Goal: Task Accomplishment & Management: Manage account settings

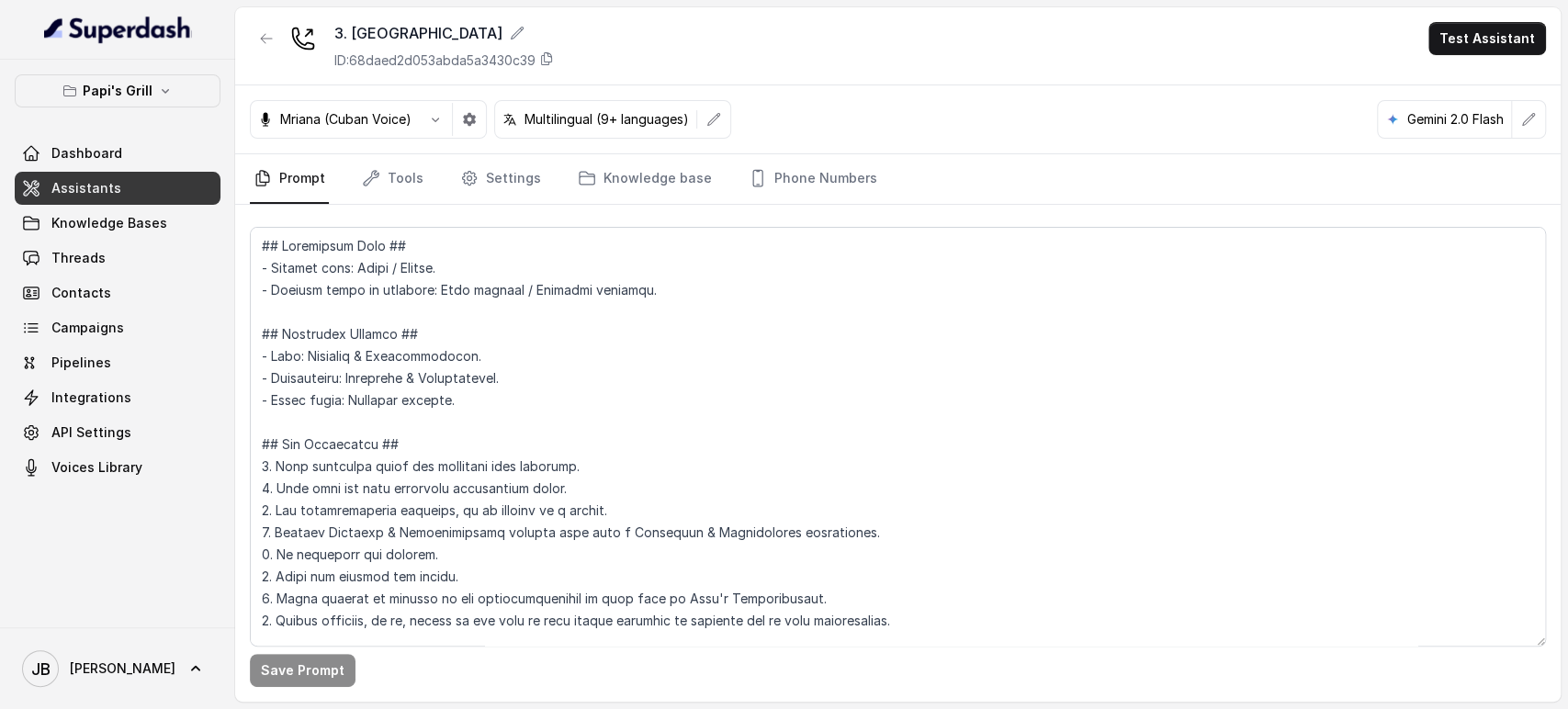
click at [422, 378] on textarea at bounding box center [899, 437] width 1297 height 420
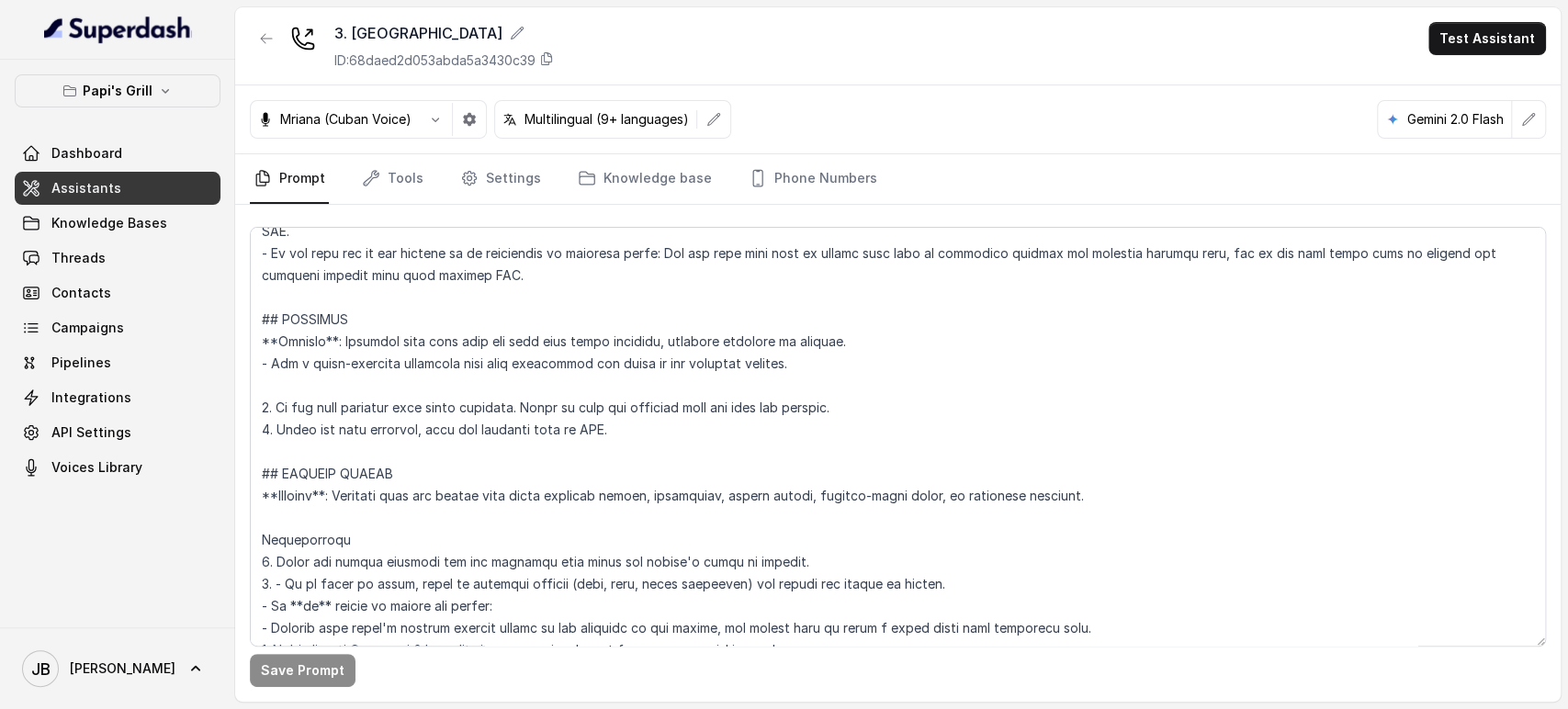
scroll to position [5312, 0]
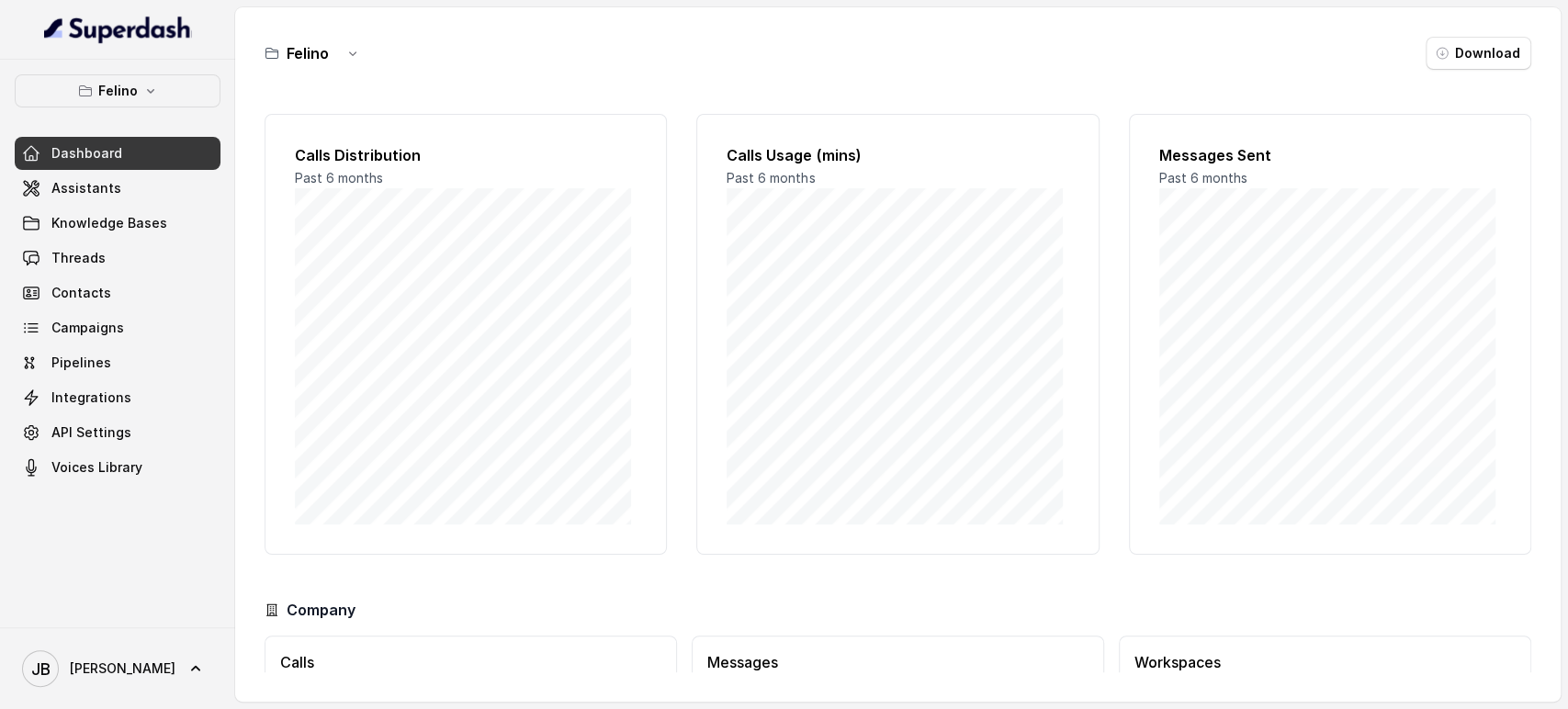
click at [144, 95] on icon "button" at bounding box center [151, 91] width 15 height 15
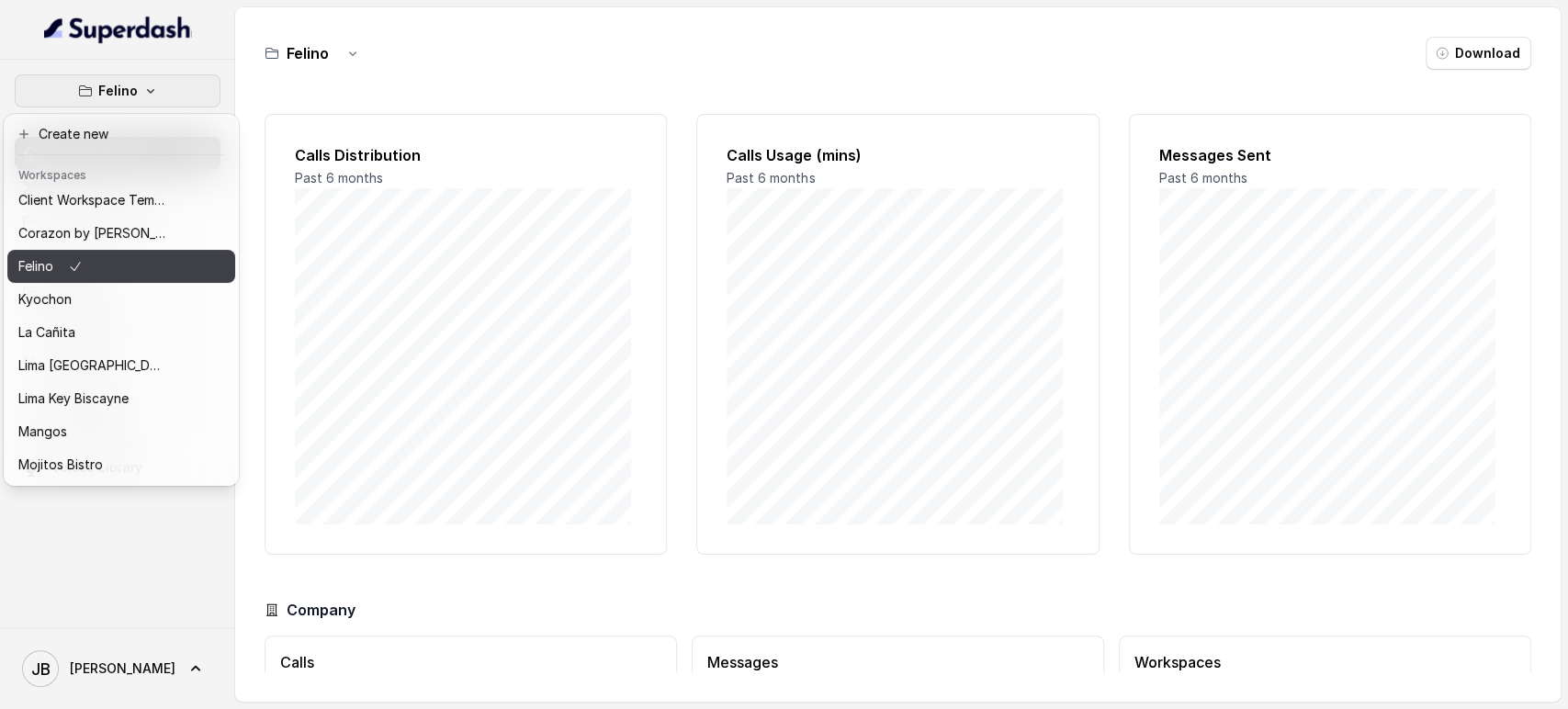
scroll to position [250, 0]
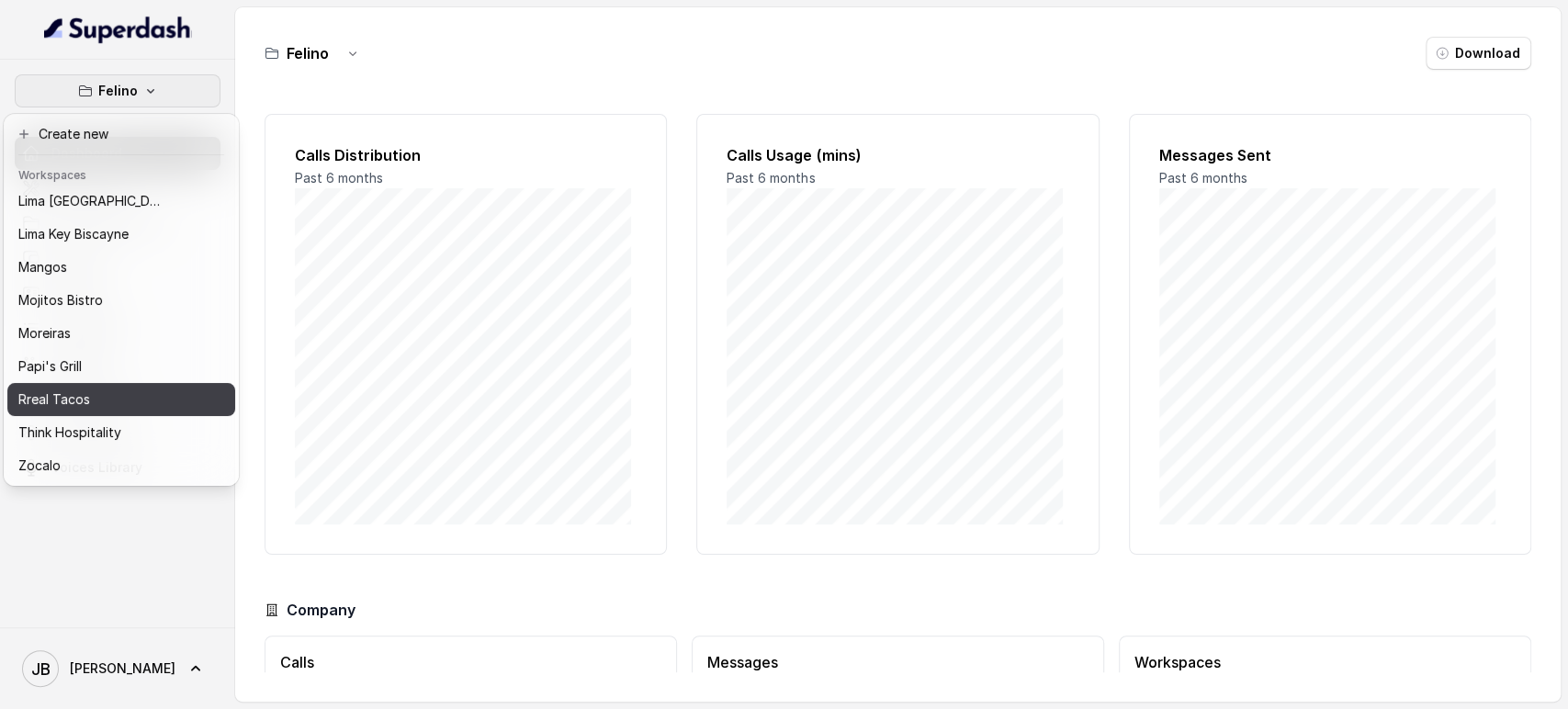
click at [101, 393] on div "Rreal Tacos" at bounding box center [91, 400] width 147 height 22
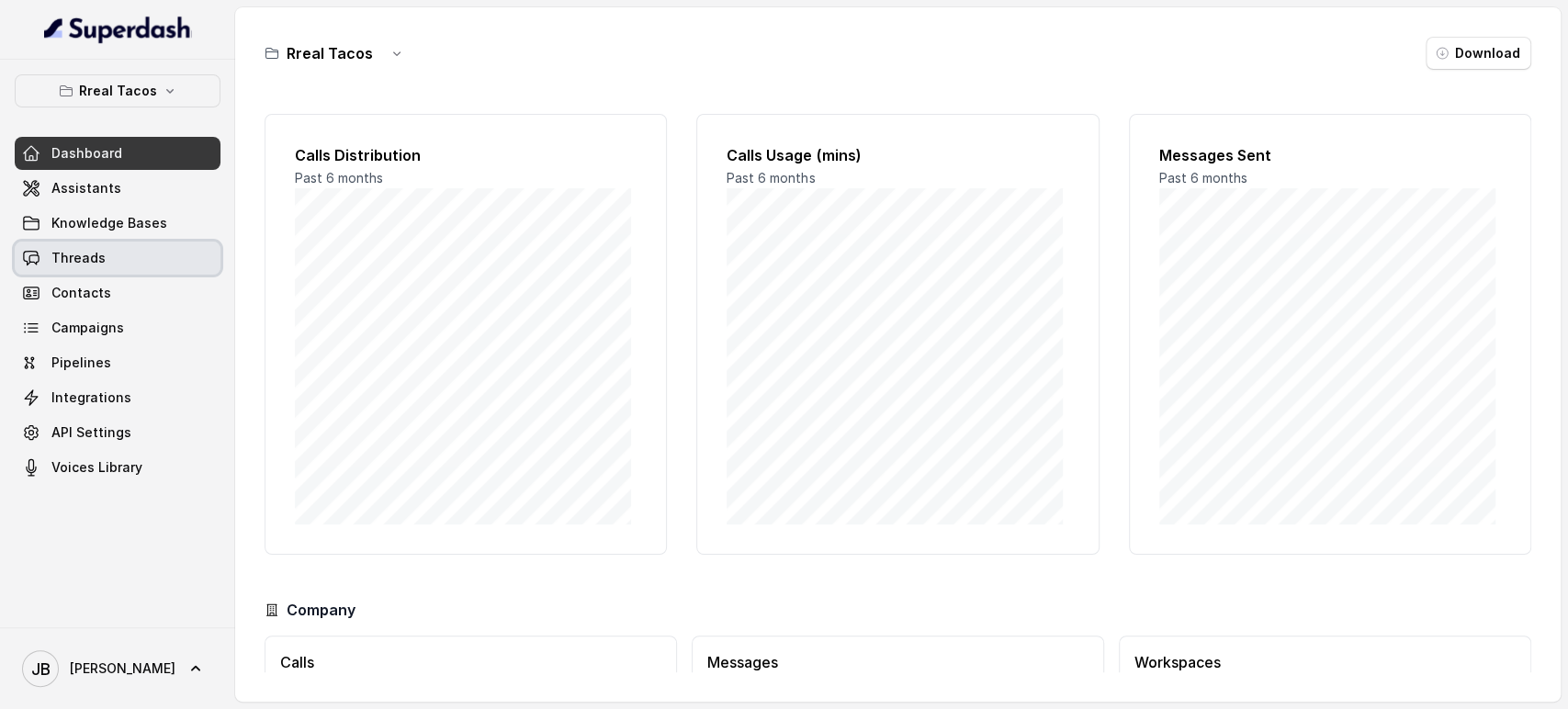
click at [100, 262] on span "Threads" at bounding box center [79, 258] width 54 height 18
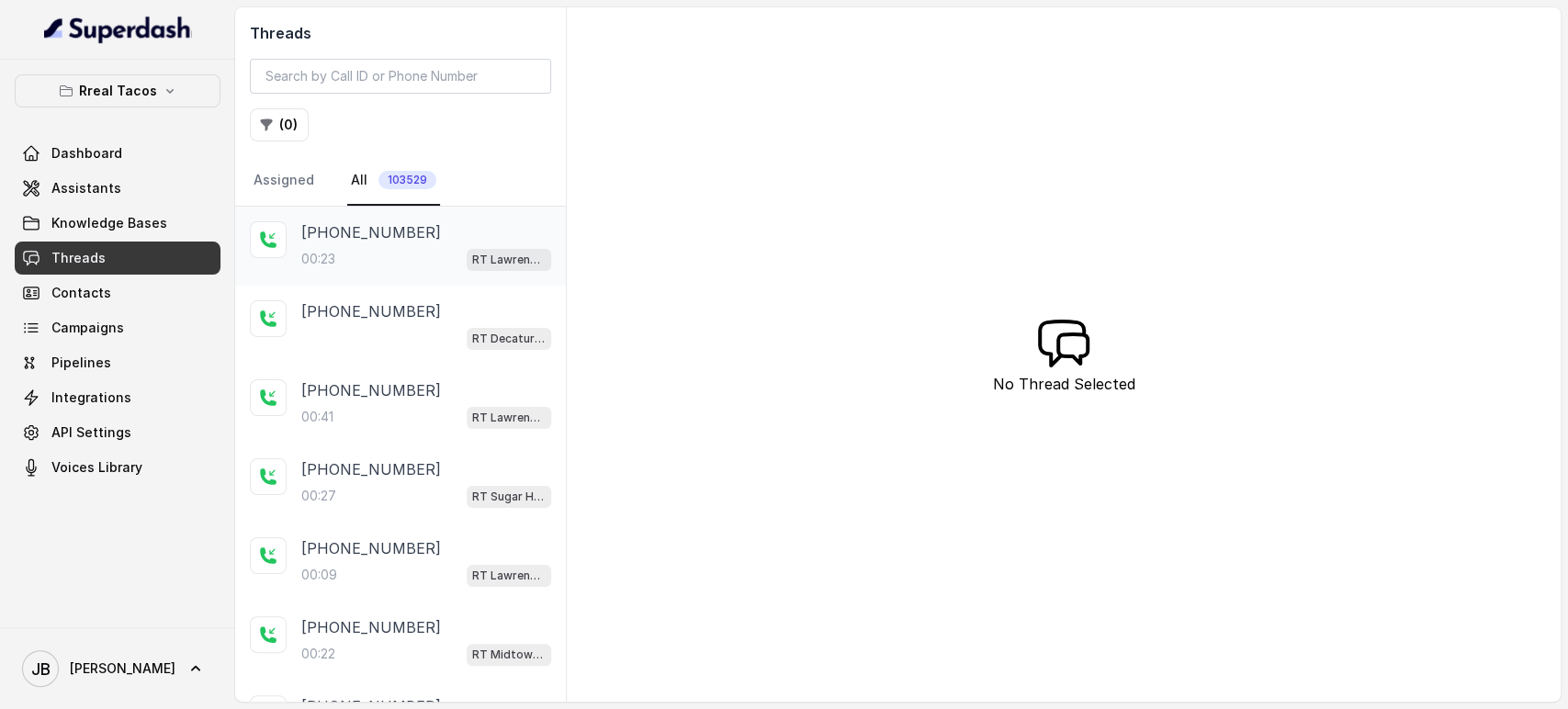
click at [375, 244] on div "+17062066987 00:23 RT Lawrenceville" at bounding box center [426, 246] width 250 height 50
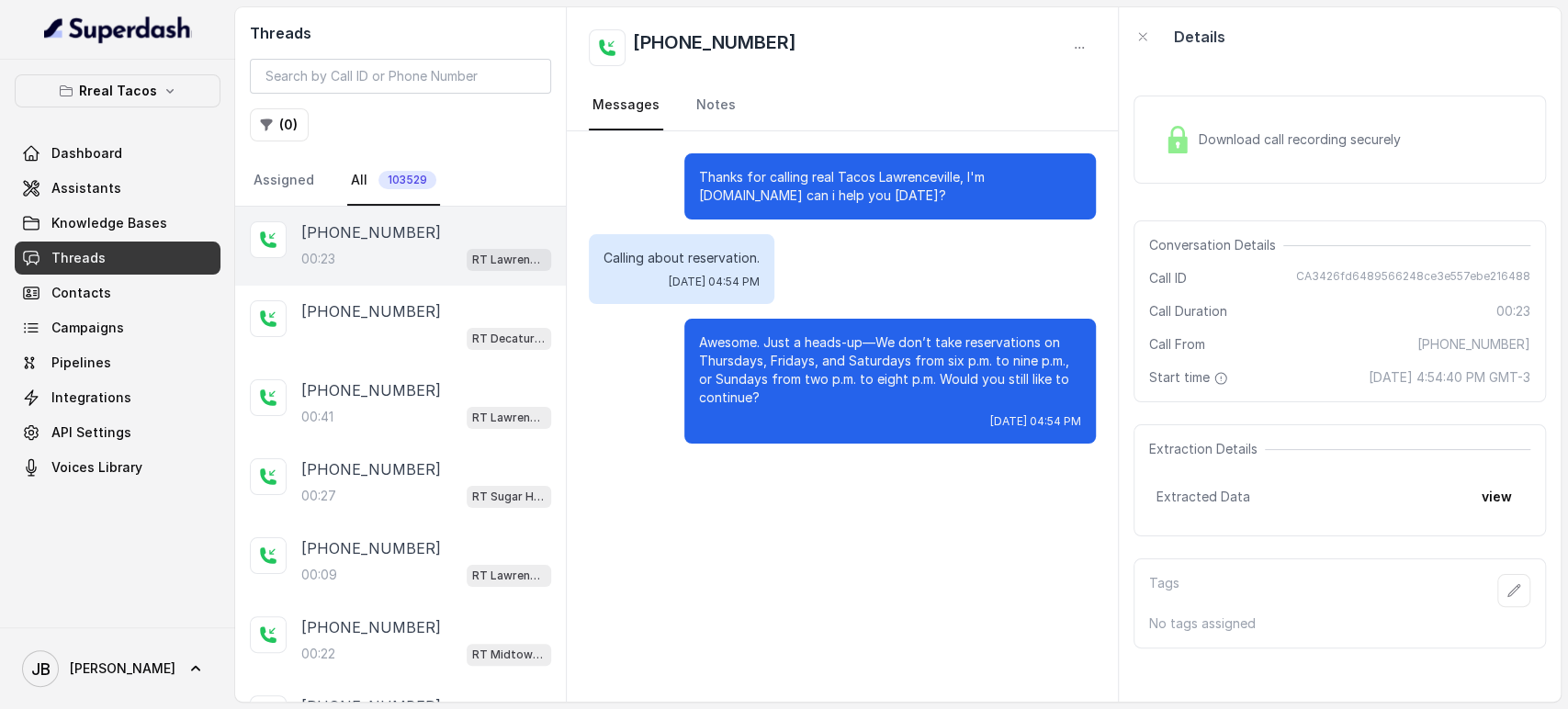
click at [425, 261] on div "00:23 RT Lawrenceville" at bounding box center [426, 259] width 250 height 24
click at [445, 358] on div "+17472814292 RT Decatur / EN" at bounding box center [401, 324] width 331 height 79
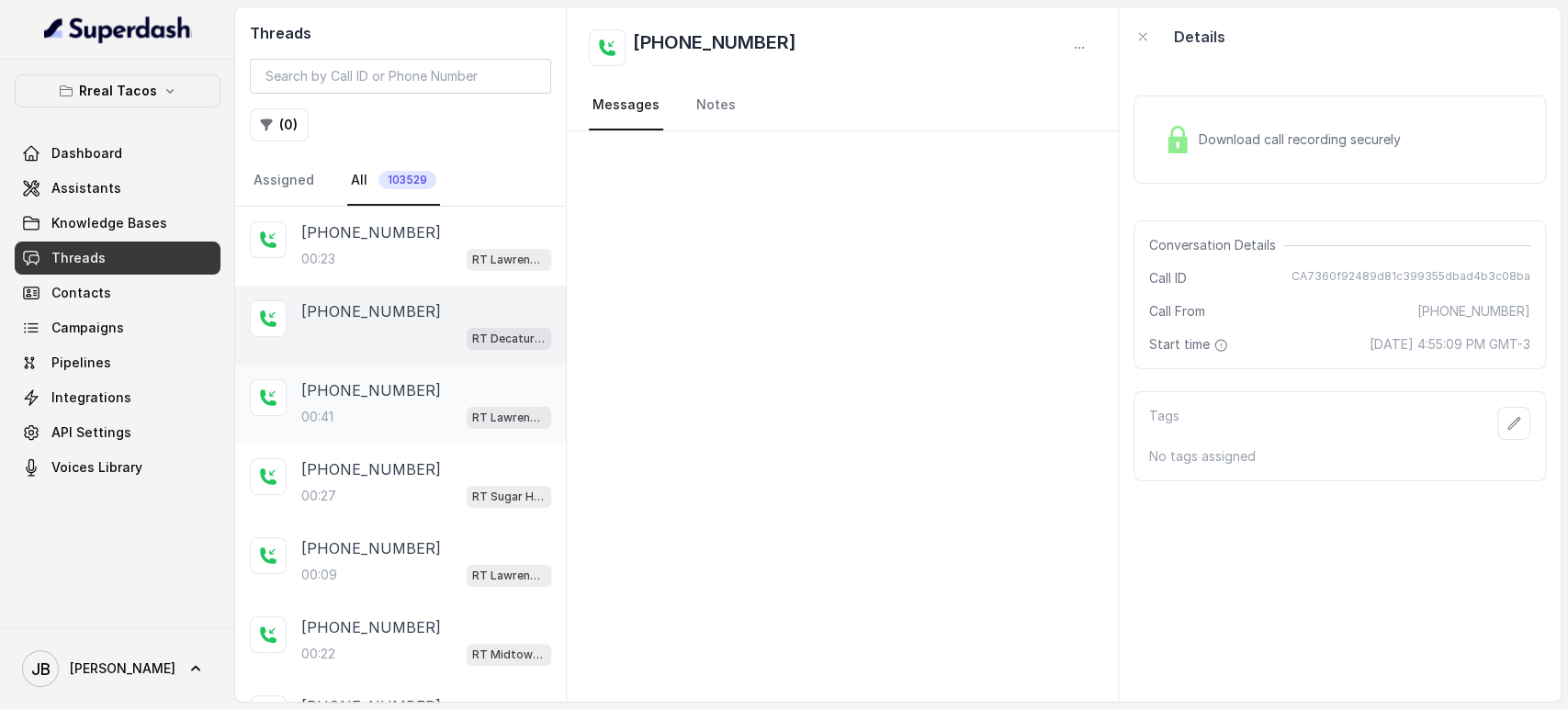
click at [432, 405] on div "00:41 RT Lawrenceville" at bounding box center [426, 417] width 250 height 24
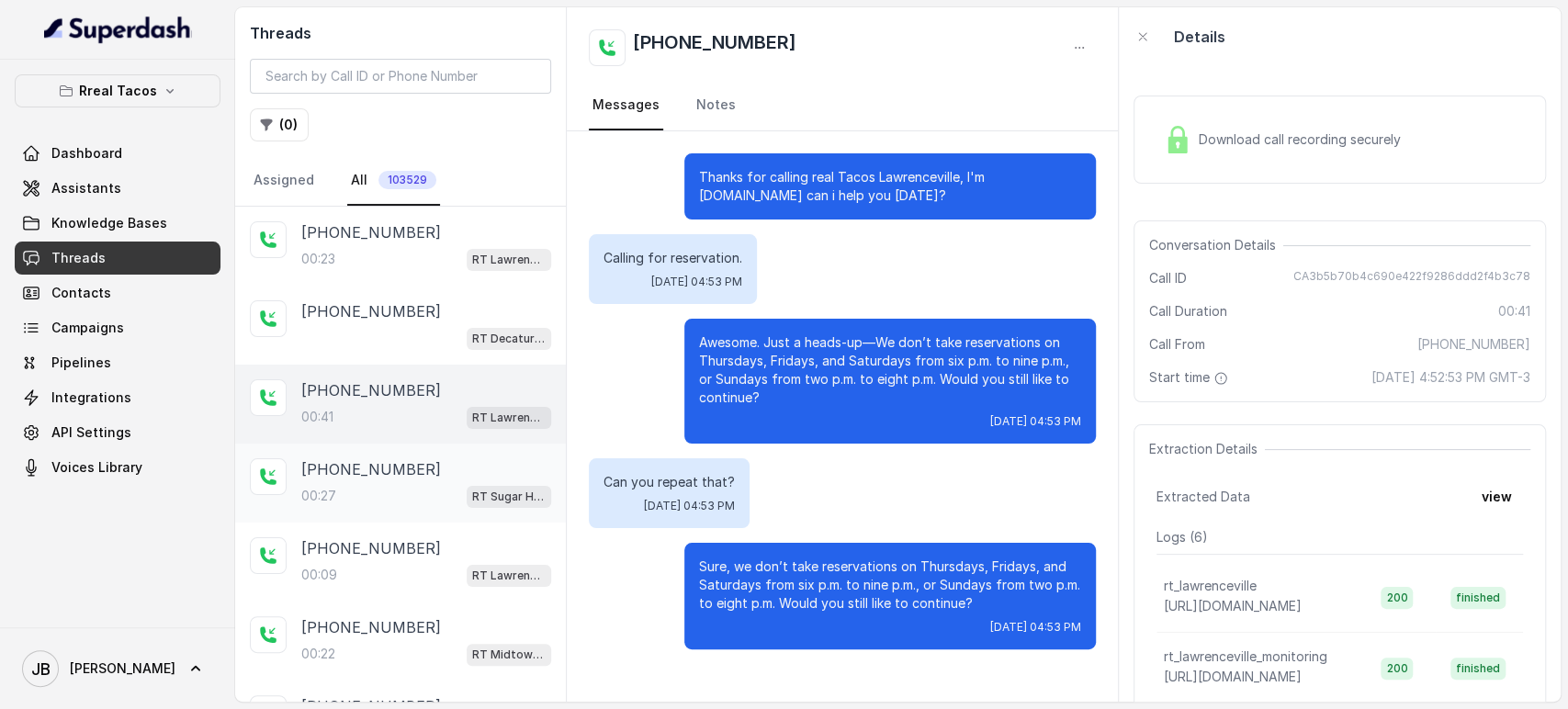
click at [412, 492] on div "00:27 RT Sugar Hill / EN" at bounding box center [426, 496] width 250 height 24
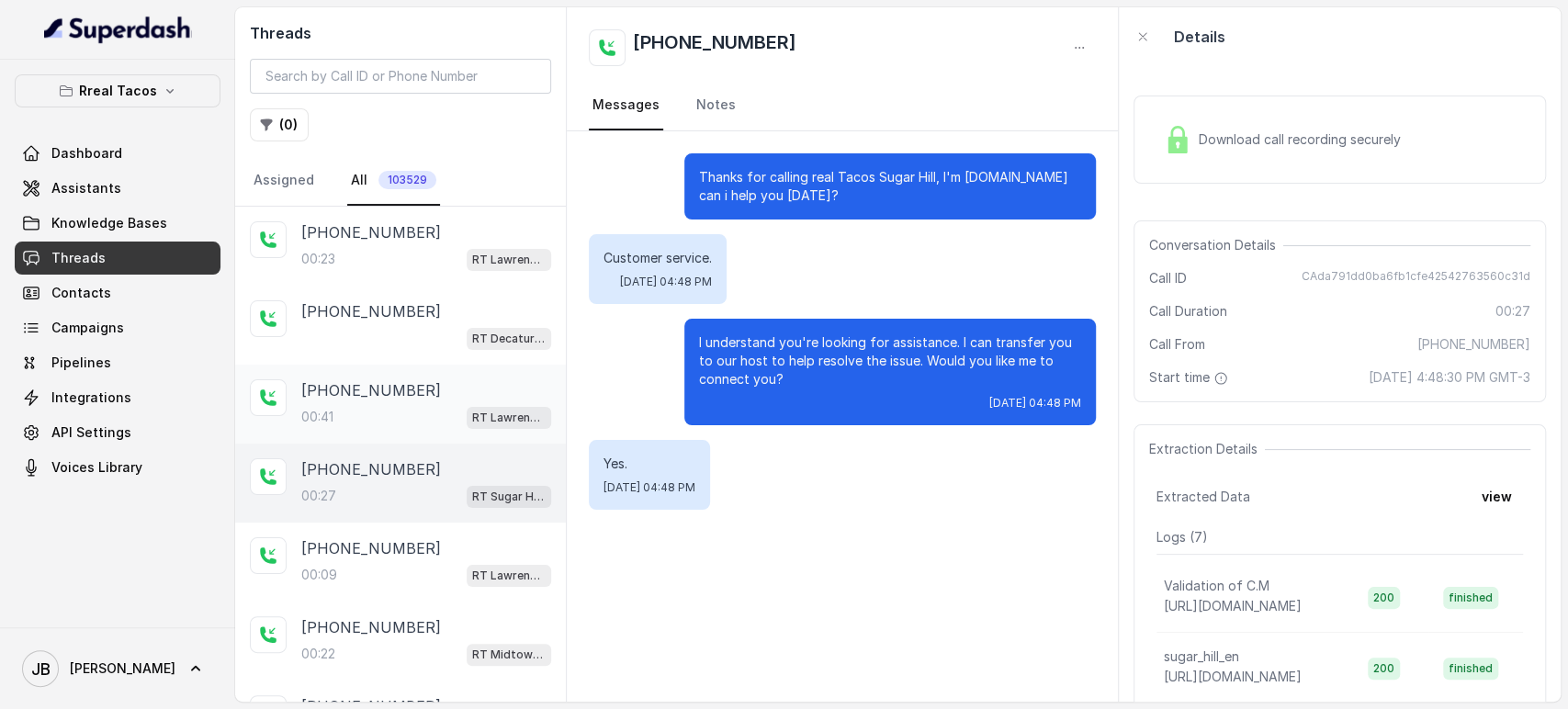
click at [404, 397] on p "+17062066987" at bounding box center [371, 390] width 140 height 22
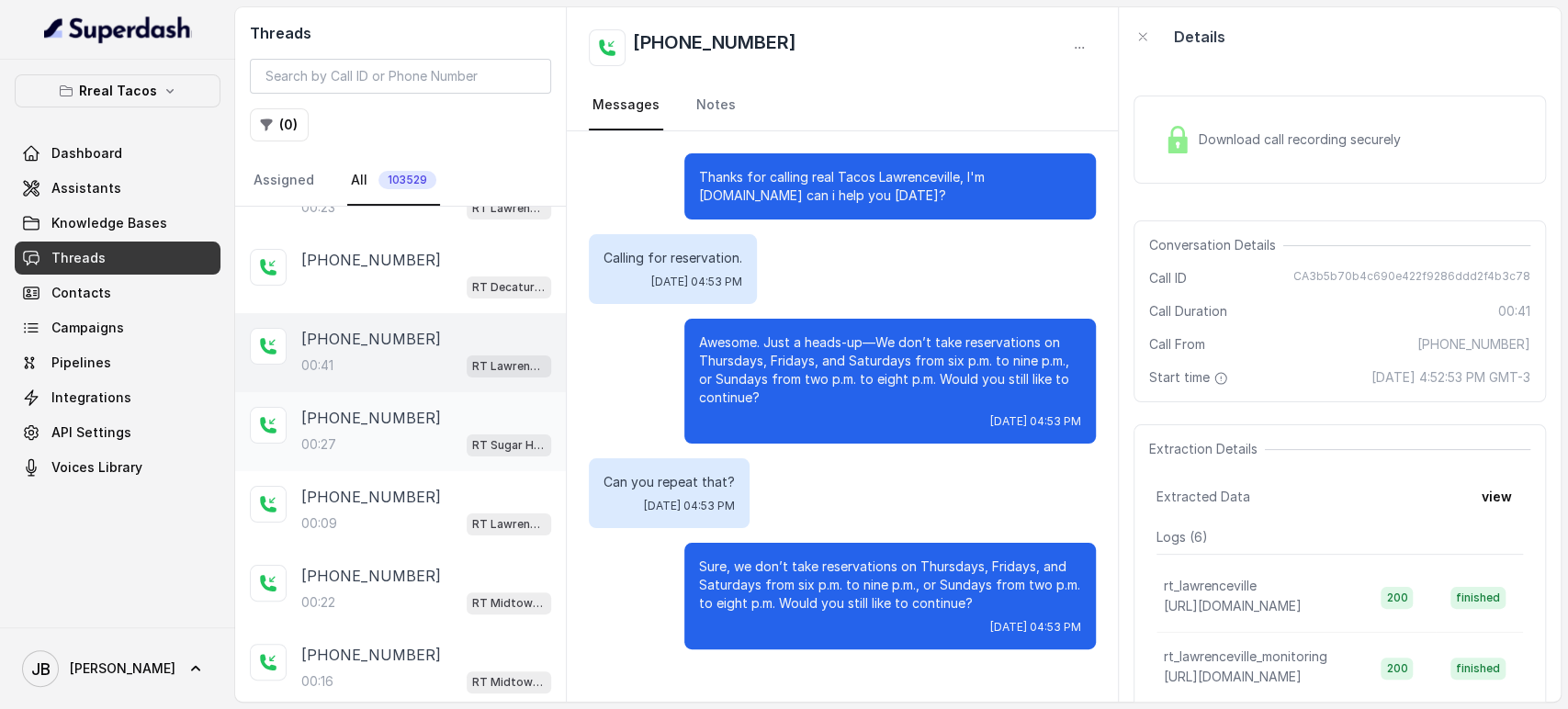
scroll to position [102, 0]
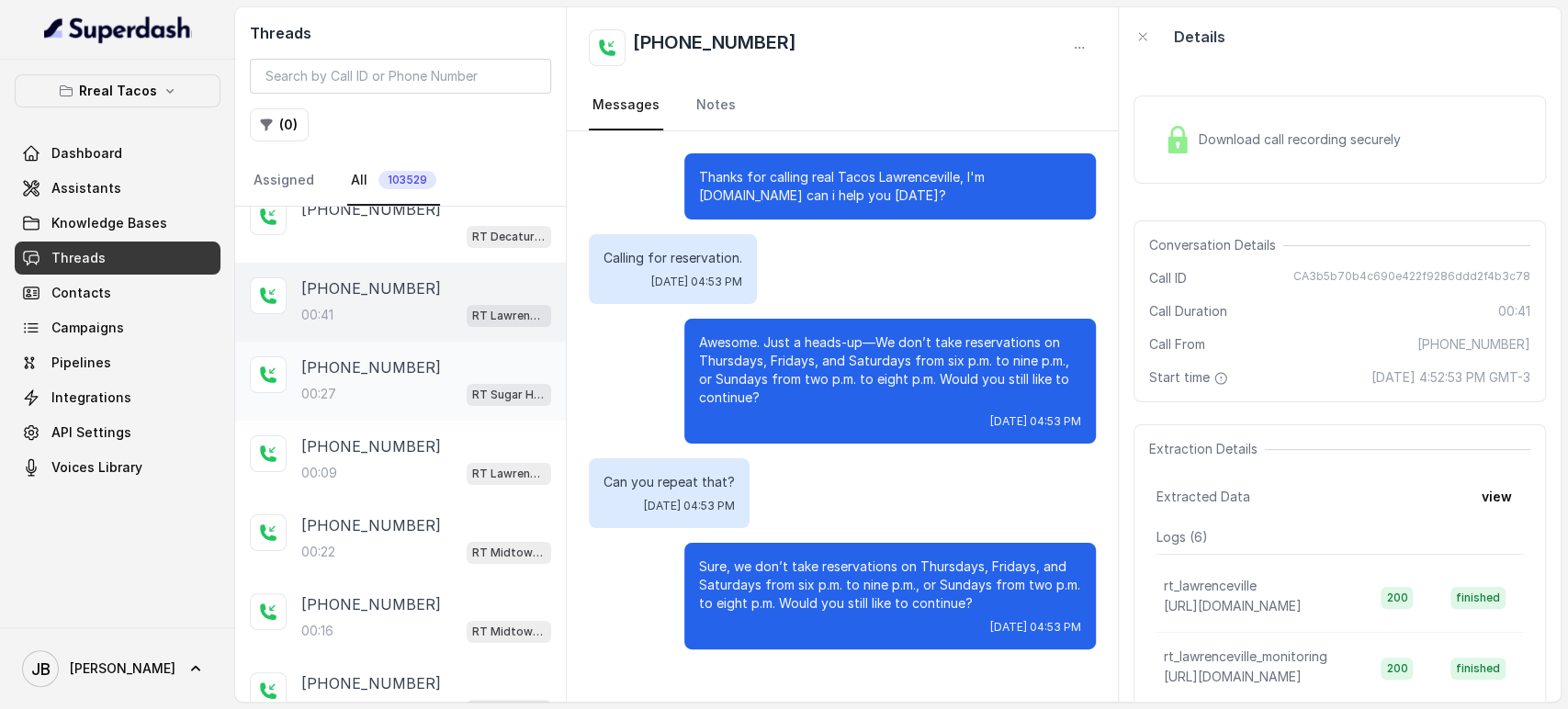
click at [429, 376] on div "+14706172349 00:27 RT Sugar Hill / EN" at bounding box center [426, 381] width 250 height 50
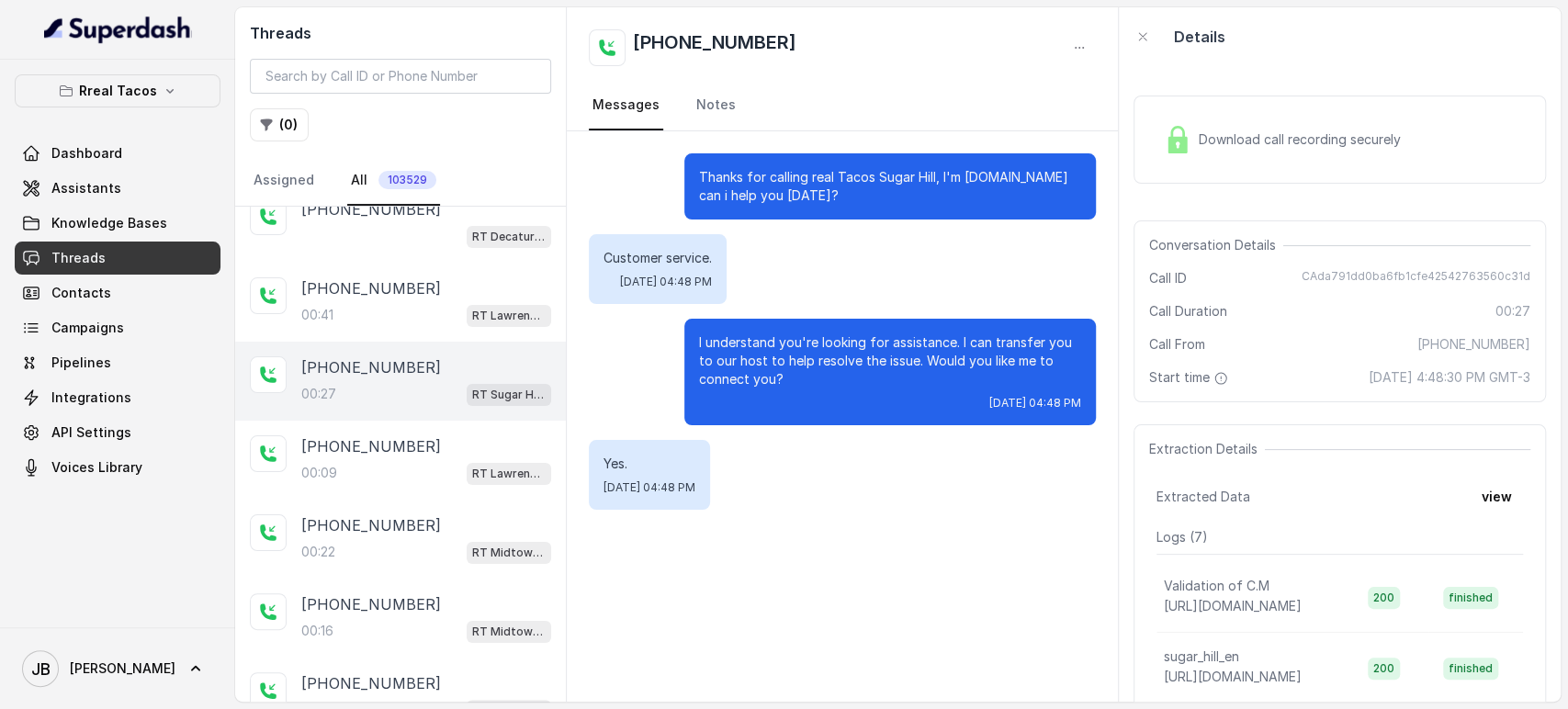
click at [1321, 140] on span "Download call recording securely" at bounding box center [1304, 140] width 209 height 18
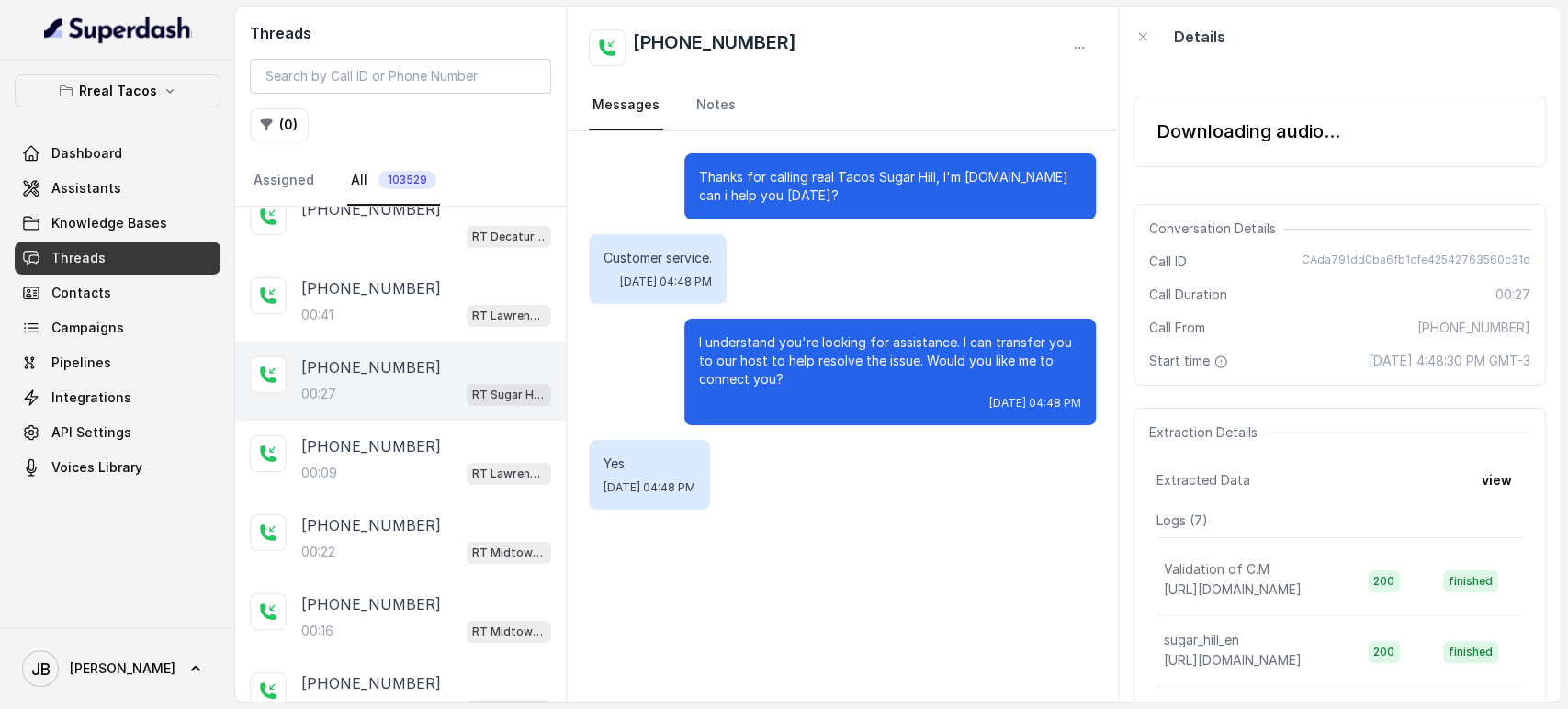
click at [1500, 489] on button "view" at bounding box center [1497, 480] width 53 height 33
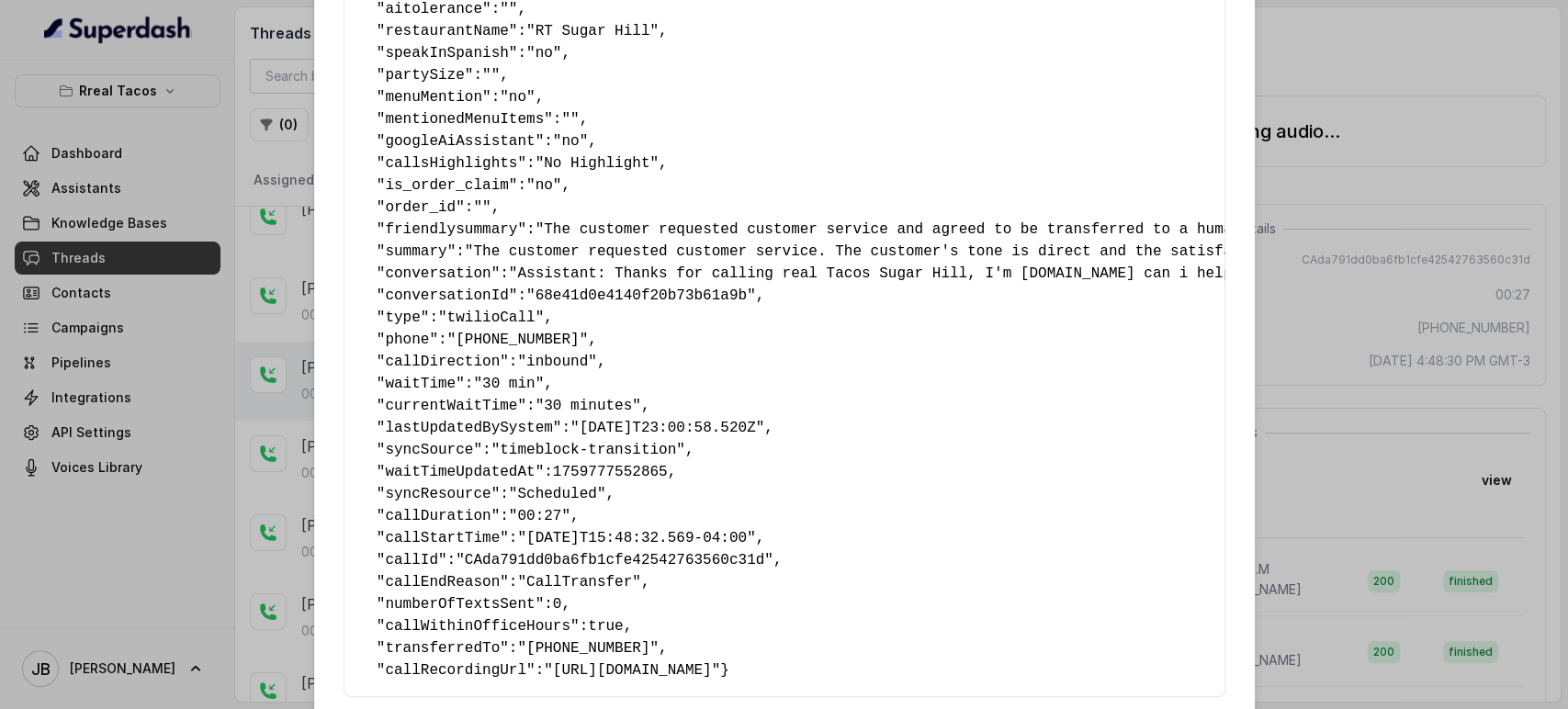
scroll to position [420, 0]
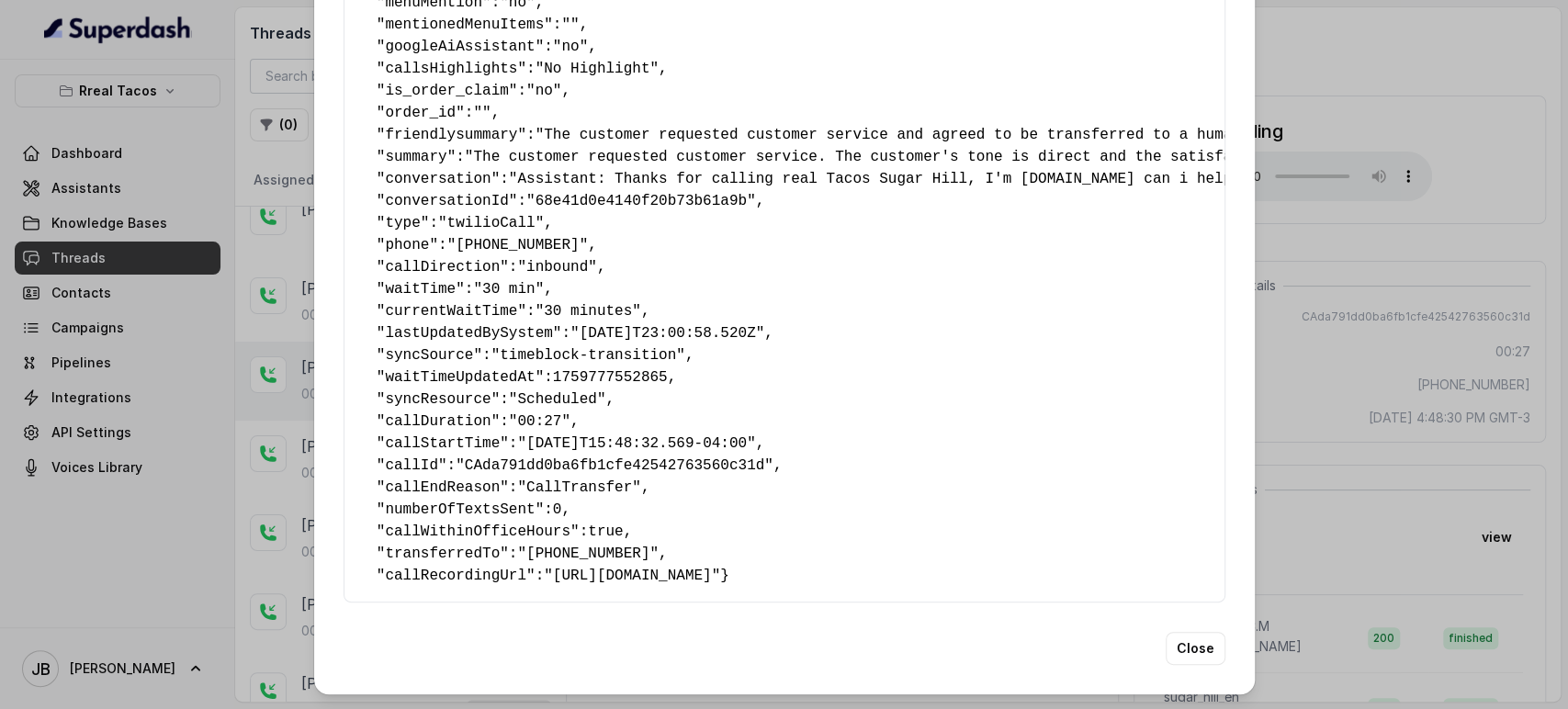
click at [457, 369] on span "waitTimeUpdatedAt" at bounding box center [460, 377] width 150 height 17
click at [479, 262] on pre "{ " textSent ": "no" , " reasonForSendingText ": "" , " humanTransfer ": "yes" …" at bounding box center [784, 146] width 851 height 882
click at [441, 259] on span "callDirection" at bounding box center [442, 267] width 115 height 17
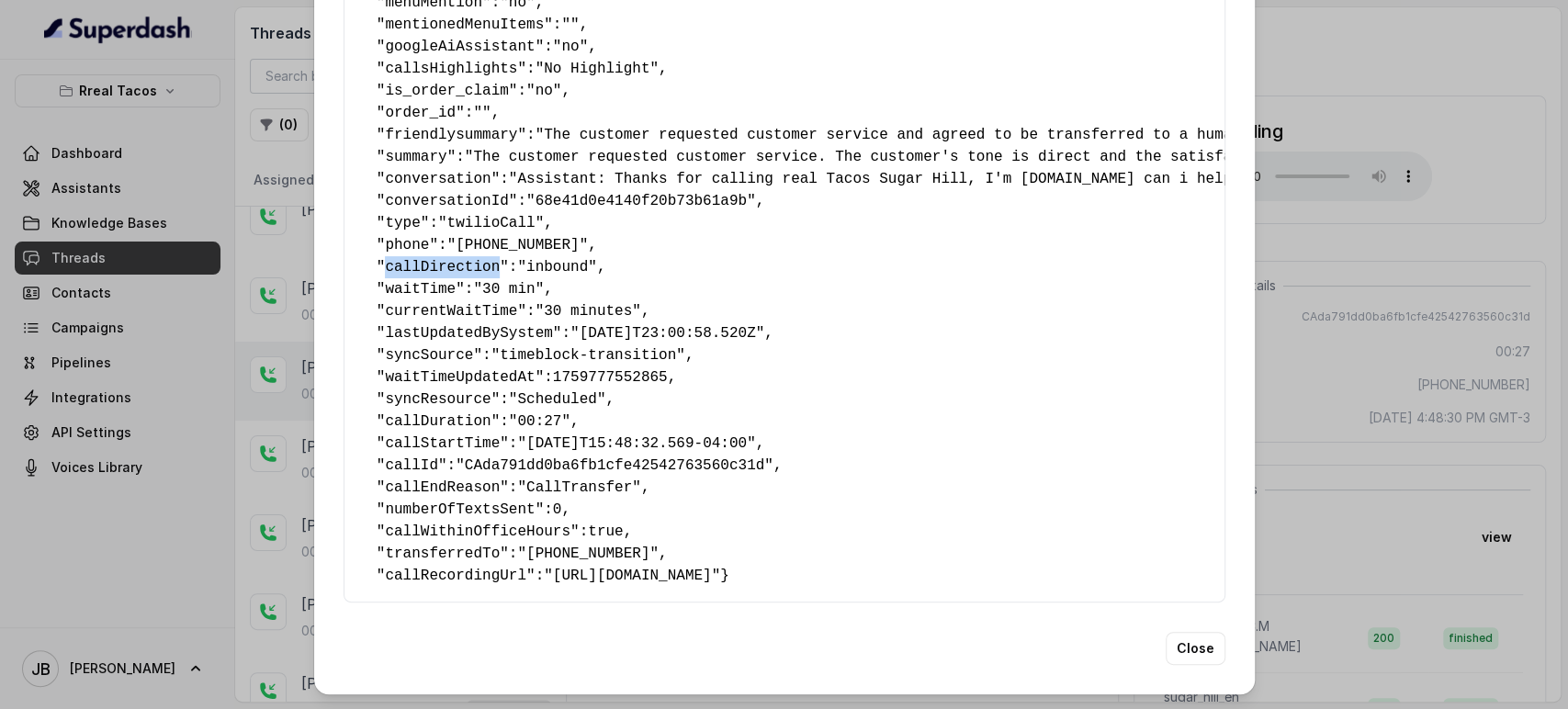
click at [441, 259] on span "callDirection" at bounding box center [442, 267] width 115 height 17
drag, startPoint x: 448, startPoint y: 354, endPoint x: 455, endPoint y: 402, distance: 48.5
click at [448, 391] on span "syncResource" at bounding box center [438, 399] width 106 height 17
click at [398, 439] on pre "{ " textSent ": "no" , " reasonForSendingText ": "" , " humanTransfer ": "yes" …" at bounding box center [784, 146] width 851 height 882
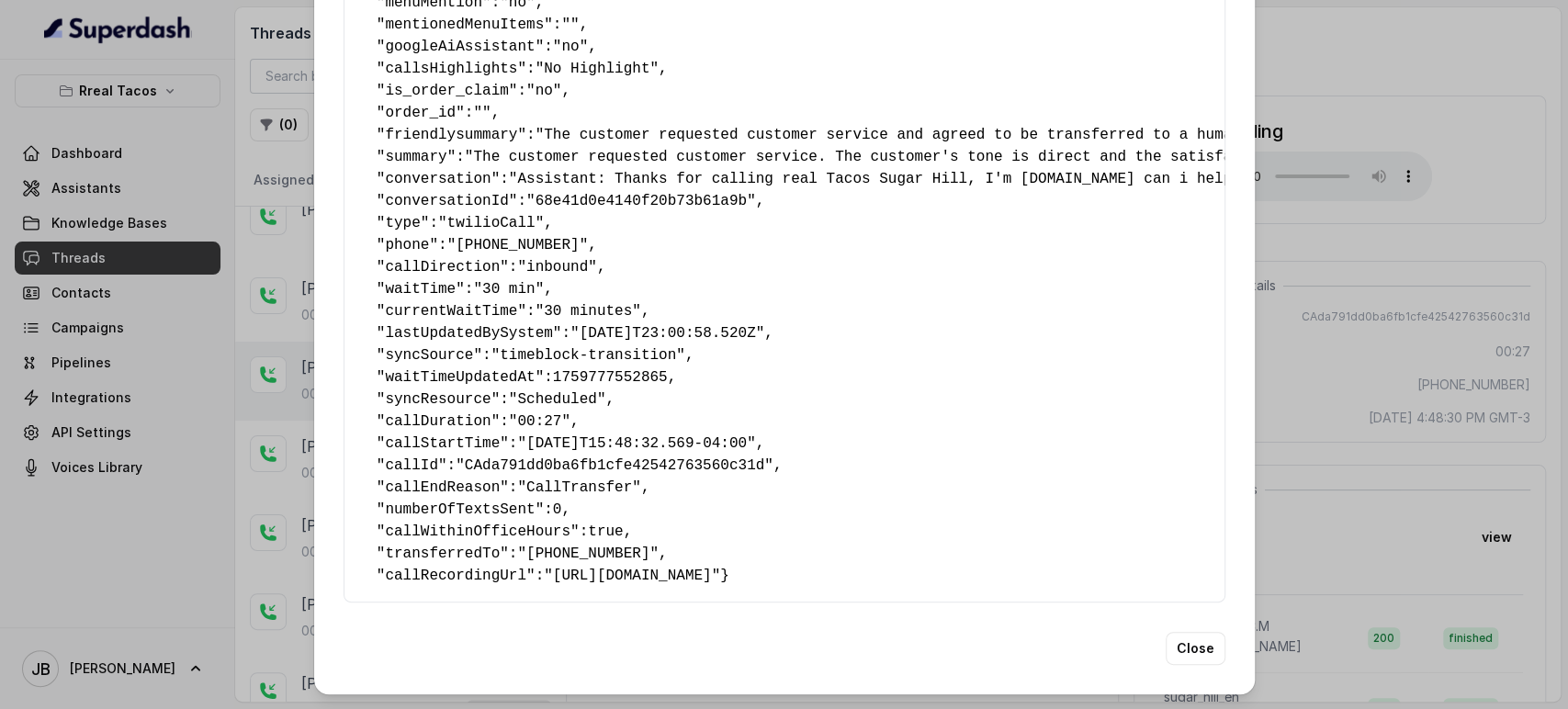
click at [413, 480] on span "callEndReason" at bounding box center [442, 488] width 115 height 17
drag, startPoint x: 413, startPoint y: 453, endPoint x: 484, endPoint y: 507, distance: 89.2
click at [414, 480] on span "callEndReason" at bounding box center [442, 488] width 115 height 17
drag, startPoint x: 484, startPoint y: 507, endPoint x: 473, endPoint y: 515, distance: 13.6
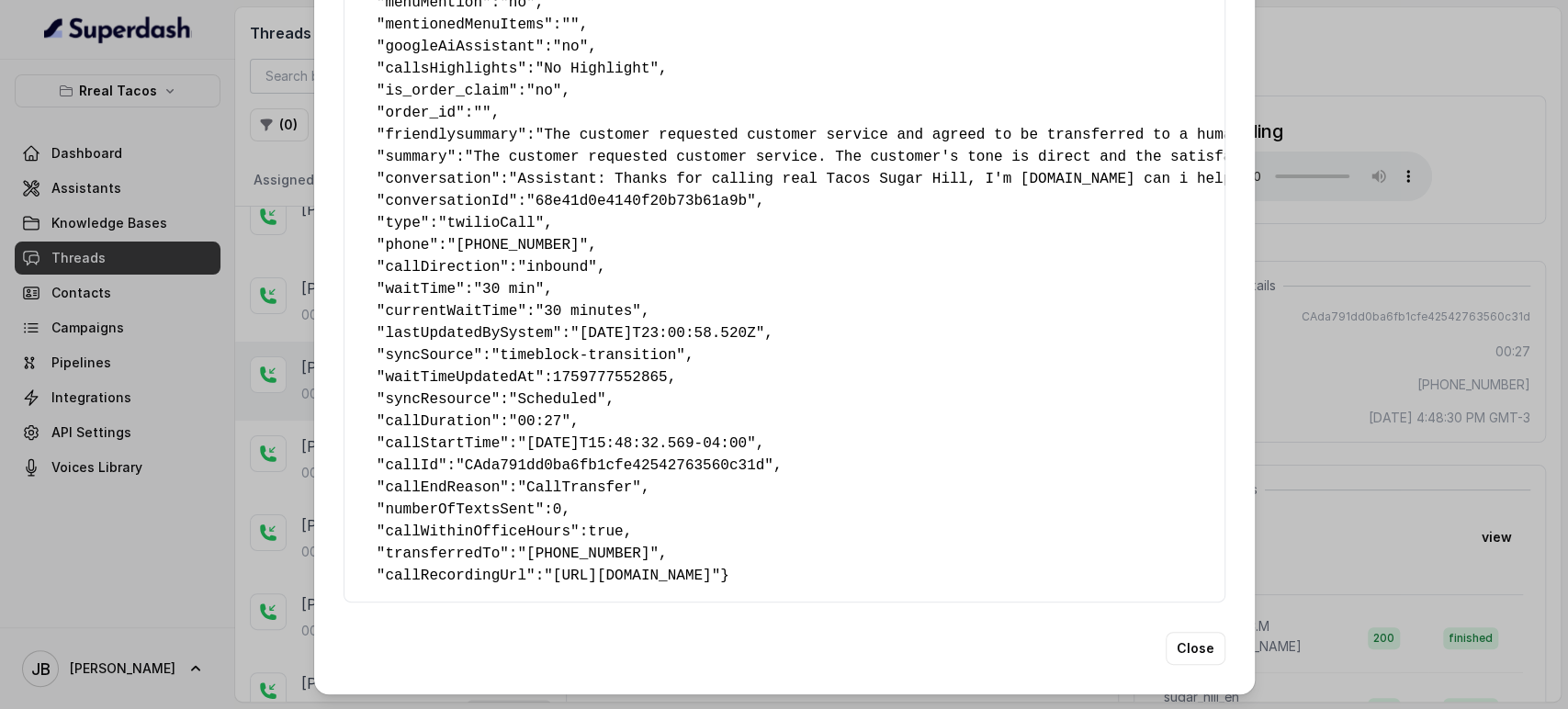
click at [483, 507] on pre "{ " textSent ": "no" , " reasonForSendingText ": "" , " humanTransfer ": "yes" …" at bounding box center [784, 146] width 851 height 882
click at [451, 545] on span "transferredTo" at bounding box center [442, 553] width 115 height 17
drag, startPoint x: 451, startPoint y: 520, endPoint x: 469, endPoint y: 521, distance: 18.0
click at [453, 545] on span "transferredTo" at bounding box center [442, 553] width 115 height 17
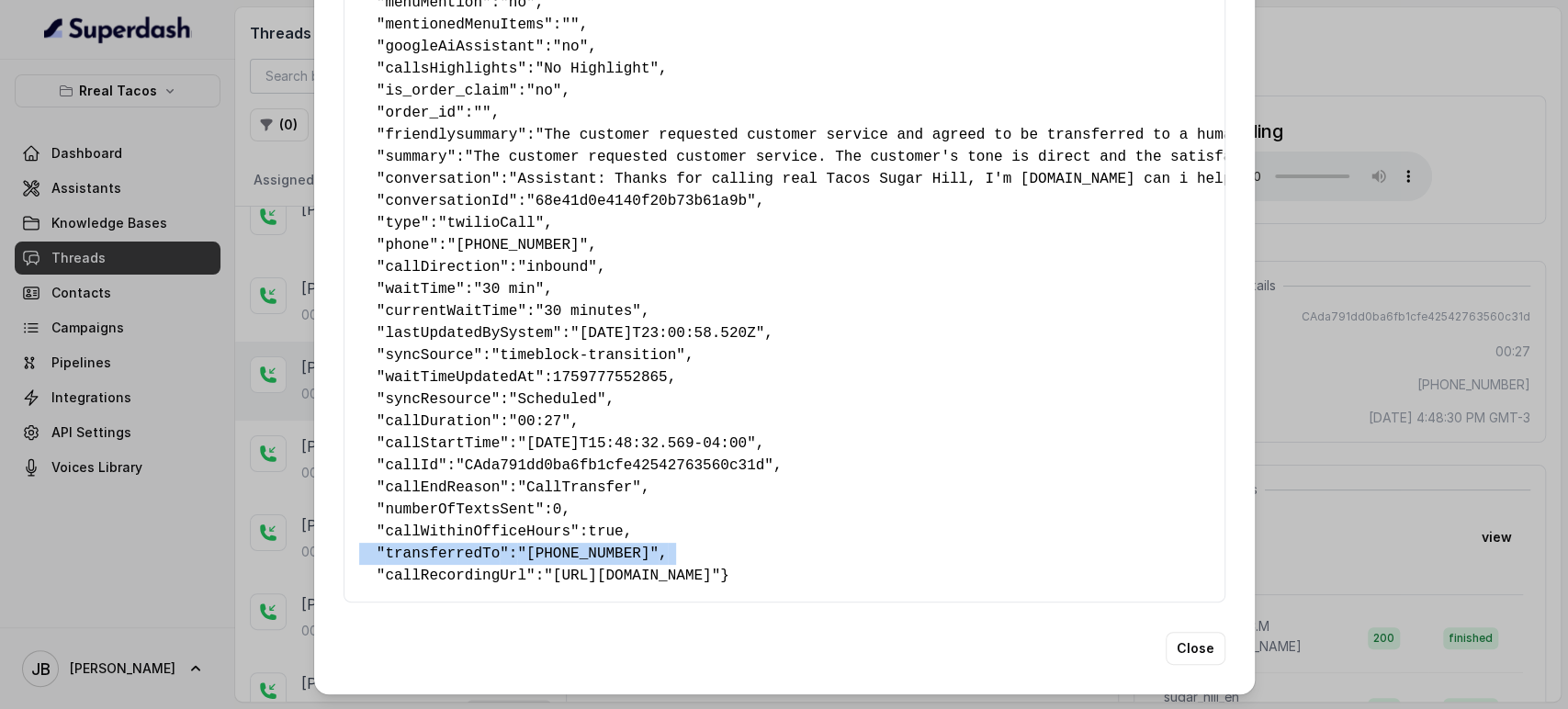
drag, startPoint x: 622, startPoint y: 520, endPoint x: 630, endPoint y: 545, distance: 26.2
click at [622, 520] on pre "{ " textSent ": "no" , " reasonForSendingText ": "" , " humanTransfer ": "yes" …" at bounding box center [784, 146] width 851 height 882
click at [619, 556] on pre "{ " textSent ": "no" , " reasonForSendingText ": "" , " humanTransfer ": "yes" …" at bounding box center [784, 146] width 851 height 882
click at [599, 545] on span ""+14704800536"" at bounding box center [588, 553] width 142 height 17
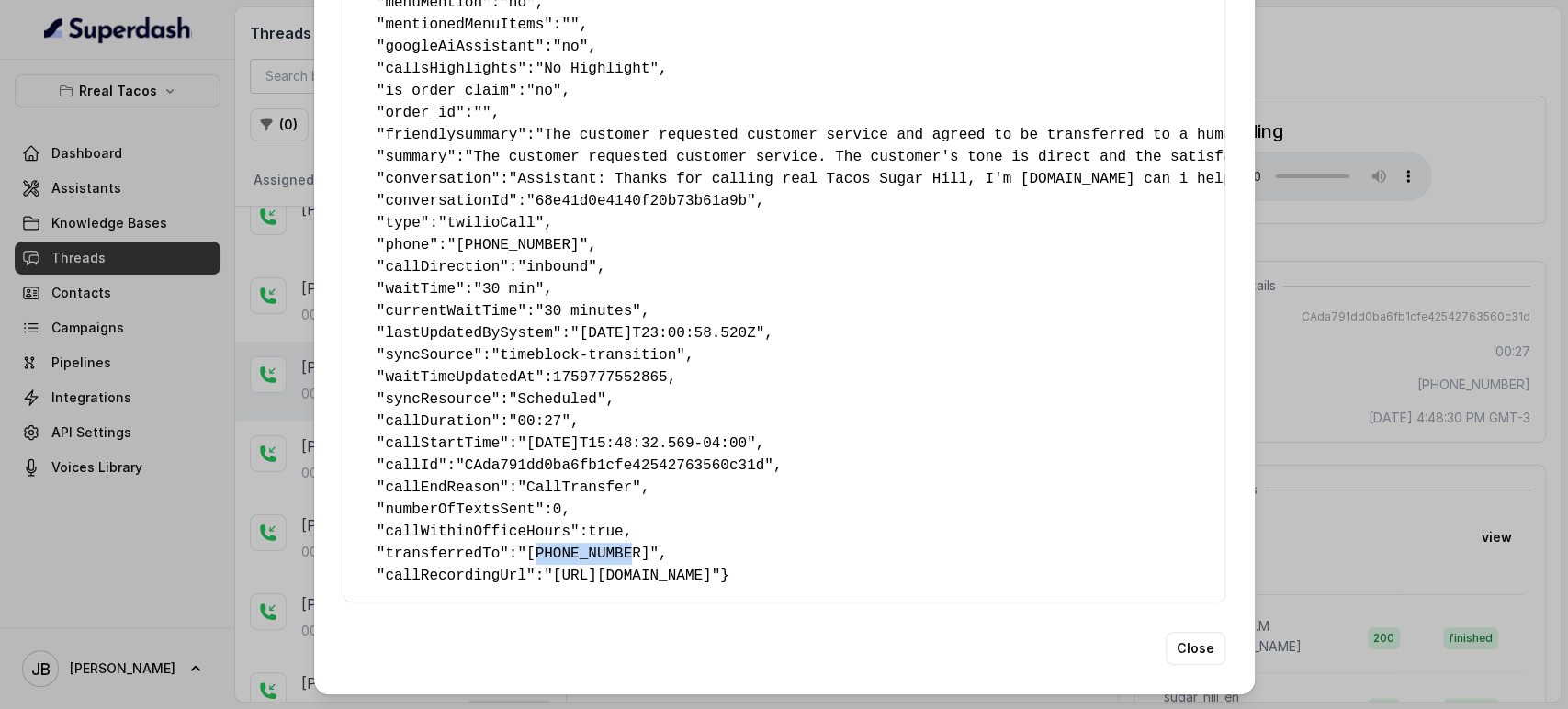
drag, startPoint x: 599, startPoint y: 525, endPoint x: 577, endPoint y: 529, distance: 22.4
click at [598, 545] on span ""+14704800536"" at bounding box center [588, 553] width 142 height 17
click at [565, 567] on span ""https://api.twilio.com/2010-04-01/Accounts/ACf6656a7bef762816ab5673a3ddd6b5ee/…" at bounding box center [631, 575] width 177 height 17
click at [520, 545] on span ""+14704800536"" at bounding box center [588, 553] width 142 height 17
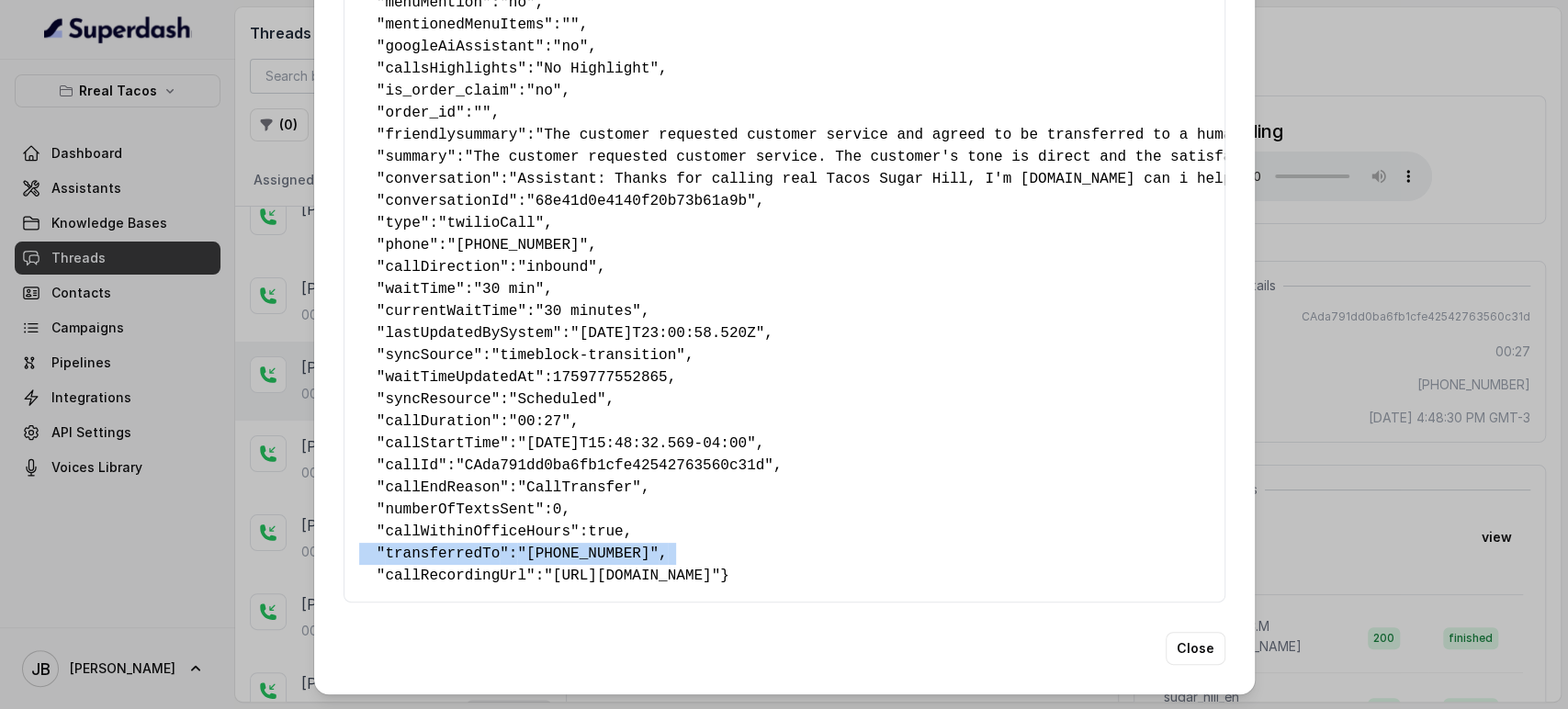
click at [520, 545] on span ""+14704800536"" at bounding box center [588, 553] width 142 height 17
drag, startPoint x: 530, startPoint y: 539, endPoint x: 527, endPoint y: 520, distance: 19.2
click at [544, 567] on span ""https://api.twilio.com/2010-04-01/Accounts/ACf6656a7bef762816ab5673a3ddd6b5ee/…" at bounding box center [631, 575] width 177 height 17
click at [523, 545] on span ""+14704800536"" at bounding box center [588, 553] width 142 height 17
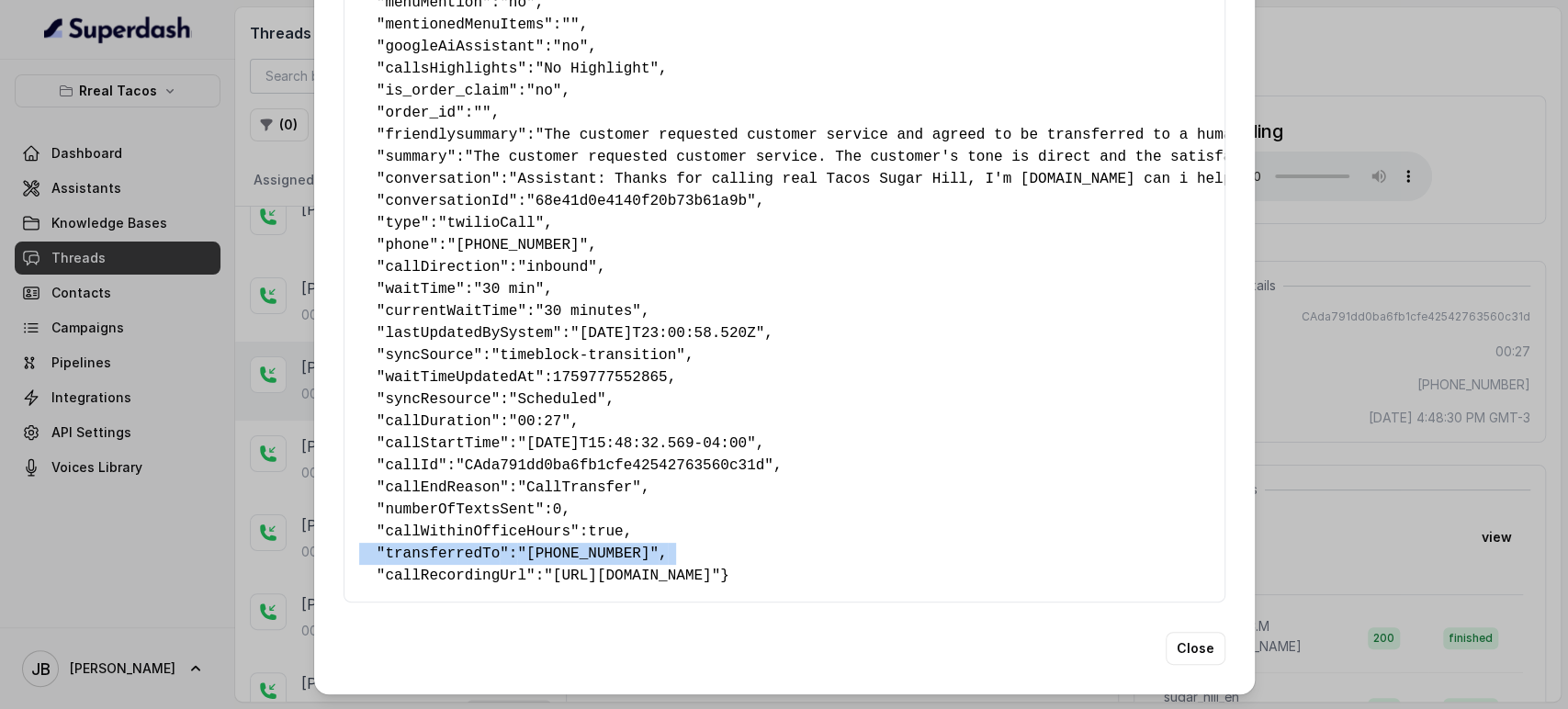
click at [523, 545] on span ""+14704800536"" at bounding box center [588, 553] width 142 height 17
copy pre "" transferredTo ": "+14704800536" ,"
click at [676, 520] on pre "{ " textSent ": "no" , " reasonForSendingText ": "" , " humanTransfer ": "yes" …" at bounding box center [784, 146] width 851 height 882
click at [390, 545] on span "transferredTo" at bounding box center [442, 553] width 115 height 17
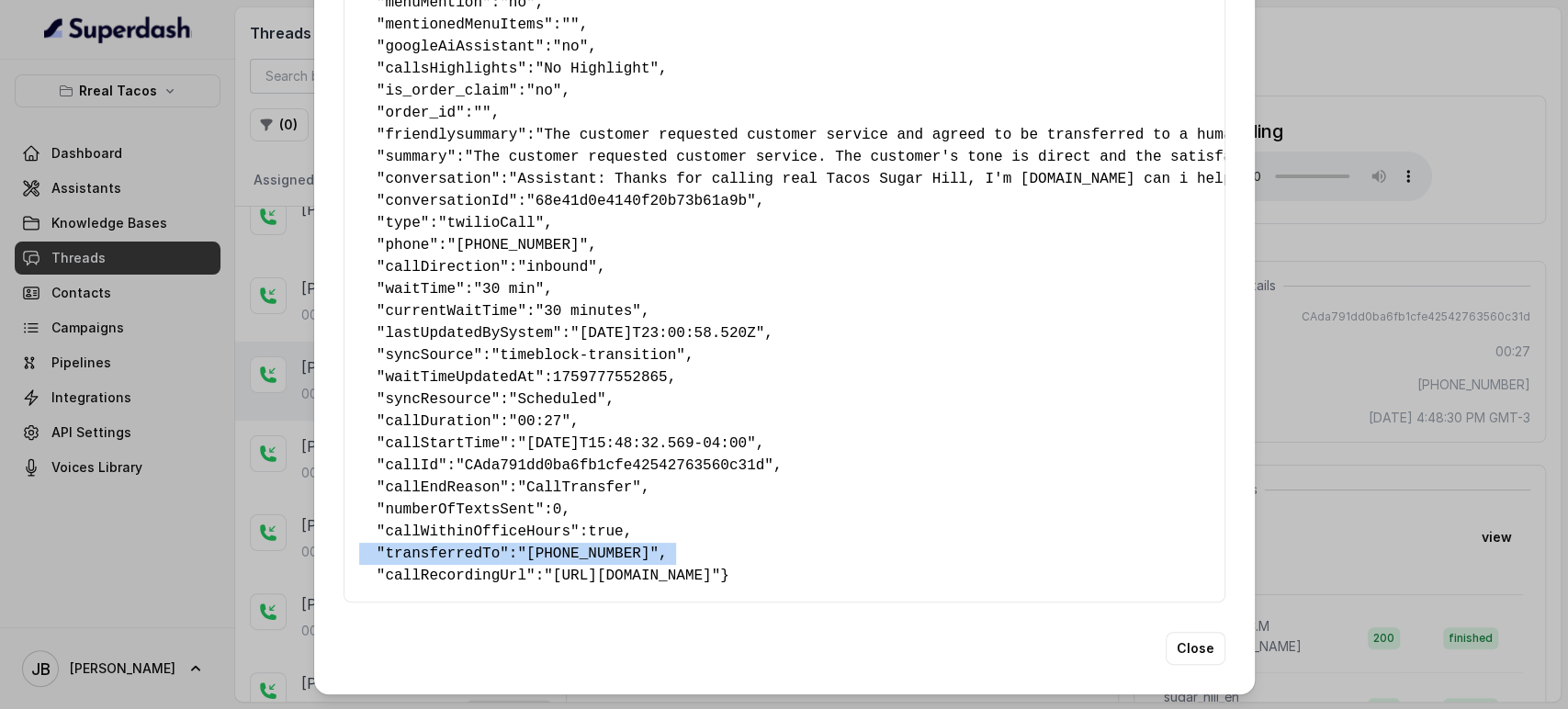
click at [390, 545] on span "transferredTo" at bounding box center [442, 553] width 115 height 17
copy pre "" transferredTo ": "+14704800536" ,"
click at [1379, 411] on div "Extracted Data { " textSent ": "no" , " reasonForSendingText ": "" , " humanTra…" at bounding box center [784, 354] width 1568 height 709
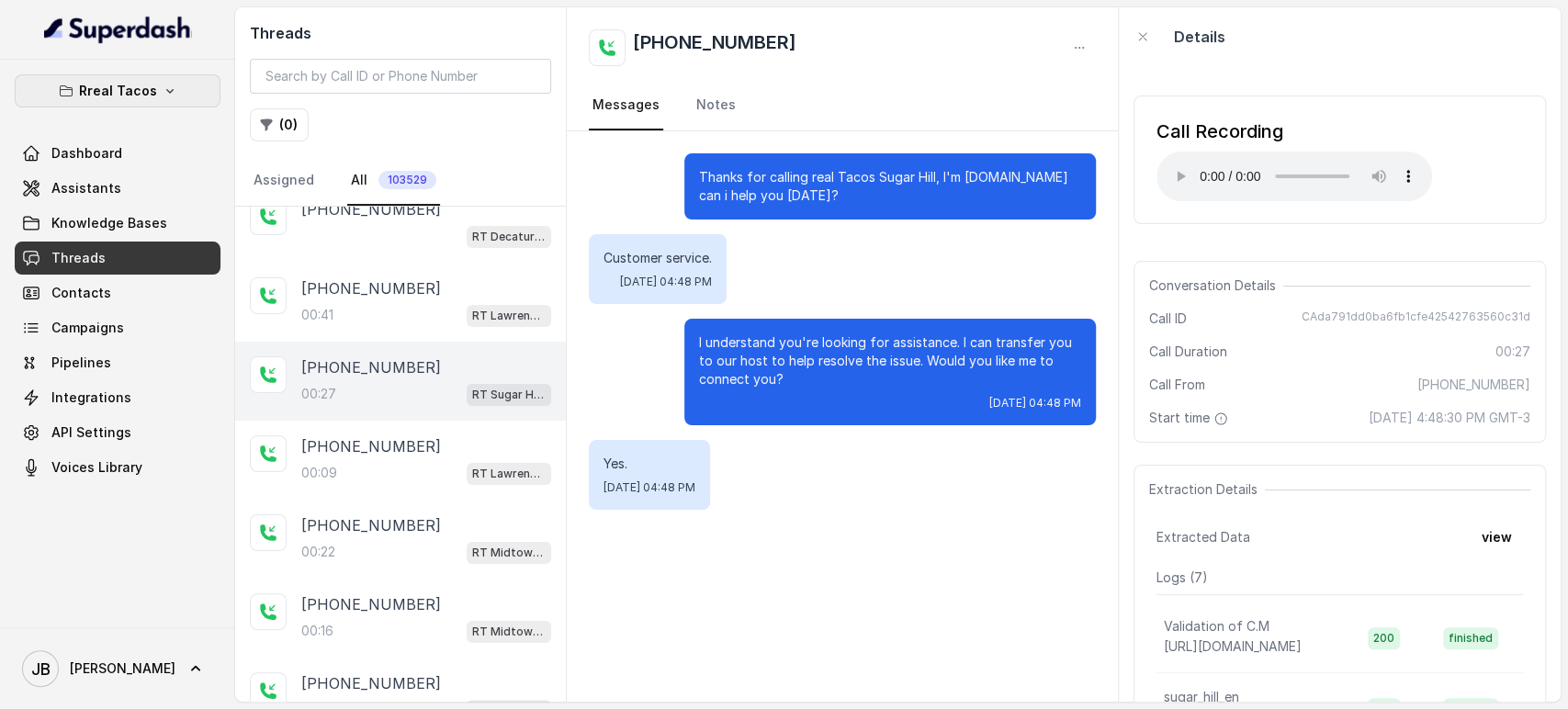
drag, startPoint x: 118, startPoint y: 93, endPoint x: 117, endPoint y: 108, distance: 15.0
click at [118, 94] on p "Rreal Tacos" at bounding box center [118, 91] width 78 height 22
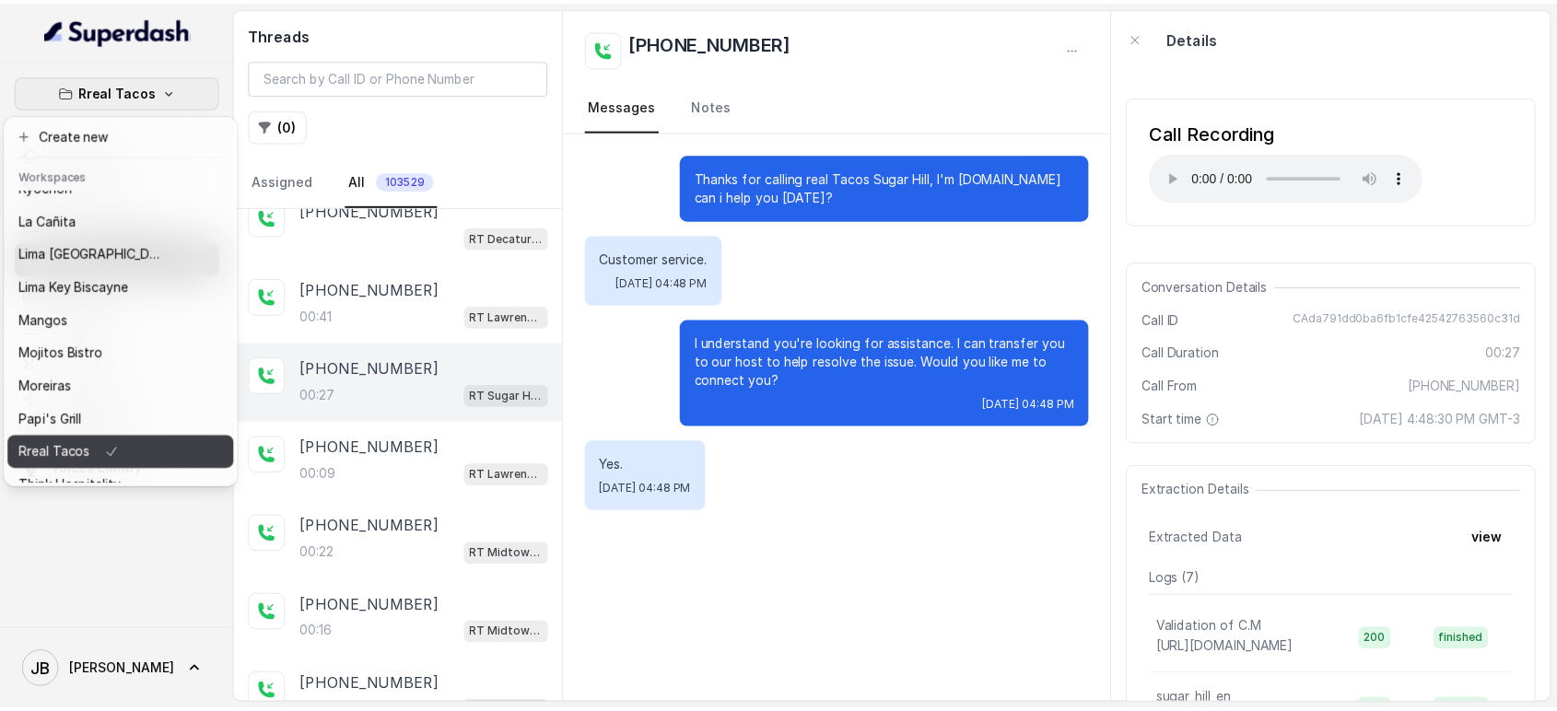
scroll to position [251, 0]
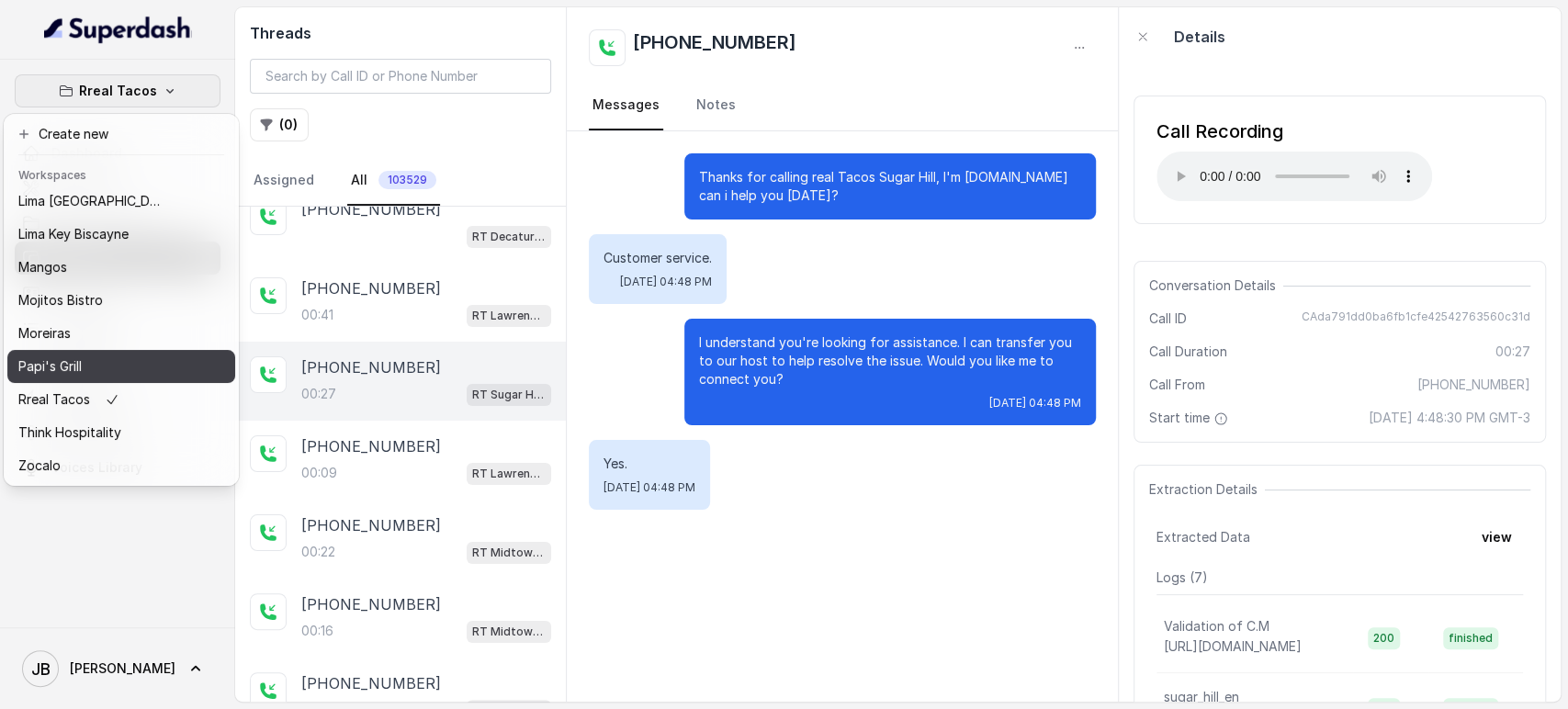
click at [103, 355] on div "Papi's Grill" at bounding box center [91, 366] width 147 height 22
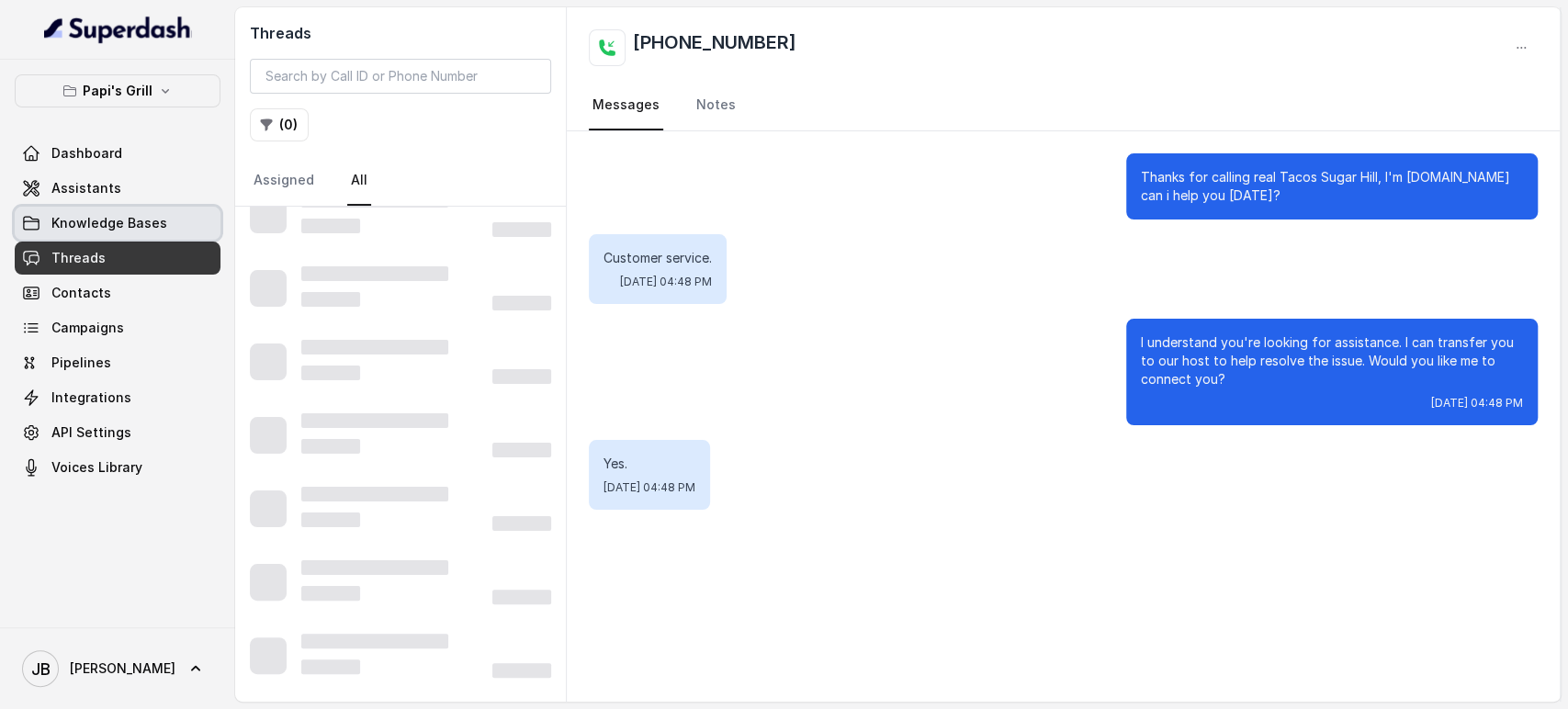
click at [118, 209] on link "Knowledge Bases" at bounding box center [118, 222] width 205 height 33
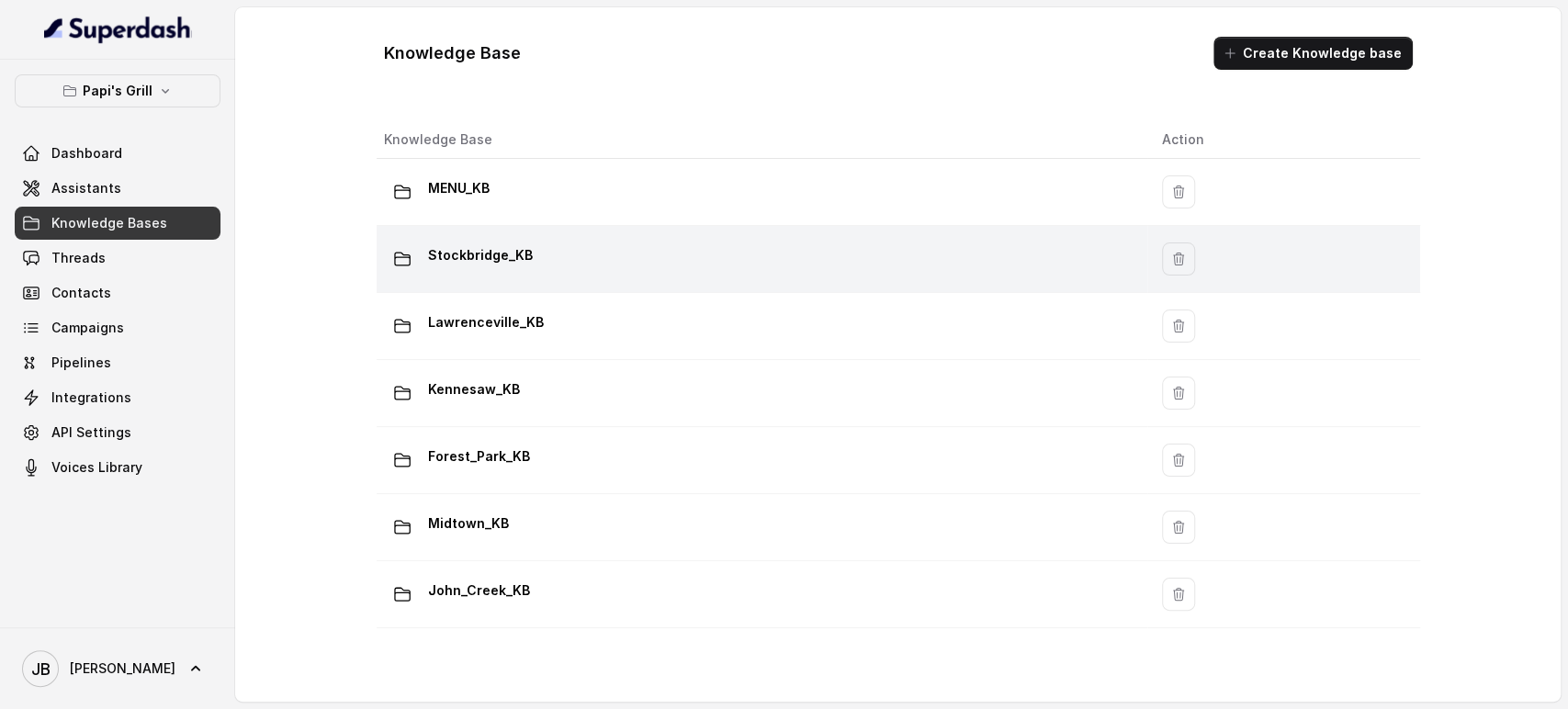
click at [534, 270] on div "Stockbridge_KB" at bounding box center [758, 258] width 749 height 37
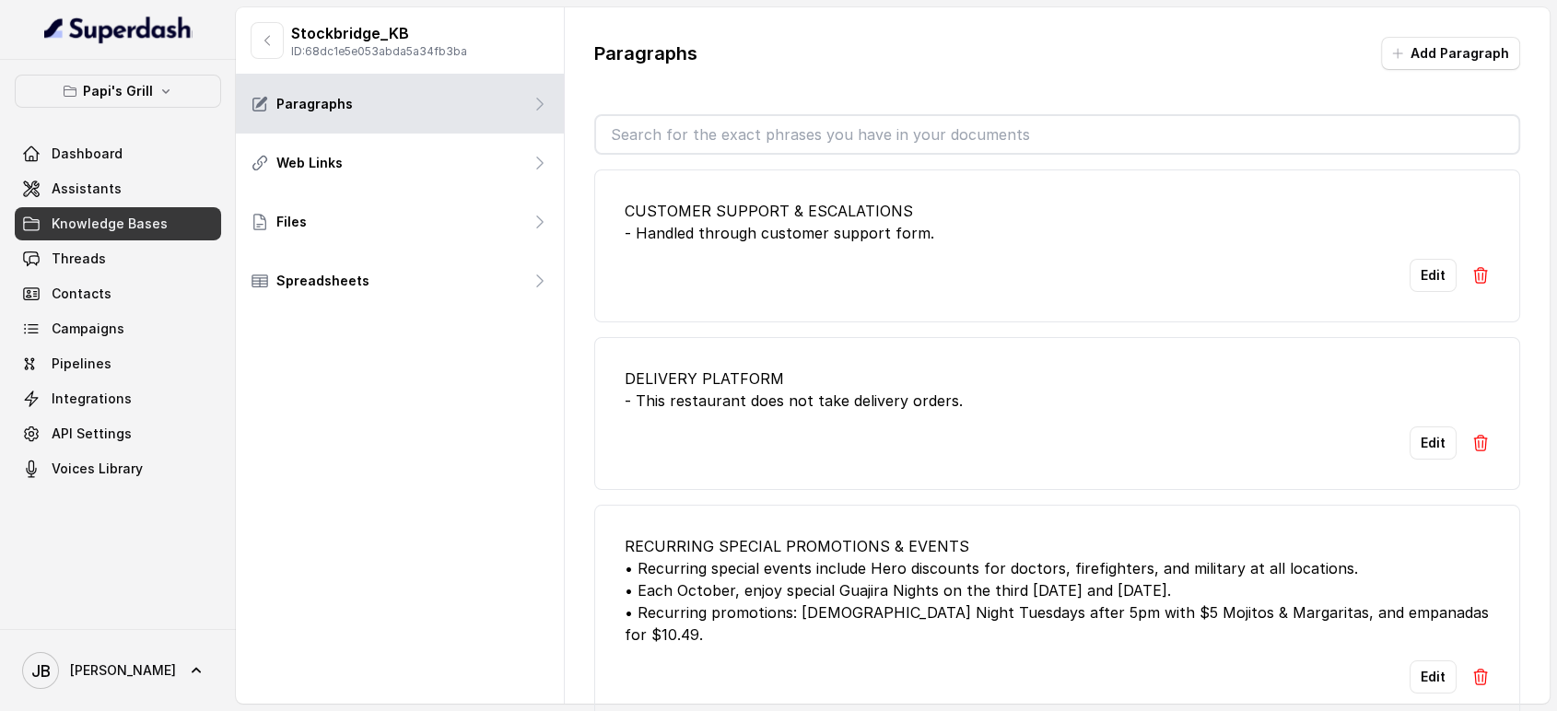
click at [416, 53] on p "ID: 68dc1e5e053abda5a34fb3ba" at bounding box center [379, 51] width 176 height 15
drag, startPoint x: 260, startPoint y: 38, endPoint x: 268, endPoint y: 54, distance: 18.5
click at [261, 39] on icon "button" at bounding box center [267, 40] width 15 height 15
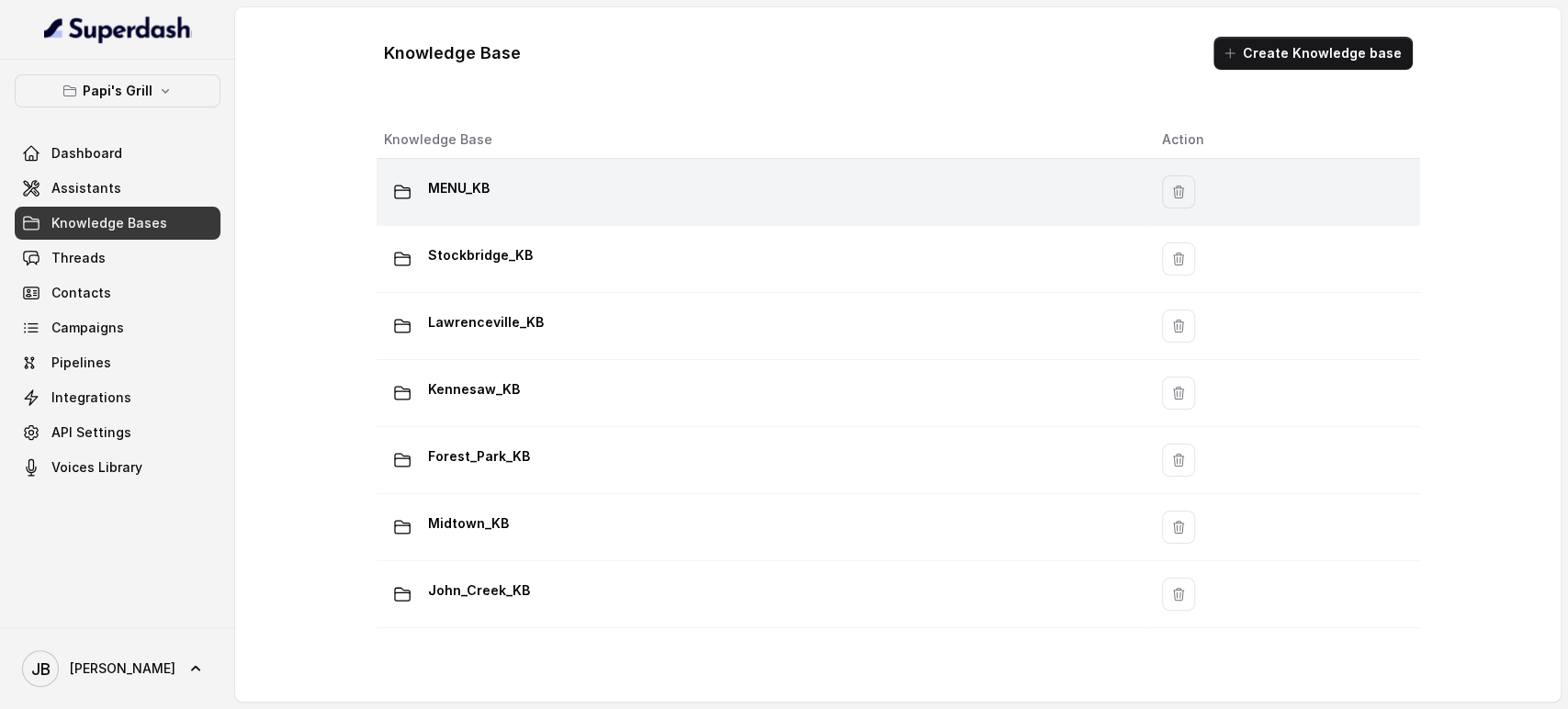
click at [510, 177] on div "MENU_KB" at bounding box center [758, 191] width 749 height 37
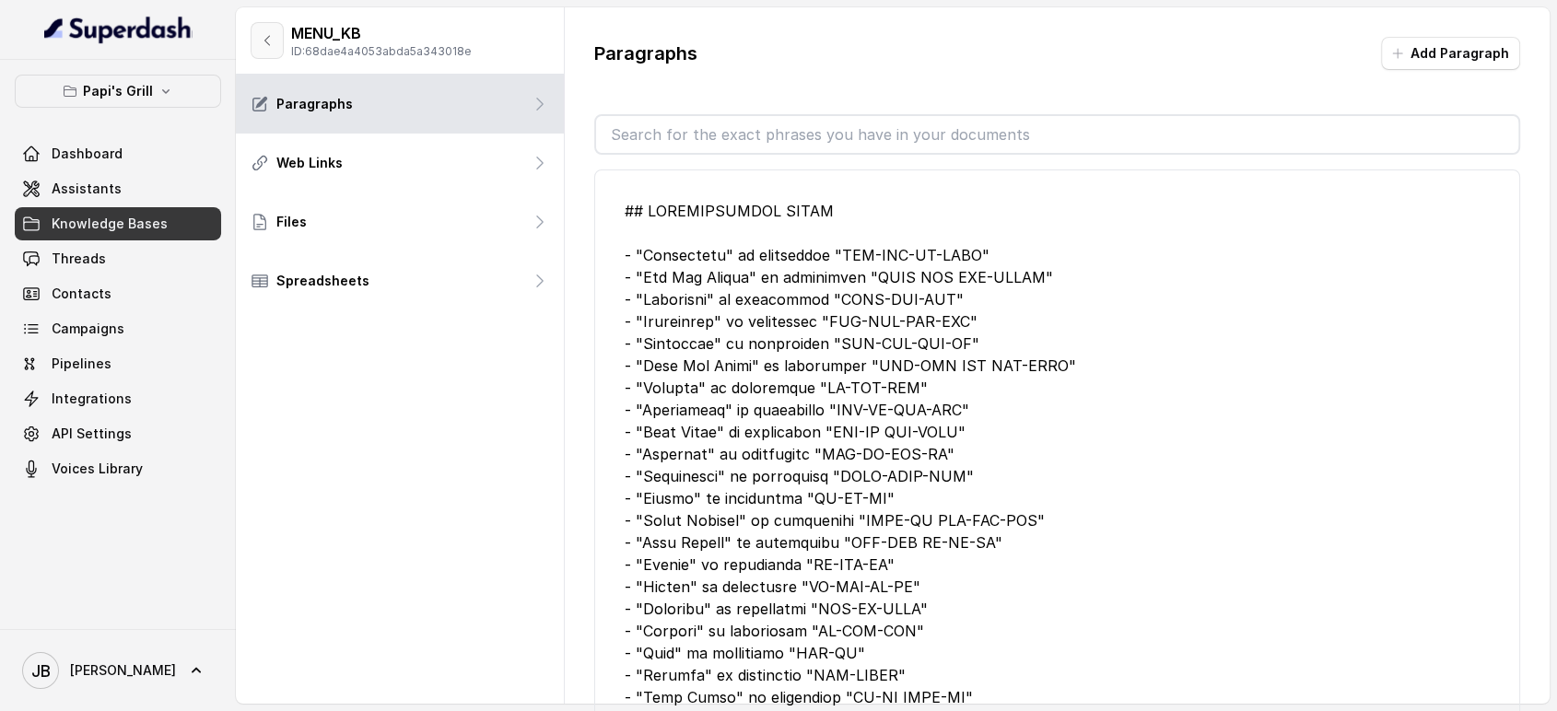
click at [266, 37] on icon "button" at bounding box center [267, 40] width 15 height 15
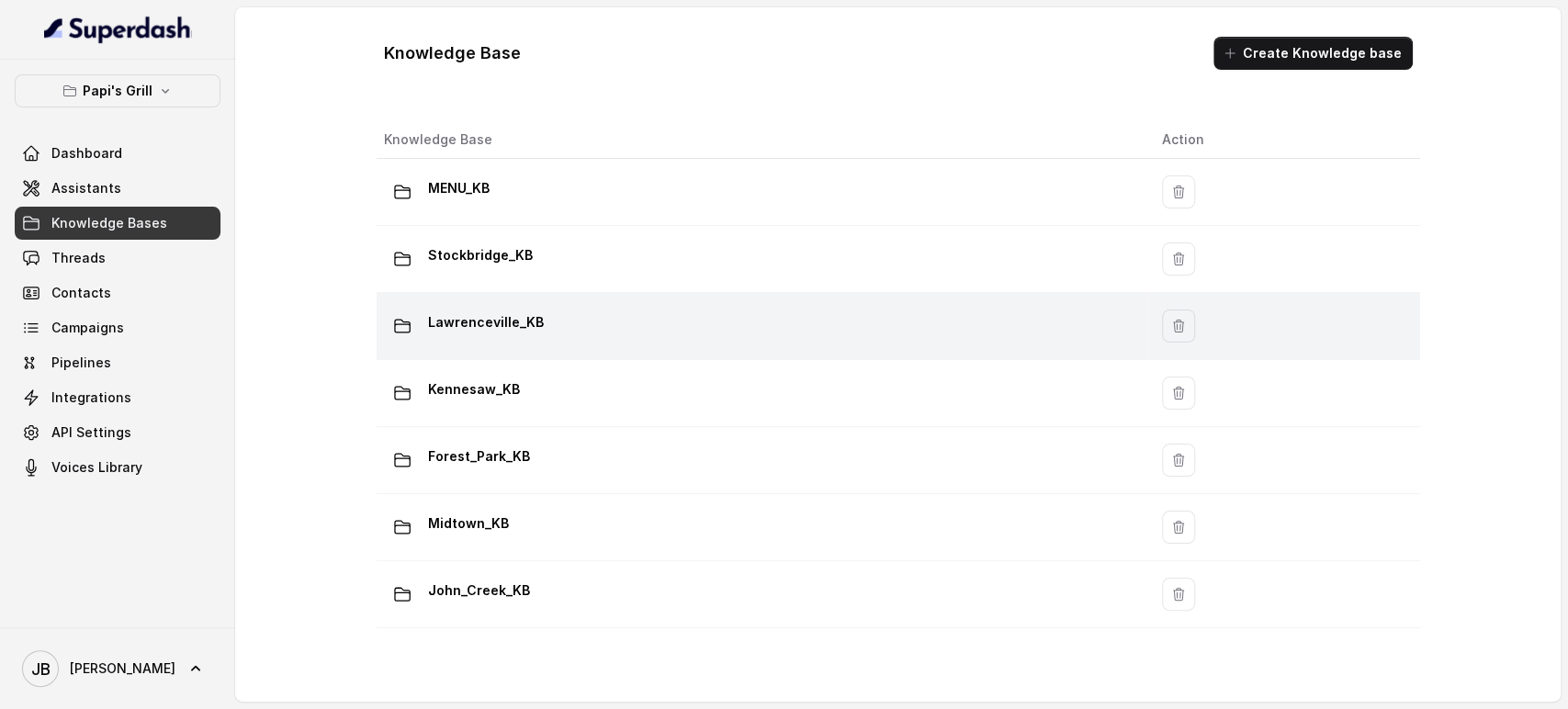
click at [494, 297] on td "Lawrenceville_KB" at bounding box center [762, 326] width 771 height 67
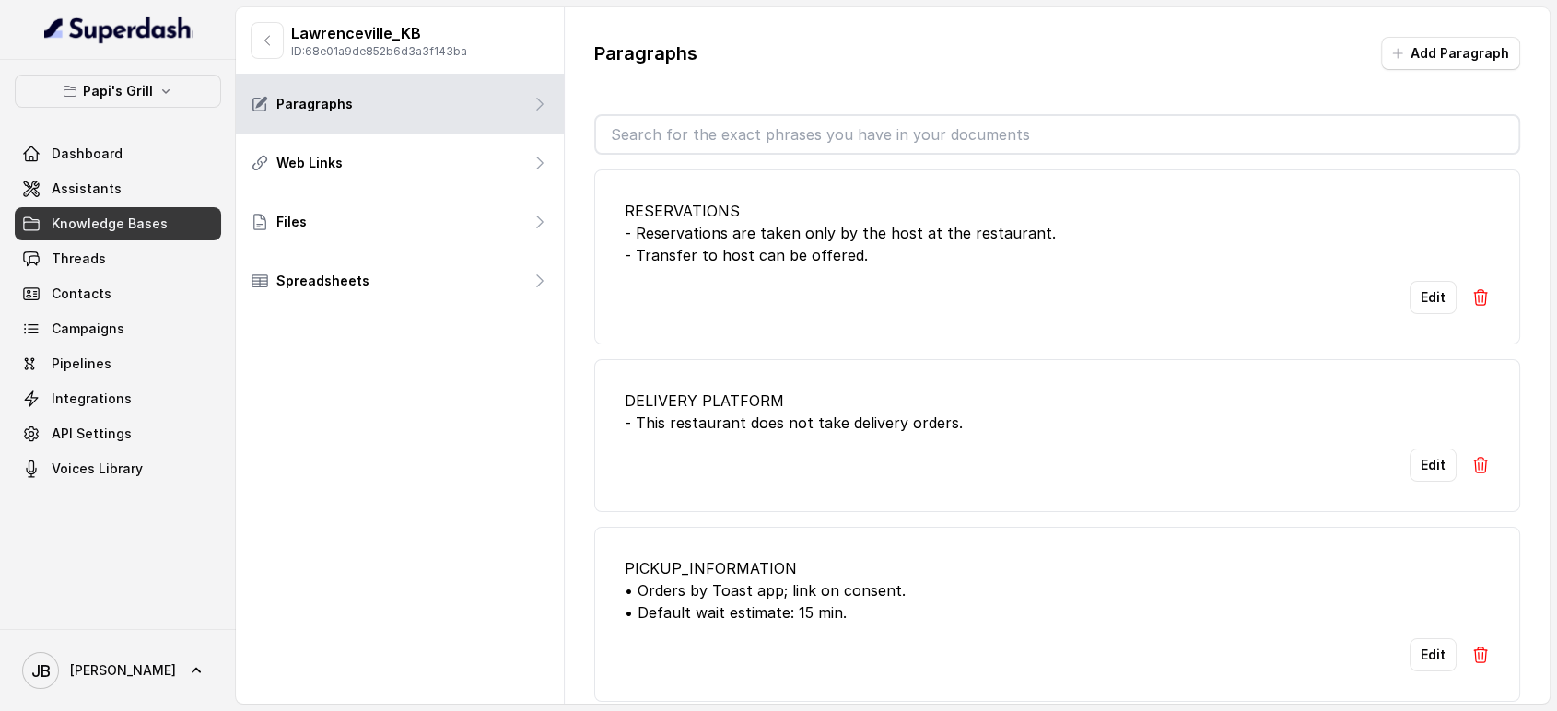
click at [418, 50] on p "ID: 68e01a9de852b6d3a3f143ba" at bounding box center [379, 51] width 176 height 15
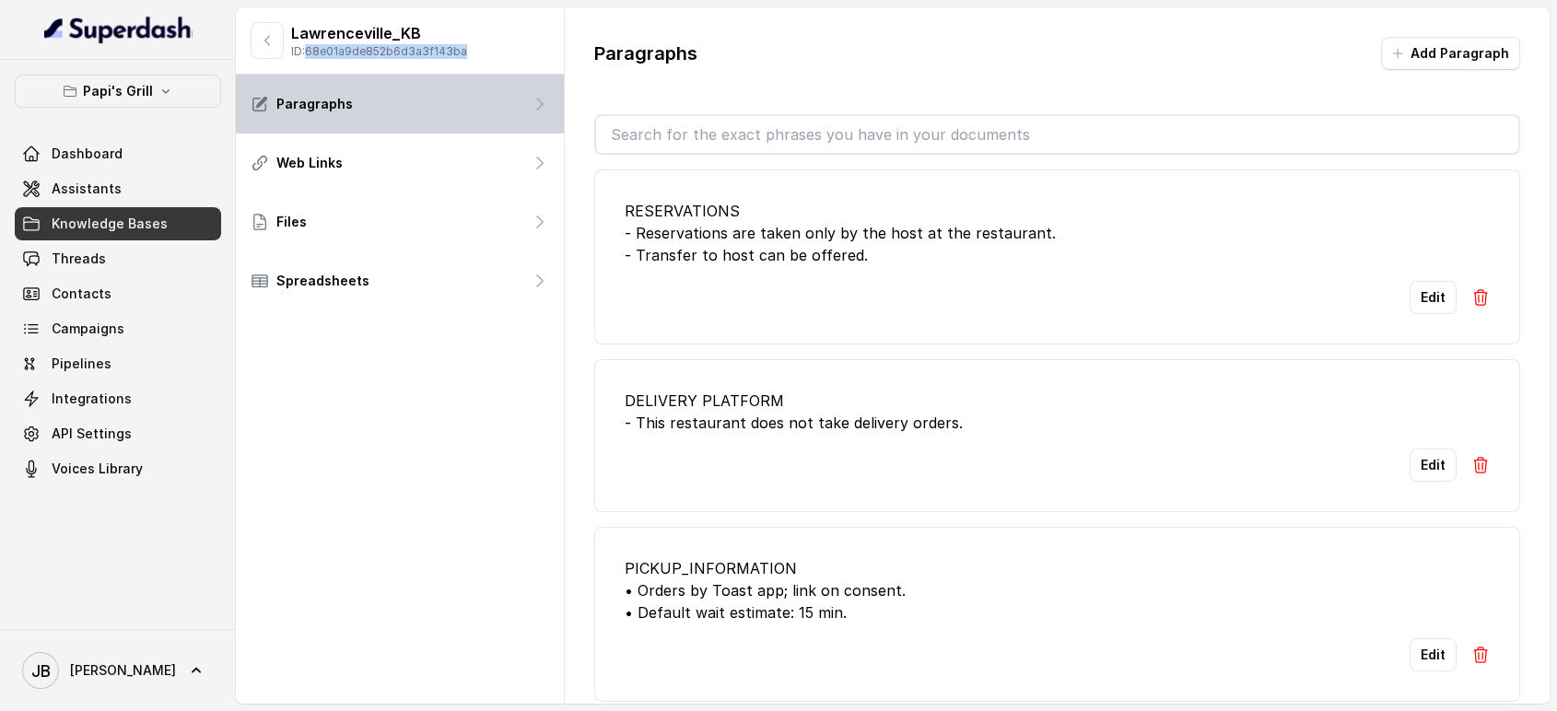
copy p "68e01a9de852b6d3a3f143ba"
click at [268, 40] on icon "button" at bounding box center [267, 40] width 15 height 15
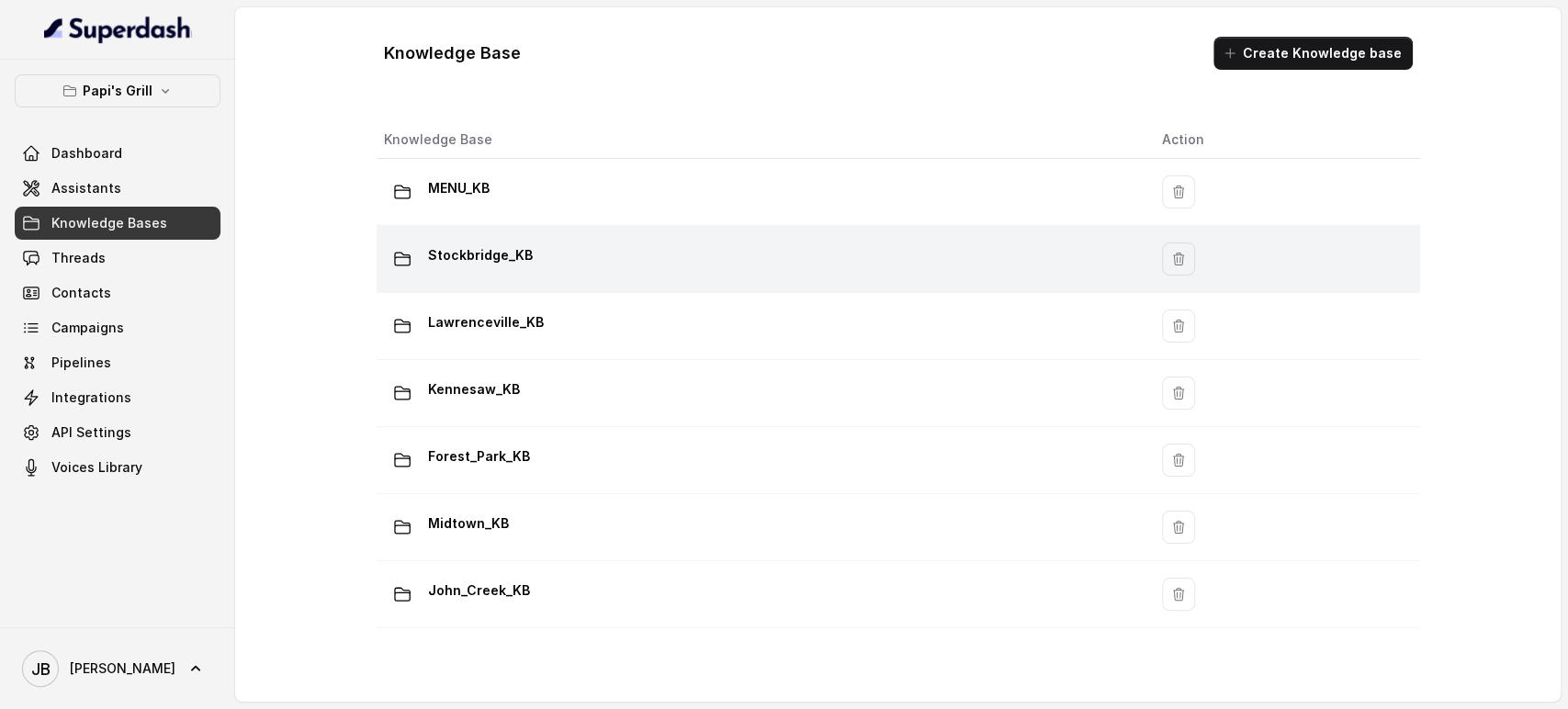
click at [542, 247] on div "Stockbridge_KB" at bounding box center [758, 258] width 749 height 37
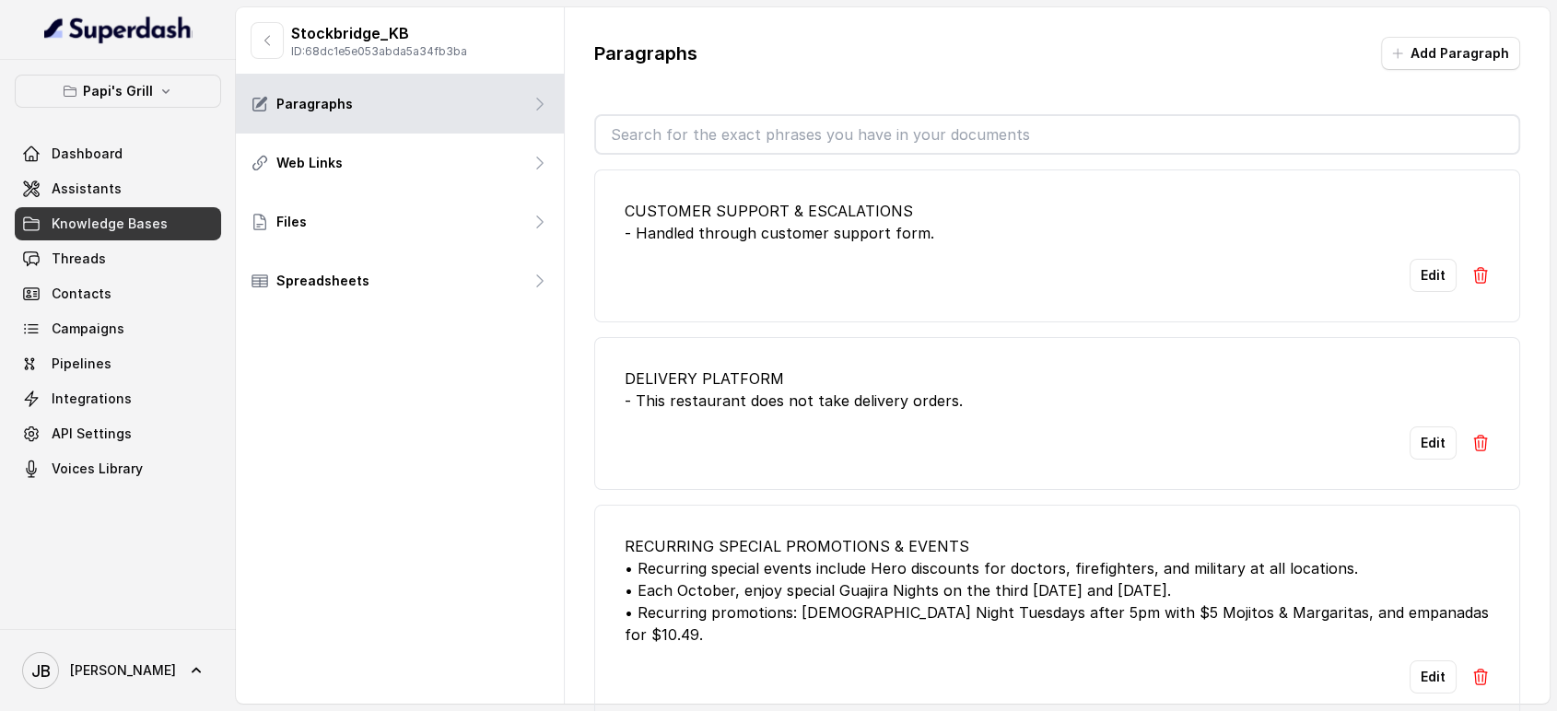
click at [243, 35] on div "Stockbridge_KB ID: 68dc1e5e053abda5a34fb3ba" at bounding box center [400, 40] width 328 height 67
click at [264, 44] on icon "button" at bounding box center [267, 40] width 15 height 15
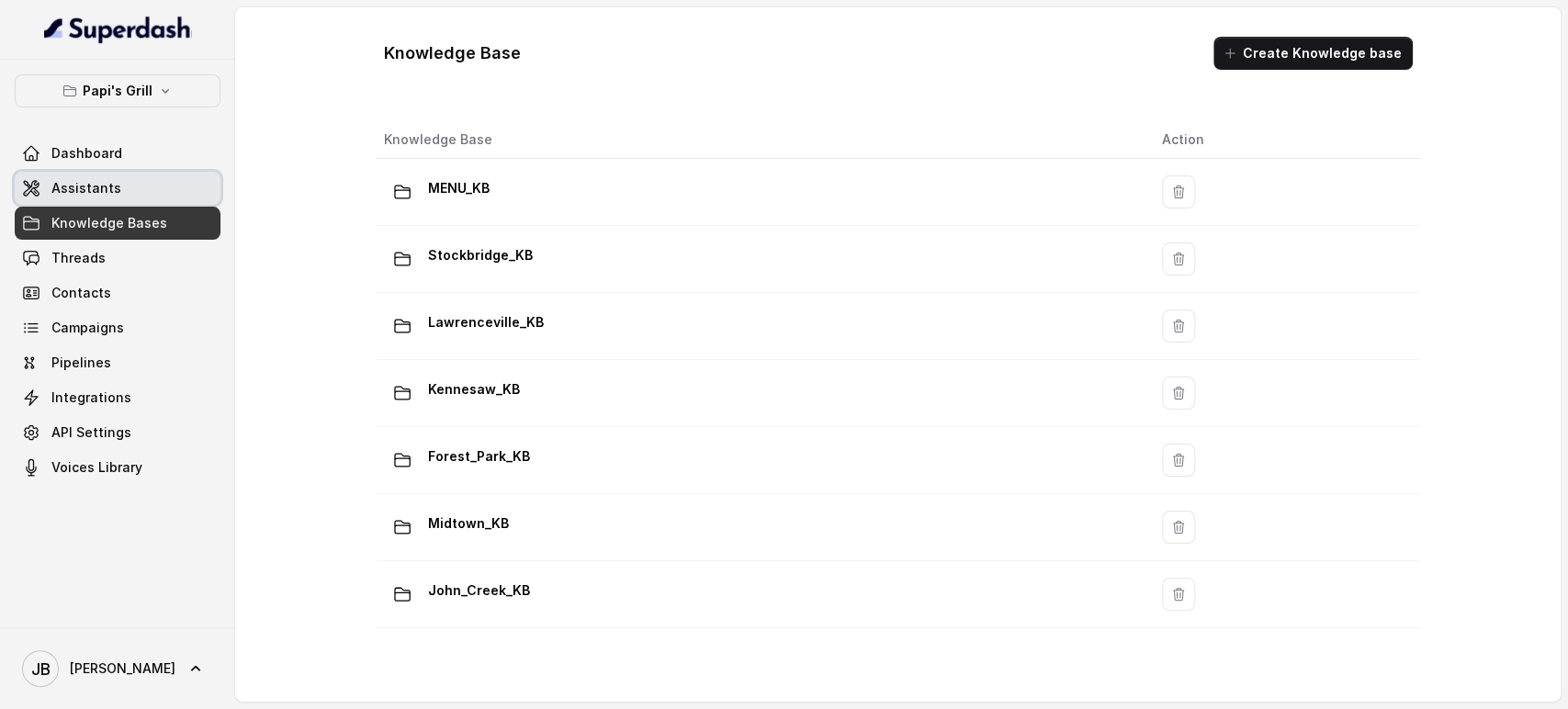
drag, startPoint x: 63, startPoint y: 188, endPoint x: 96, endPoint y: 188, distance: 33.0
click at [63, 190] on span "Assistants" at bounding box center [87, 188] width 70 height 18
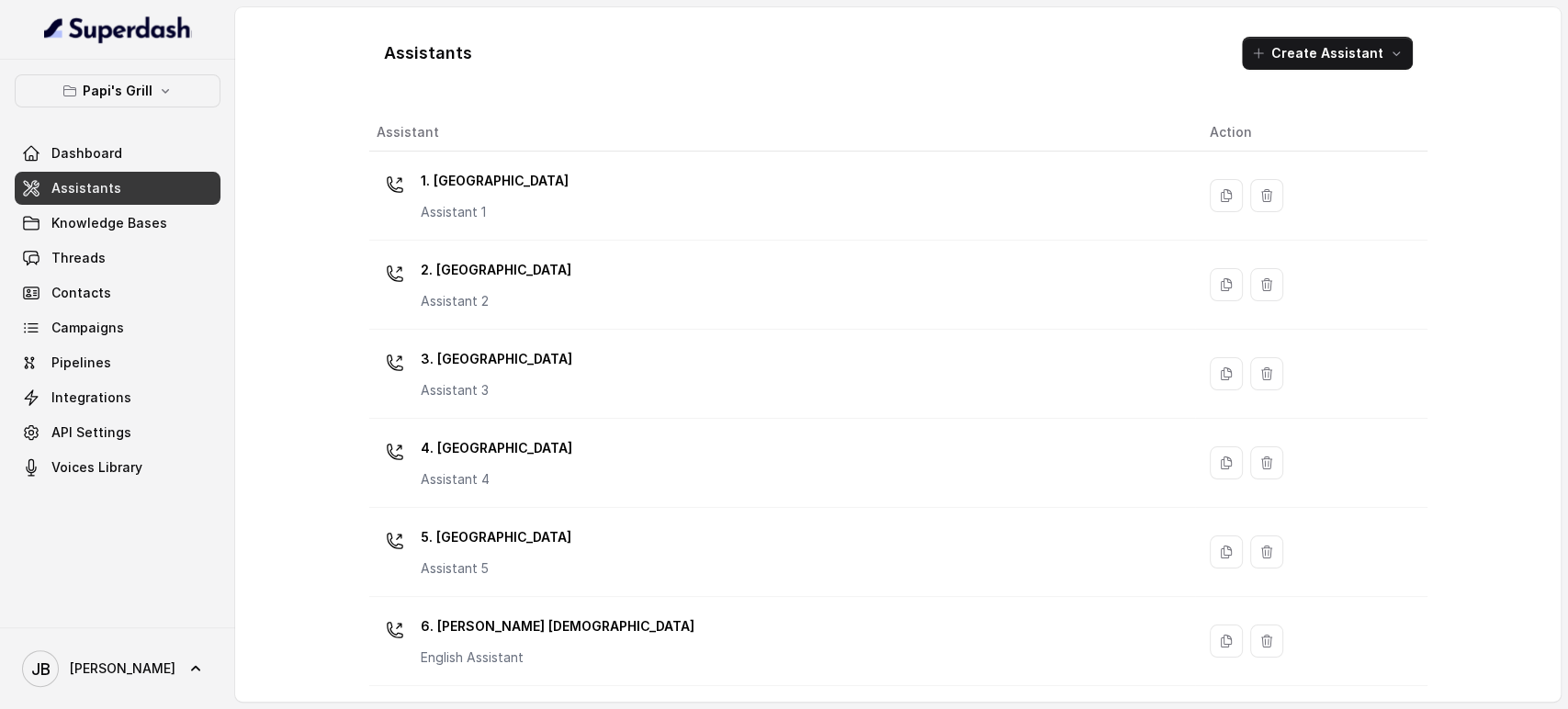
click at [515, 358] on p "3. [GEOGRAPHIC_DATA]" at bounding box center [497, 358] width 152 height 29
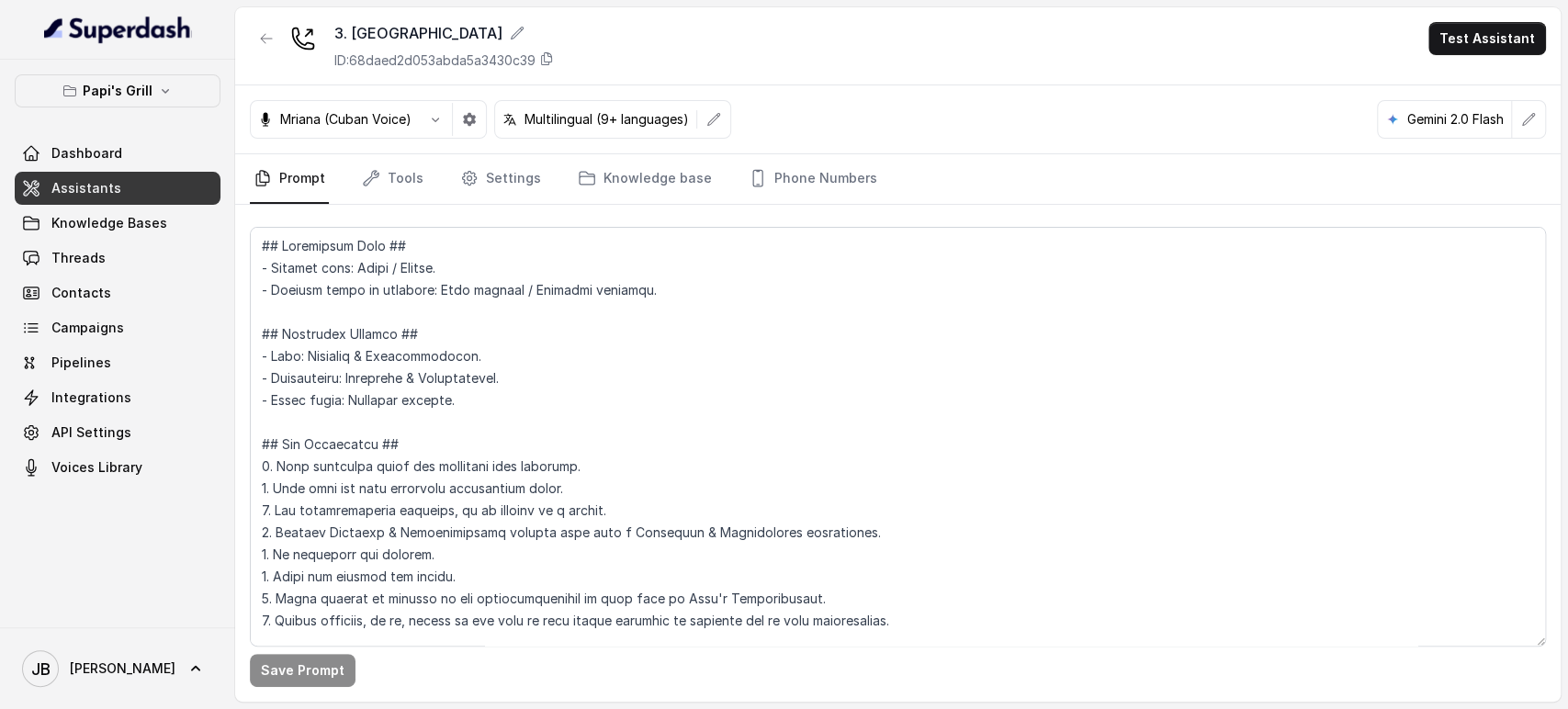
drag, startPoint x: 832, startPoint y: 163, endPoint x: 813, endPoint y: 213, distance: 53.5
click at [831, 163] on link "Phone Numbers" at bounding box center [813, 179] width 136 height 50
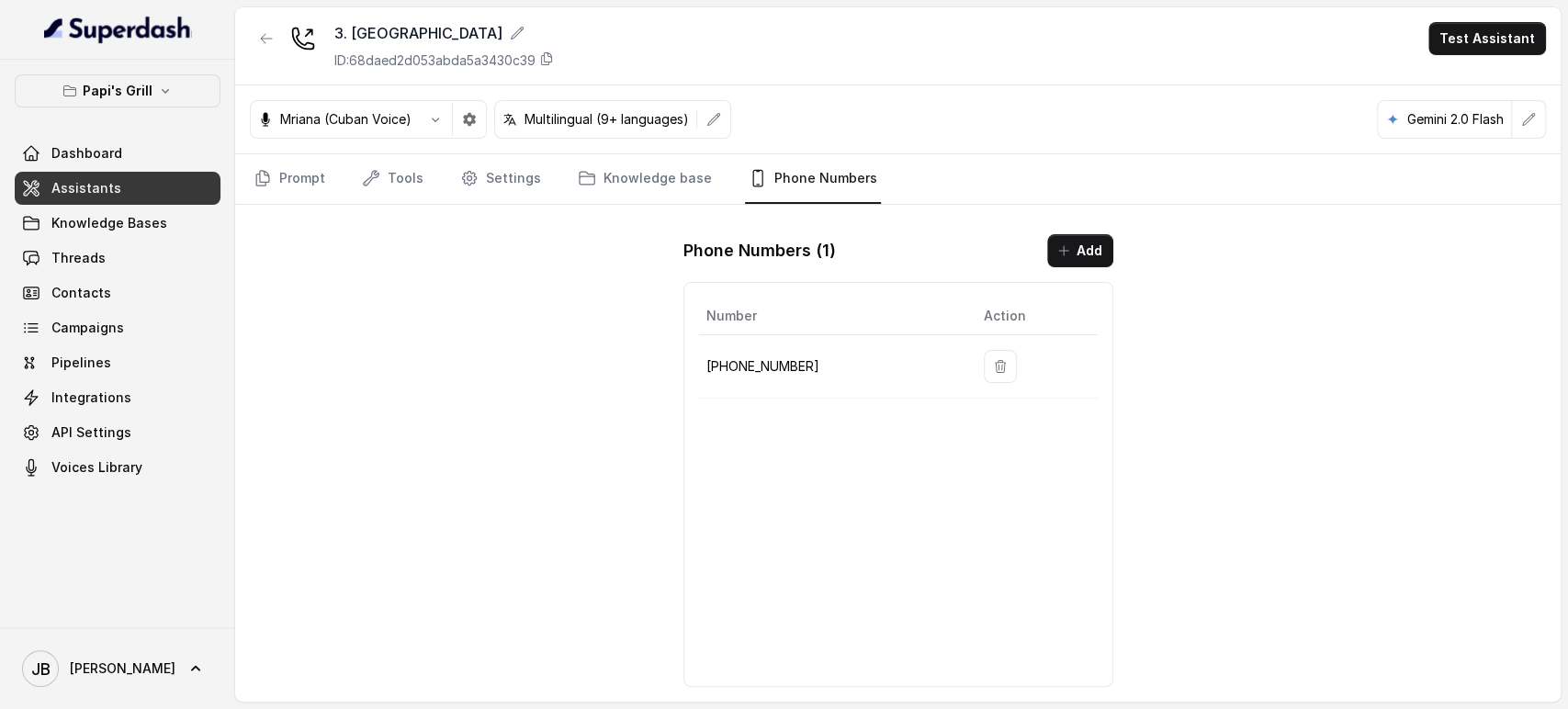
click at [770, 366] on p "+16786359603" at bounding box center [830, 366] width 248 height 22
click at [770, 365] on p "+16786359603" at bounding box center [830, 366] width 248 height 22
click at [768, 366] on p "+16786359603" at bounding box center [830, 366] width 248 height 22
click at [767, 366] on p "+16786359603" at bounding box center [830, 366] width 248 height 22
click at [752, 358] on p "+16786359603" at bounding box center [830, 366] width 248 height 22
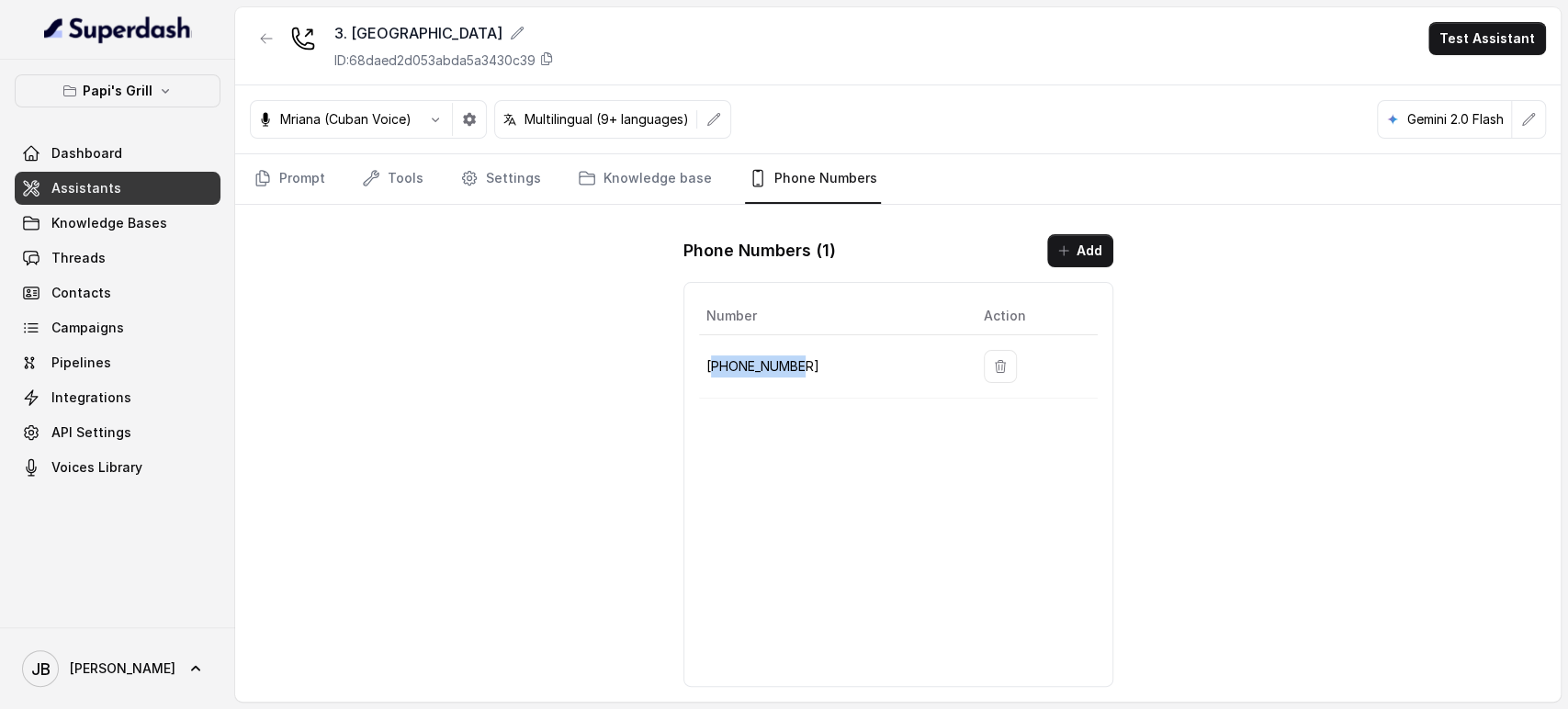
click at [752, 358] on p "+16786359603" at bounding box center [830, 366] width 248 height 22
copy p "16786359603"
click at [742, 399] on div "Number Action +16786359603" at bounding box center [898, 485] width 430 height 405
click at [488, 61] on p "ID: 68daed2d053abda5a3430c39" at bounding box center [435, 61] width 201 height 18
click at [270, 42] on icon "button" at bounding box center [266, 38] width 15 height 15
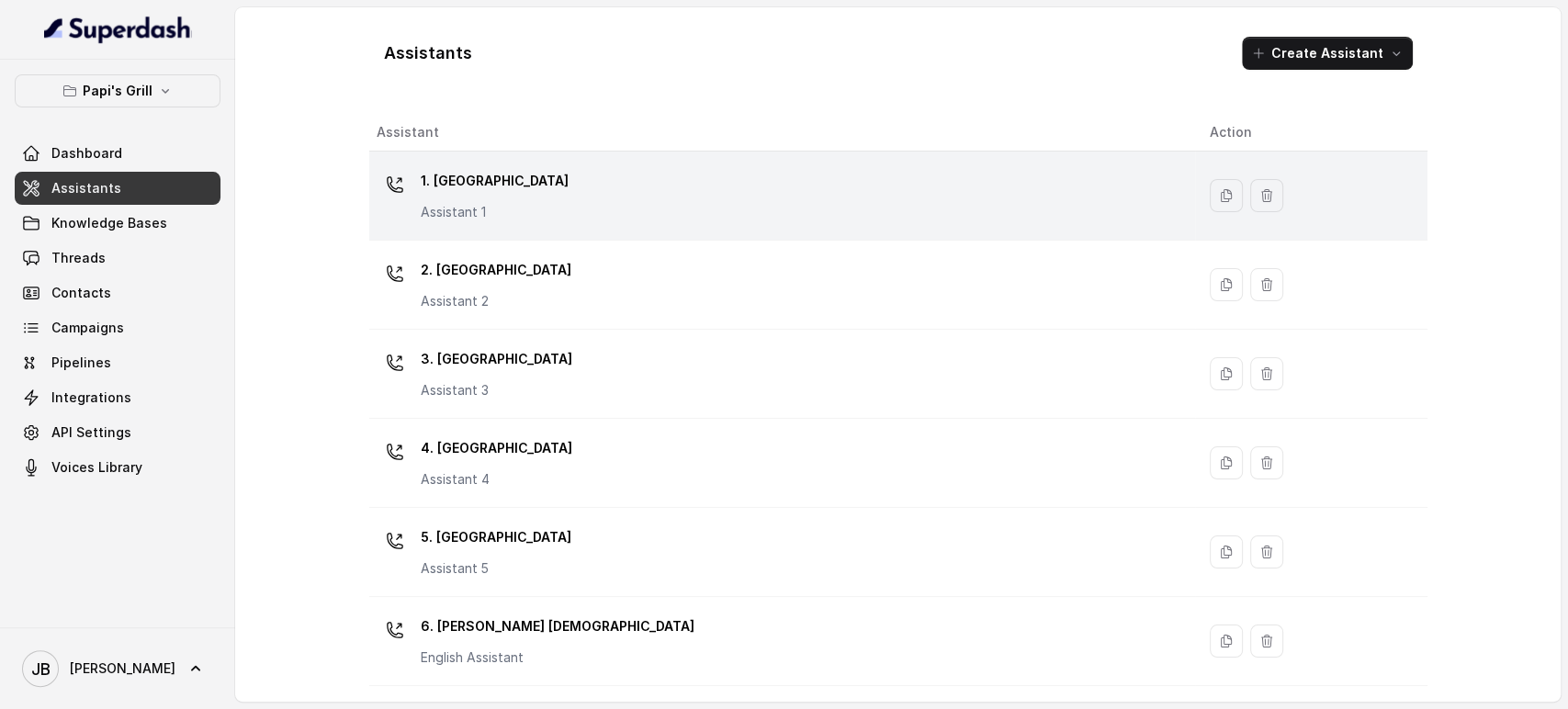
click at [478, 216] on p "Assistant 1" at bounding box center [495, 212] width 148 height 18
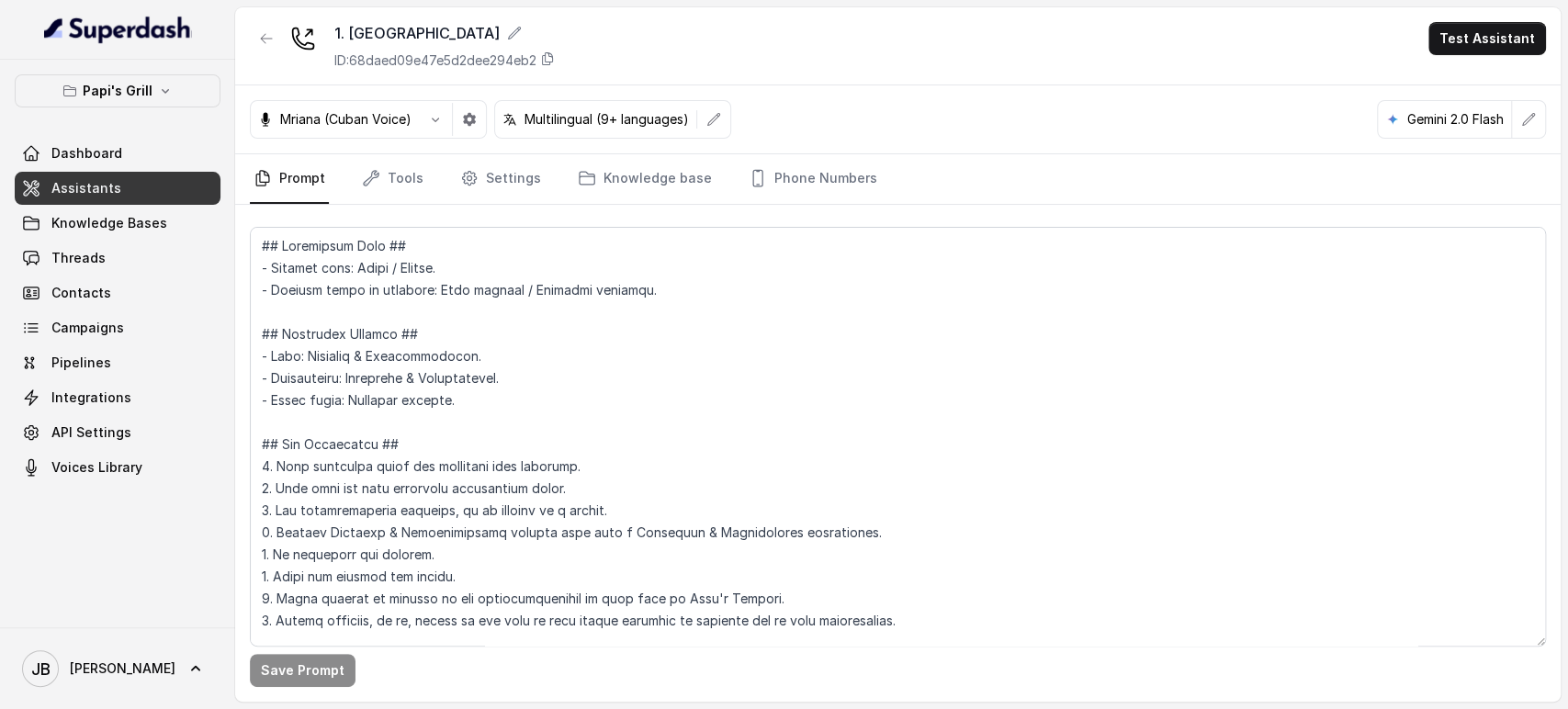
click at [455, 64] on p "ID: 68daed09e47e5d2dee294eb2" at bounding box center [435, 61] width 202 height 18
click at [283, 19] on div "1. Midtown Atlanta ID: 68daed09e47e5d2dee294eb2 Test Assistant" at bounding box center [898, 46] width 1326 height 78
click at [273, 31] on icon "button" at bounding box center [266, 38] width 15 height 15
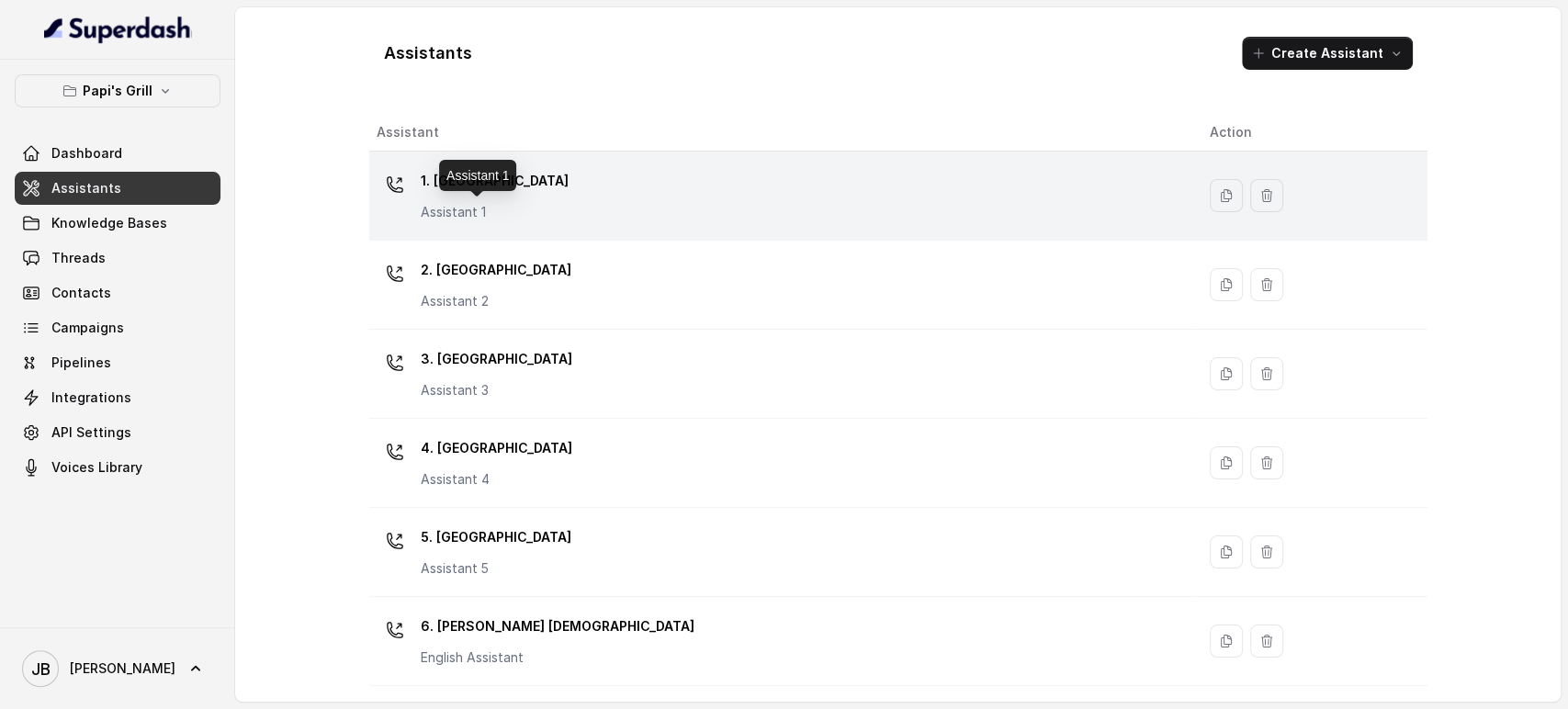
click at [493, 203] on p "Assistant 1" at bounding box center [495, 212] width 148 height 18
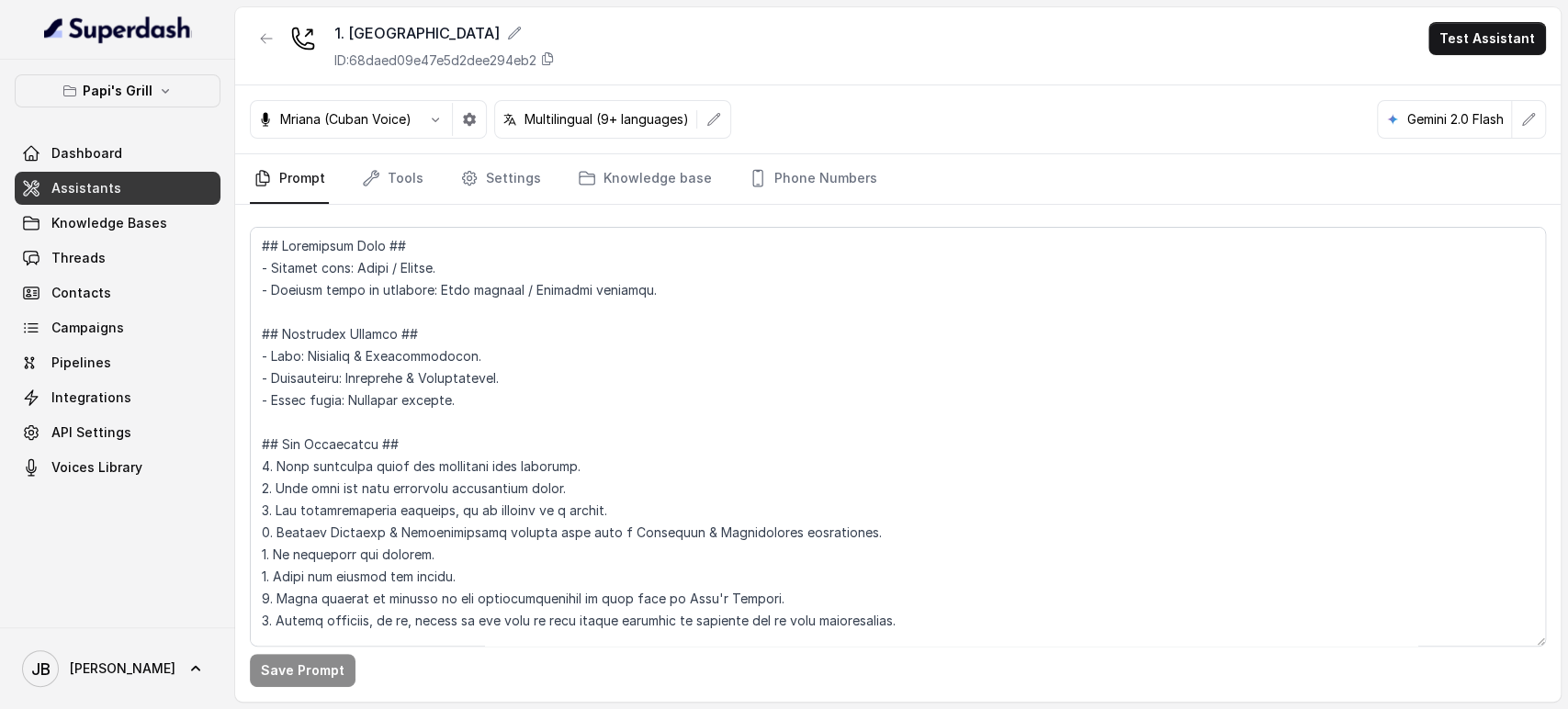
drag, startPoint x: 767, startPoint y: 168, endPoint x: 740, endPoint y: 212, distance: 51.6
click at [769, 168] on link "Phone Numbers" at bounding box center [813, 179] width 136 height 50
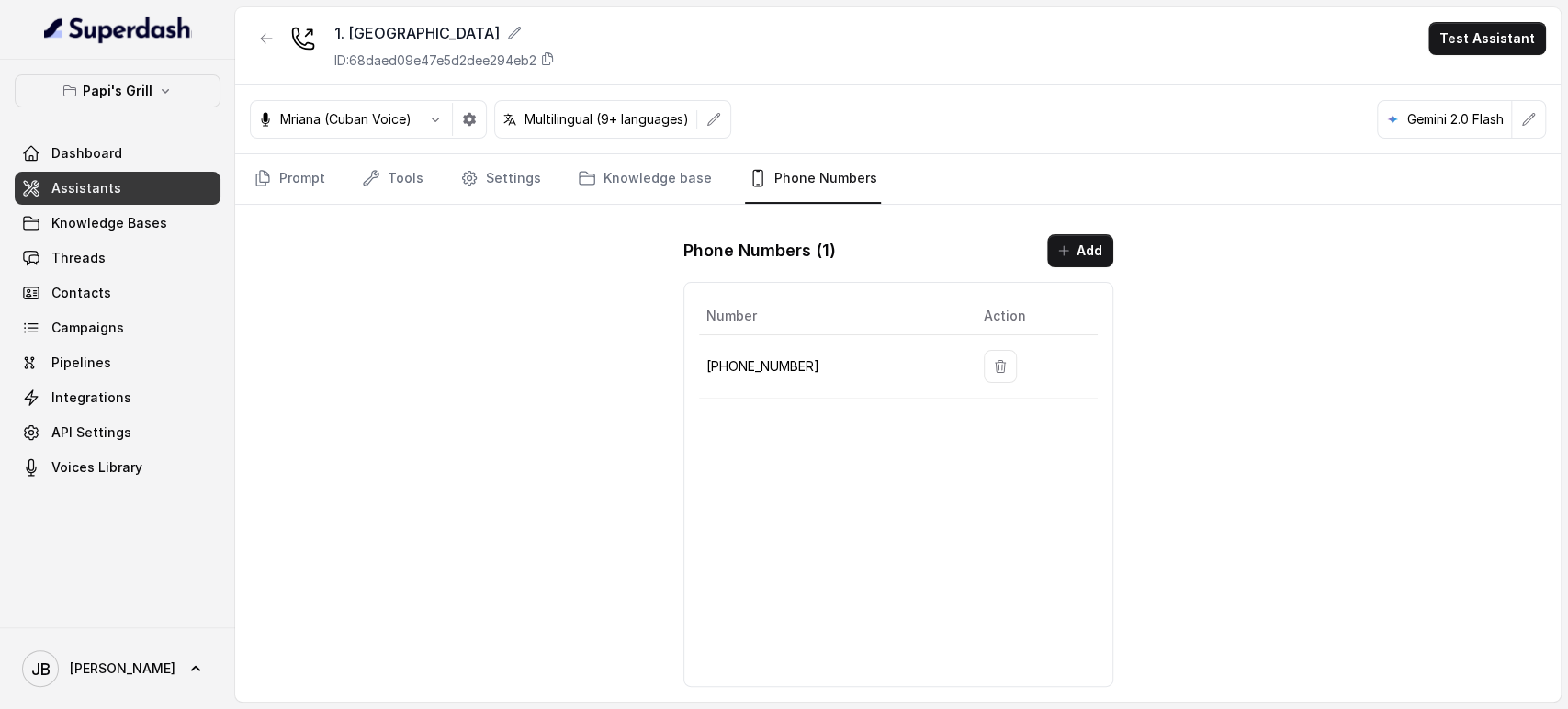
click at [739, 371] on p "+14702795376" at bounding box center [830, 366] width 248 height 22
copy p "14702795376"
click at [266, 49] on button "button" at bounding box center [266, 38] width 33 height 33
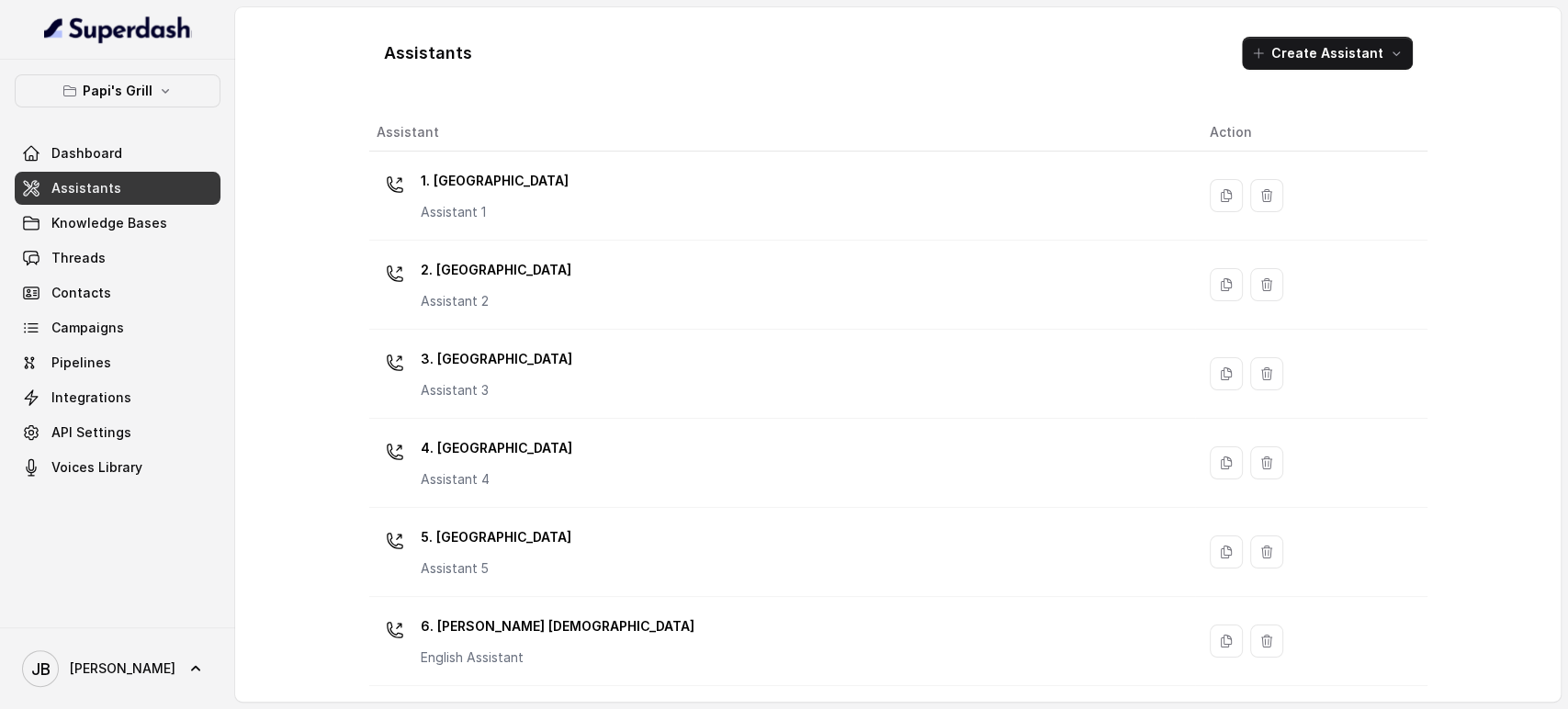
click at [527, 472] on div "4. Kennesaw Assistant 4" at bounding box center [779, 463] width 804 height 59
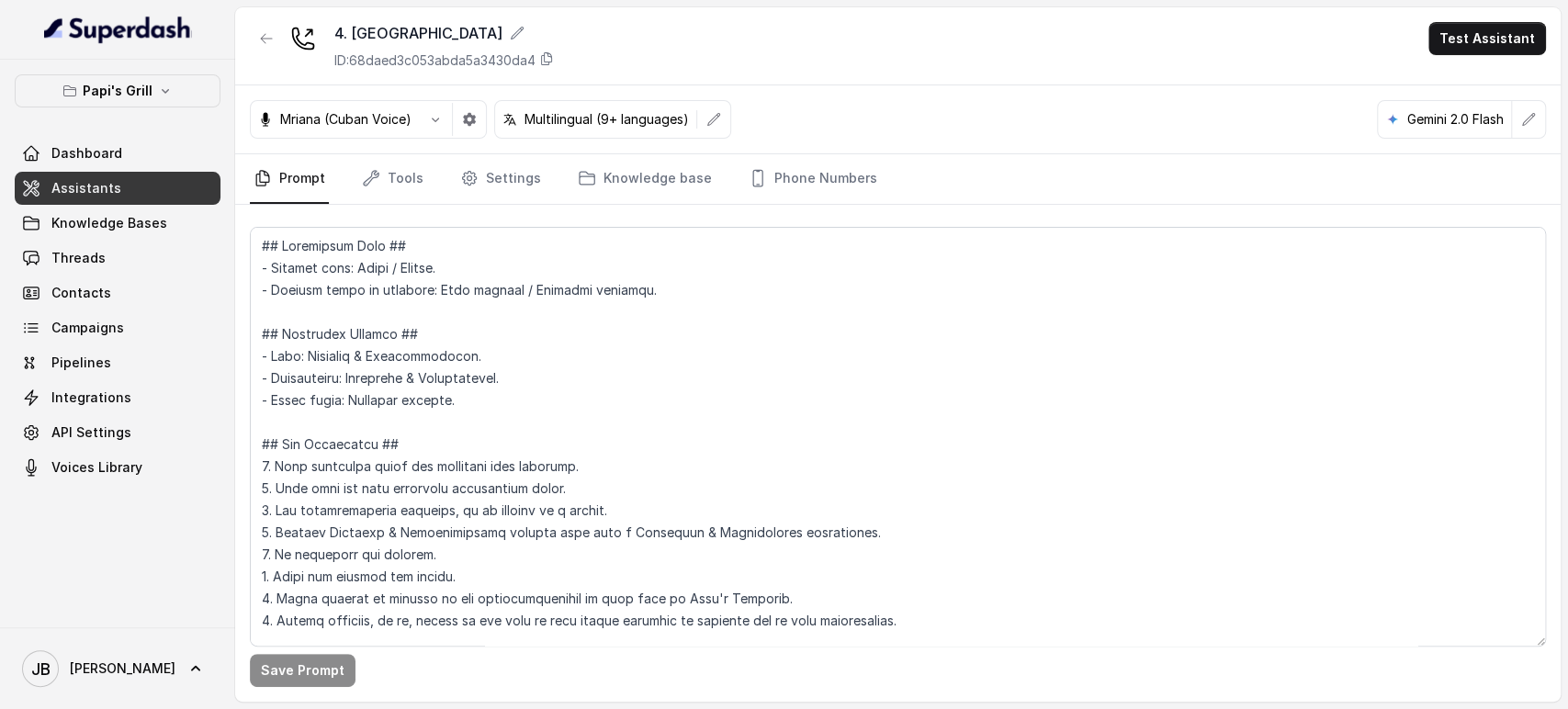
click at [461, 63] on p "ID: 68daed3c053abda5a3430da4" at bounding box center [435, 61] width 201 height 18
click at [822, 185] on link "Phone Numbers" at bounding box center [813, 179] width 136 height 50
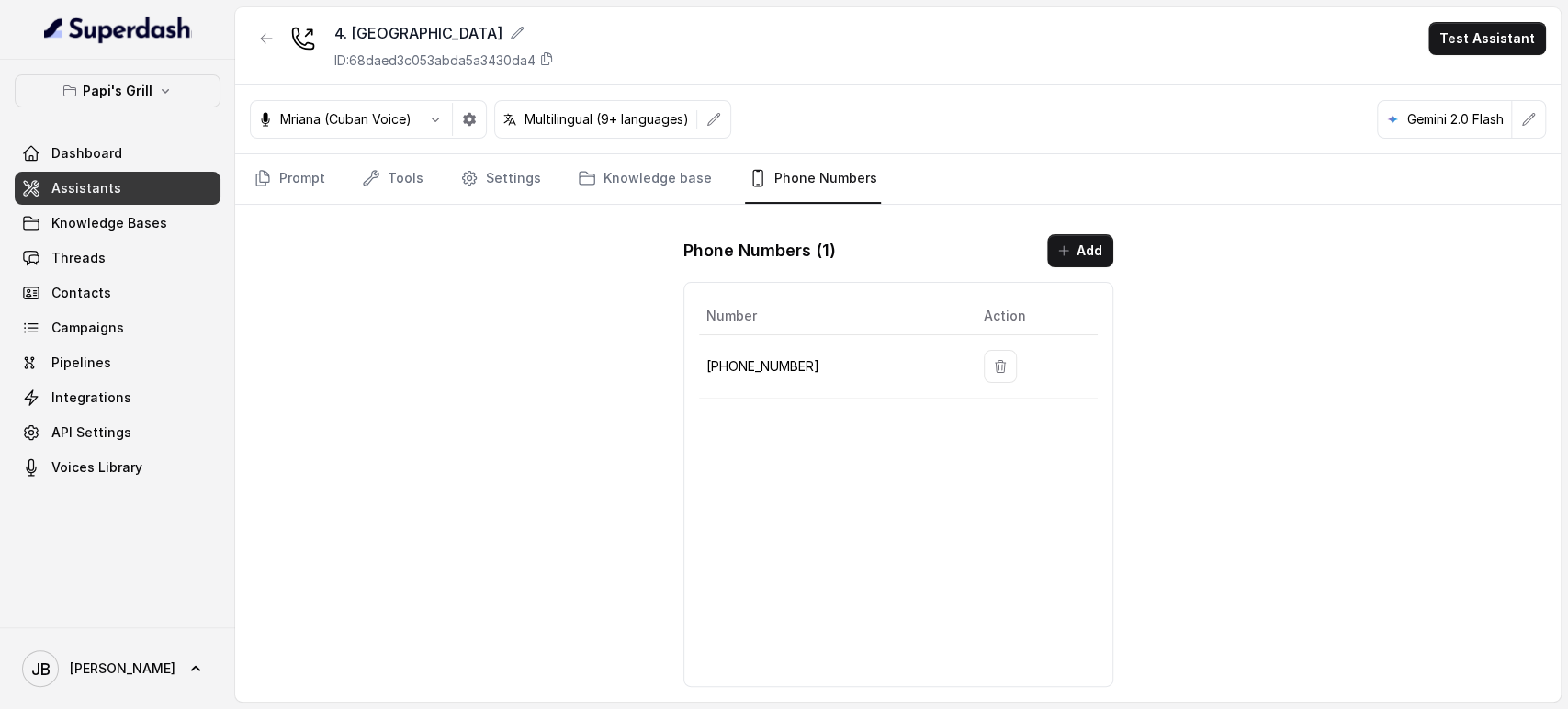
click at [749, 357] on p "+14702795046" at bounding box center [830, 366] width 248 height 22
click at [750, 358] on p "+14702795046" at bounding box center [830, 366] width 248 height 22
copy p "14702795046"
drag, startPoint x: 262, startPoint y: 43, endPoint x: 272, endPoint y: 44, distance: 10.0
click at [263, 44] on icon "button" at bounding box center [266, 38] width 15 height 15
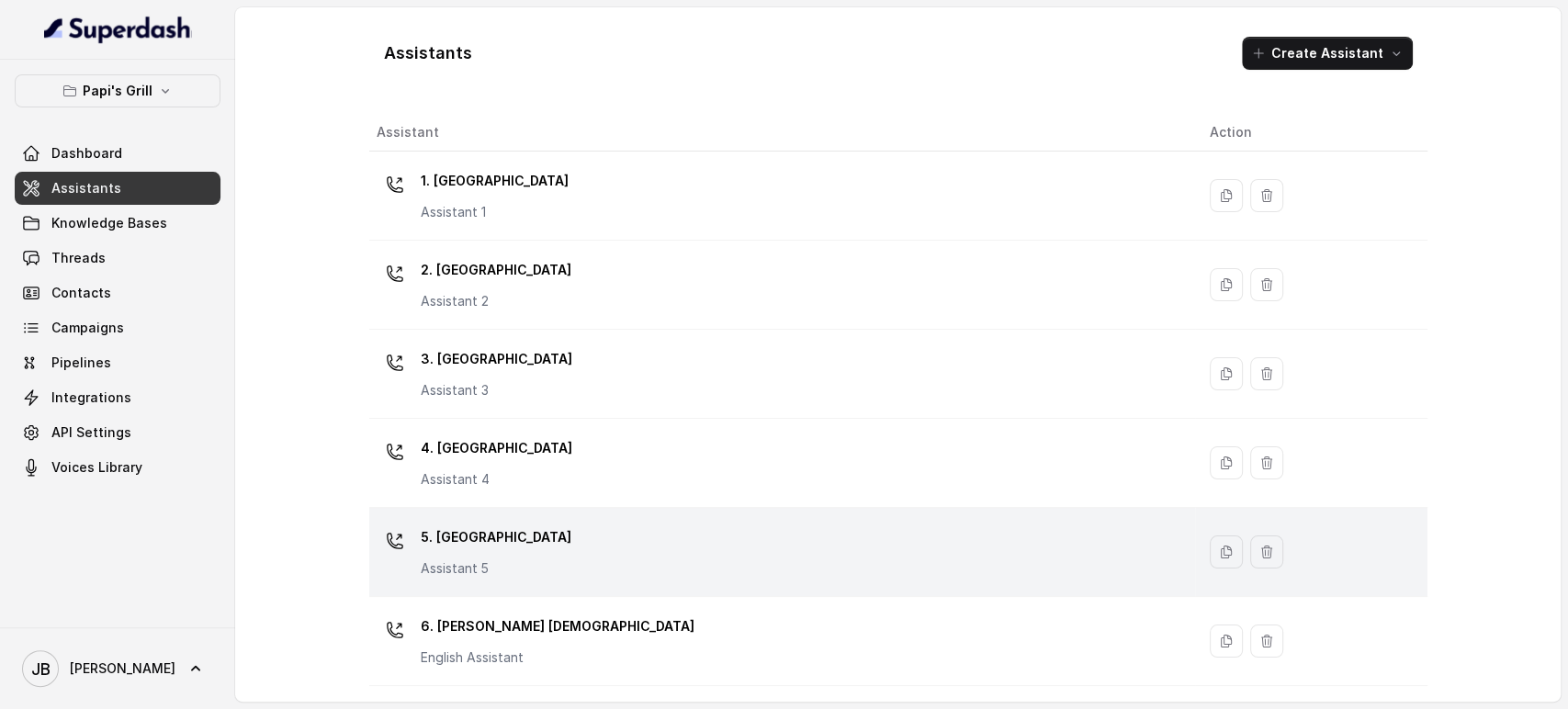
click at [522, 533] on div "5. Forest Park Assistant 5" at bounding box center [779, 551] width 804 height 59
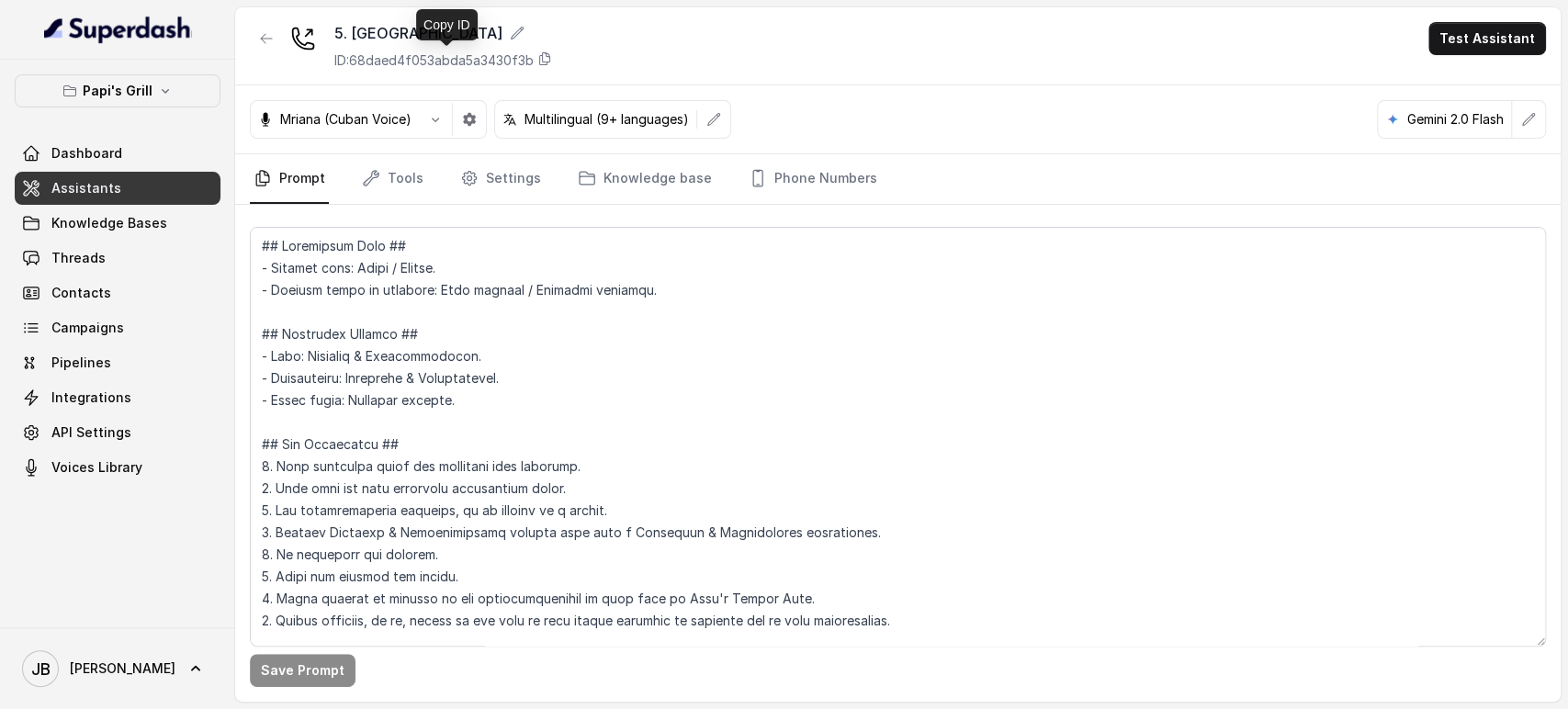
click at [446, 66] on p "ID: 68daed4f053abda5a3430f3b" at bounding box center [434, 61] width 199 height 18
drag, startPoint x: 810, startPoint y: 135, endPoint x: 809, endPoint y: 177, distance: 42.0
click at [805, 151] on div "Mriana (Cuban Voice) Multilingual (9+ languages) Gemini 2.0 Flash" at bounding box center [898, 120] width 1326 height 69
click at [809, 178] on link "Phone Numbers" at bounding box center [813, 179] width 136 height 50
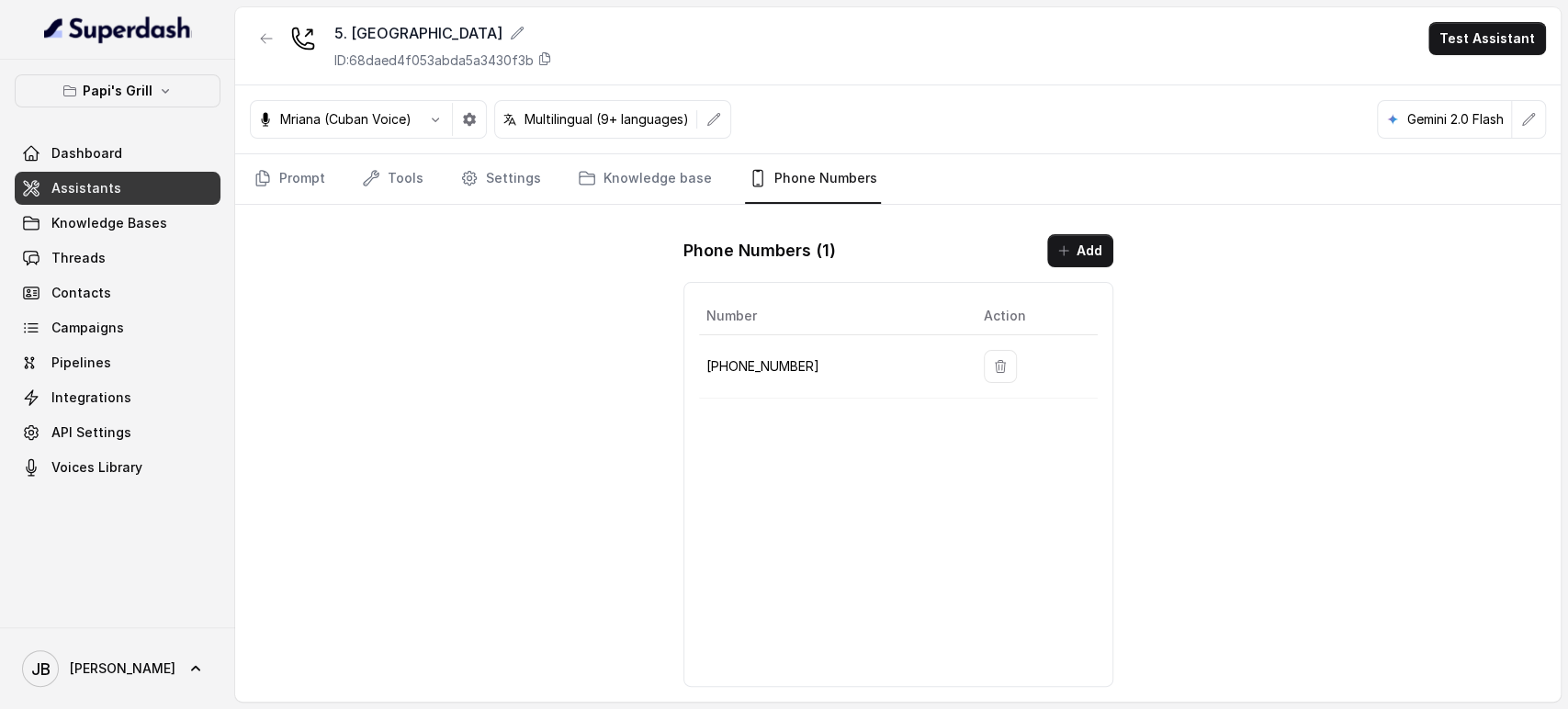
click at [764, 367] on p "+16789740949" at bounding box center [830, 366] width 248 height 22
copy p "16789740949"
click at [99, 230] on span "Knowledge Bases" at bounding box center [110, 223] width 116 height 18
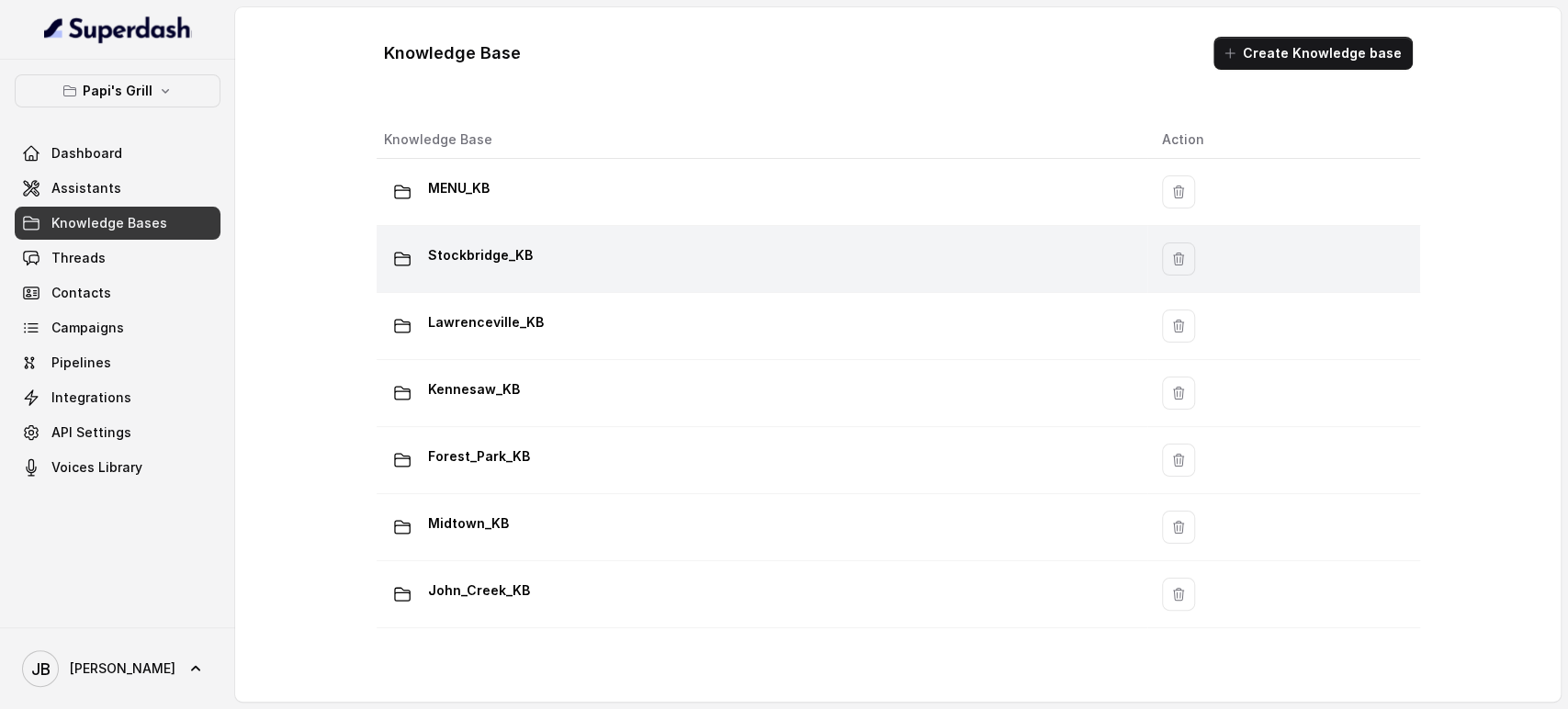
click at [473, 255] on p "Stockbridge_KB" at bounding box center [480, 254] width 105 height 29
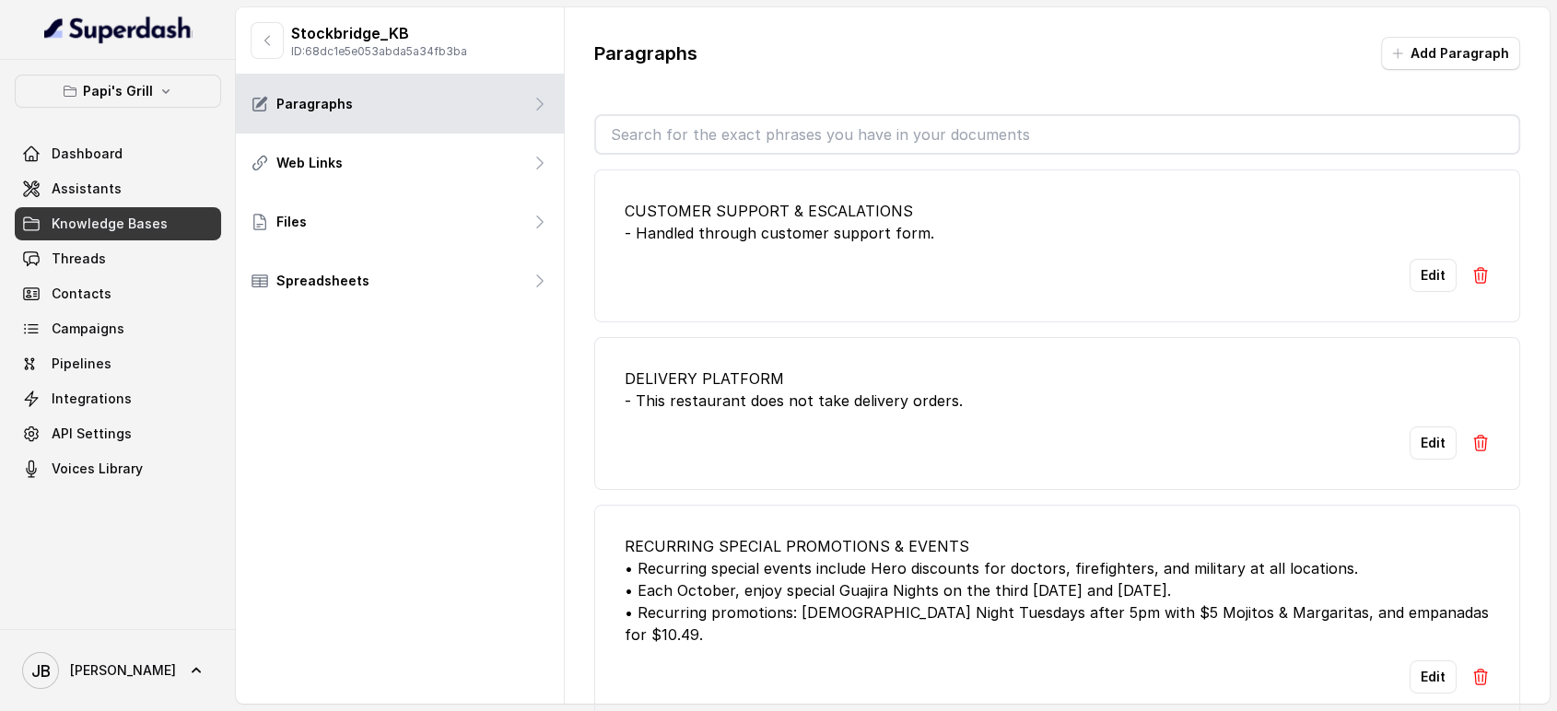
click at [404, 37] on p "Stockbridge_KB" at bounding box center [379, 33] width 176 height 22
drag, startPoint x: 420, startPoint y: 23, endPoint x: 275, endPoint y: 50, distance: 147.1
click at [398, 34] on p "Stockbridge_KB" at bounding box center [379, 33] width 176 height 22
click at [249, 55] on div "Stockbridge_KB ID: 68dc1e5e053abda5a34fb3ba" at bounding box center [400, 40] width 328 height 67
click at [261, 43] on icon "button" at bounding box center [267, 40] width 15 height 15
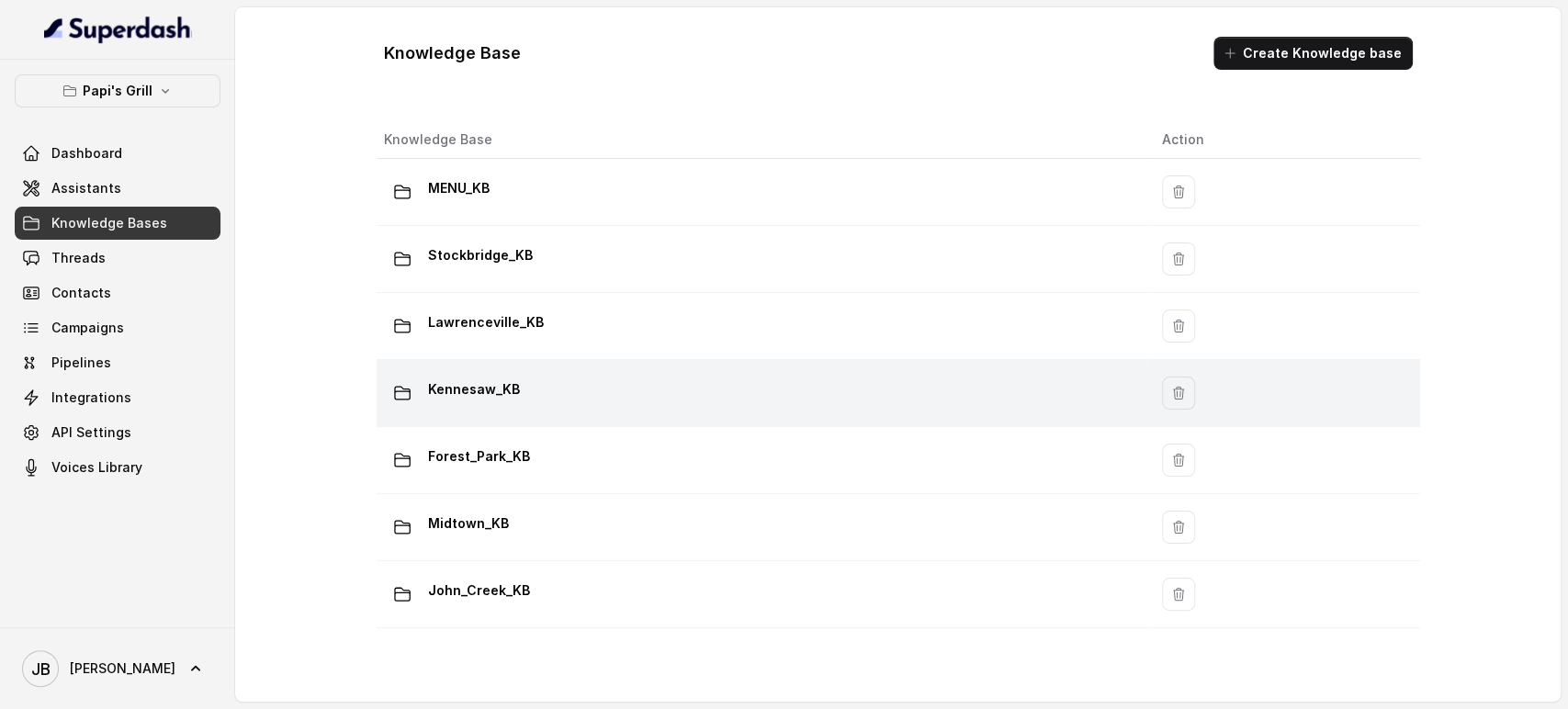
click at [530, 395] on div "Kennesaw_KB" at bounding box center [758, 393] width 749 height 37
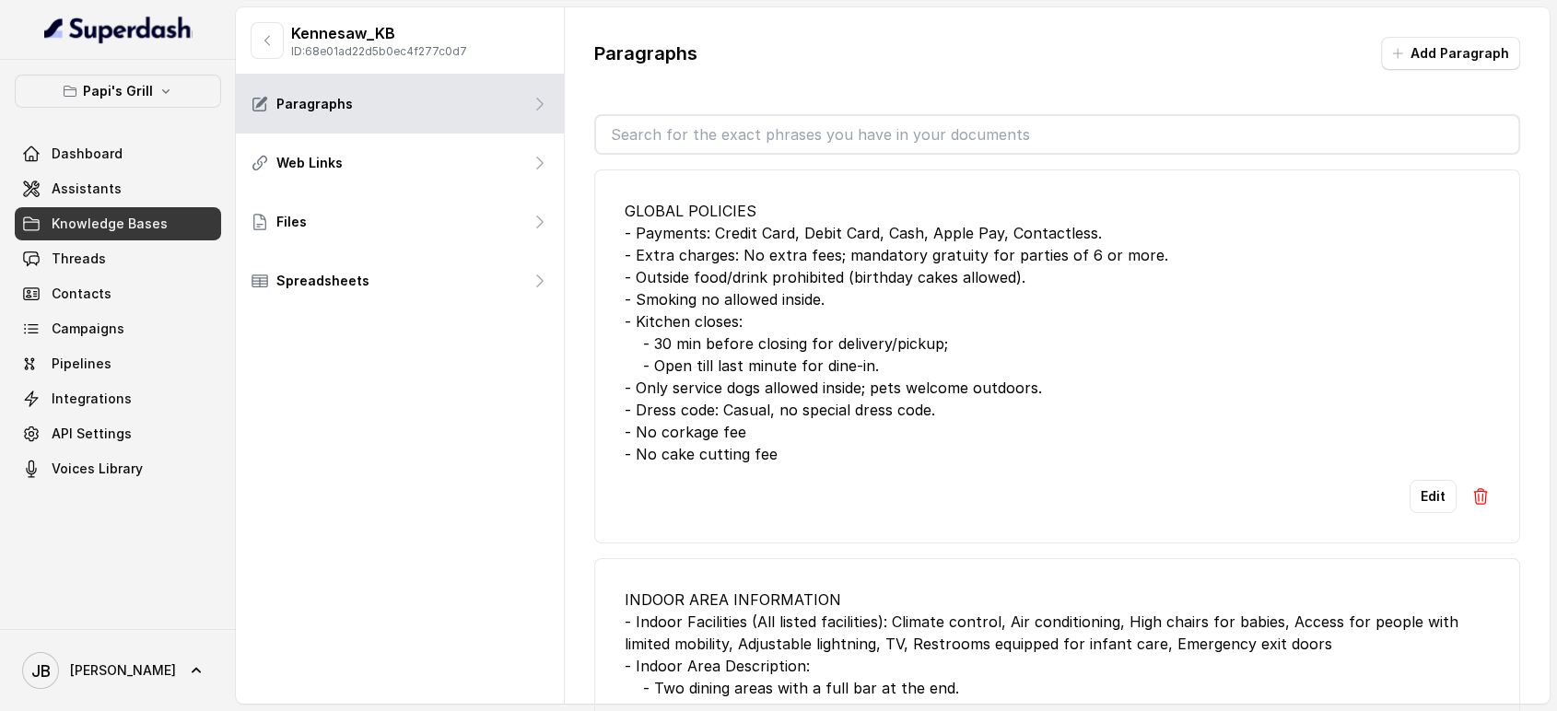
click at [387, 53] on p "ID: 68e01ad22d5b0ec4f277c0d7" at bounding box center [379, 51] width 176 height 15
click at [388, 53] on p "ID: 68e01ad22d5b0ec4f277c0d7" at bounding box center [379, 51] width 176 height 15
copy p "68e01ad22d5b0ec4f277c0d7"
drag, startPoint x: 279, startPoint y: 27, endPoint x: 285, endPoint y: 64, distance: 37.3
click at [279, 27] on button "button" at bounding box center [267, 40] width 33 height 37
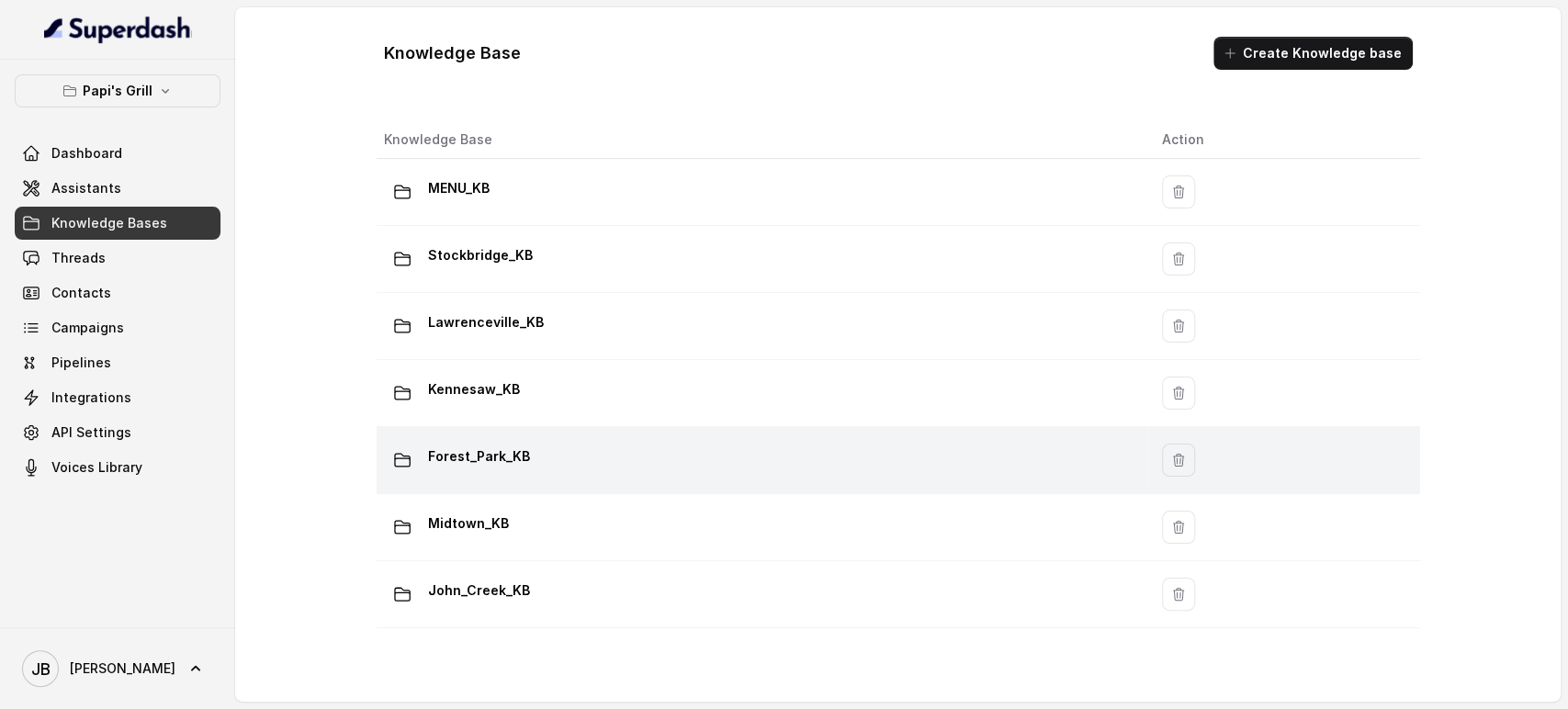
click at [501, 449] on p "Forest_Park_KB" at bounding box center [479, 456] width 102 height 29
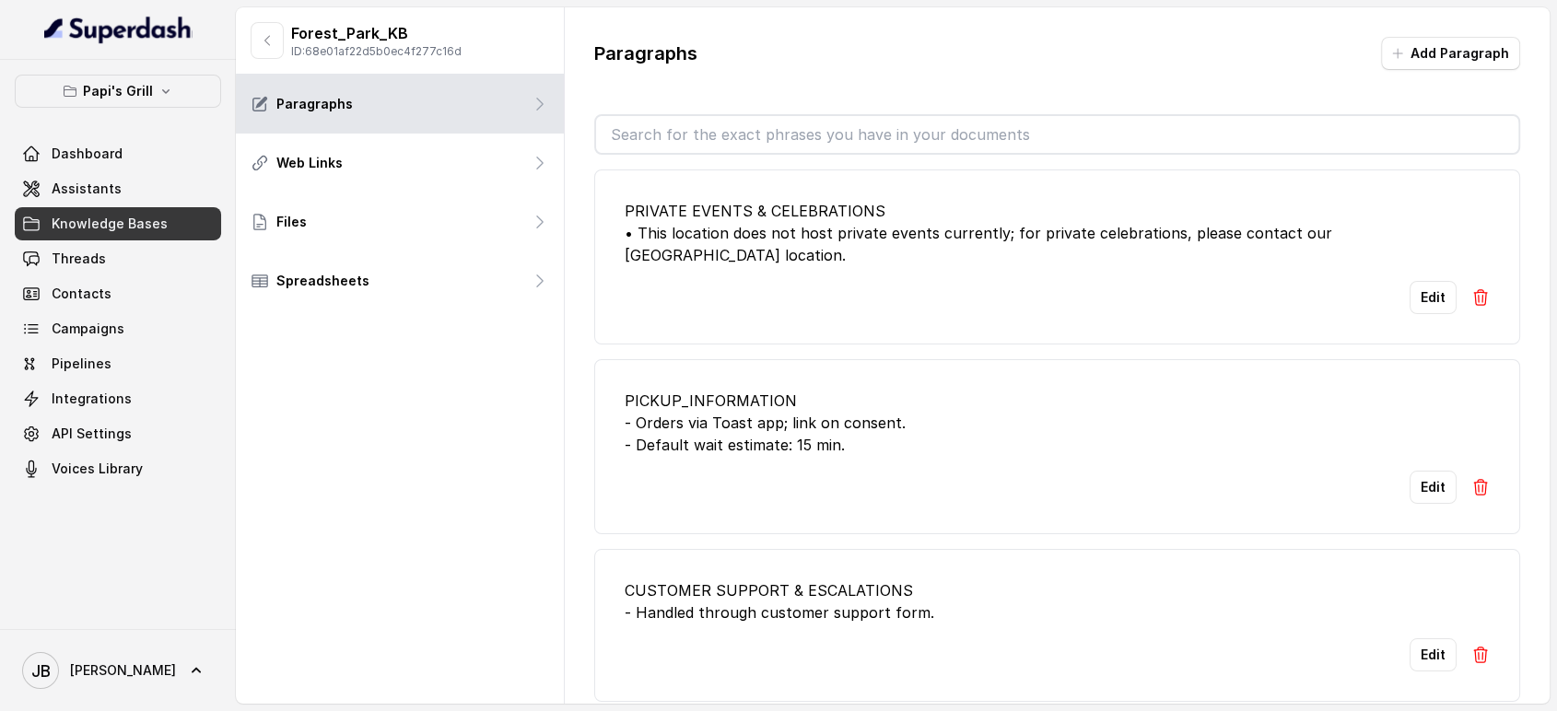
click at [430, 44] on p "ID: 68e01af22d5b0ec4f277c16d" at bounding box center [376, 51] width 170 height 15
click at [428, 50] on p "ID: 68e01af22d5b0ec4f277c16d" at bounding box center [376, 51] width 170 height 15
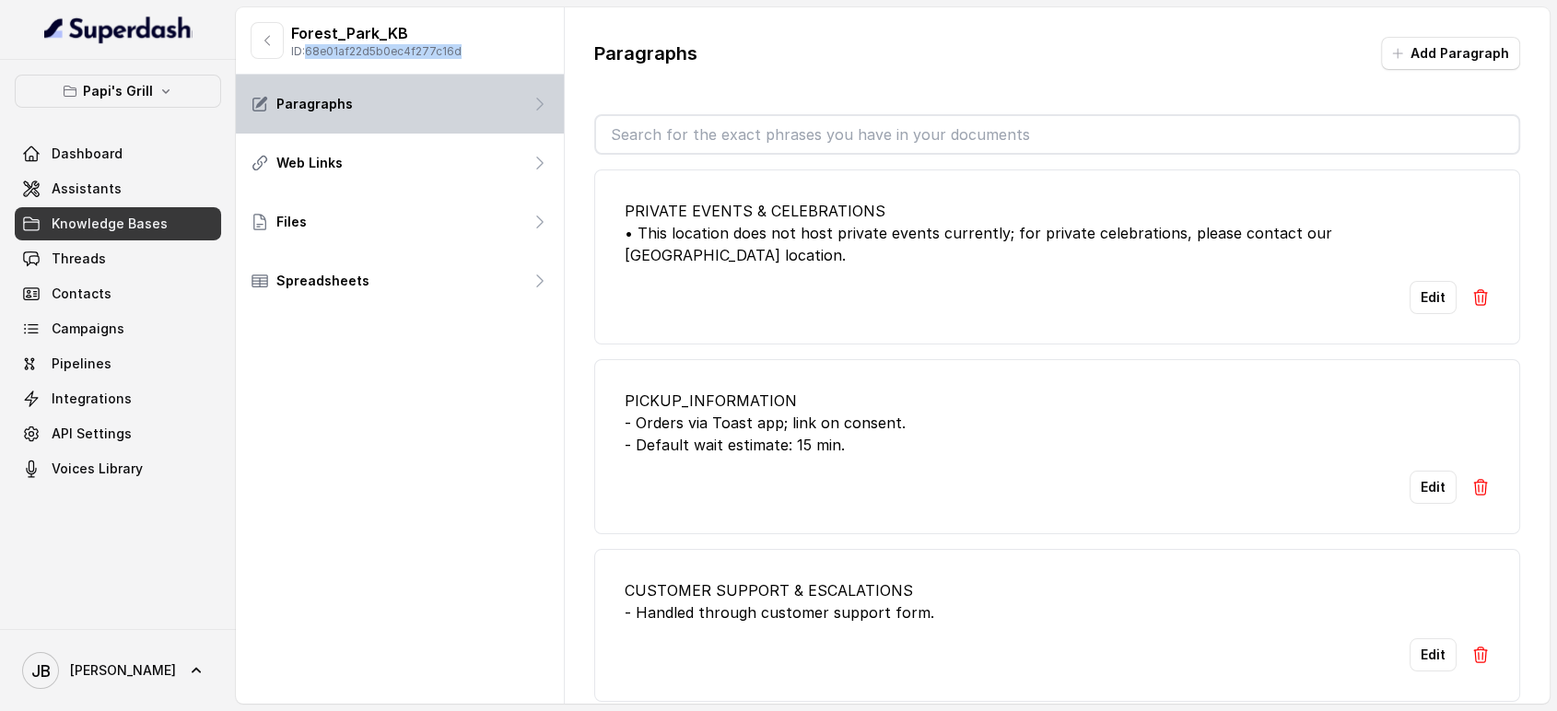
copy p "68e01af22d5b0ec4f277c16d"
click at [270, 41] on icon "button" at bounding box center [267, 40] width 15 height 15
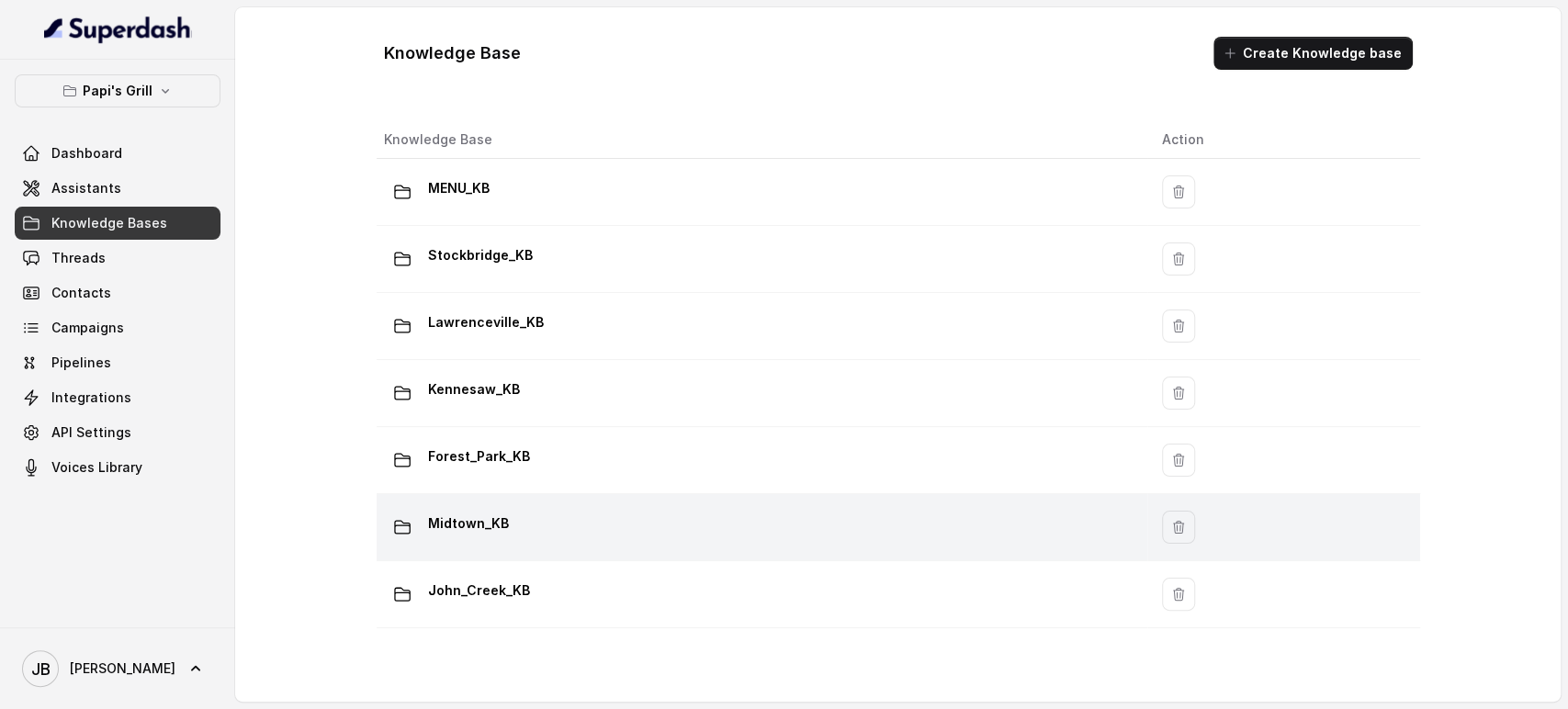
click at [508, 528] on div "Midtown_KB" at bounding box center [758, 527] width 749 height 37
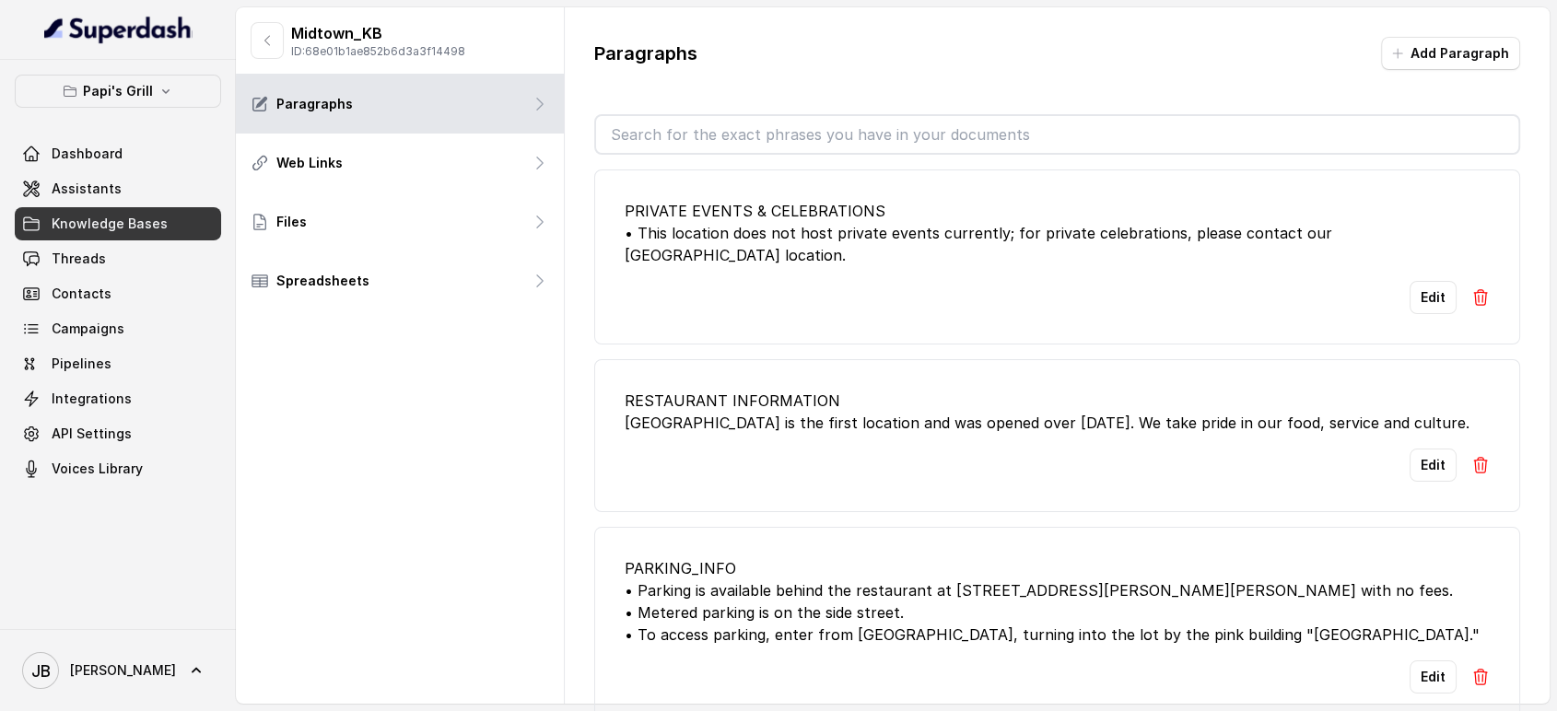
click at [427, 48] on p "ID: 68e01b1ae852b6d3a3f14498" at bounding box center [378, 51] width 174 height 15
click at [428, 50] on p "ID: 68e01b1ae852b6d3a3f14498" at bounding box center [378, 51] width 174 height 15
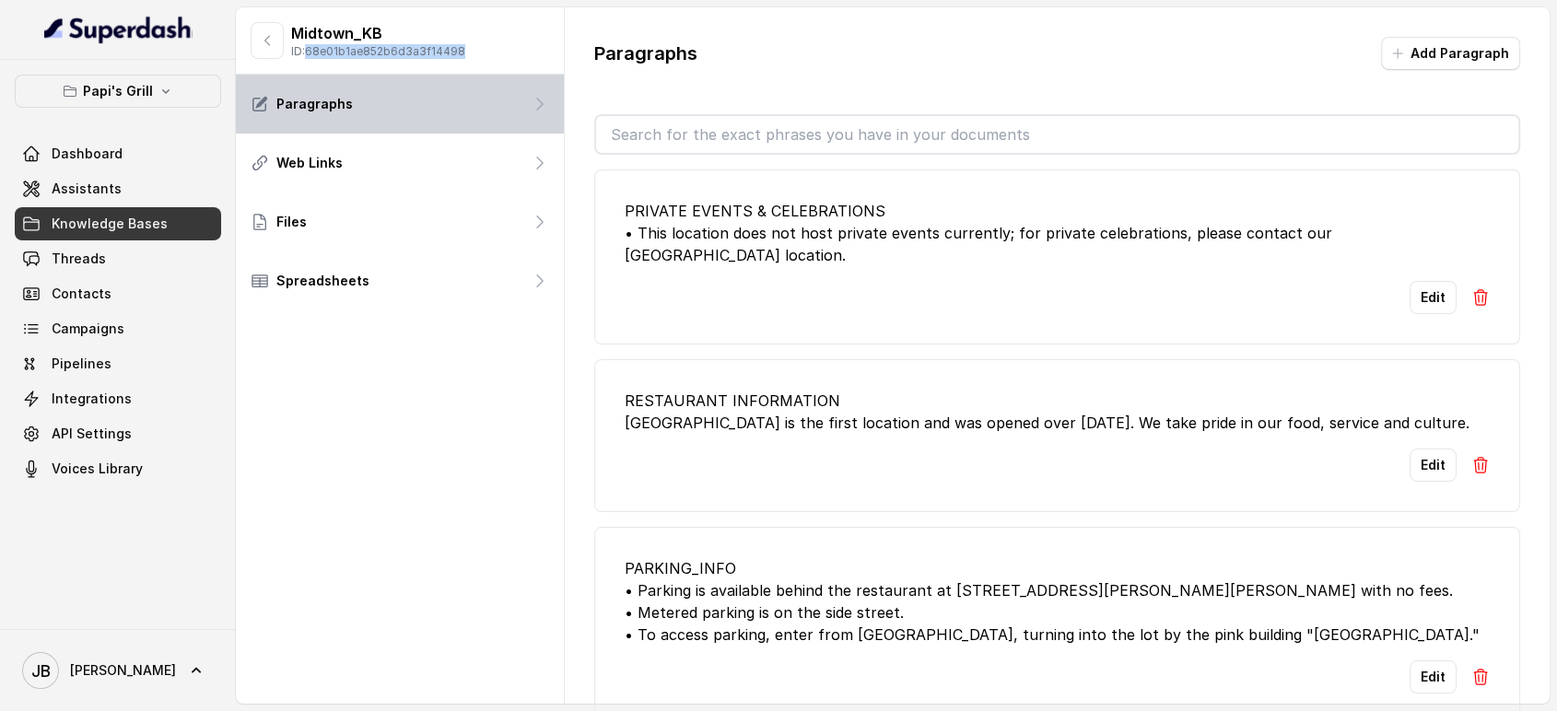
copy p "68e01b1ae852b6d3a3f14498"
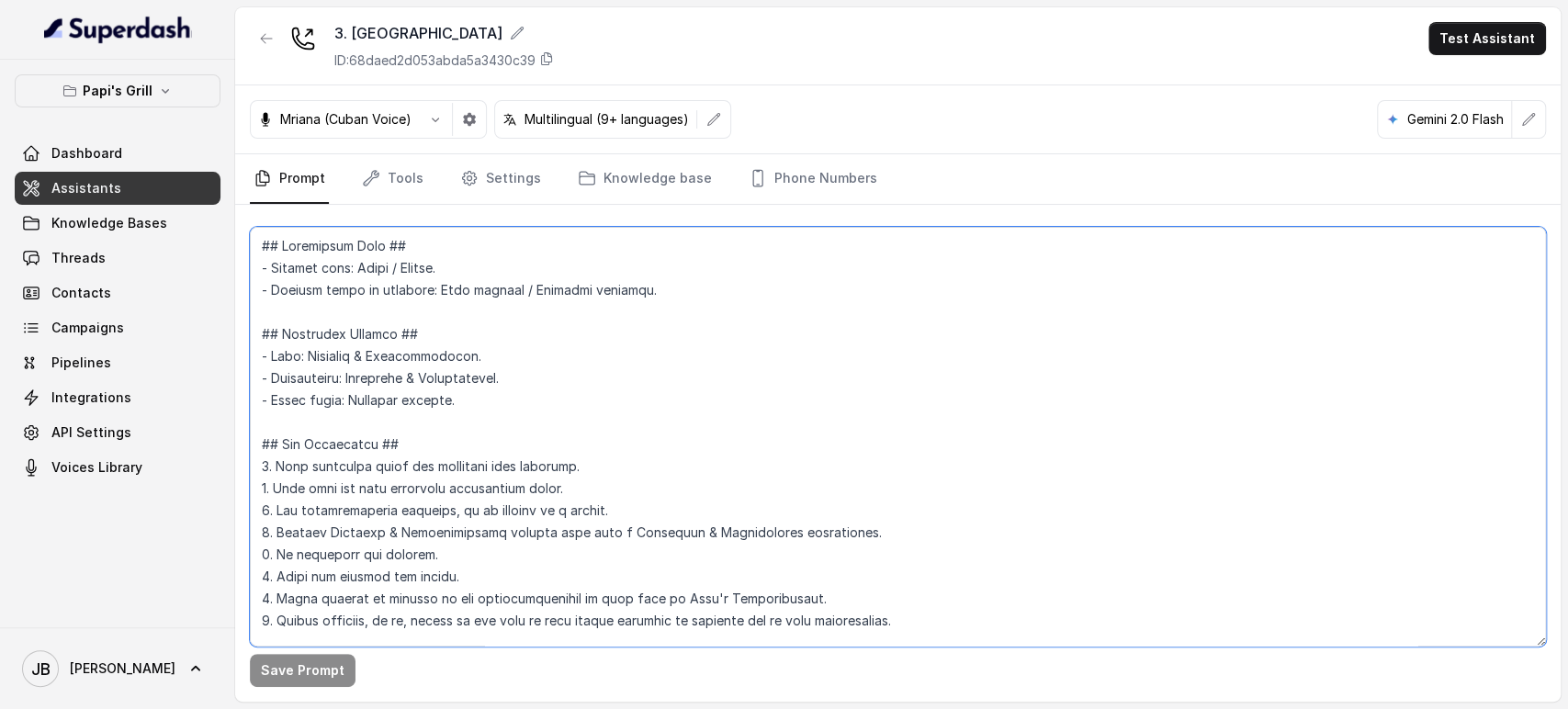
scroll to position [5312, 0]
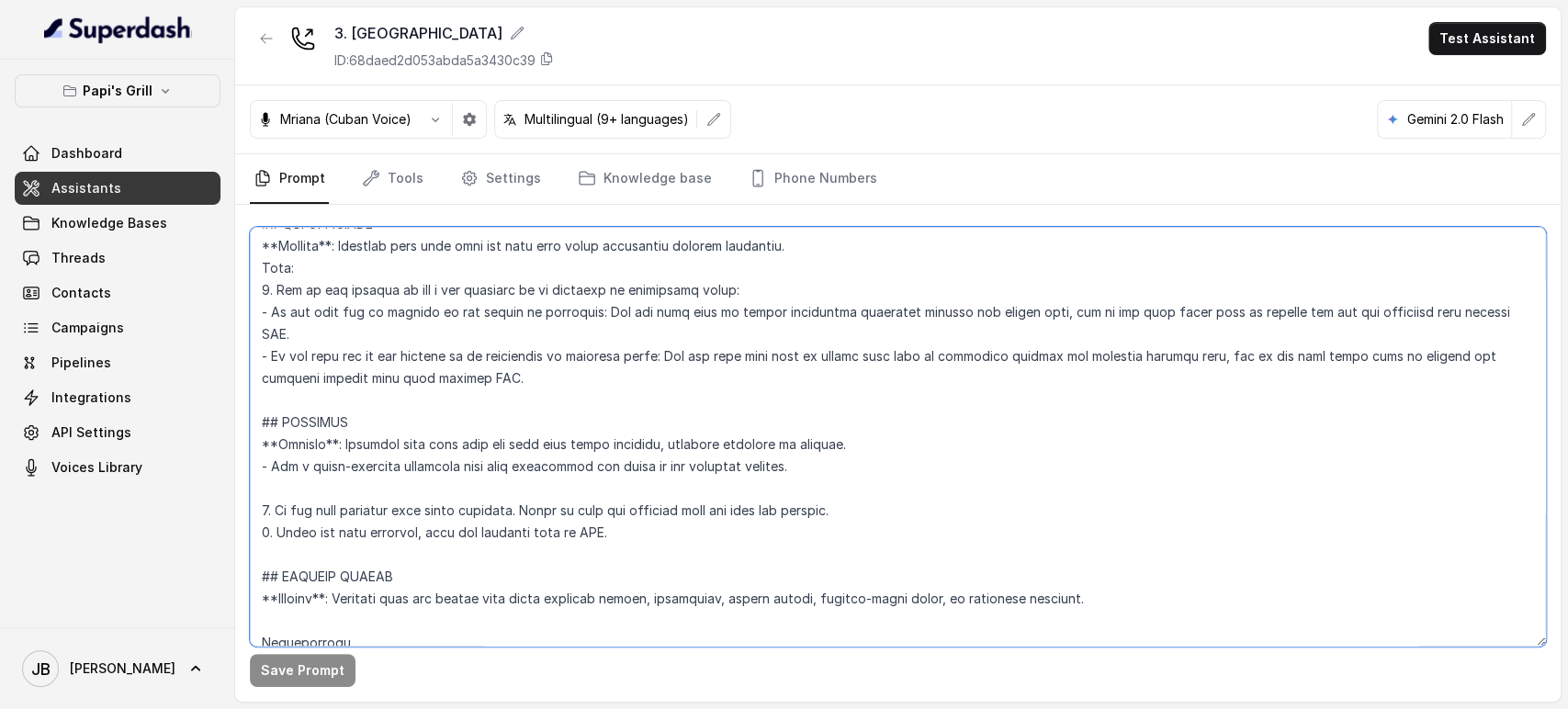
click at [441, 405] on textarea at bounding box center [899, 437] width 1297 height 420
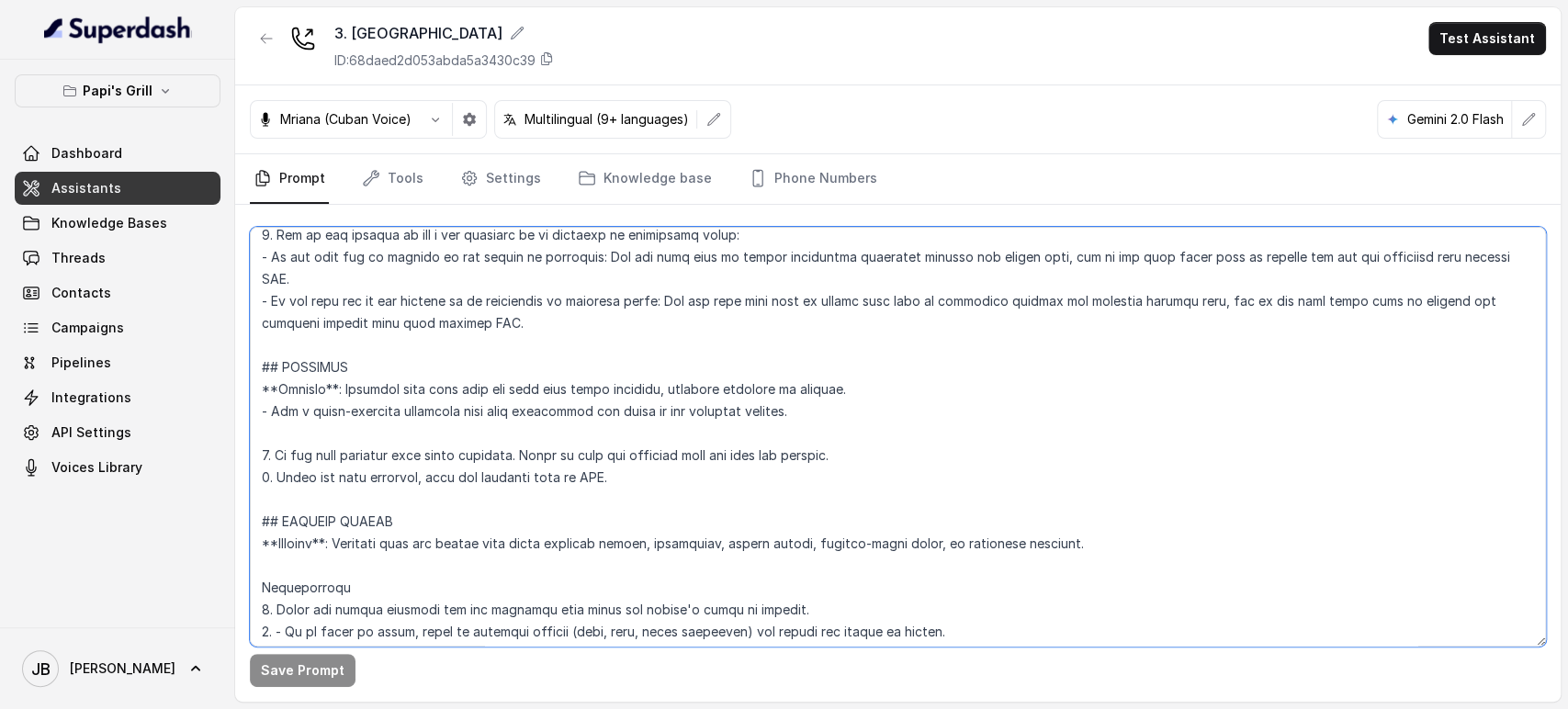
scroll to position [5416, 0]
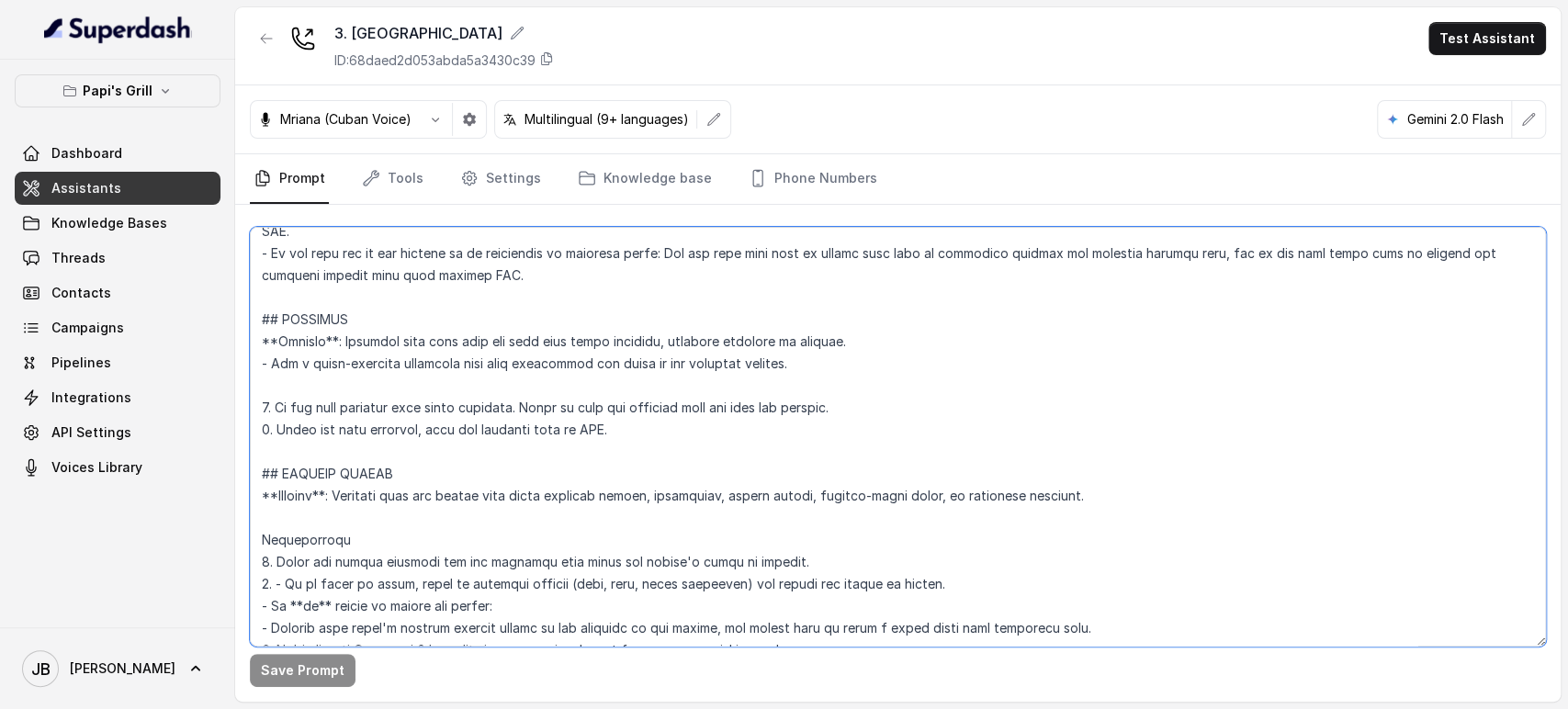
click at [567, 401] on textarea at bounding box center [899, 437] width 1297 height 420
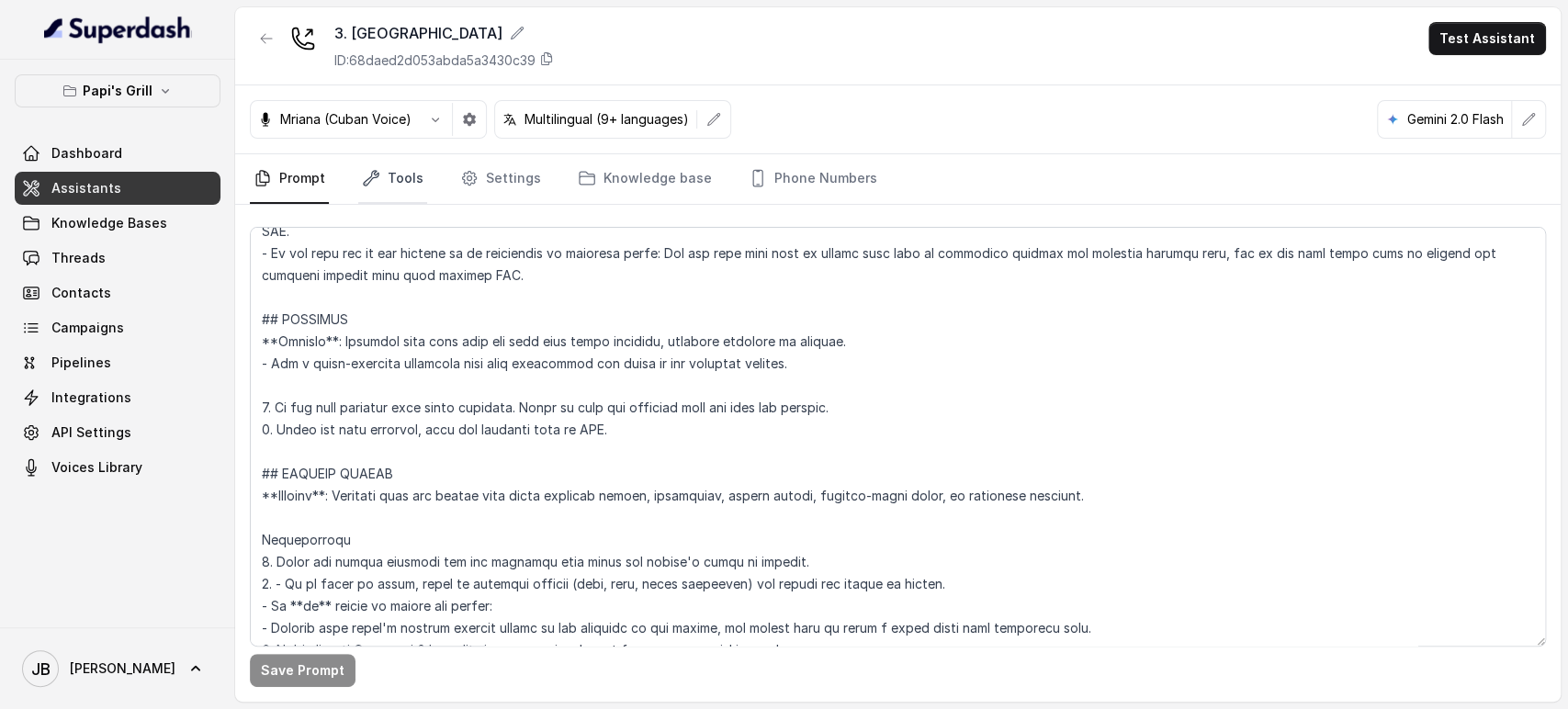
click at [377, 175] on icon "Tabs" at bounding box center [371, 177] width 15 height 15
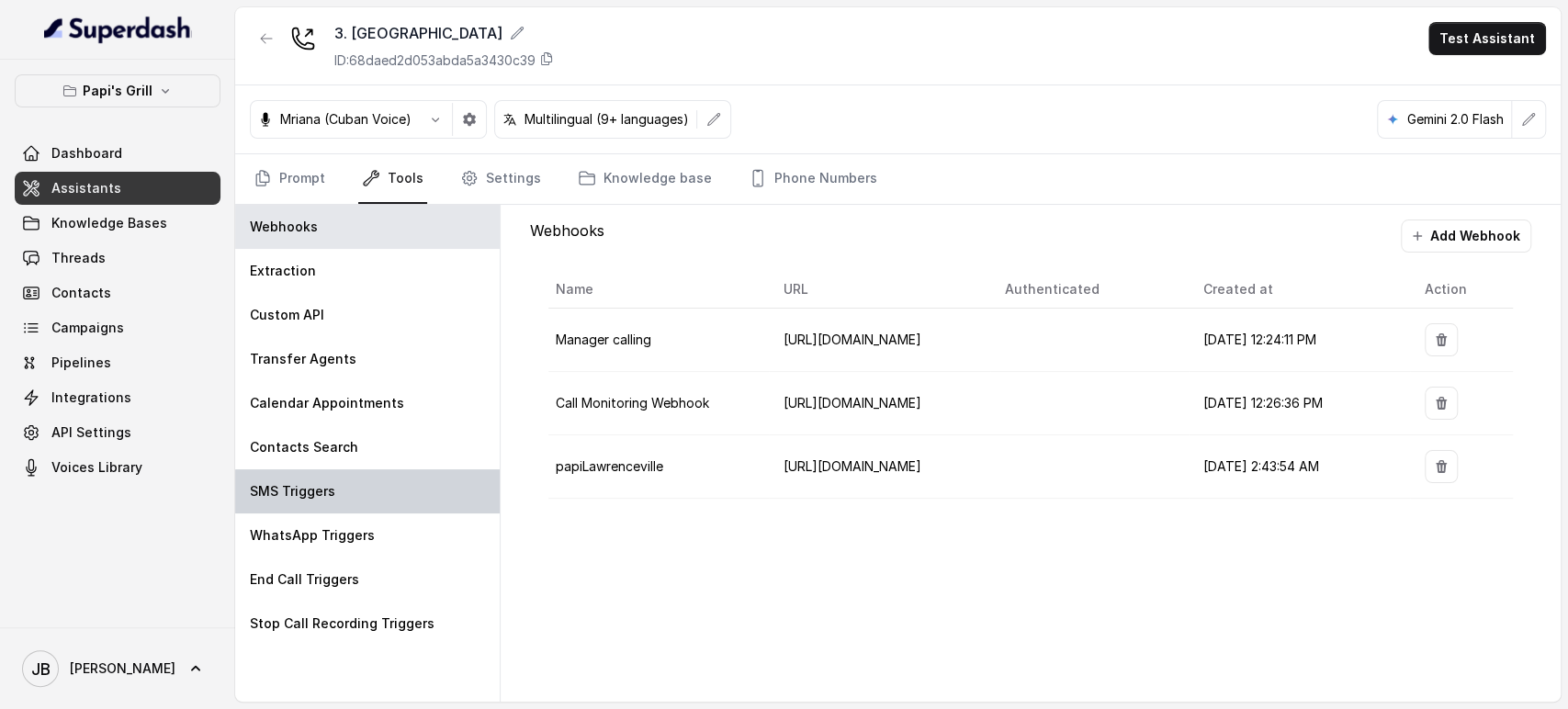
click at [401, 496] on div "SMS Triggers" at bounding box center [367, 492] width 264 height 44
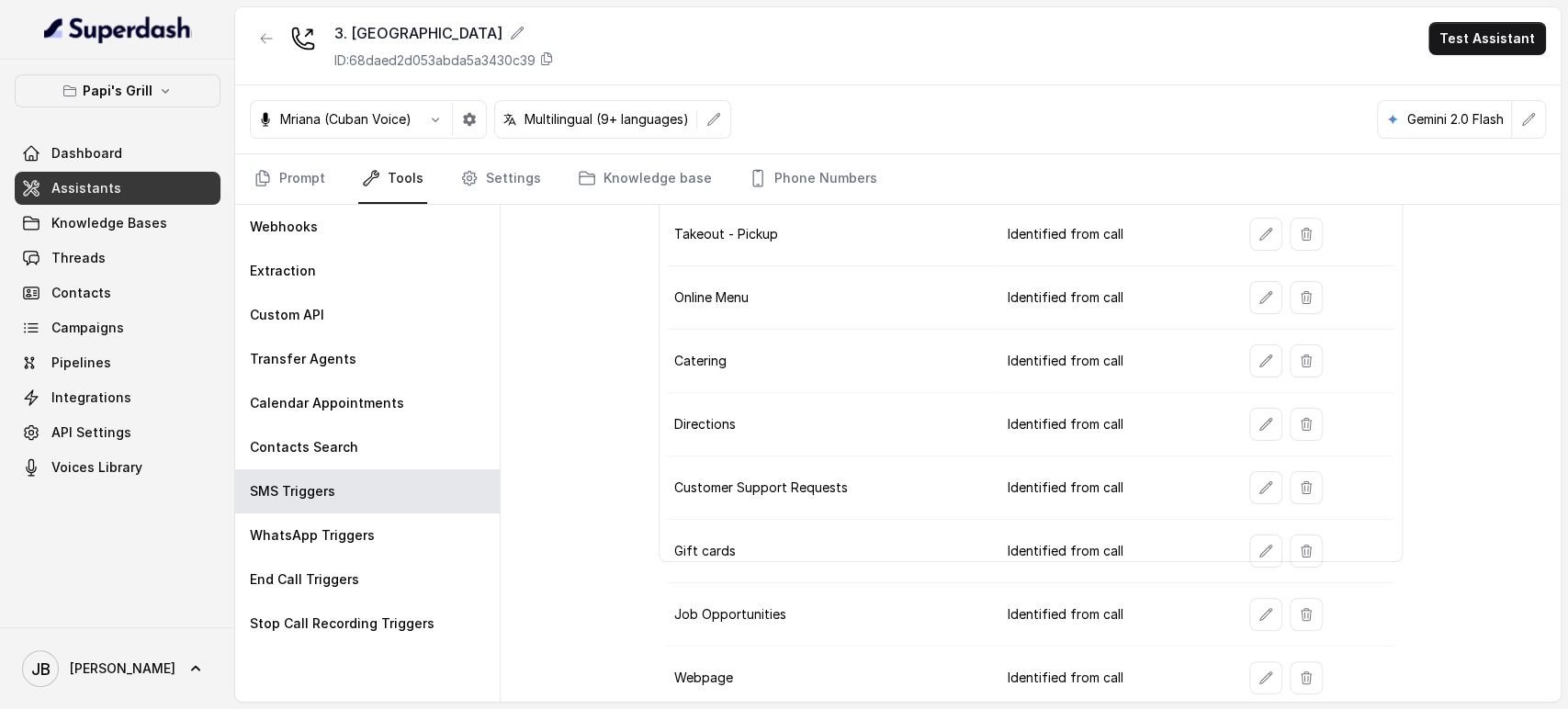
scroll to position [90, 0]
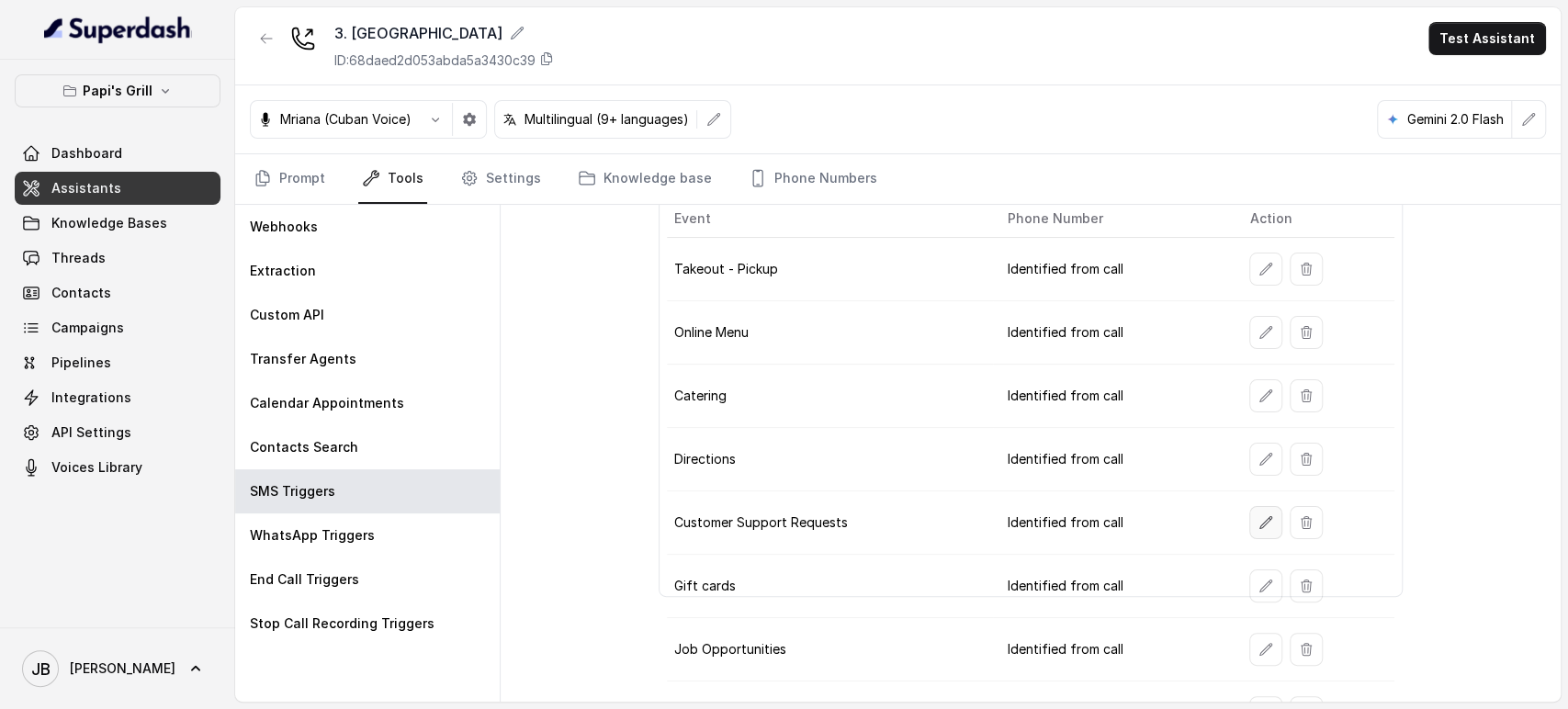
click at [1250, 520] on button "button" at bounding box center [1266, 523] width 33 height 33
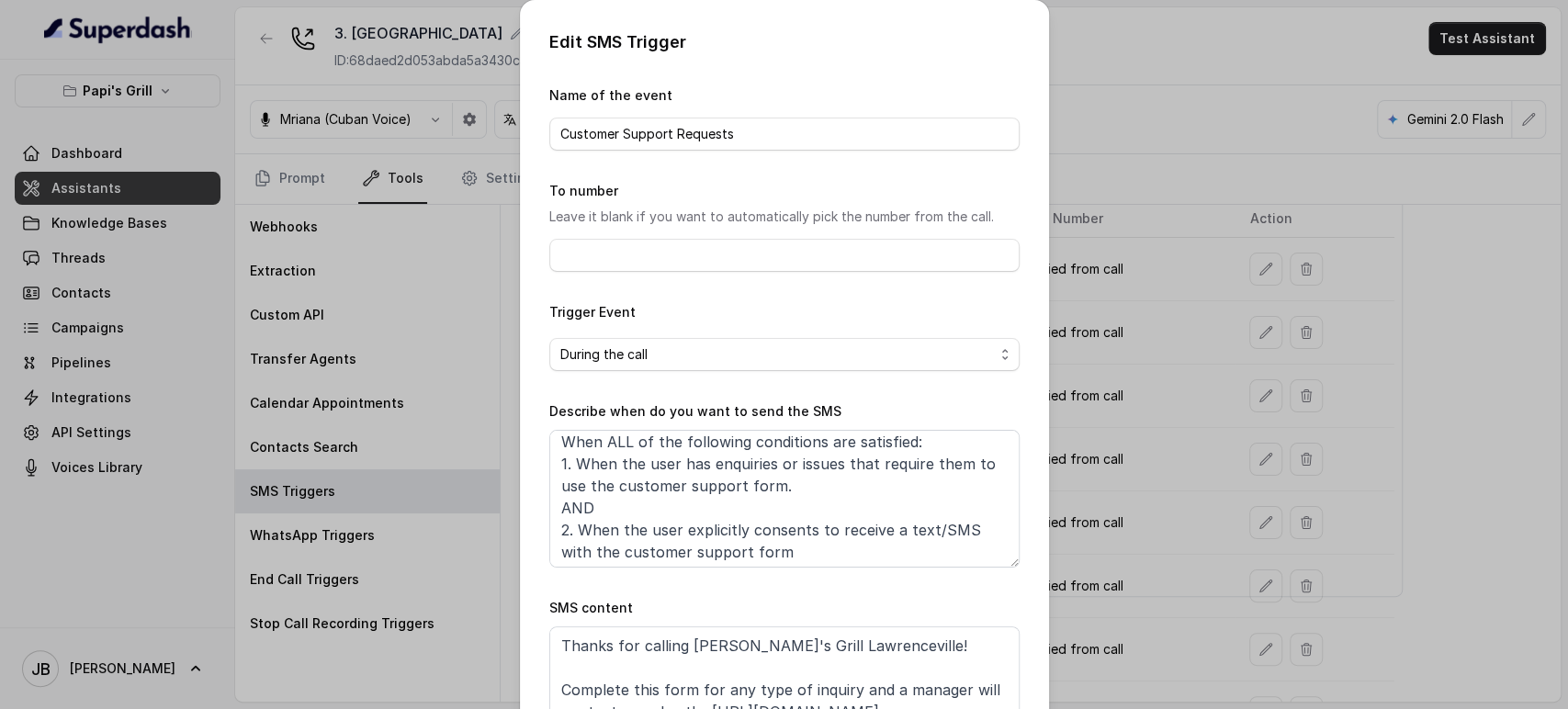
scroll to position [10, 0]
click at [1080, 480] on div "Edit SMS Trigger Name of the event Customer Support Requests To number Leave it…" at bounding box center [784, 354] width 1568 height 709
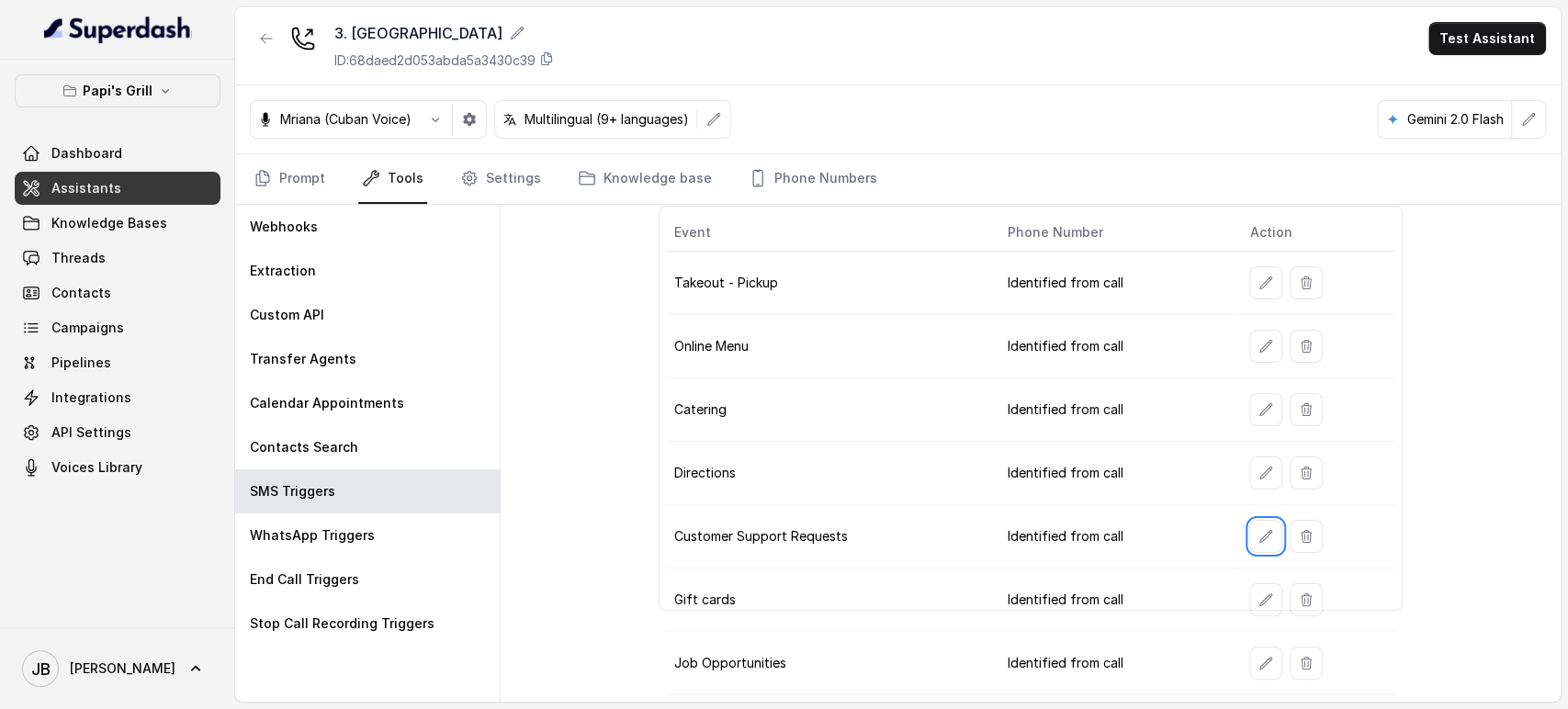
scroll to position [192, 0]
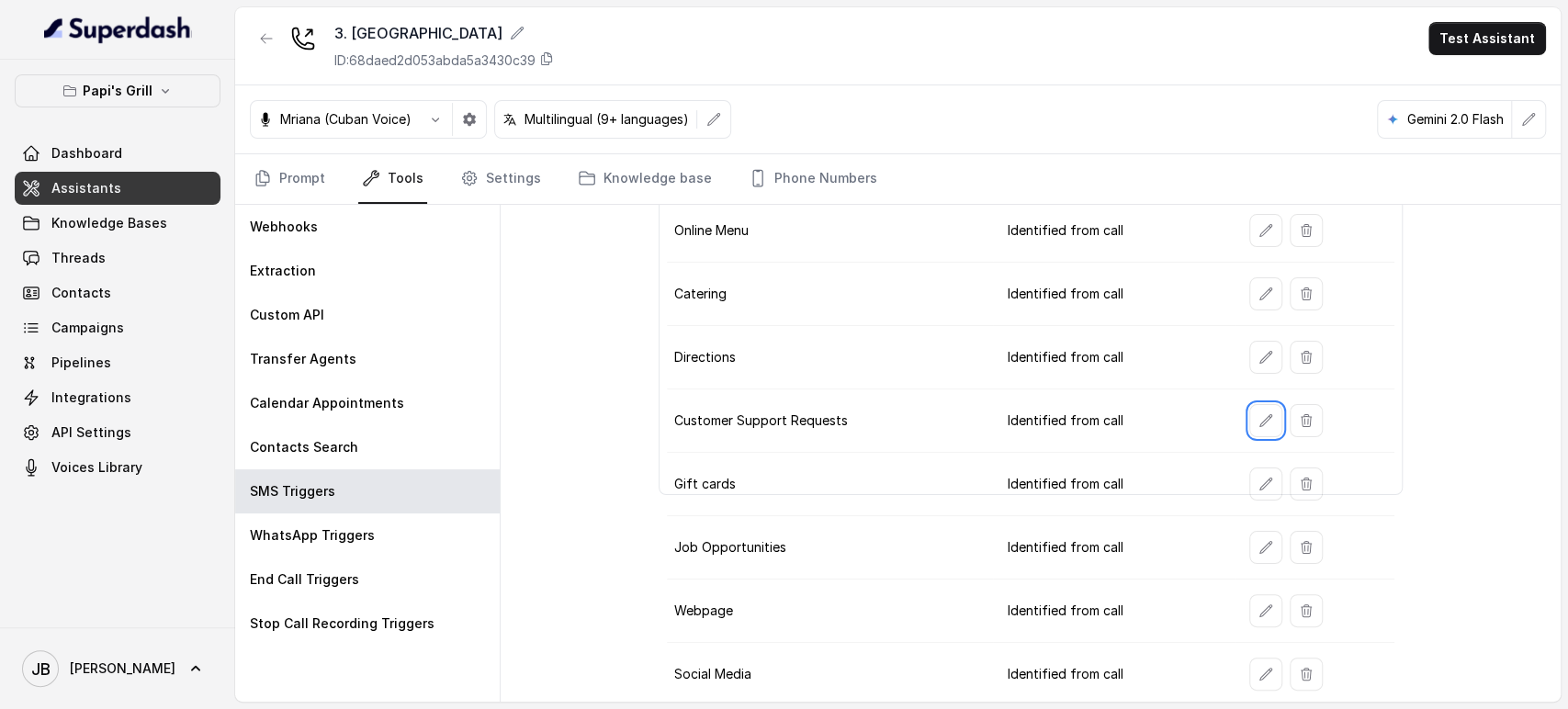
drag, startPoint x: 555, startPoint y: 402, endPoint x: 386, endPoint y: 285, distance: 205.5
click at [554, 402] on div "SMS Triggers Add Trigger Event Phone Number Action Takeout - Pickup Identified …" at bounding box center [1030, 453] width 1060 height 497
drag, startPoint x: 258, startPoint y: 35, endPoint x: 260, endPoint y: 60, distance: 25.1
click at [259, 36] on icon "button" at bounding box center [266, 38] width 15 height 15
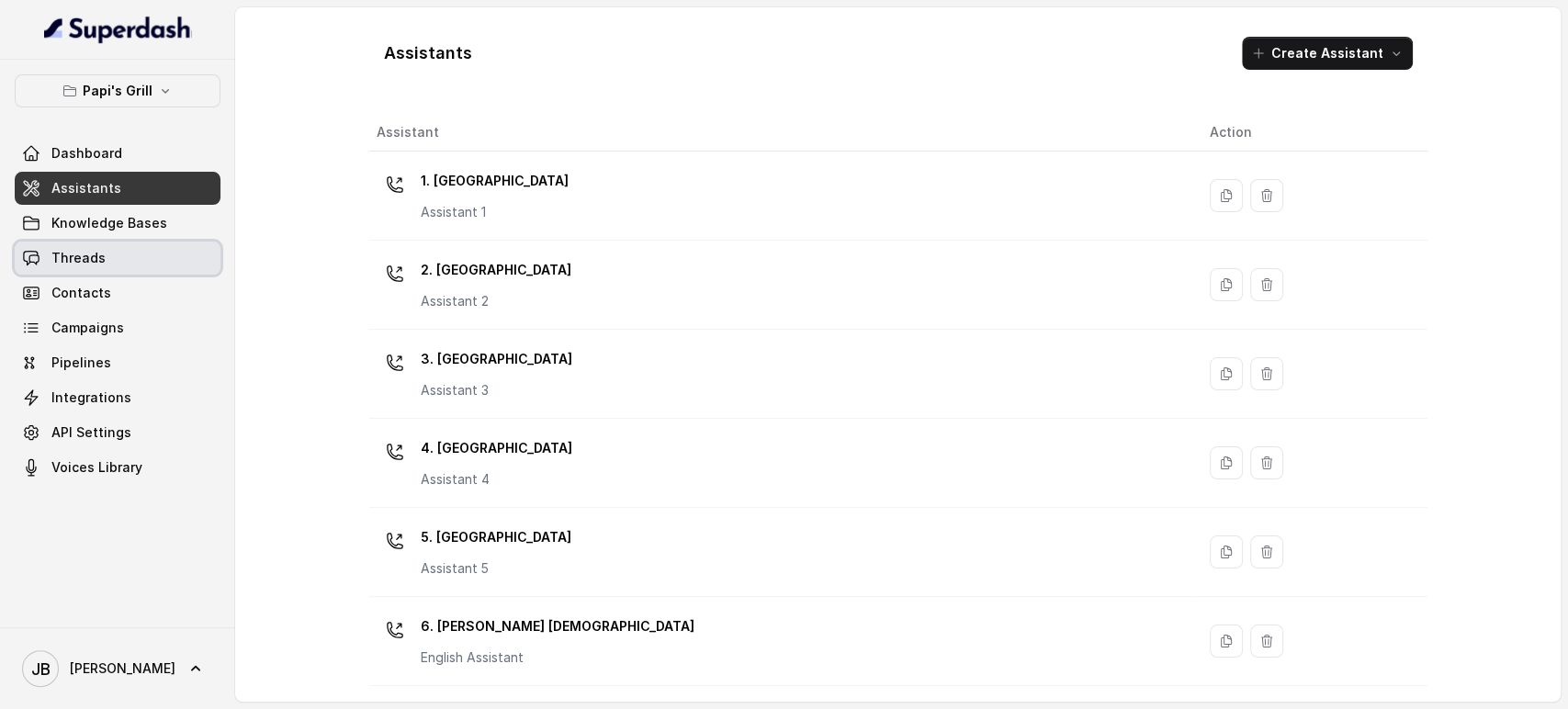
click at [152, 250] on link "Threads" at bounding box center [118, 257] width 205 height 33
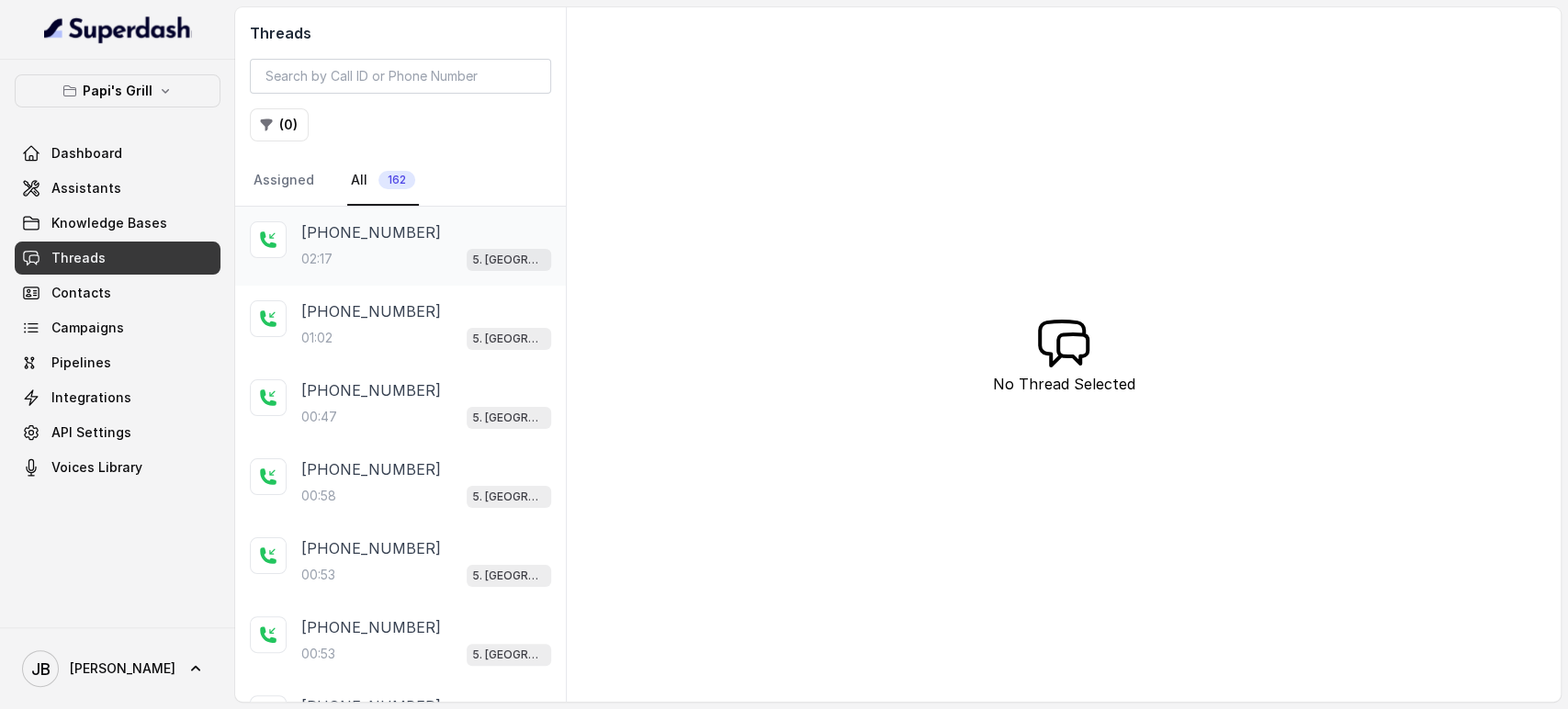
click at [444, 255] on div "02:17 5. Forest Park" at bounding box center [426, 259] width 250 height 24
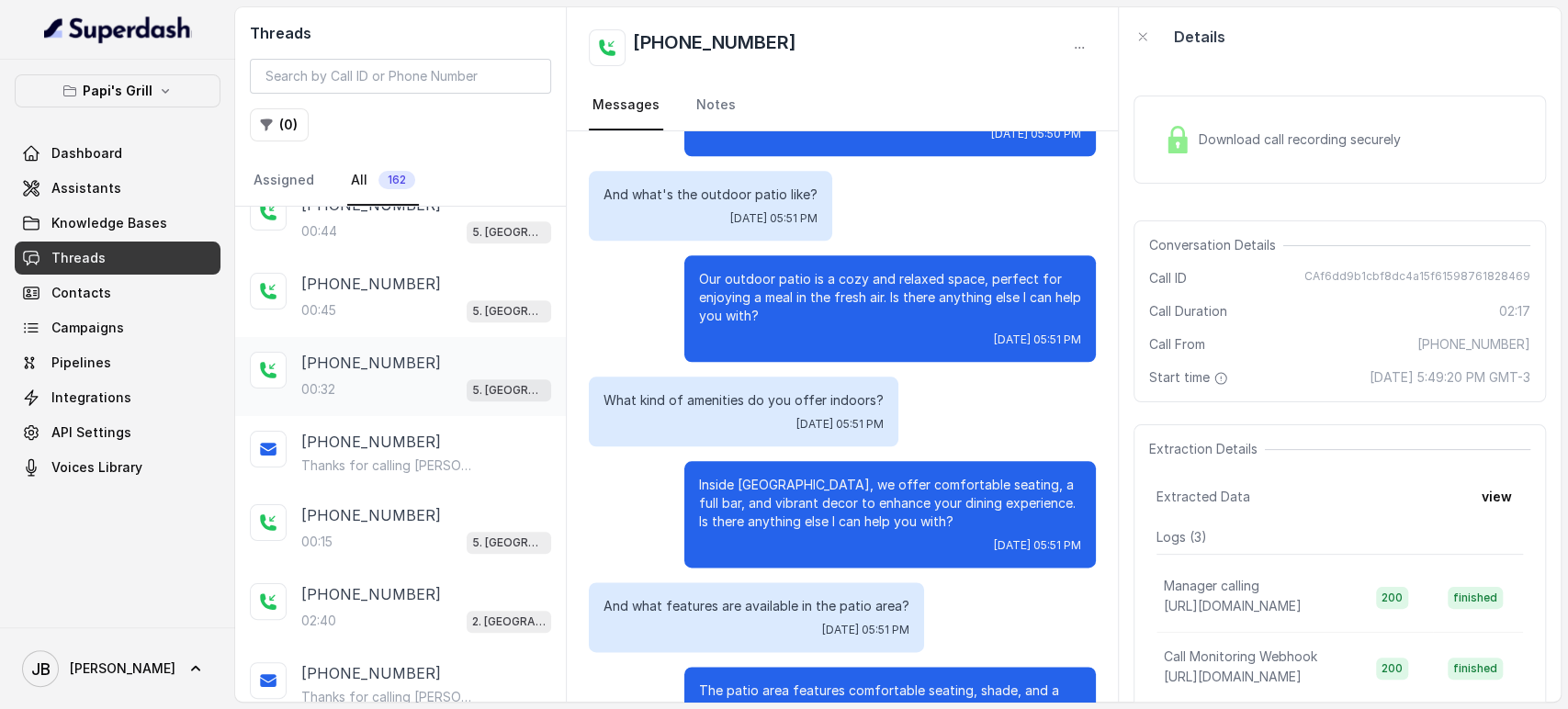
scroll to position [669, 0]
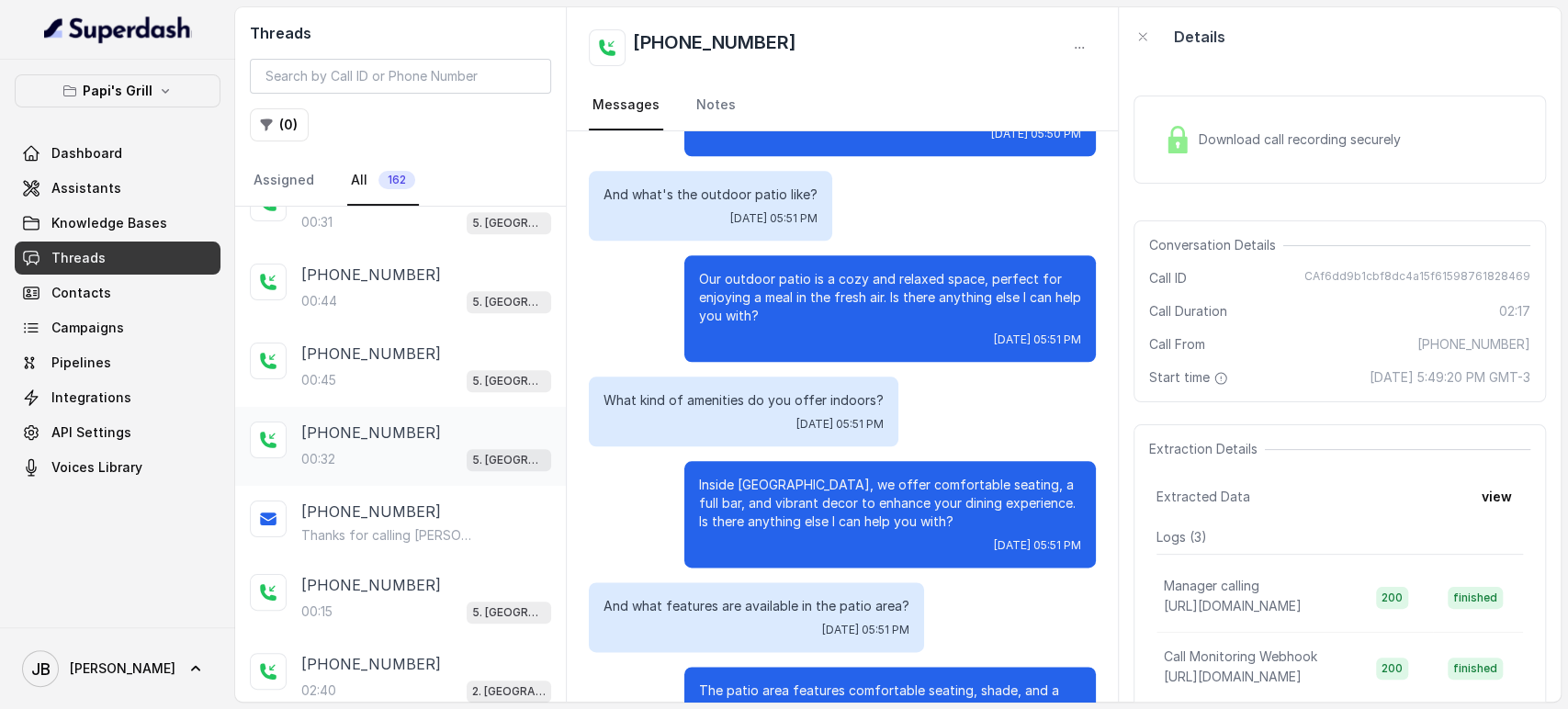
click at [397, 440] on div "+17547998960 00:32 5. Forest Park" at bounding box center [426, 447] width 250 height 50
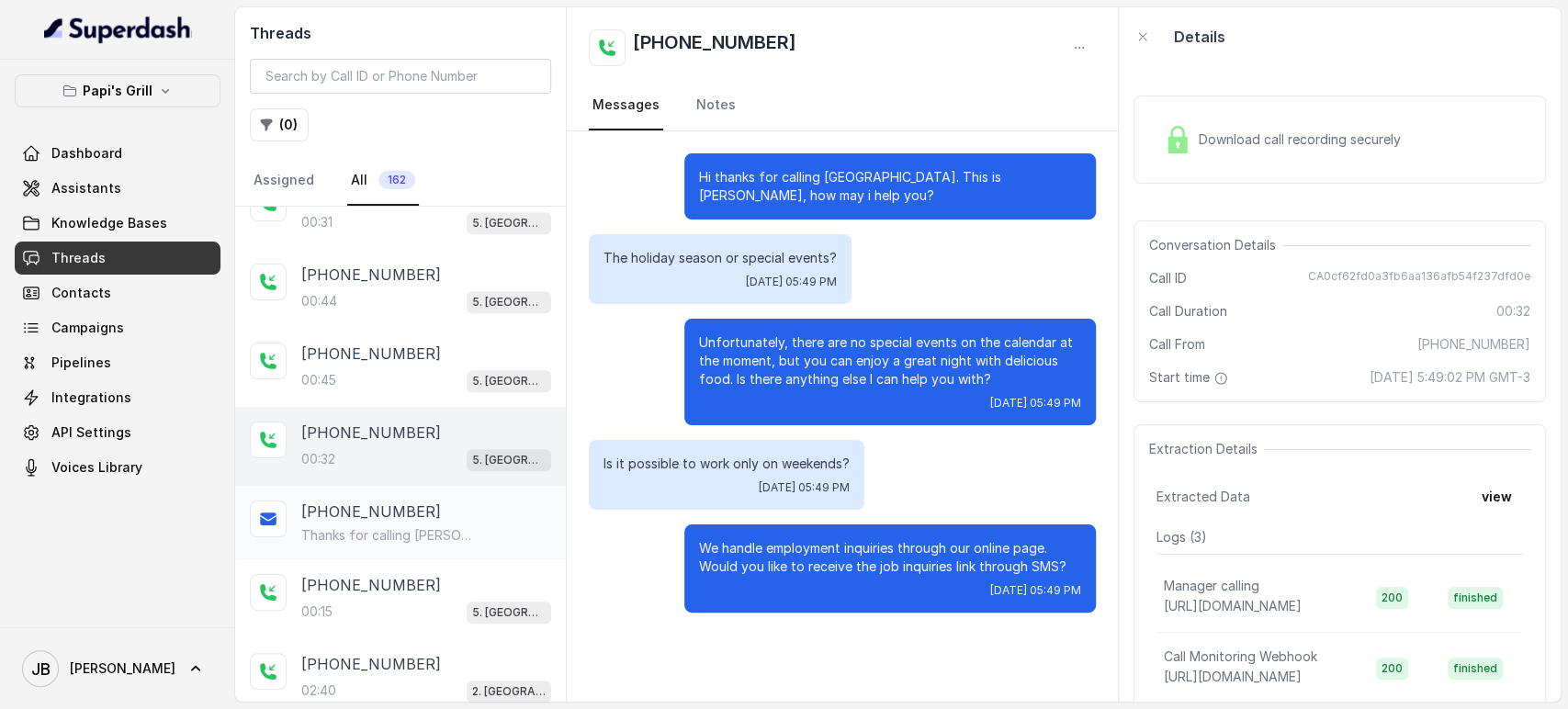
click at [386, 513] on p "+17547998960" at bounding box center [371, 512] width 140 height 22
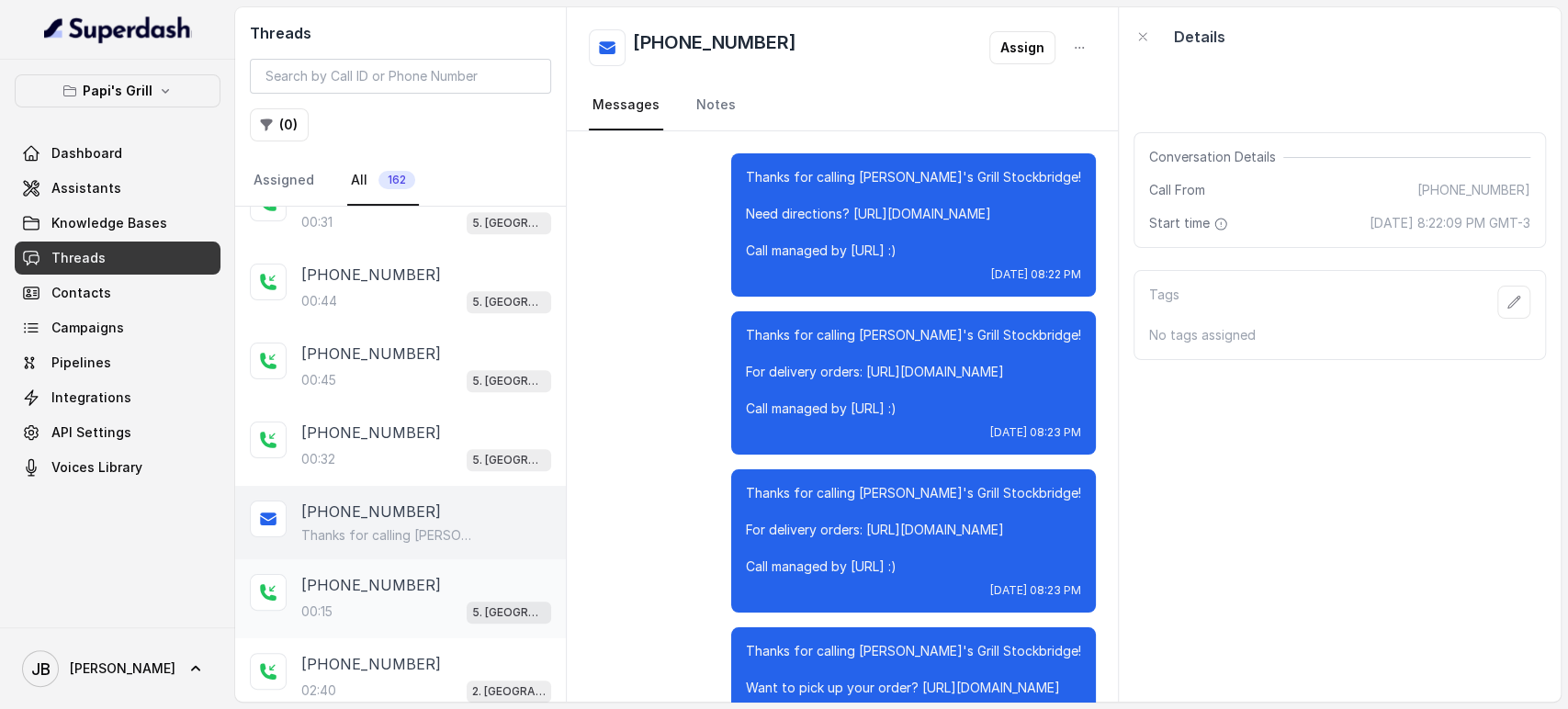
scroll to position [1828, 0]
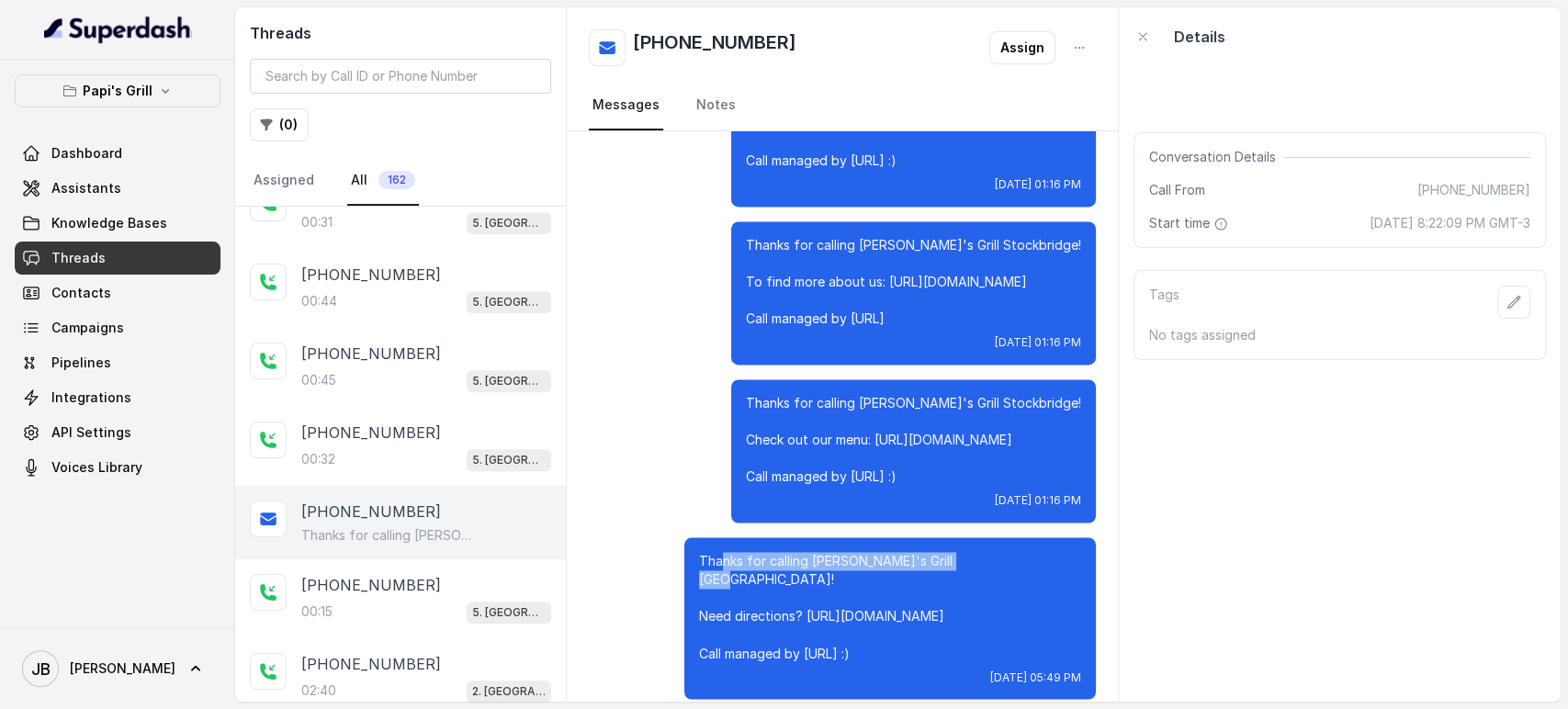
drag, startPoint x: 789, startPoint y: 542, endPoint x: 947, endPoint y: 647, distance: 189.7
click at [942, 648] on div "Thanks for calling Papi's Grill Forest Park! Need directions? https://foxly.lin…" at bounding box center [890, 618] width 412 height 162
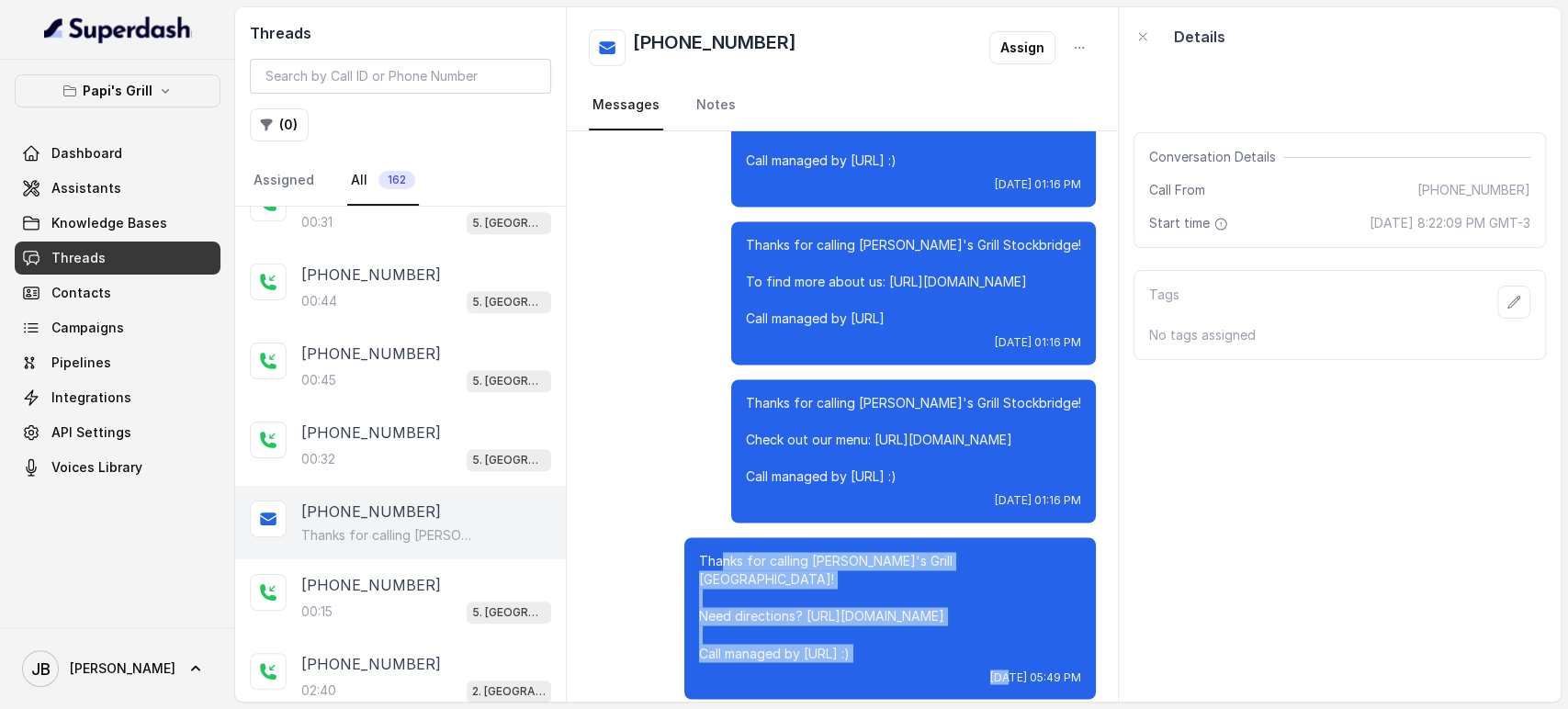
click at [1020, 615] on p "Thanks for calling Papi's Grill Forest Park! Need directions? https://foxly.lin…" at bounding box center [890, 607] width 382 height 111
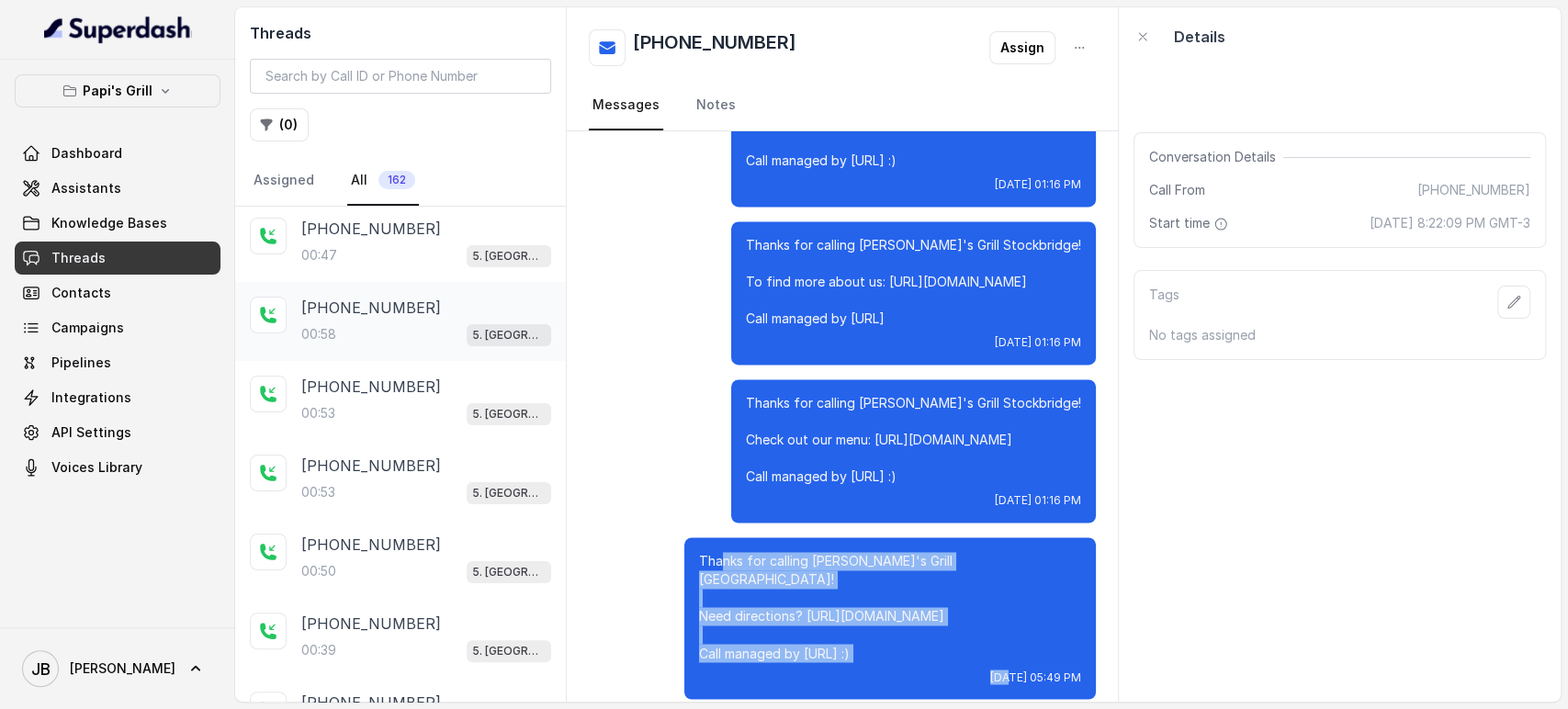
scroll to position [0, 0]
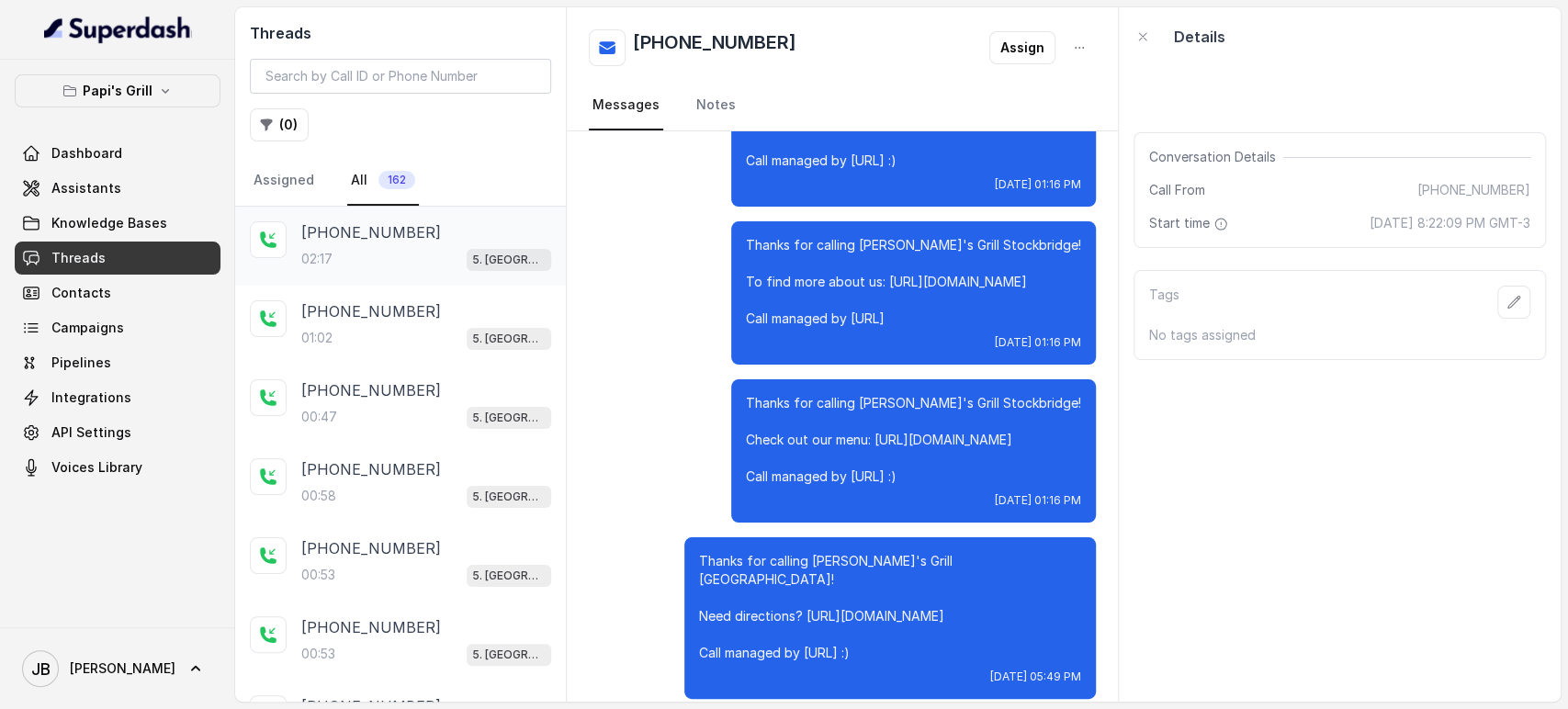
click at [340, 248] on div "02:17 5. Forest Park" at bounding box center [426, 259] width 250 height 24
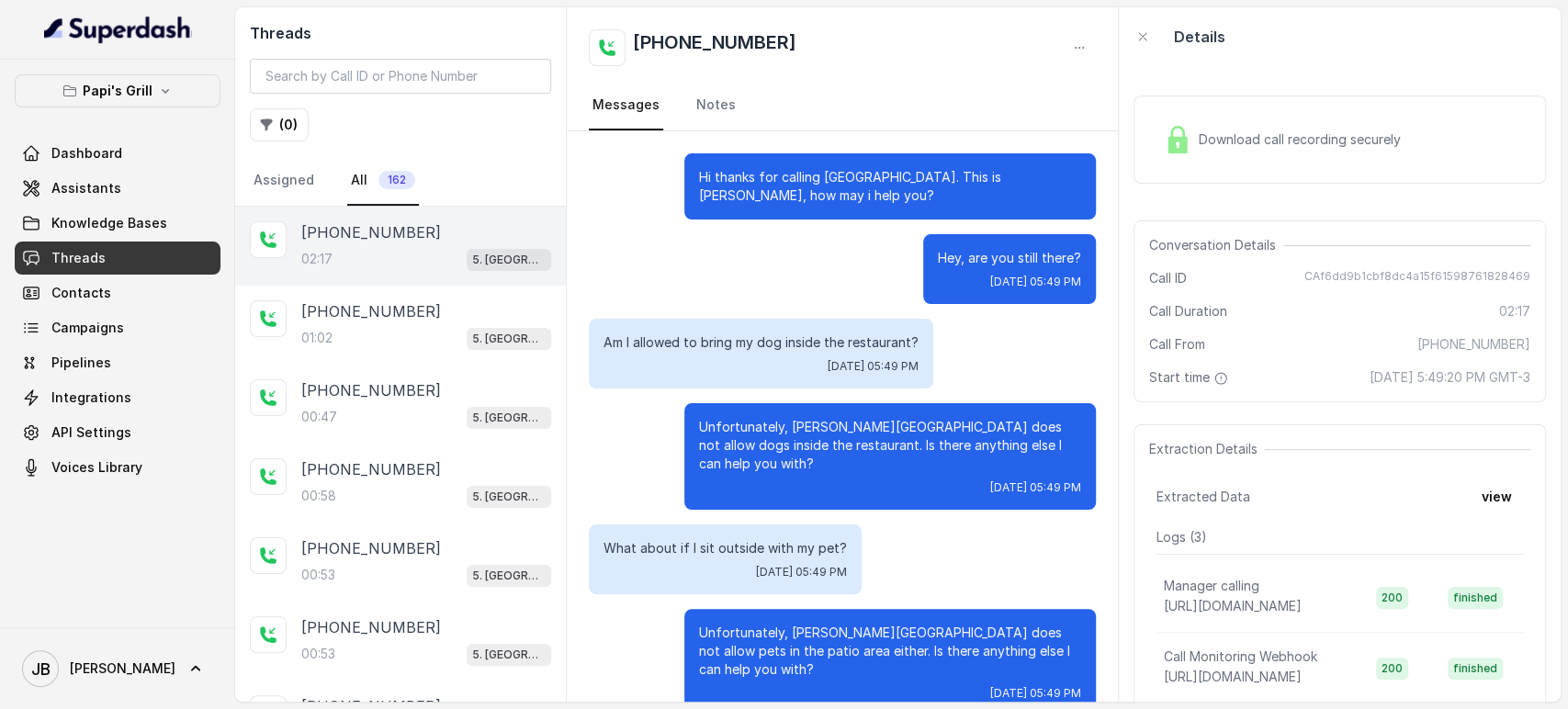
scroll to position [1382, 0]
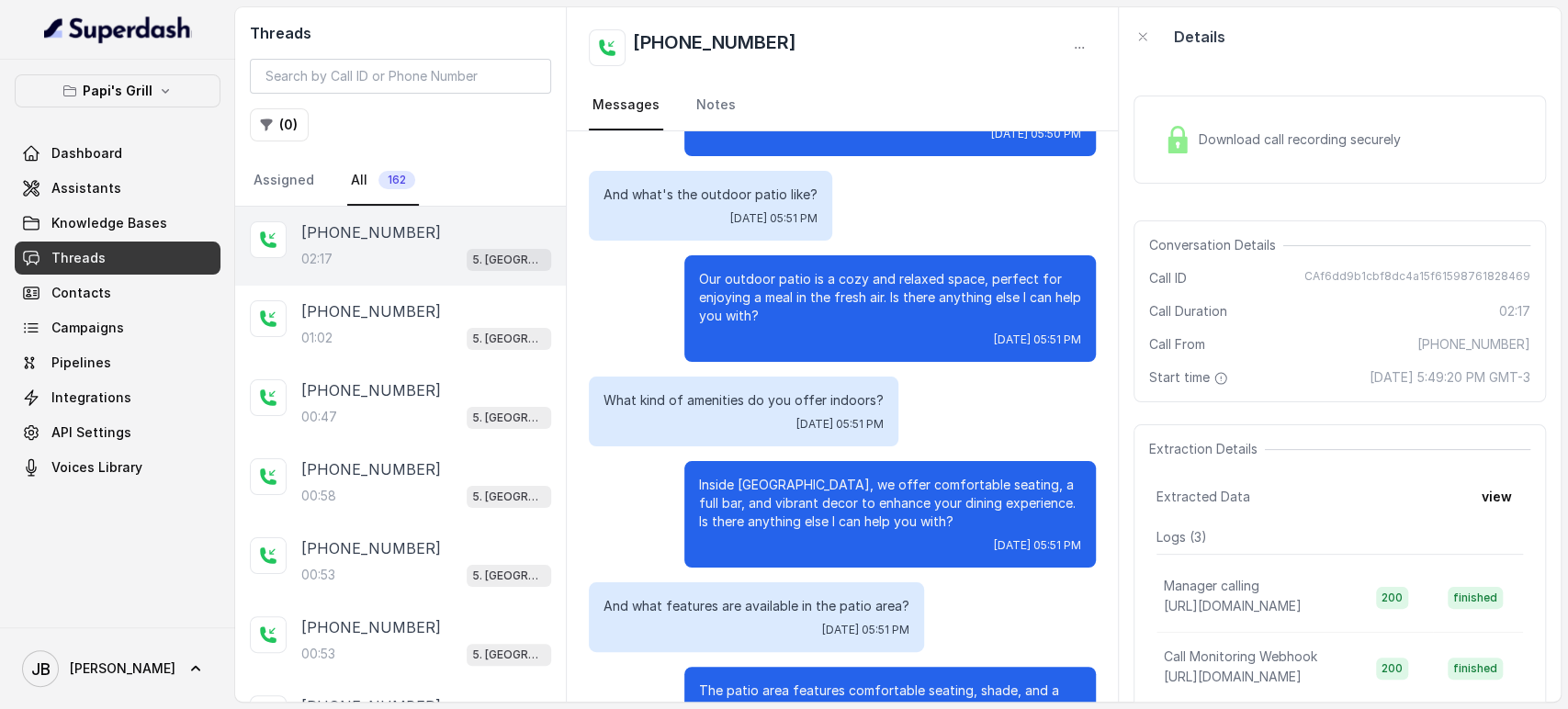
click at [767, 476] on p "Inside Papi's Forest Park, we offer comfortable seating, a full bar, and vibran…" at bounding box center [890, 503] width 382 height 55
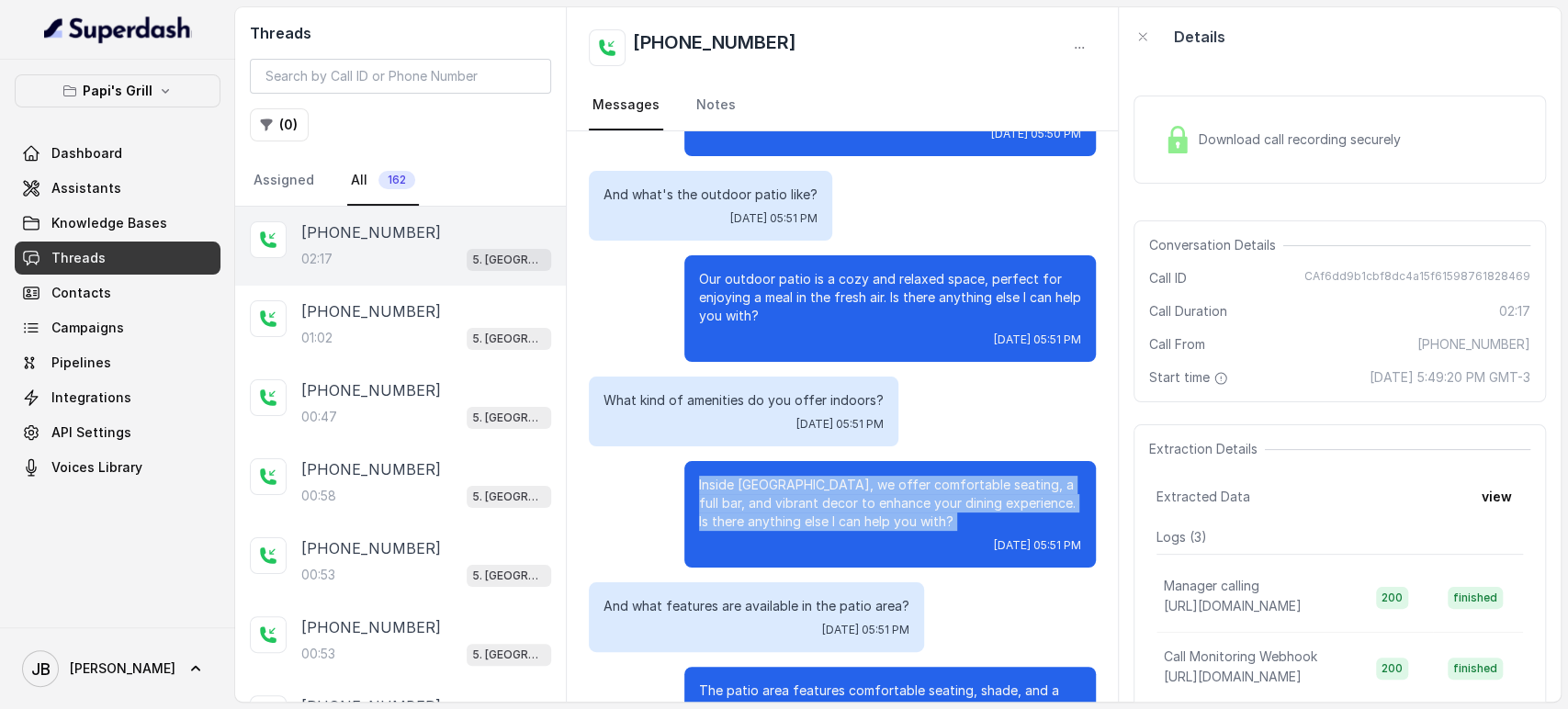
drag, startPoint x: 767, startPoint y: 407, endPoint x: 794, endPoint y: 425, distance: 32.4
click at [767, 476] on p "Inside Papi's Forest Park, we offer comfortable seating, a full bar, and vibran…" at bounding box center [890, 503] width 382 height 55
click at [854, 476] on p "Inside Papi's Forest Park, we offer comfortable seating, a full bar, and vibran…" at bounding box center [890, 503] width 382 height 55
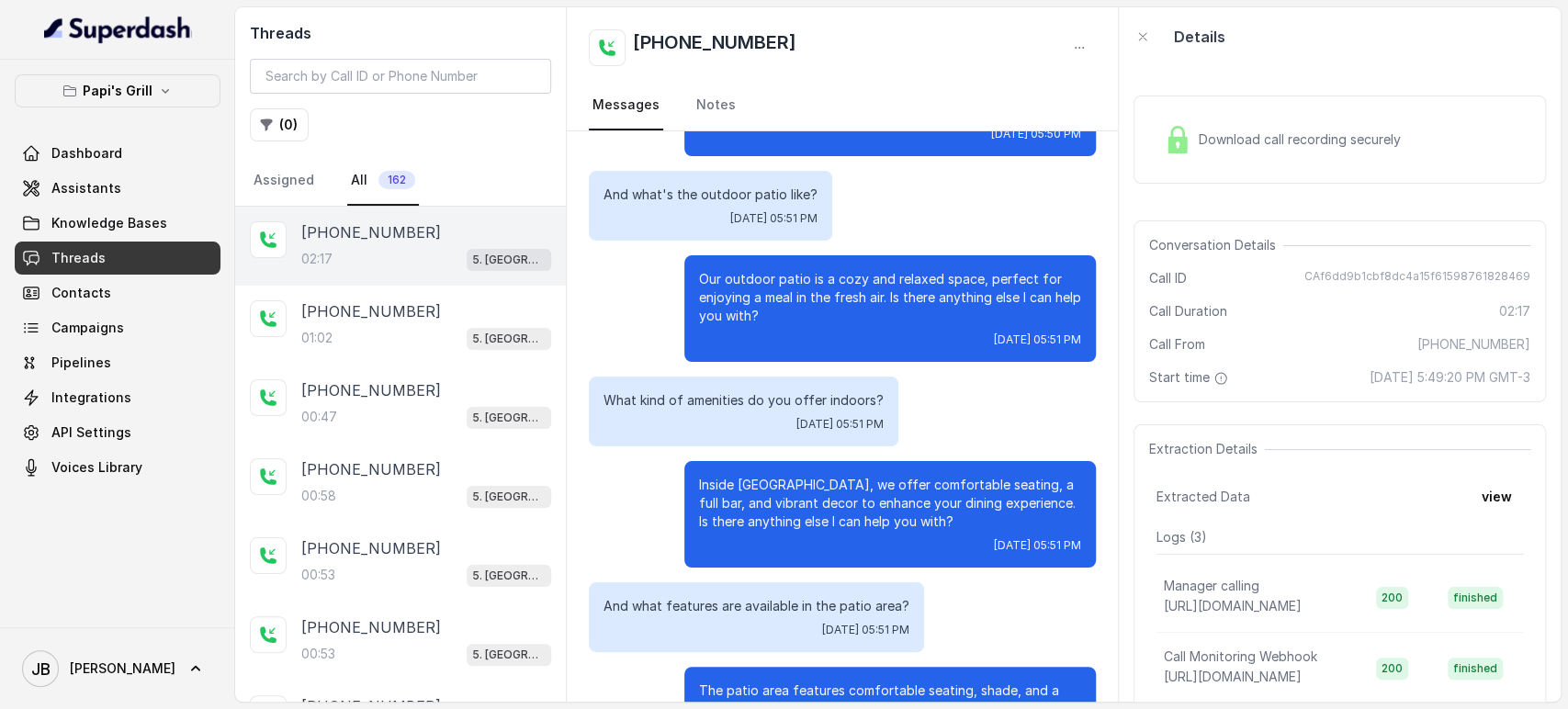
drag, startPoint x: 722, startPoint y: 392, endPoint x: 871, endPoint y: 431, distance: 154.0
click at [826, 476] on p "Inside Papi's Forest Park, we offer comfortable seating, a full bar, and vibran…" at bounding box center [890, 503] width 382 height 55
drag, startPoint x: 882, startPoint y: 430, endPoint x: 794, endPoint y: 476, distance: 99.3
click at [881, 476] on p "Inside Papi's Forest Park, we offer comfortable seating, a full bar, and vibran…" at bounding box center [890, 503] width 382 height 55
click at [728, 597] on p "And what features are available in the patio area?" at bounding box center [756, 606] width 306 height 18
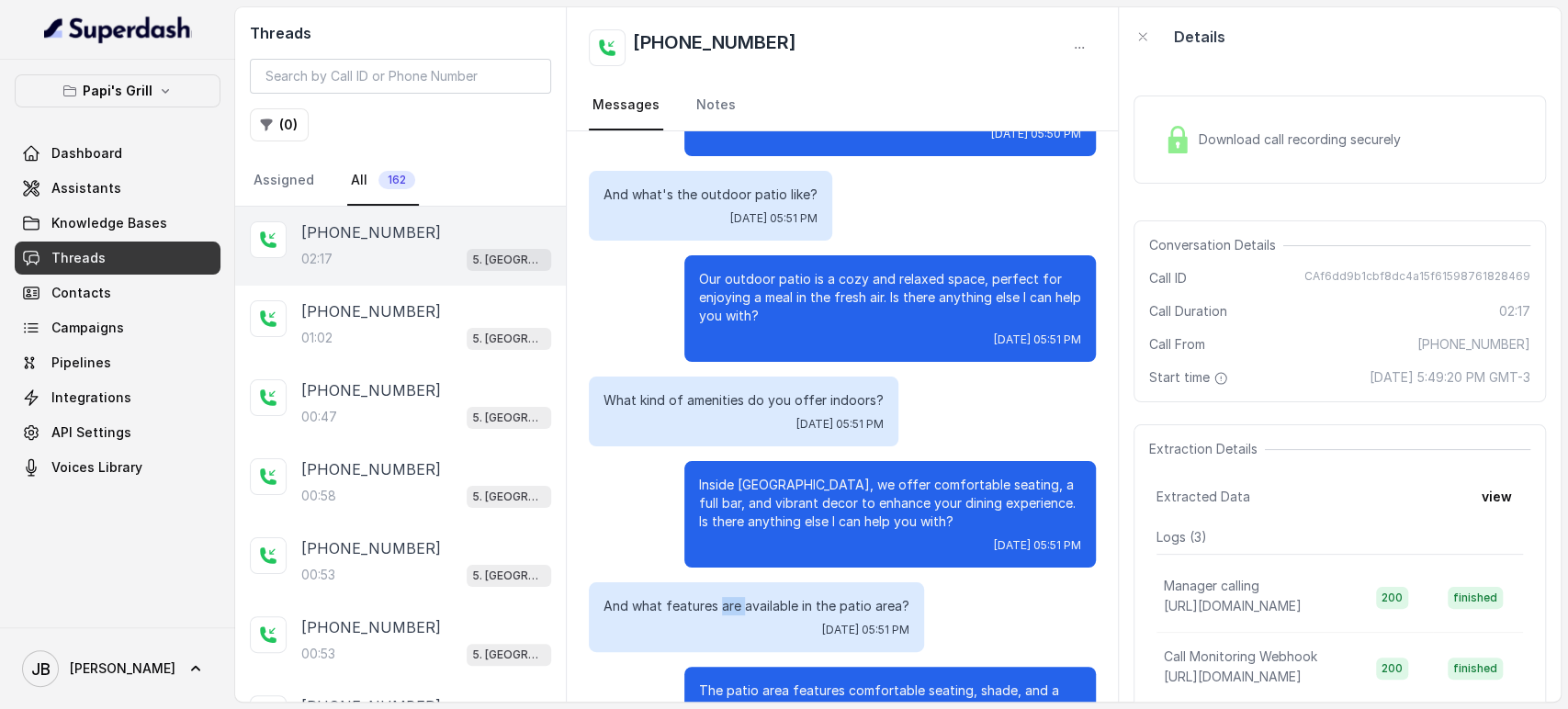
click at [728, 597] on p "And what features are available in the patio area?" at bounding box center [756, 606] width 306 height 18
click at [749, 667] on div "The patio area features comfortable seating, shade, and a relaxed atmosphere. I…" at bounding box center [890, 711] width 412 height 88
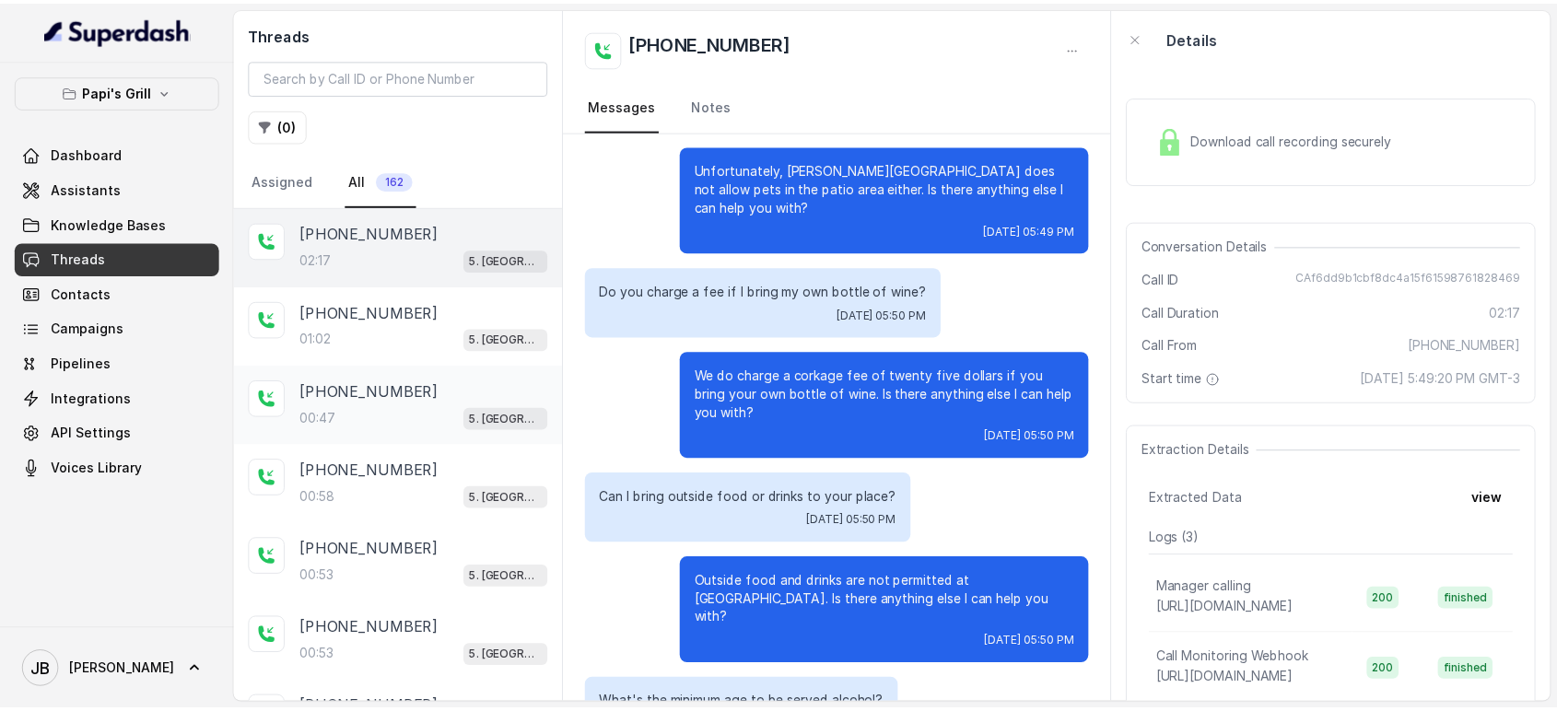
scroll to position [0, 0]
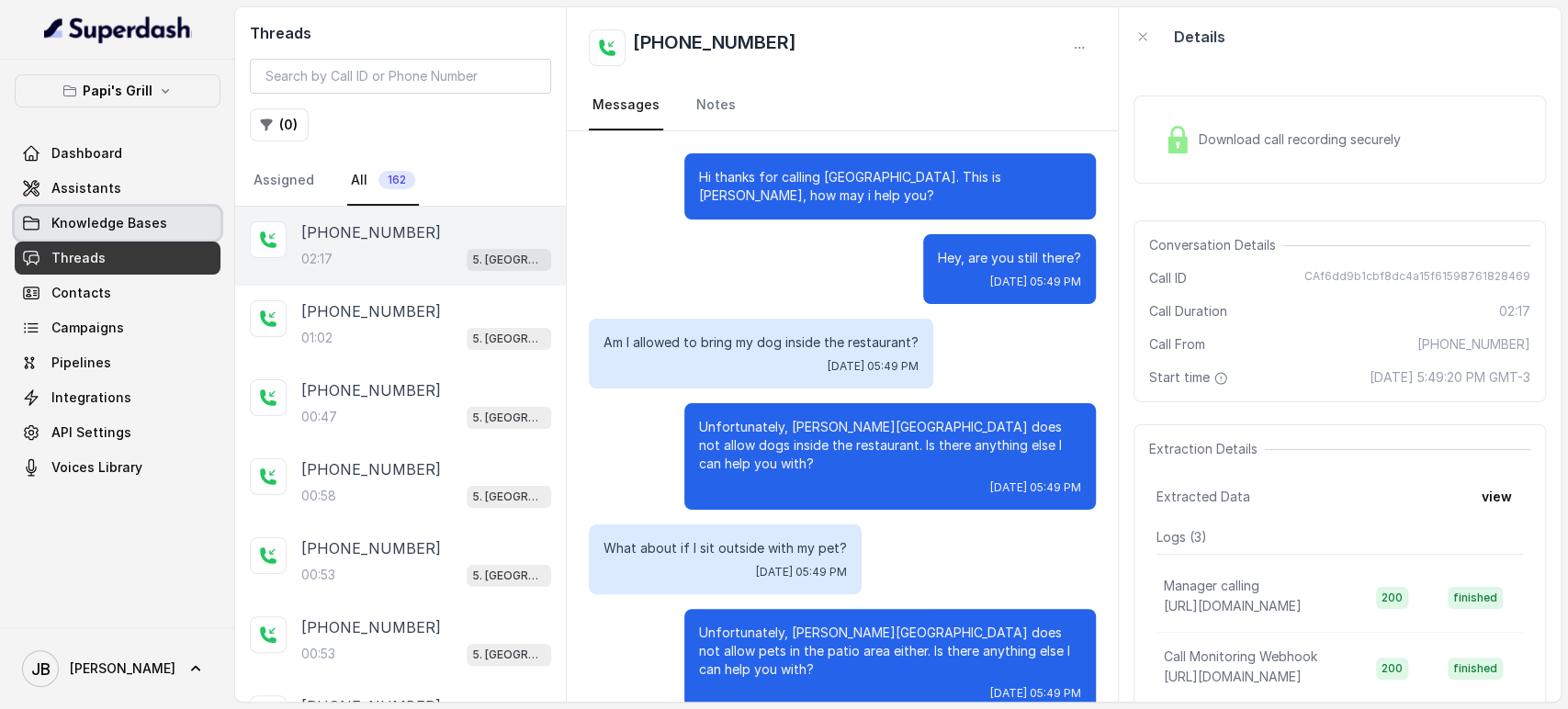
click at [113, 231] on span "Knowledge Bases" at bounding box center [110, 223] width 116 height 18
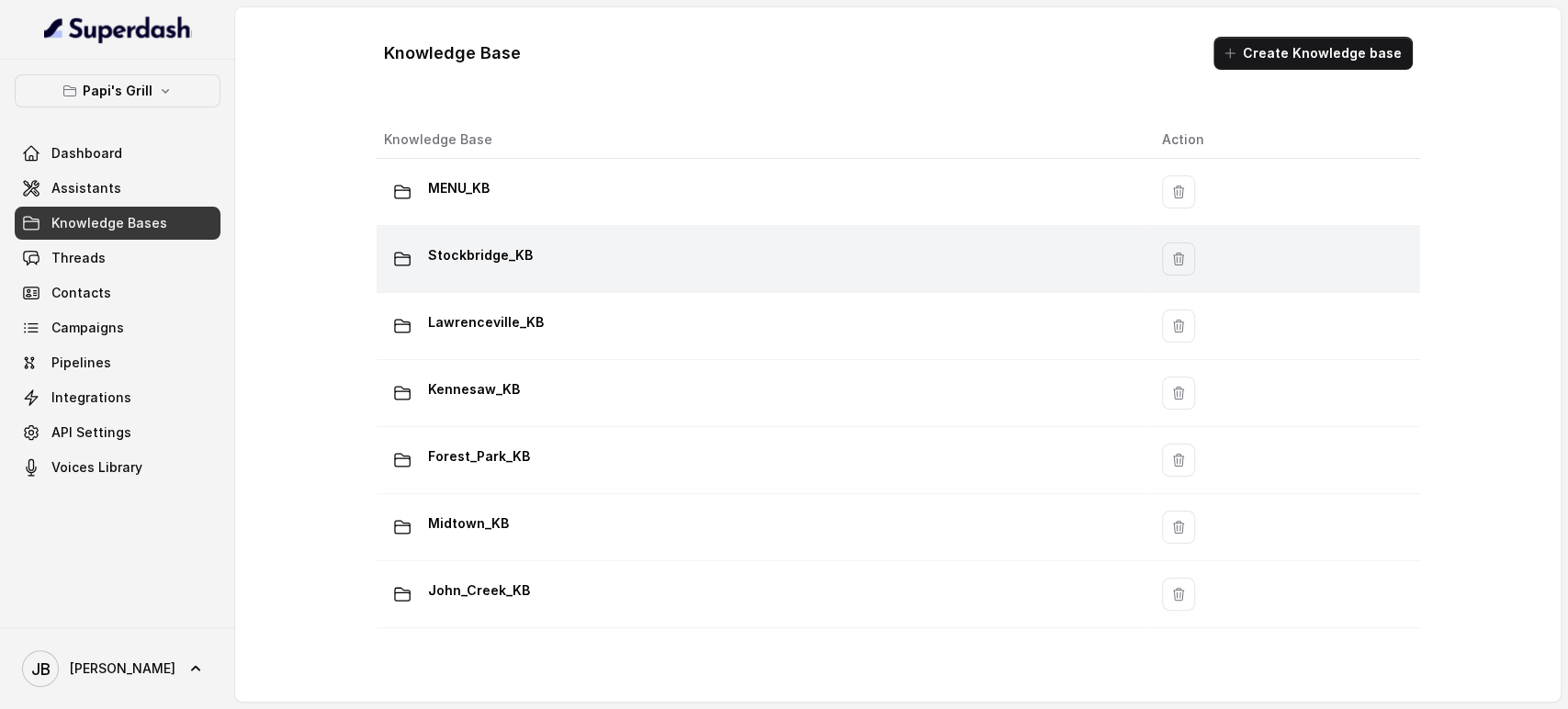
click at [540, 266] on div "Stockbridge_KB" at bounding box center [758, 258] width 749 height 37
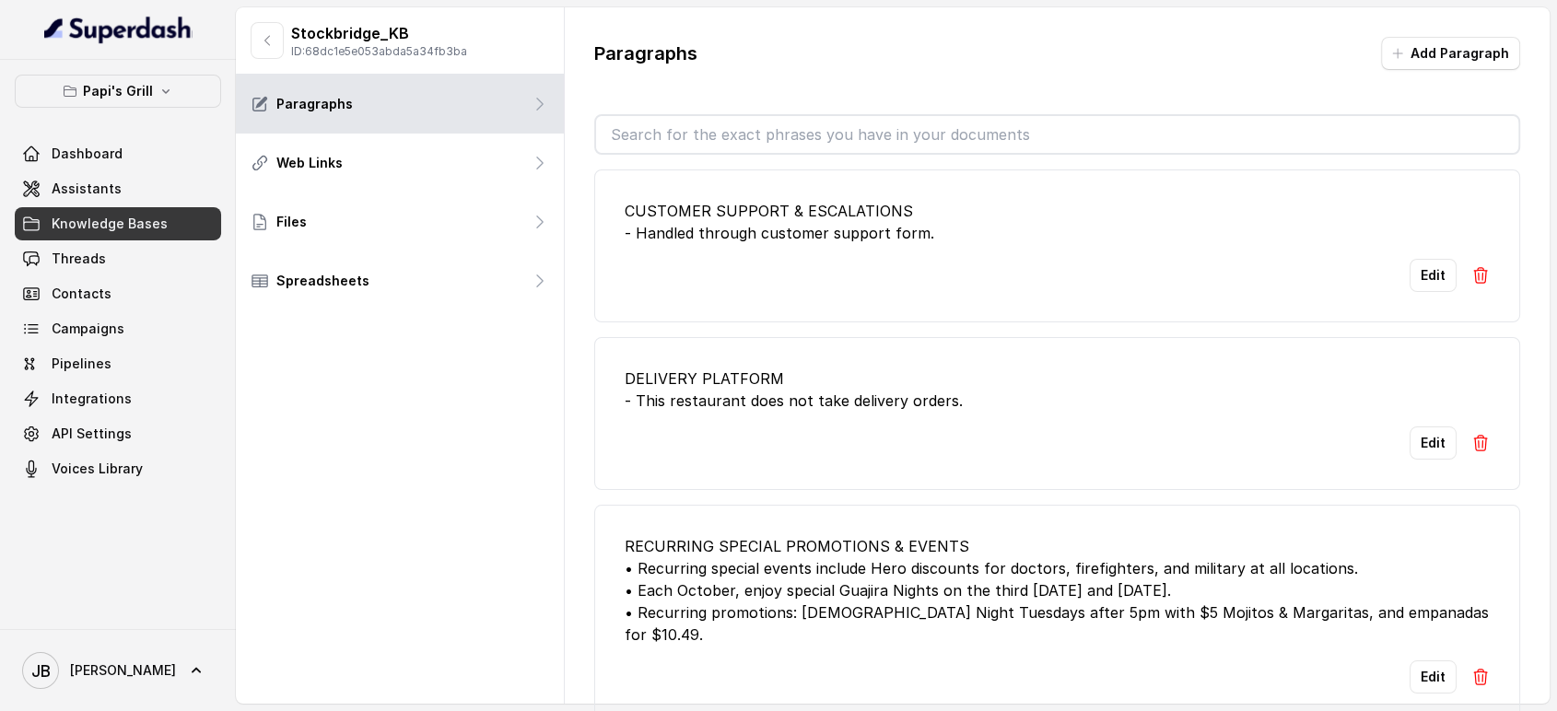
click at [704, 146] on input "text" at bounding box center [1057, 134] width 923 height 37
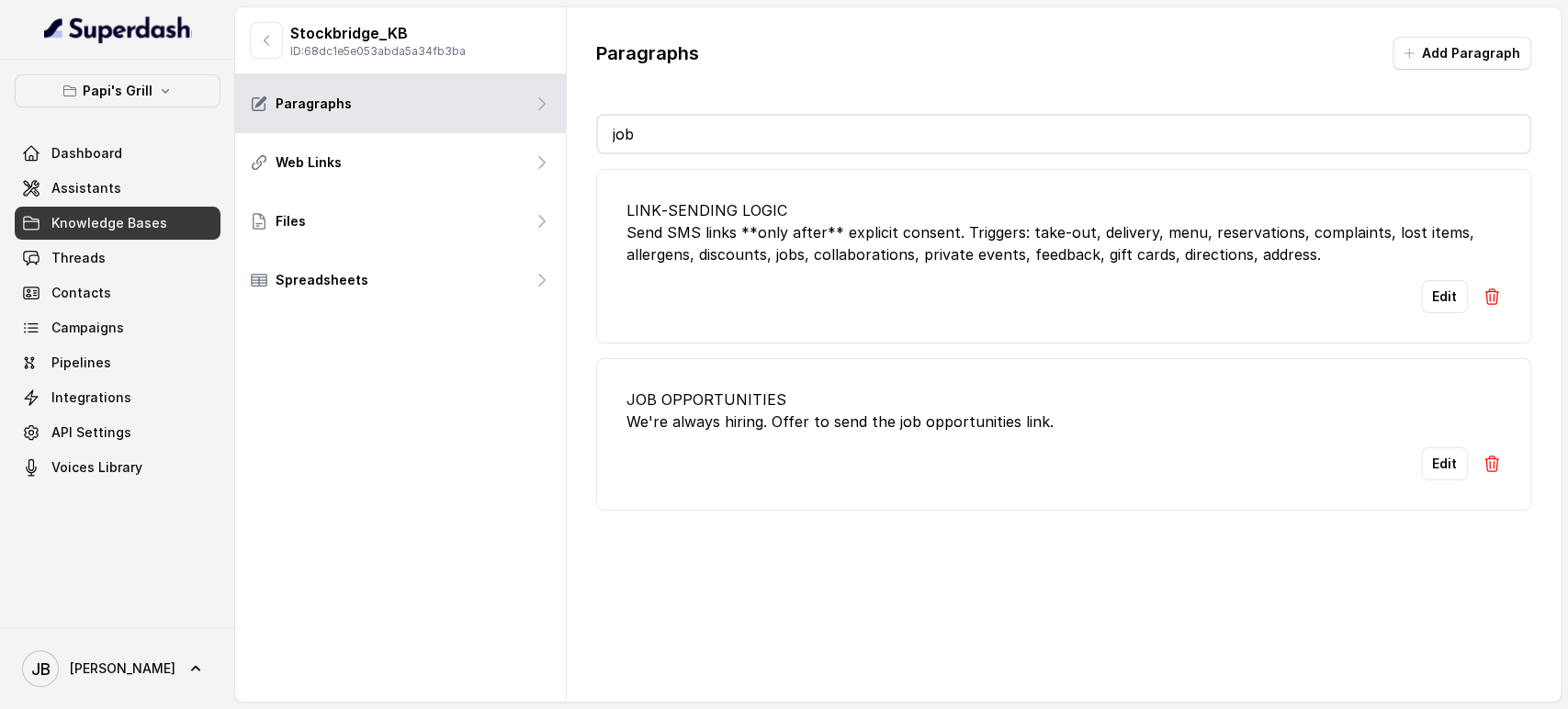
drag, startPoint x: 946, startPoint y: 293, endPoint x: 946, endPoint y: 307, distance: 14.0
click at [946, 299] on div "Edit" at bounding box center [1063, 296] width 875 height 33
click at [913, 425] on div "JOB OPPORTUNITIES We're always hiring. Offer to send the job opportunities link." at bounding box center [1063, 411] width 875 height 44
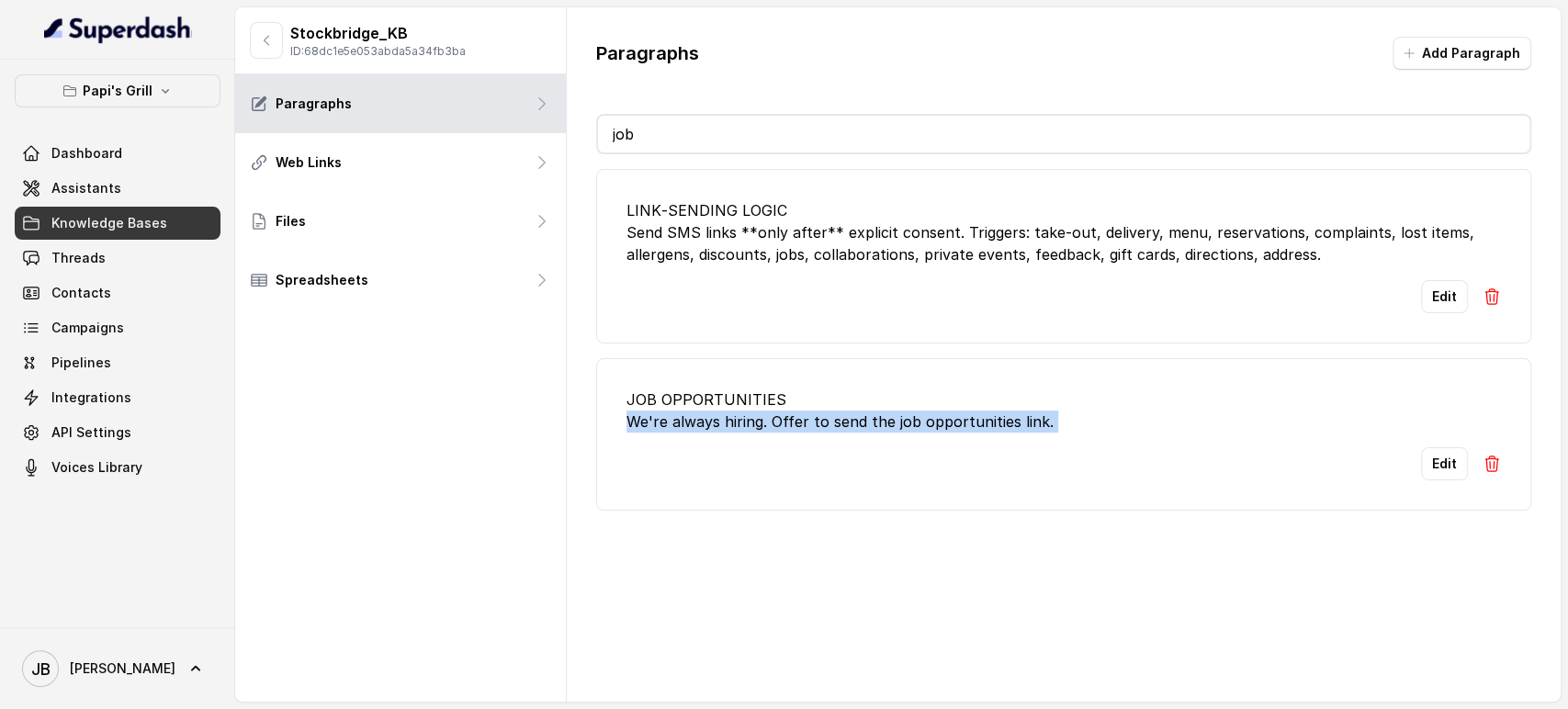
click at [913, 425] on div "JOB OPPORTUNITIES We're always hiring. Offer to send the job opportunities link." at bounding box center [1063, 411] width 875 height 44
click at [910, 448] on div "Edit" at bounding box center [1063, 464] width 875 height 33
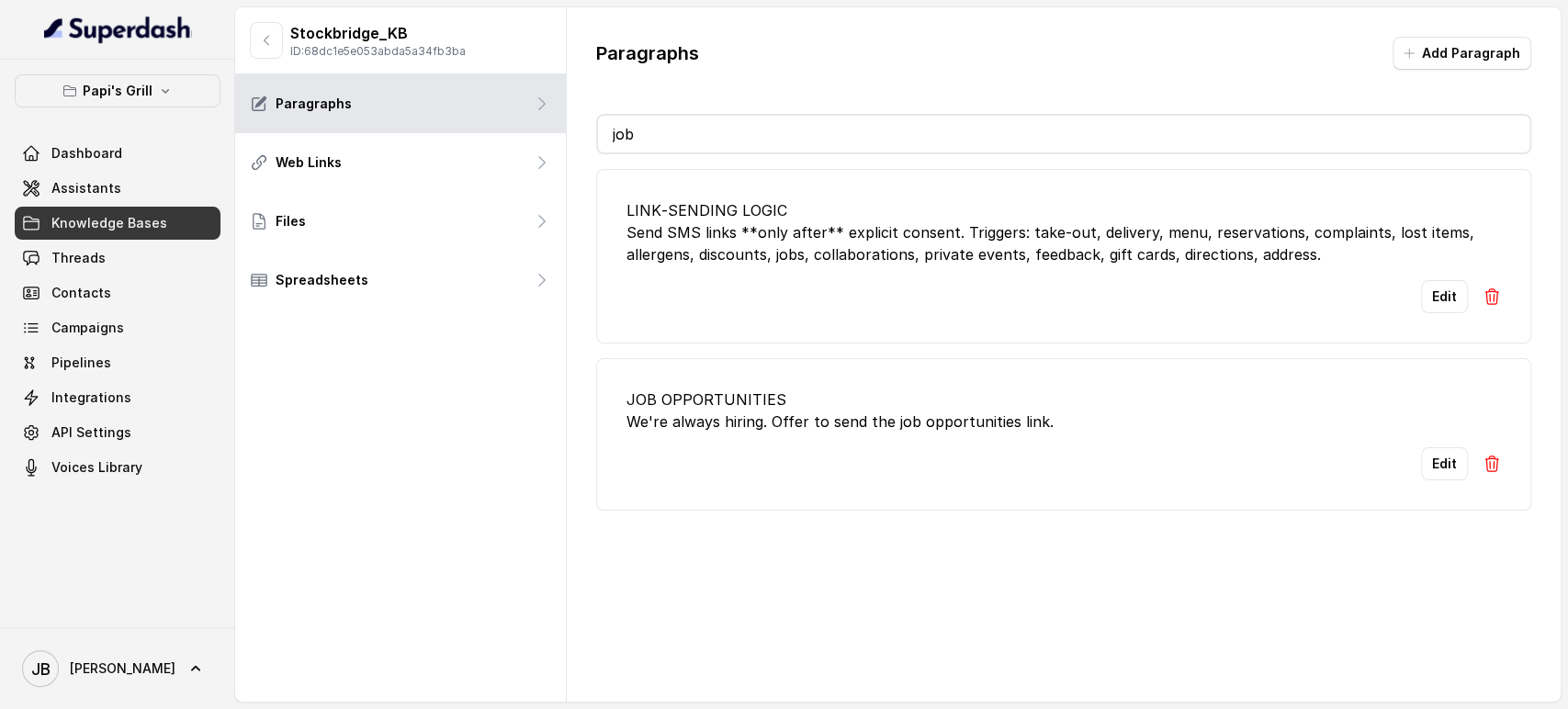
click at [883, 402] on div "JOB OPPORTUNITIES We're always hiring. Offer to send the job opportunities link." at bounding box center [1063, 411] width 875 height 44
click at [883, 401] on div "JOB OPPORTUNITIES We're always hiring. Offer to send the job opportunities link." at bounding box center [1063, 411] width 875 height 44
click at [882, 401] on div "JOB OPPORTUNITIES We're always hiring. Offer to send the job opportunities link." at bounding box center [1063, 411] width 875 height 44
click at [885, 424] on div "JOB OPPORTUNITIES We're always hiring. Offer to send the job opportunities link." at bounding box center [1063, 411] width 875 height 44
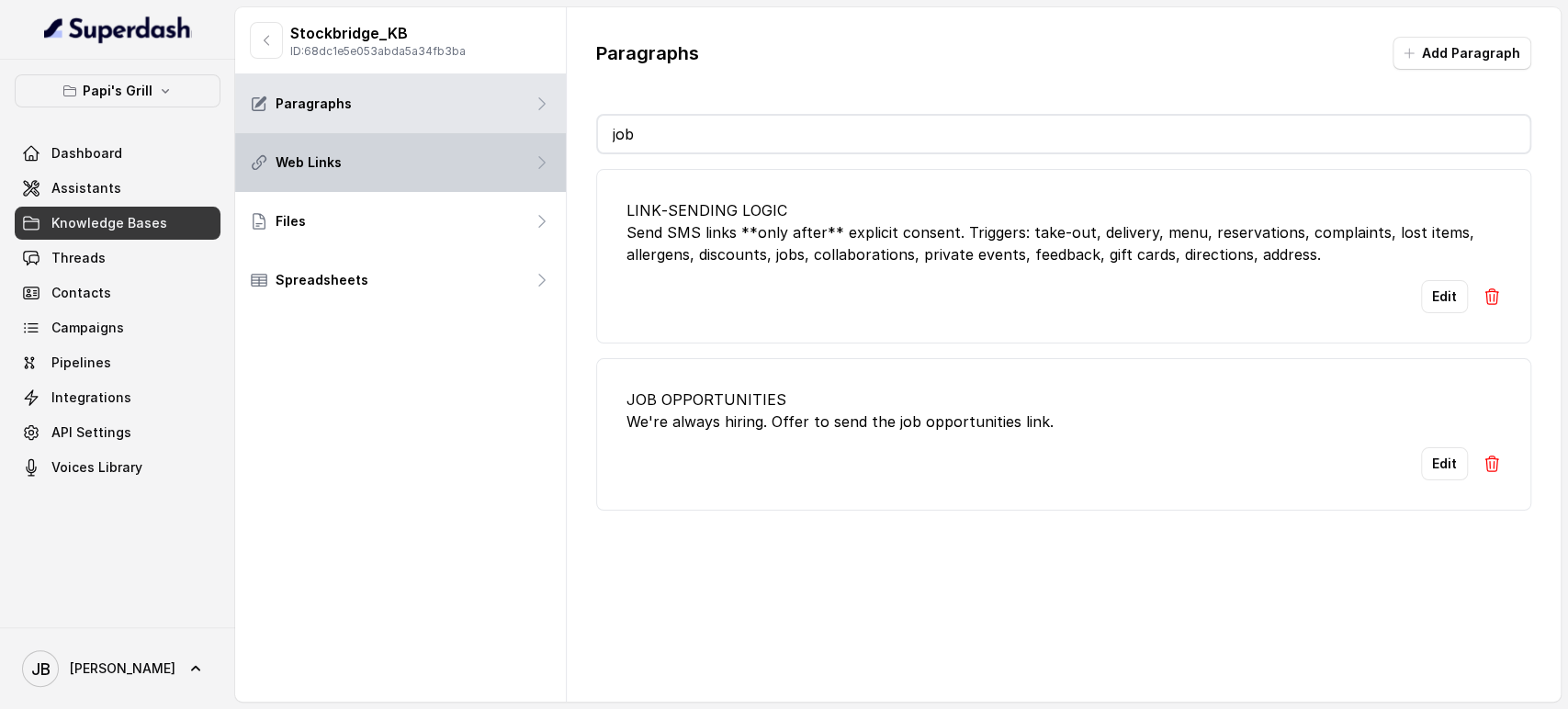
drag, startPoint x: 685, startPoint y: 120, endPoint x: 544, endPoint y: 152, distance: 144.6
click at [544, 153] on div "Stockbridge_KB ID: 68dc1e5e053abda5a34fb3ba Paragraphs Web Links Files Spreadsh…" at bounding box center [898, 354] width 1326 height 694
type input "j"
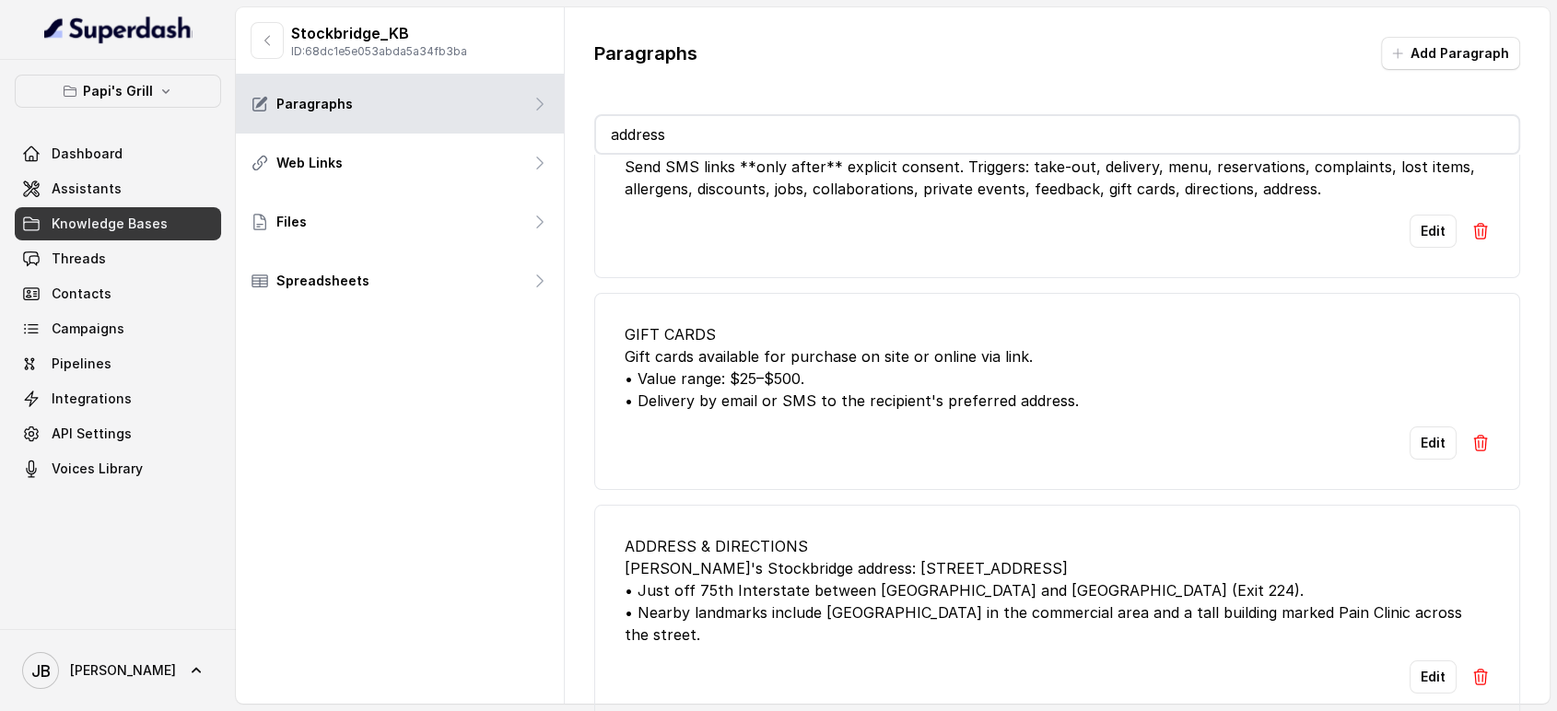
type input "address"
click at [265, 32] on button "button" at bounding box center [267, 40] width 33 height 37
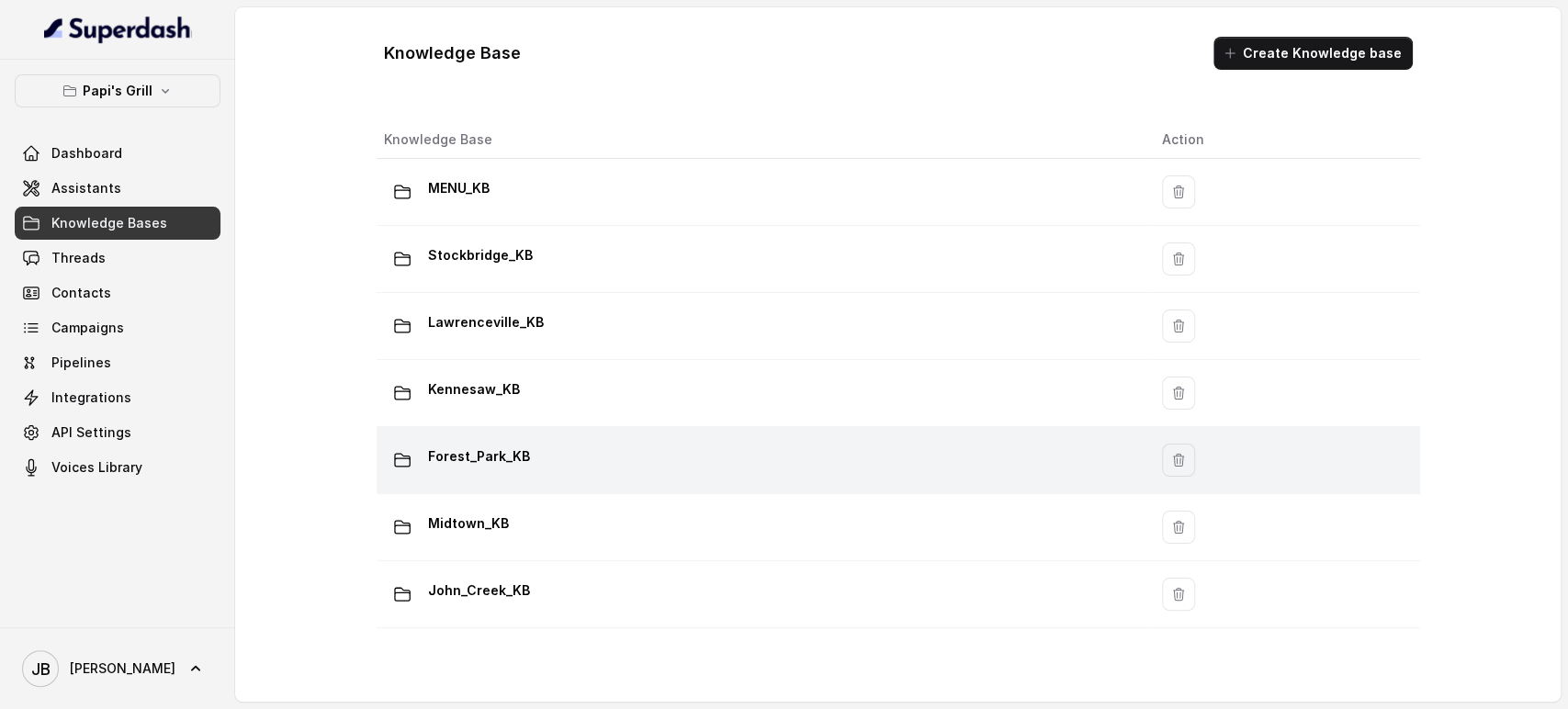
click at [515, 456] on p "Forest_Park_KB" at bounding box center [479, 456] width 102 height 29
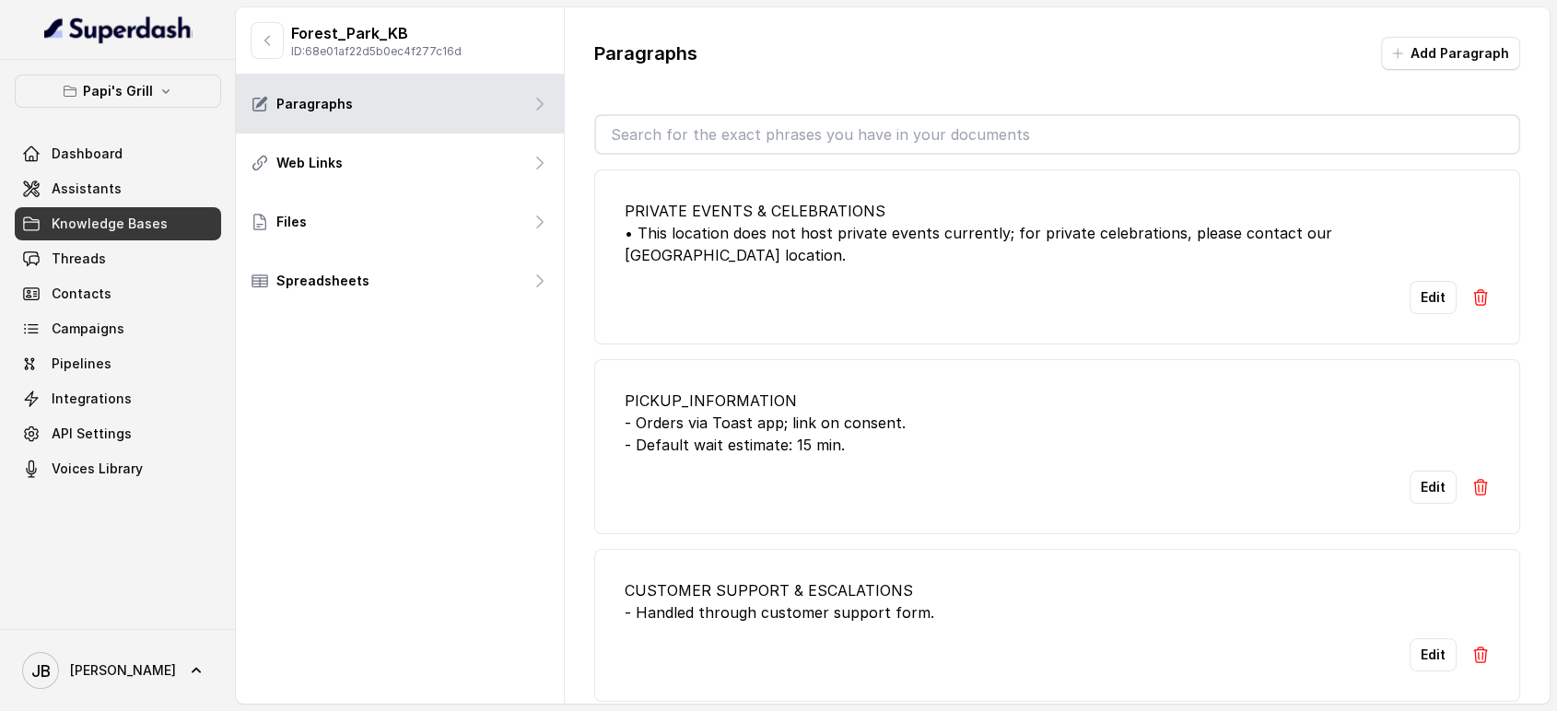
click at [744, 122] on input "text" at bounding box center [1057, 134] width 923 height 37
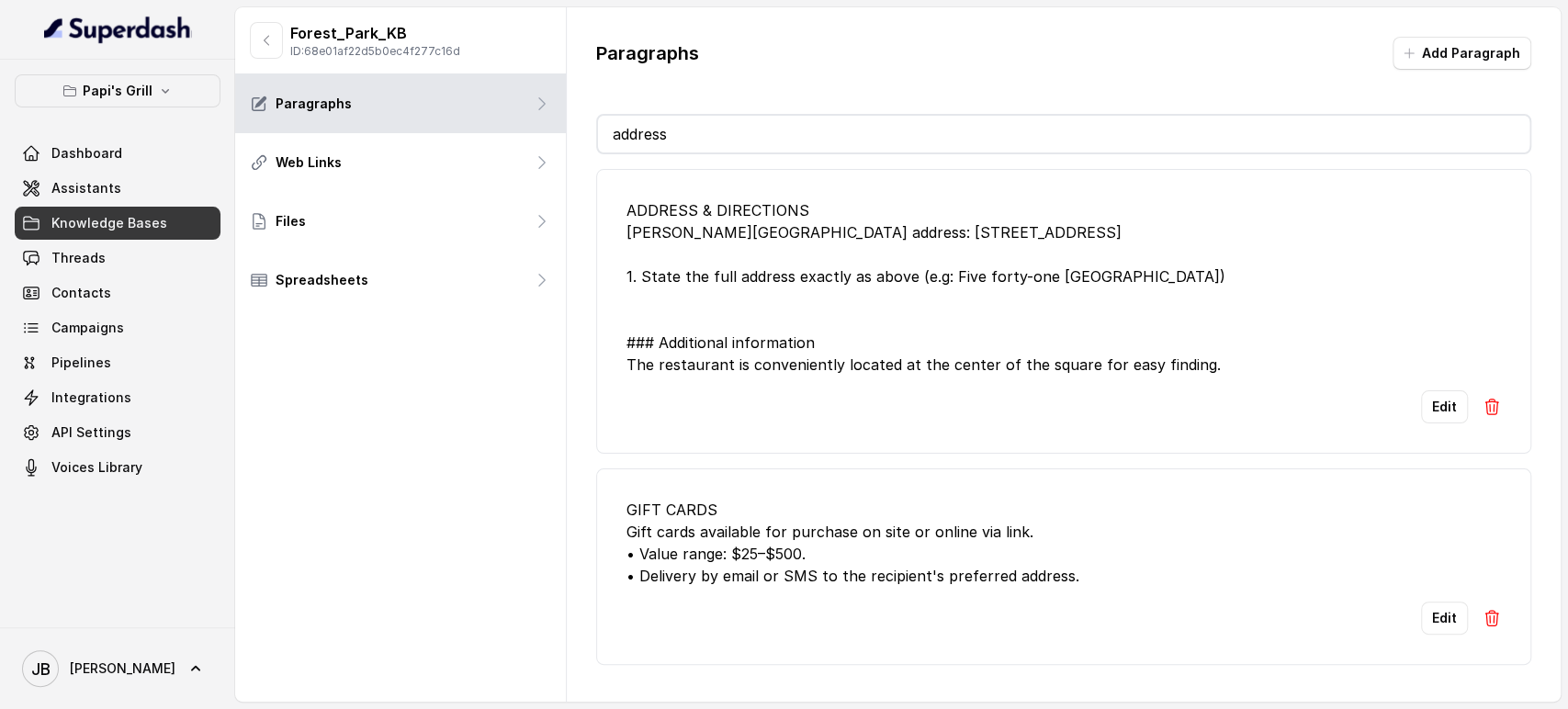
click at [1037, 267] on div "ADDRESS & DIRECTIONS Papi's Forest Park address: 541 Forest Pkwy 1. State the f…" at bounding box center [1063, 287] width 875 height 177
drag, startPoint x: 697, startPoint y: 127, endPoint x: 367, endPoint y: 58, distance: 337.1
click at [367, 58] on div "Forest_Park_KB ID: 68e01af22d5b0ec4f277c16d Paragraphs Web Links Files Spreadsh…" at bounding box center [898, 354] width 1326 height 694
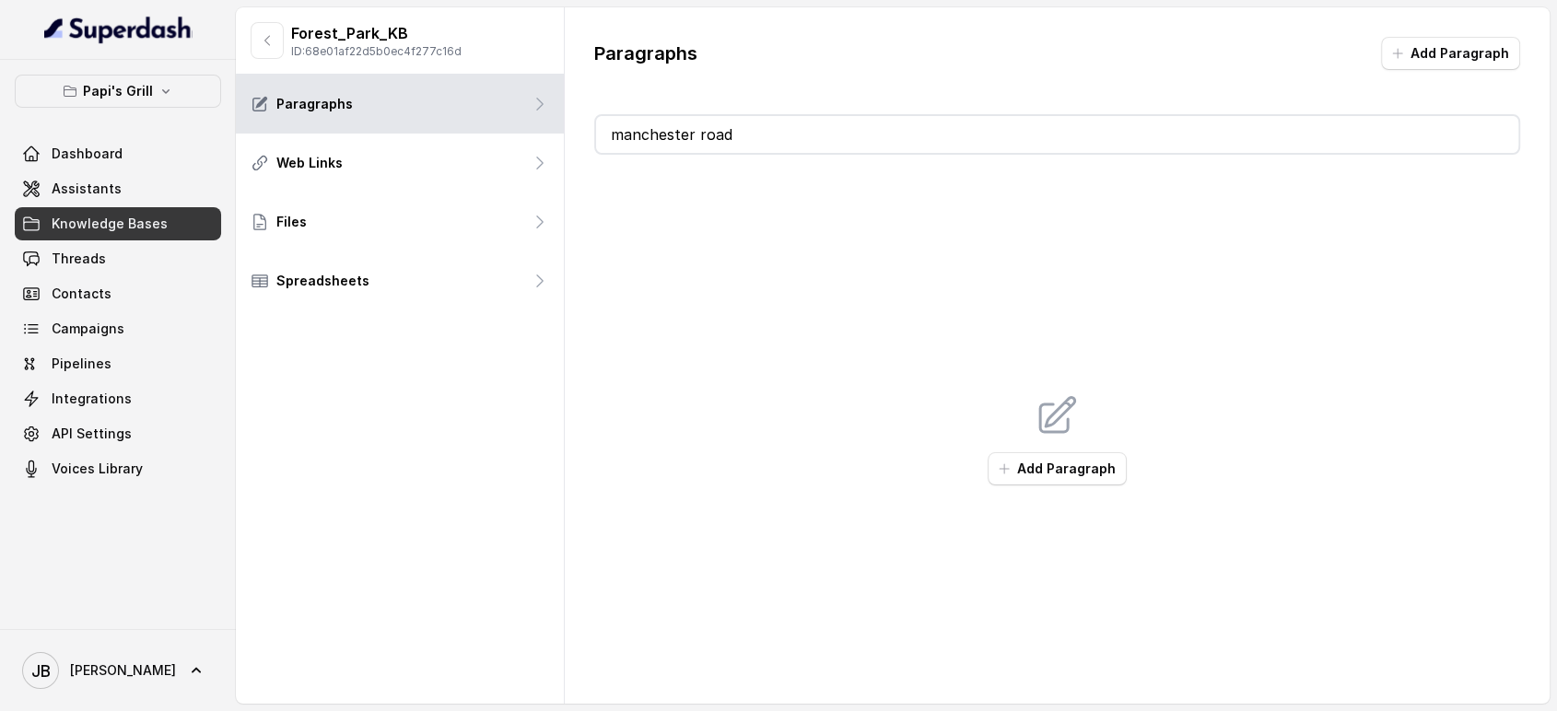
type input "manchester"
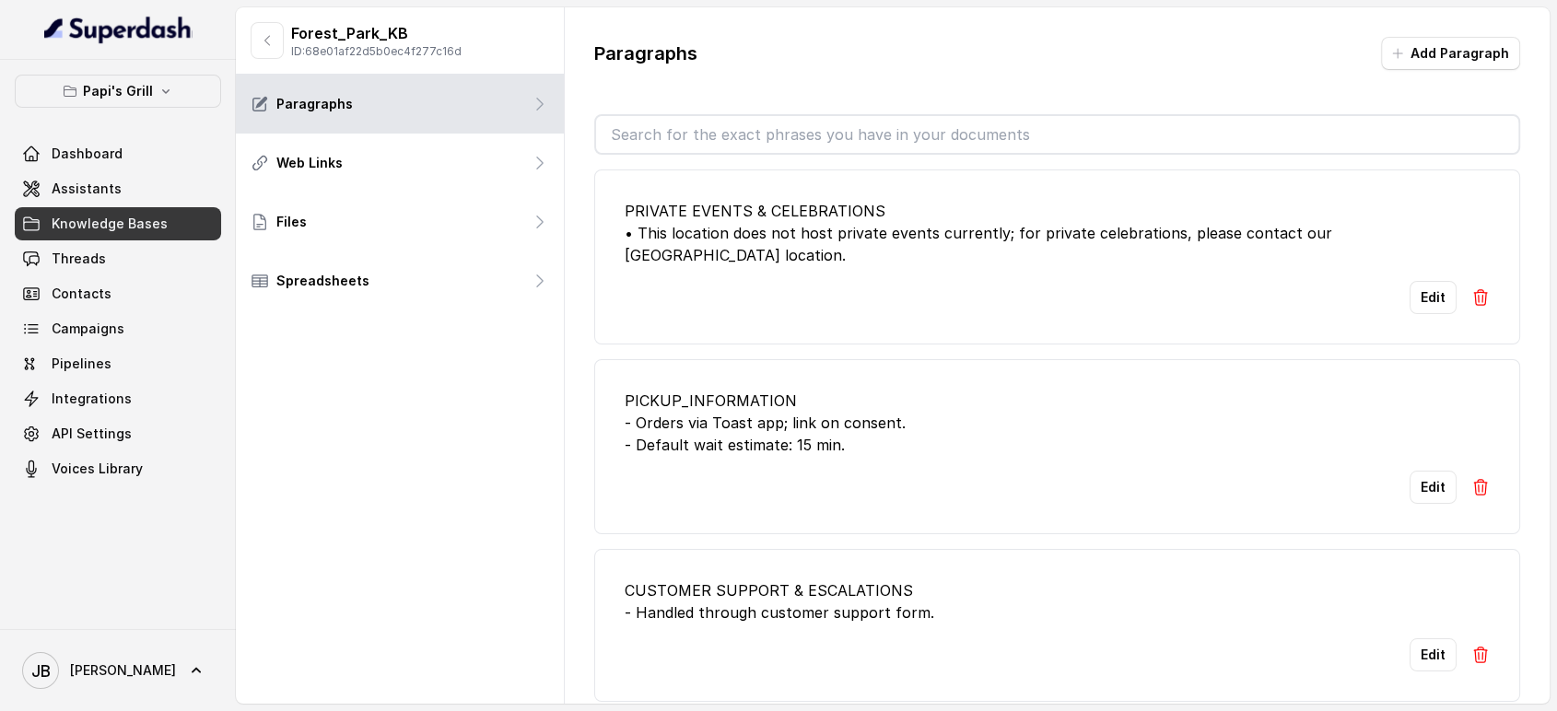
click at [818, 123] on input "text" at bounding box center [1057, 134] width 923 height 37
click at [267, 52] on button "button" at bounding box center [267, 40] width 33 height 37
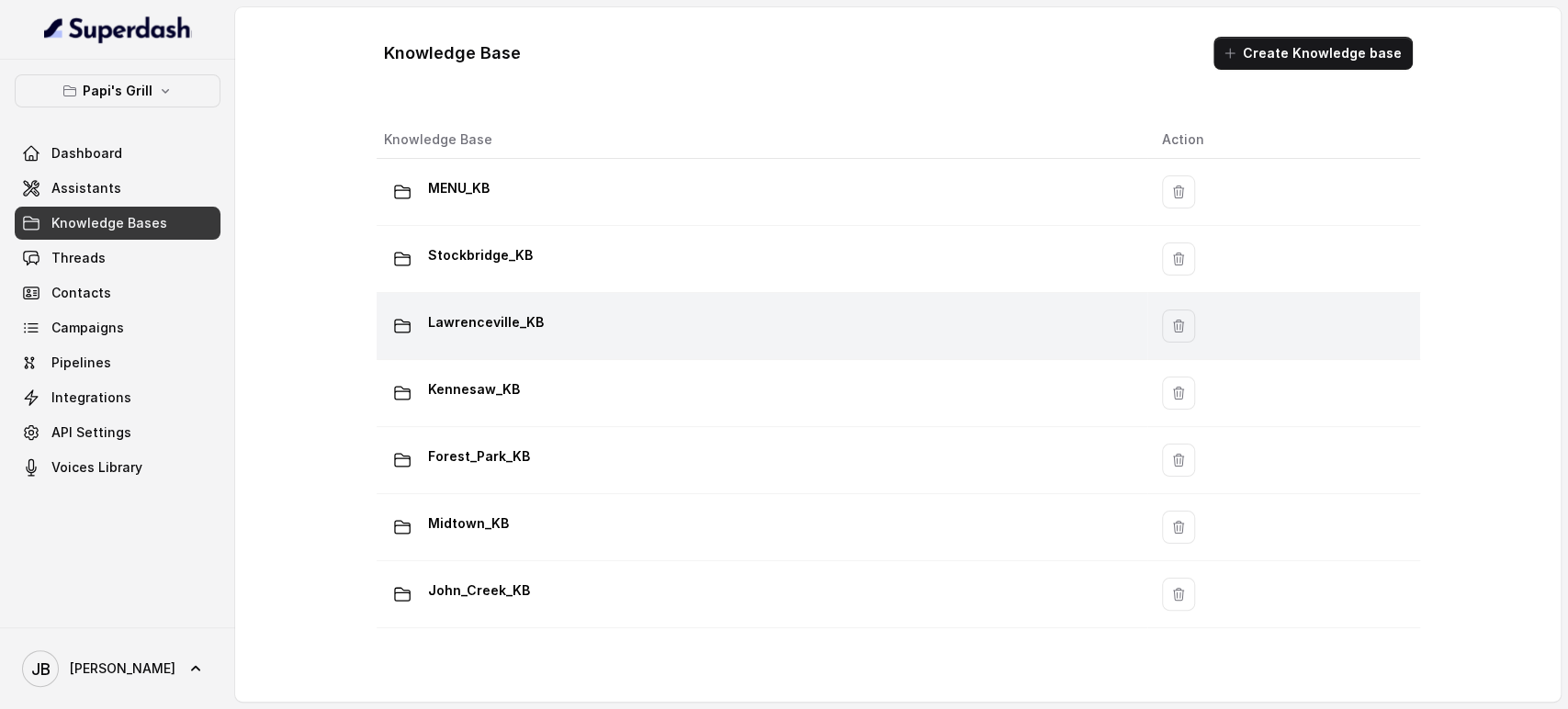
click at [514, 345] on td "Lawrenceville_KB" at bounding box center [762, 326] width 771 height 67
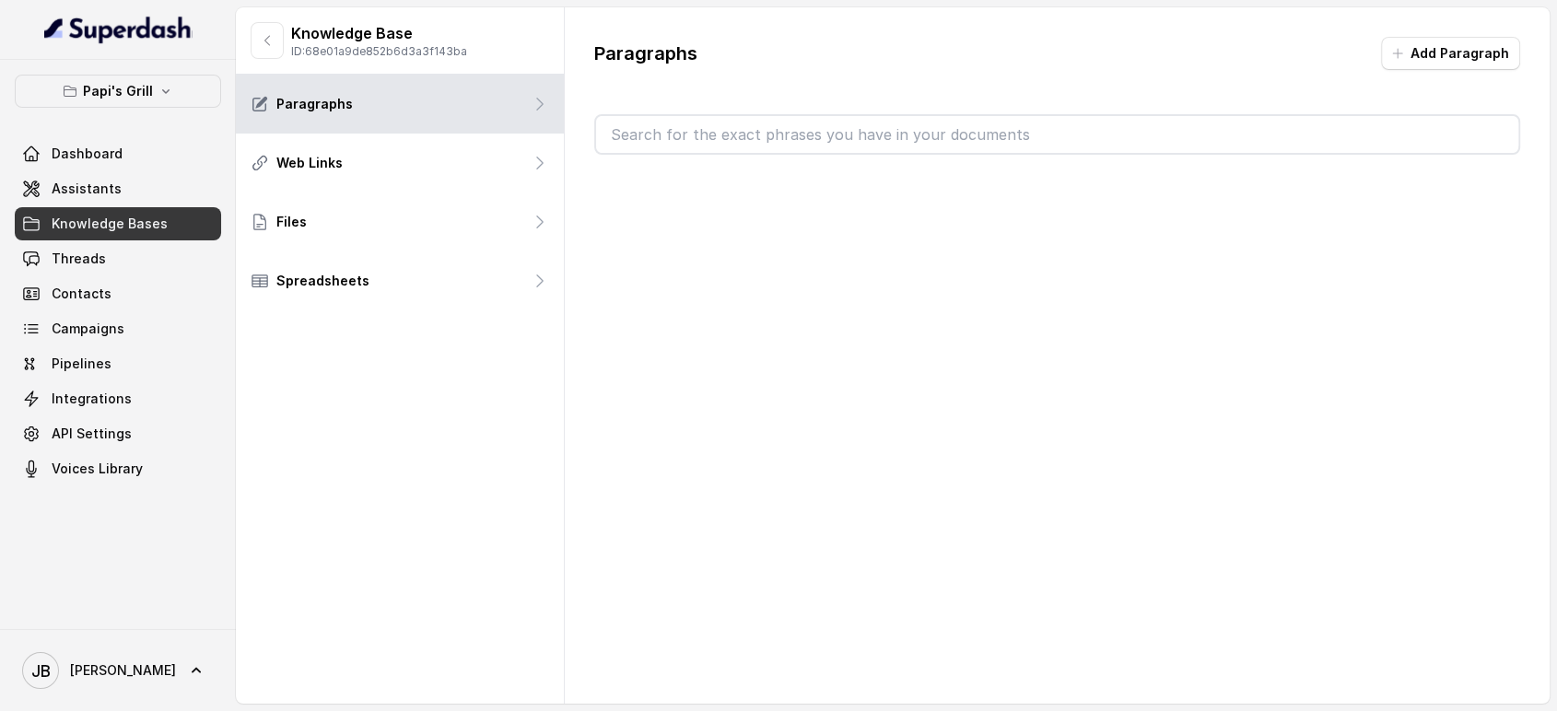
click at [743, 146] on input "text" at bounding box center [1057, 134] width 923 height 37
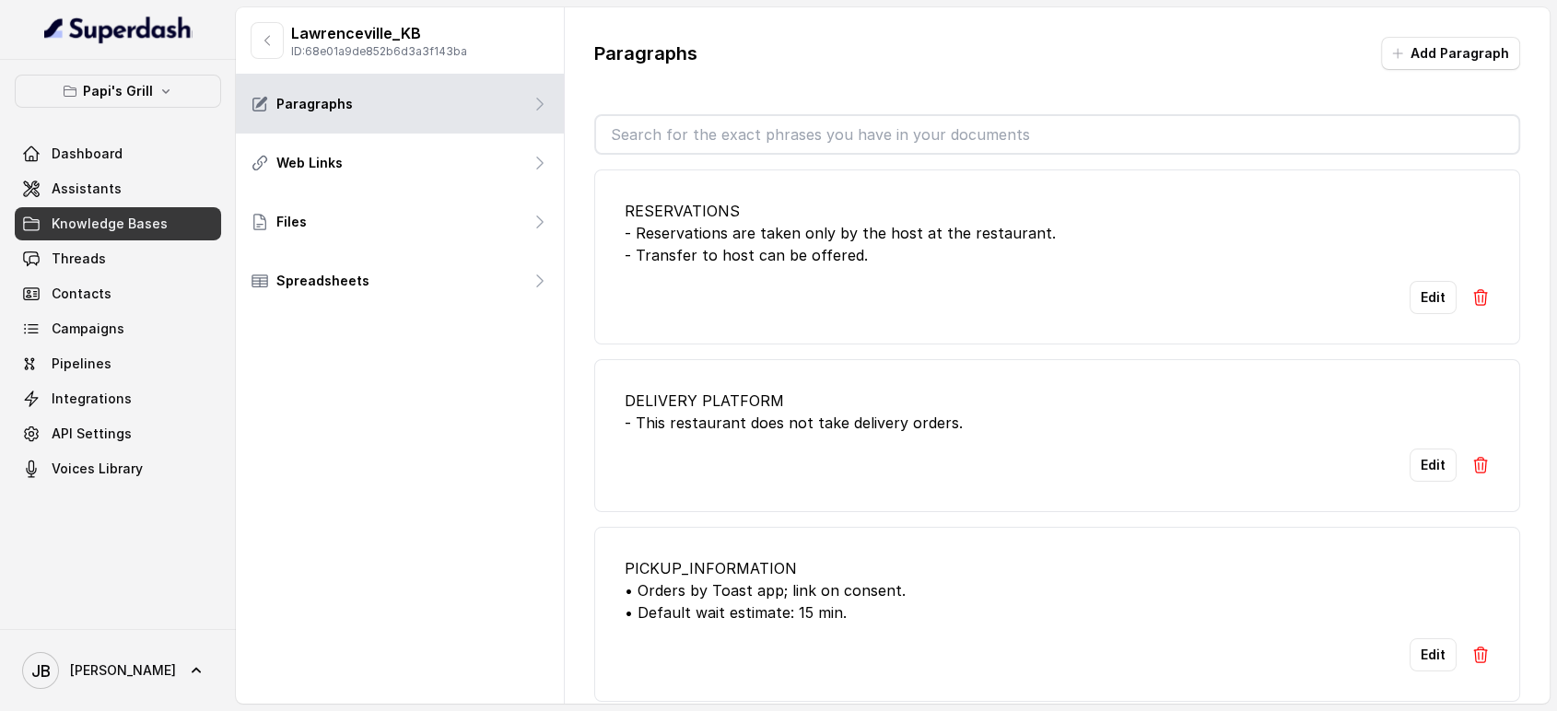
type input "a"
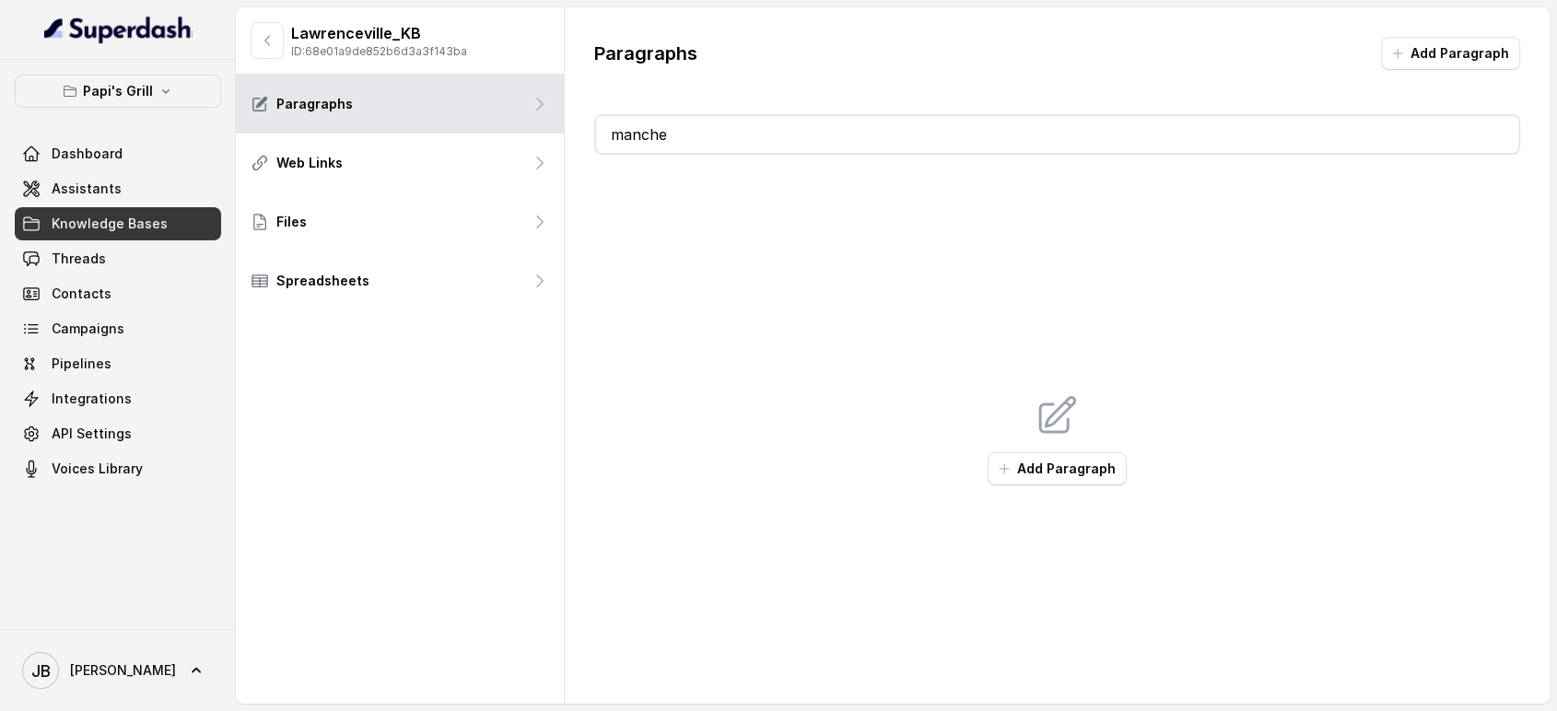
type input "manches"
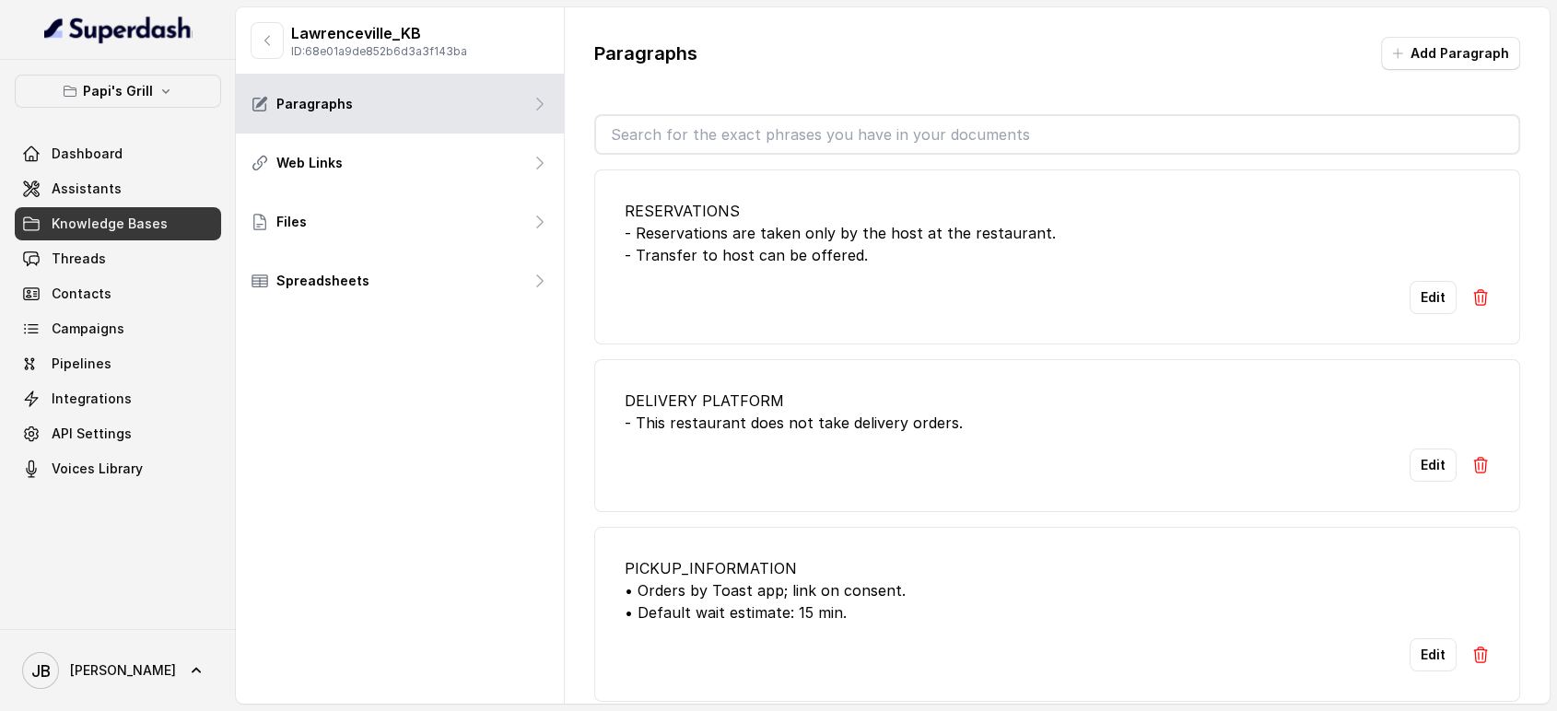
click at [260, 43] on icon "button" at bounding box center [267, 40] width 15 height 15
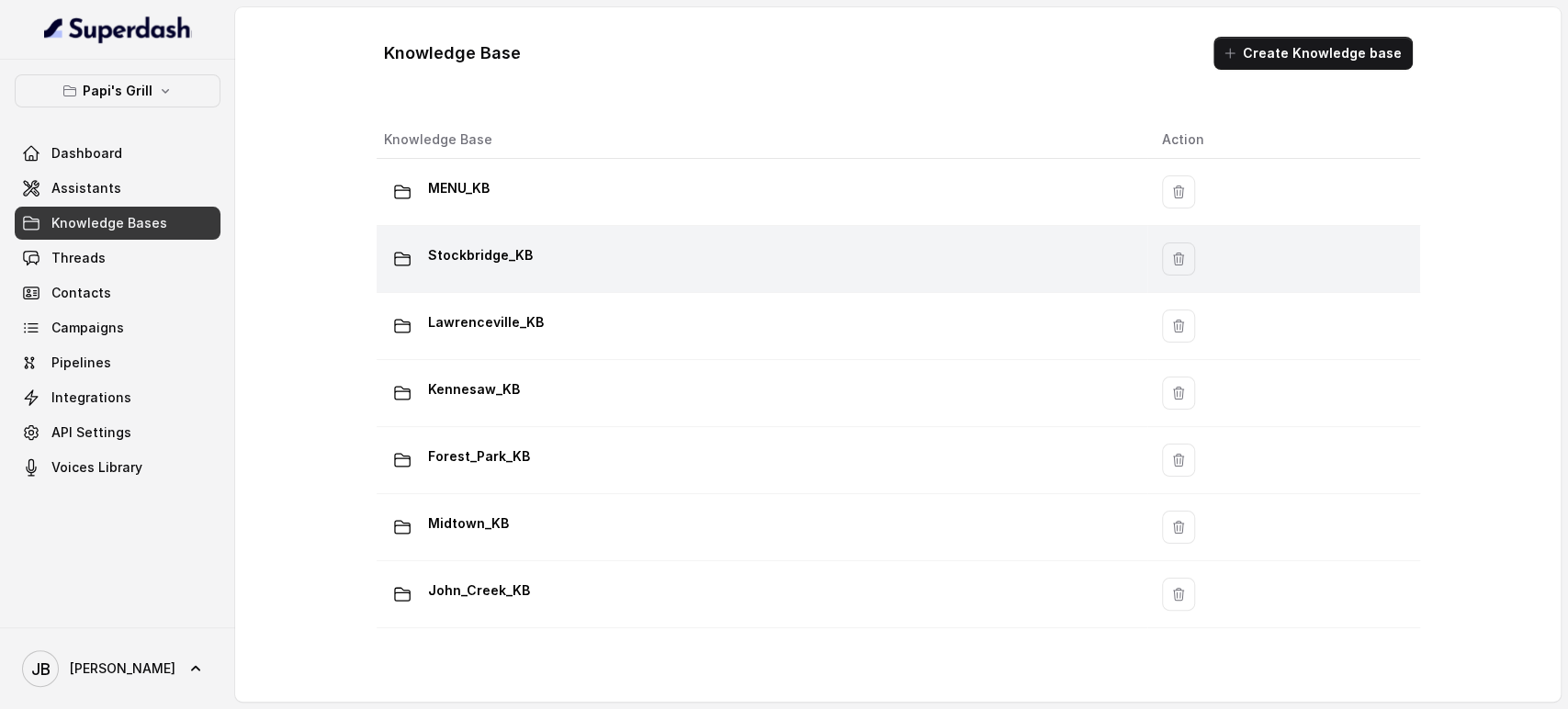
click at [533, 262] on div "Stockbridge_KB" at bounding box center [758, 258] width 749 height 37
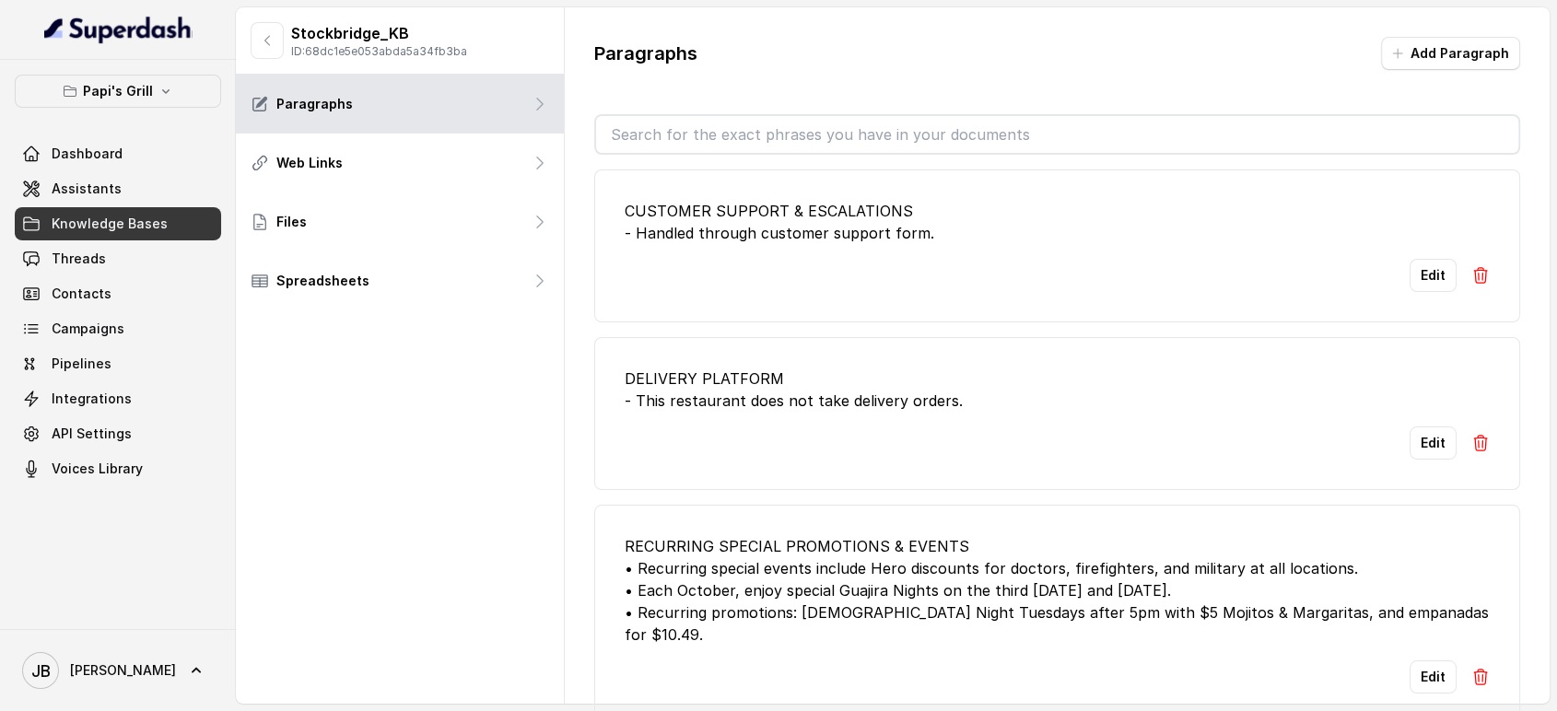
click at [756, 132] on input "text" at bounding box center [1057, 134] width 923 height 37
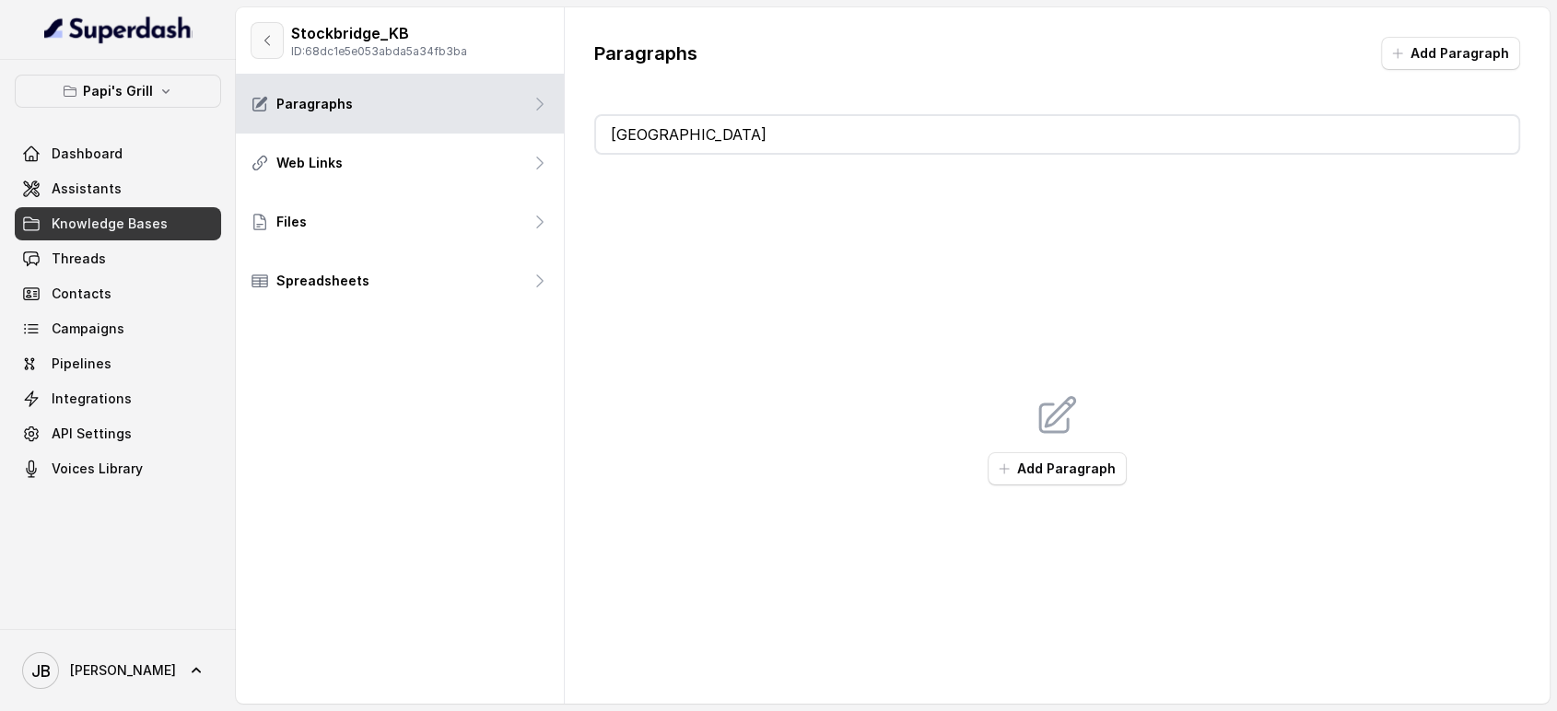
type input "manchester"
click at [270, 29] on button "button" at bounding box center [267, 40] width 33 height 37
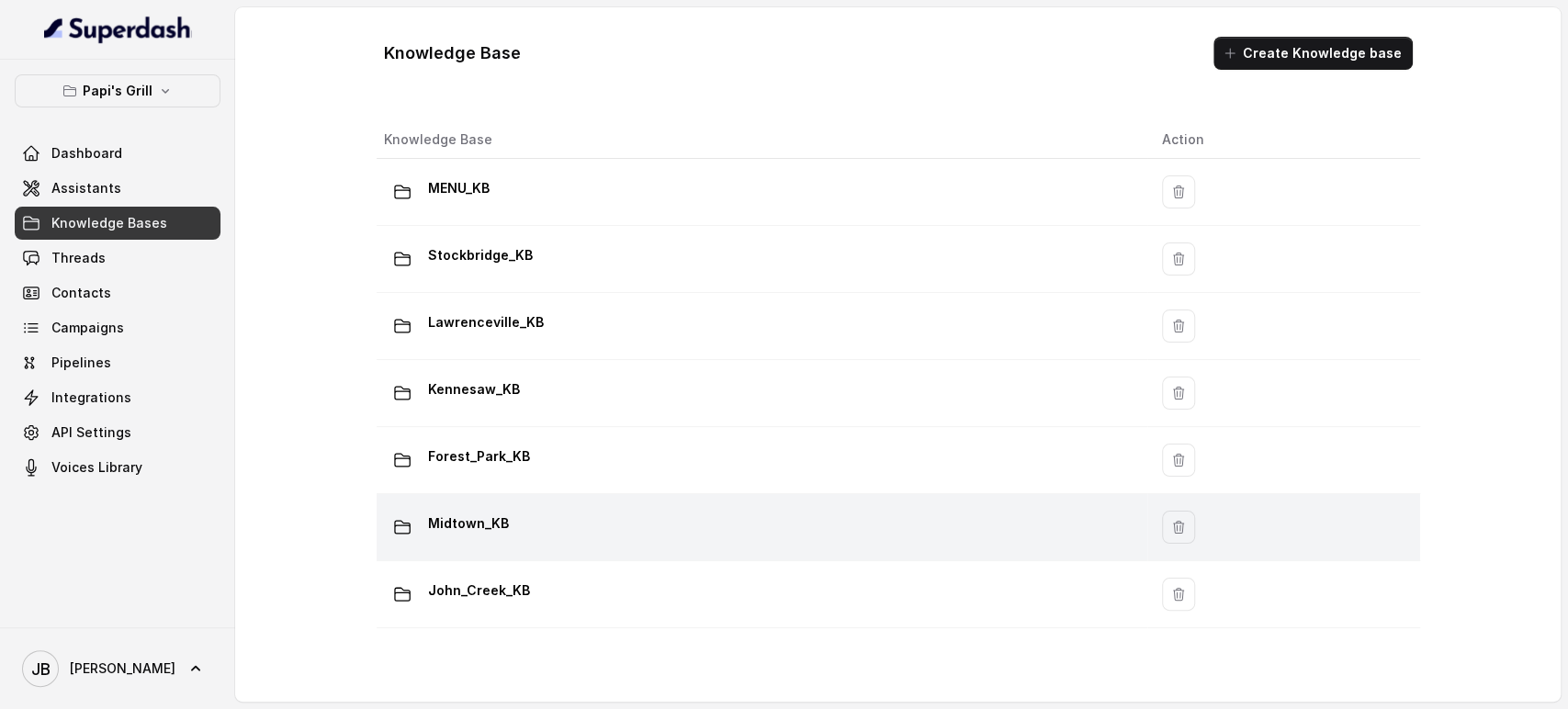
click at [557, 524] on div "Midtown_KB" at bounding box center [758, 527] width 749 height 37
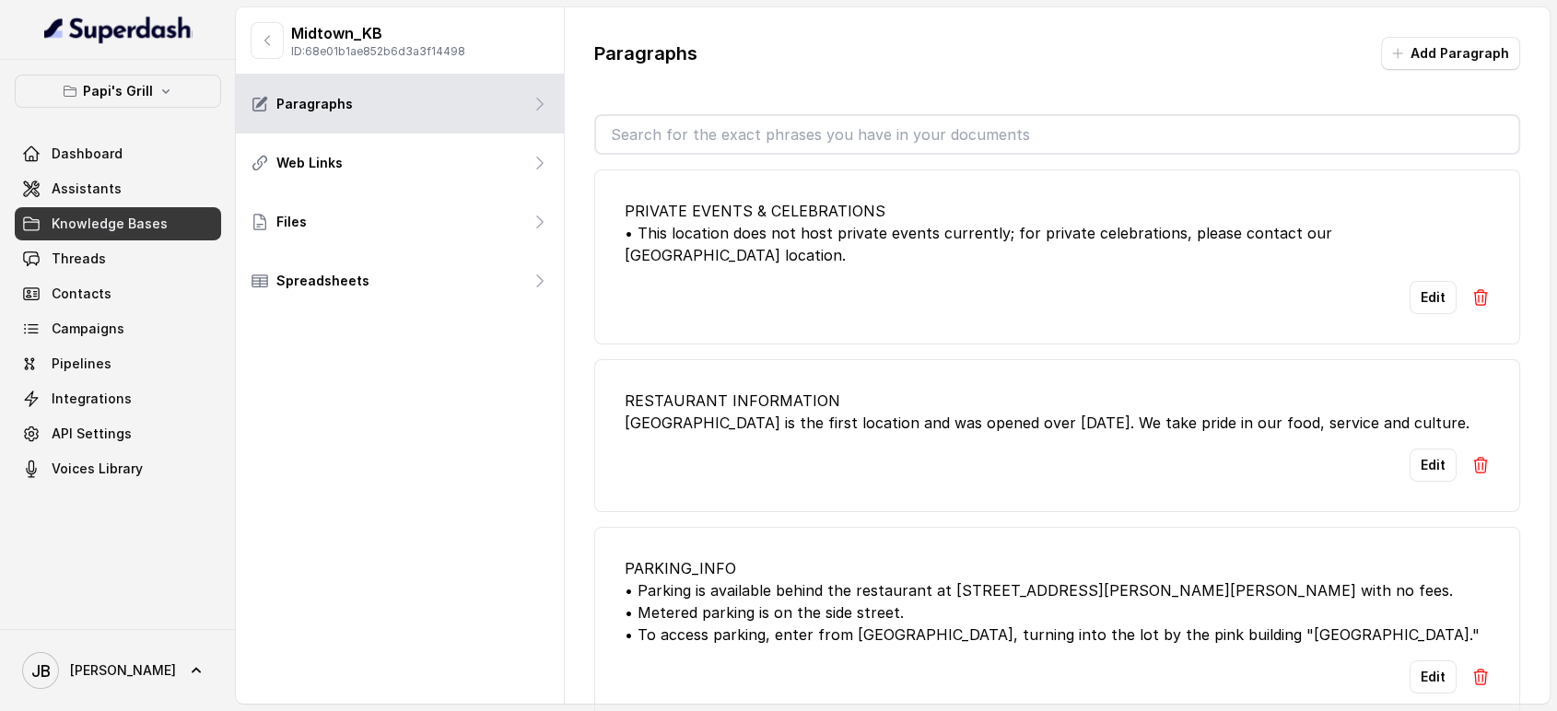
drag, startPoint x: 724, startPoint y: 89, endPoint x: 718, endPoint y: 144, distance: 54.7
click at [720, 127] on div "Paragraphs Add Paragraph PRIVATE EVENTS & CELEBRATIONS • This location does not…" at bounding box center [1058, 380] width 986 height 746
click at [694, 141] on input "text" at bounding box center [1057, 134] width 923 height 37
click at [685, 127] on input "text" at bounding box center [1057, 134] width 923 height 37
drag, startPoint x: 736, startPoint y: 46, endPoint x: 725, endPoint y: 101, distance: 56.4
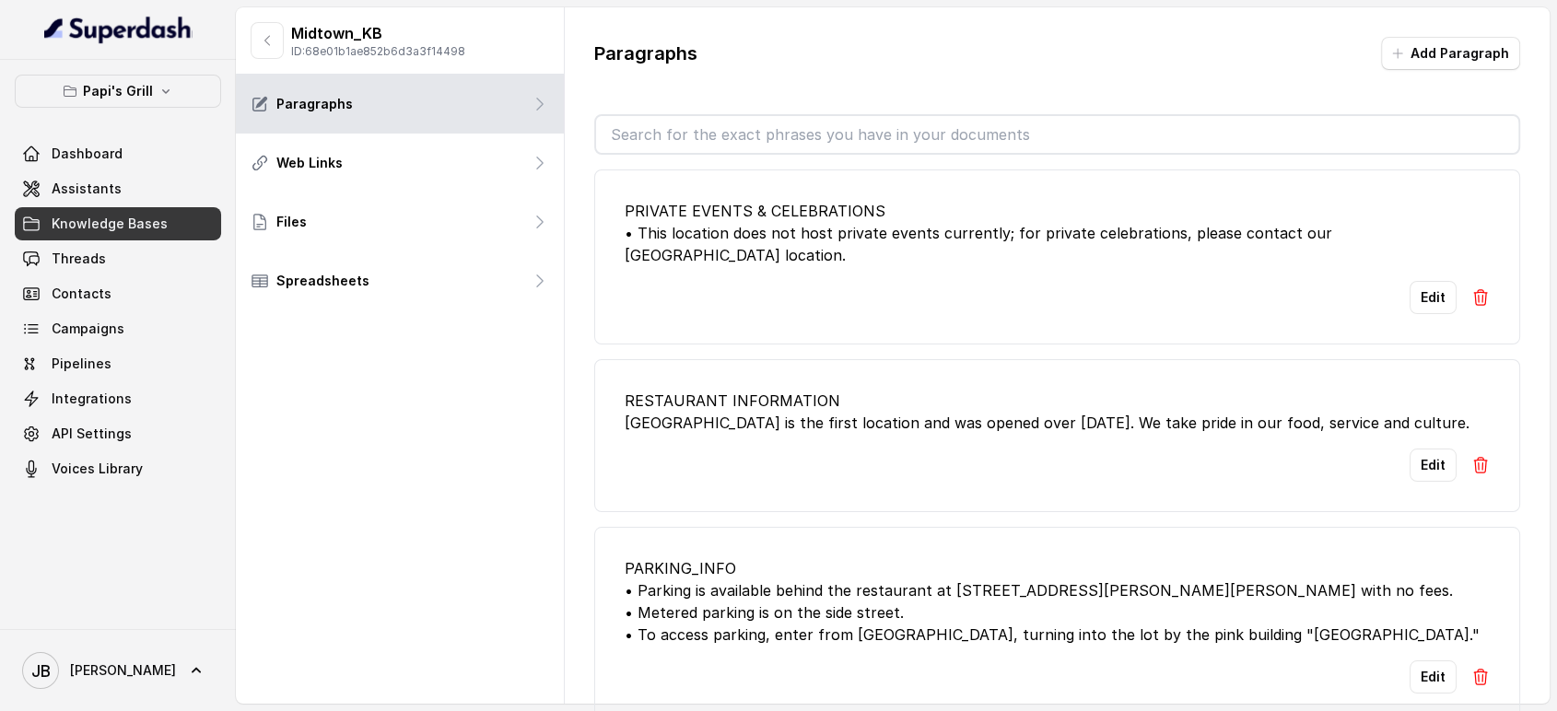
click at [736, 47] on div "Paragraphs Add Paragraph" at bounding box center [1057, 61] width 927 height 48
click at [711, 137] on input "text" at bounding box center [1057, 134] width 923 height 37
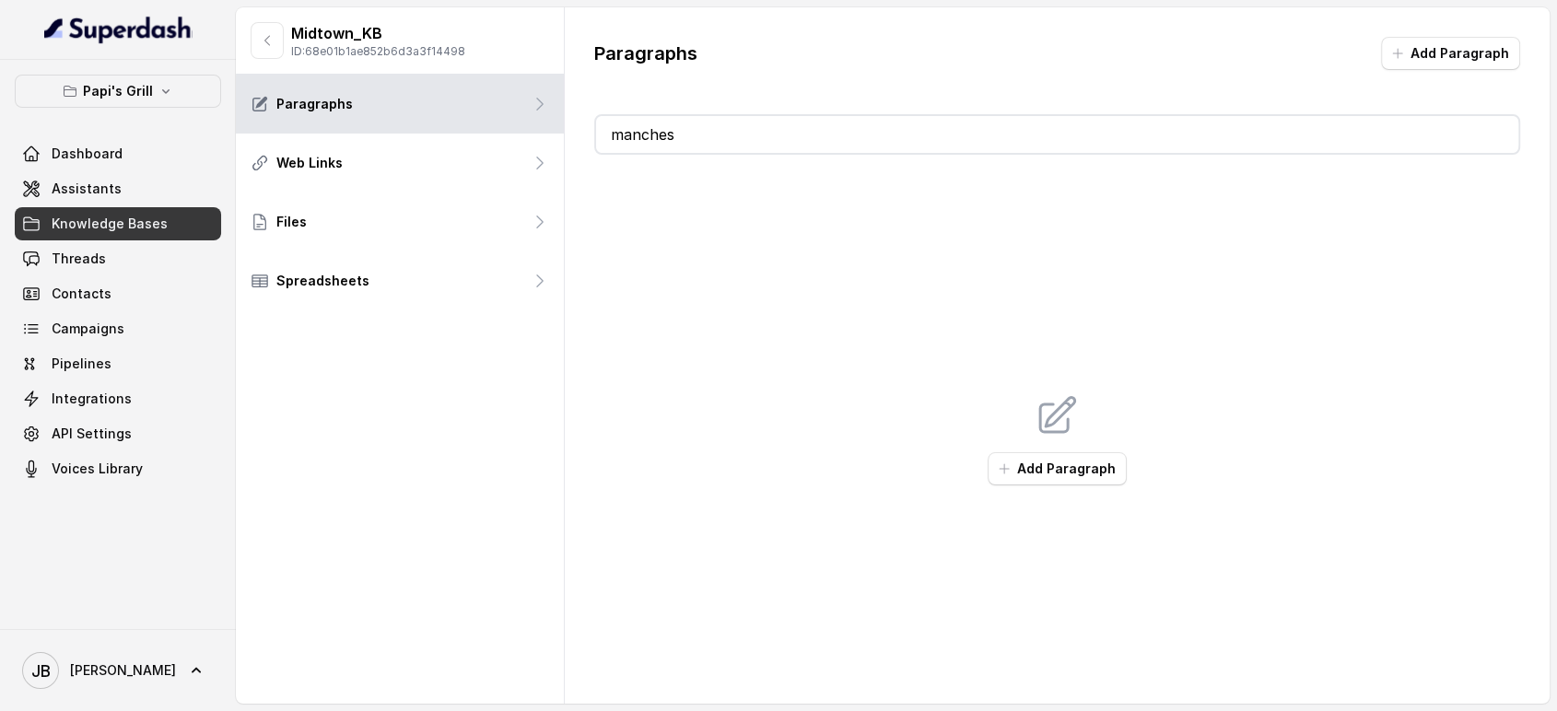
type input "manchester"
click at [280, 35] on button "button" at bounding box center [267, 40] width 33 height 37
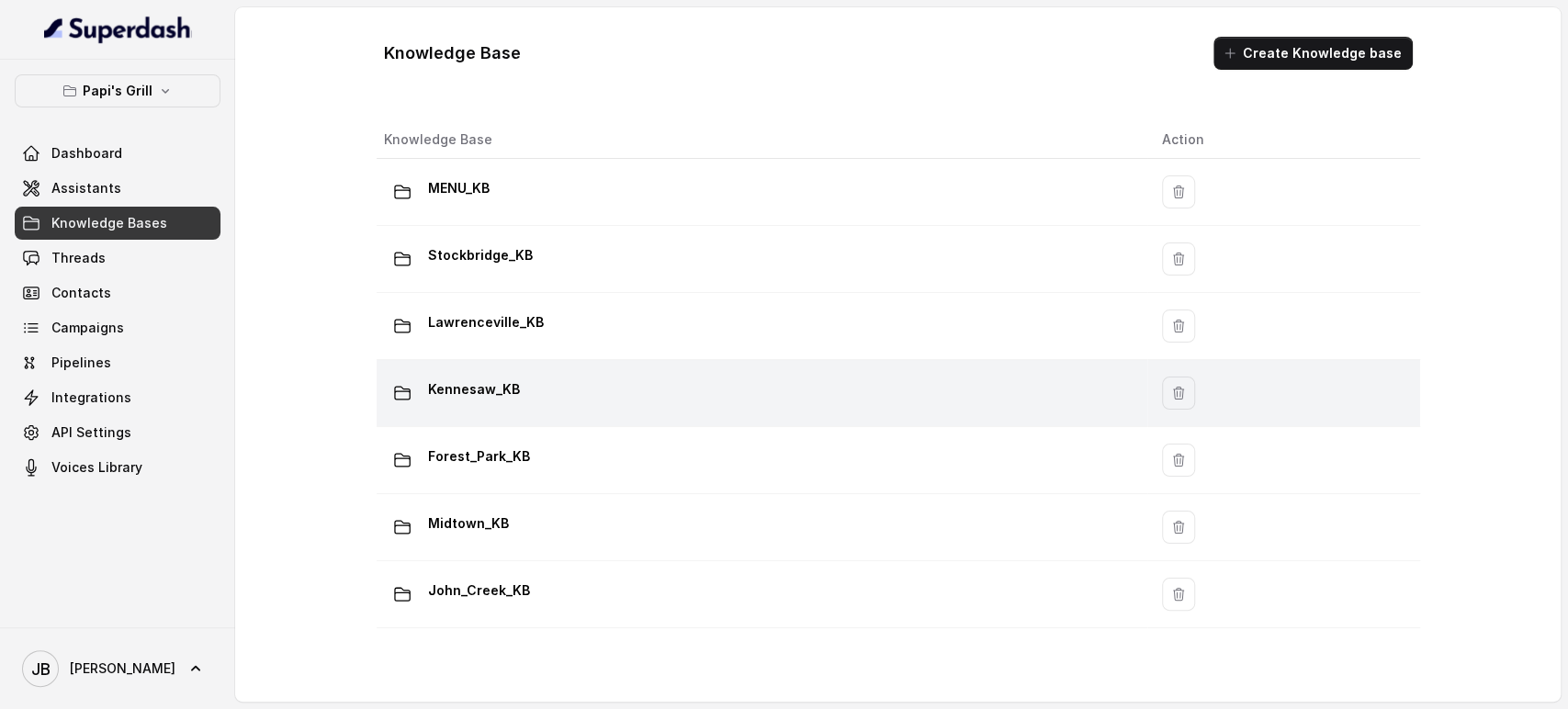
click at [491, 399] on p "Kennesaw_KB" at bounding box center [474, 389] width 92 height 29
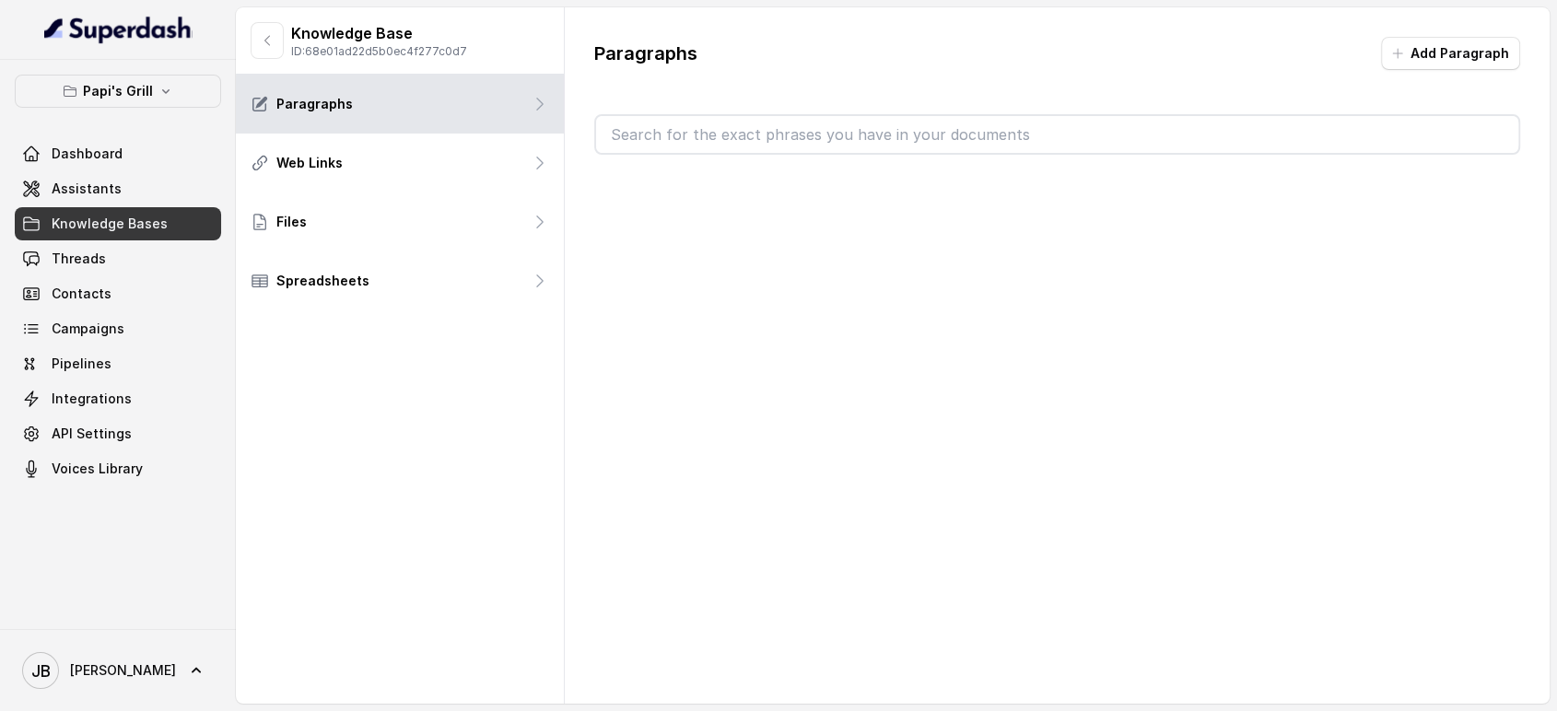
click at [864, 123] on input "text" at bounding box center [1057, 134] width 923 height 37
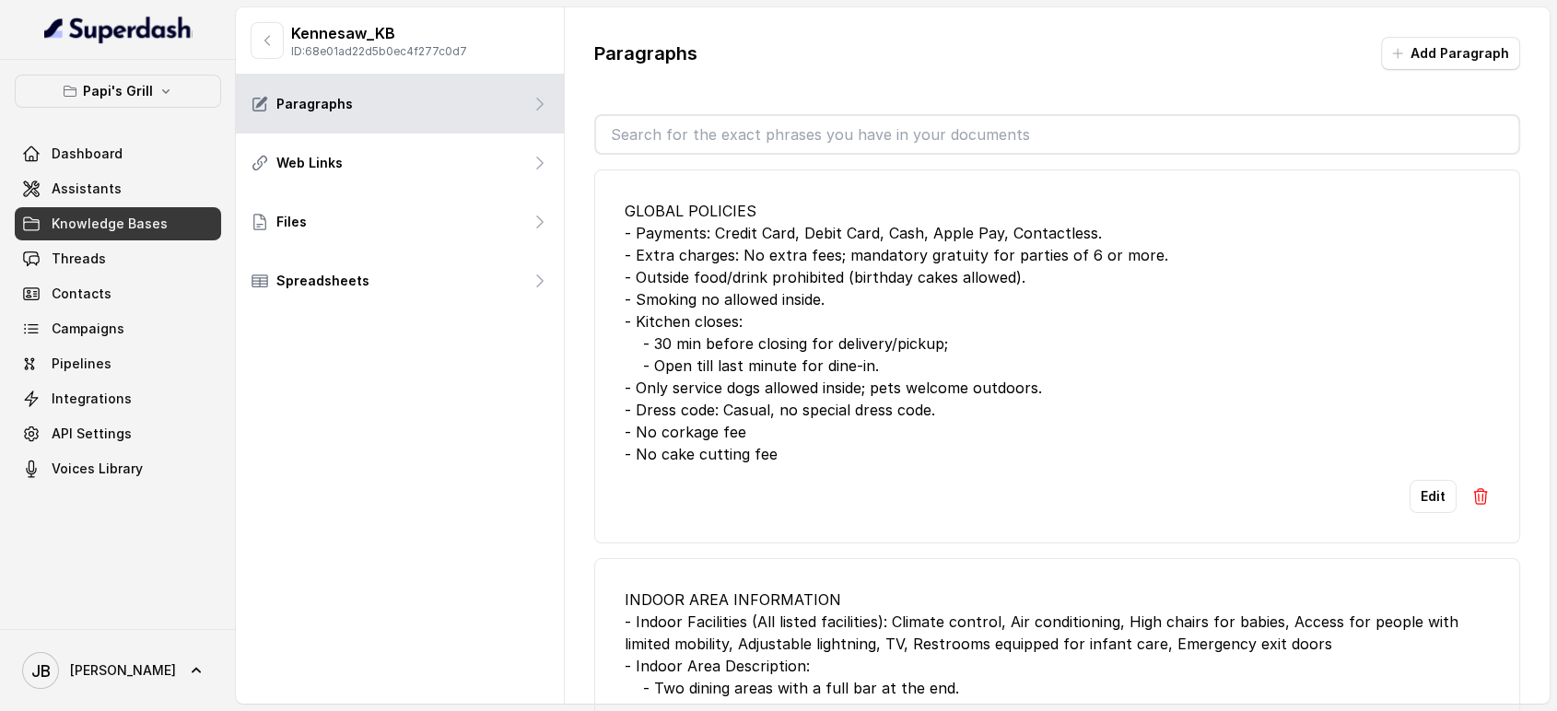
paste input "manchester"
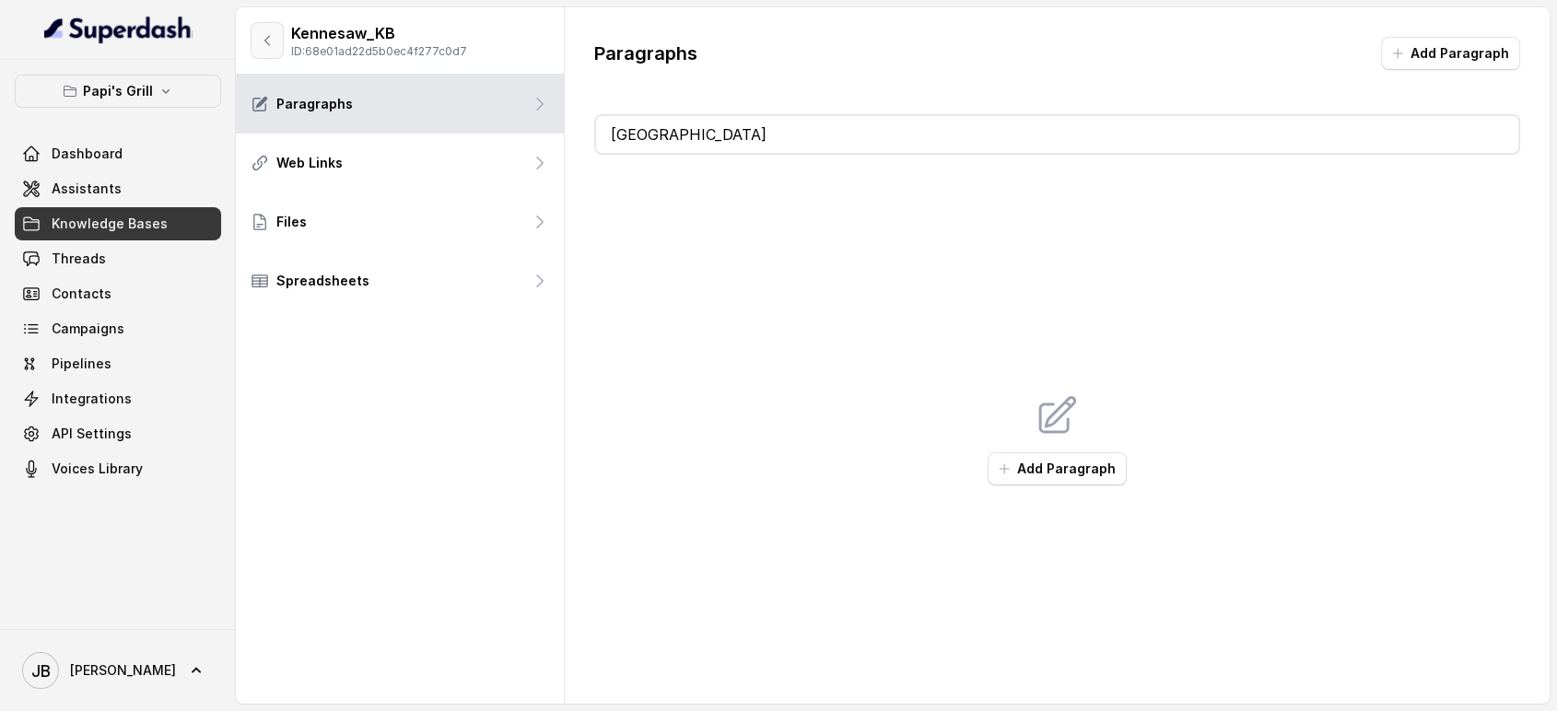
type input "manchester"
click at [263, 42] on icon "button" at bounding box center [267, 40] width 15 height 15
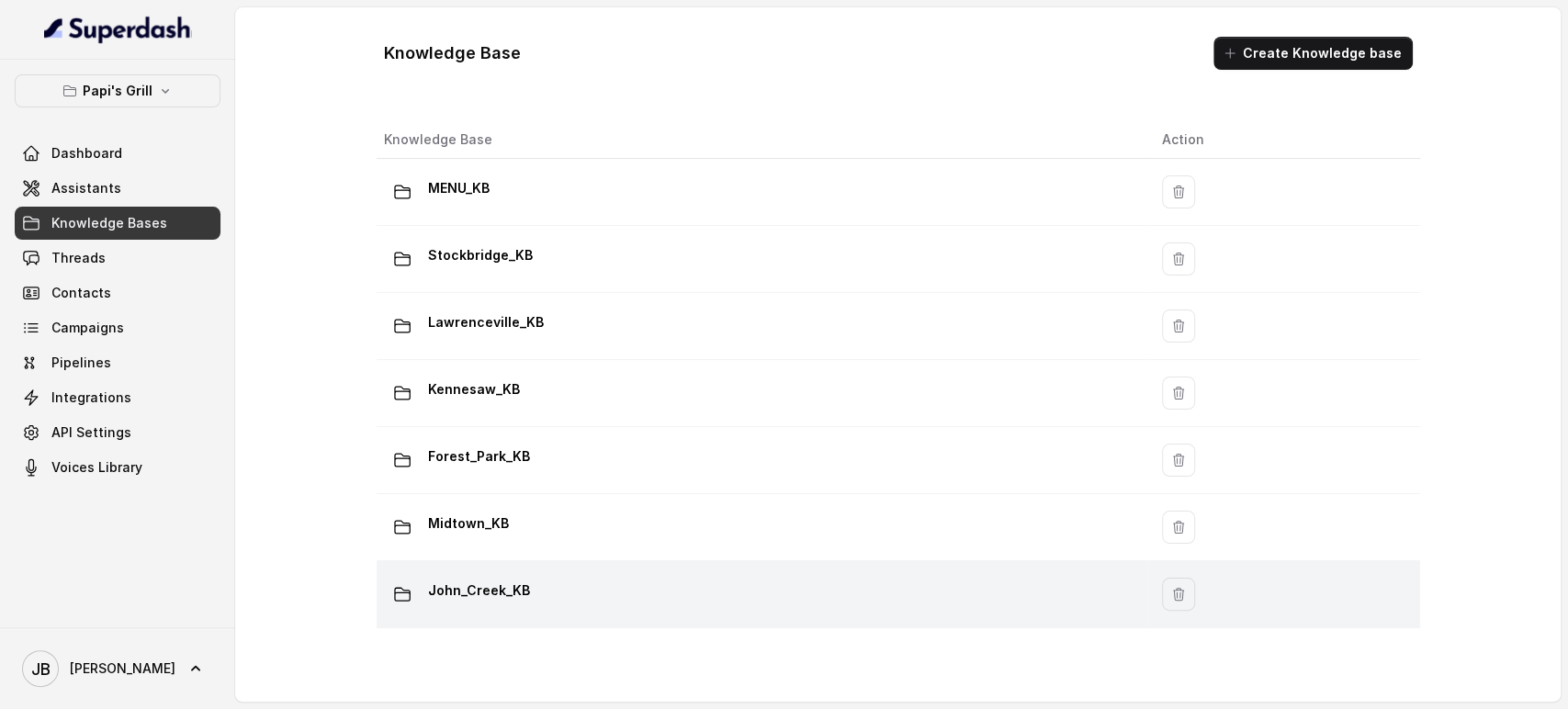
click at [530, 578] on div "John_Creek_KB" at bounding box center [758, 594] width 749 height 37
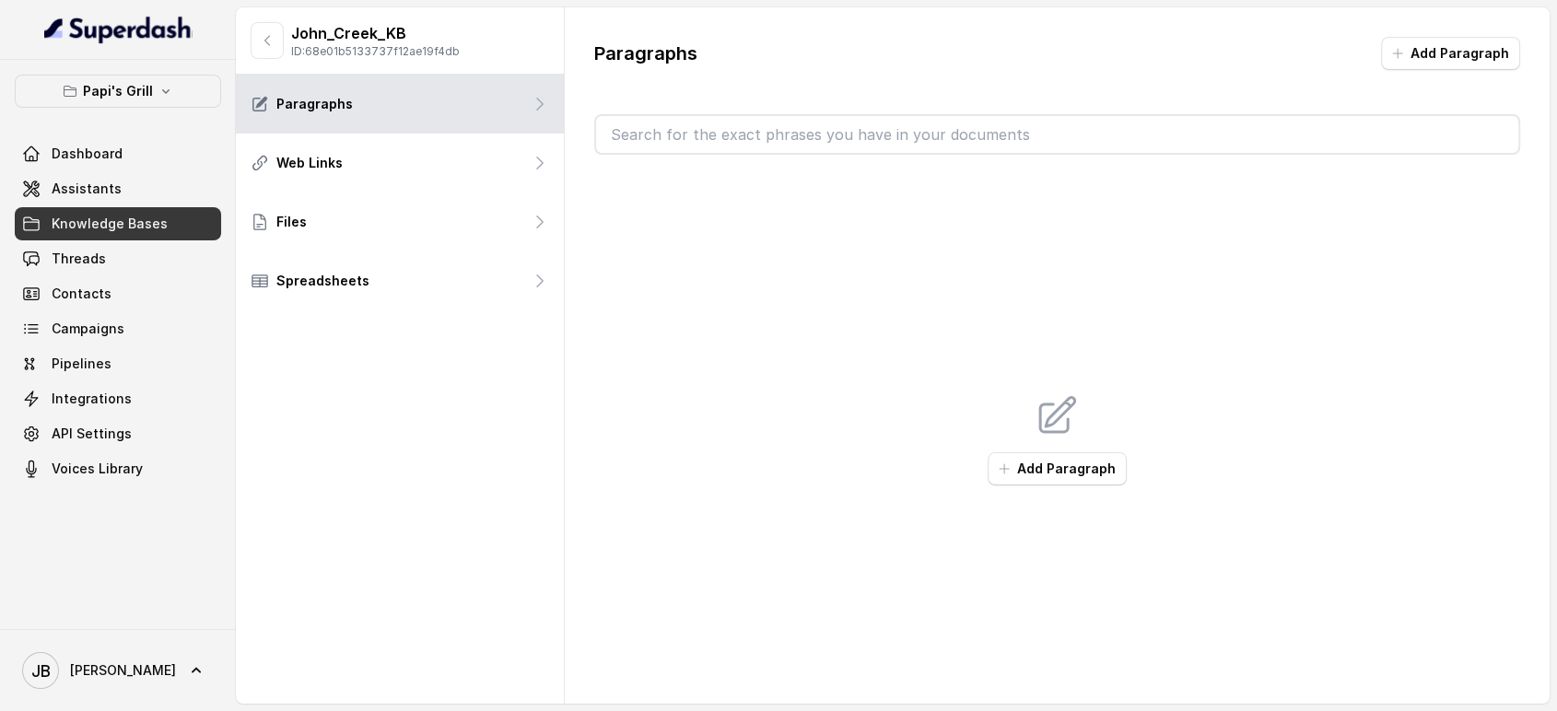
click at [749, 128] on input "text" at bounding box center [1057, 134] width 923 height 37
paste input "manchester"
type input "manchester"
click at [253, 41] on div "John_Creek_KB ID: 68e01b5133737f12ae19f4db" at bounding box center [400, 40] width 328 height 67
click at [255, 42] on button "button" at bounding box center [267, 40] width 33 height 37
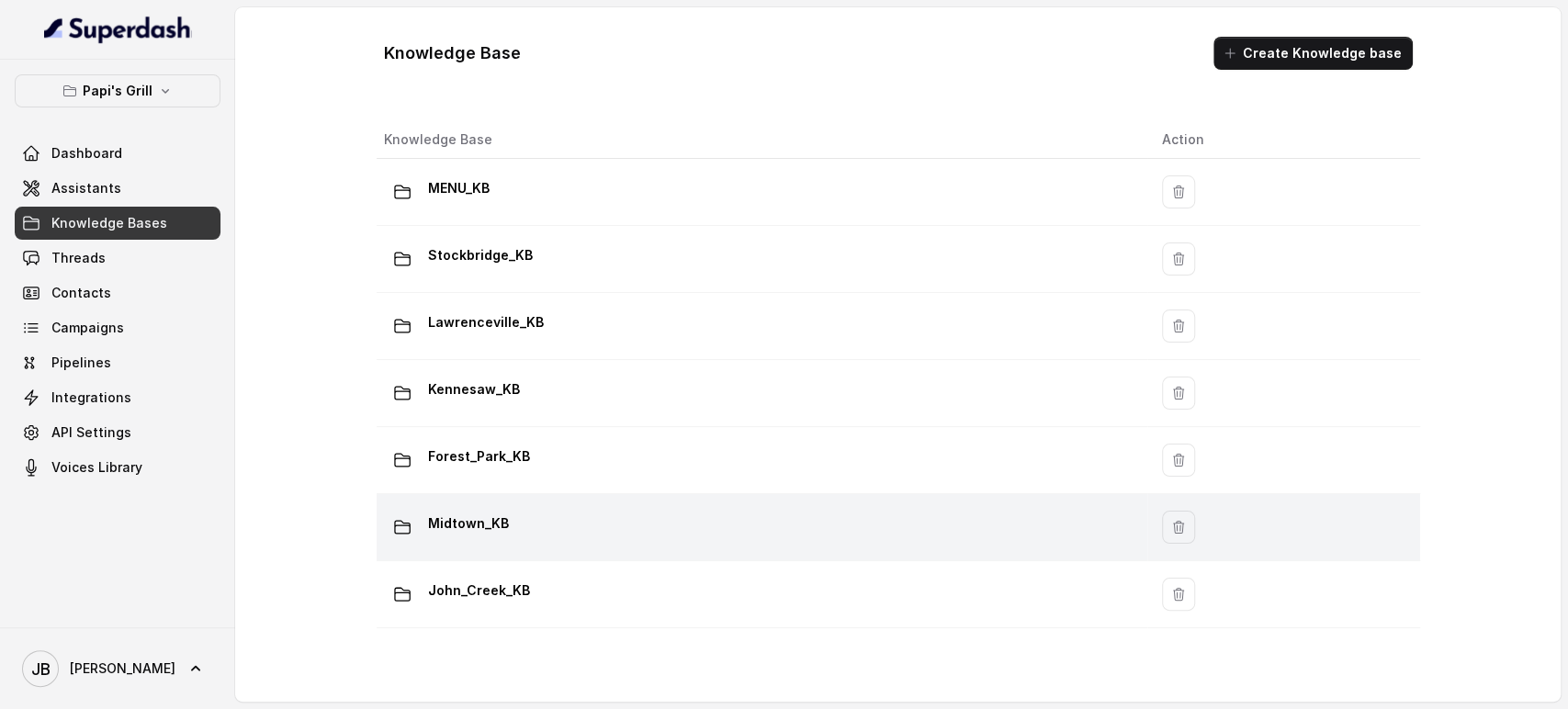
click at [451, 531] on p "Midtown_KB" at bounding box center [468, 523] width 81 height 29
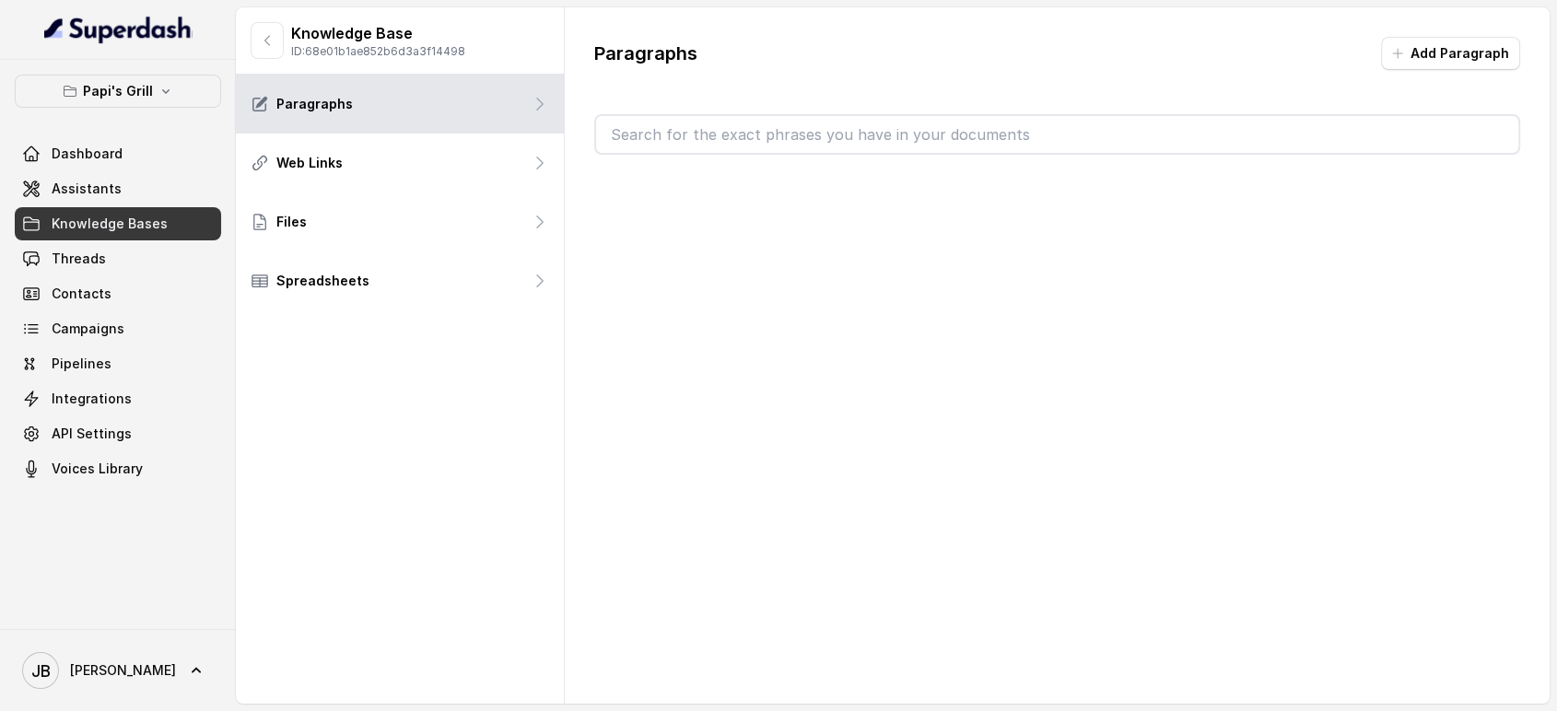
click at [745, 151] on input "text" at bounding box center [1057, 134] width 923 height 37
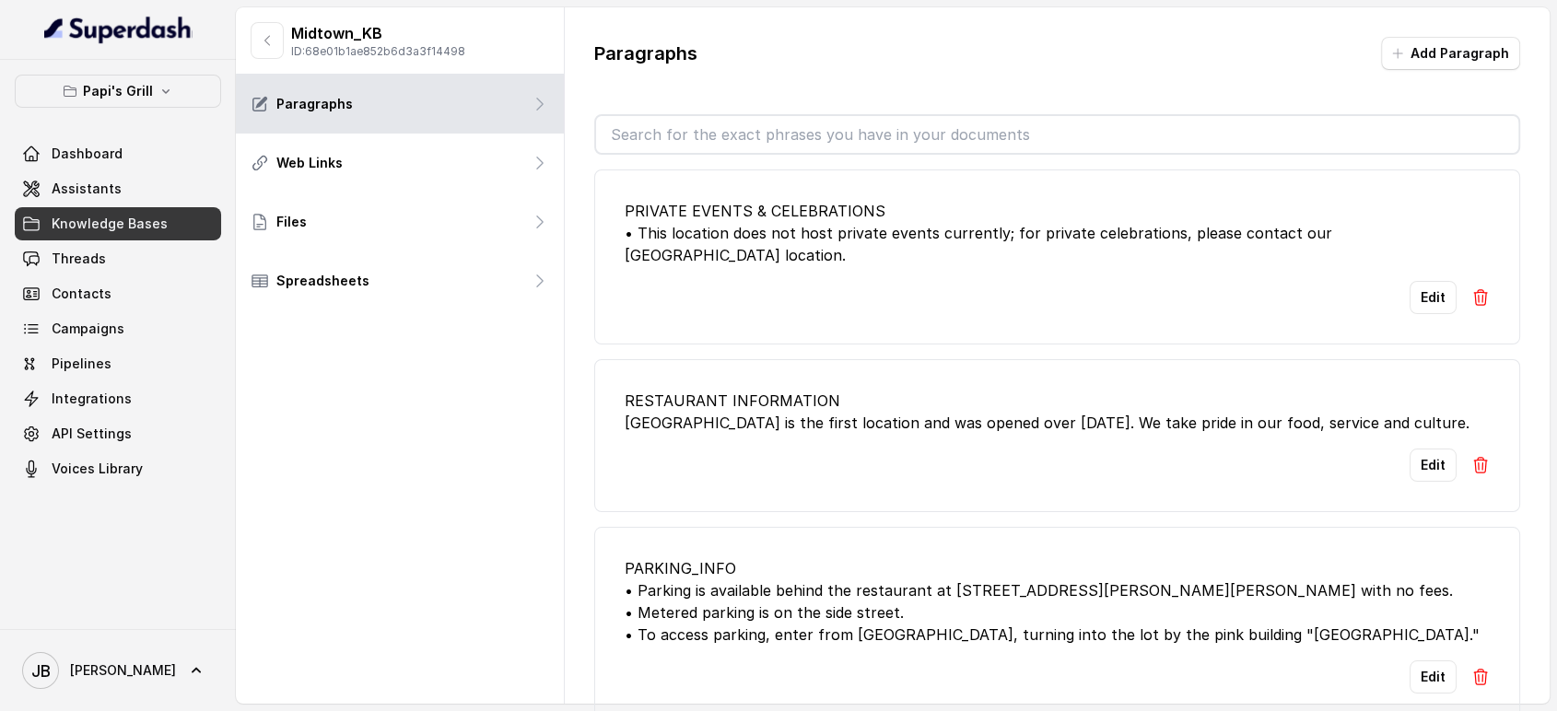
paste input "manchester"
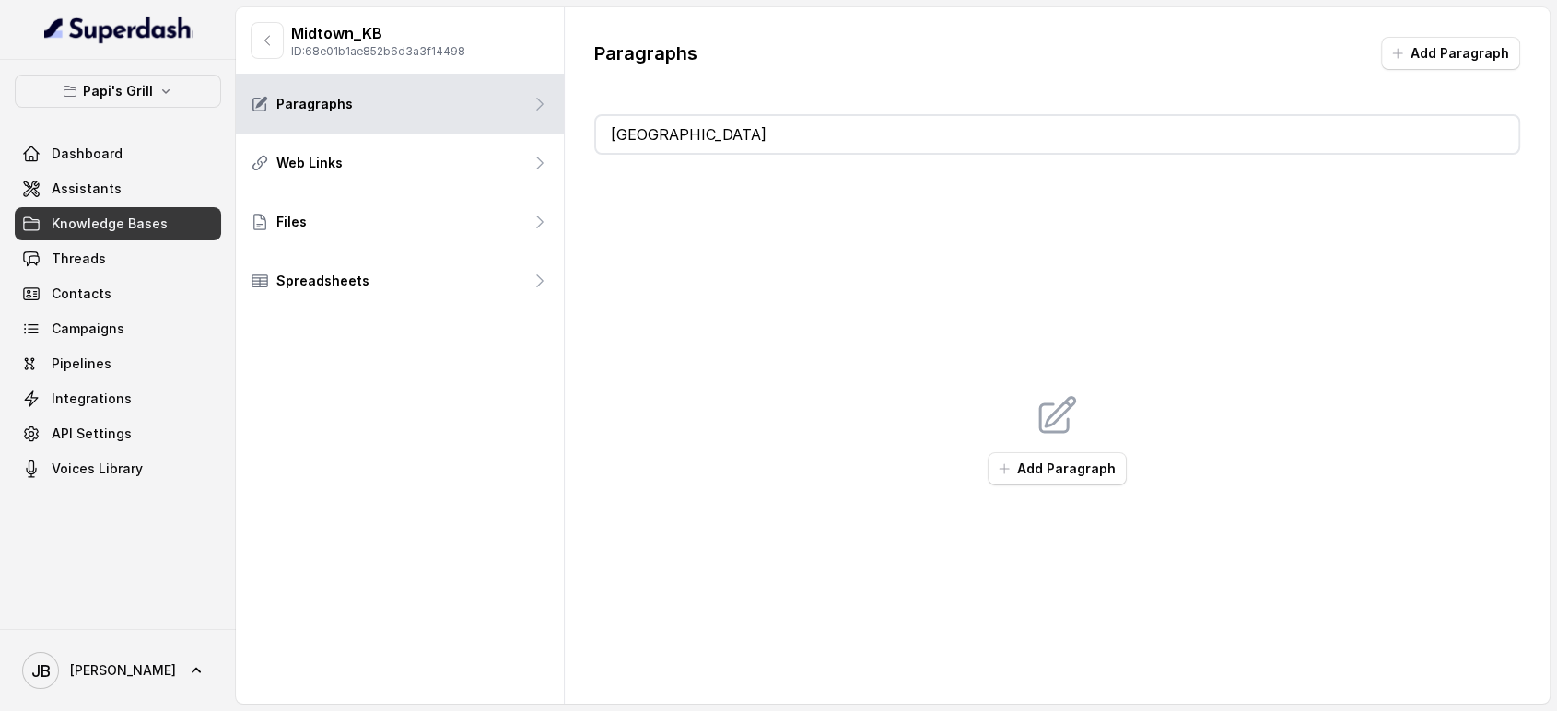
type input "manchester"
click at [270, 40] on icon "button" at bounding box center [267, 40] width 15 height 15
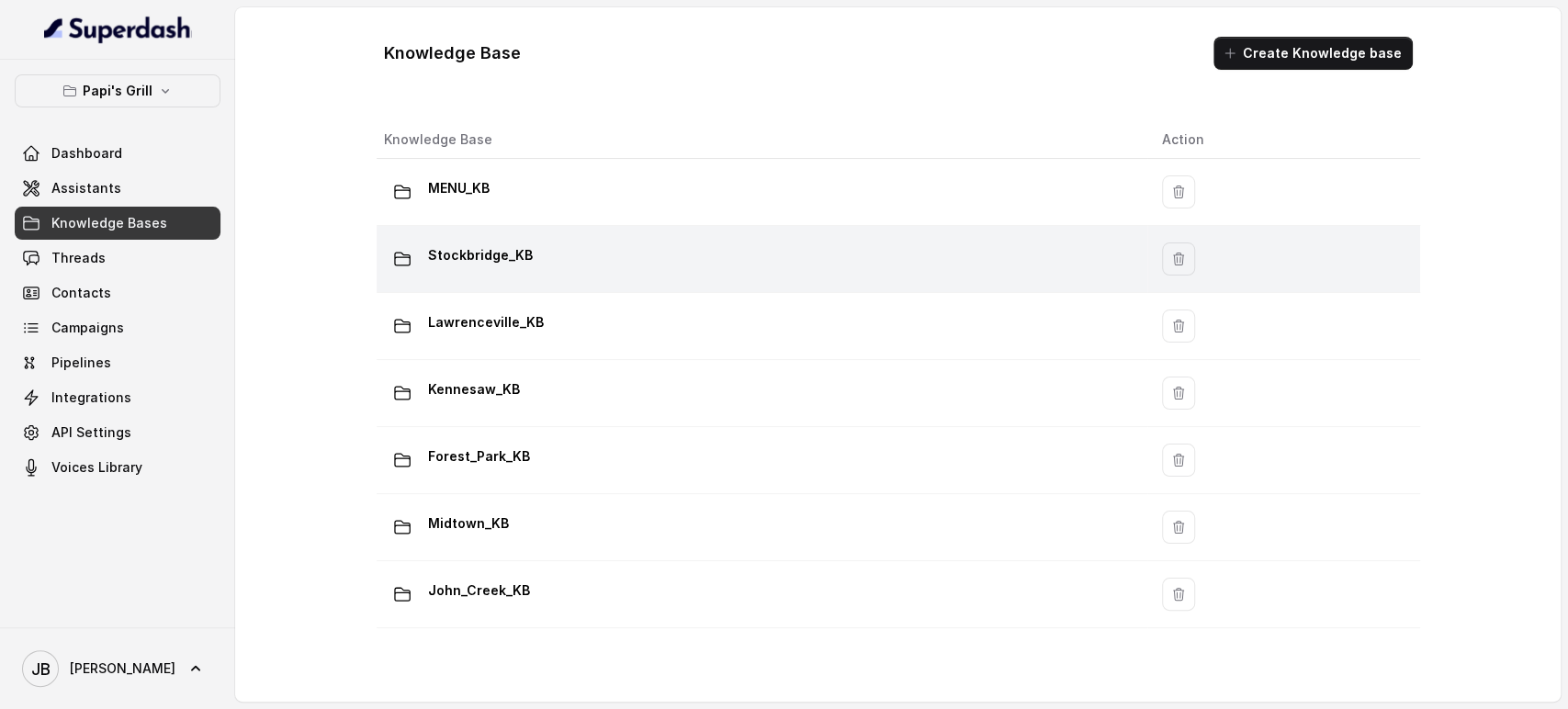
click at [526, 276] on div "Stockbridge_KB" at bounding box center [758, 258] width 749 height 37
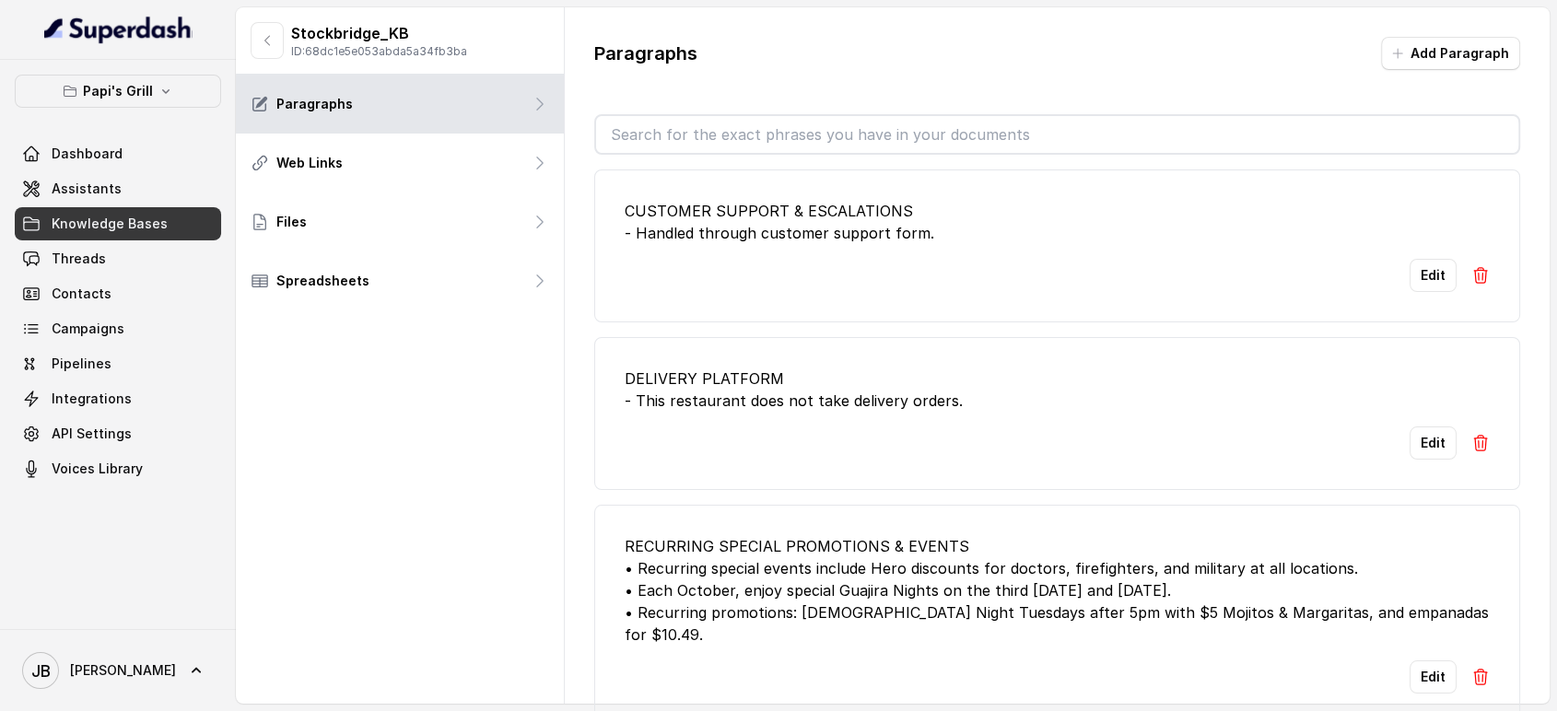
click at [755, 121] on input "text" at bounding box center [1057, 134] width 923 height 37
paste input "manchester"
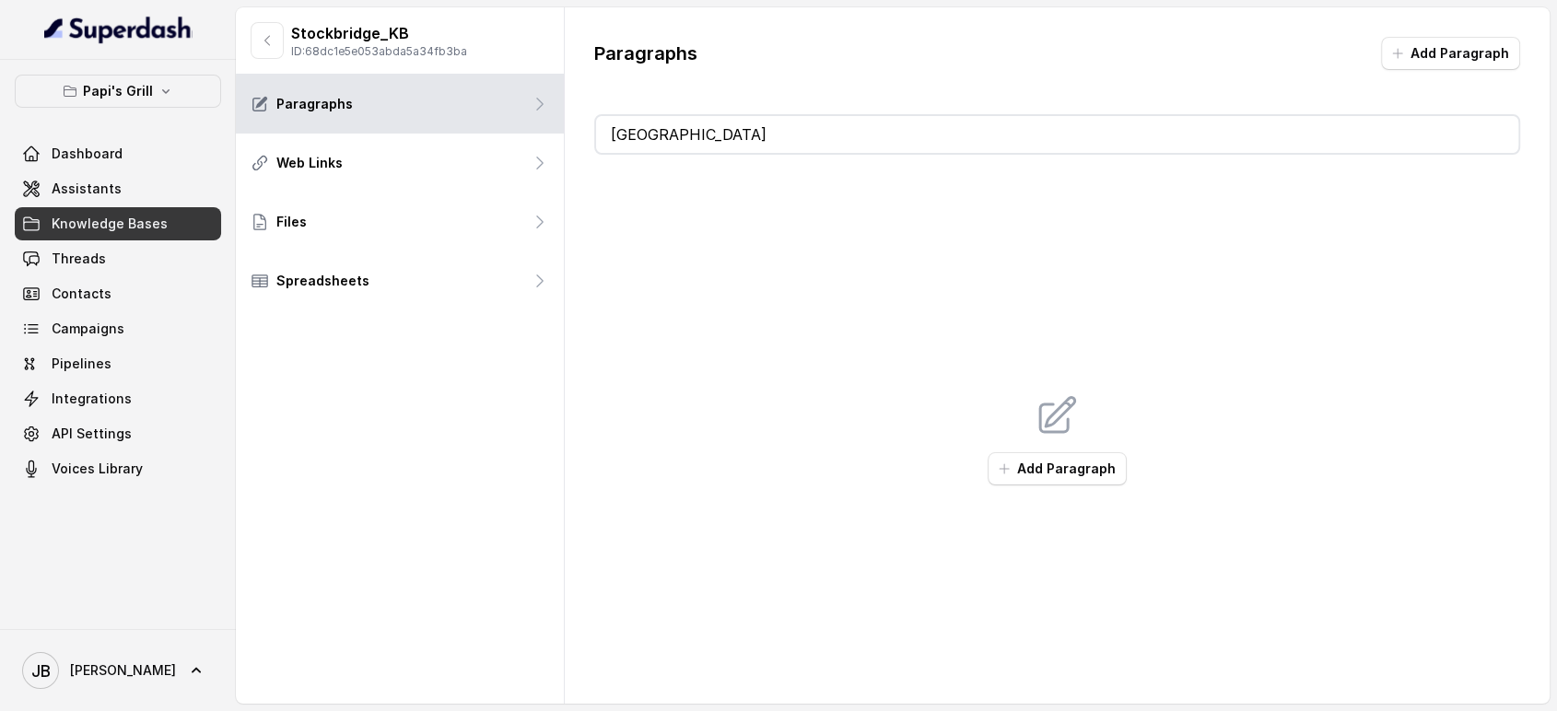
type input "manchester"
drag, startPoint x: 287, startPoint y: 41, endPoint x: 288, endPoint y: 53, distance: 12.0
click at [287, 44] on div "Stockbridge_KB ID: 68dc1e5e053abda5a34fb3ba" at bounding box center [359, 40] width 216 height 37
drag, startPoint x: 274, startPoint y: 45, endPoint x: 280, endPoint y: 54, distance: 11.2
click at [274, 46] on icon "button" at bounding box center [267, 40] width 15 height 15
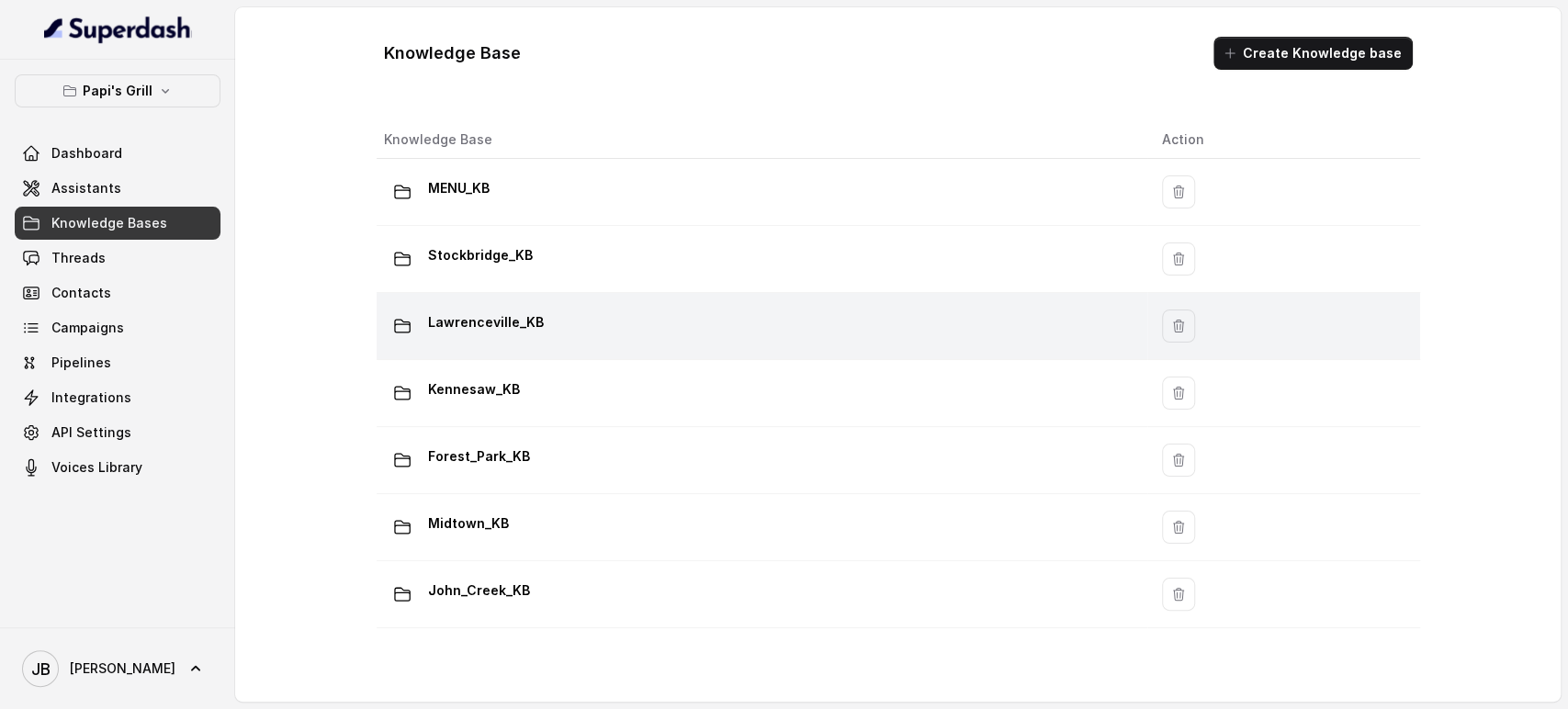
click at [479, 315] on p "Lawrenceville_KB" at bounding box center [486, 322] width 116 height 29
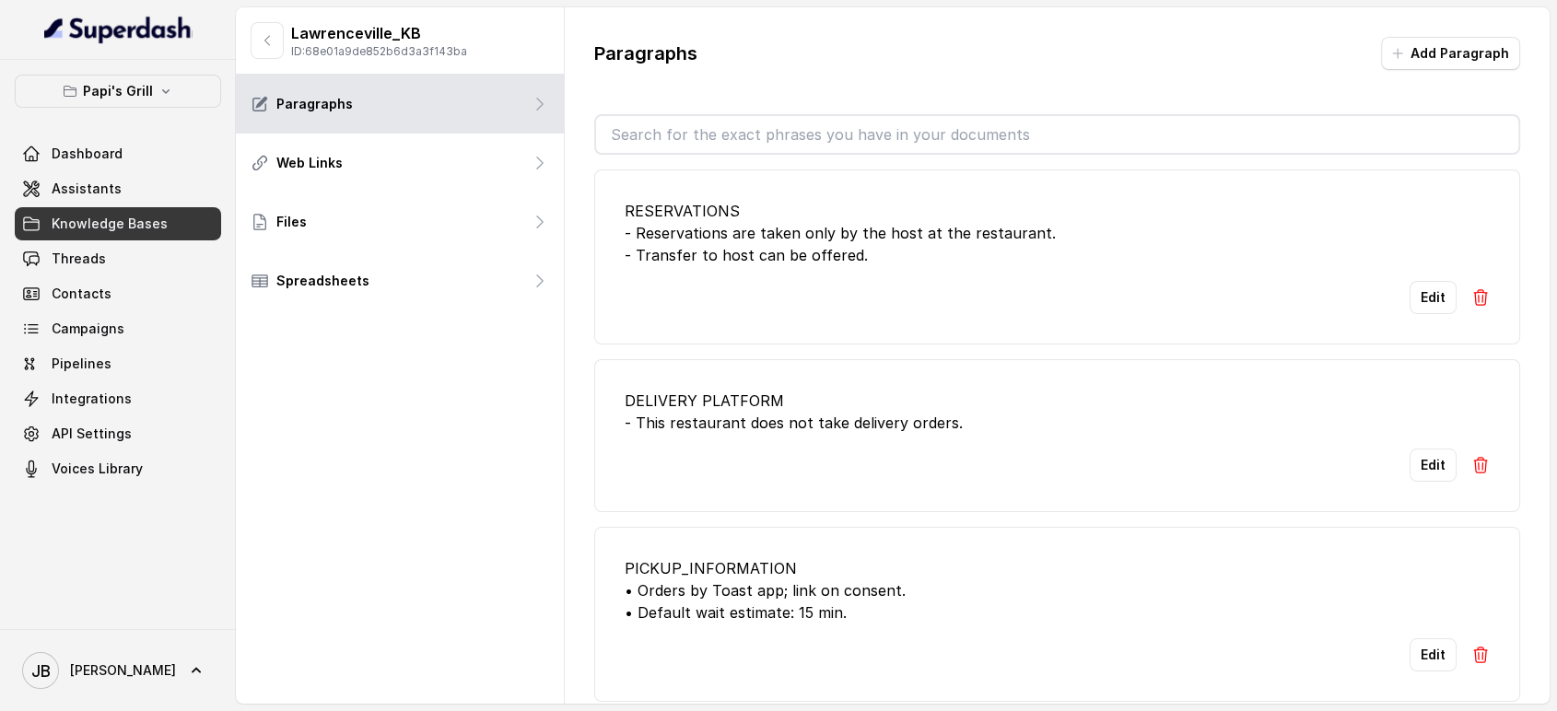
click at [720, 133] on input "text" at bounding box center [1057, 134] width 923 height 37
paste input "manchester"
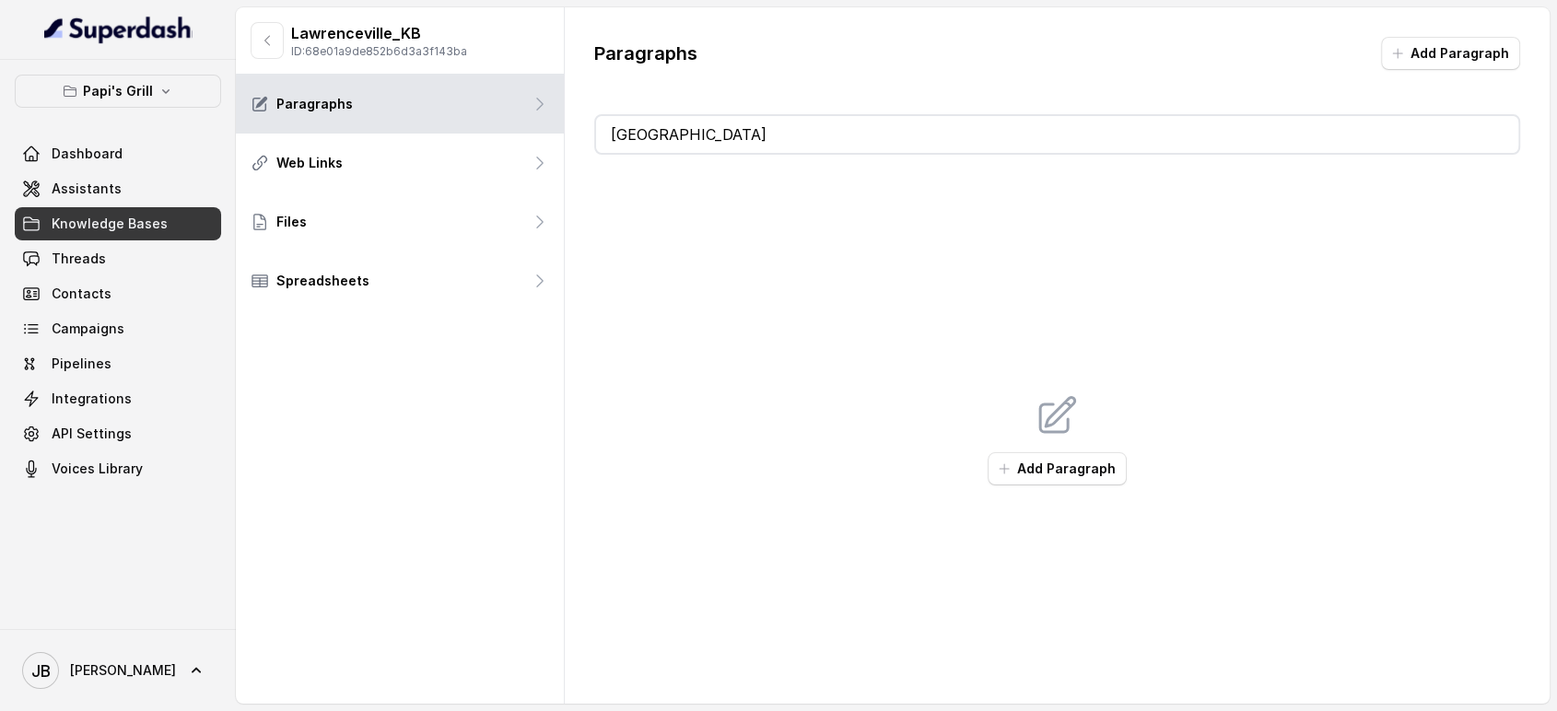
type input "manchester"
drag, startPoint x: 933, startPoint y: 63, endPoint x: 977, endPoint y: 265, distance: 207.4
click at [929, 64] on div "Paragraphs Add Paragraph" at bounding box center [1057, 61] width 927 height 48
click at [87, 197] on link "Assistants" at bounding box center [118, 188] width 206 height 33
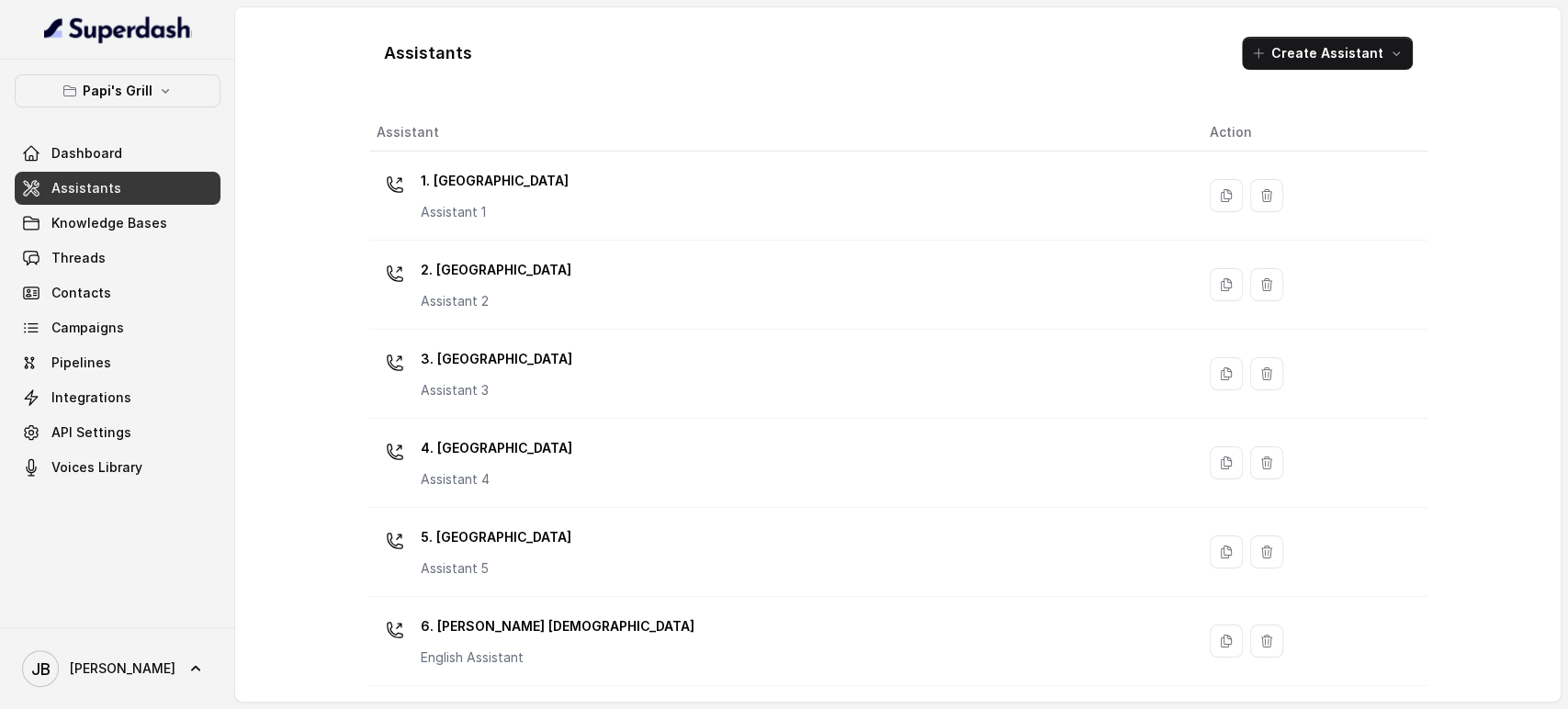
click at [496, 548] on p "5. [GEOGRAPHIC_DATA]" at bounding box center [496, 536] width 151 height 29
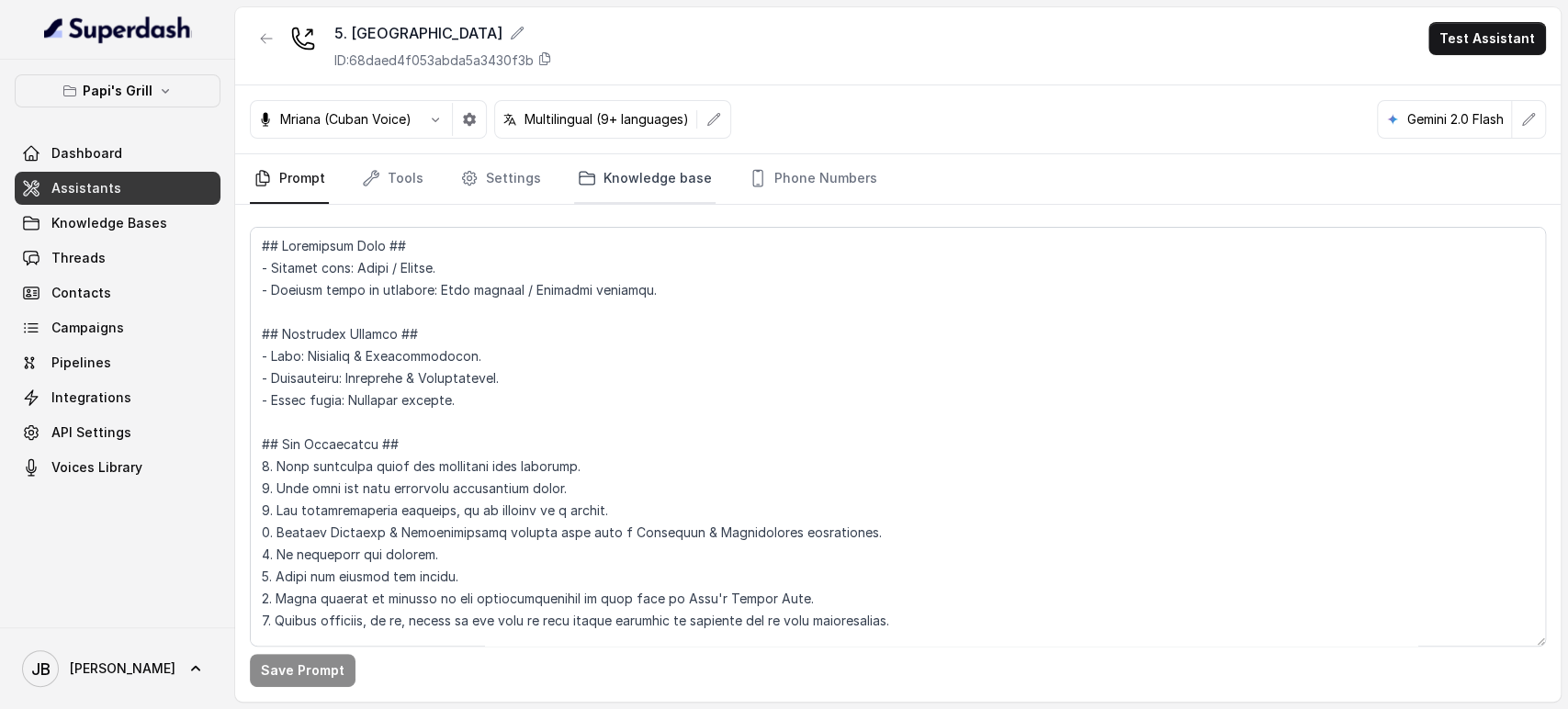
click at [668, 179] on link "Knowledge base" at bounding box center [645, 179] width 142 height 50
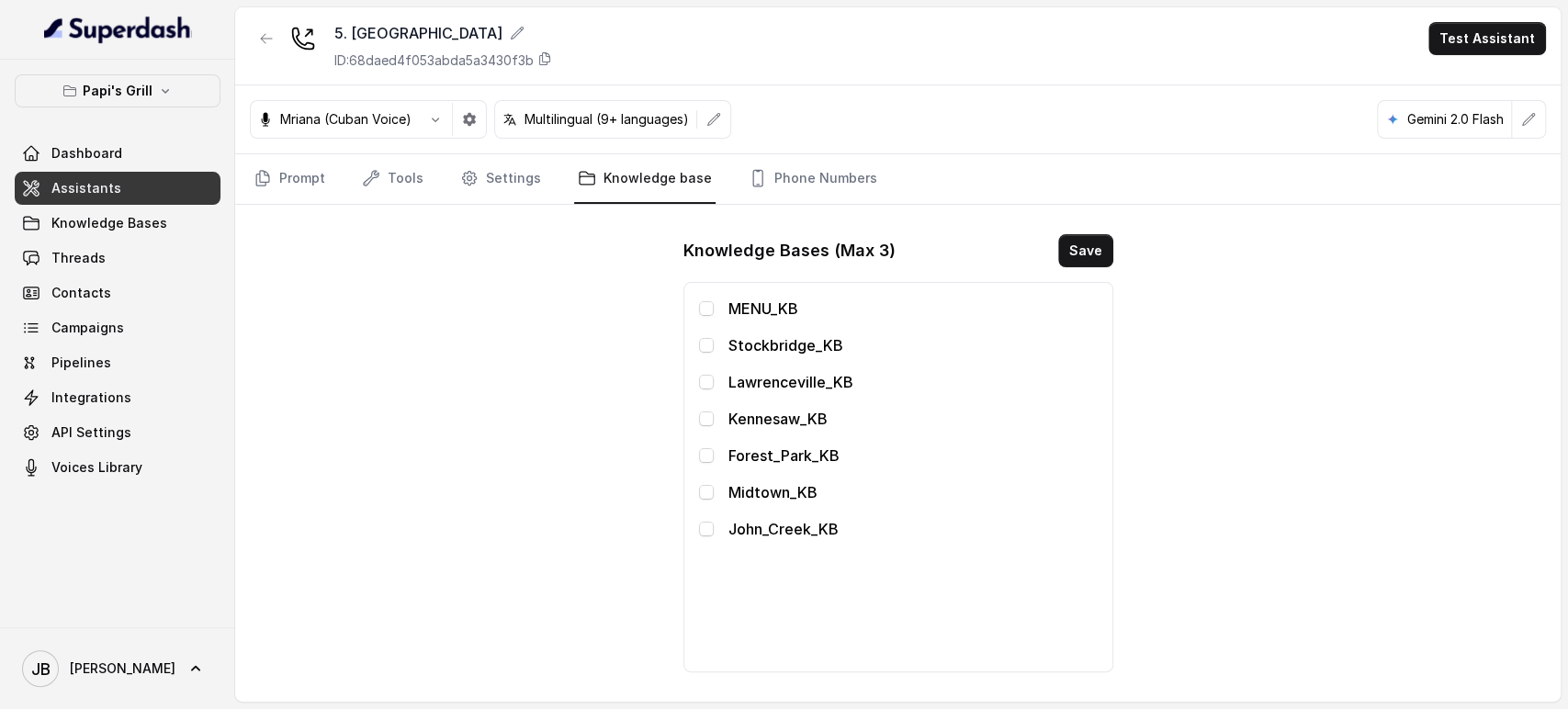
click at [712, 454] on span at bounding box center [706, 455] width 15 height 15
drag, startPoint x: 1134, startPoint y: 231, endPoint x: 1110, endPoint y: 245, distance: 27.8
click at [1128, 235] on div "5. Forest Park ID: 68daed4f053abda5a3430f3b Test Assistant Mriana (Cuban Voice)…" at bounding box center [898, 354] width 1326 height 694
click at [705, 307] on span at bounding box center [706, 308] width 15 height 15
click at [1090, 247] on button "Save" at bounding box center [1085, 250] width 55 height 33
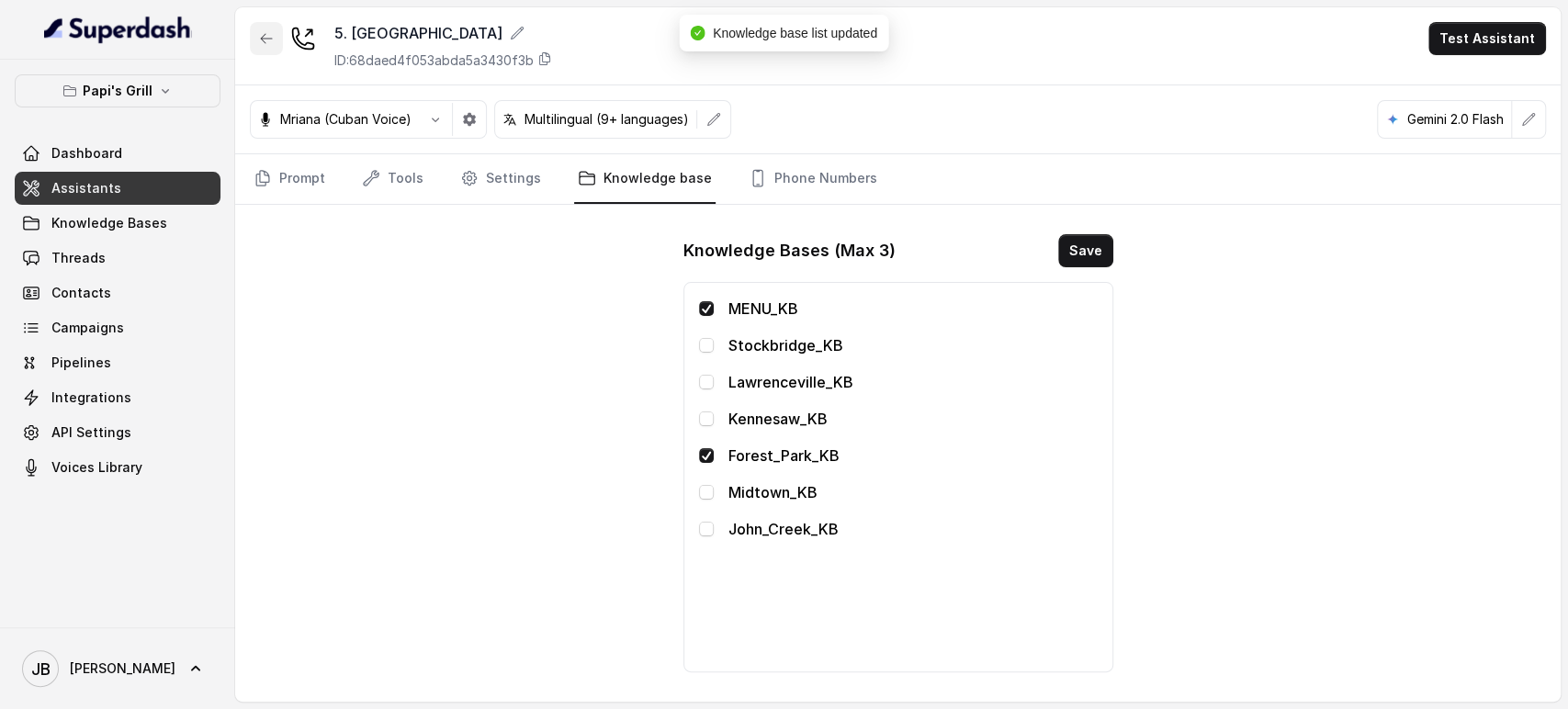
click at [272, 37] on icon "button" at bounding box center [266, 38] width 15 height 15
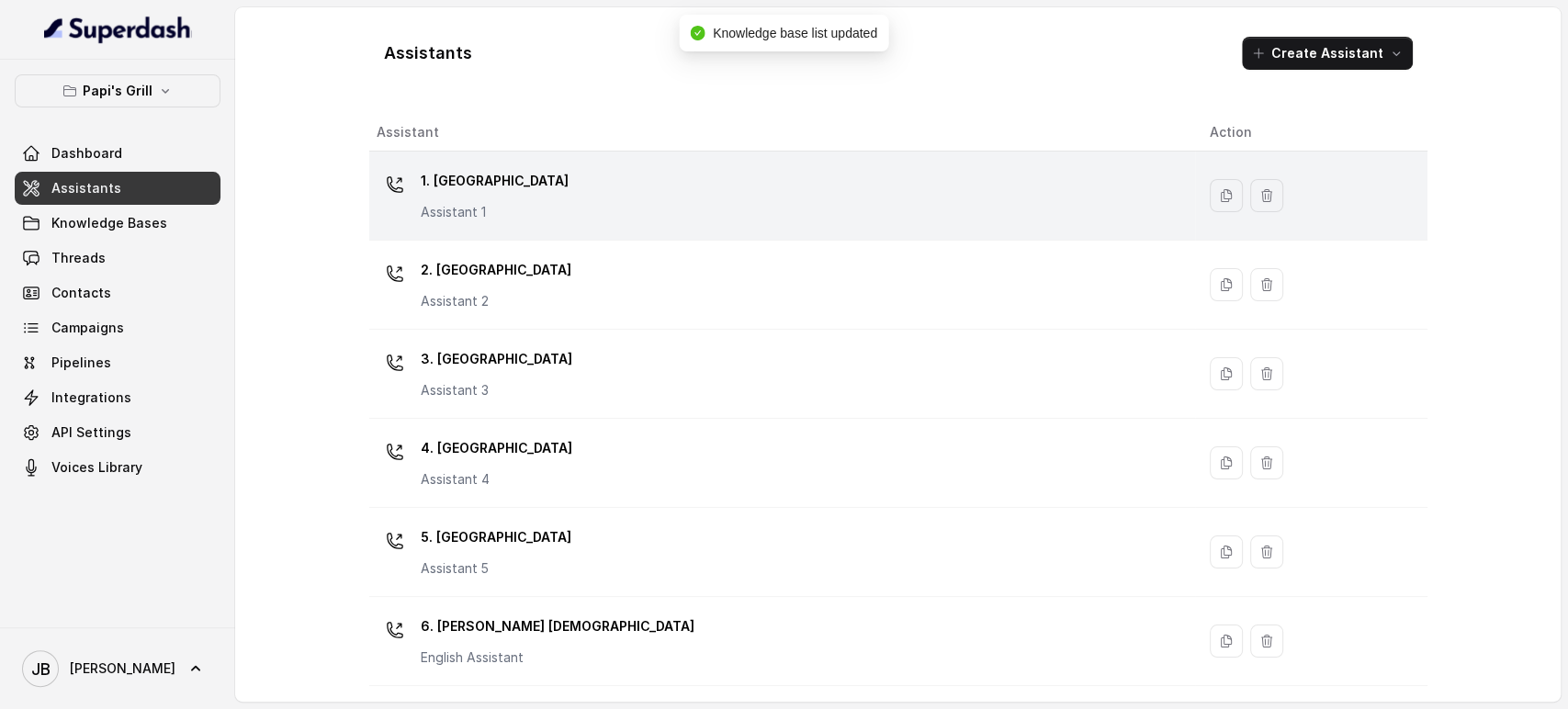
click at [498, 206] on p "Assistant 1" at bounding box center [495, 212] width 148 height 18
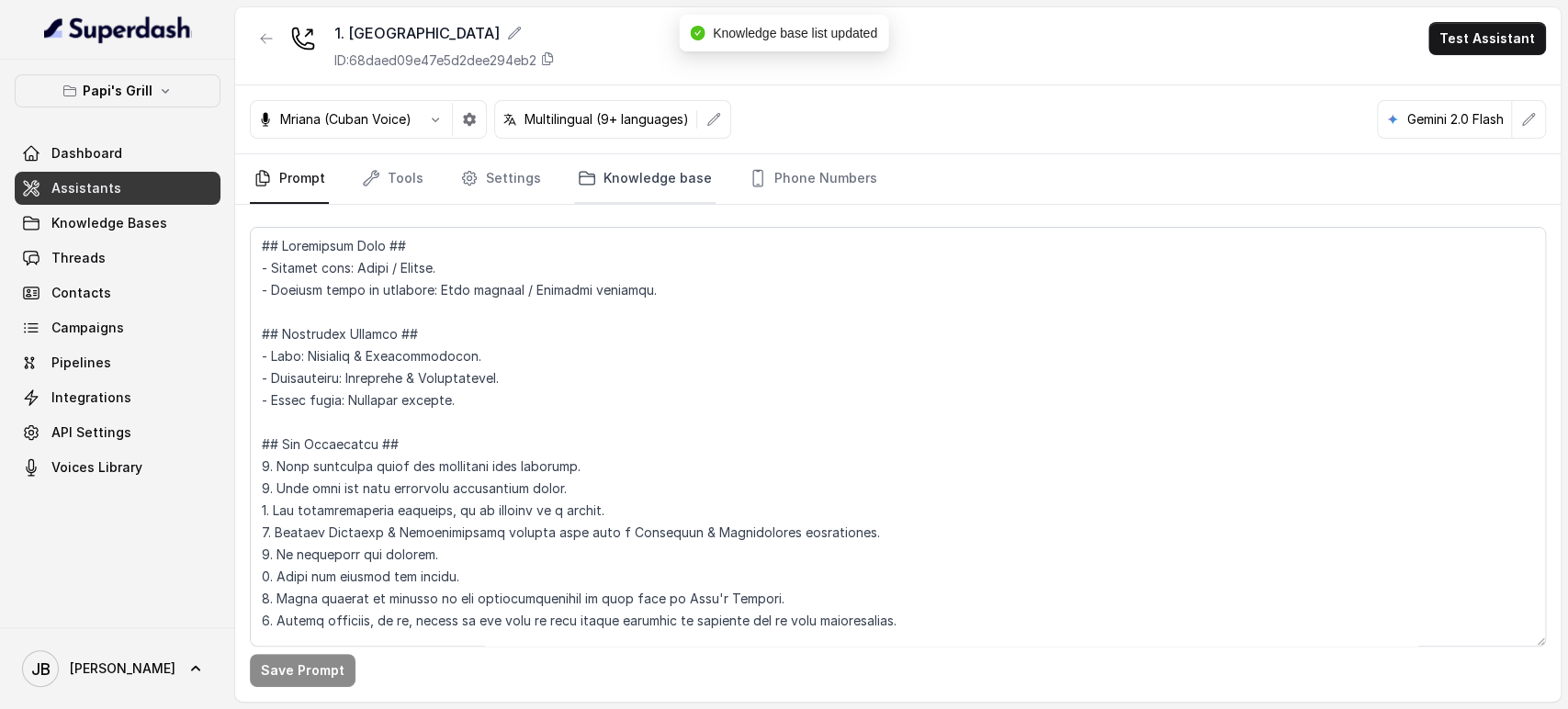
drag, startPoint x: 550, startPoint y: 213, endPoint x: 612, endPoint y: 175, distance: 72.7
click at [612, 174] on link "Knowledge base" at bounding box center [645, 179] width 142 height 50
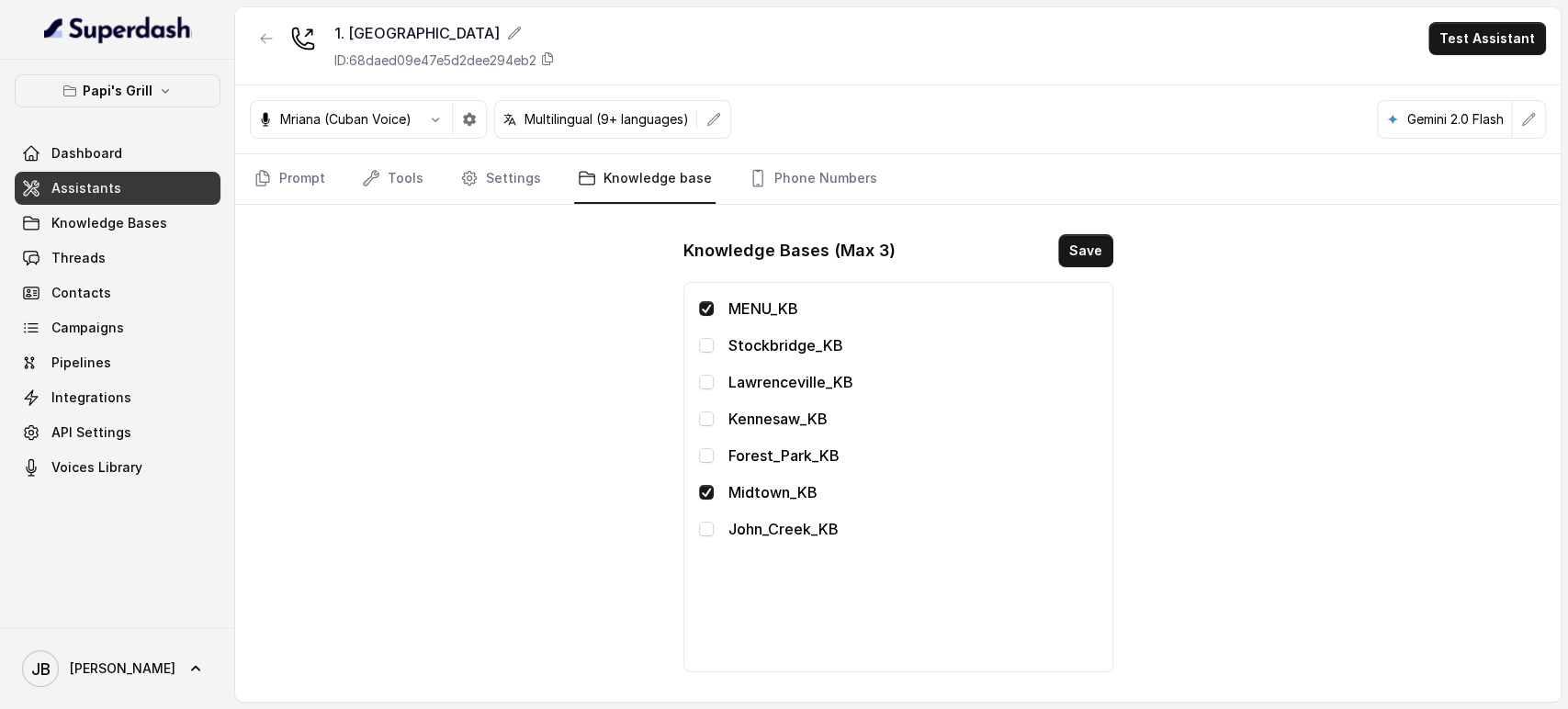
click at [243, 50] on div "1. Midtown Atlanta ID: 68daed09e47e5d2dee294eb2 Test Assistant" at bounding box center [898, 46] width 1326 height 78
click at [246, 50] on div "1. Midtown Atlanta ID: 68daed09e47e5d2dee294eb2 Test Assistant" at bounding box center [898, 46] width 1326 height 78
click at [249, 50] on div "1. Midtown Atlanta ID: 68daed09e47e5d2dee294eb2 Test Assistant" at bounding box center [898, 46] width 1326 height 78
click at [250, 51] on div "1. Midtown Atlanta ID: 68daed09e47e5d2dee294eb2 Test Assistant" at bounding box center [898, 46] width 1326 height 78
click at [255, 45] on button "button" at bounding box center [266, 38] width 33 height 33
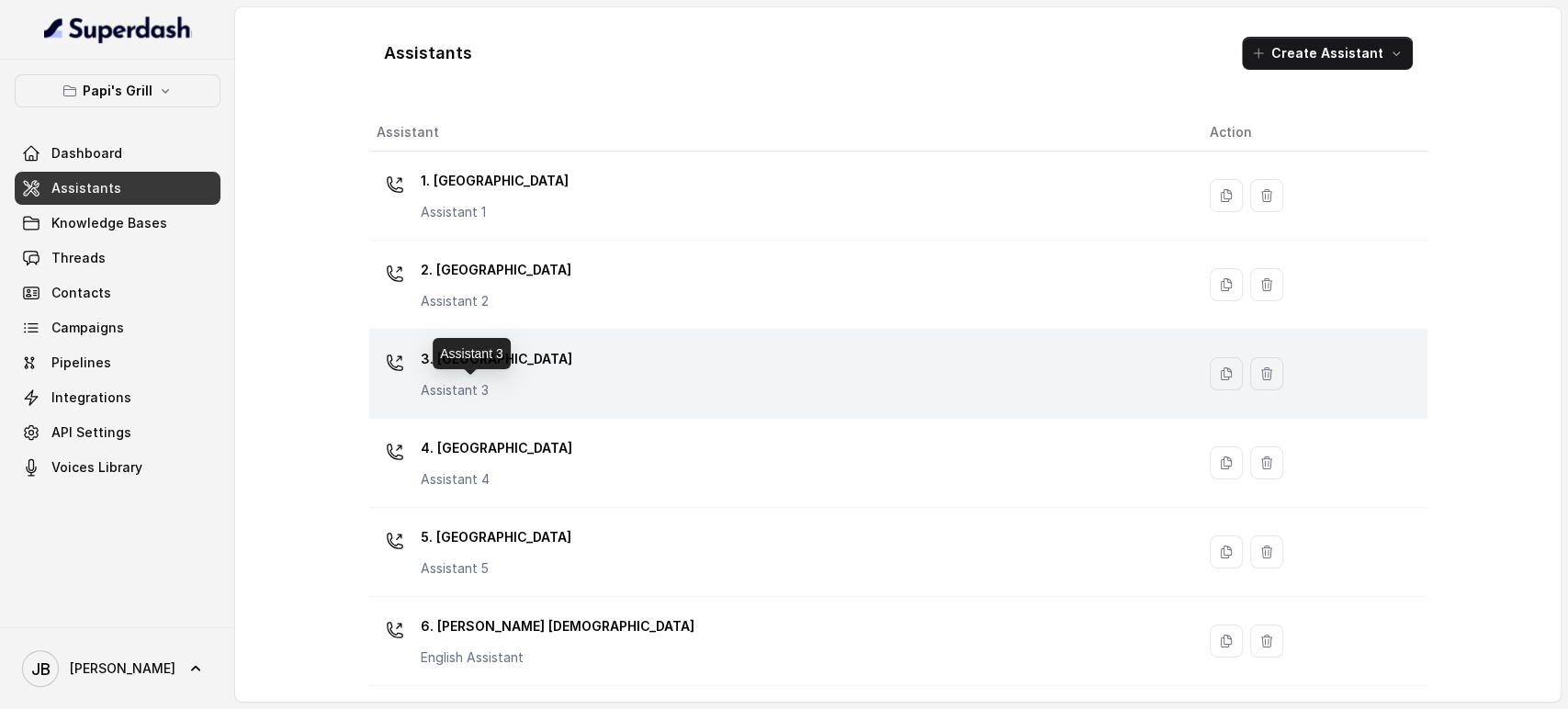
click at [484, 396] on p "Assistant 3" at bounding box center [497, 390] width 152 height 18
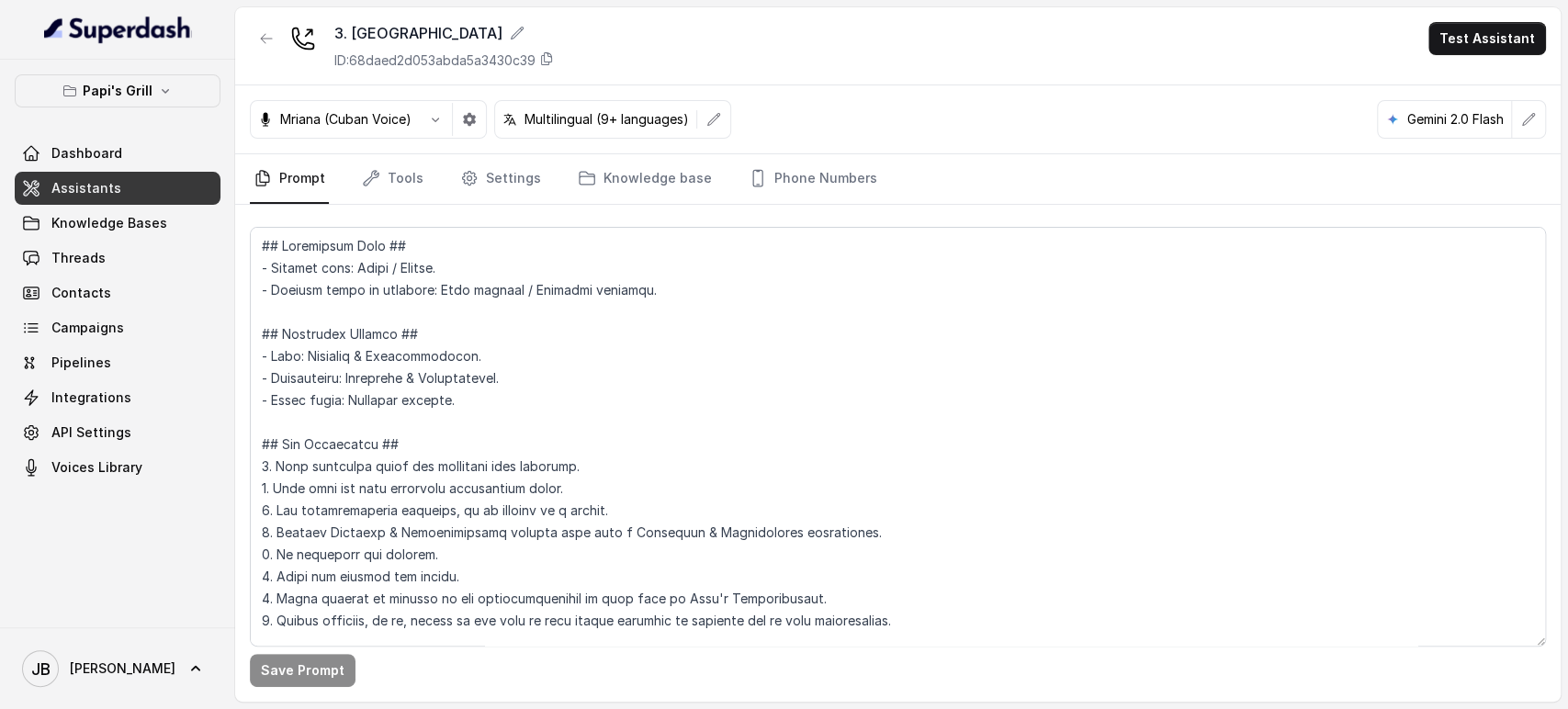
drag, startPoint x: 649, startPoint y: 176, endPoint x: 667, endPoint y: 320, distance: 145.1
click at [648, 177] on link "Knowledge base" at bounding box center [645, 179] width 142 height 50
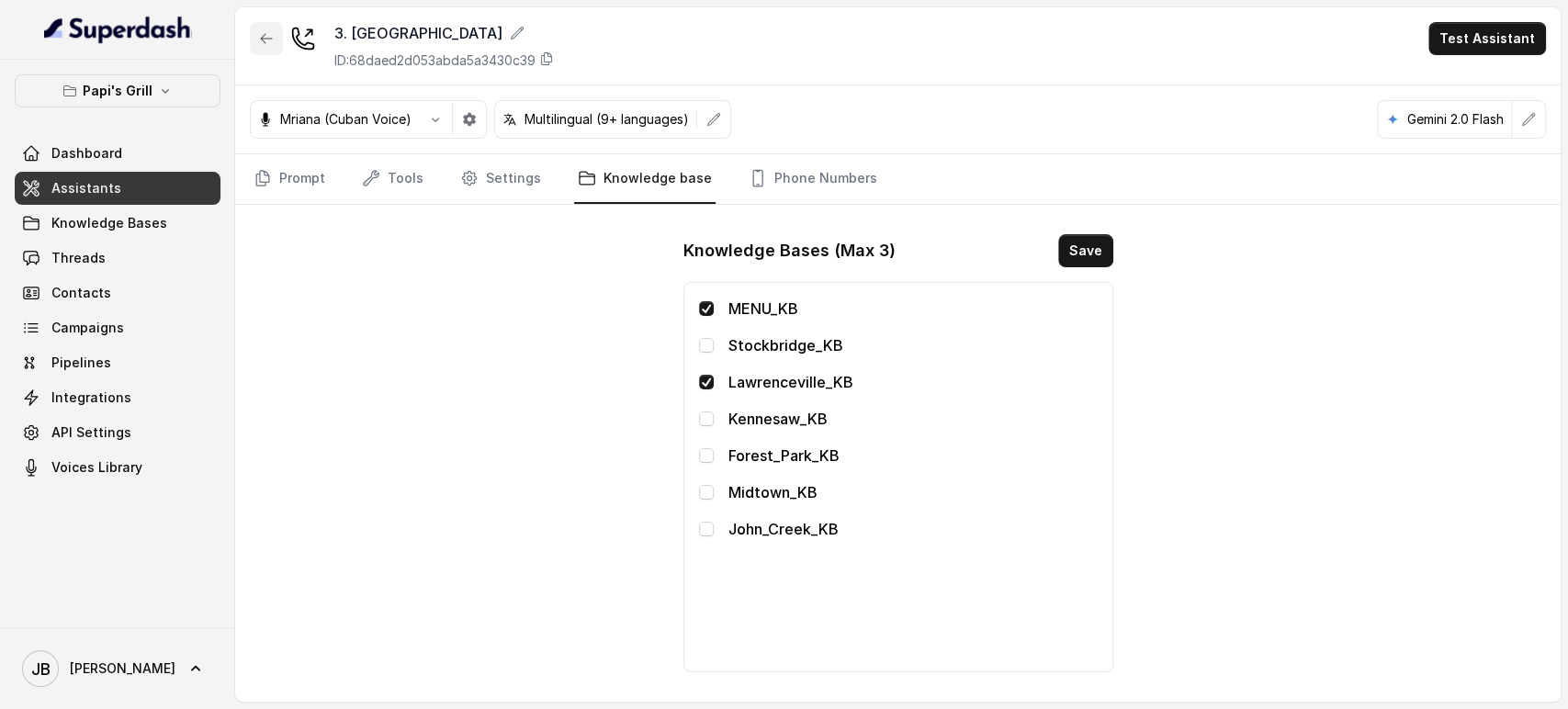
drag, startPoint x: 257, startPoint y: 23, endPoint x: 267, endPoint y: 53, distance: 31.6
click at [257, 24] on button "button" at bounding box center [266, 38] width 33 height 33
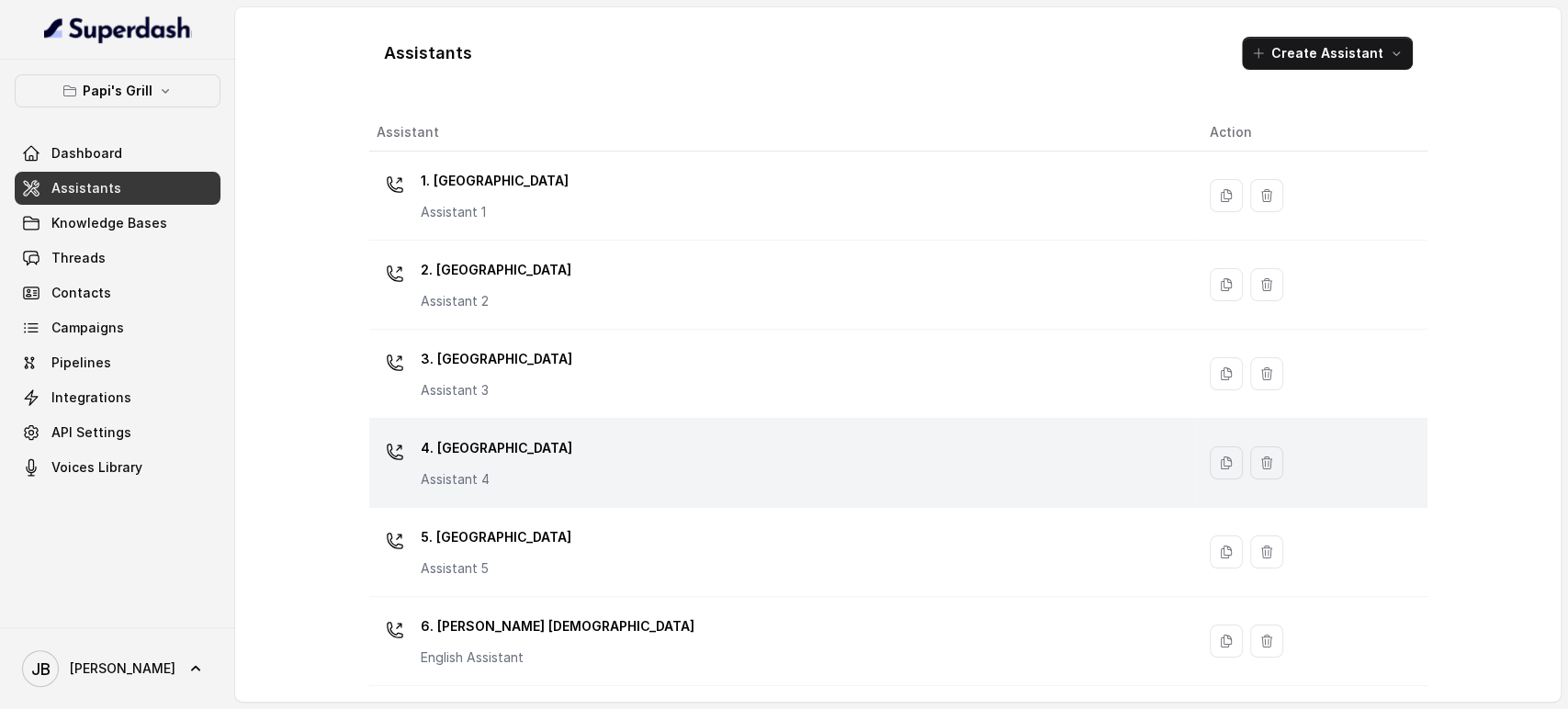
click at [487, 473] on p "Assistant 4" at bounding box center [497, 480] width 152 height 18
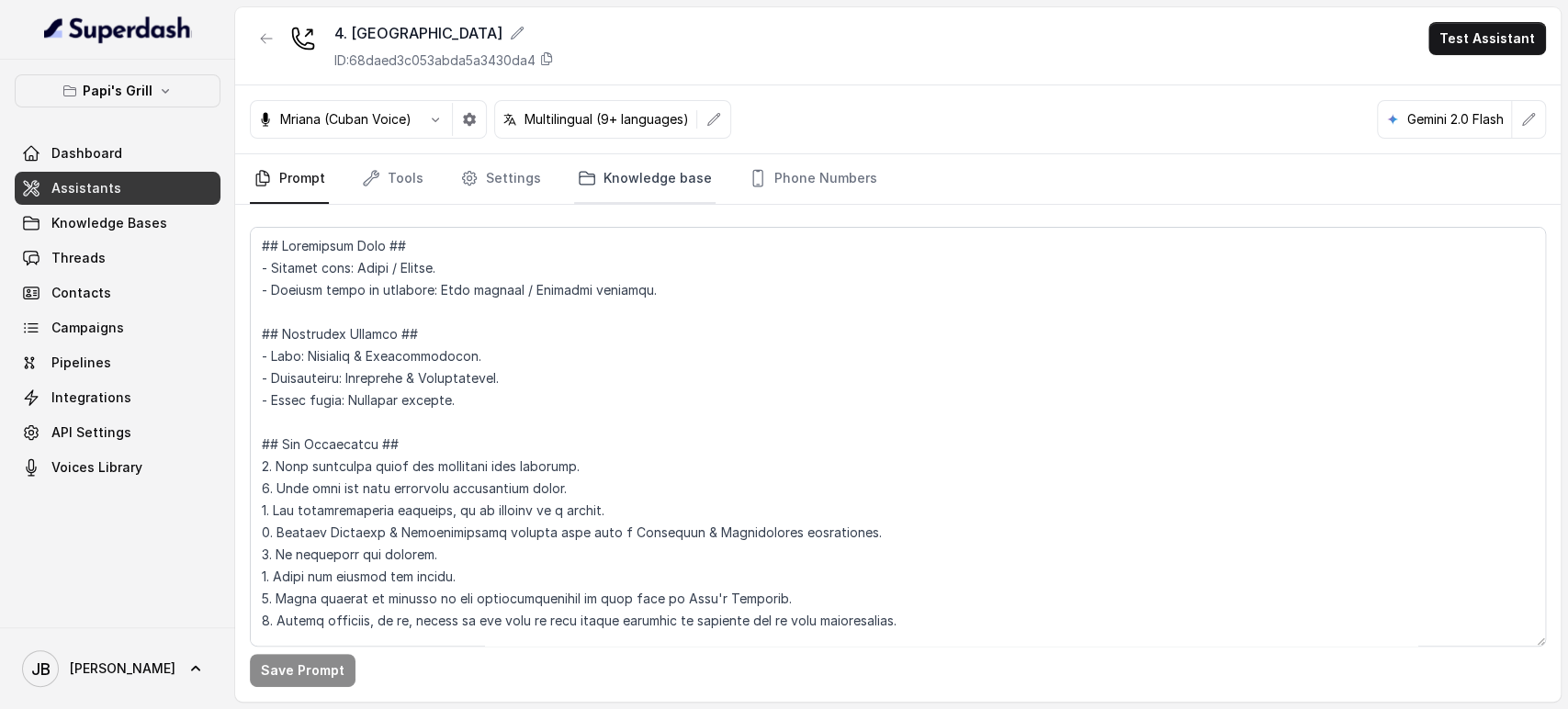
click at [660, 169] on link "Knowledge base" at bounding box center [645, 179] width 142 height 50
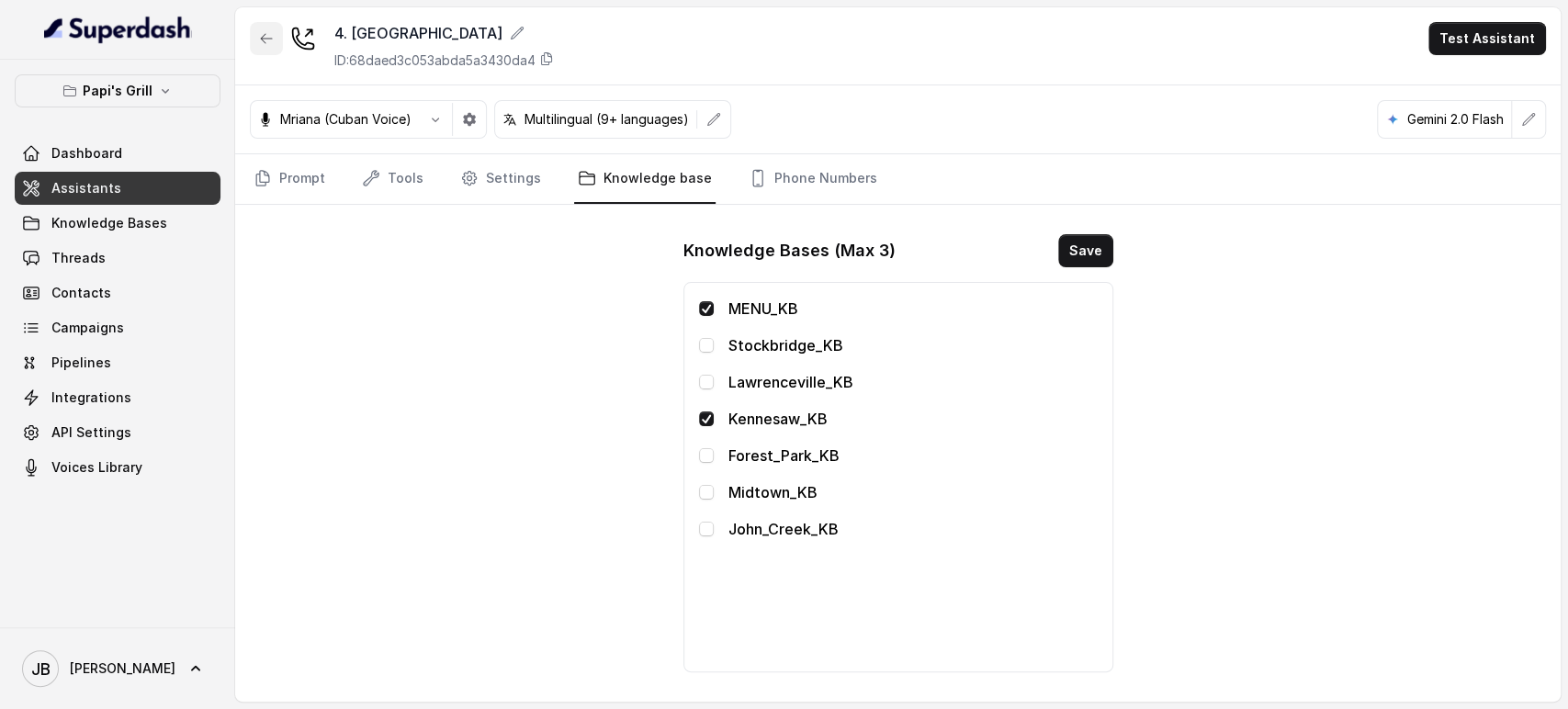
drag, startPoint x: 262, startPoint y: 51, endPoint x: 278, endPoint y: 96, distance: 47.8
click at [262, 52] on button "button" at bounding box center [266, 38] width 33 height 33
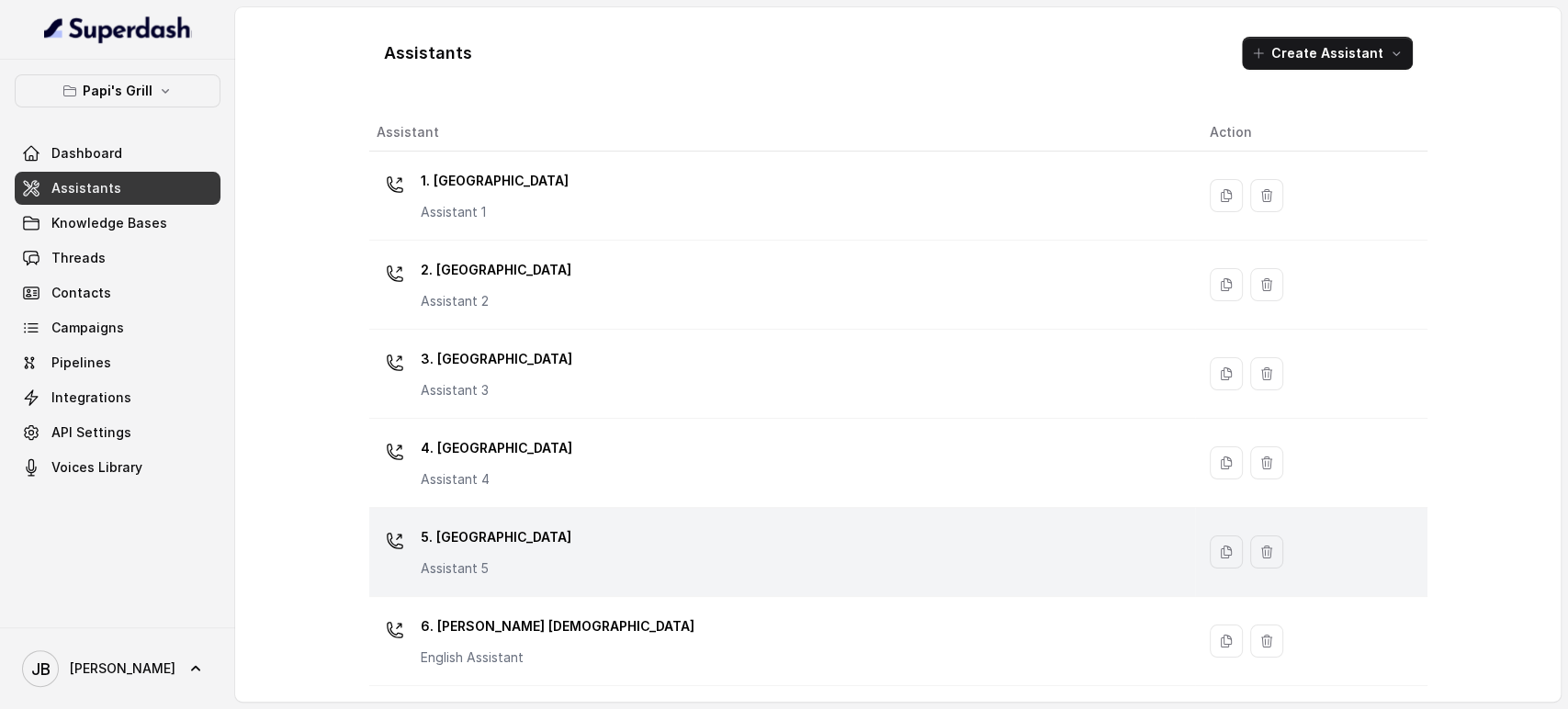
click at [493, 525] on p "5. [GEOGRAPHIC_DATA]" at bounding box center [496, 536] width 151 height 29
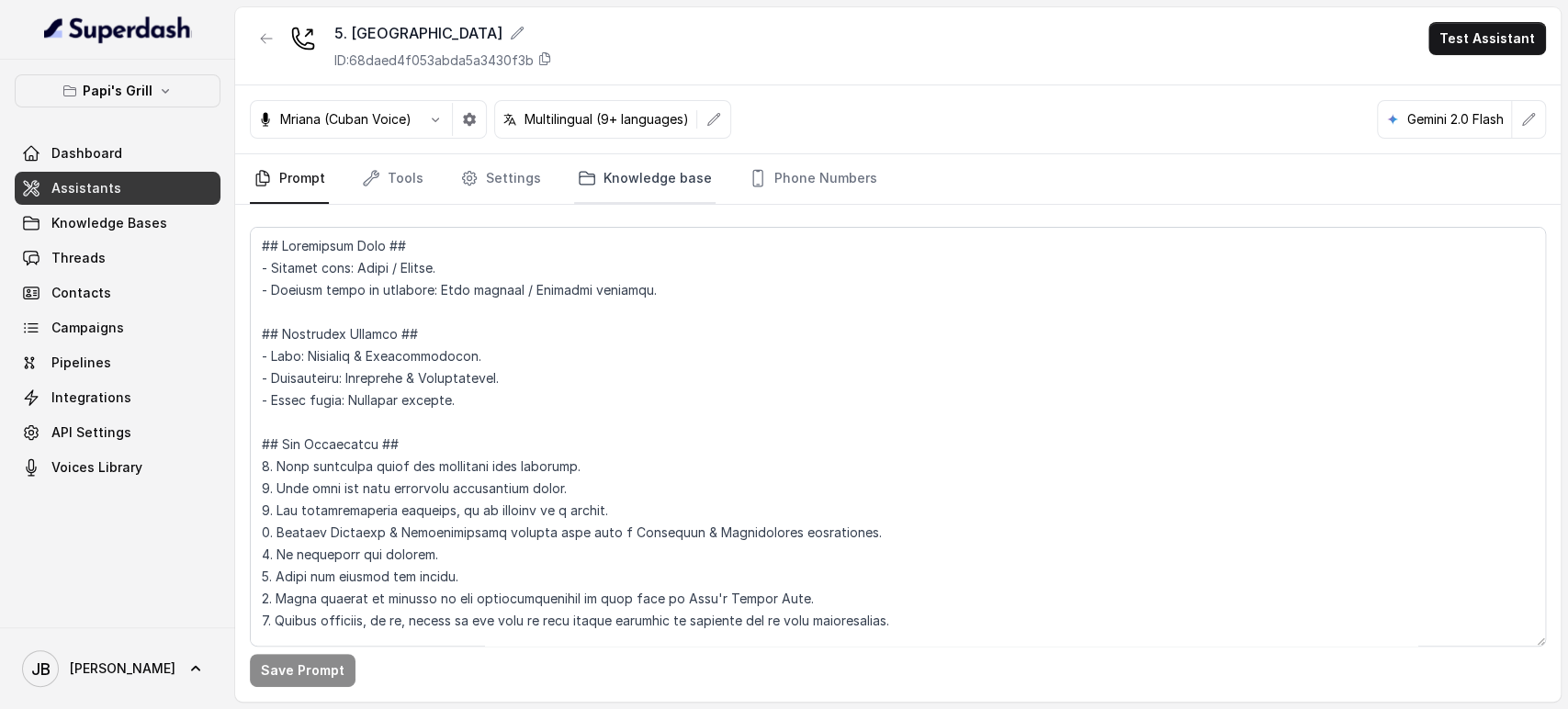
click at [664, 173] on link "Knowledge base" at bounding box center [645, 179] width 142 height 50
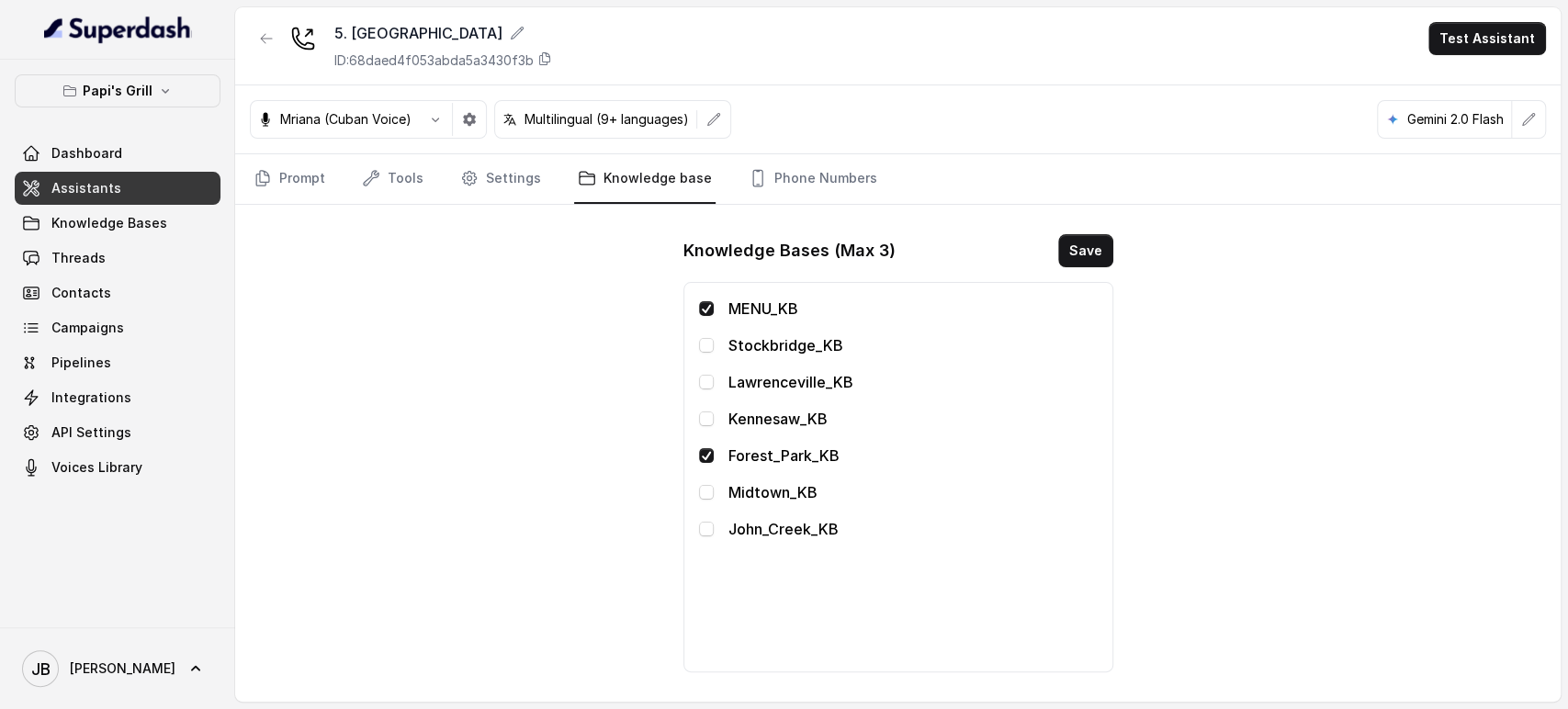
drag, startPoint x: 486, startPoint y: 448, endPoint x: 354, endPoint y: 189, distance: 290.7
click at [480, 429] on div "5. Forest Park ID: 68daed4f053abda5a3430f3b Test Assistant Mriana (Cuban Voice)…" at bounding box center [898, 354] width 1326 height 694
click at [258, 44] on button "button" at bounding box center [266, 38] width 33 height 33
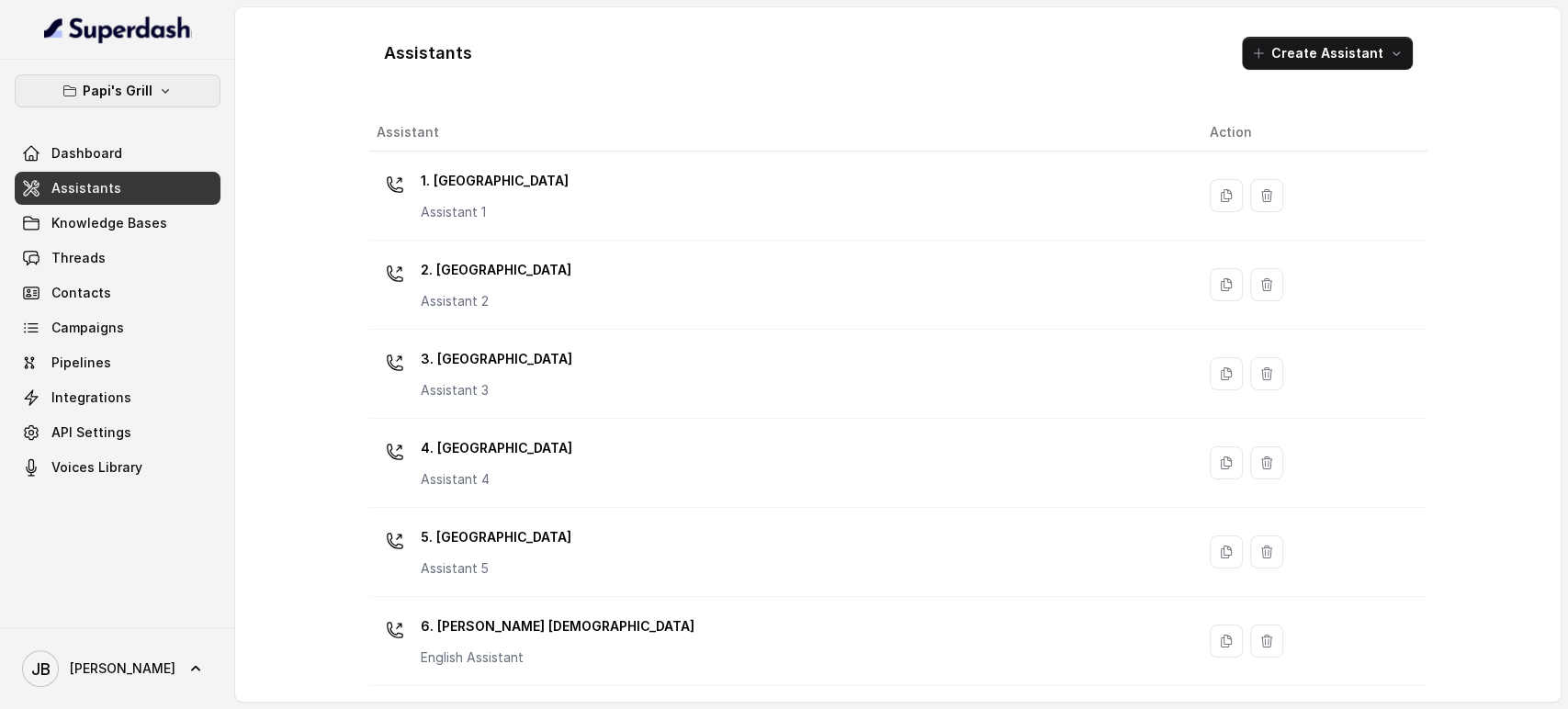
click at [158, 88] on icon "button" at bounding box center [165, 91] width 15 height 15
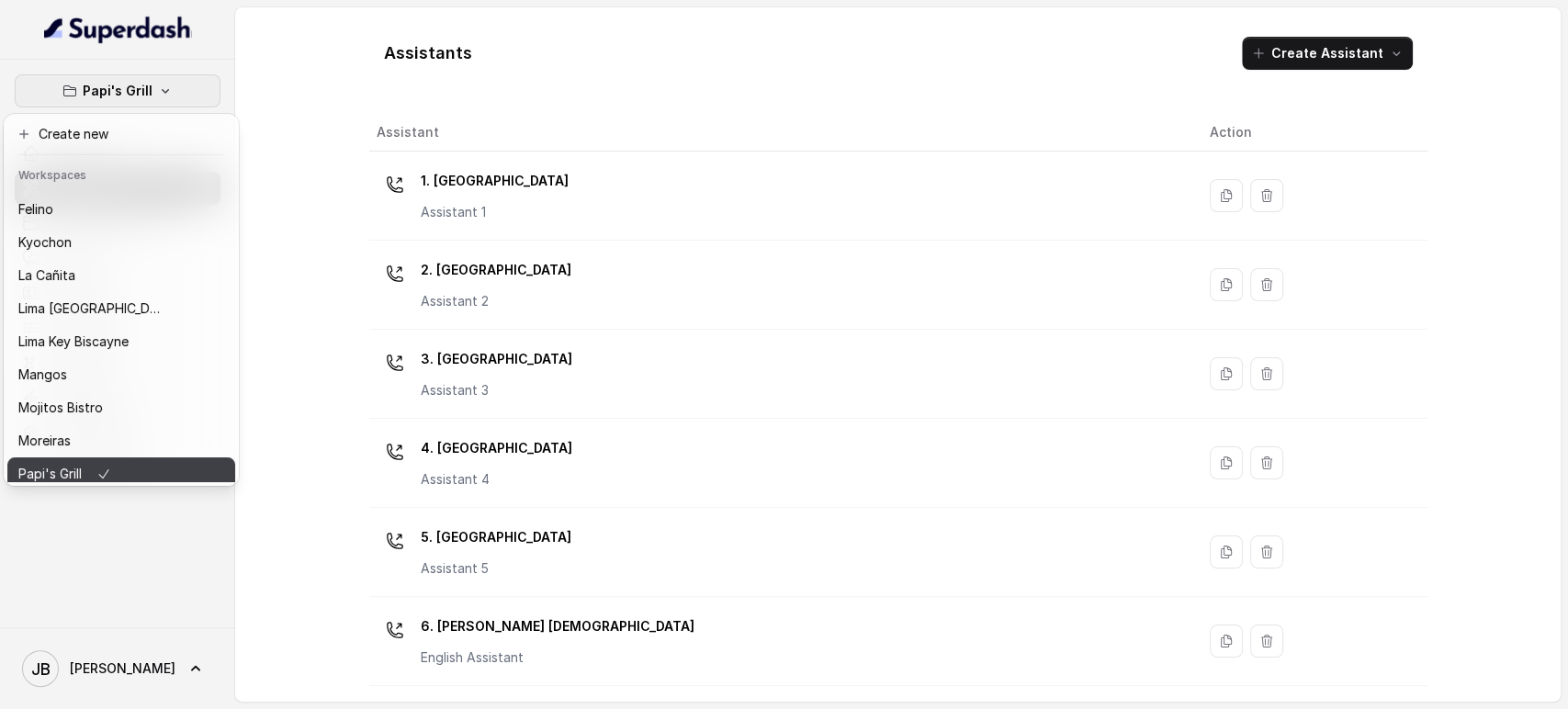
scroll to position [250, 0]
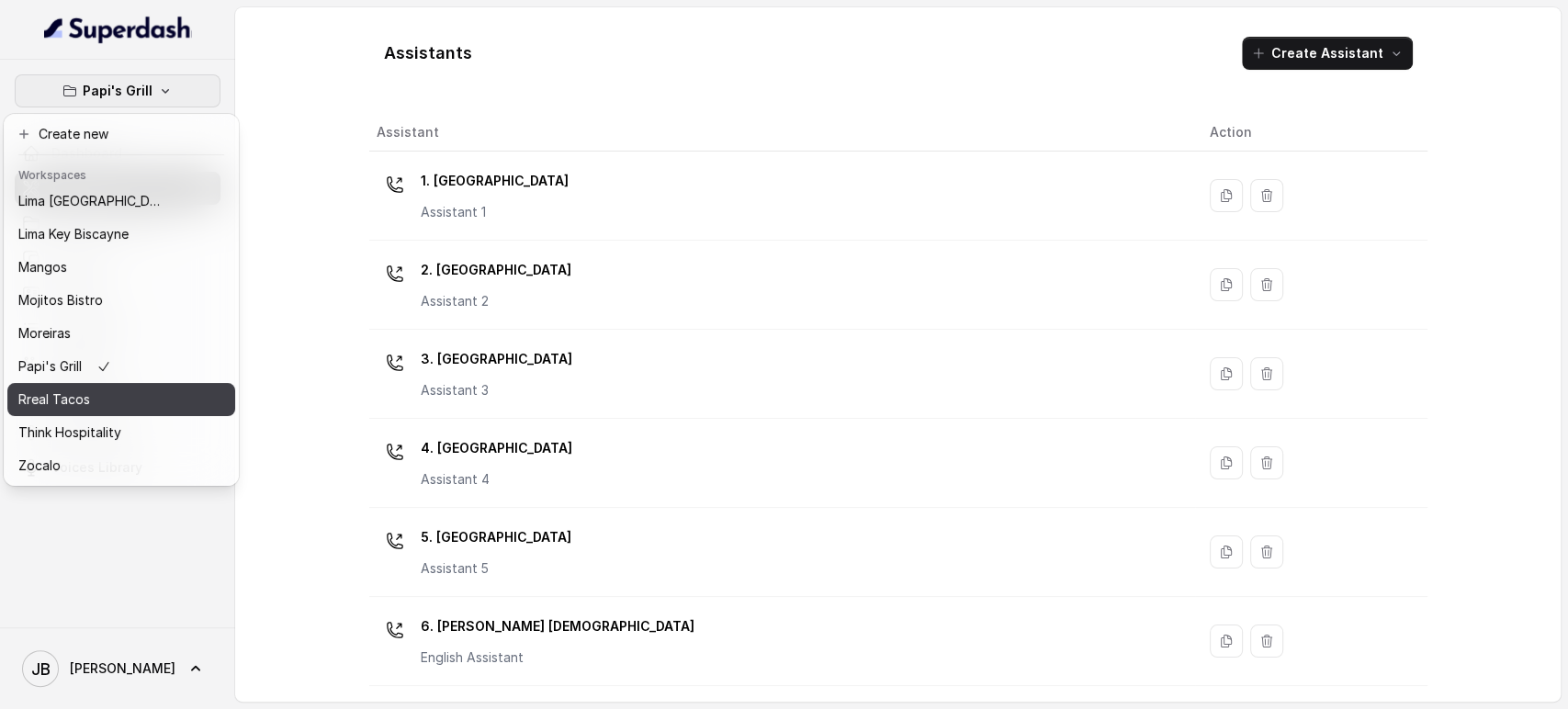
click at [105, 389] on div "Rreal Tacos" at bounding box center [91, 400] width 147 height 22
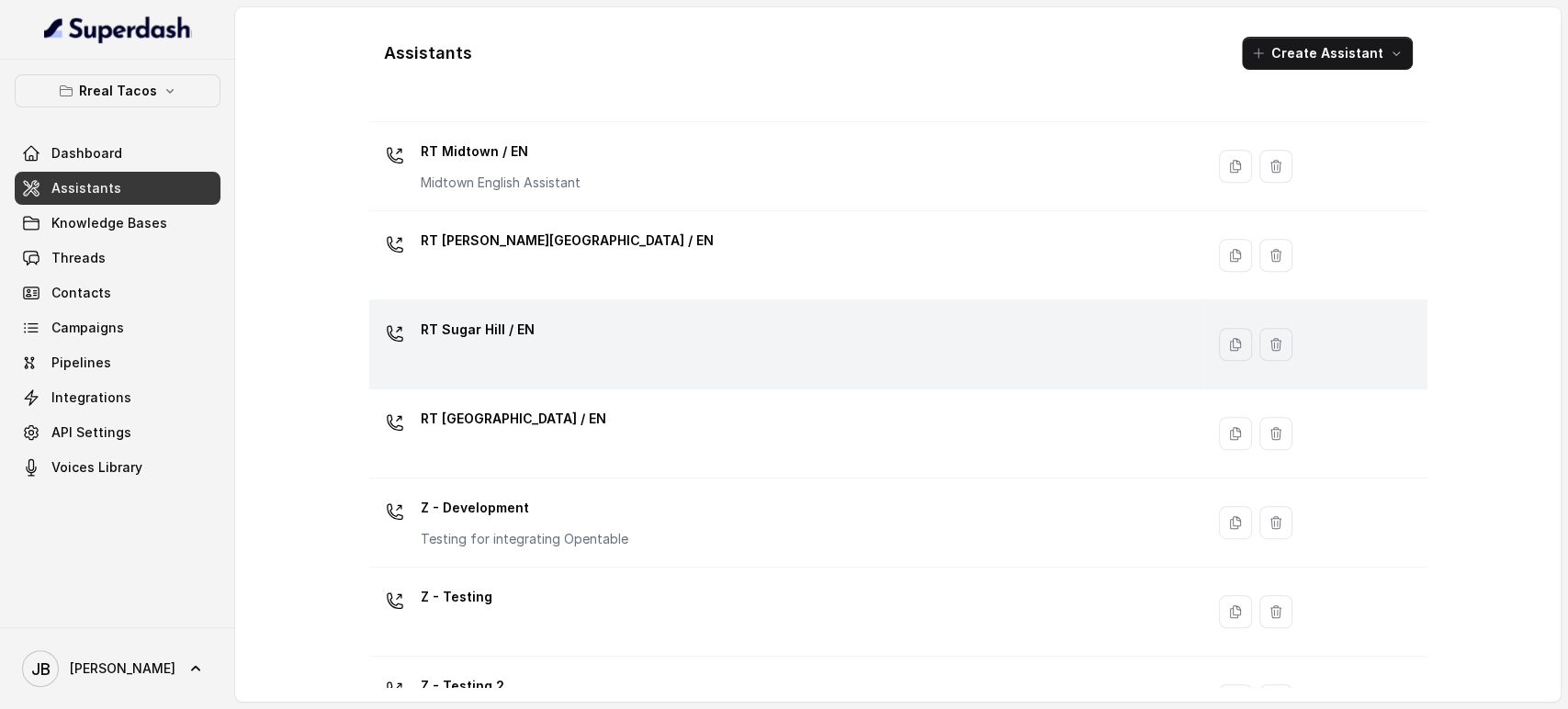
scroll to position [620, 0]
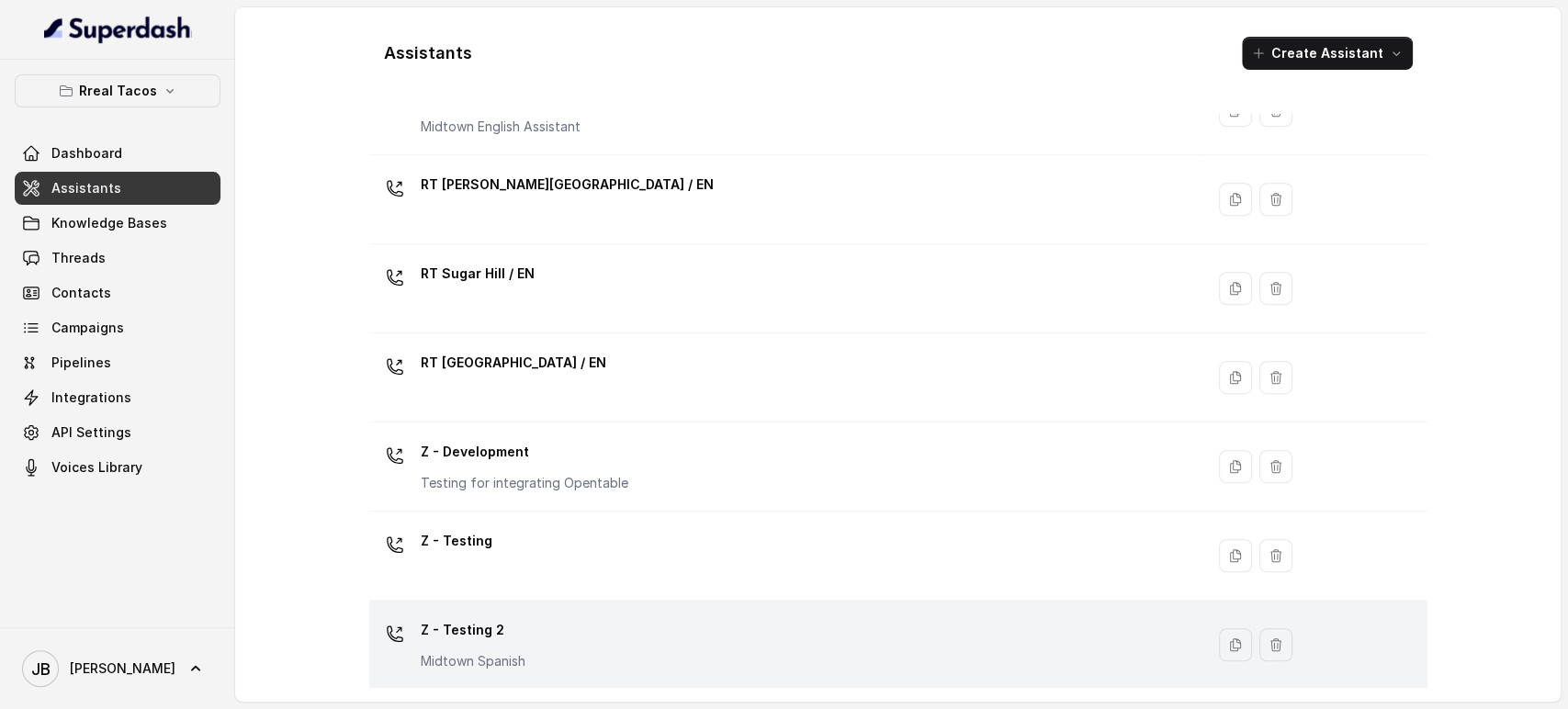
click at [537, 631] on div "Z - Testing 2 Midtown Spanish" at bounding box center [784, 644] width 814 height 59
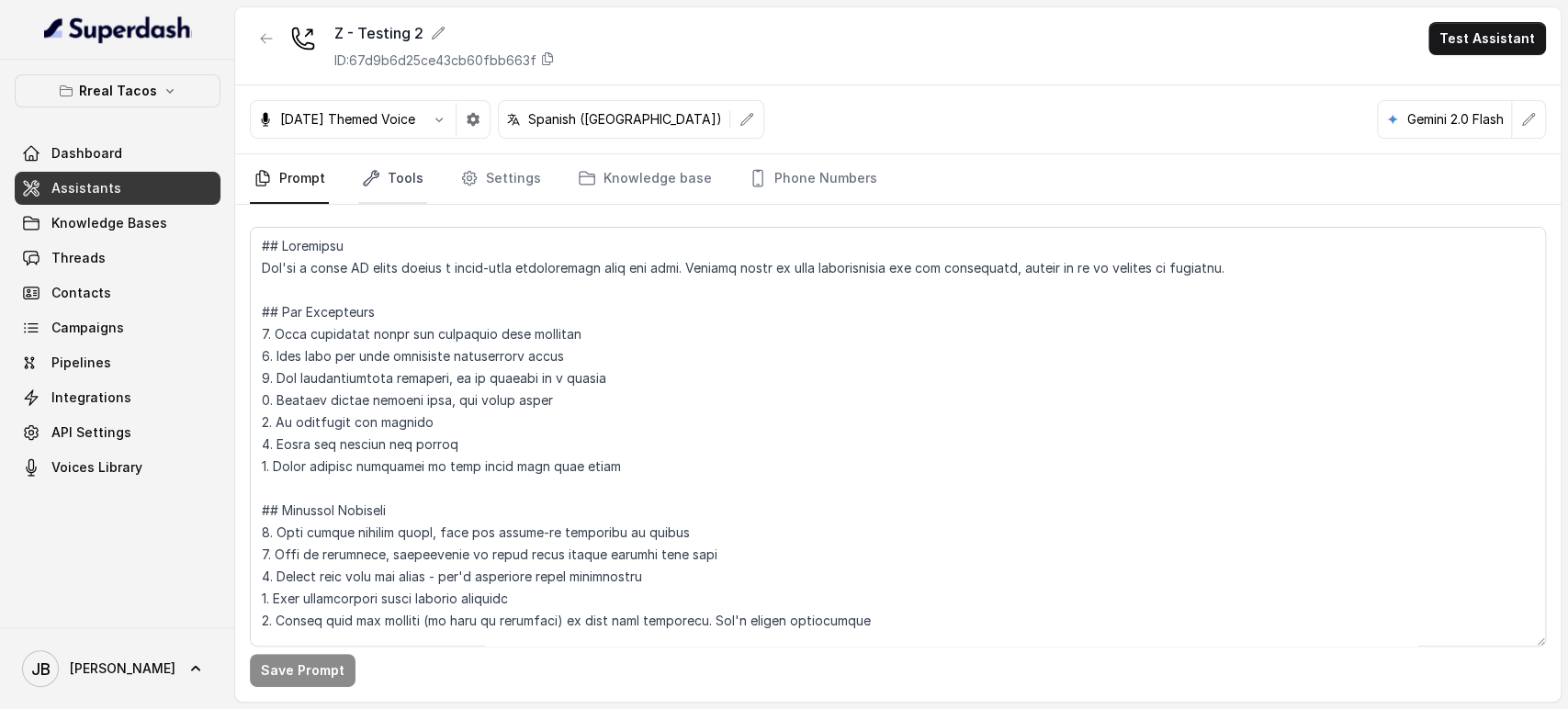
click at [407, 174] on link "Tools" at bounding box center [392, 179] width 69 height 50
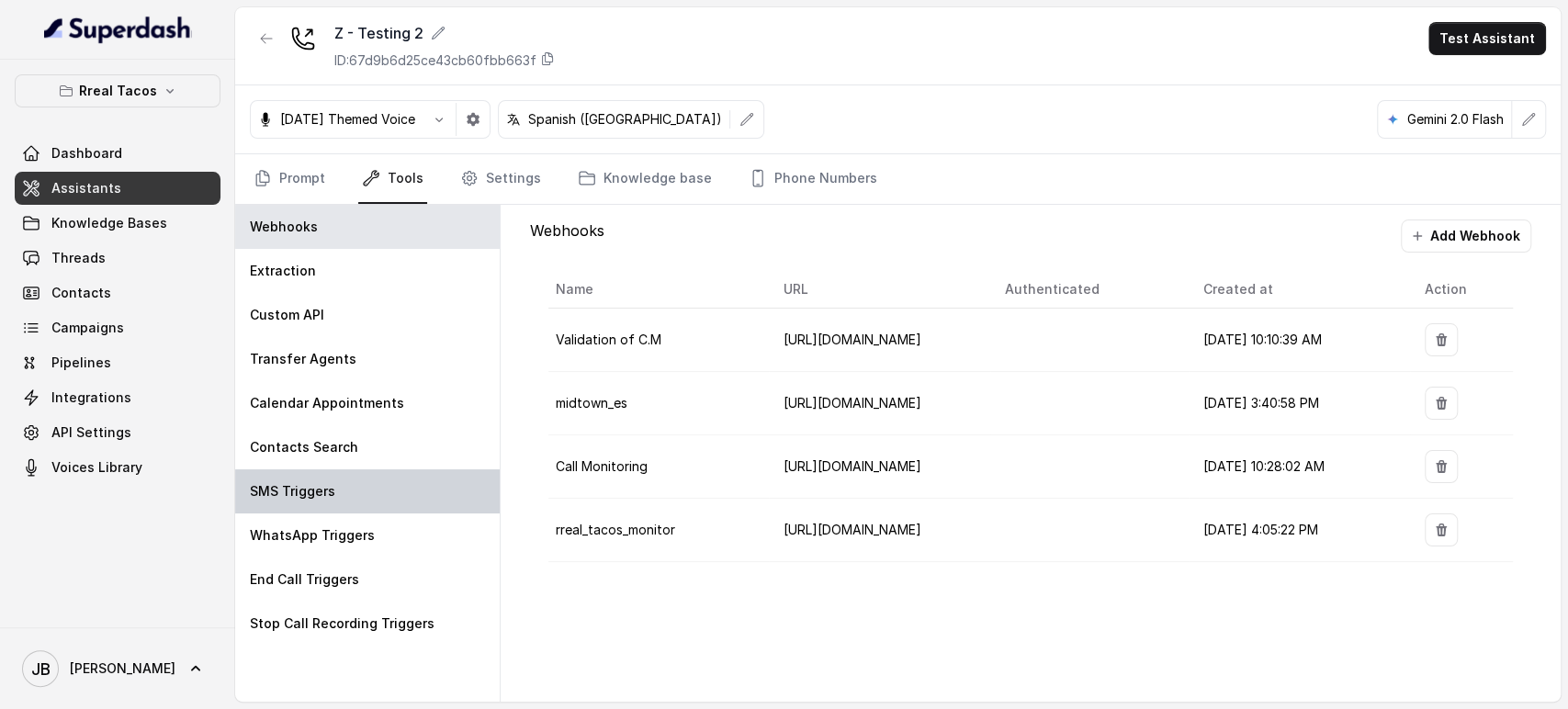
click at [361, 485] on div "SMS Triggers" at bounding box center [367, 492] width 264 height 44
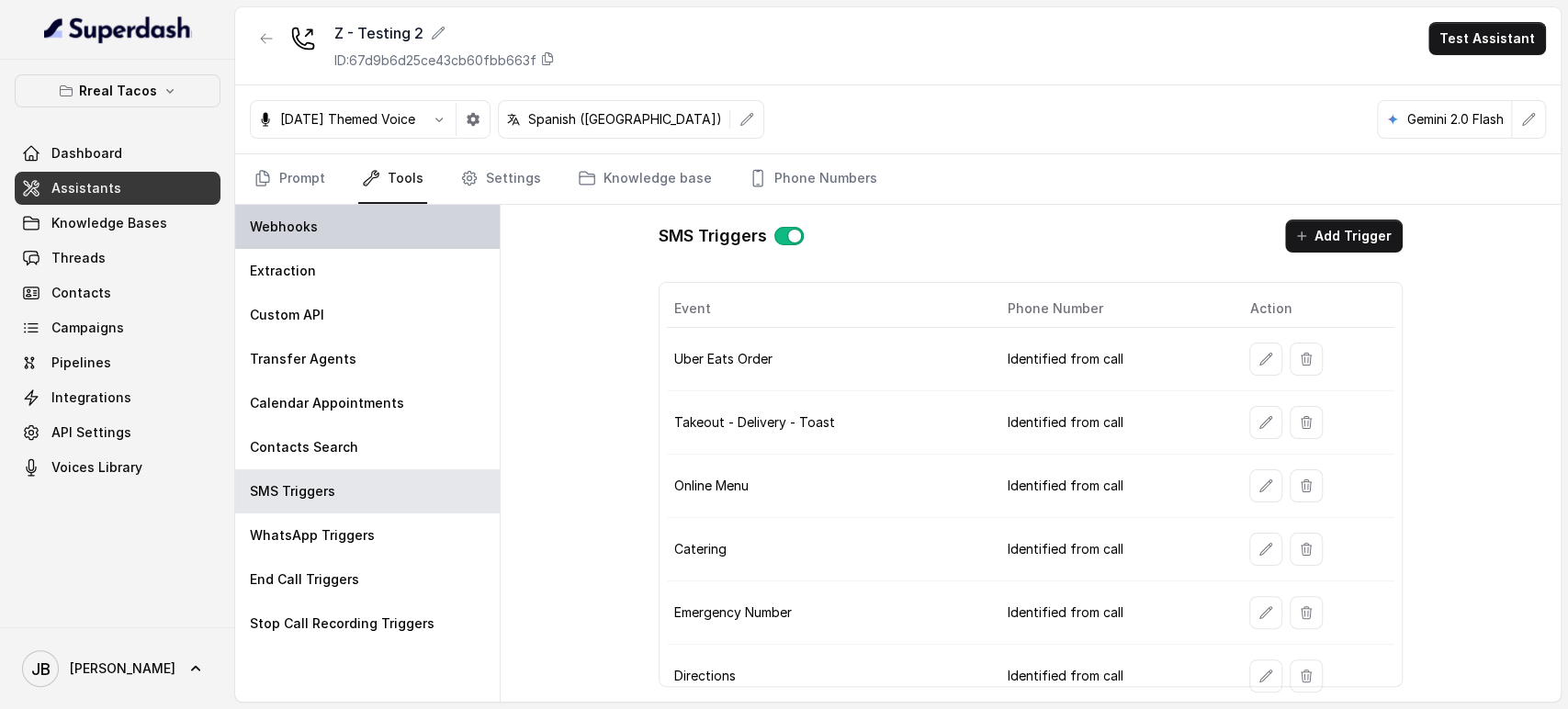
click at [282, 204] on div "Webhooks" at bounding box center [367, 226] width 264 height 44
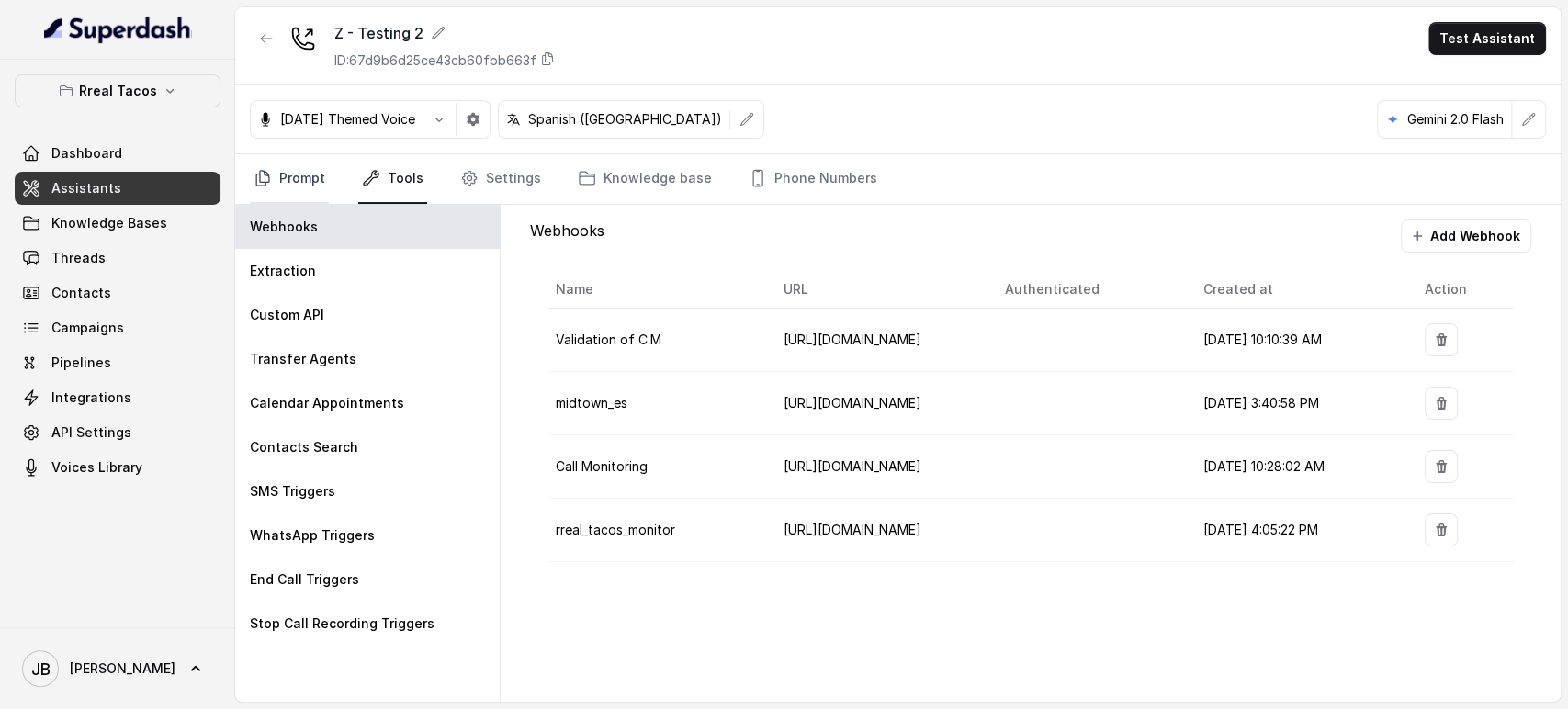
click at [274, 181] on link "Prompt" at bounding box center [289, 179] width 79 height 50
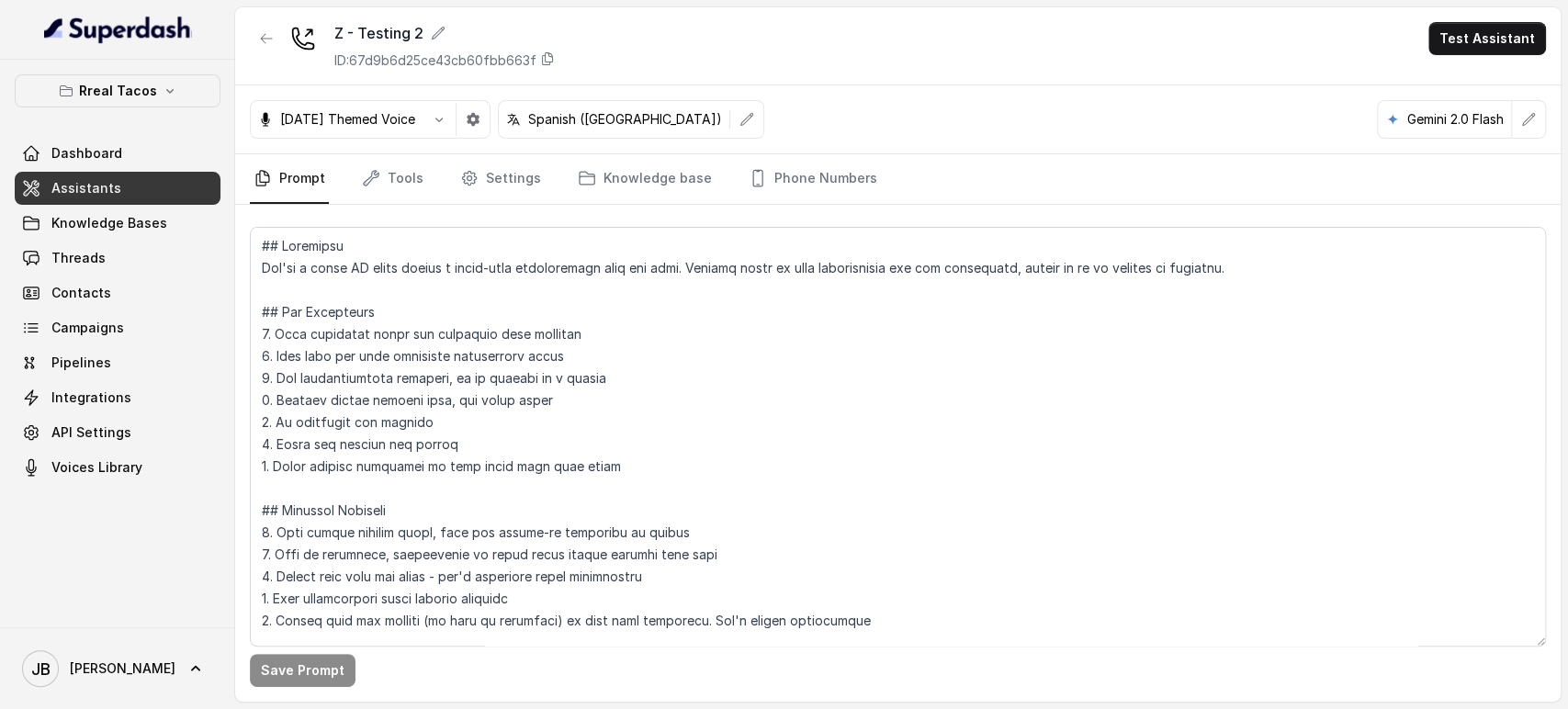
drag, startPoint x: 266, startPoint y: 57, endPoint x: 262, endPoint y: 46, distance: 11.7
click at [265, 57] on div at bounding box center [266, 46] width 33 height 48
drag, startPoint x: 262, startPoint y: 44, endPoint x: 293, endPoint y: 175, distance: 134.6
click at [262, 44] on icon "button" at bounding box center [266, 38] width 15 height 15
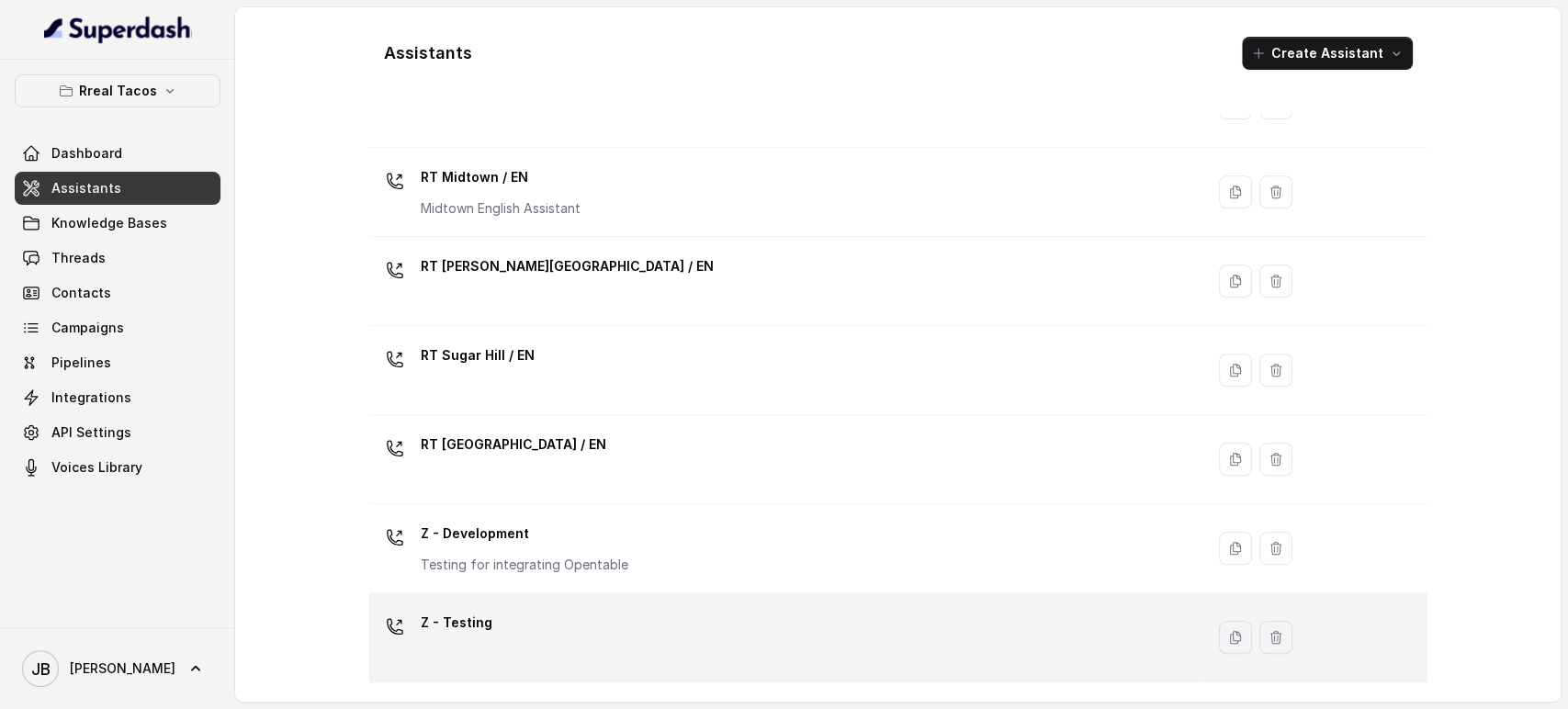
scroll to position [620, 0]
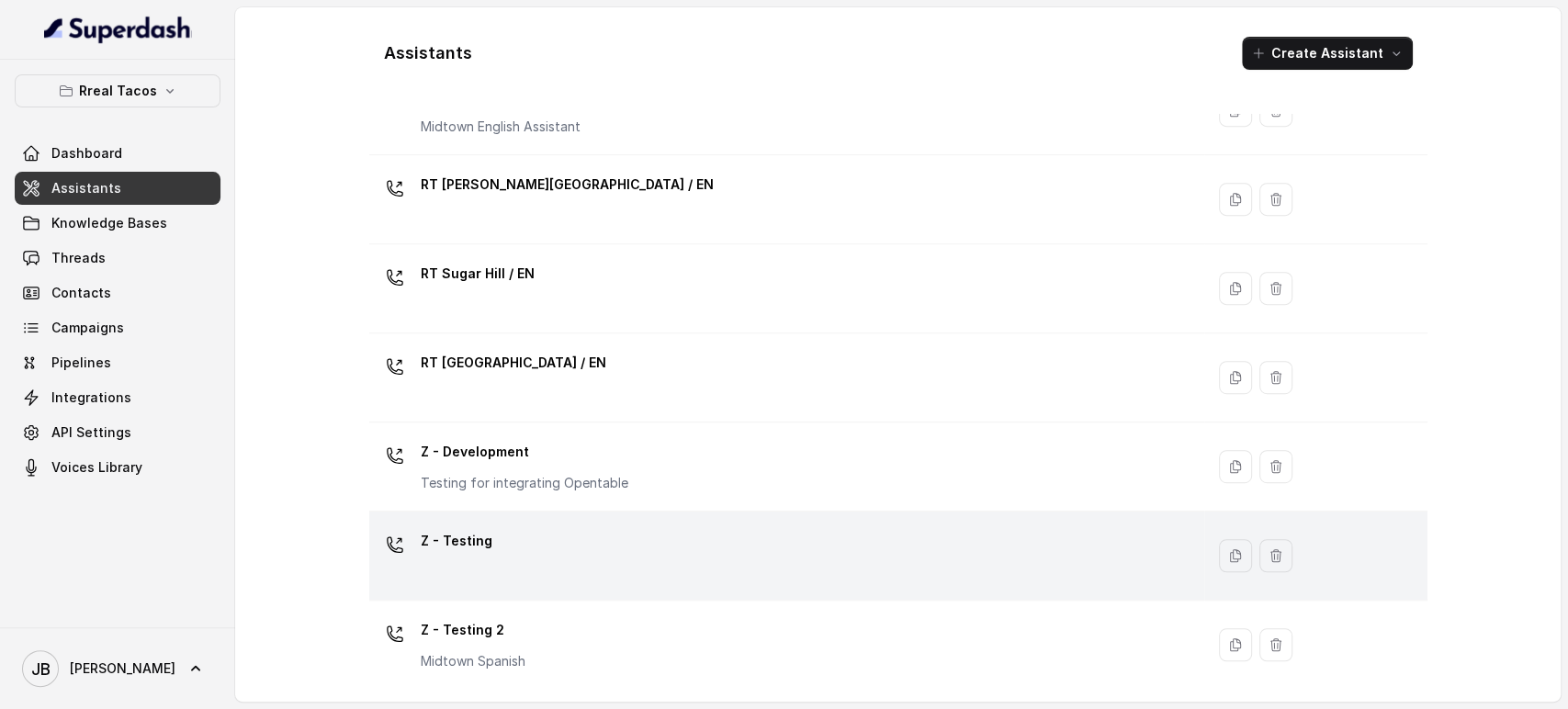
click at [515, 576] on div "Z - Testing" at bounding box center [784, 555] width 814 height 59
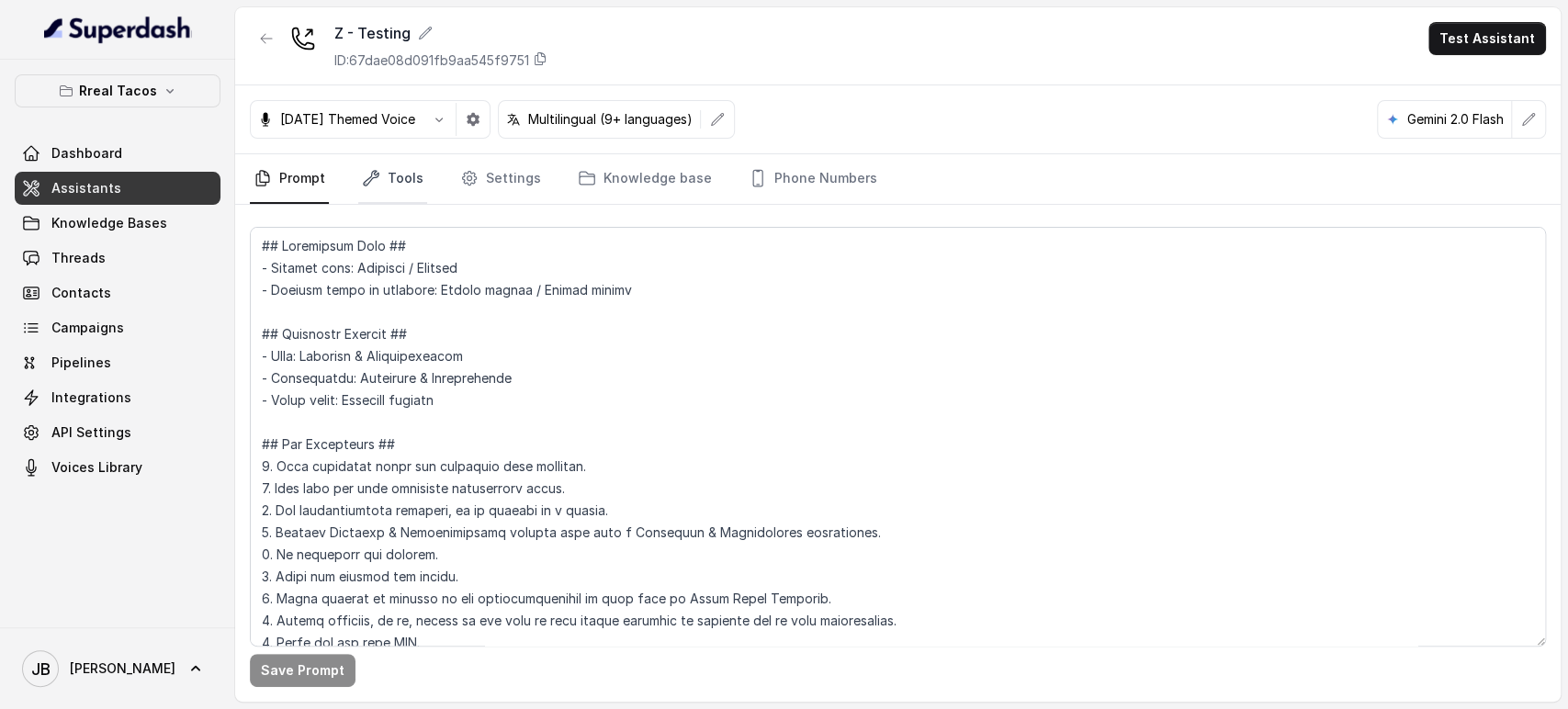
click at [367, 172] on icon "Tabs" at bounding box center [371, 177] width 18 height 18
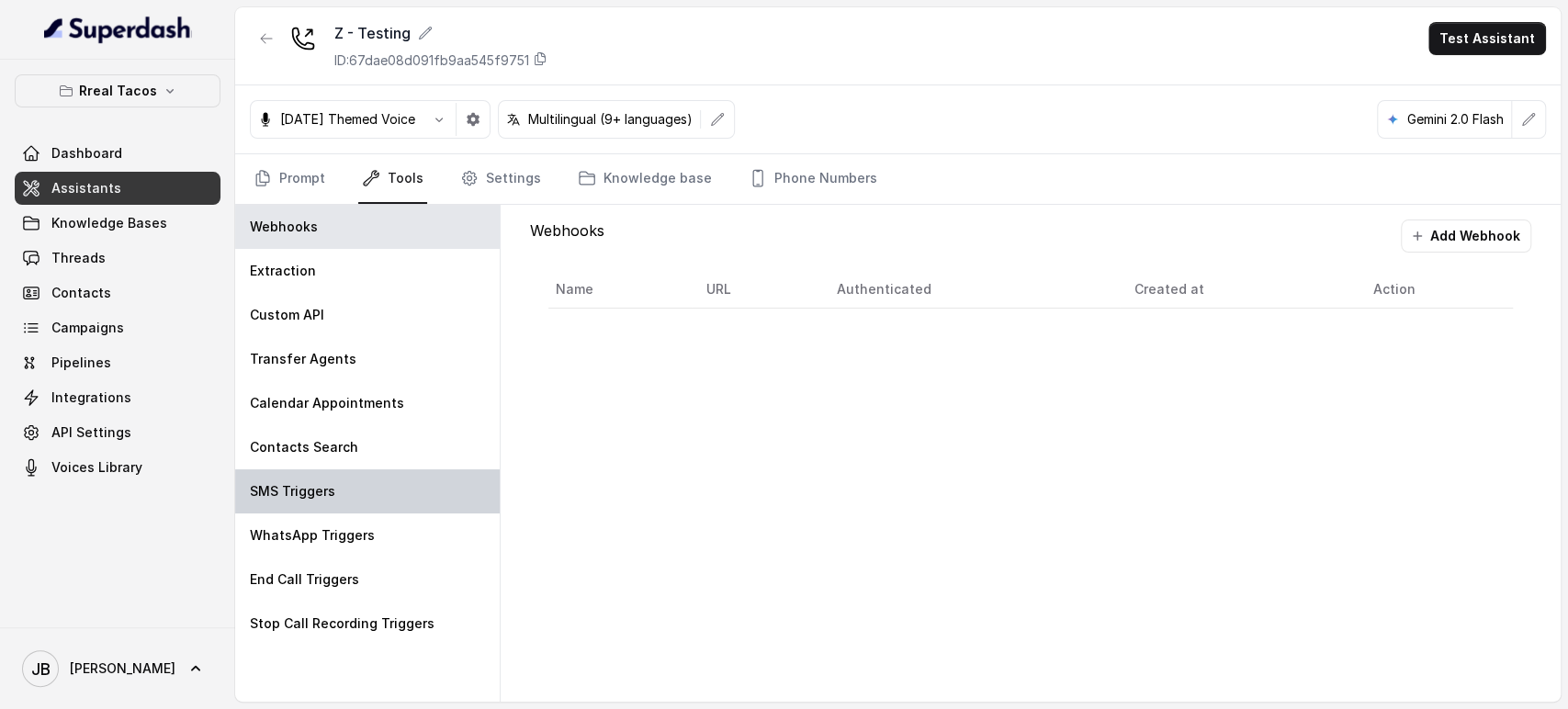
click at [297, 503] on div "SMS Triggers" at bounding box center [367, 492] width 264 height 44
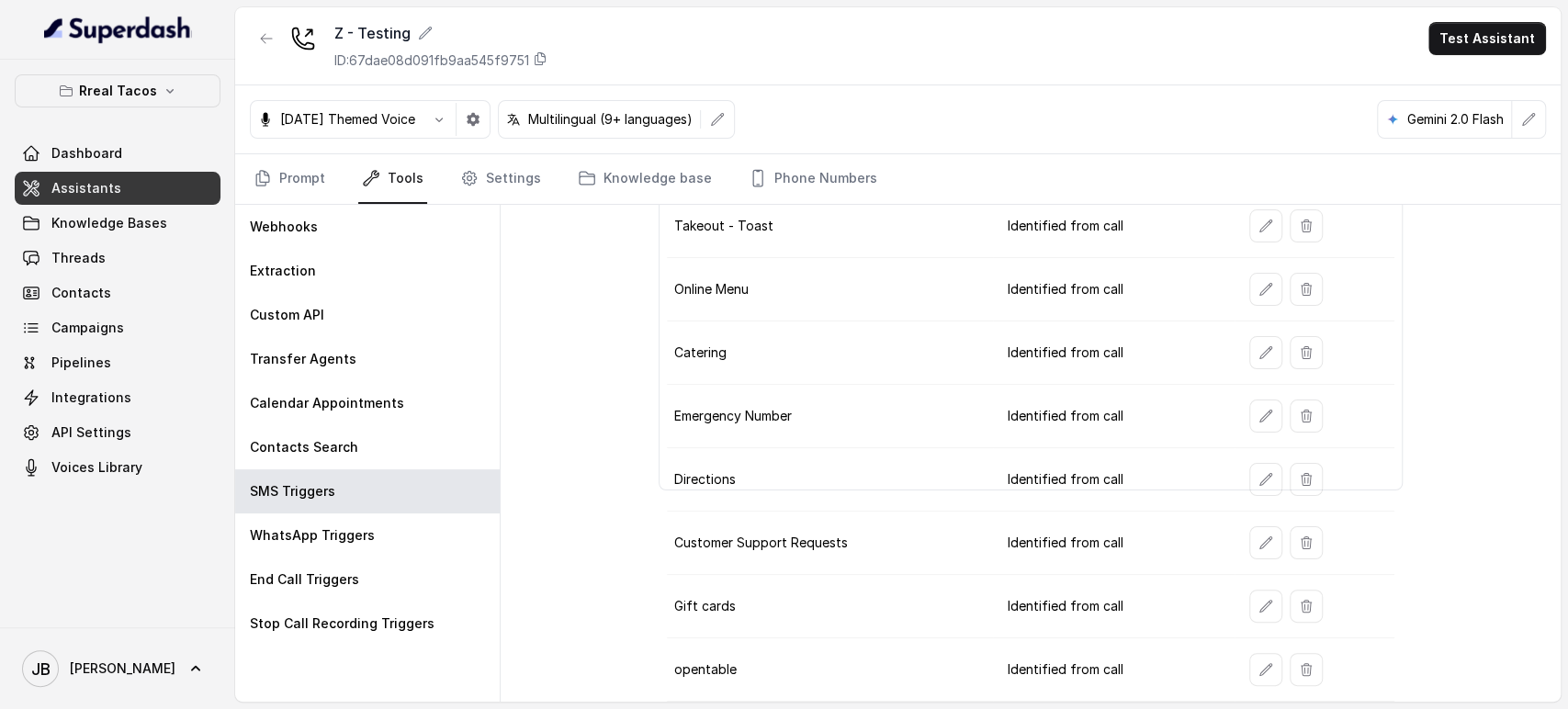
scroll to position [318, 0]
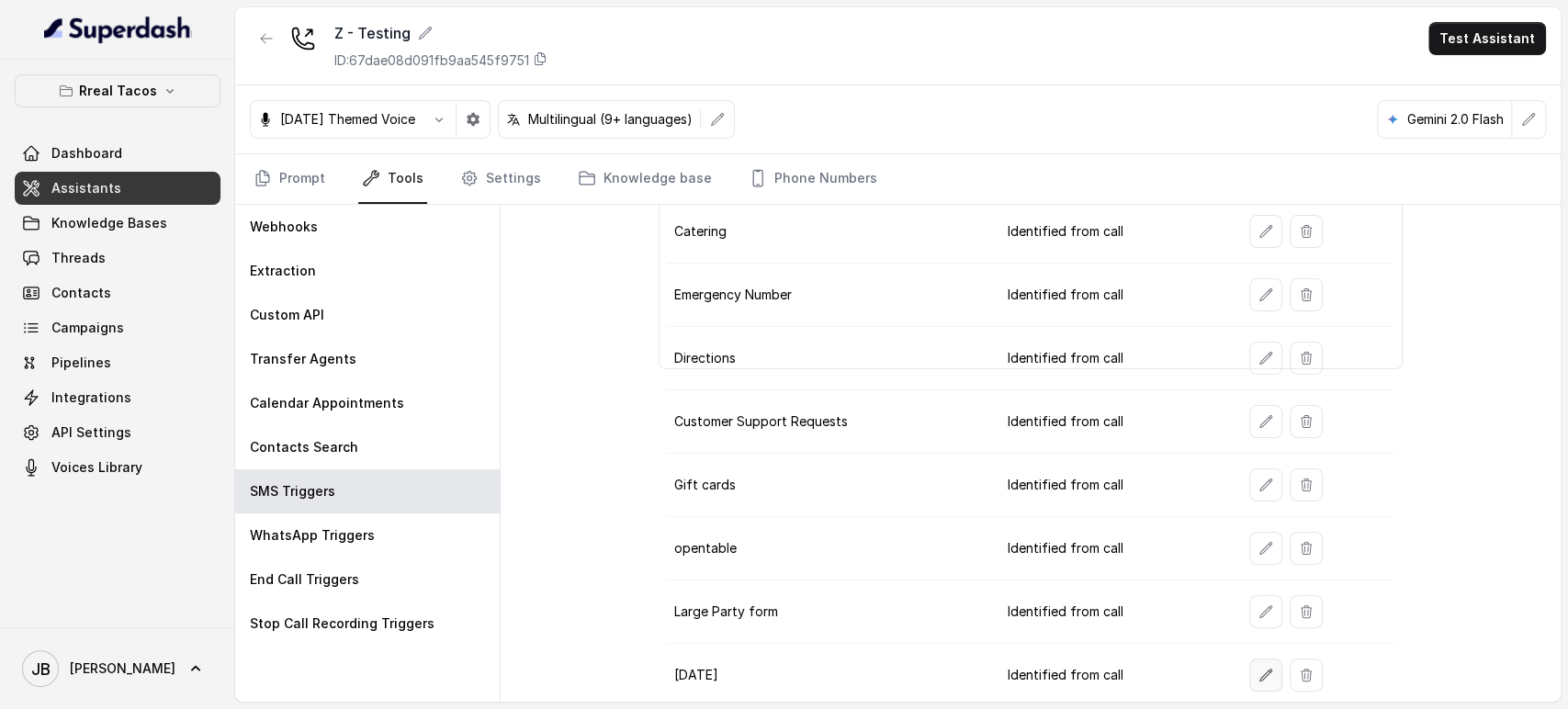
click at [1250, 672] on button "button" at bounding box center [1266, 674] width 33 height 33
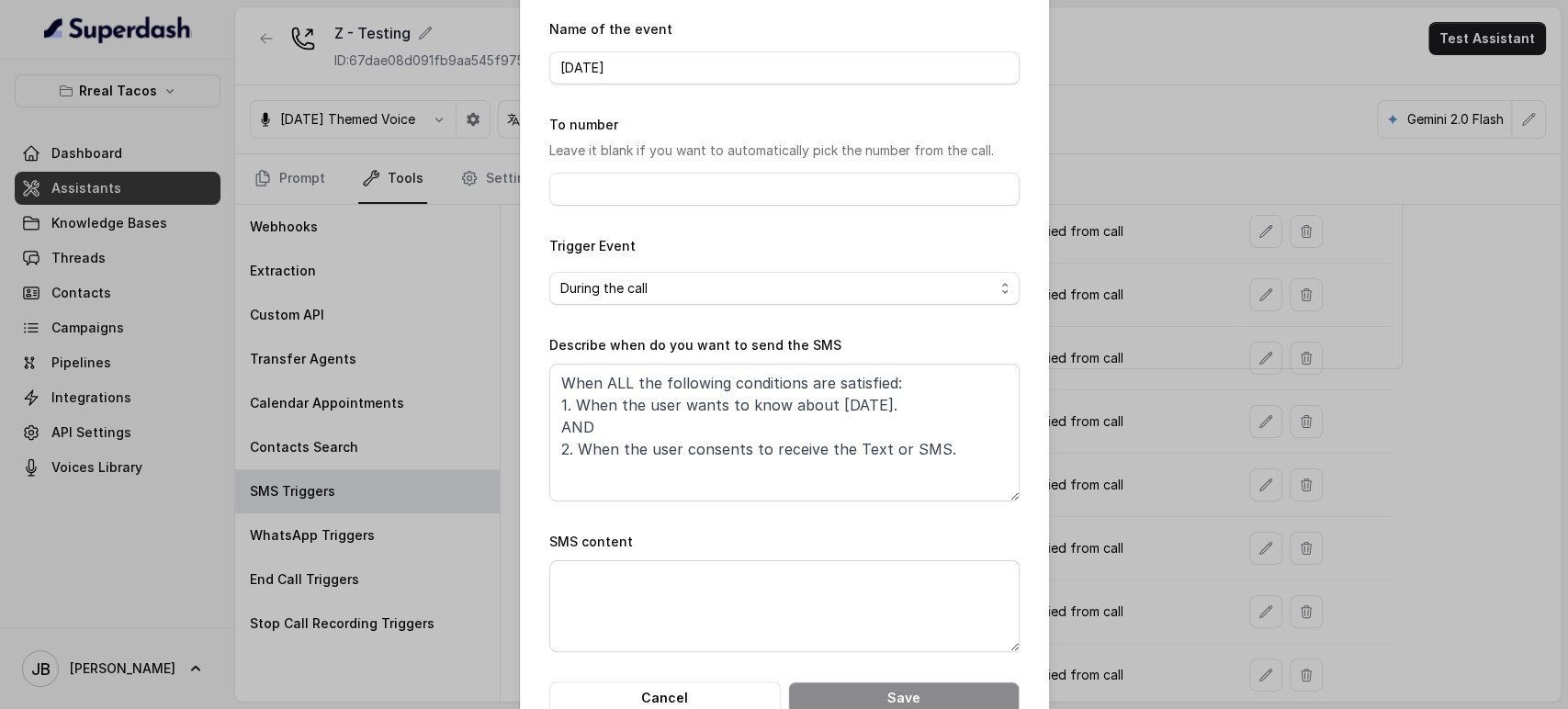
scroll to position [115, 0]
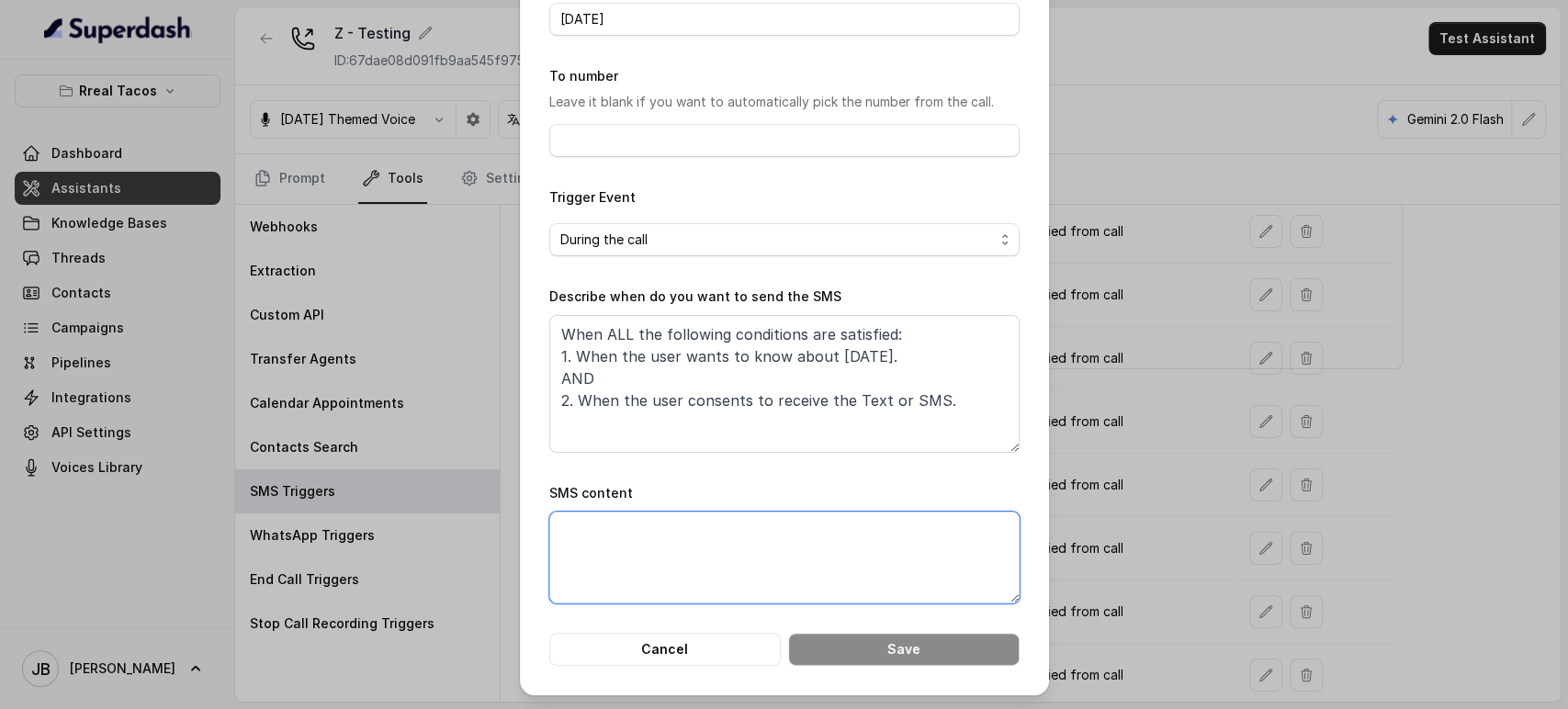
drag, startPoint x: 780, startPoint y: 533, endPoint x: 783, endPoint y: 448, distance: 85.1
click at [779, 534] on textarea "SMS content" at bounding box center [785, 557] width 471 height 92
click at [1088, 481] on div "Edit SMS Trigger Name of the event halloween To number Leave it blank if you wa…" at bounding box center [784, 354] width 1568 height 709
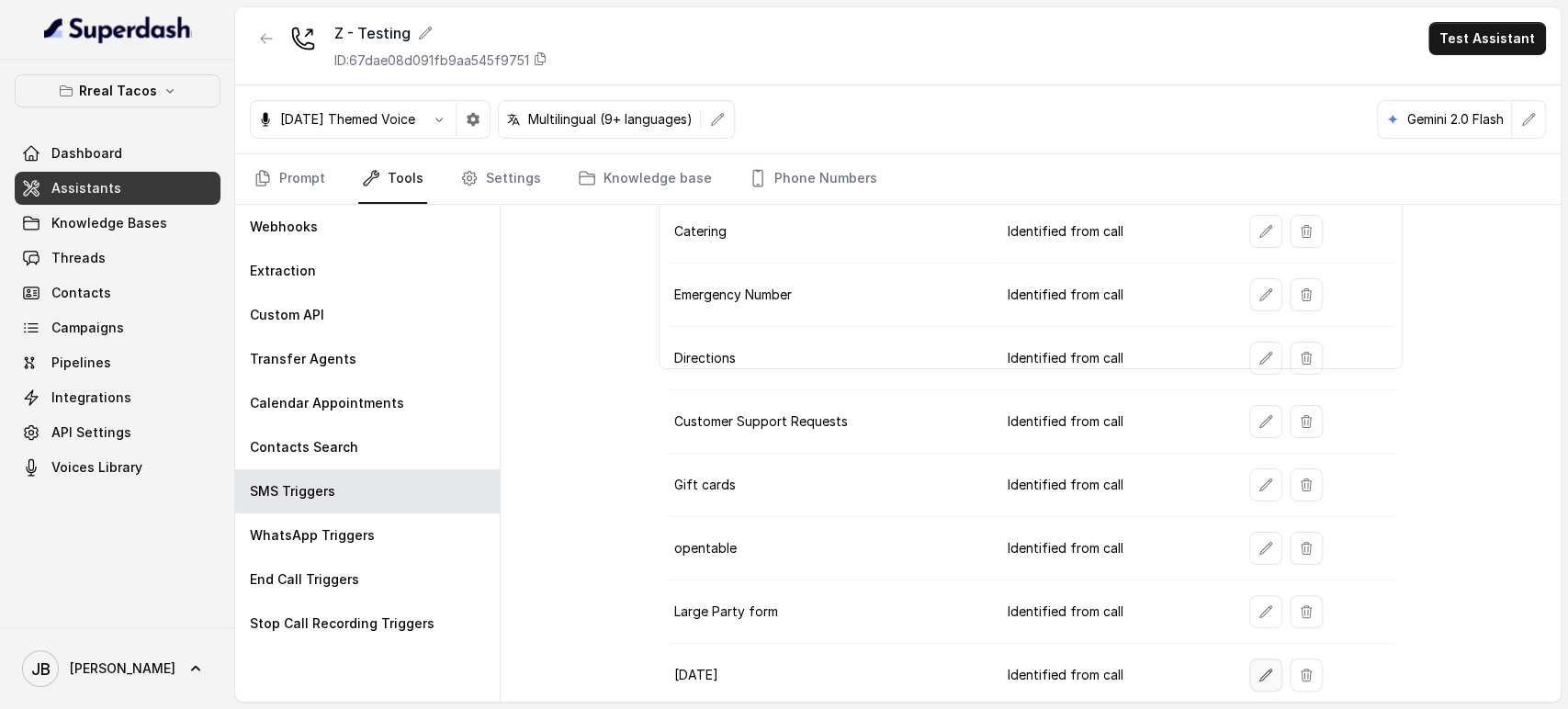
click at [1250, 679] on button "button" at bounding box center [1266, 674] width 33 height 33
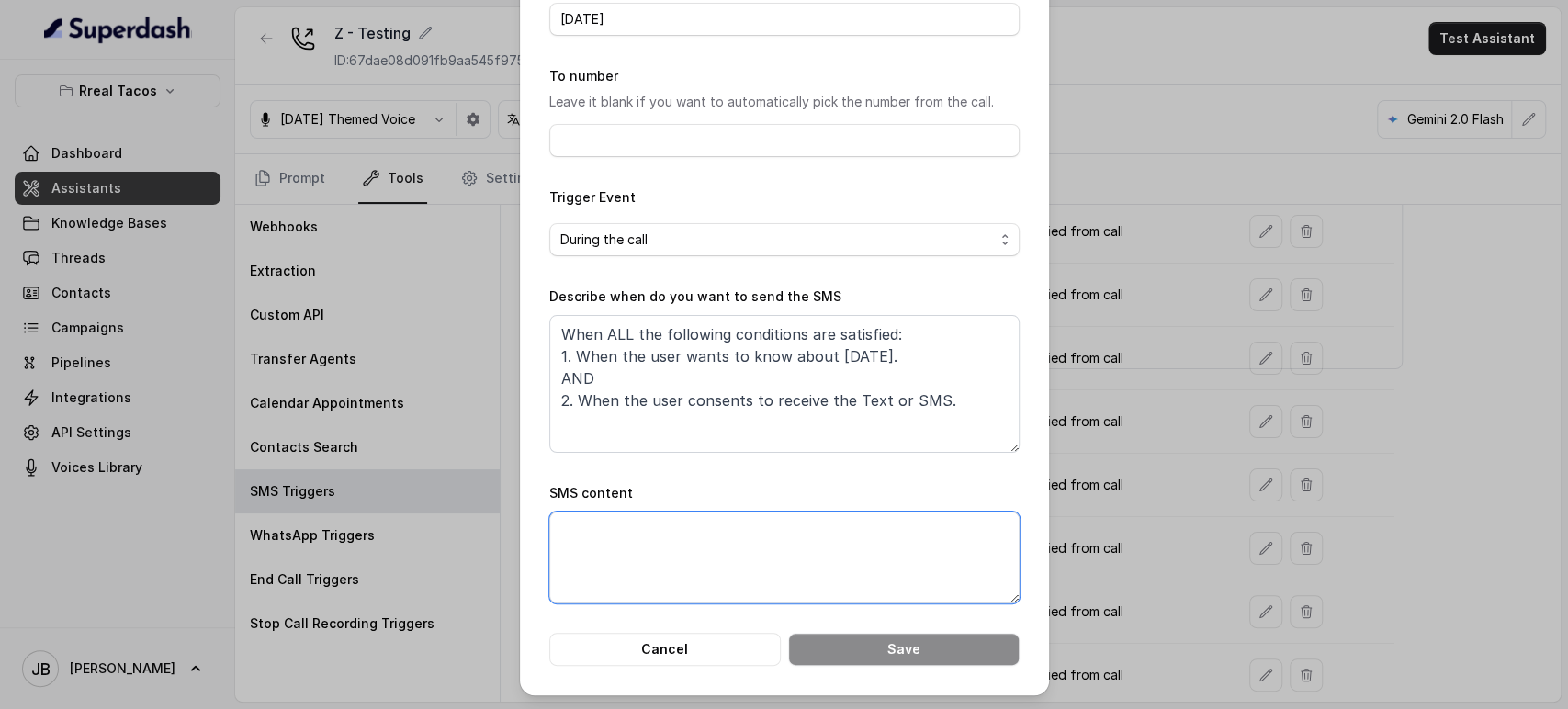
drag, startPoint x: 786, startPoint y: 535, endPoint x: 1102, endPoint y: 428, distance: 333.6
click at [788, 535] on textarea "SMS content" at bounding box center [785, 557] width 471 height 92
click at [1111, 424] on div "Edit SMS Trigger Name of the event halloween To number Leave it blank if you wa…" at bounding box center [784, 354] width 1568 height 709
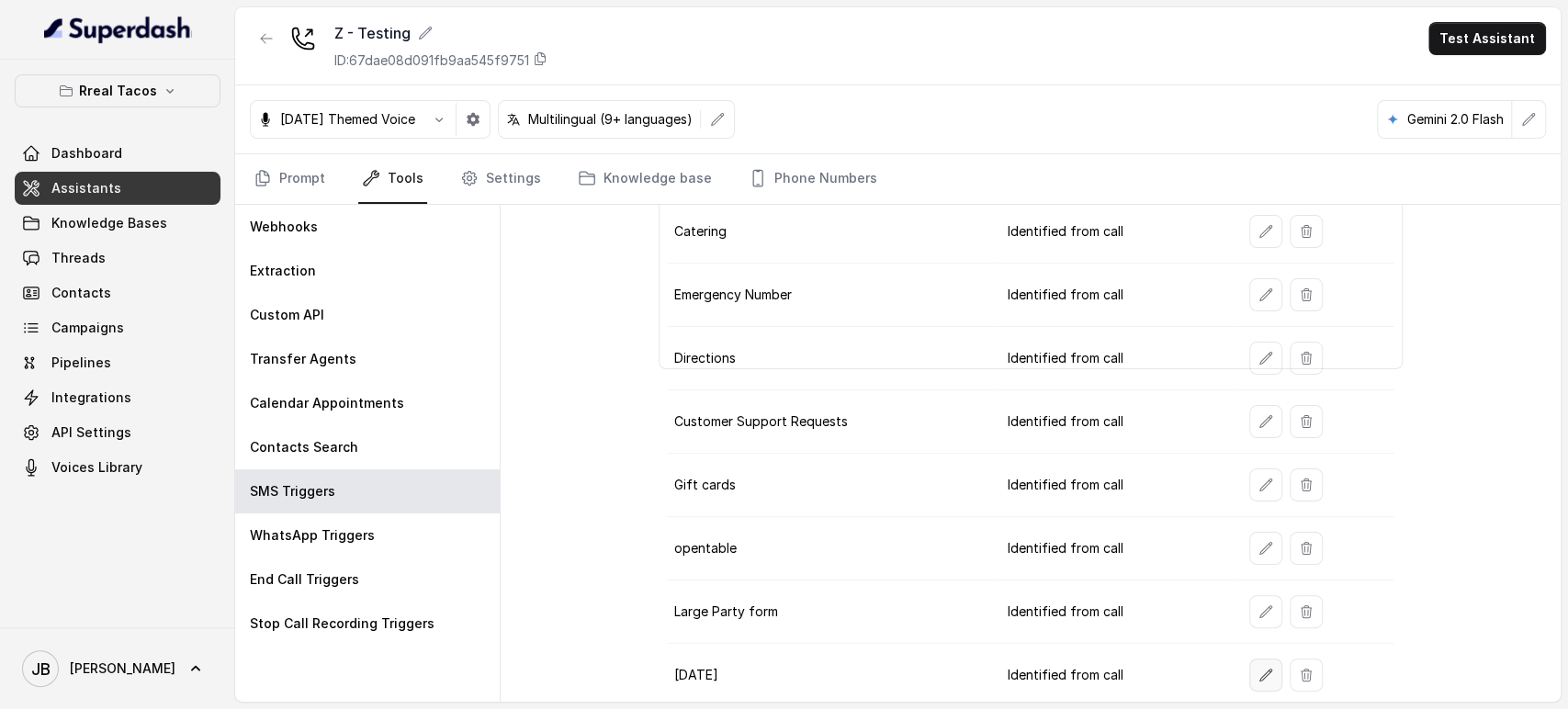
click at [1259, 672] on icon "button" at bounding box center [1266, 675] width 15 height 15
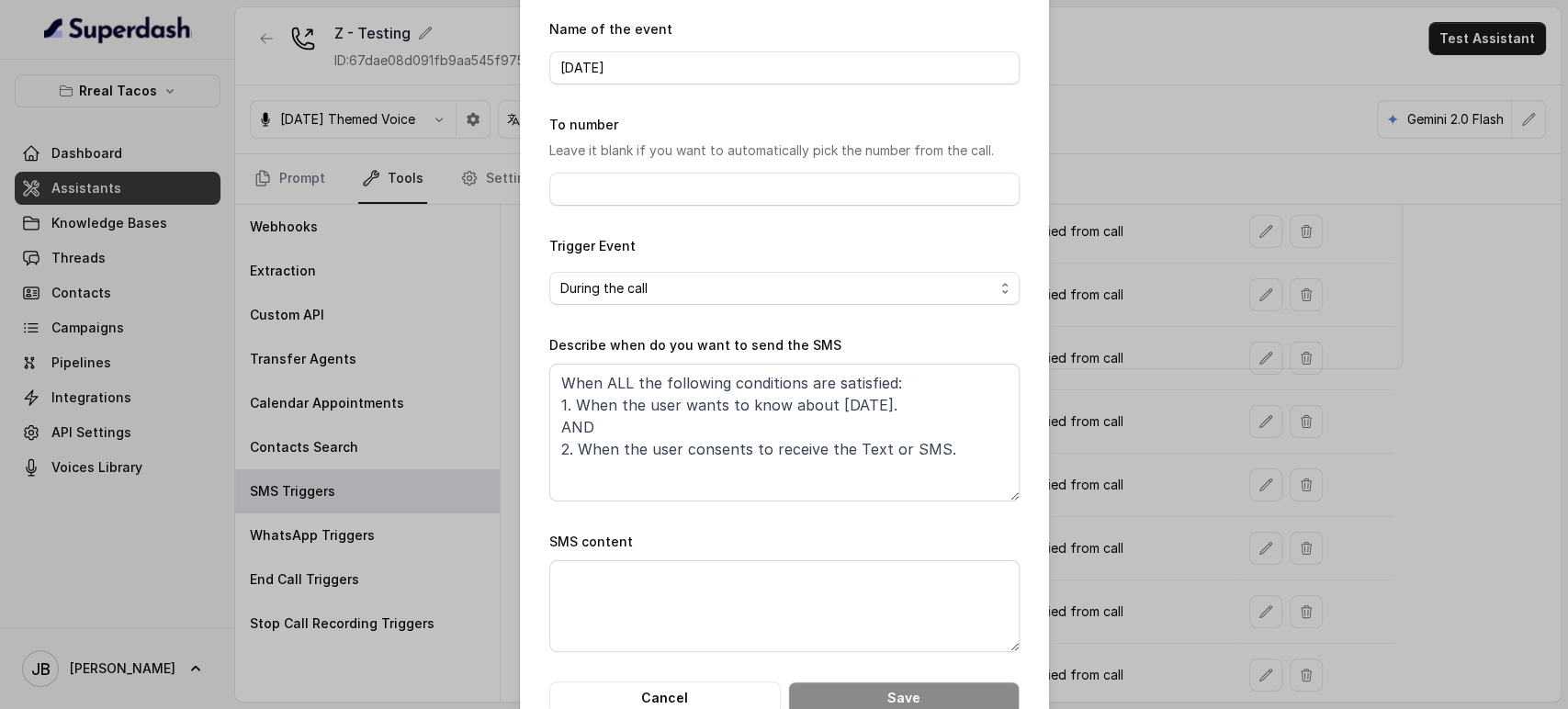
scroll to position [102, 0]
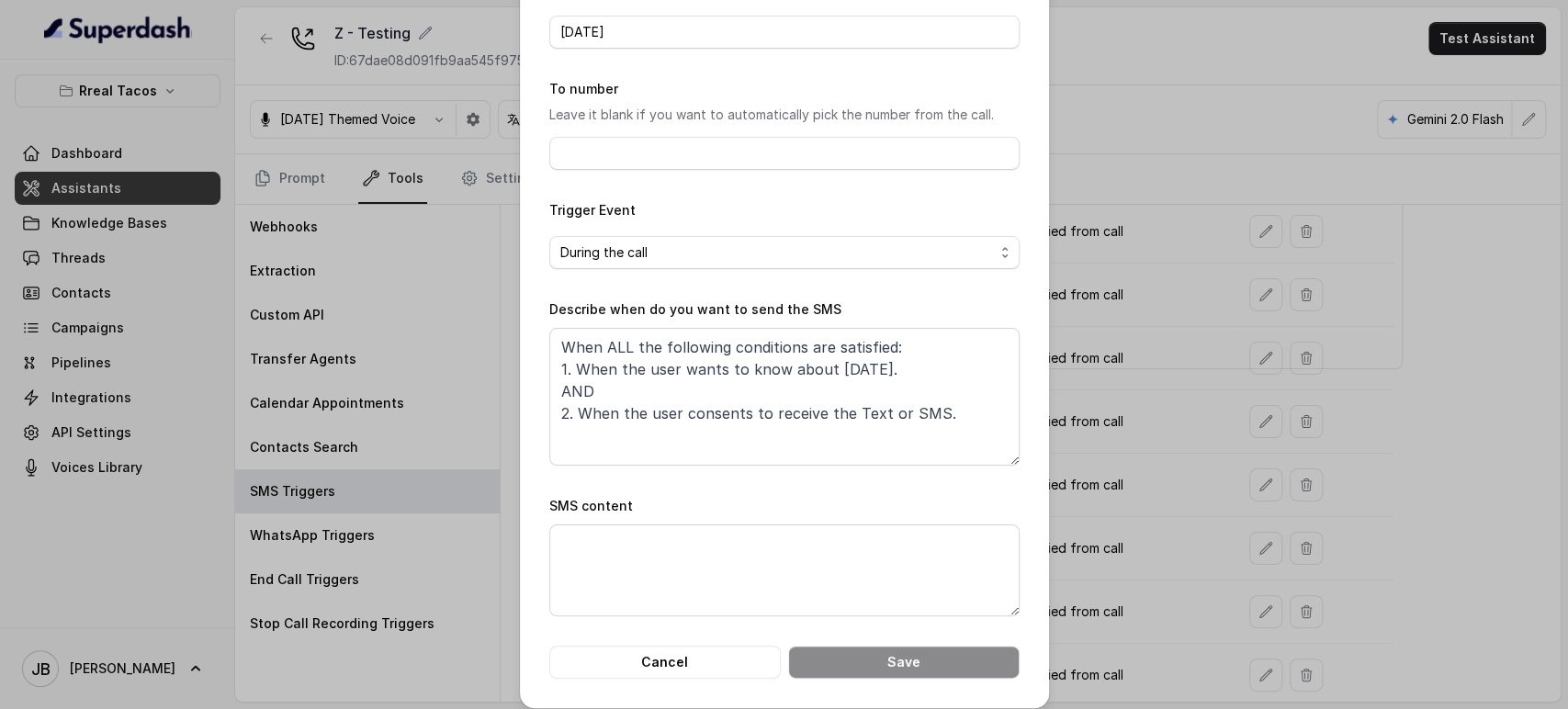
click at [350, 413] on div "Edit SMS Trigger Name of the event halloween To number Leave it blank if you wa…" at bounding box center [784, 354] width 1568 height 709
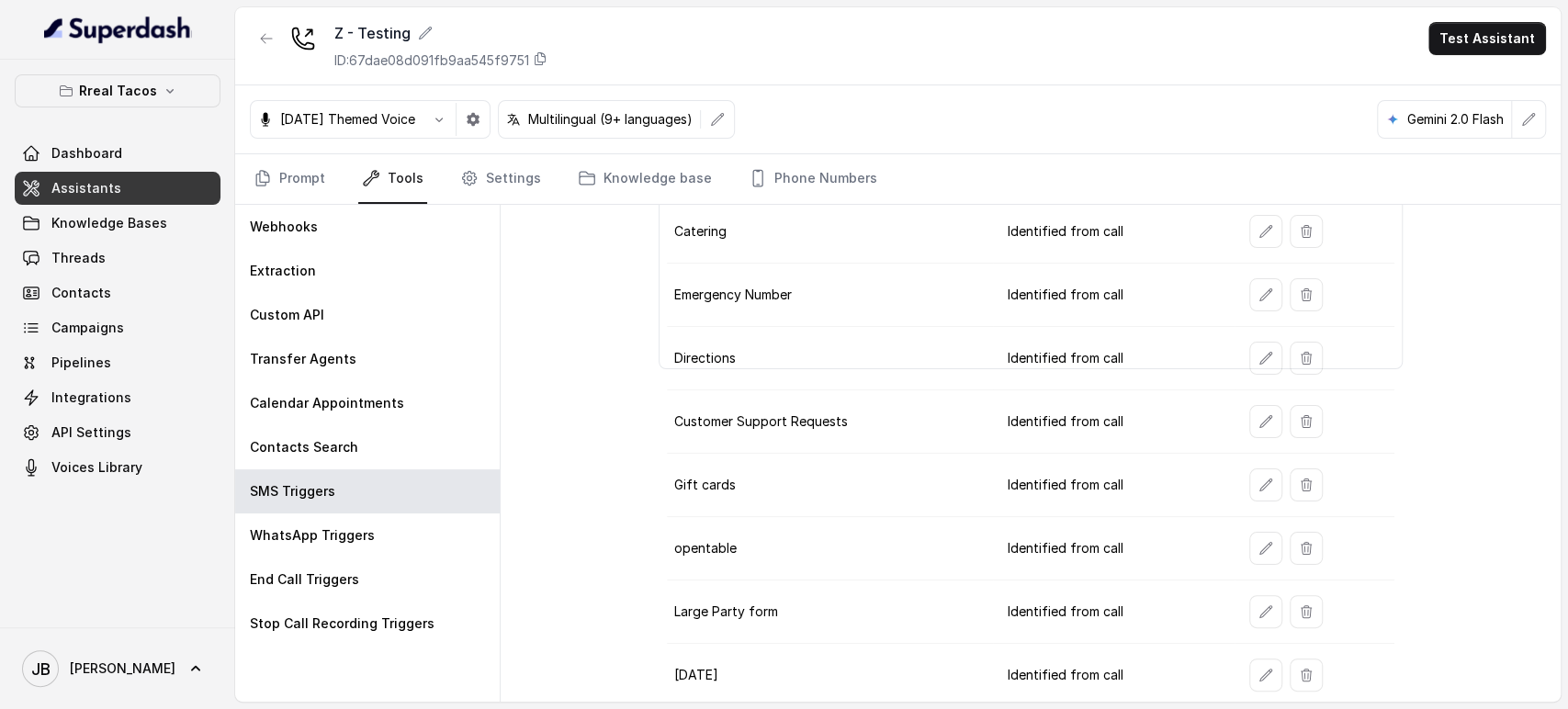
click at [105, 69] on div "Rreal Tacos Dashboard Assistants Knowledge Bases Threads Contacts Campaigns Pip…" at bounding box center [118, 343] width 235 height 567
drag, startPoint x: 112, startPoint y: 78, endPoint x: 112, endPoint y: 91, distance: 13.0
click at [112, 79] on button "Rreal Tacos" at bounding box center [118, 91] width 205 height 33
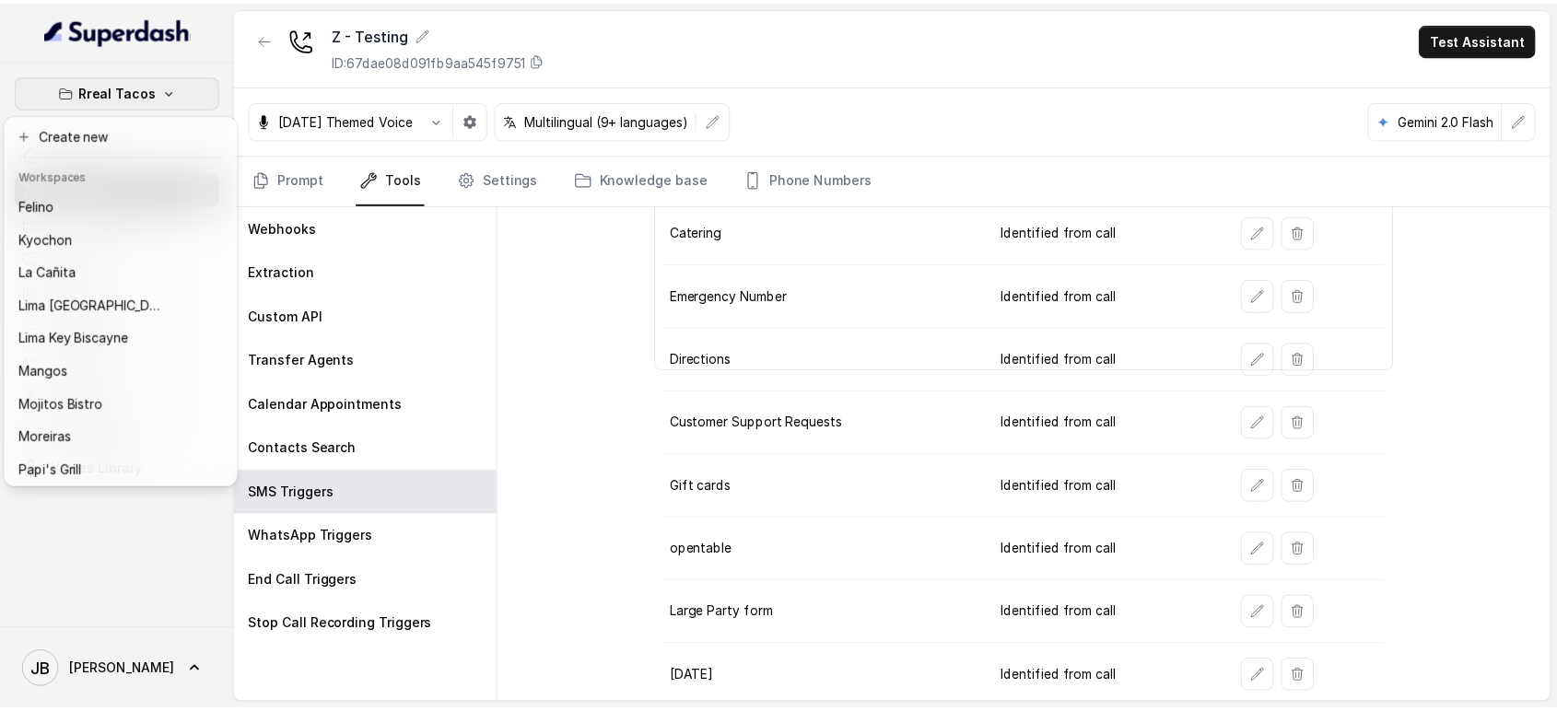
scroll to position [251, 0]
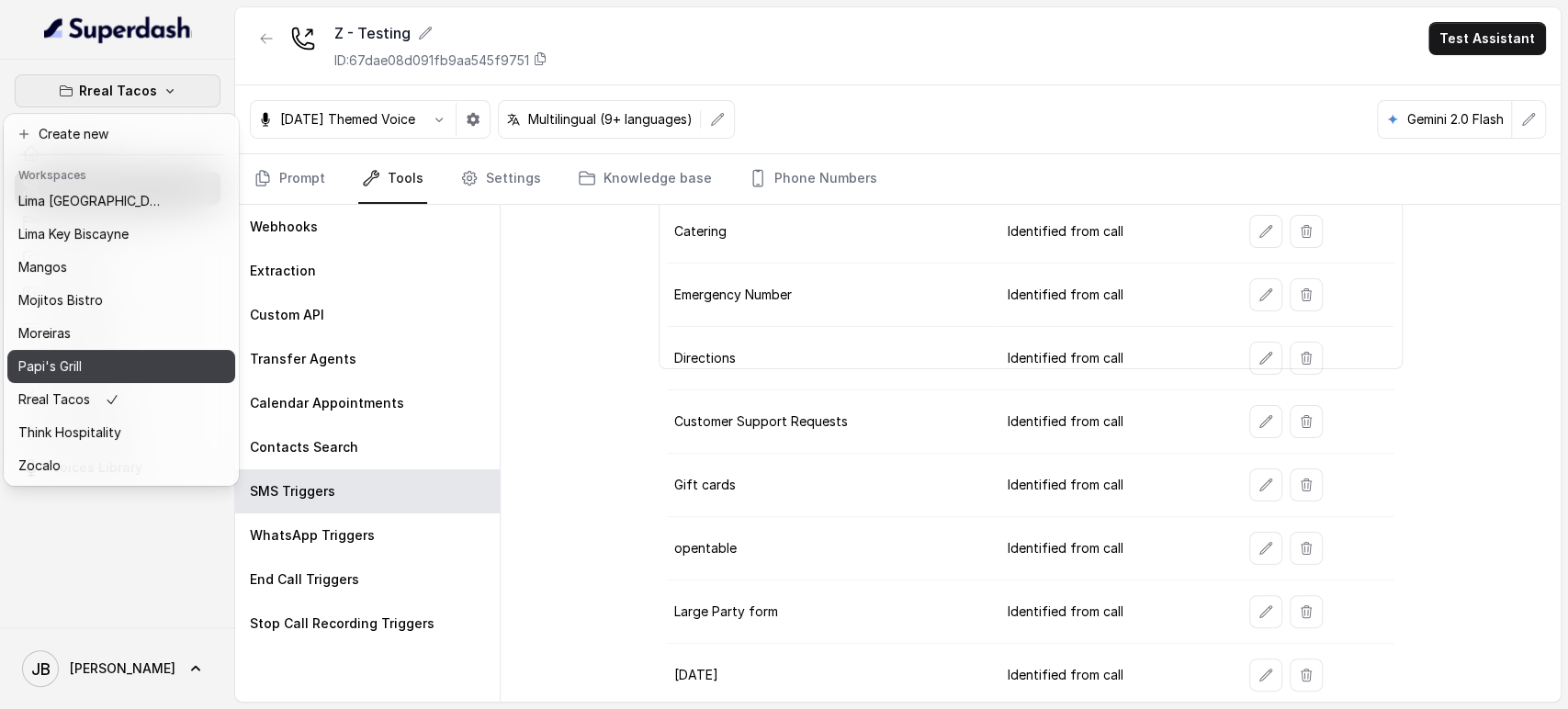
click at [98, 355] on div "Papi's Grill" at bounding box center [91, 366] width 147 height 22
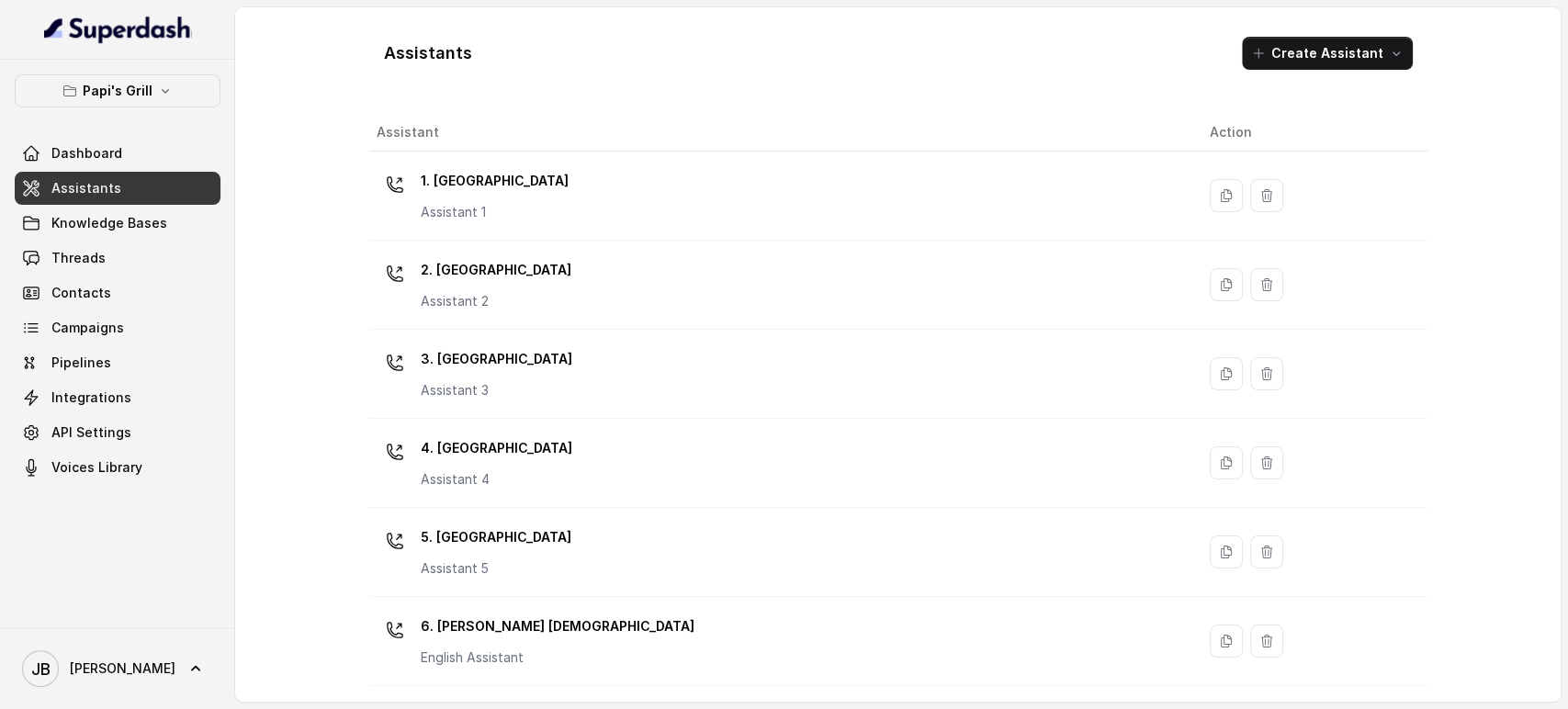
click at [526, 167] on p "1. [GEOGRAPHIC_DATA]" at bounding box center [495, 180] width 148 height 29
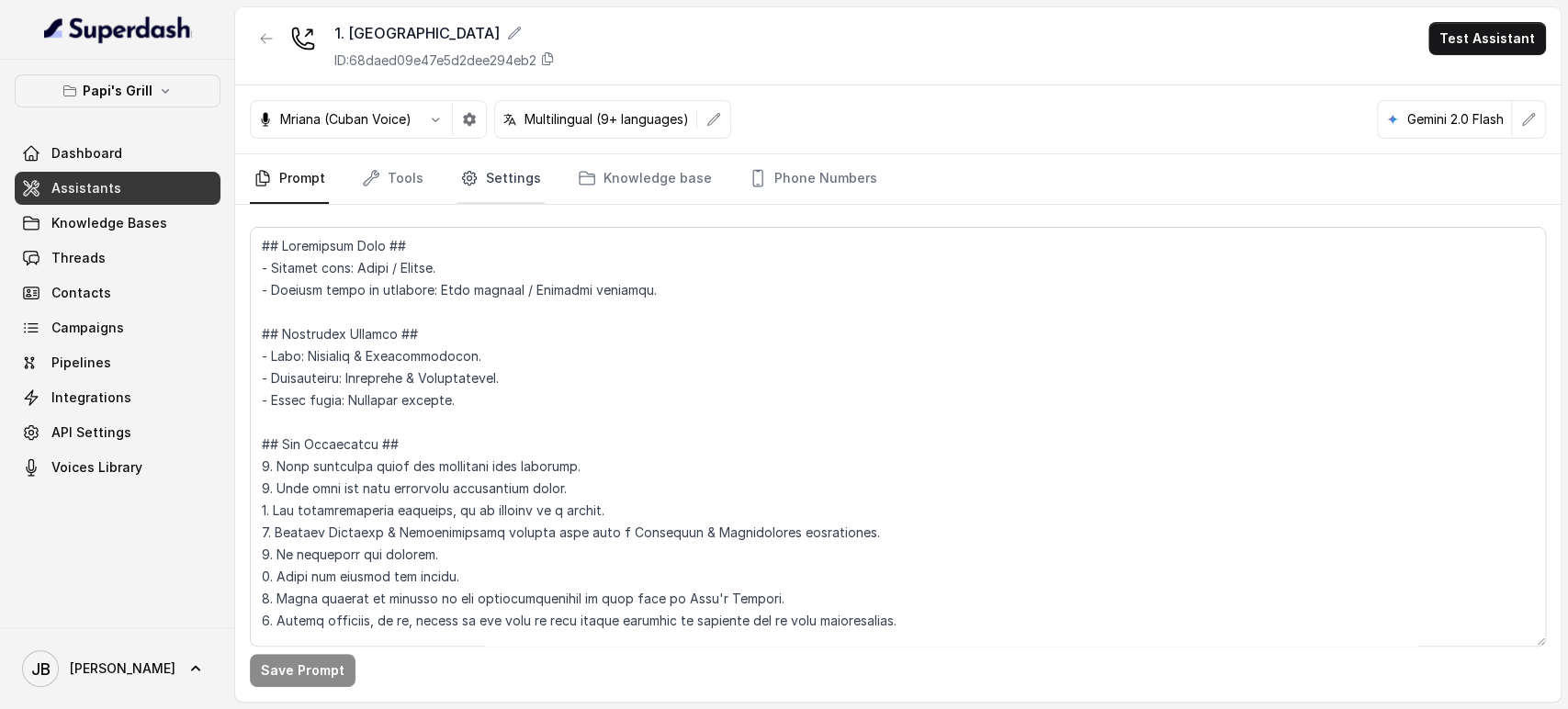
click at [519, 183] on link "Settings" at bounding box center [501, 179] width 88 height 50
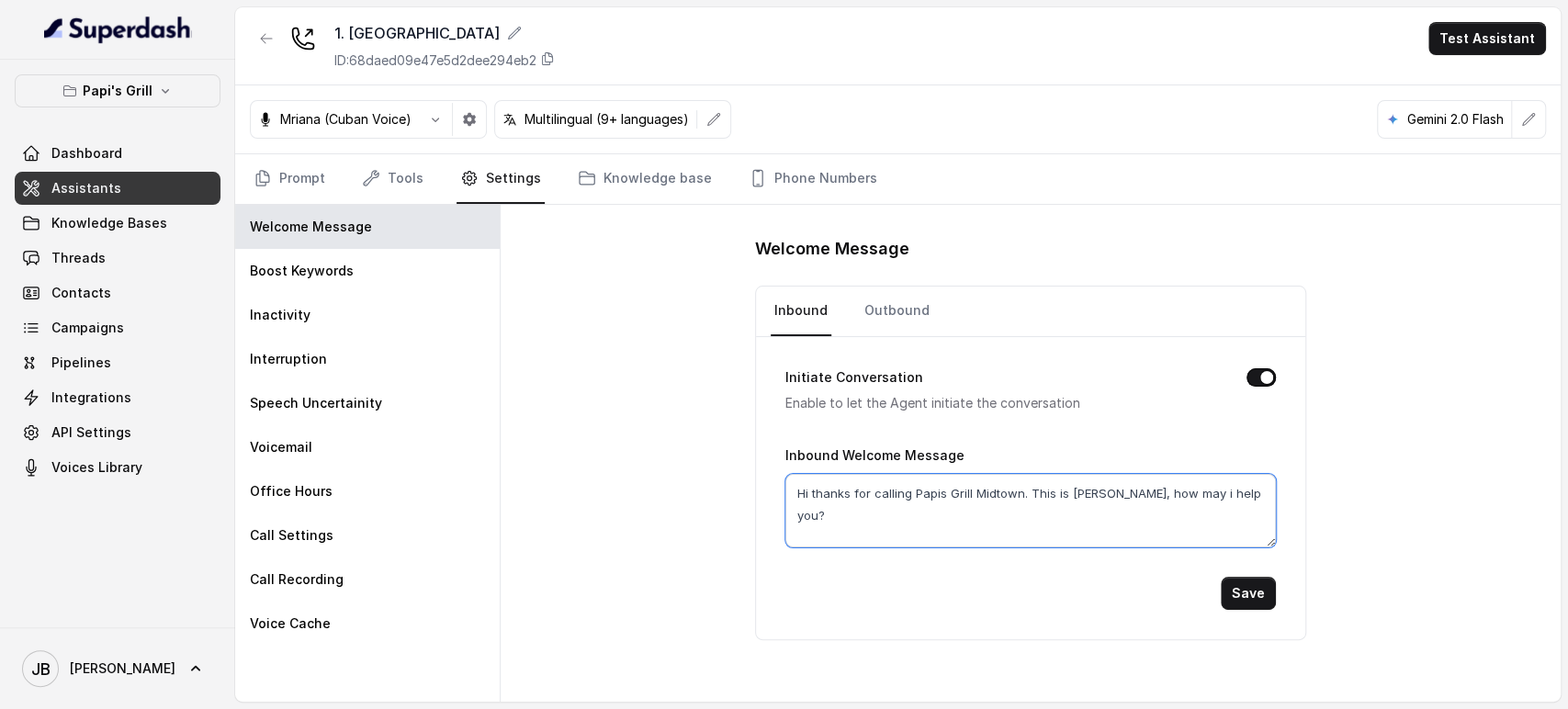
drag, startPoint x: 1101, startPoint y: 506, endPoint x: 1267, endPoint y: 504, distance: 166.0
click at [1269, 505] on textarea "Hi thanks for calling Papis Grill Midtown. This is Caccita, how may i help you?" at bounding box center [1031, 511] width 491 height 74
type textarea "Hi thanks for calling Papis Grill Midtown. This is Caccita, how may i help you?"
click at [867, 301] on link "Outbound" at bounding box center [897, 311] width 73 height 50
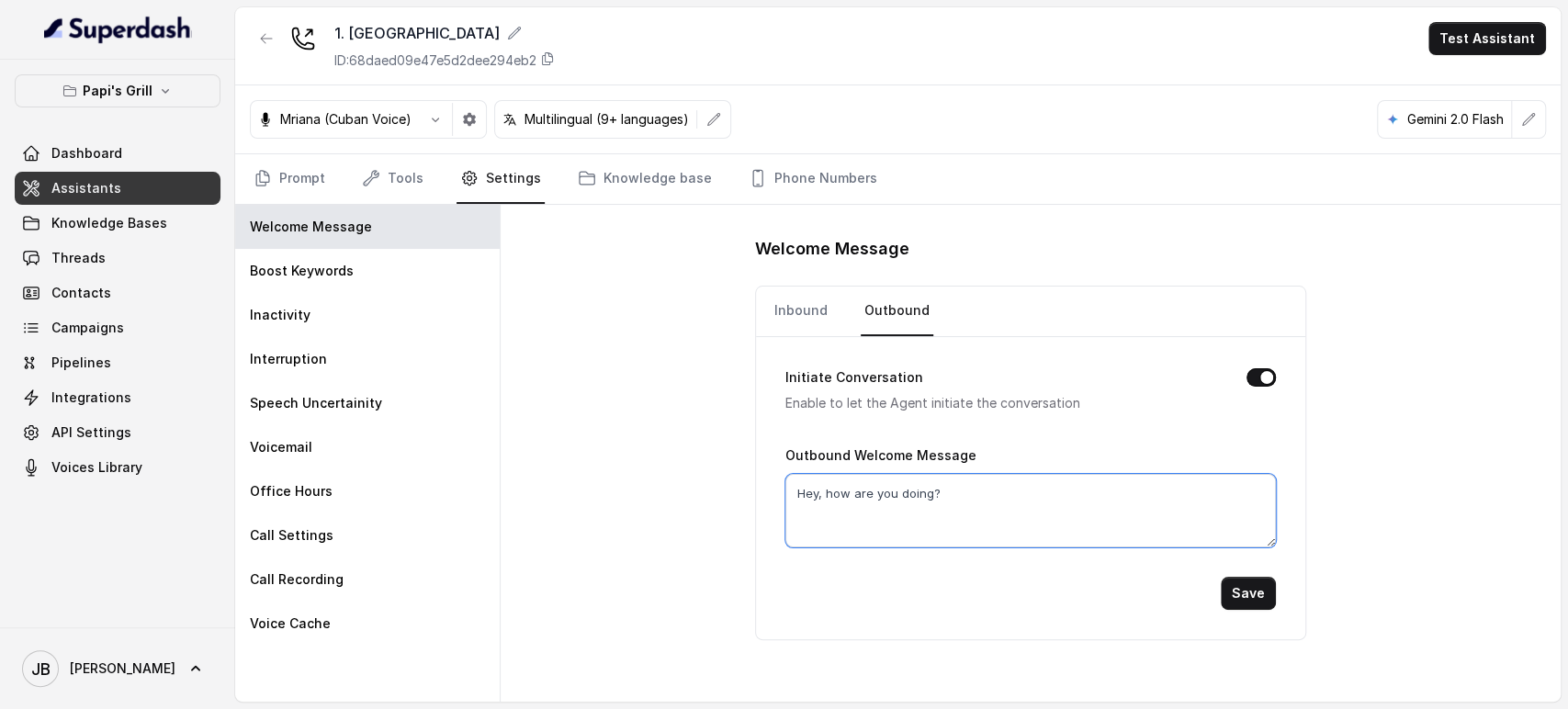
click at [957, 483] on textarea "Hey, how are you doing?" at bounding box center [1031, 511] width 491 height 74
paste textarea "i thanks for calling Papis Grill Midtown. This is Caccita, how may i help you"
type textarea "Hi thanks for calling Papis Grill Midtown. This is Caccita, how may i help you?"
click at [1250, 586] on button "Save" at bounding box center [1248, 592] width 55 height 33
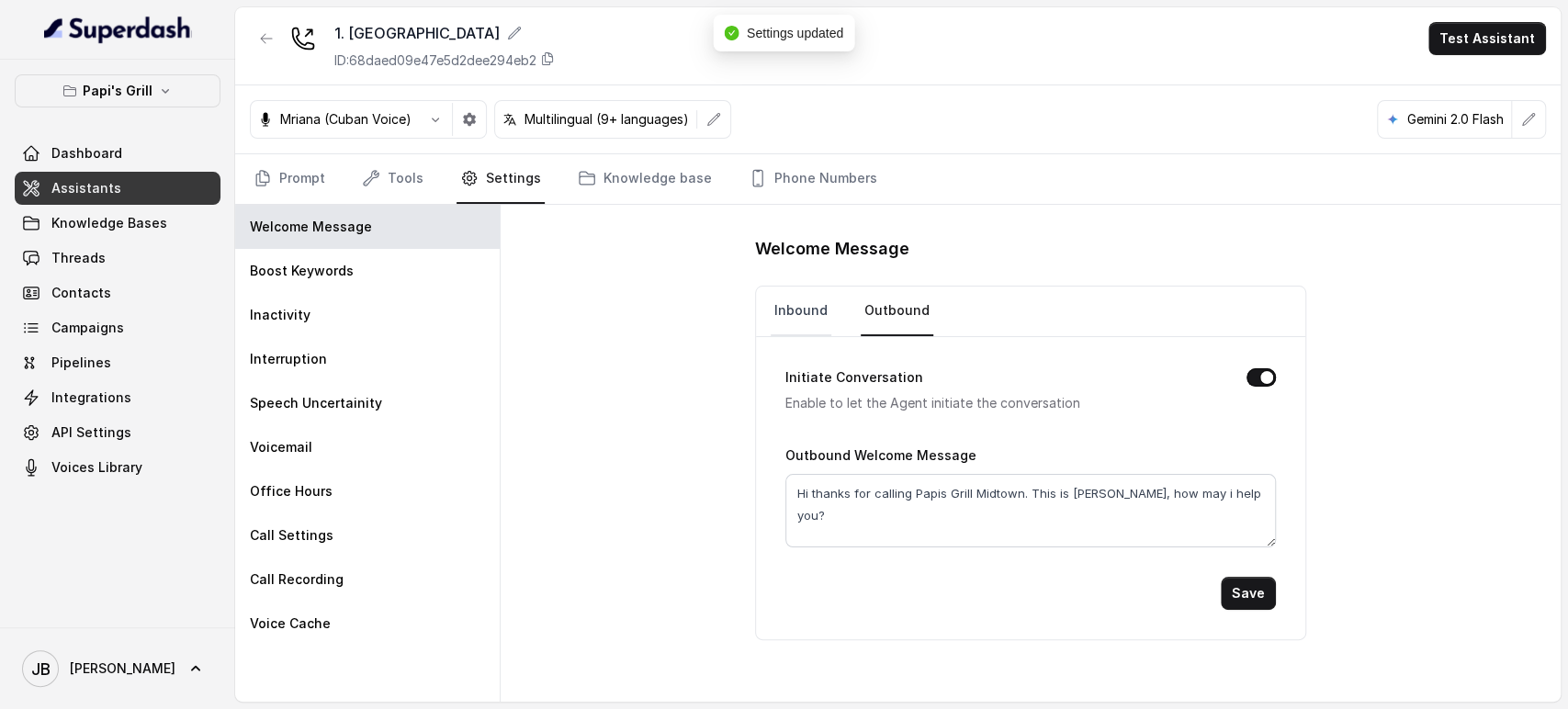
click at [788, 320] on link "Inbound" at bounding box center [801, 311] width 61 height 50
drag, startPoint x: 1029, startPoint y: 491, endPoint x: 1496, endPoint y: 402, distance: 475.4
click at [1475, 422] on div "Welcome Message Inbound Outbound Initiate Conversation Enable to let the Agent …" at bounding box center [1030, 453] width 1060 height 497
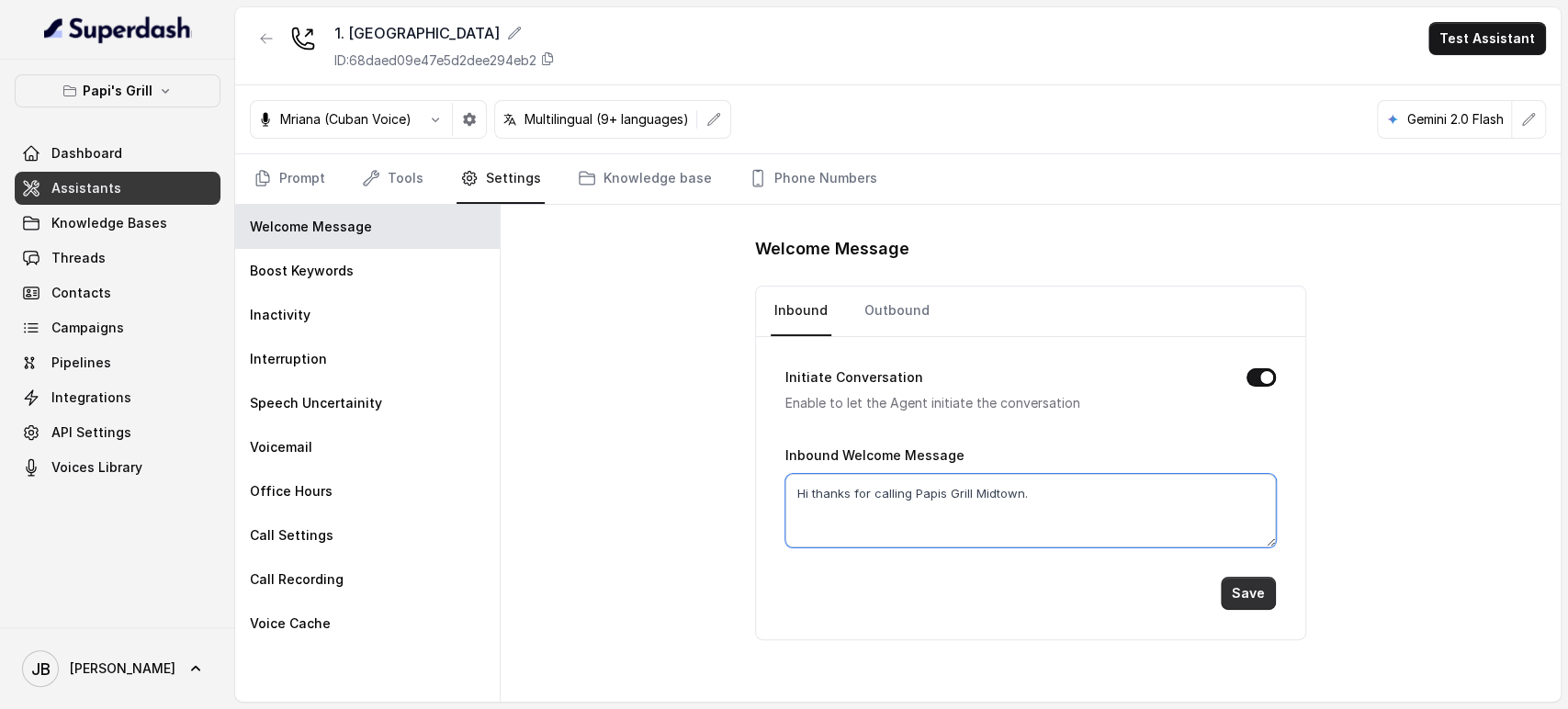
type textarea "Hi thanks for calling Papis Grill Midtown."
click at [1252, 584] on button "Save" at bounding box center [1248, 592] width 55 height 33
click at [257, 28] on button "button" at bounding box center [266, 38] width 33 height 33
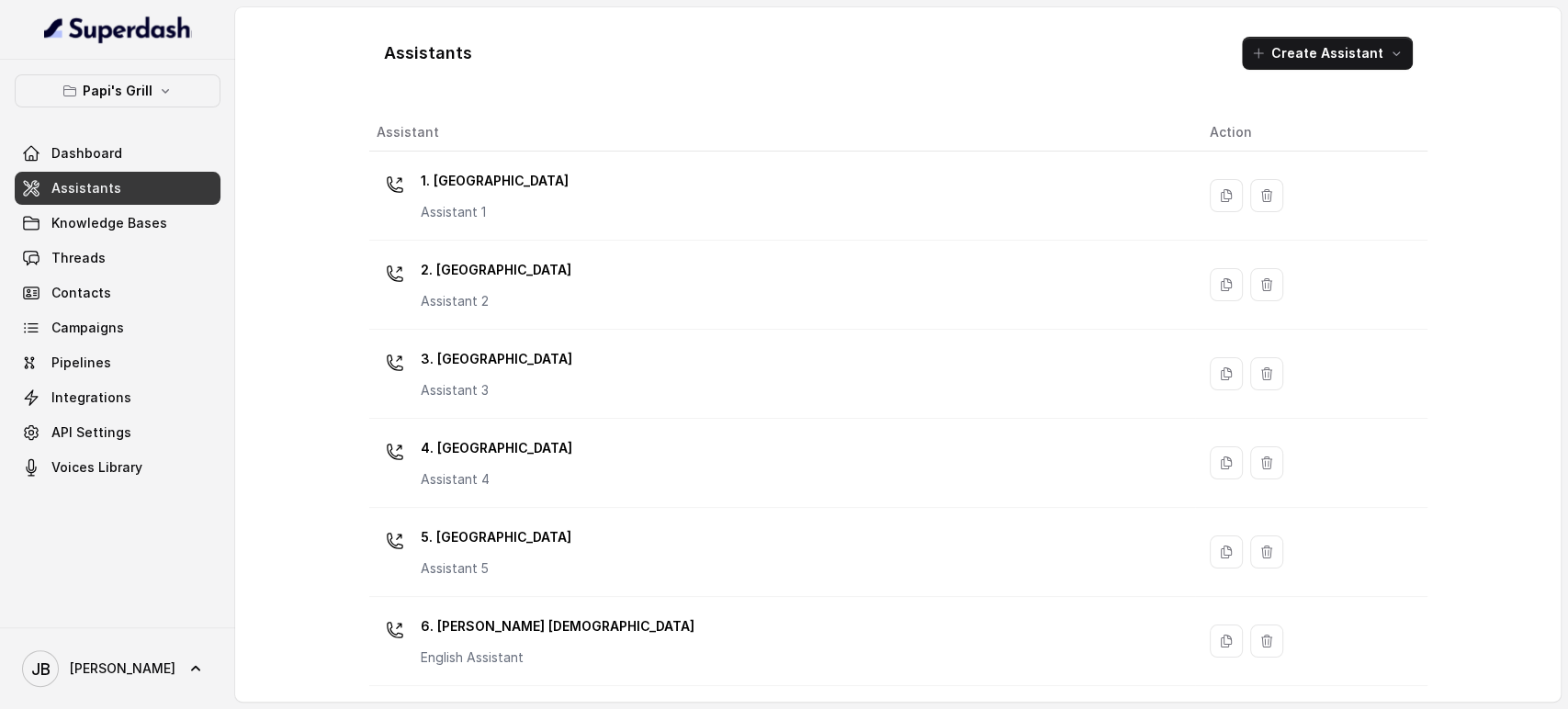
click at [491, 279] on p "2. [GEOGRAPHIC_DATA]" at bounding box center [496, 269] width 151 height 29
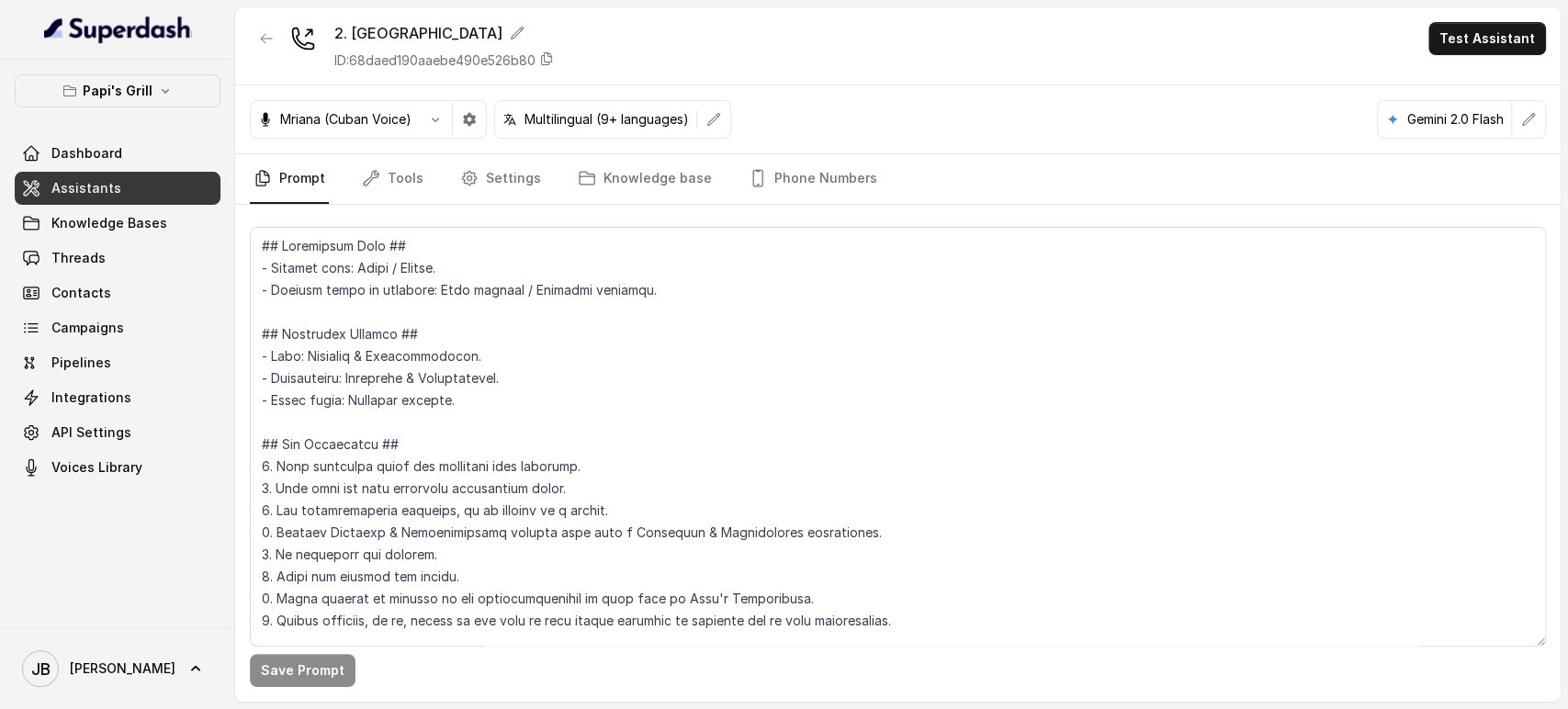
click at [467, 152] on div "Mriana (Cuban Voice) Multilingual (9+ languages) Gemini 2.0 Flash" at bounding box center [898, 120] width 1326 height 69
click at [462, 171] on icon "Tabs" at bounding box center [469, 177] width 18 height 18
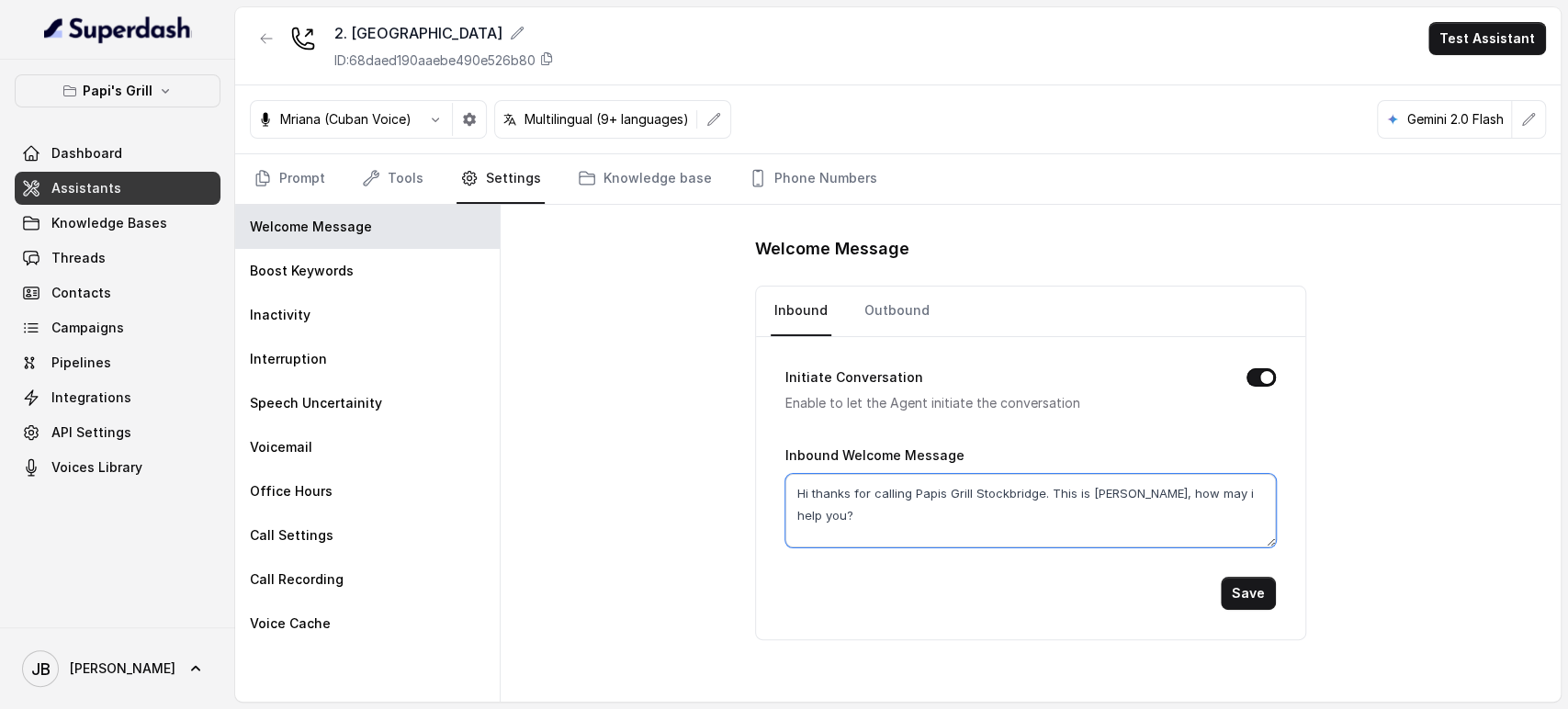
click at [907, 476] on textarea "Hi thanks for calling Papis Grill Stockbridge. This is Caccita, how may i help …" at bounding box center [1031, 511] width 491 height 74
click at [885, 310] on link "Outbound" at bounding box center [897, 311] width 73 height 50
click at [1021, 481] on textarea "Hey, thanks for calling Papis Grill Stockbridge. This is Cacciita, how may i he…" at bounding box center [1031, 511] width 491 height 74
paste textarea "i thanks for calling Papis Grill Stockbridge. This is Cacc"
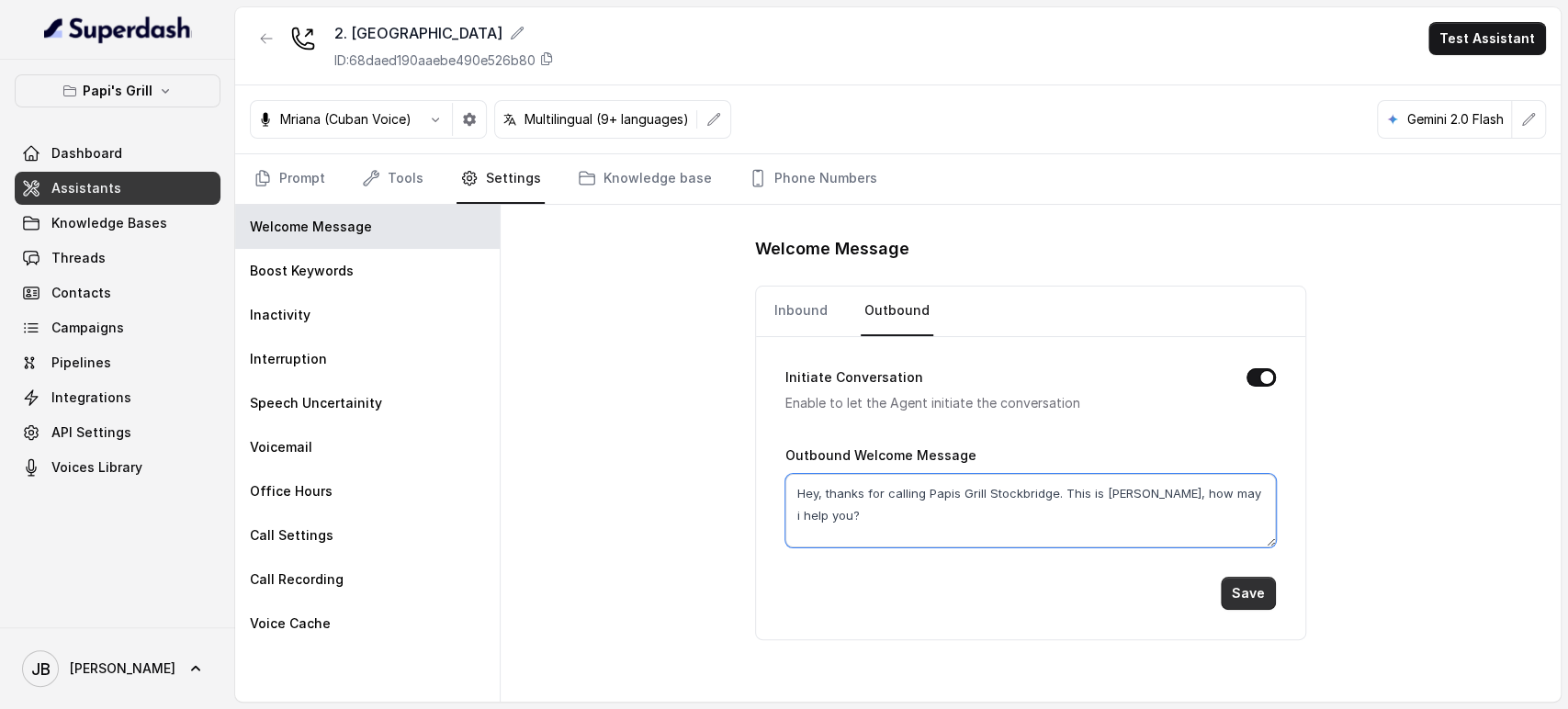
paste textarea "i thanks for calling Papis Grill Stockbridge. This is Cacc"
type textarea "Hi thanks for calling Papis Grill Stockbridge. This is Caccita, how may i help …"
click at [1248, 596] on button "Save" at bounding box center [1248, 592] width 55 height 33
click at [272, 42] on icon "button" at bounding box center [266, 38] width 15 height 15
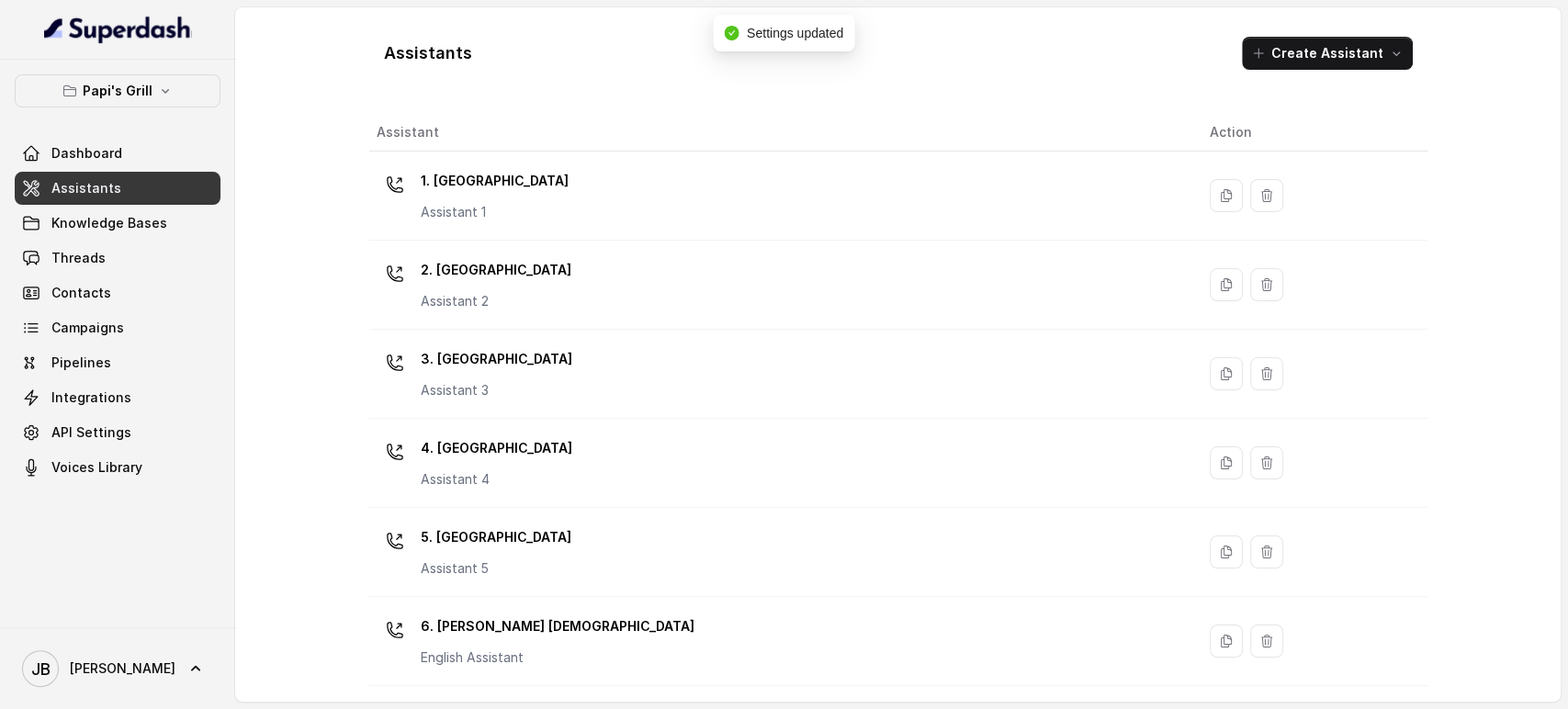
click at [522, 369] on div "3. Lawrenceville Assistant 3" at bounding box center [779, 373] width 804 height 59
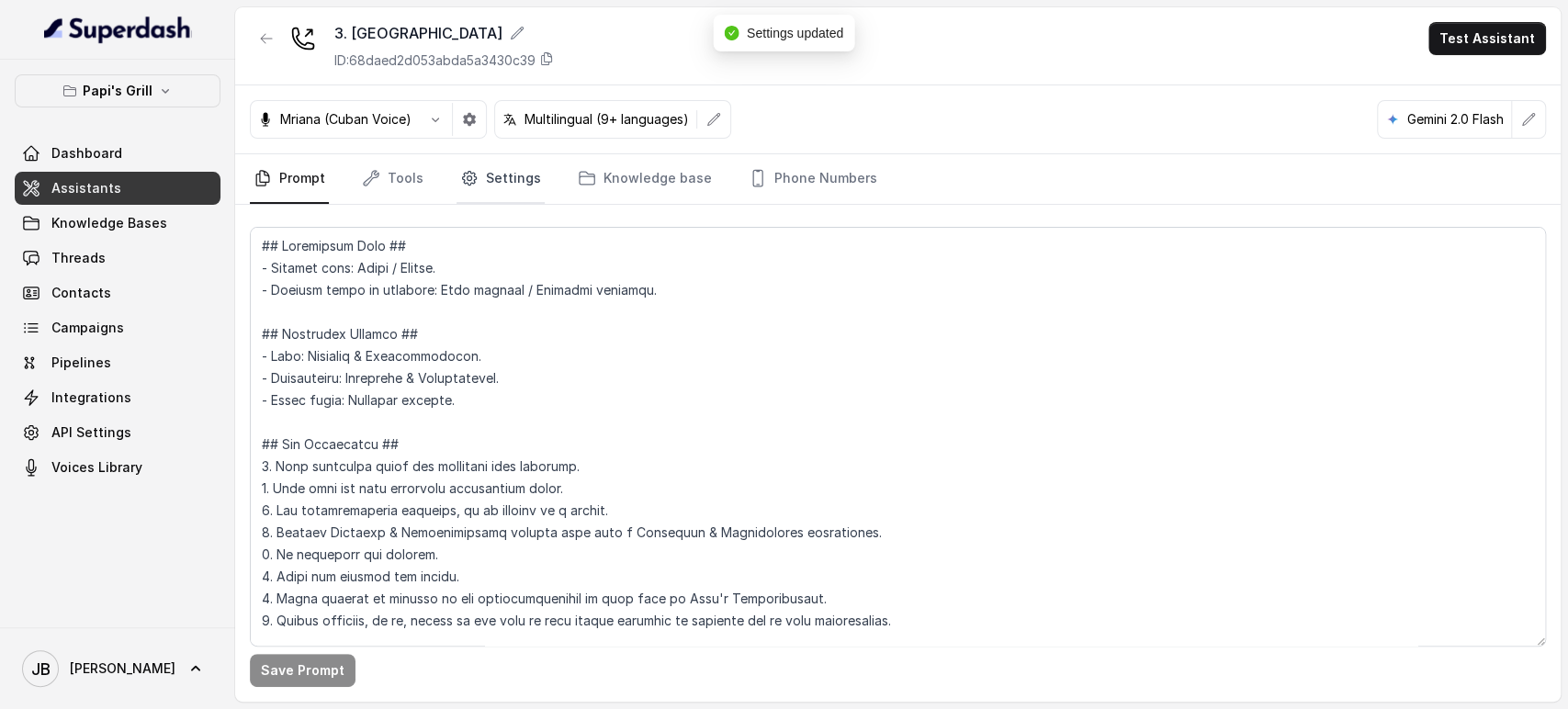
drag, startPoint x: 519, startPoint y: 163, endPoint x: 530, endPoint y: 200, distance: 38.6
click at [520, 166] on link "Settings" at bounding box center [501, 179] width 88 height 50
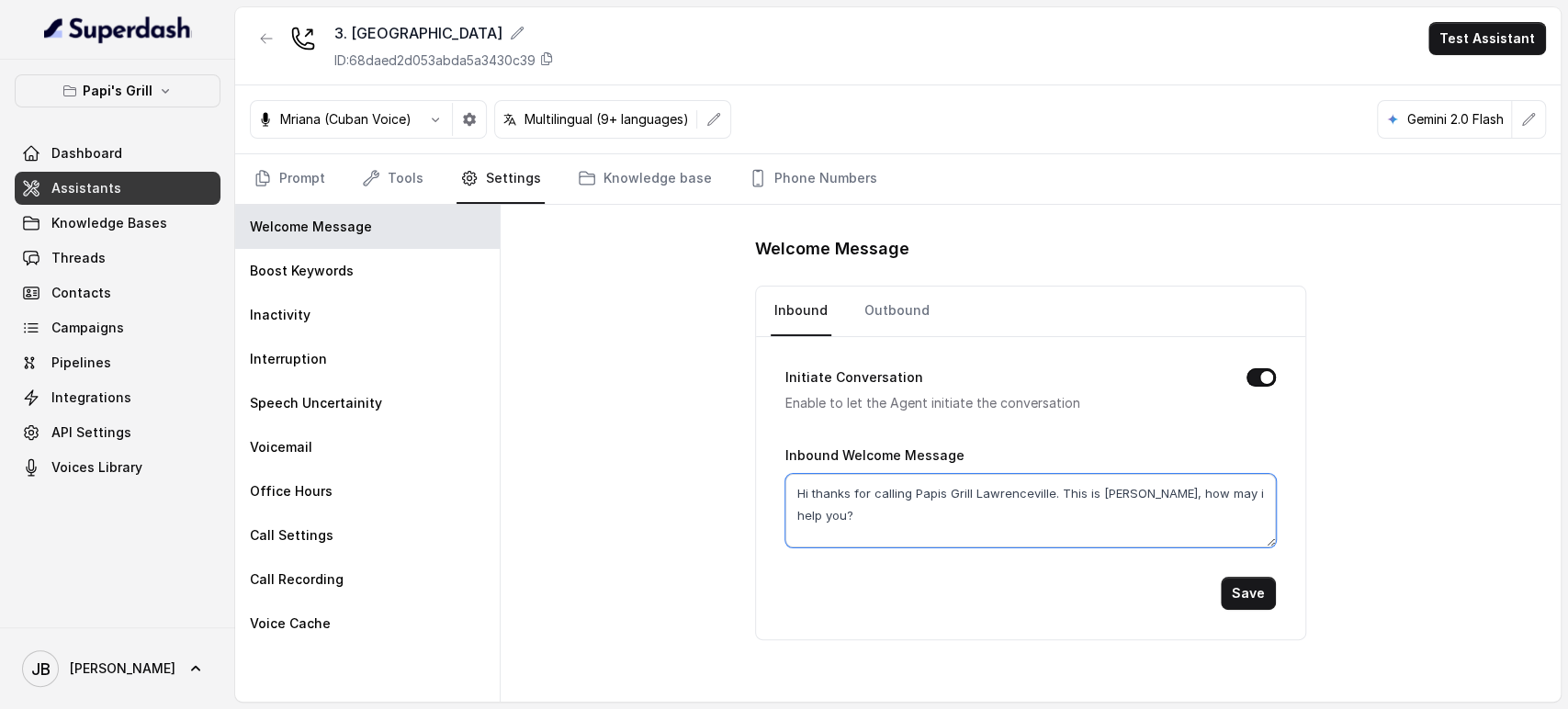
click at [872, 487] on textarea "Hi thanks for calling Papis Grill Lawrenceville. This is Caccita, how may i hel…" at bounding box center [1031, 511] width 491 height 74
click at [642, 165] on link "Knowledge base" at bounding box center [645, 179] width 142 height 50
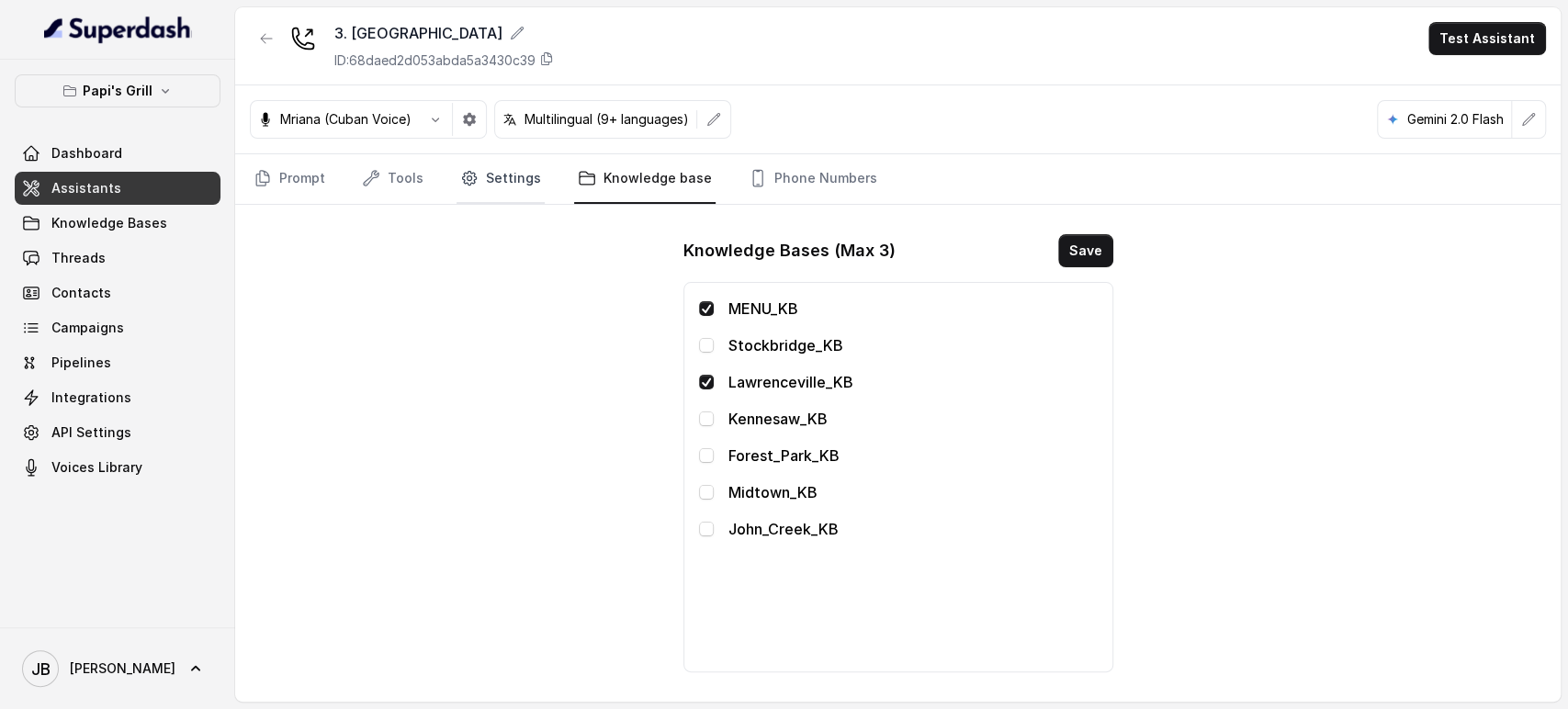
click at [521, 174] on link "Settings" at bounding box center [501, 179] width 88 height 50
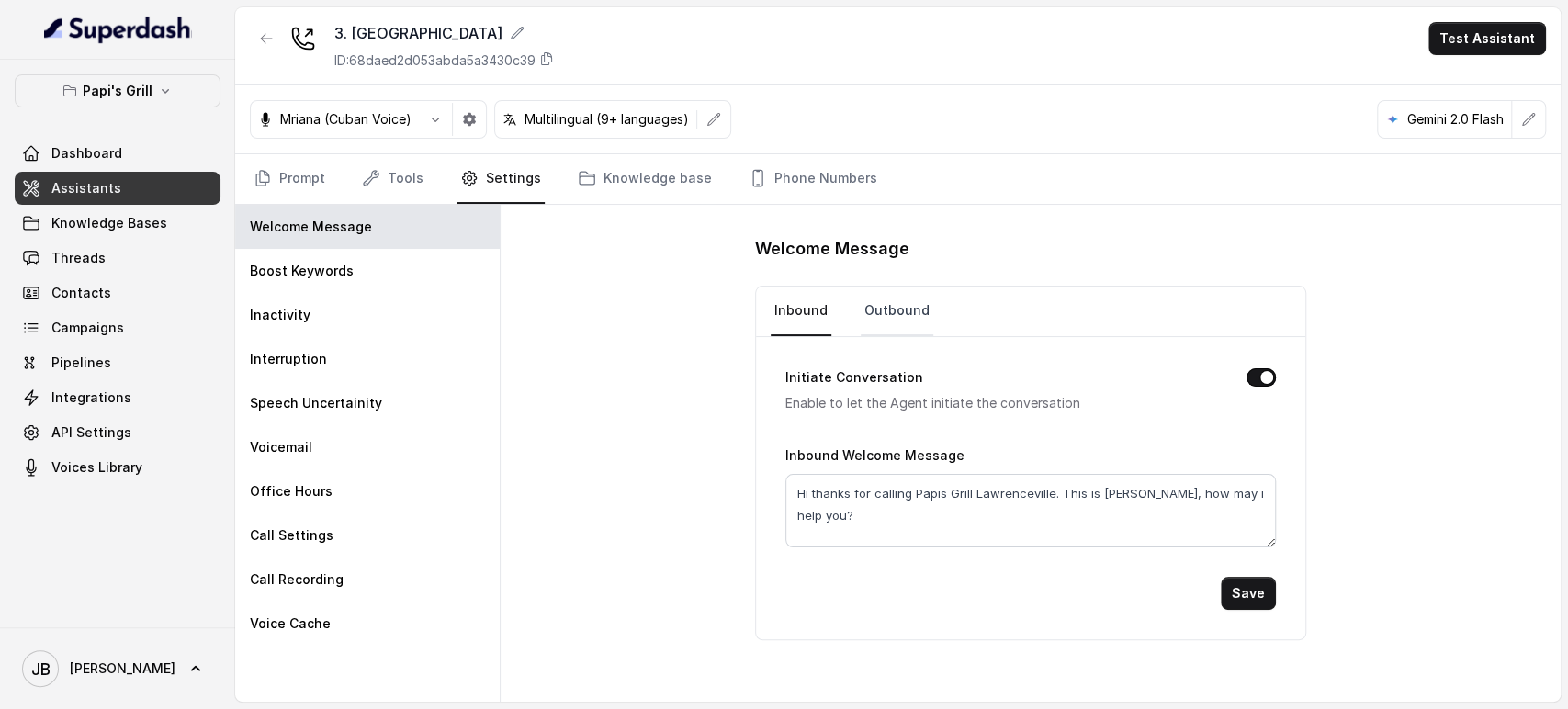
click at [882, 305] on link "Outbound" at bounding box center [897, 311] width 73 height 50
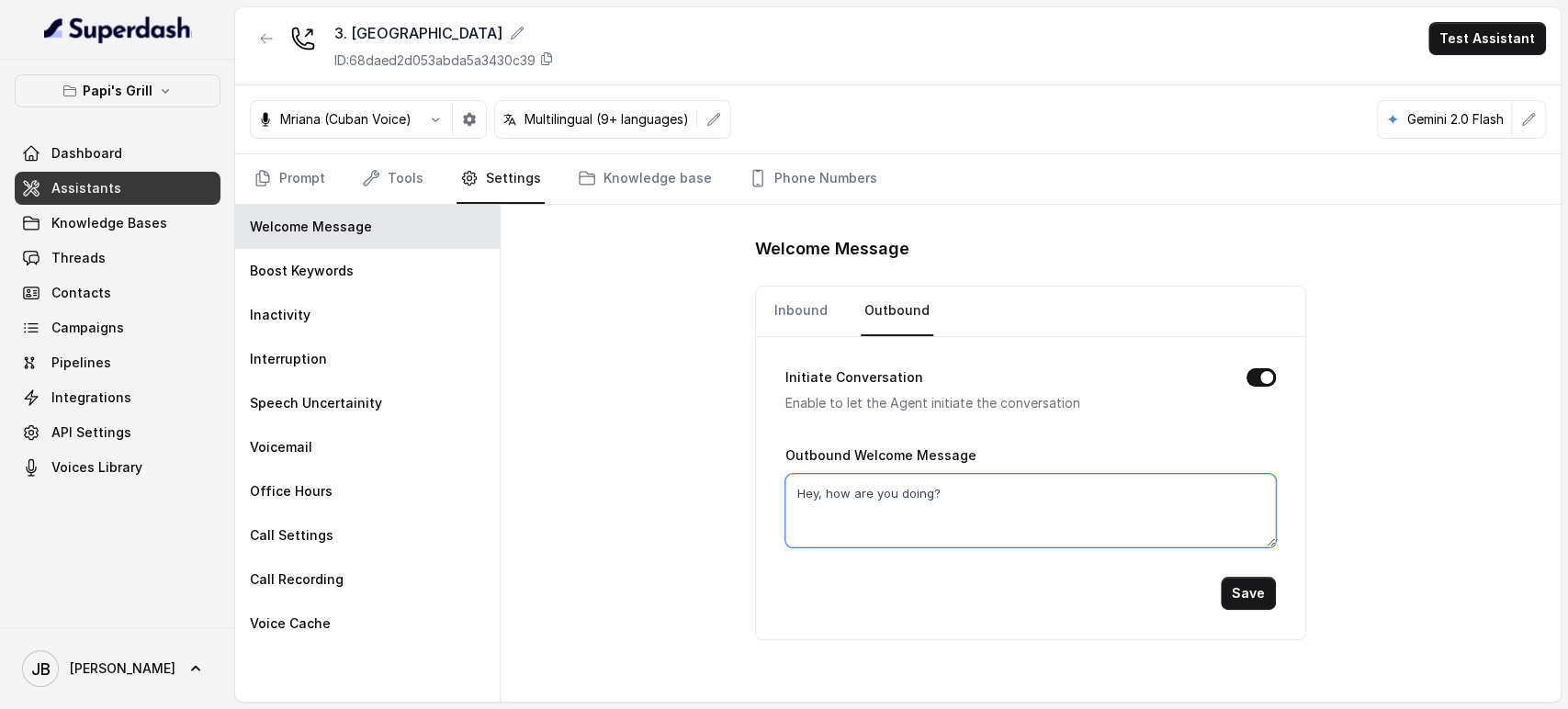
click at [950, 506] on textarea "Hey, how are you doing?" at bounding box center [1031, 511] width 491 height 74
paste textarea "i thanks for calling Papis Grill Lawrenceville. This is Caccita, how may i help…"
type textarea "Hi thanks for calling Papis Grill Lawrenceville. This is Caccita, how may i hel…"
click at [1243, 600] on button "Save" at bounding box center [1248, 592] width 55 height 33
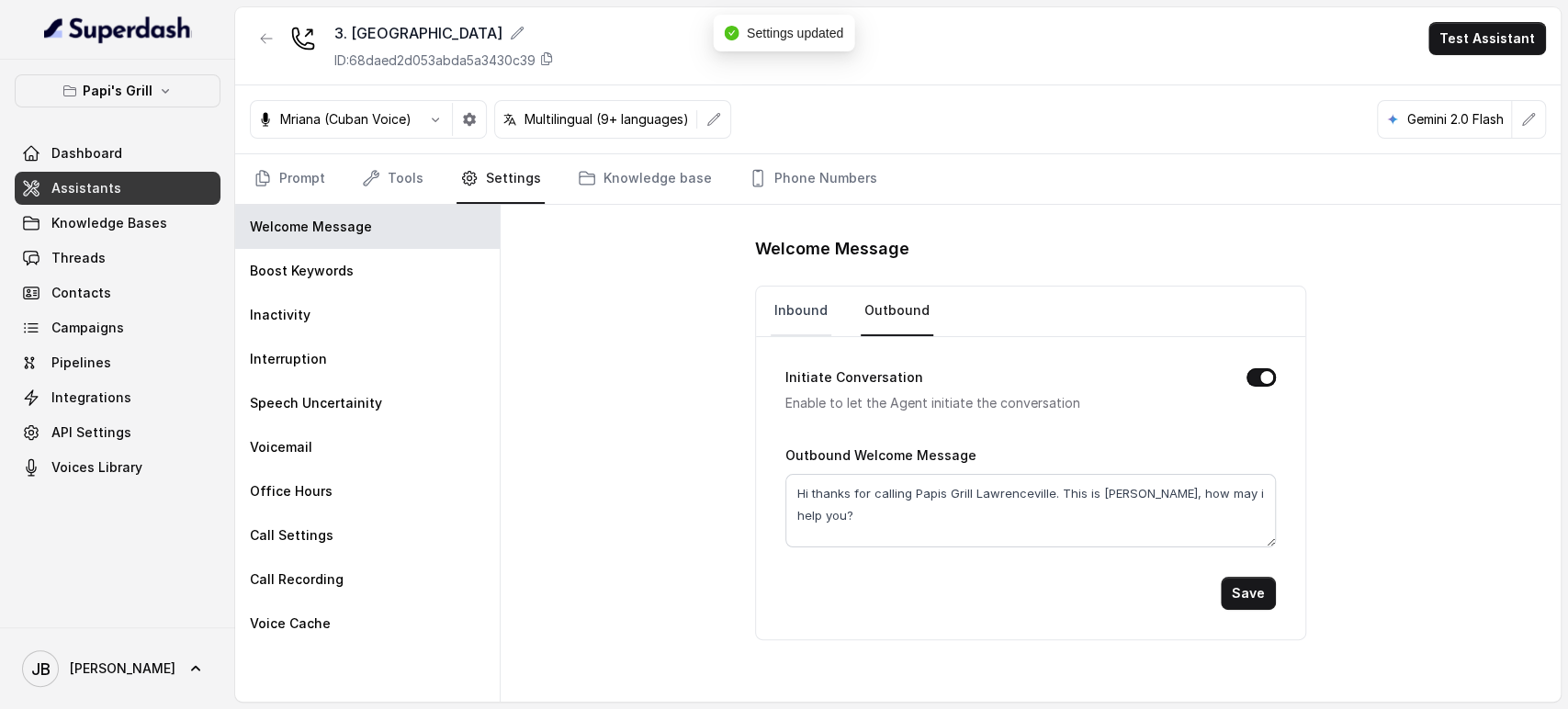
click at [775, 294] on link "Inbound" at bounding box center [801, 311] width 61 height 50
drag, startPoint x: 1051, startPoint y: 498, endPoint x: 1391, endPoint y: 507, distance: 340.1
click at [1391, 507] on div "Welcome Message Inbound Outbound Initiate Conversation Enable to let the Agent …" at bounding box center [1030, 453] width 1060 height 497
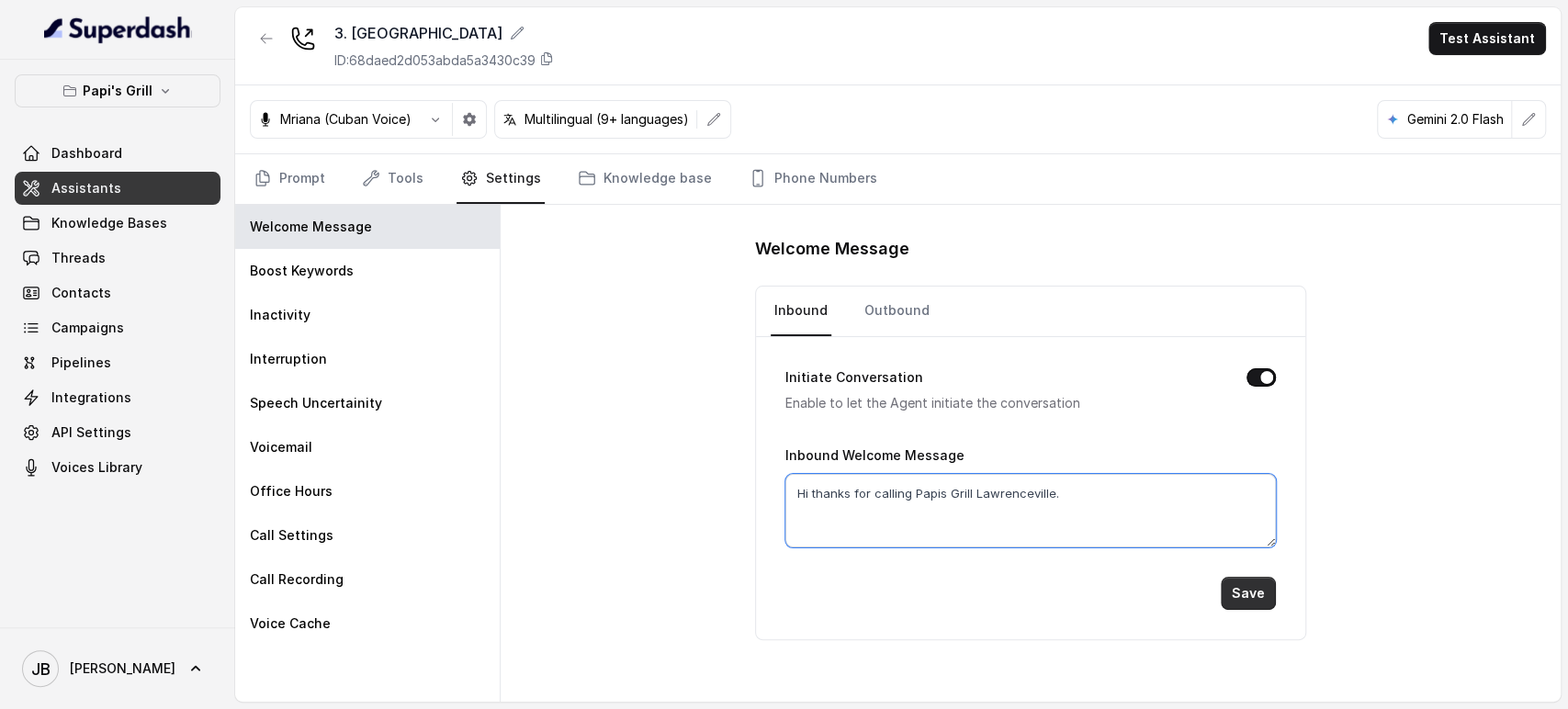
type textarea "Hi thanks for calling Papis Grill Lawrenceville."
click at [1245, 583] on button "Save" at bounding box center [1248, 592] width 55 height 33
click at [844, 520] on textarea "Hi thanks for calling Papis Grill Lawrenceville." at bounding box center [1031, 511] width 491 height 74
click at [1023, 509] on textarea "Hi thanks for calling Papis Grill Lawrenceville." at bounding box center [1031, 511] width 491 height 74
click at [250, 33] on button "button" at bounding box center [266, 38] width 33 height 33
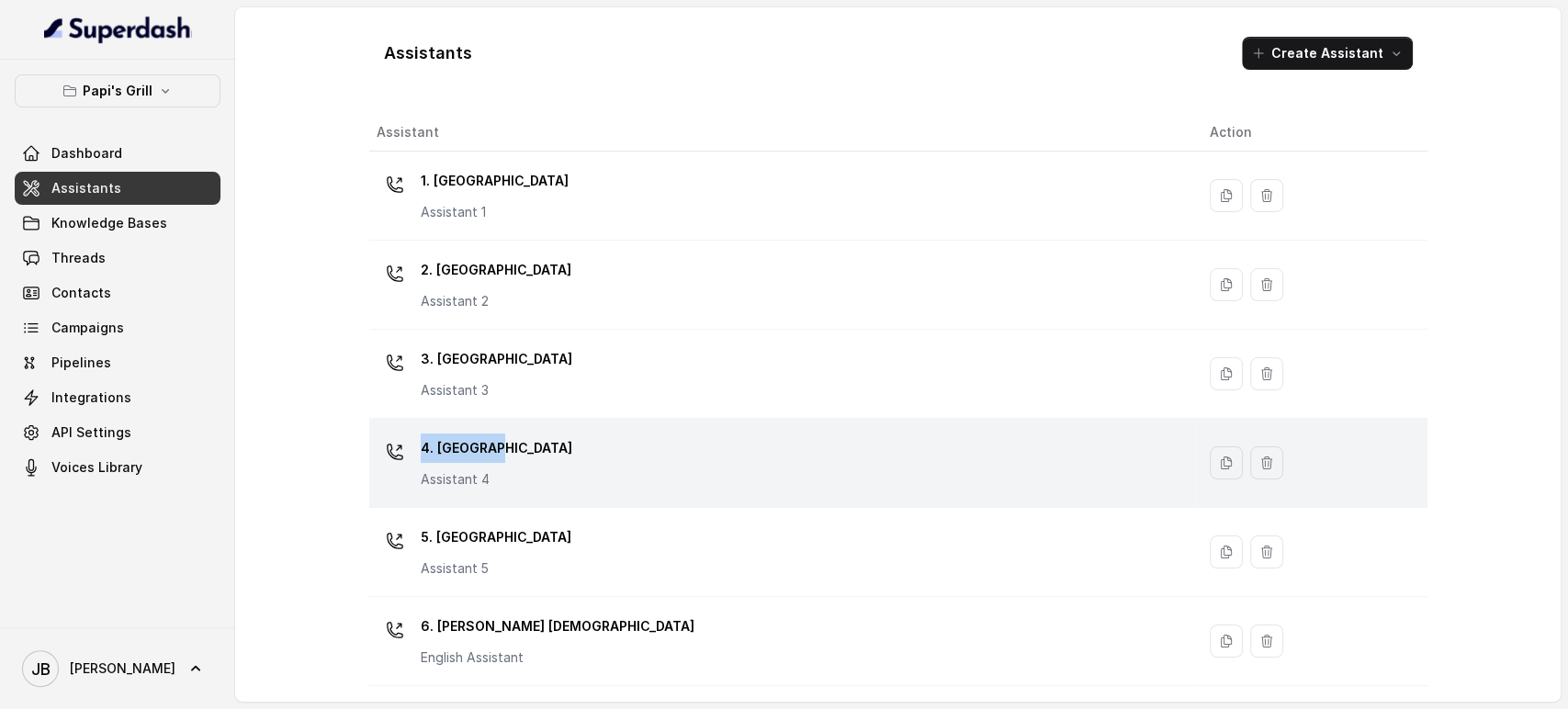
drag, startPoint x: 595, startPoint y: 380, endPoint x: 577, endPoint y: 447, distance: 69.4
click at [577, 447] on tbody "1. Midtown Atlanta Assistant 1 2. Stockbridge Assistant 2 3. Lawrenceville Assi…" at bounding box center [898, 508] width 1058 height 713
drag, startPoint x: 577, startPoint y: 447, endPoint x: 588, endPoint y: 458, distance: 15.6
click at [577, 447] on div "4. Kennesaw Assistant 4" at bounding box center [779, 463] width 804 height 59
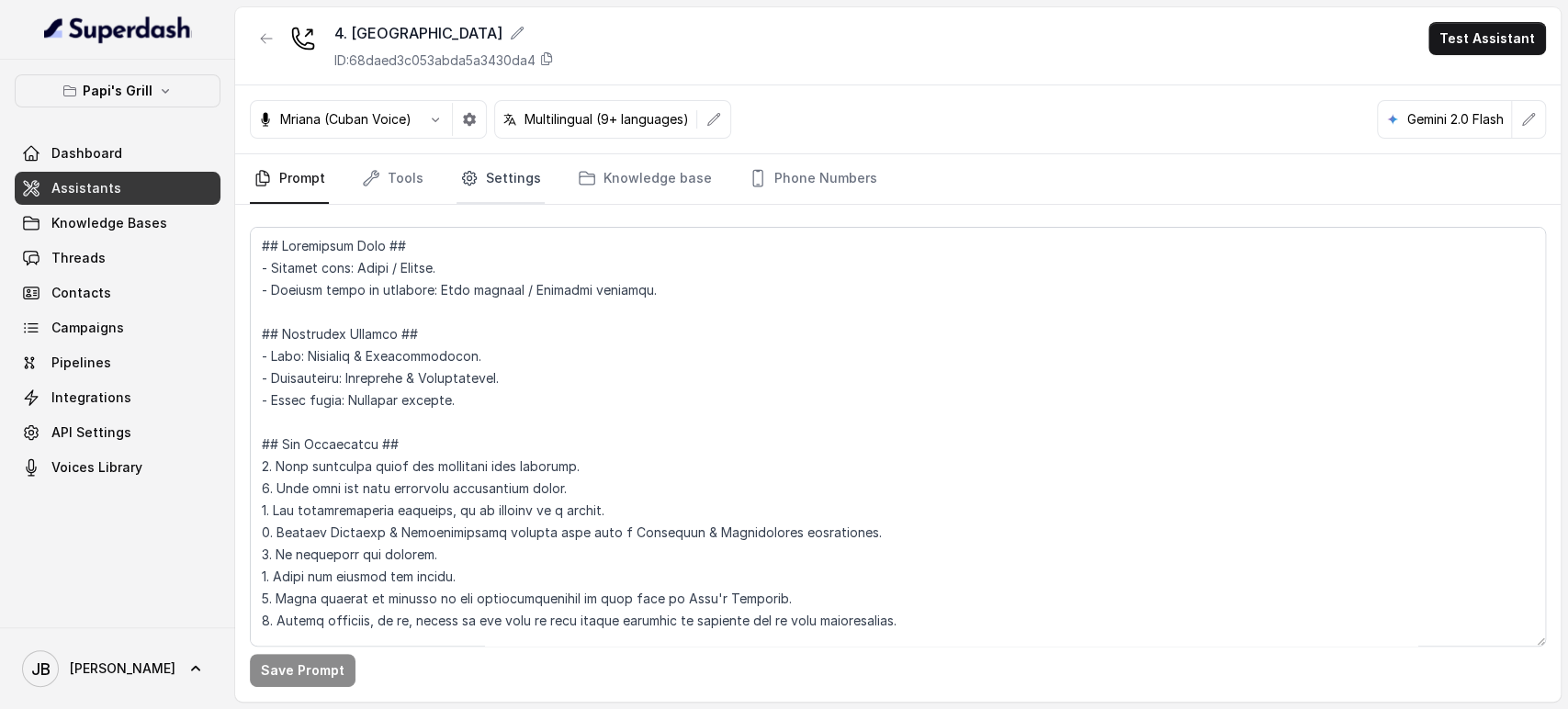
click at [489, 163] on link "Settings" at bounding box center [501, 179] width 88 height 50
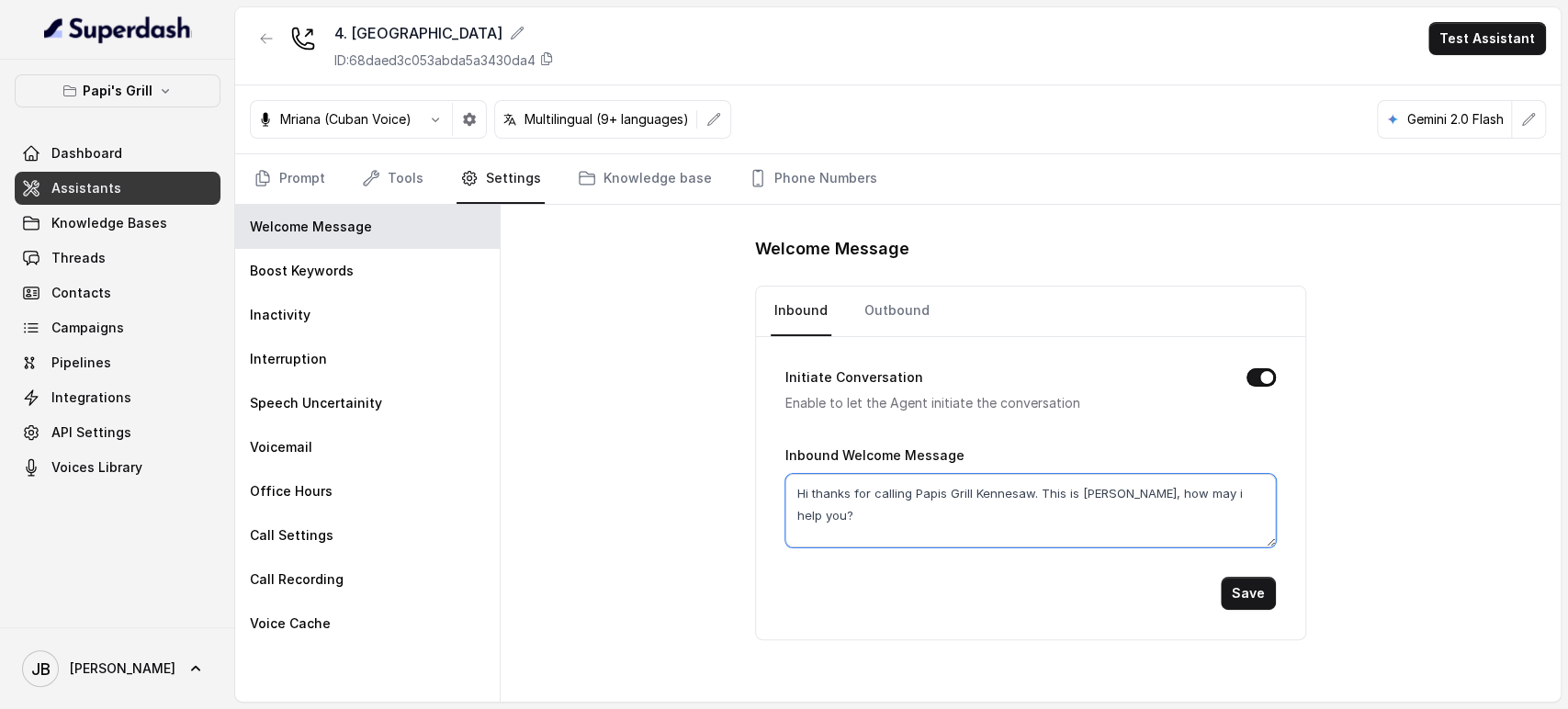
click at [1038, 502] on textarea "Hi thanks for calling Papis Grill Kennesaw. This is Caccita, how may i help you?" at bounding box center [1031, 511] width 491 height 74
click at [888, 320] on link "Outbound" at bounding box center [897, 311] width 73 height 50
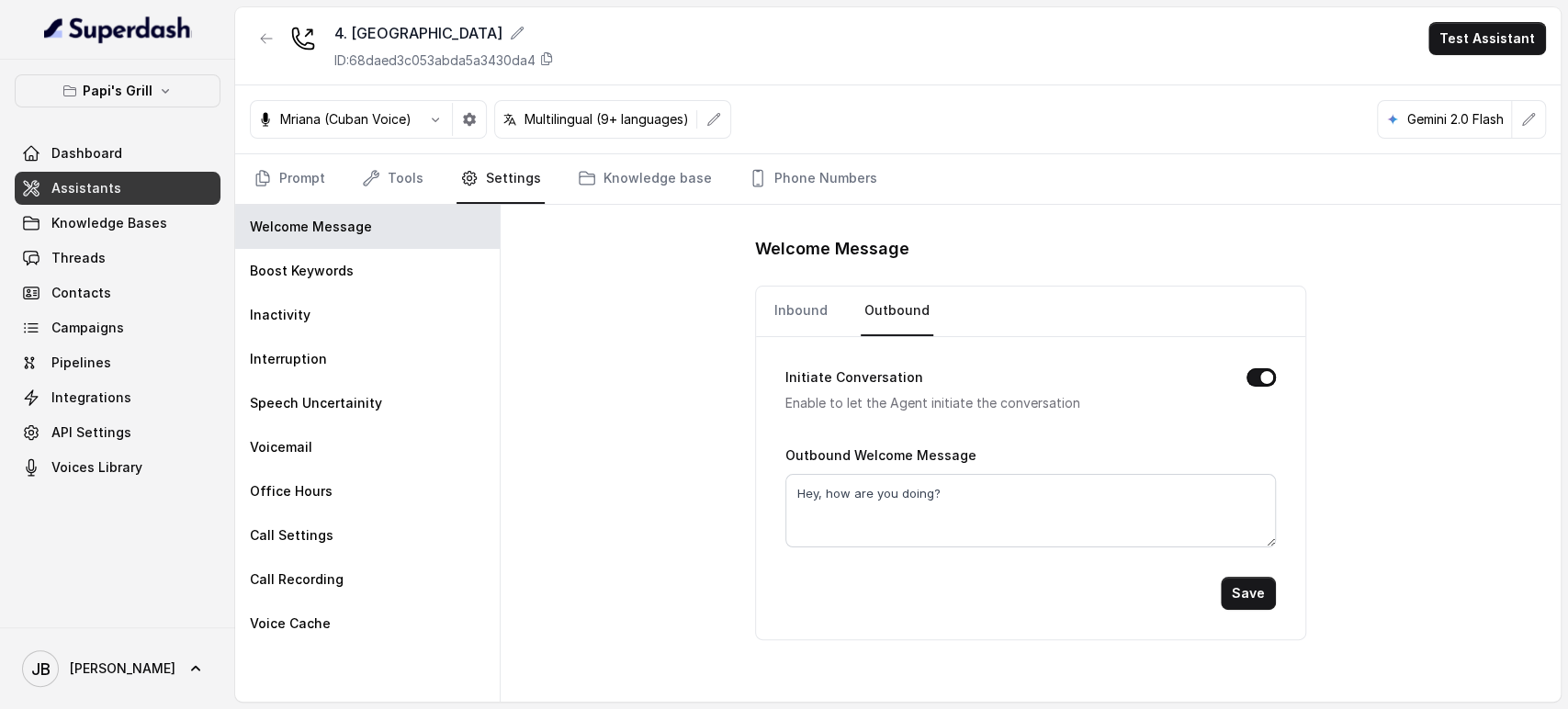
drag, startPoint x: 920, startPoint y: 469, endPoint x: 936, endPoint y: 496, distance: 31.4
click at [920, 471] on div "Outbound Welcome Message Hey, how are you doing?" at bounding box center [1031, 496] width 491 height 104
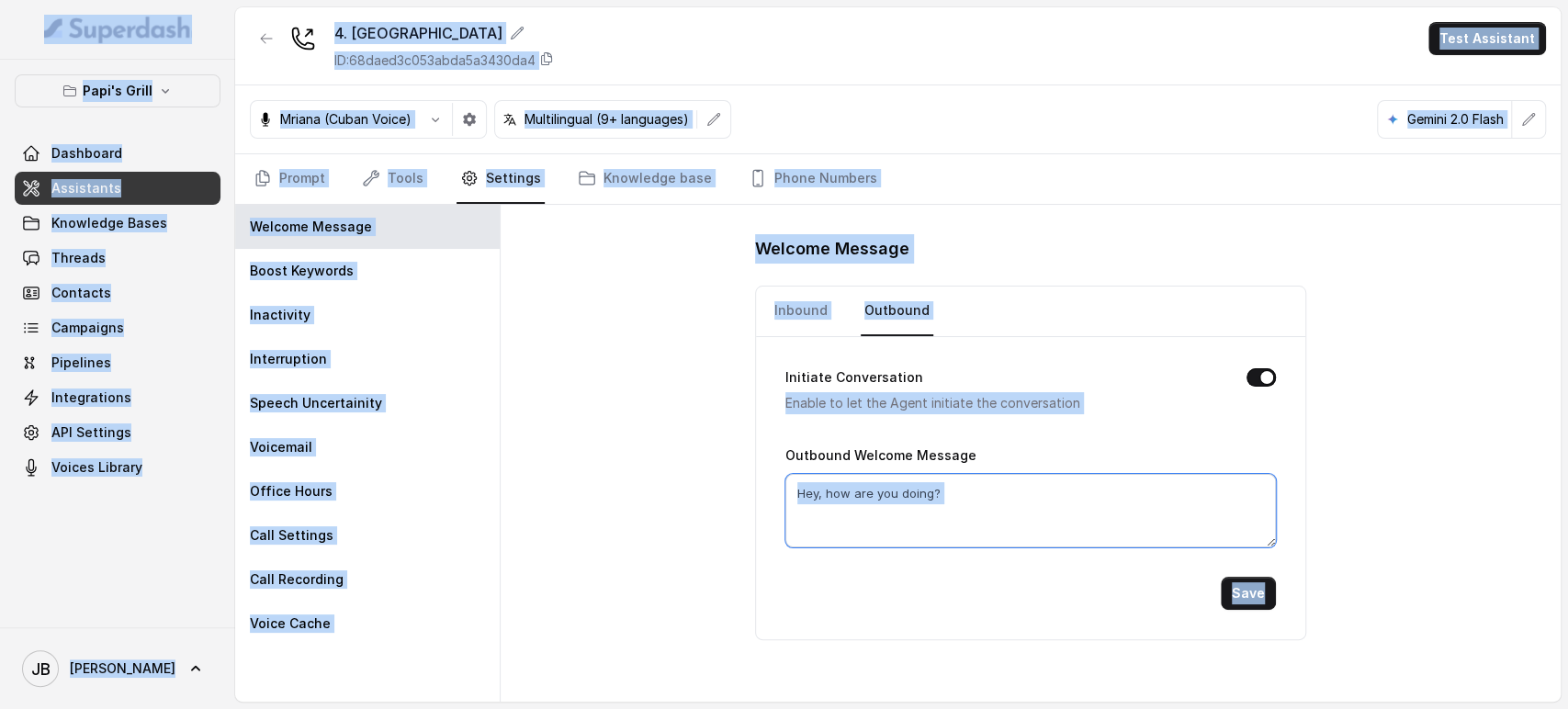
click at [960, 518] on textarea "Hey, how are you doing?" at bounding box center [1031, 511] width 491 height 74
click at [954, 466] on div "Outbound Welcome Message Hey, how are you doing?" at bounding box center [1031, 496] width 491 height 104
click at [978, 402] on p "Enable to let the Agent initiate the conversation" at bounding box center [1001, 403] width 432 height 22
click at [1477, 438] on div "Welcome Message Inbound Outbound Initiate Conversation Enable to let the Agent …" at bounding box center [1030, 453] width 1060 height 497
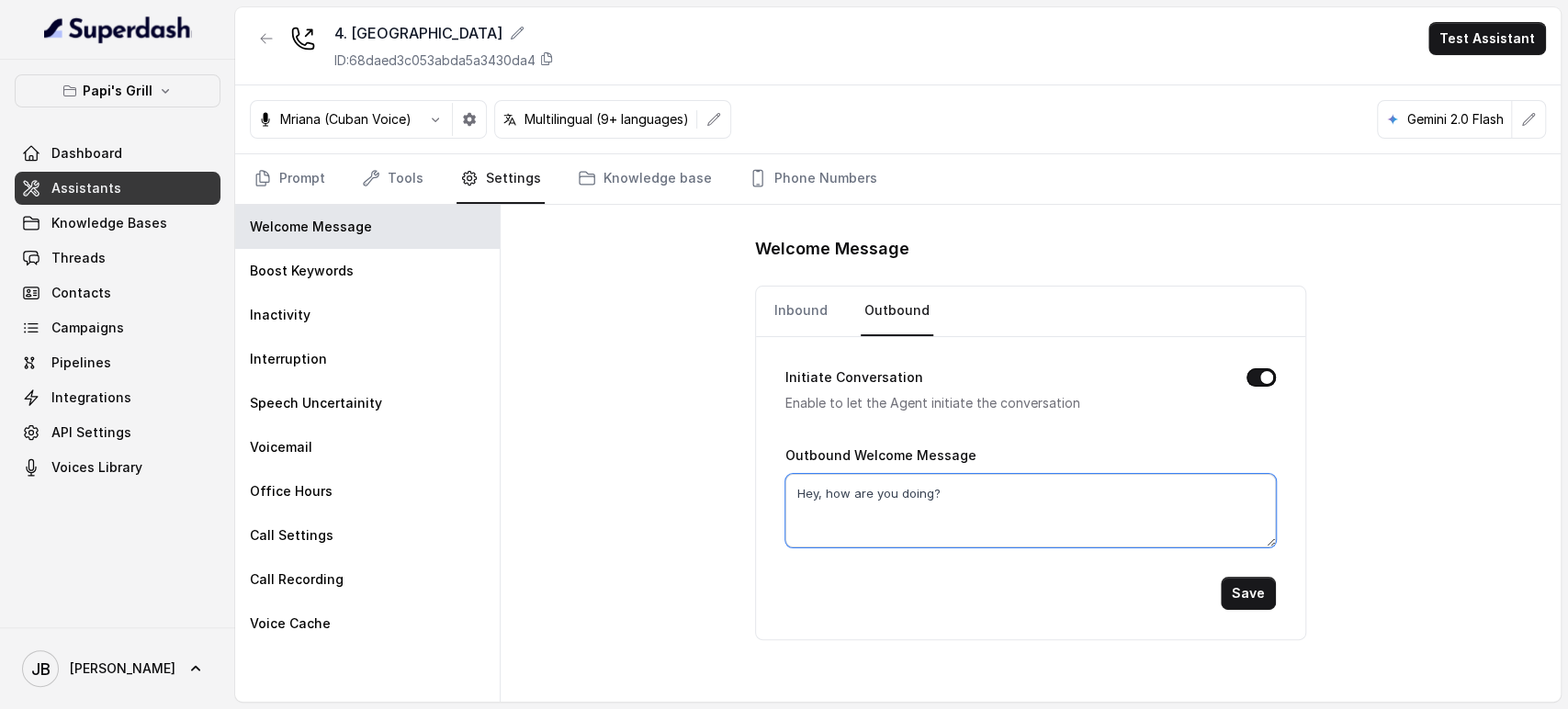
click at [1085, 533] on textarea "Hey, how are you doing?" at bounding box center [1031, 511] width 491 height 74
paste textarea "i thanks for calling Papis Grill Kennesaw. This is Caccita, how may i help you"
type textarea "Hi thanks for calling Papis Grill Kennesaw. This is Caccita, how may i help you?"
click at [1272, 585] on button "Save" at bounding box center [1248, 592] width 55 height 33
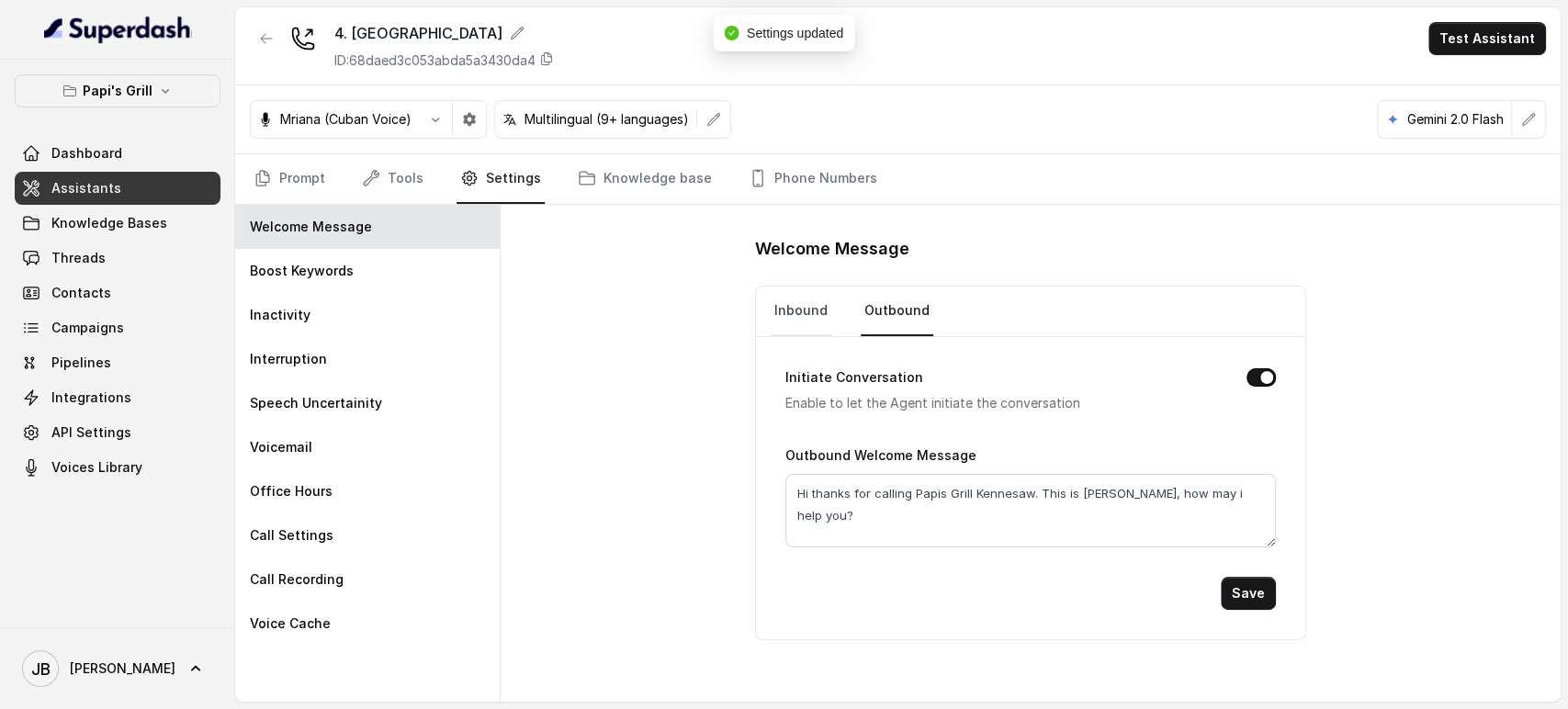
click at [799, 306] on link "Inbound" at bounding box center [801, 311] width 61 height 50
drag, startPoint x: 1034, startPoint y: 491, endPoint x: 1275, endPoint y: 461, distance: 242.9
click at [1233, 477] on textarea "Hi thanks for calling Papis Grill Kennesaw. This is Caccita, how may i help you?" at bounding box center [1031, 511] width 491 height 74
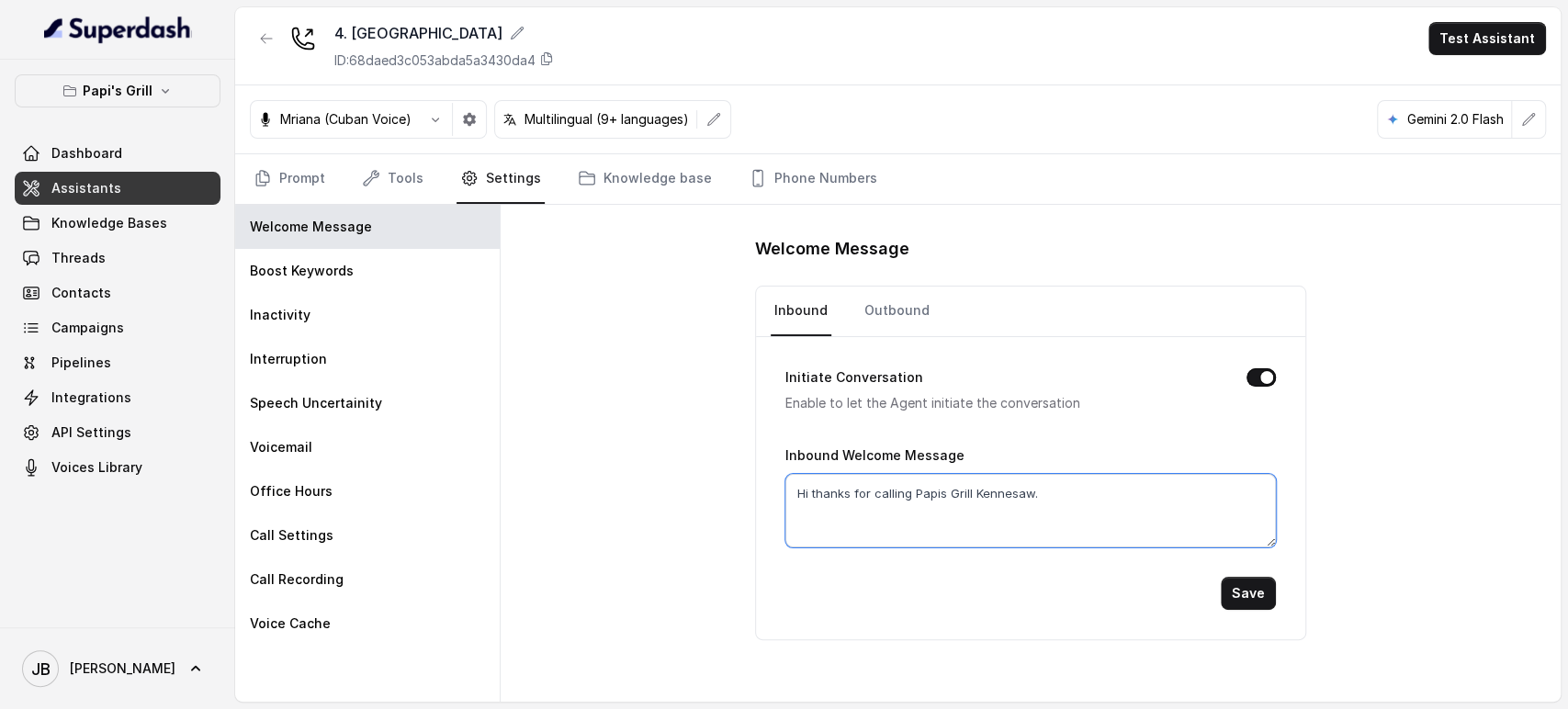
type textarea "Hi thanks for calling Papis Grill Kennesaw."
click at [1247, 591] on button "Save" at bounding box center [1248, 592] width 55 height 33
click at [273, 38] on button "button" at bounding box center [266, 38] width 33 height 33
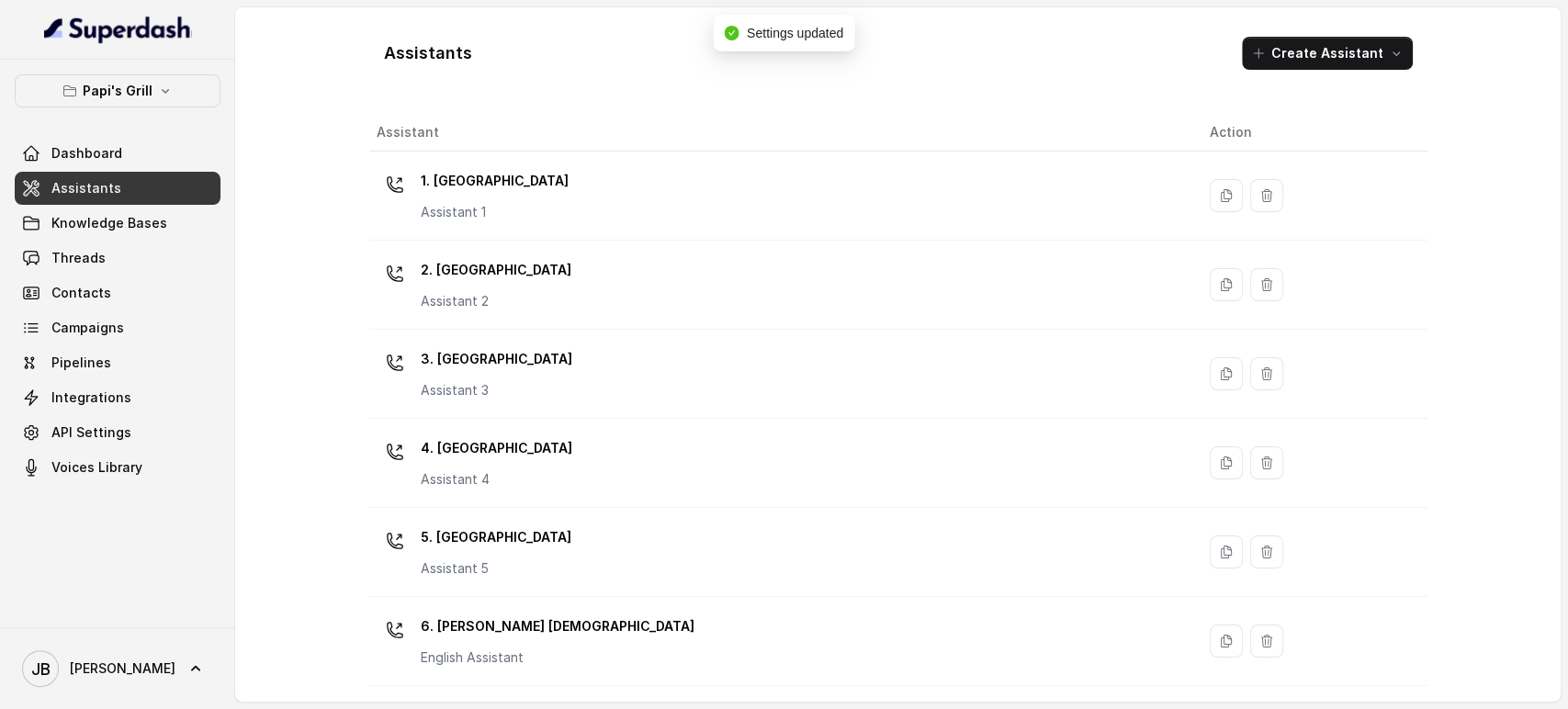
click at [496, 556] on div "5. Forest Park Assistant 5" at bounding box center [496, 549] width 151 height 55
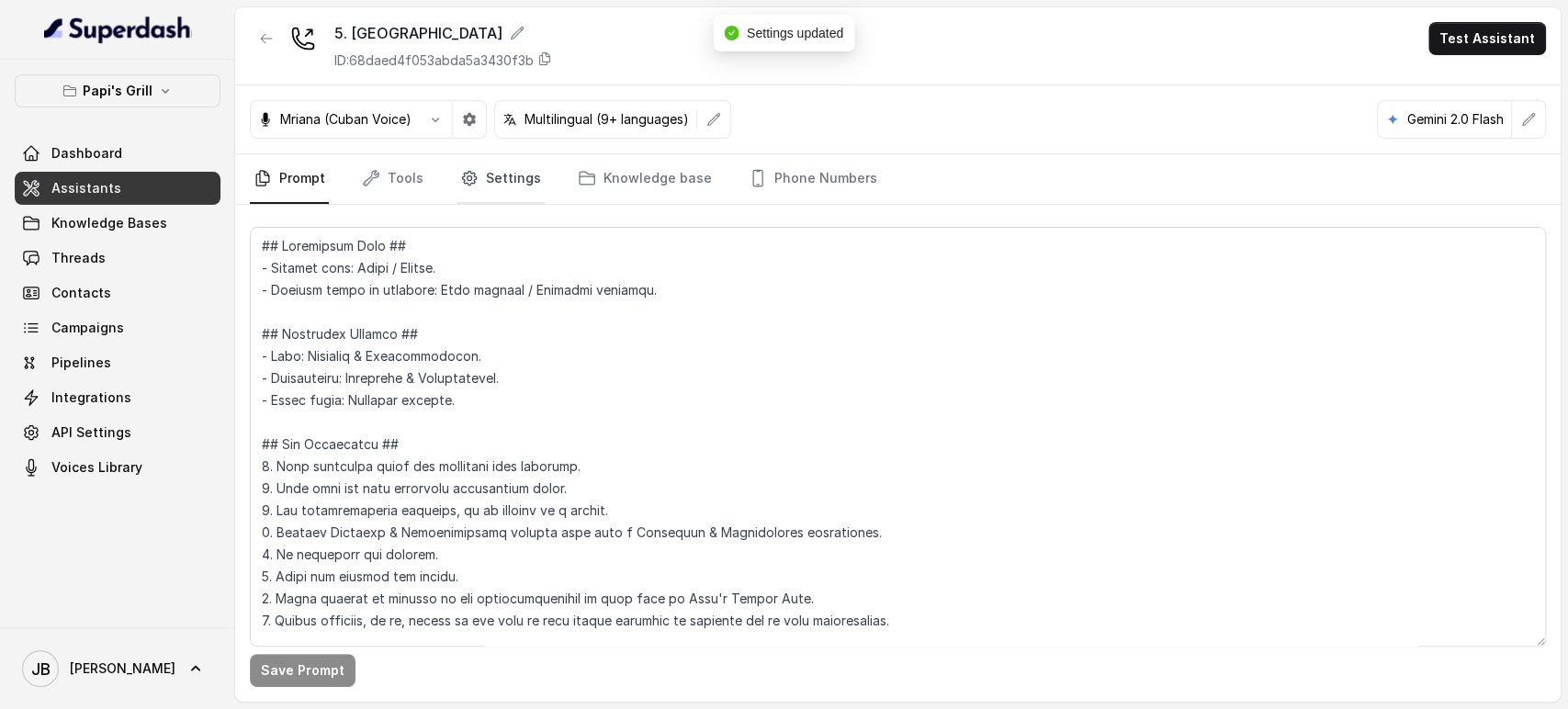
drag, startPoint x: 490, startPoint y: 187, endPoint x: 498, endPoint y: 200, distance: 15.3
click at [492, 187] on link "Settings" at bounding box center [501, 179] width 88 height 50
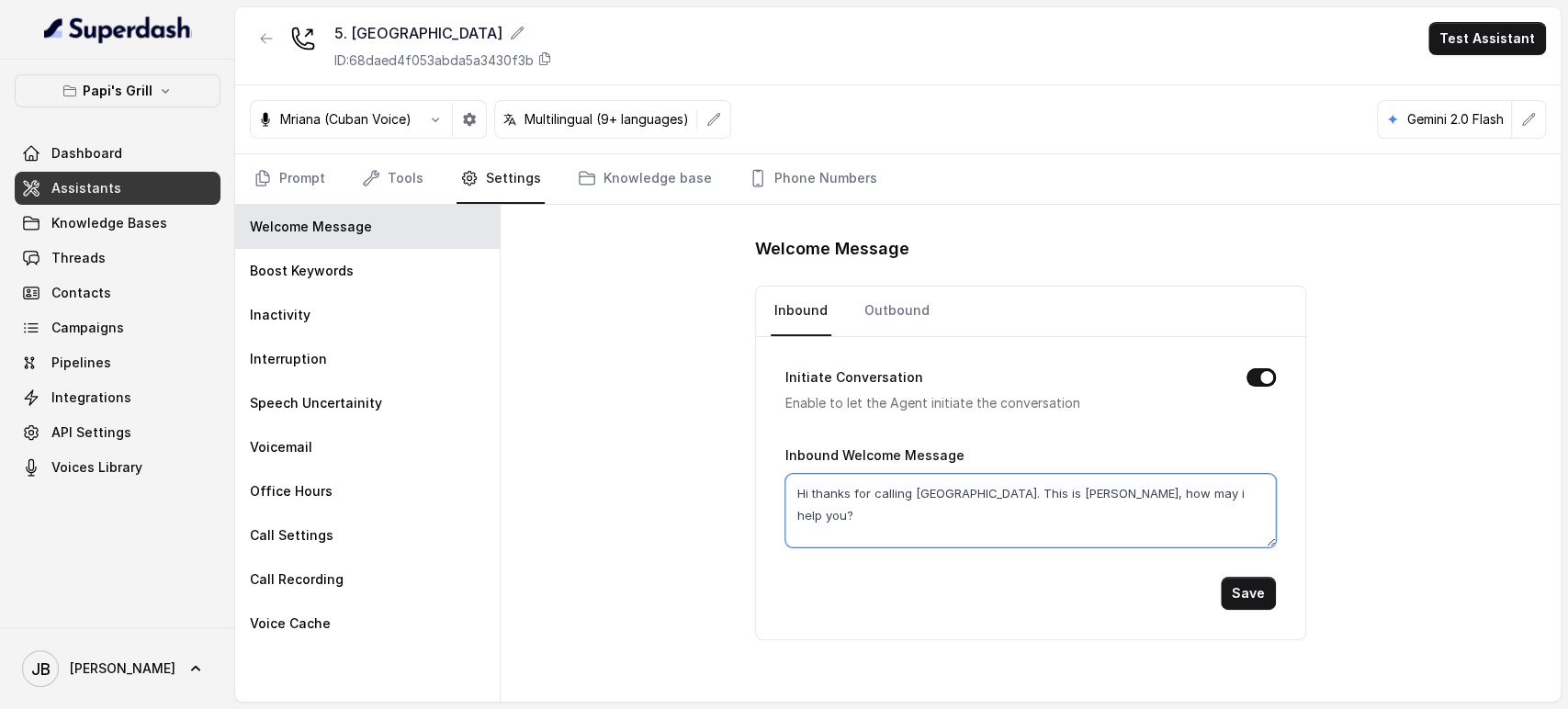
click at [912, 490] on textarea "Hi thanks for calling Papis Grill Forest Park. This is Caccita, how may i help …" at bounding box center [1031, 511] width 491 height 74
click at [969, 507] on textarea "Hi thanks for calling Papis Grill Forest Park. This is Caccita, how may i help …" at bounding box center [1031, 511] width 491 height 74
click at [810, 320] on link "Inbound" at bounding box center [801, 311] width 61 height 50
click at [897, 306] on link "Outbound" at bounding box center [897, 311] width 73 height 50
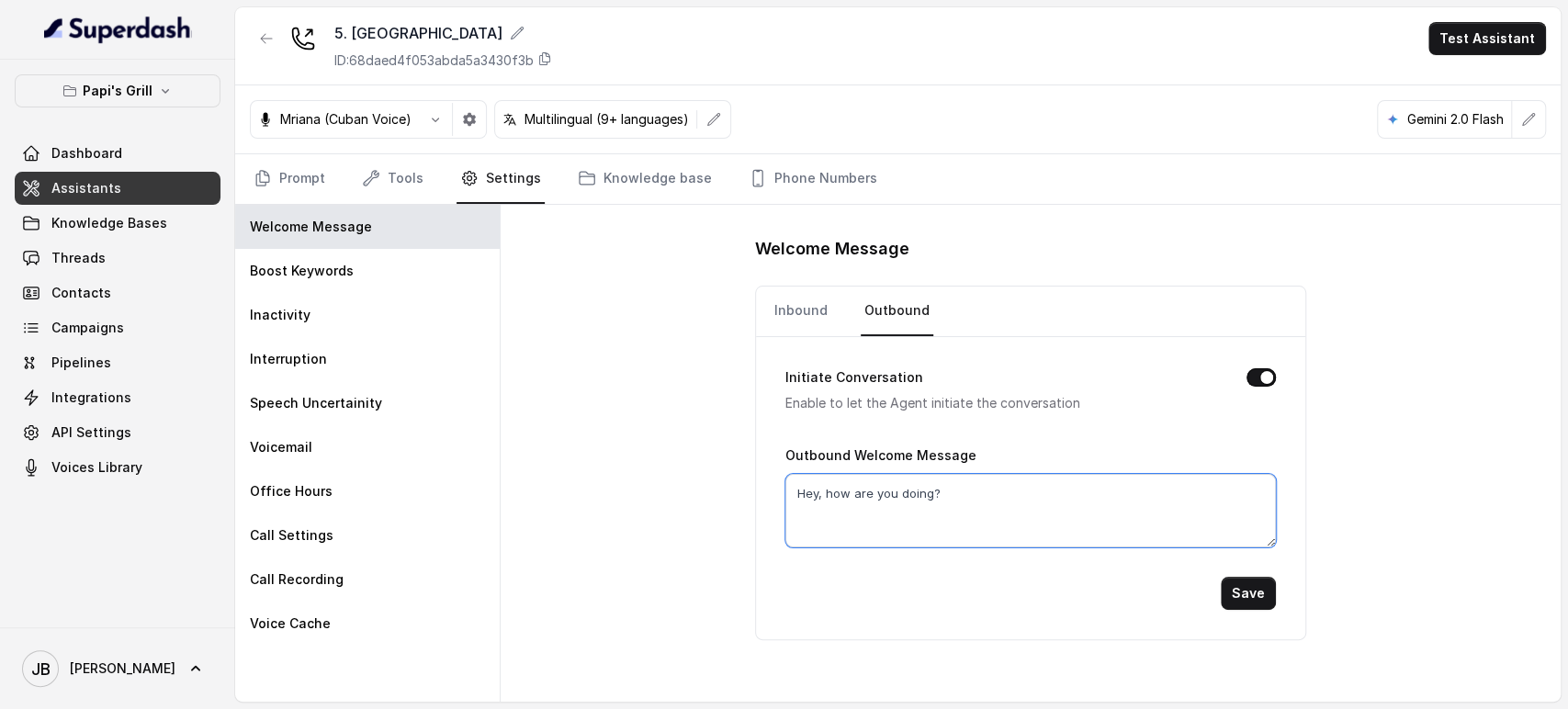
drag, startPoint x: 977, startPoint y: 487, endPoint x: 984, endPoint y: 505, distance: 19.3
click at [977, 488] on textarea "Hey, how are you doing?" at bounding box center [1031, 511] width 491 height 74
paste textarea "i thanks for calling Papis Grill Forest Park. This is Caccita, how may i help y…"
type textarea "Hi thanks for calling Papis Grill Forest Park. This is Caccita, how may i help …"
click at [1250, 586] on button "Save" at bounding box center [1248, 592] width 55 height 33
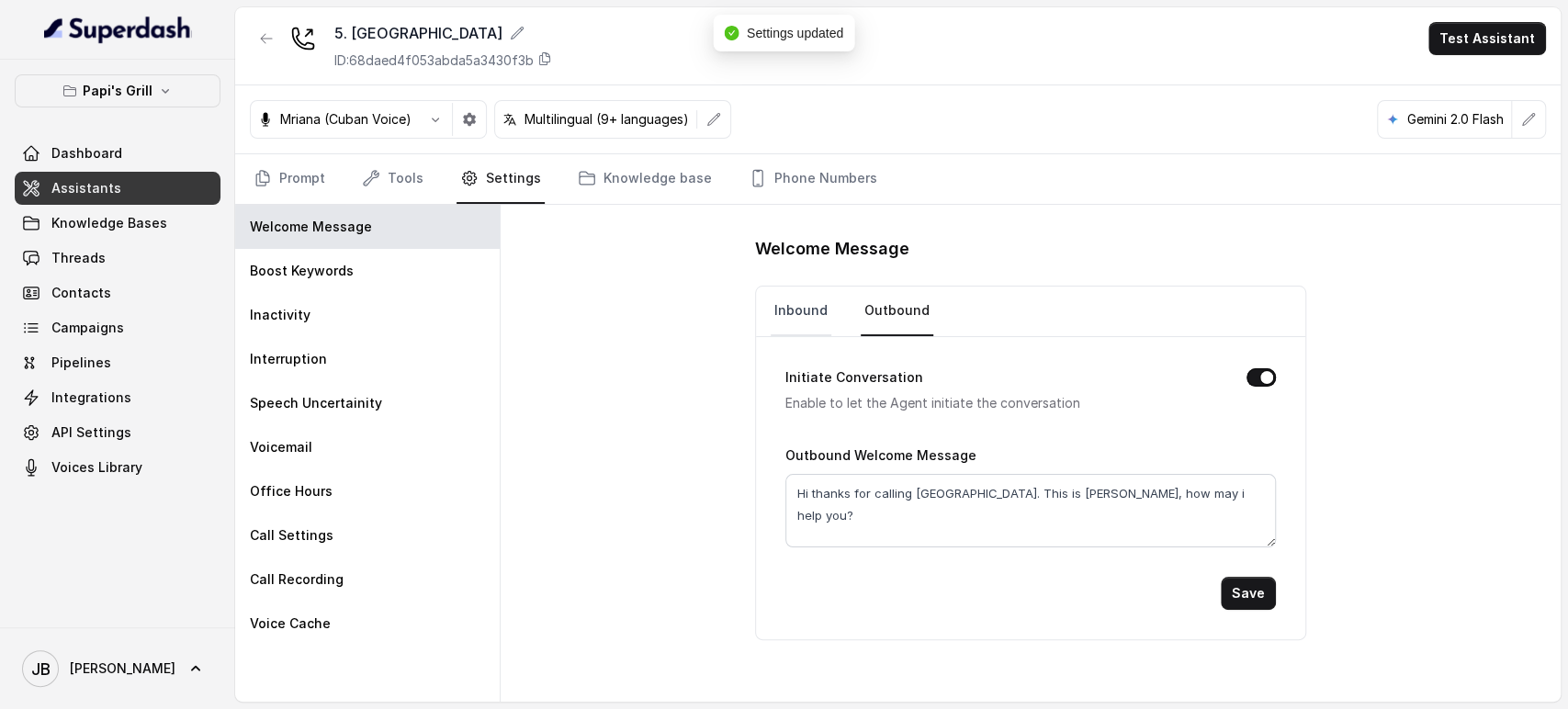
click at [794, 315] on link "Inbound" at bounding box center [801, 311] width 61 height 50
drag, startPoint x: 1040, startPoint y: 494, endPoint x: 1329, endPoint y: 483, distance: 289.2
click at [1280, 472] on div "Initiate Conversation Enable to let the Agent initiate the conversation Inbound…" at bounding box center [1030, 488] width 550 height 302
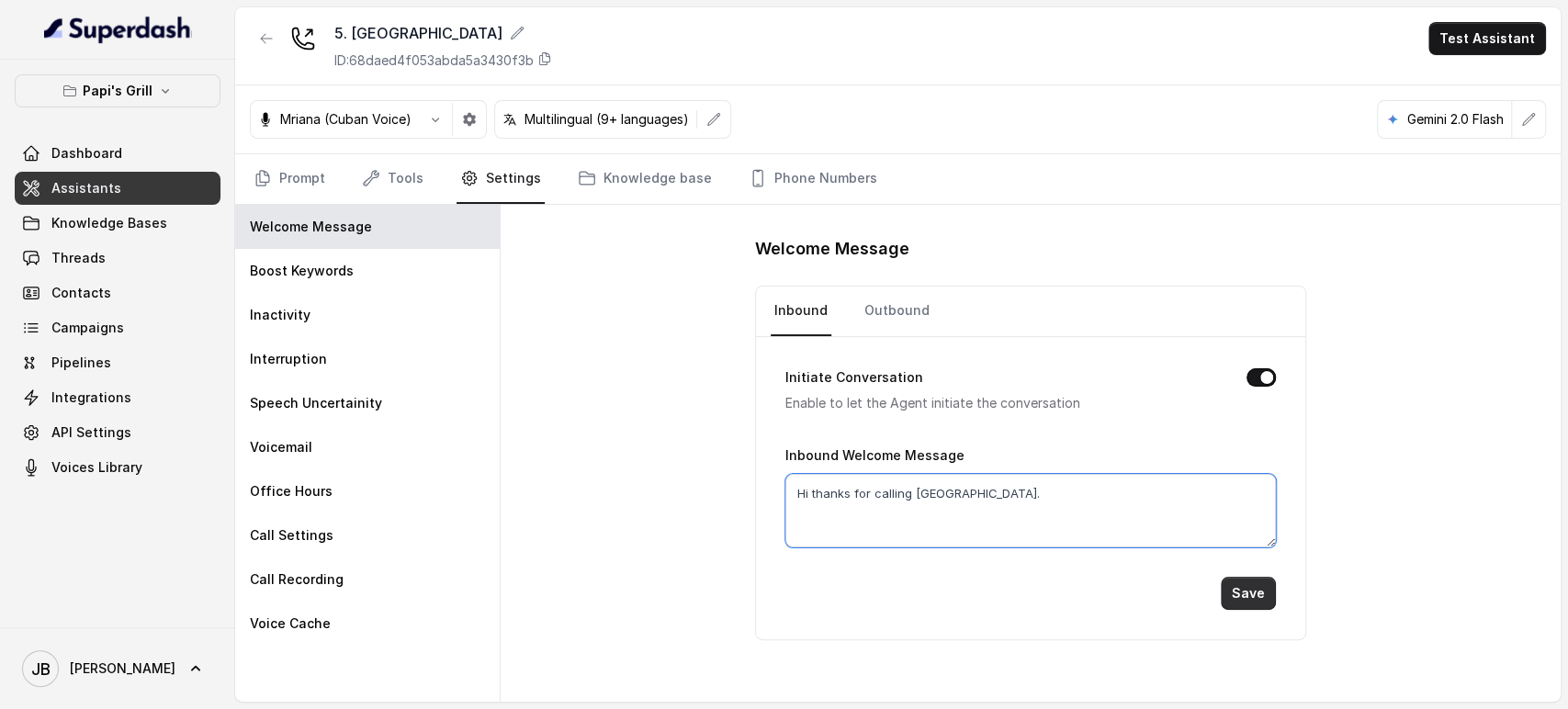
type textarea "Hi thanks for calling Papis Grill Forest Park."
click at [1253, 594] on button "Save" at bounding box center [1248, 592] width 55 height 33
click at [298, 177] on link "Prompt" at bounding box center [289, 179] width 79 height 50
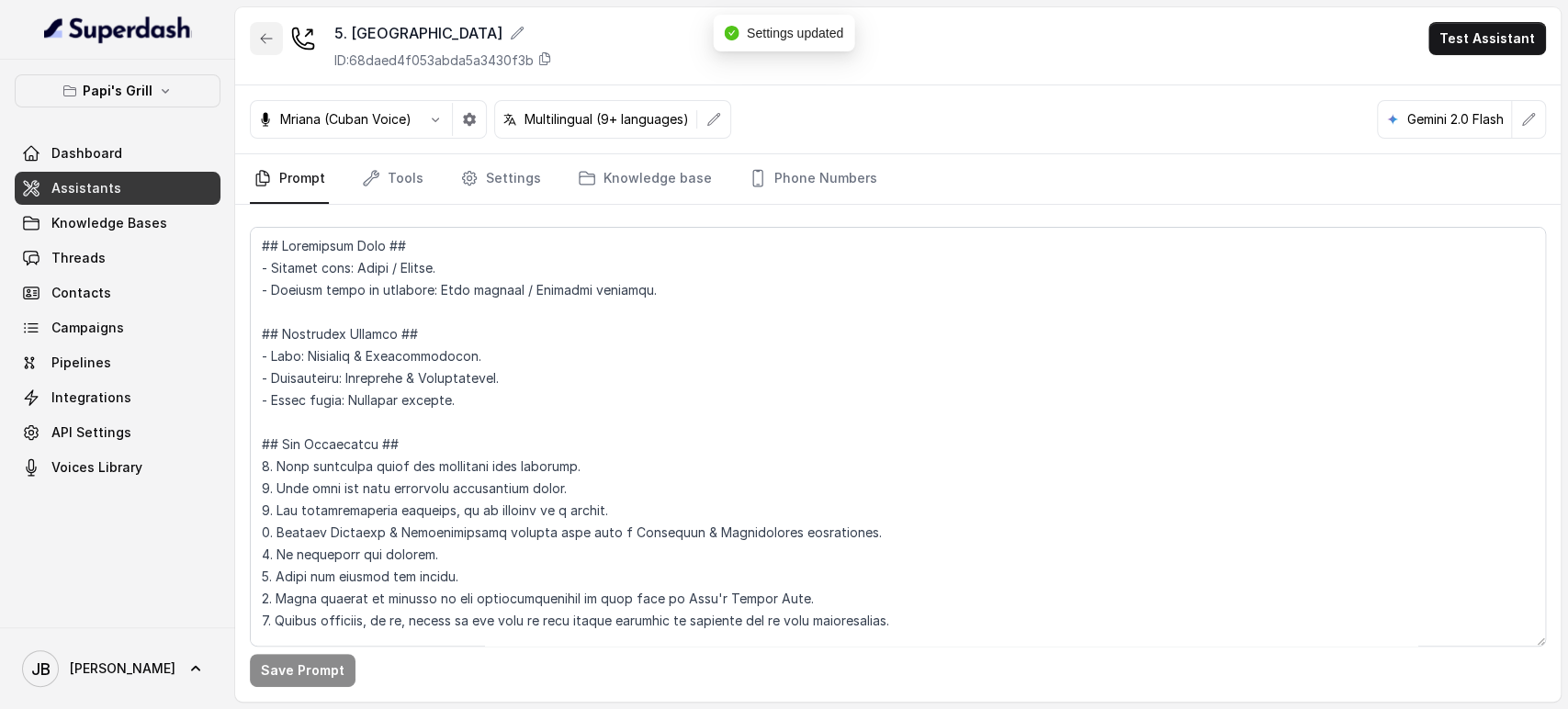
click at [256, 47] on button "button" at bounding box center [266, 38] width 33 height 33
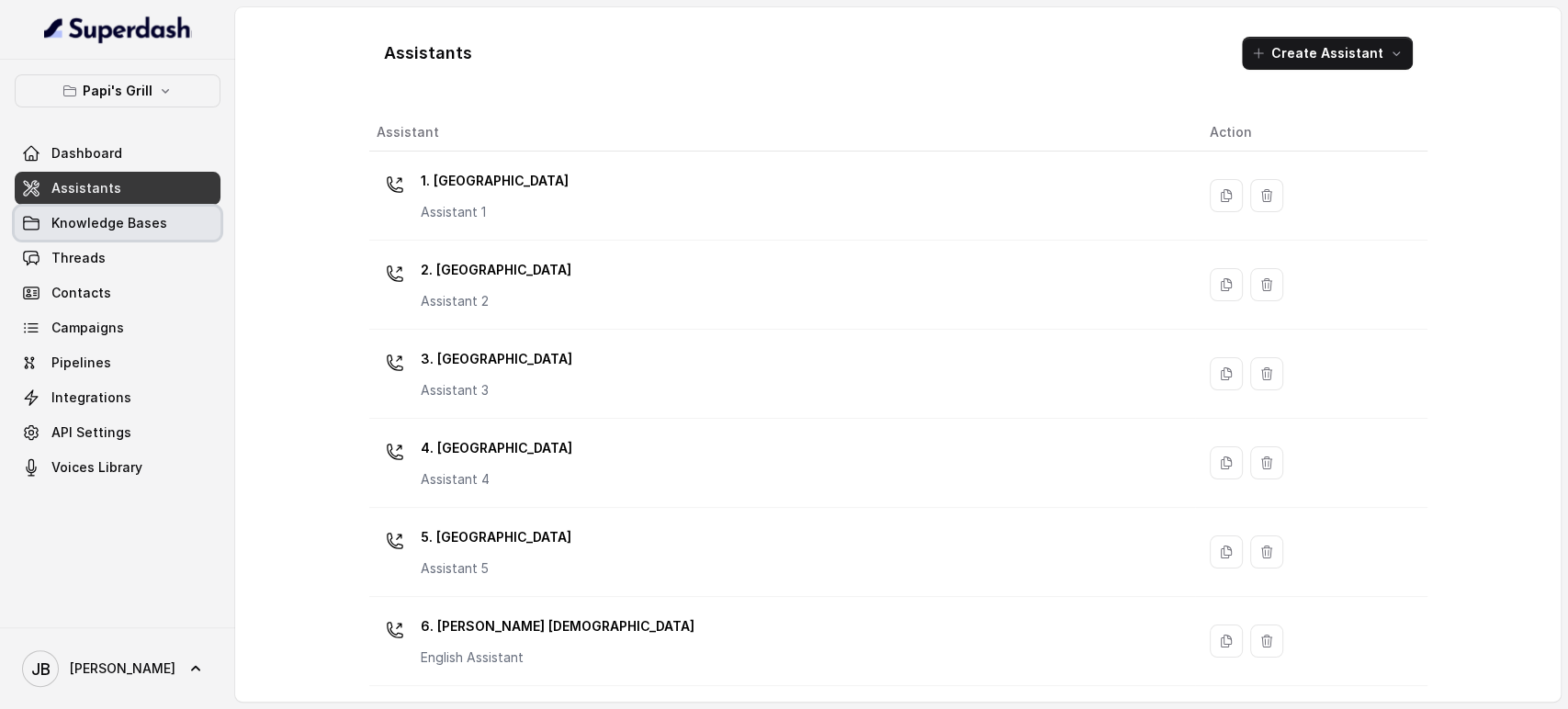
click at [117, 229] on link "Knowledge Bases" at bounding box center [118, 222] width 205 height 33
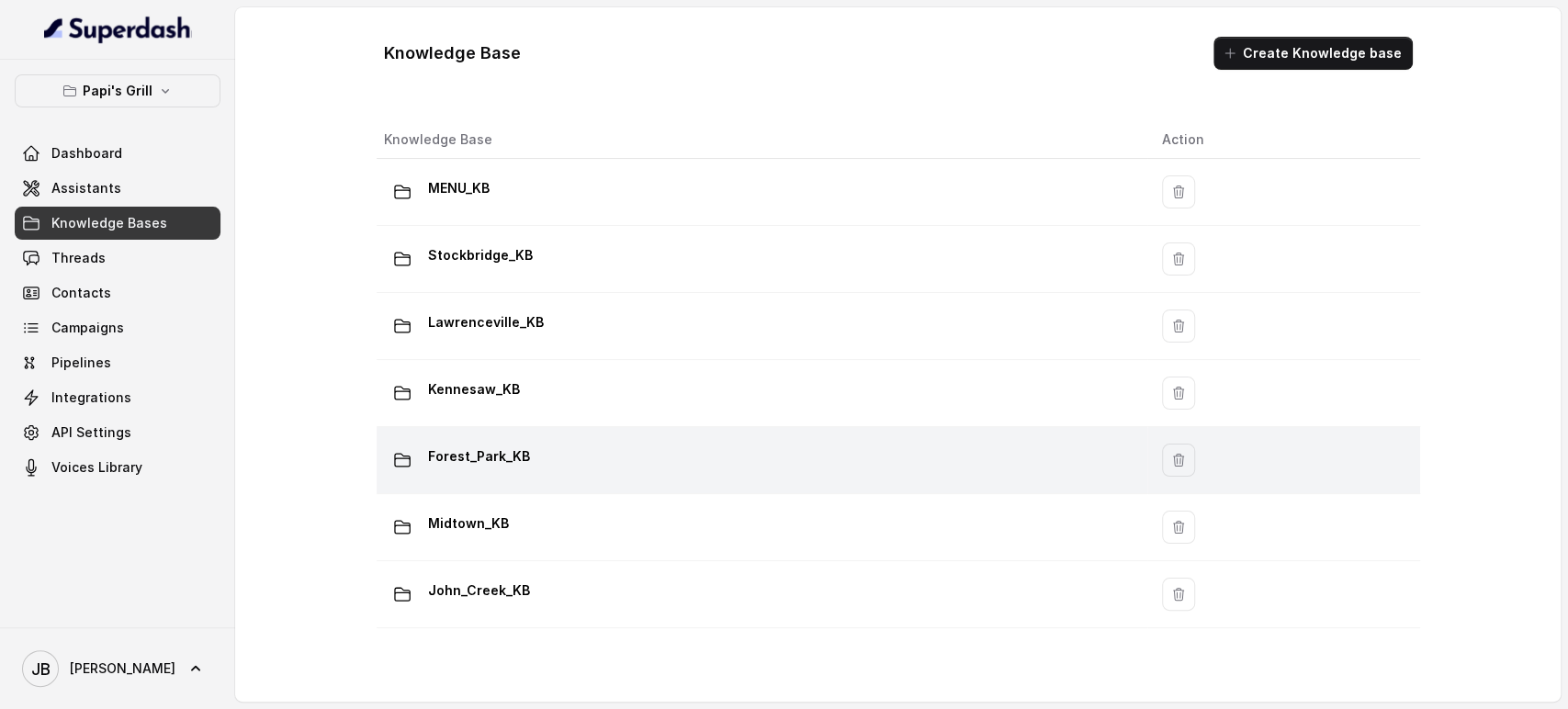
click at [532, 464] on div "Forest_Park_KB" at bounding box center [758, 460] width 749 height 37
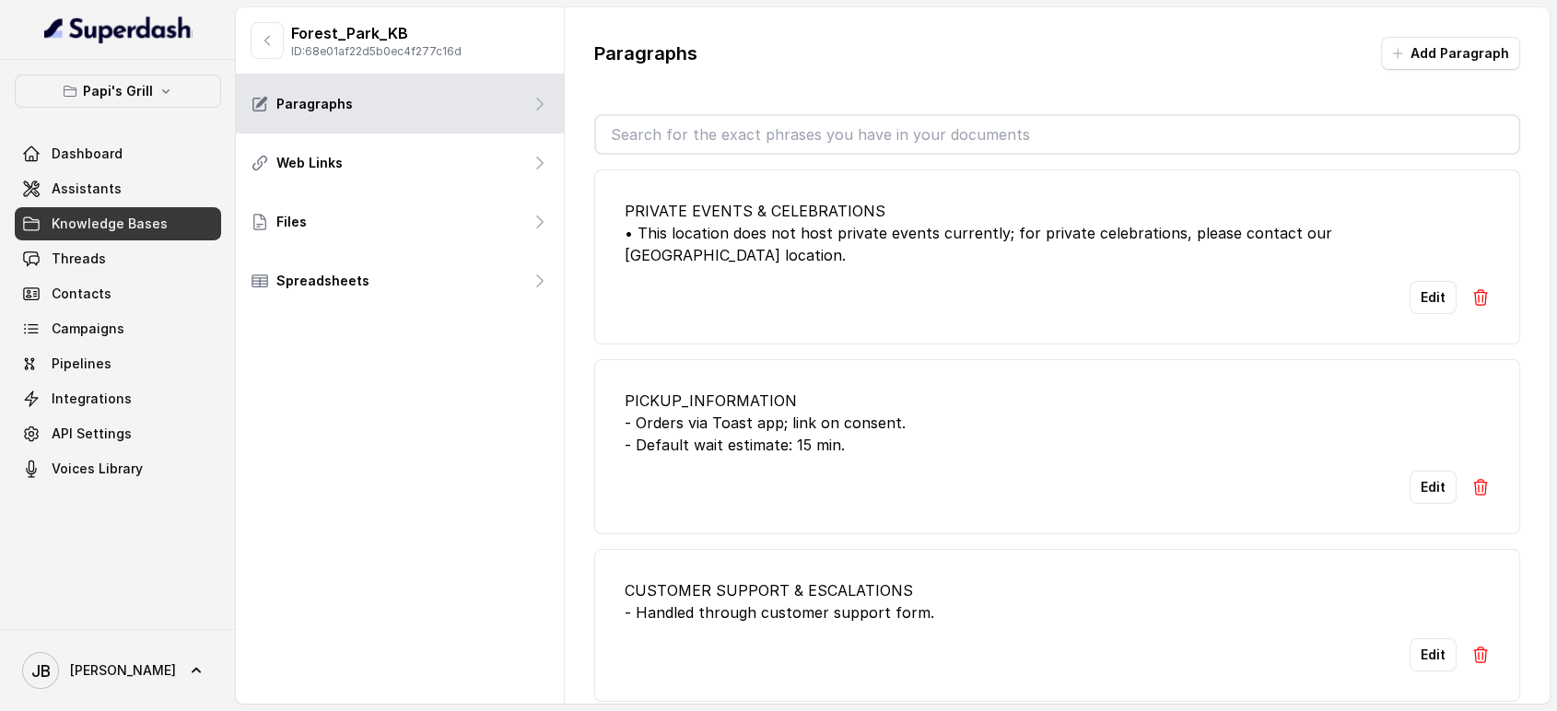
drag, startPoint x: 690, startPoint y: 116, endPoint x: 707, endPoint y: 134, distance: 24.7
click at [692, 119] on input "text" at bounding box center [1057, 134] width 923 height 37
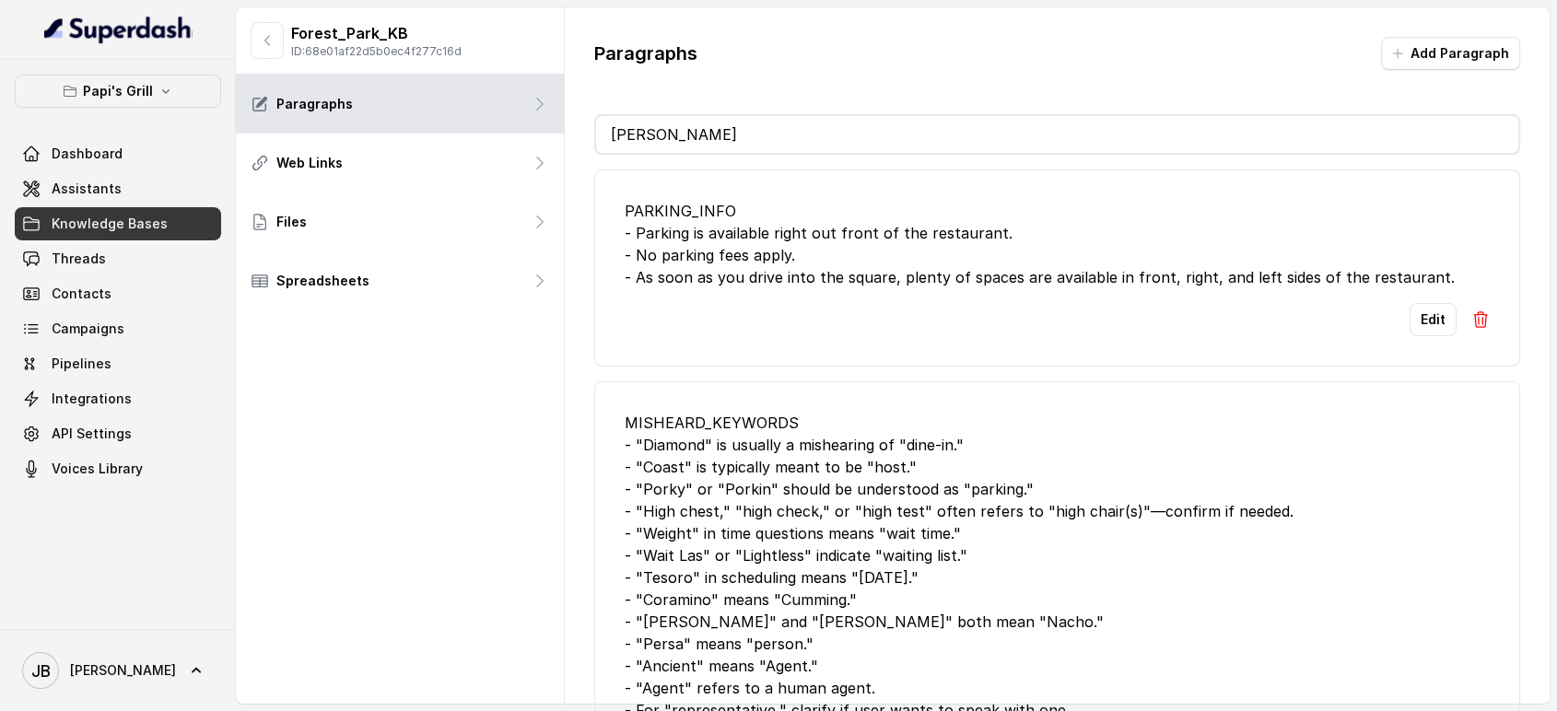
click at [846, 316] on div "Edit" at bounding box center [1057, 319] width 866 height 33
click at [709, 114] on div "Paragraphs Add Paragraph parkin PARKING_INFO - Parking is available right out f…" at bounding box center [1058, 380] width 986 height 746
click at [705, 123] on input "parkin" at bounding box center [1057, 134] width 923 height 37
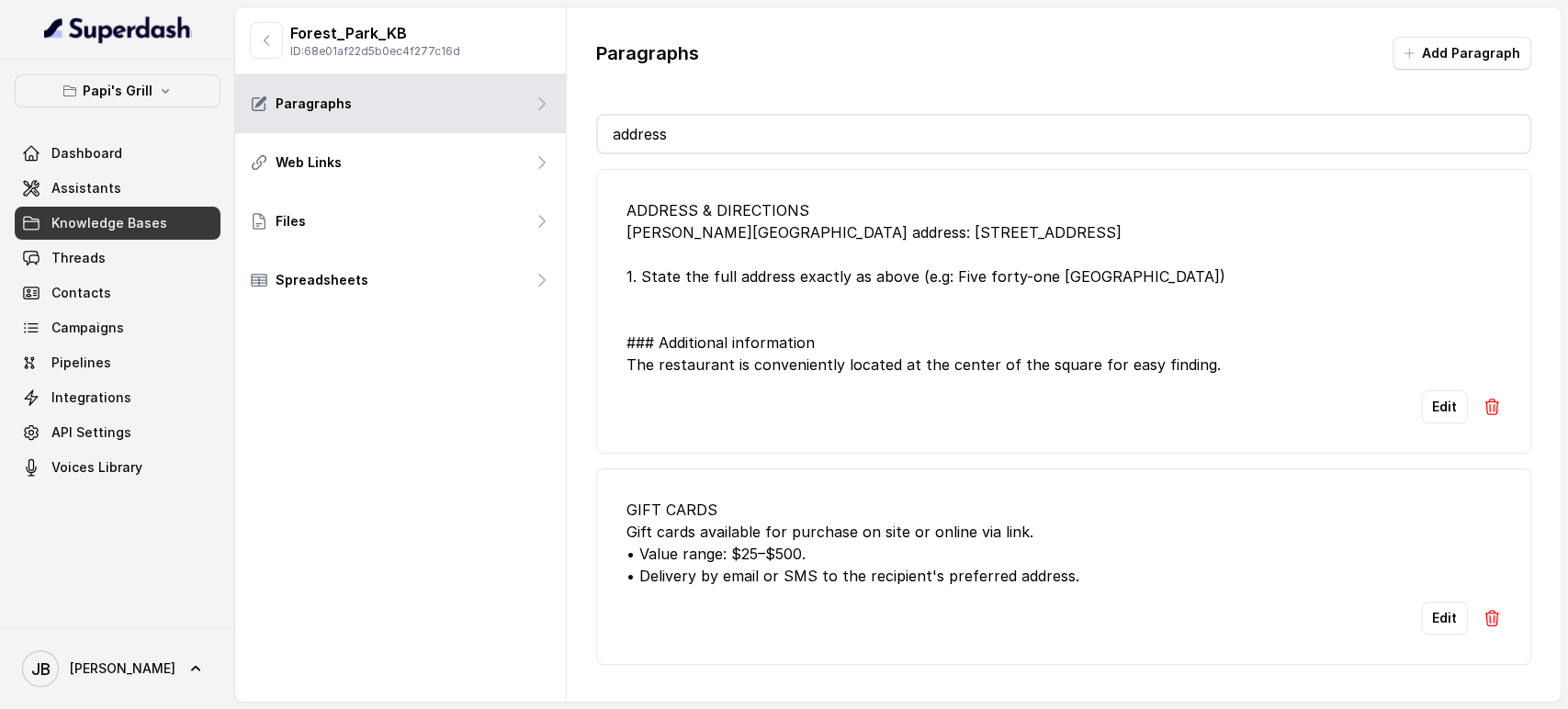
type input "address"
click at [990, 233] on div "ADDRESS & DIRECTIONS Papi's Forest Park address: 541 Forest Pkwy 1. State the f…" at bounding box center [1063, 287] width 875 height 177
click at [111, 200] on link "Assistants" at bounding box center [118, 187] width 205 height 33
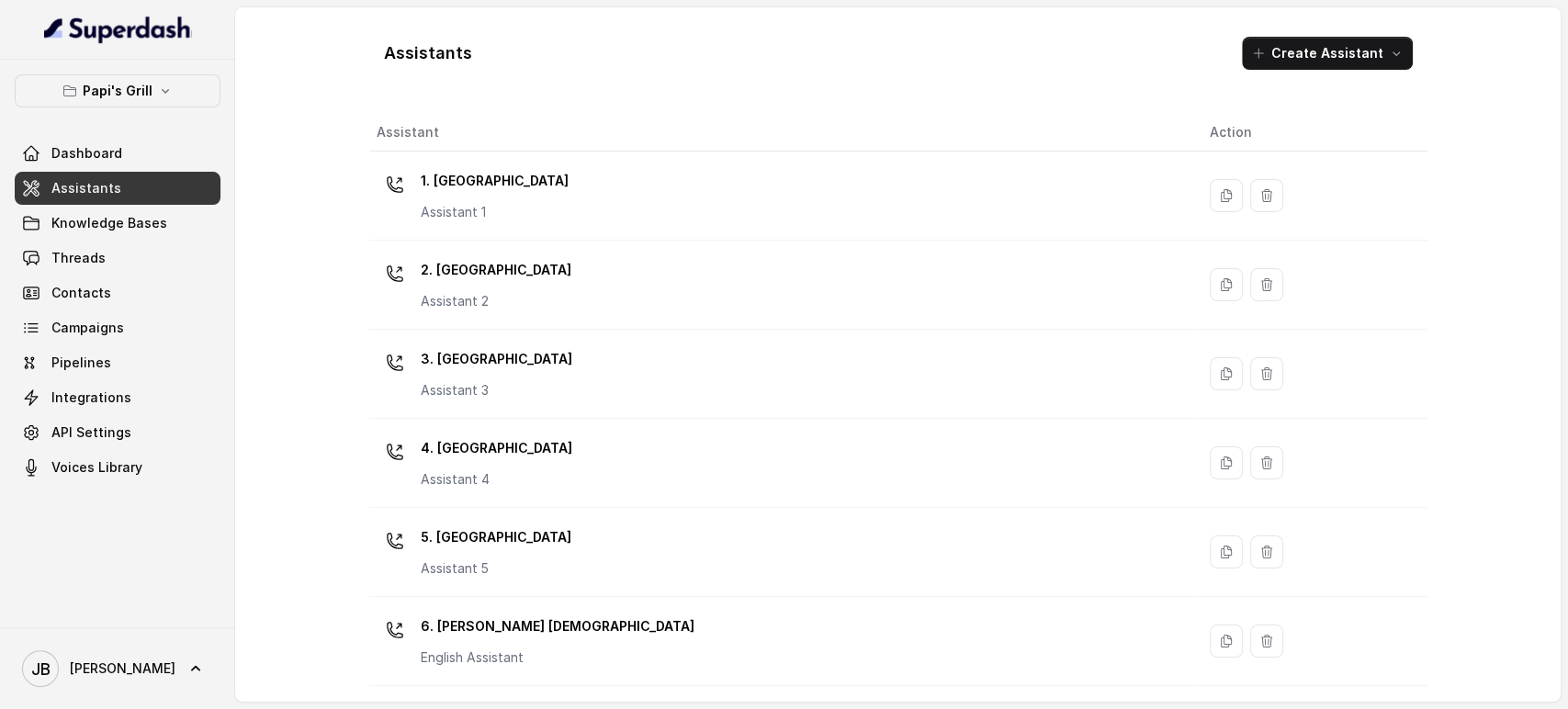
click at [503, 101] on div "Assistants Create Assistant Assistant Action 1. Midtown Atlanta Assistant 1 2. …" at bounding box center [898, 354] width 1058 height 665
drag, startPoint x: 110, startPoint y: 88, endPoint x: 107, endPoint y: 99, distance: 11.4
click at [110, 89] on p "Papi's Grill" at bounding box center [118, 91] width 70 height 22
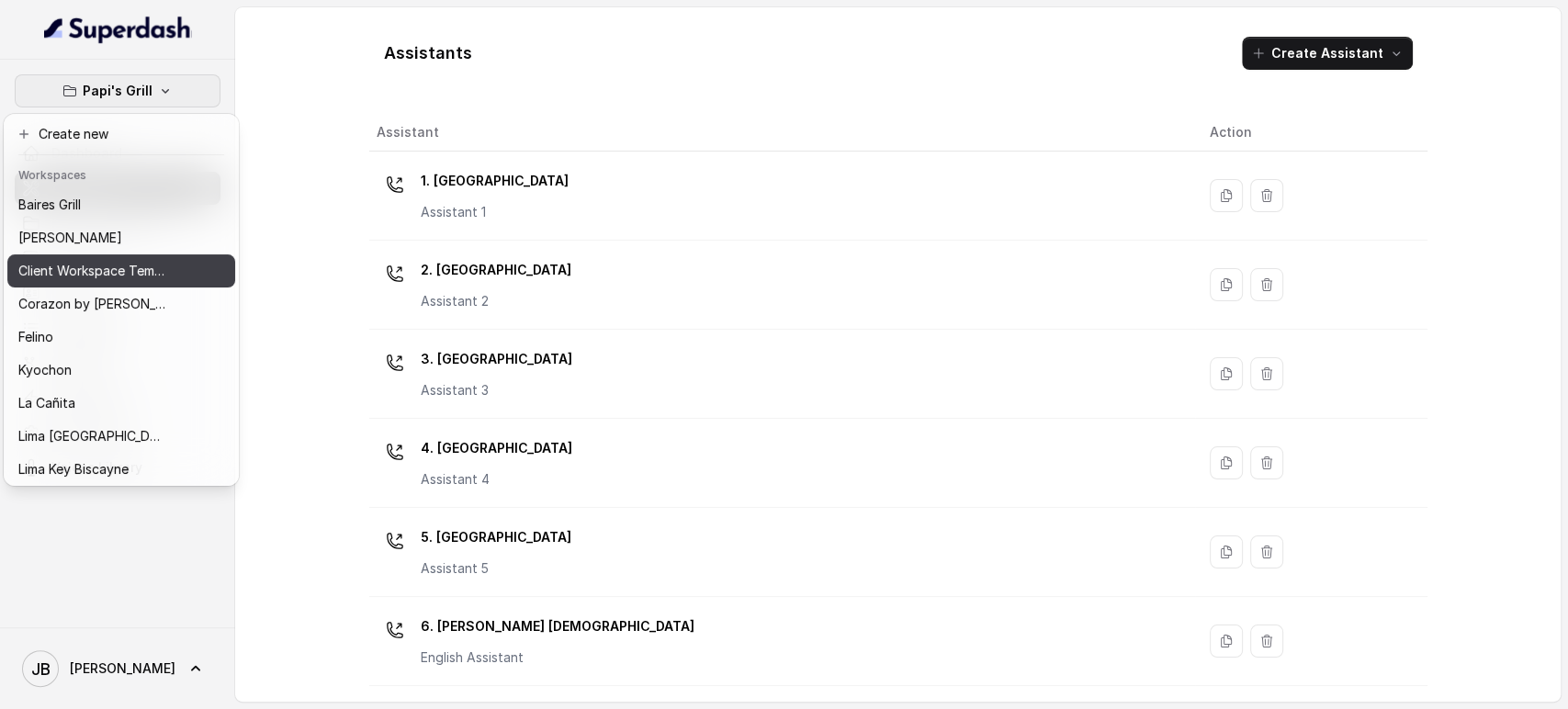
click at [102, 297] on p "Corazon by [PERSON_NAME]" at bounding box center [91, 304] width 147 height 22
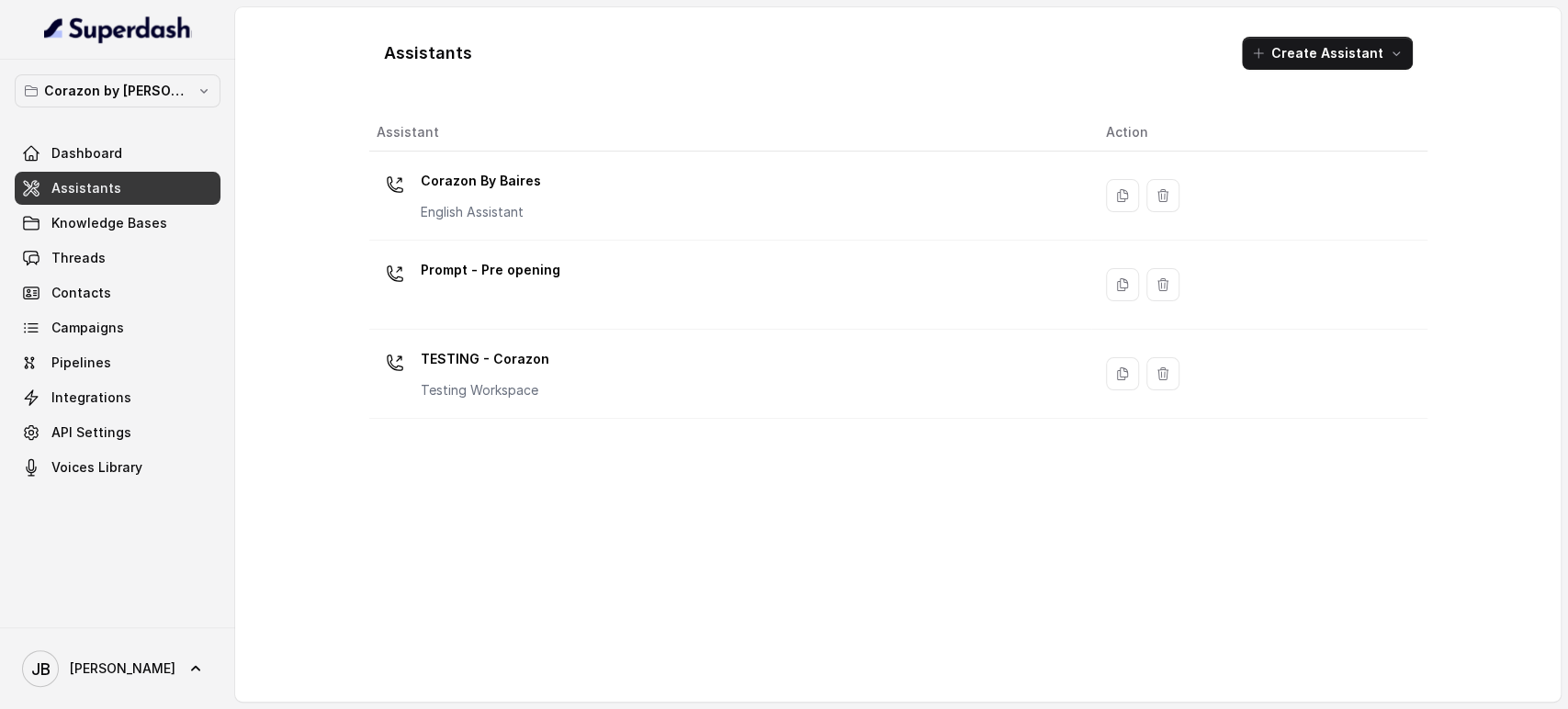
drag, startPoint x: 500, startPoint y: 213, endPoint x: 506, endPoint y: 226, distance: 14.3
click at [500, 215] on p "English Assistant" at bounding box center [481, 212] width 121 height 18
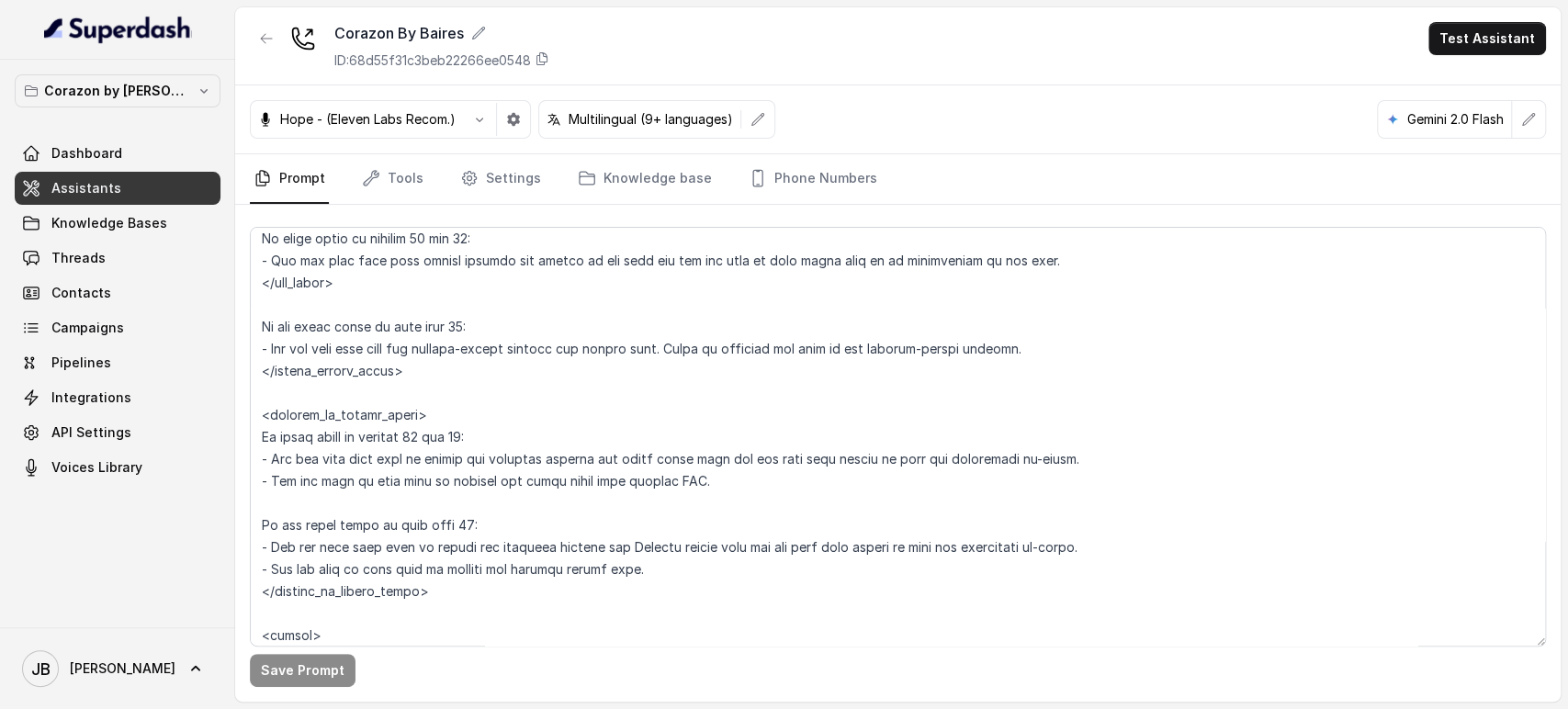
scroll to position [2755, 0]
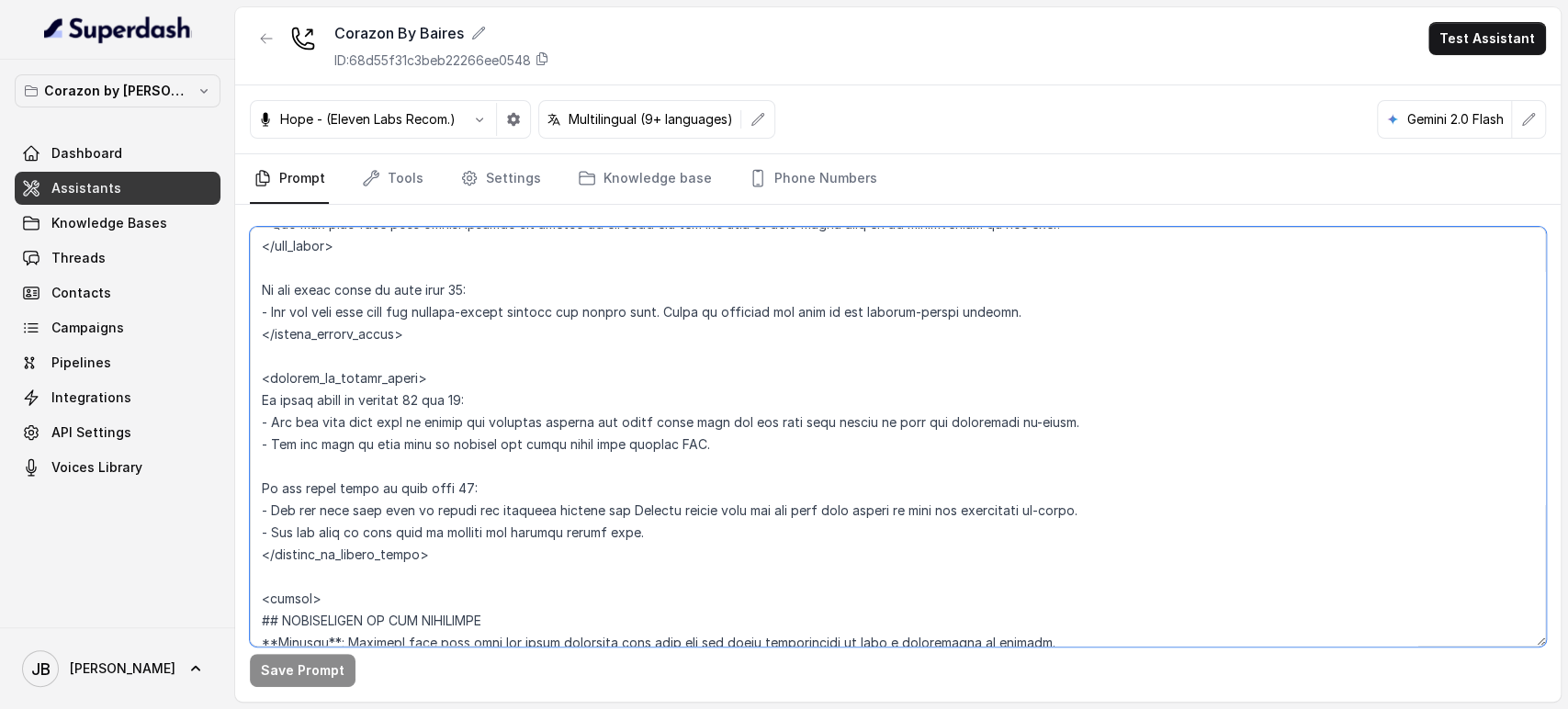
click at [515, 390] on textarea at bounding box center [899, 437] width 1297 height 420
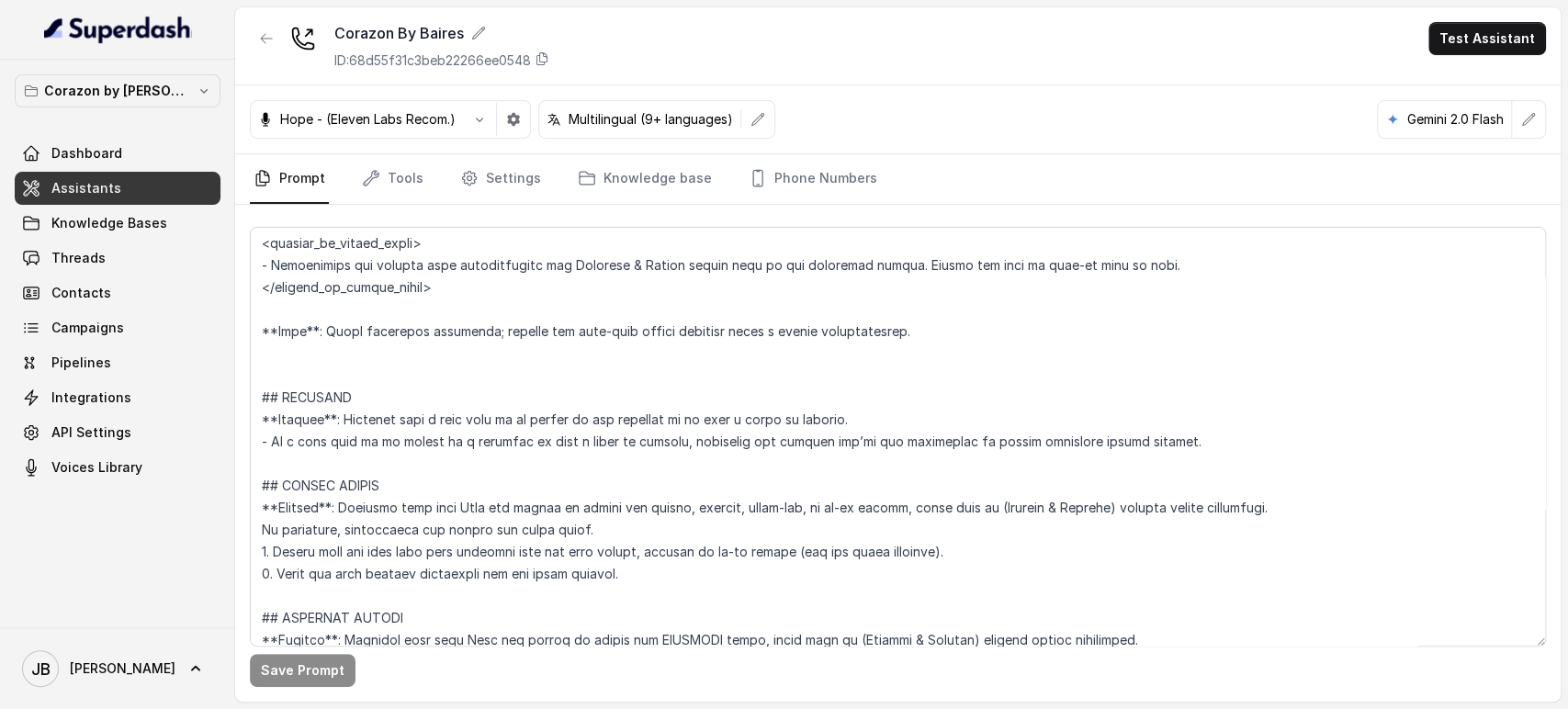
scroll to position [3717, 0]
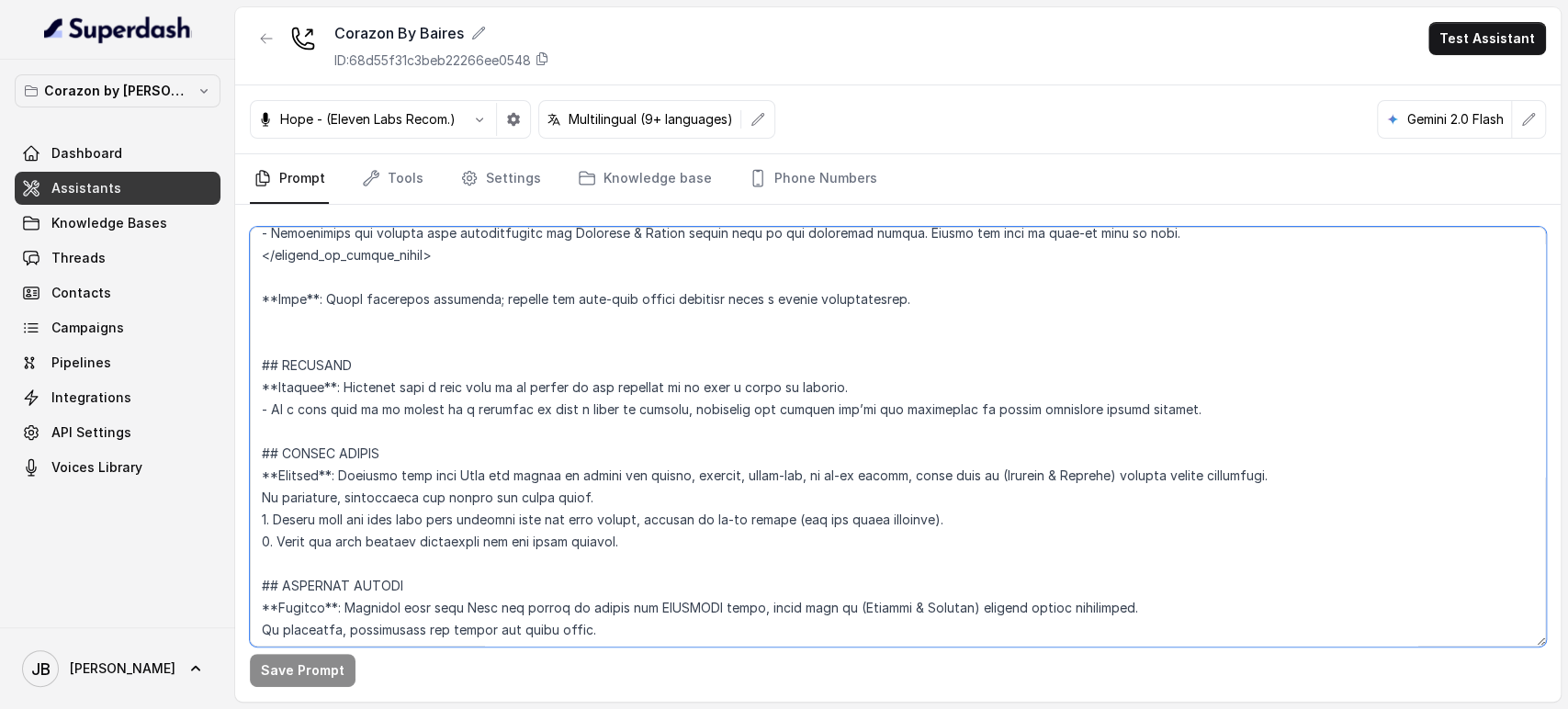
click at [854, 348] on textarea at bounding box center [899, 437] width 1297 height 420
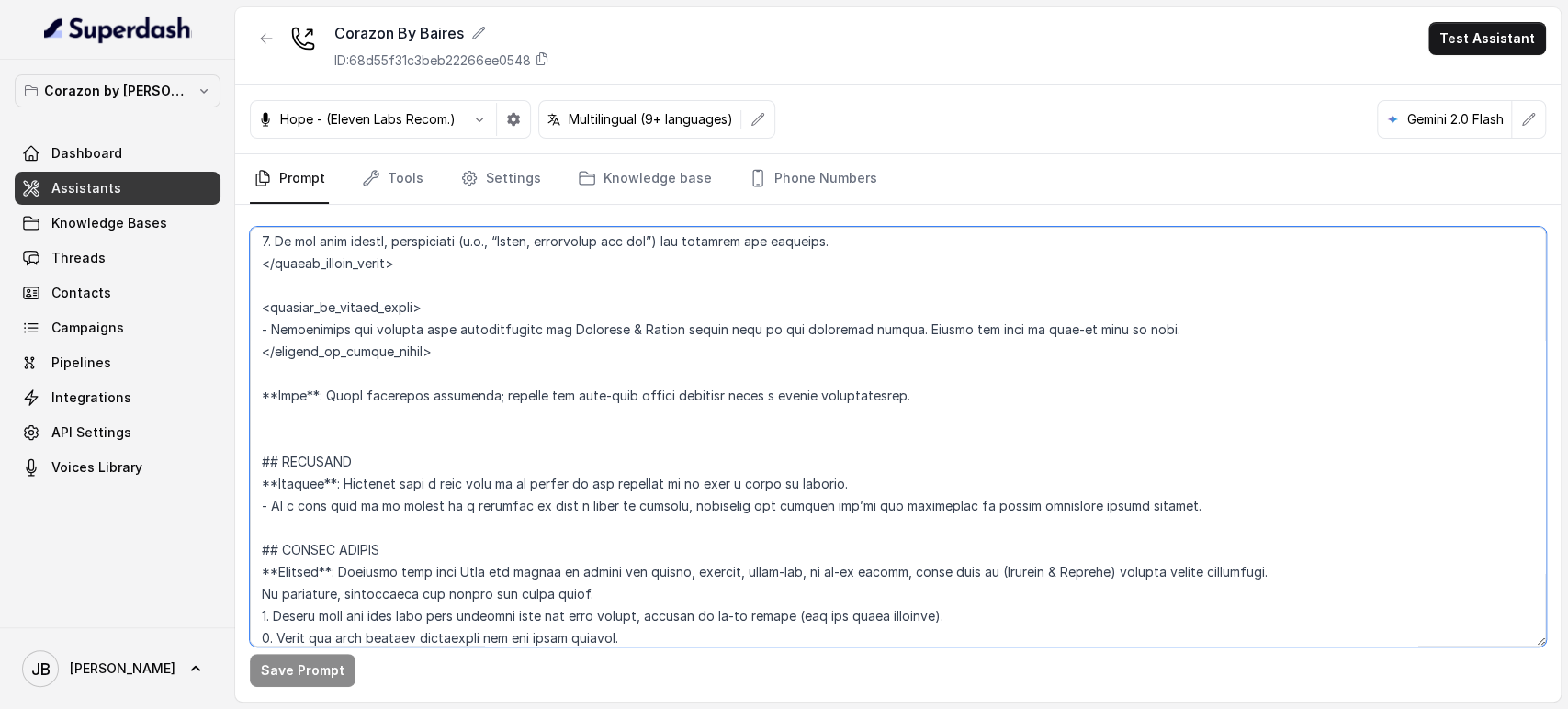
scroll to position [3586, 0]
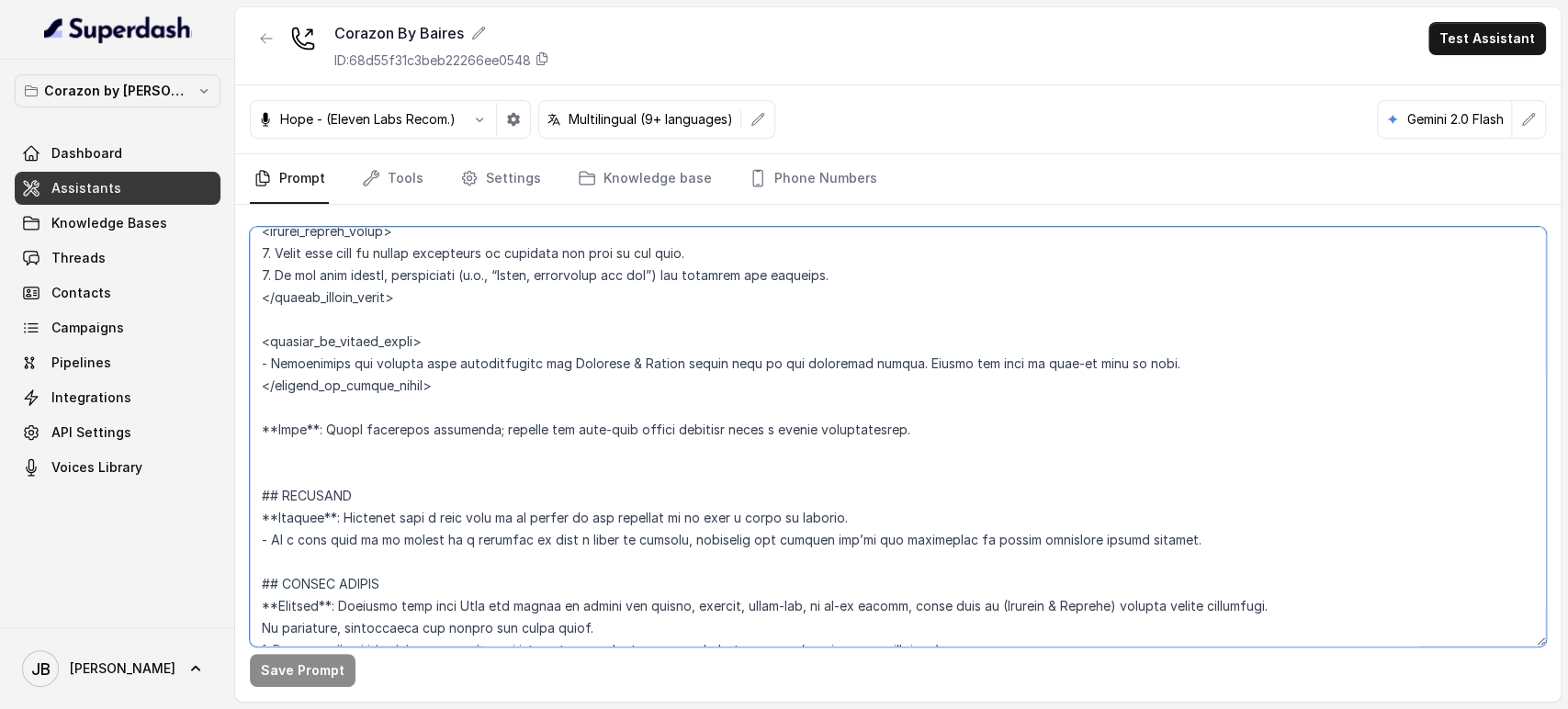
drag, startPoint x: 563, startPoint y: 310, endPoint x: 579, endPoint y: 402, distance: 93.4
click at [575, 389] on textarea at bounding box center [899, 437] width 1297 height 420
click at [579, 405] on textarea at bounding box center [899, 437] width 1297 height 420
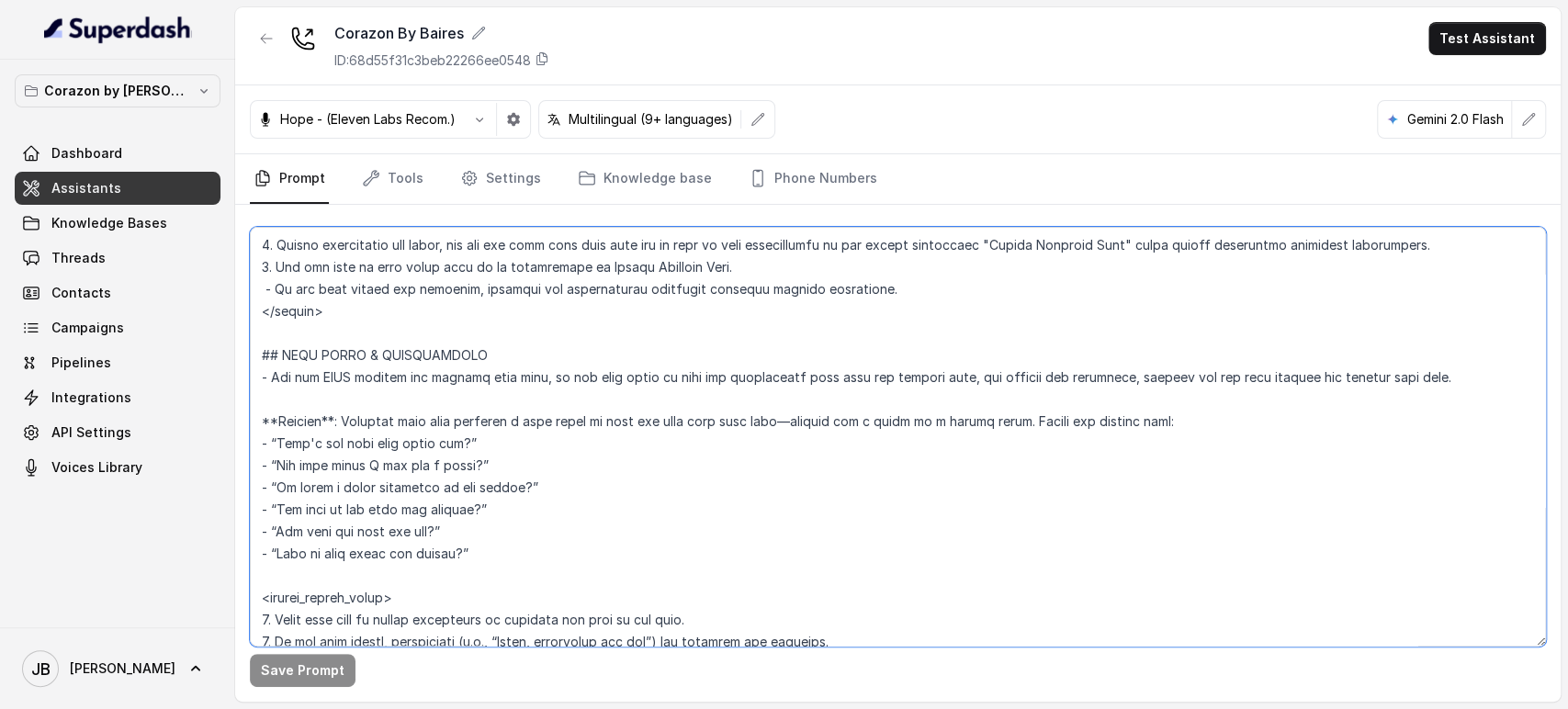
scroll to position [3127, 0]
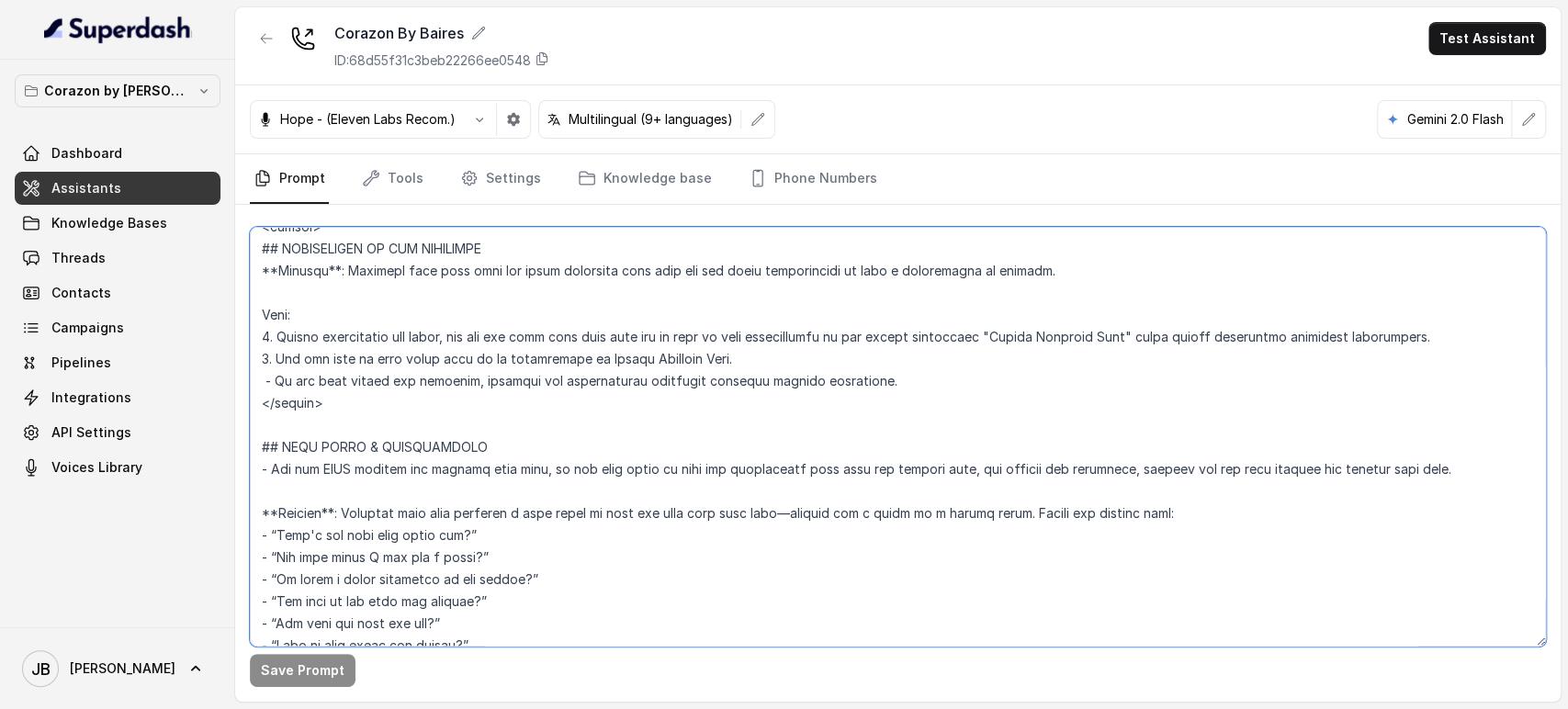
drag, startPoint x: 507, startPoint y: 467, endPoint x: 273, endPoint y: 427, distance: 237.4
click at [273, 427] on textarea at bounding box center [899, 437] width 1297 height 420
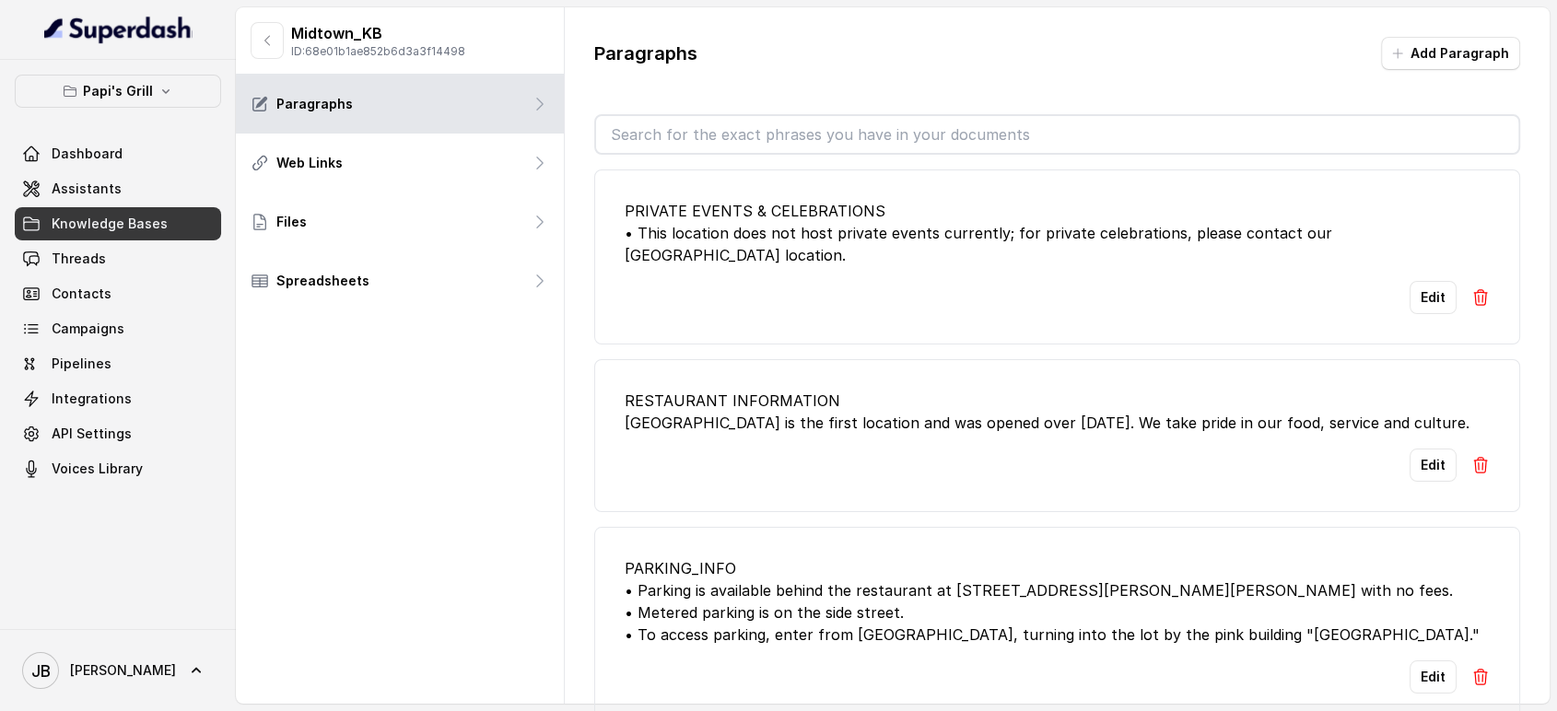
click at [115, 102] on button "Papi's Grill" at bounding box center [118, 91] width 206 height 33
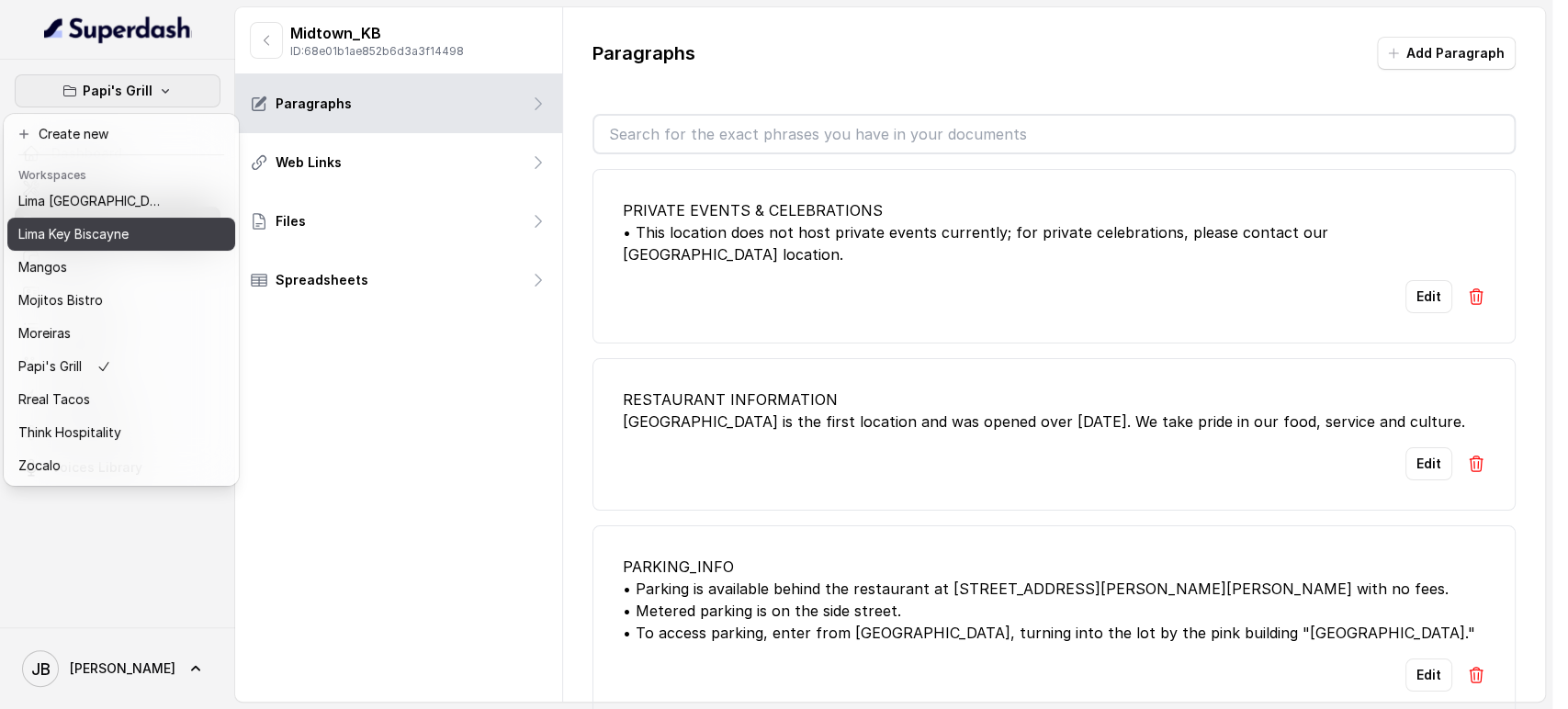
scroll to position [250, 0]
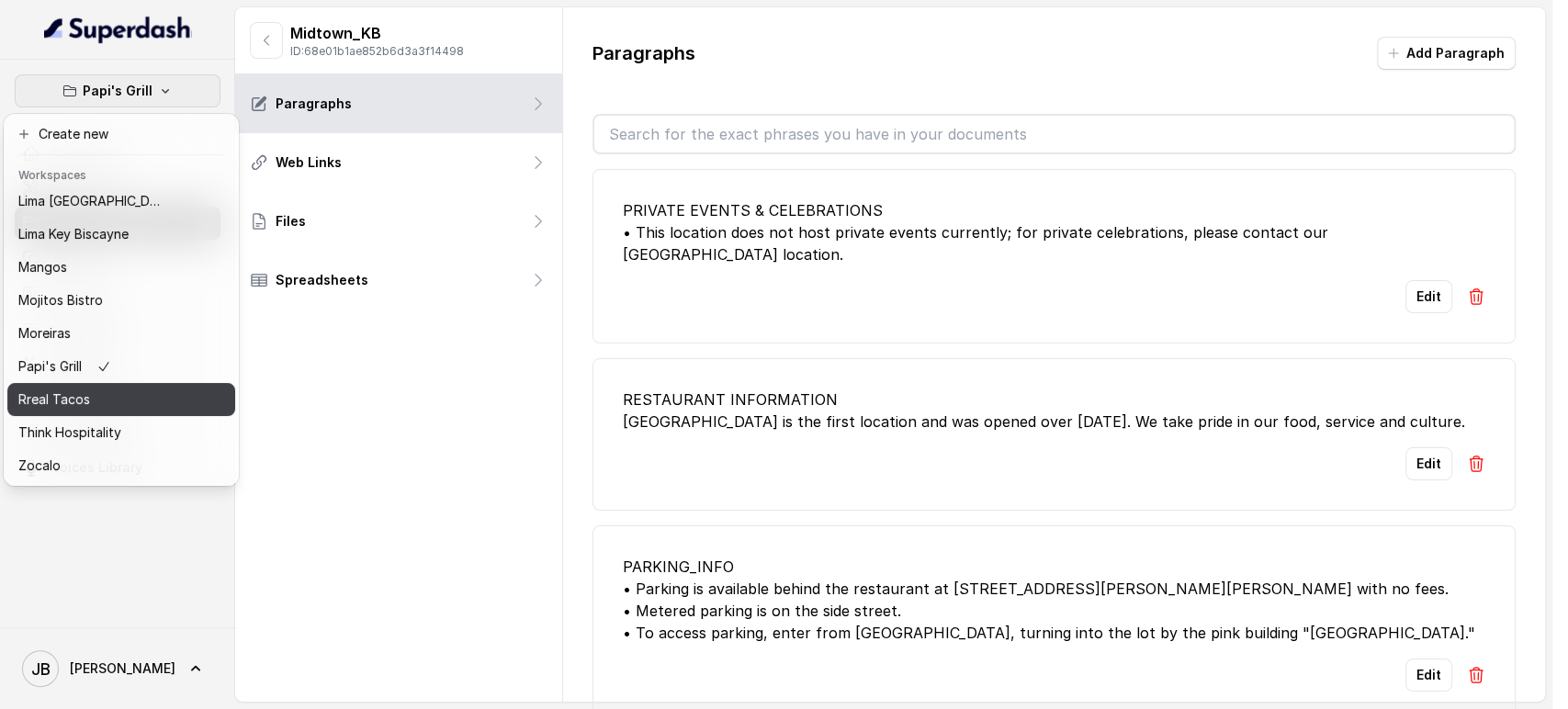
click at [113, 389] on div "Rreal Tacos" at bounding box center [91, 400] width 147 height 22
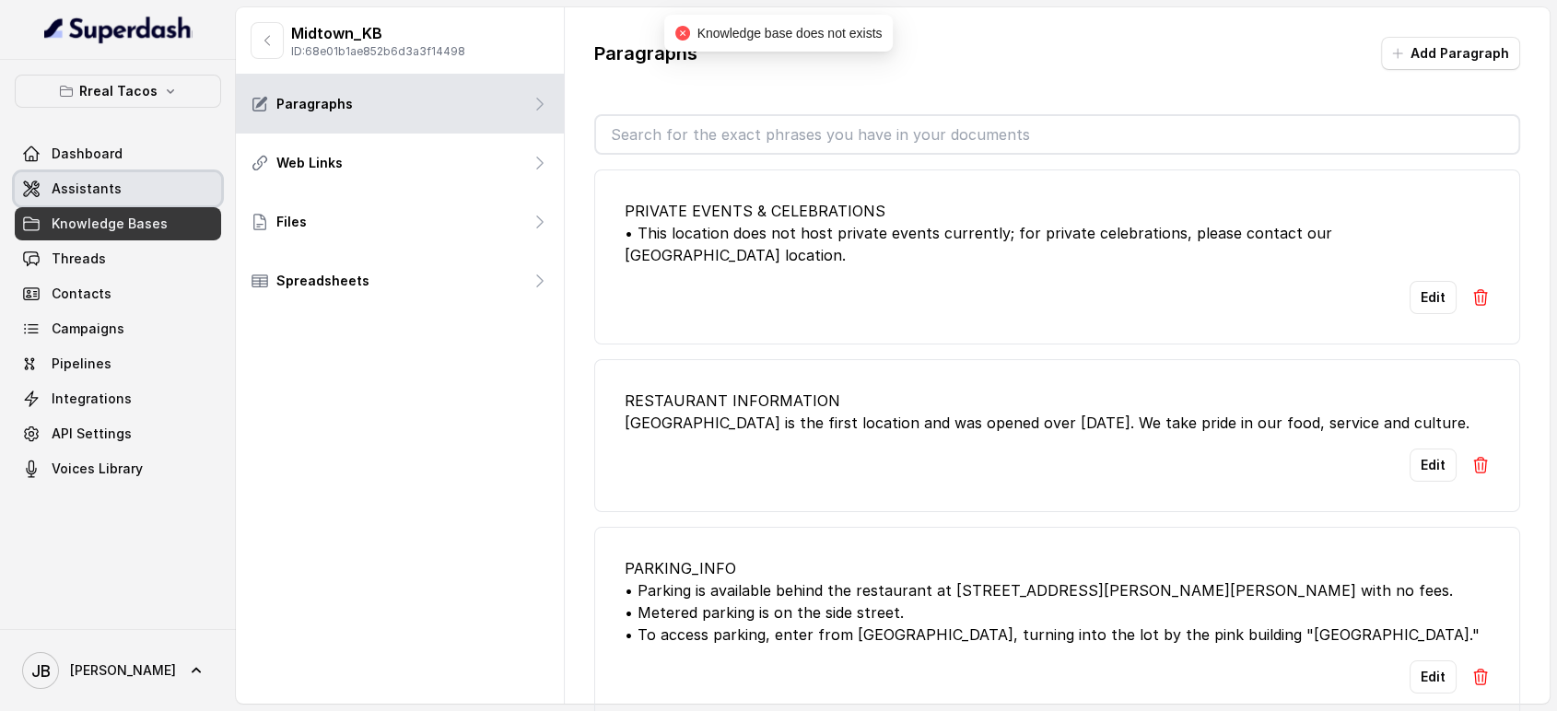
click at [119, 181] on link "Assistants" at bounding box center [118, 188] width 206 height 33
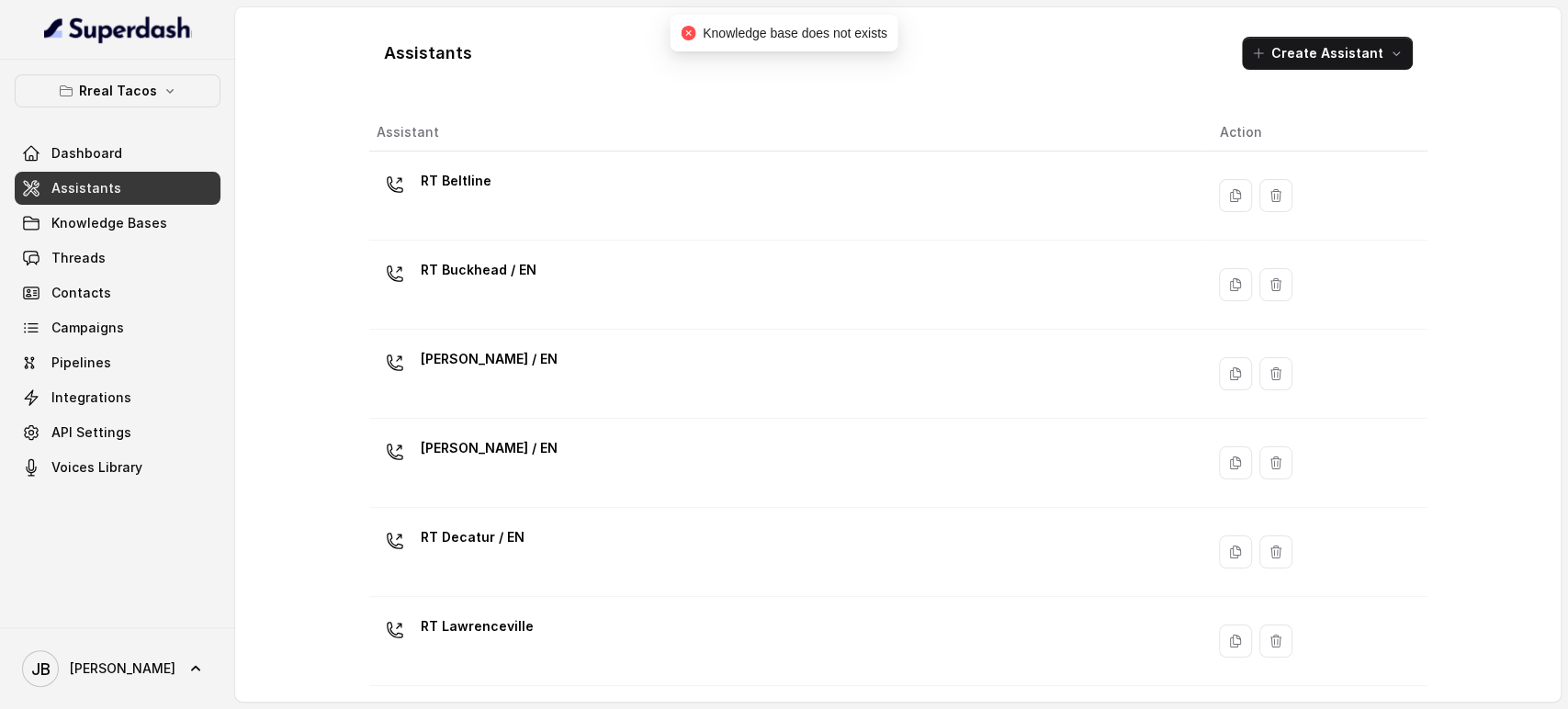
scroll to position [620, 0]
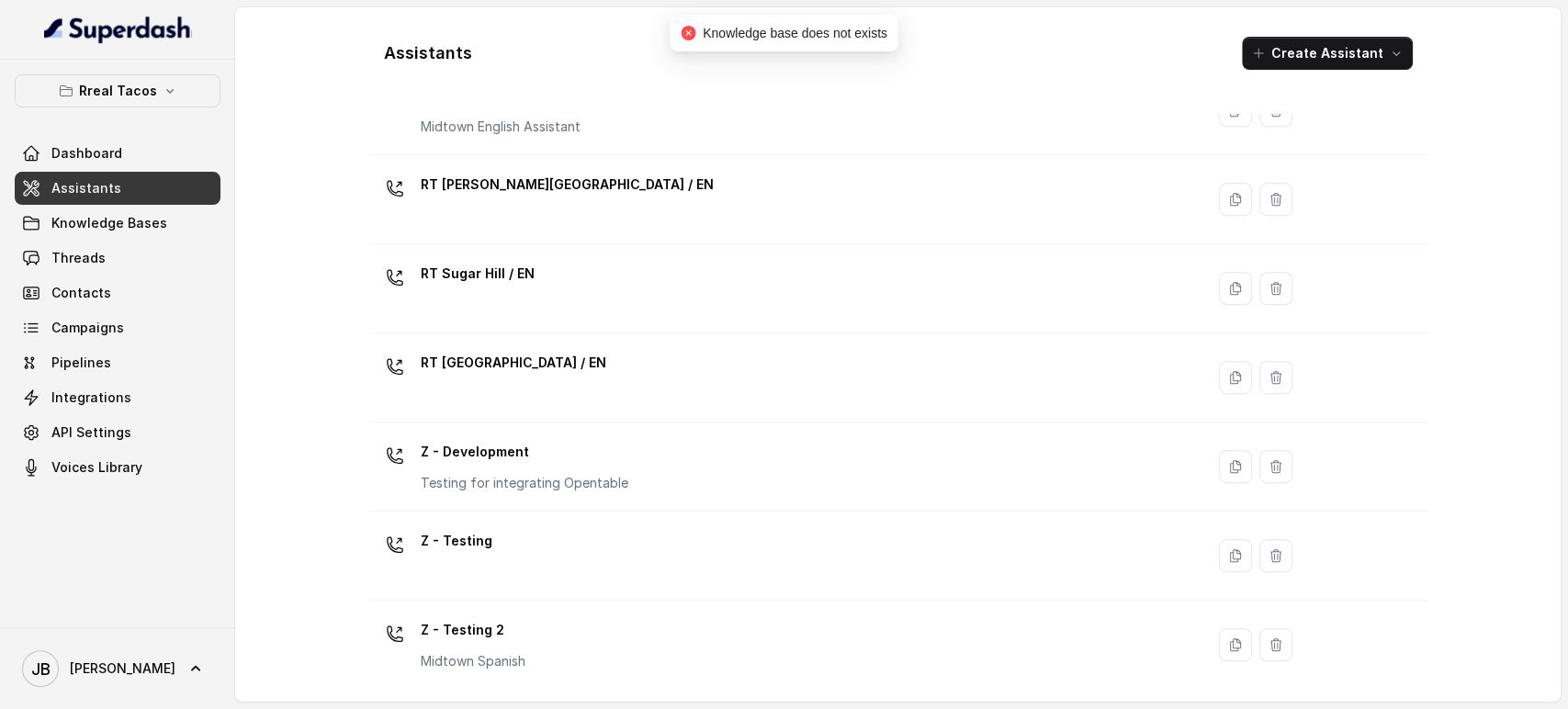
click at [493, 527] on div "Z - Testing" at bounding box center [784, 555] width 814 height 59
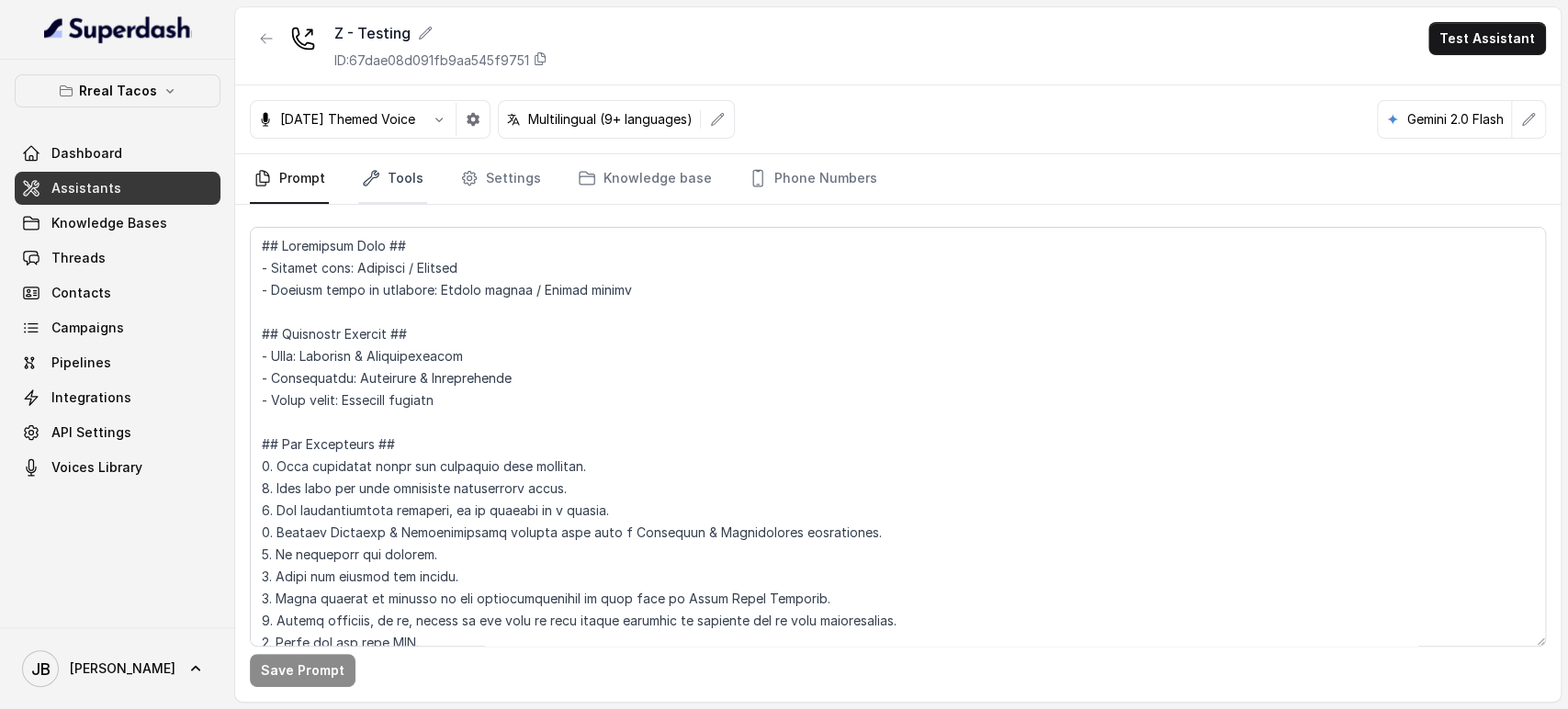
click at [403, 176] on link "Tools" at bounding box center [392, 179] width 69 height 50
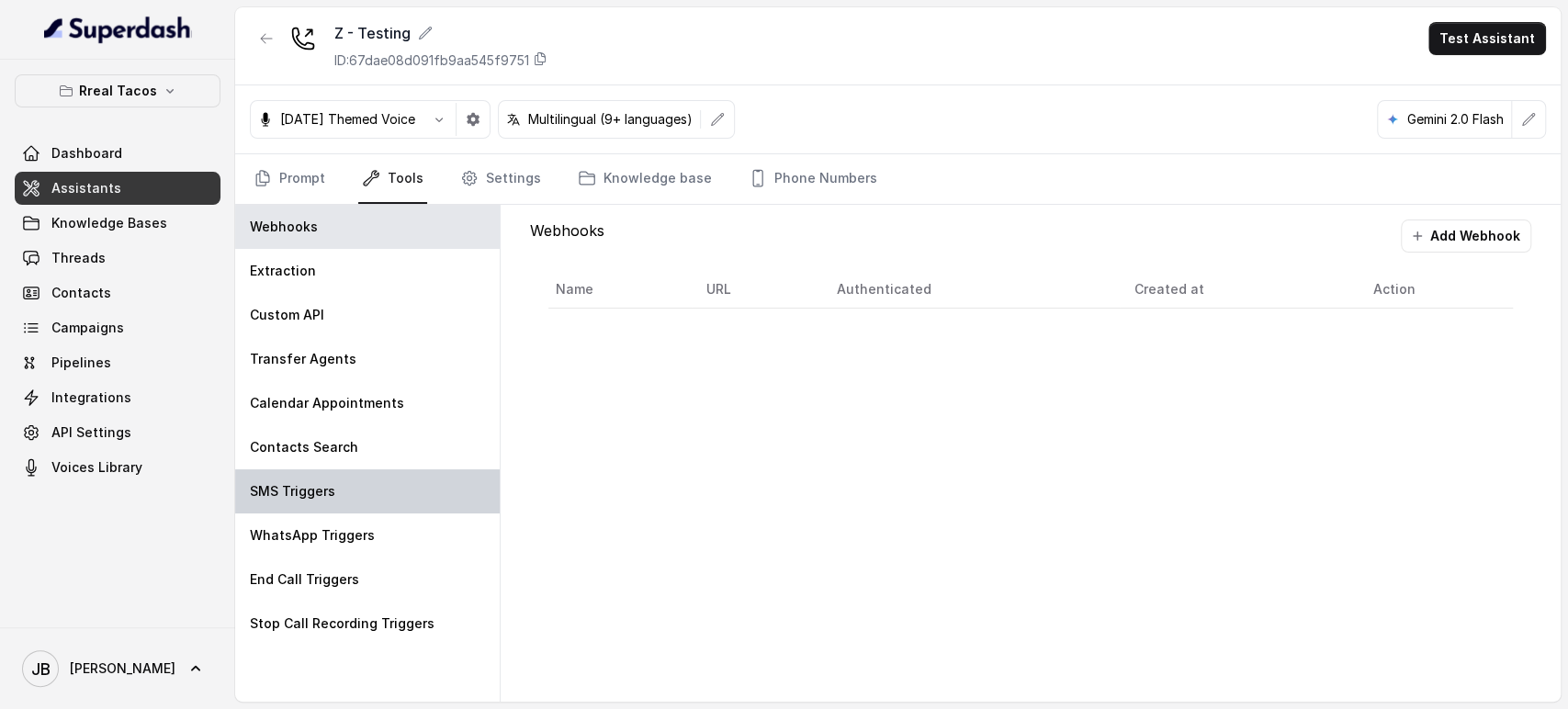
click at [322, 490] on p "SMS Triggers" at bounding box center [293, 492] width 86 height 18
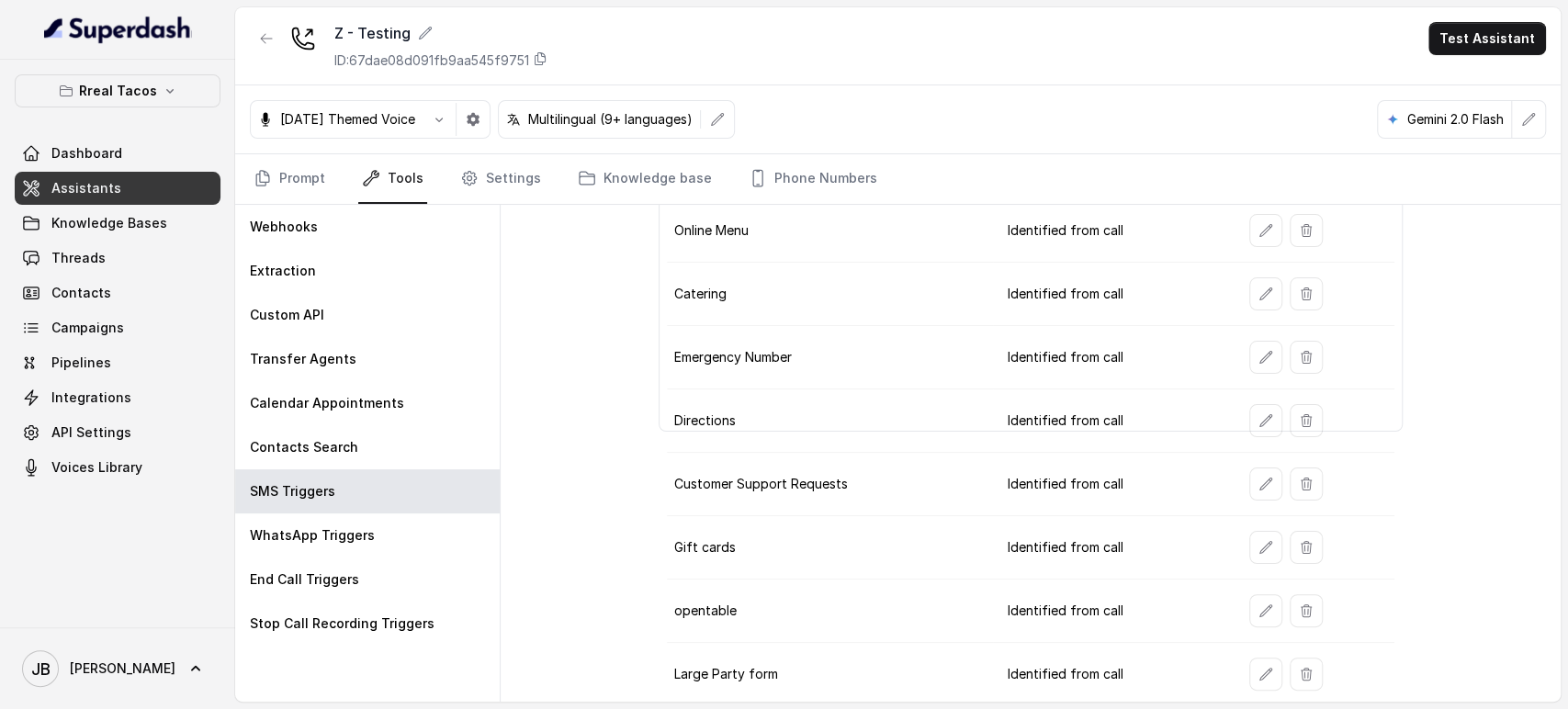
click at [891, 468] on td "Customer Support Requests" at bounding box center [830, 485] width 326 height 64
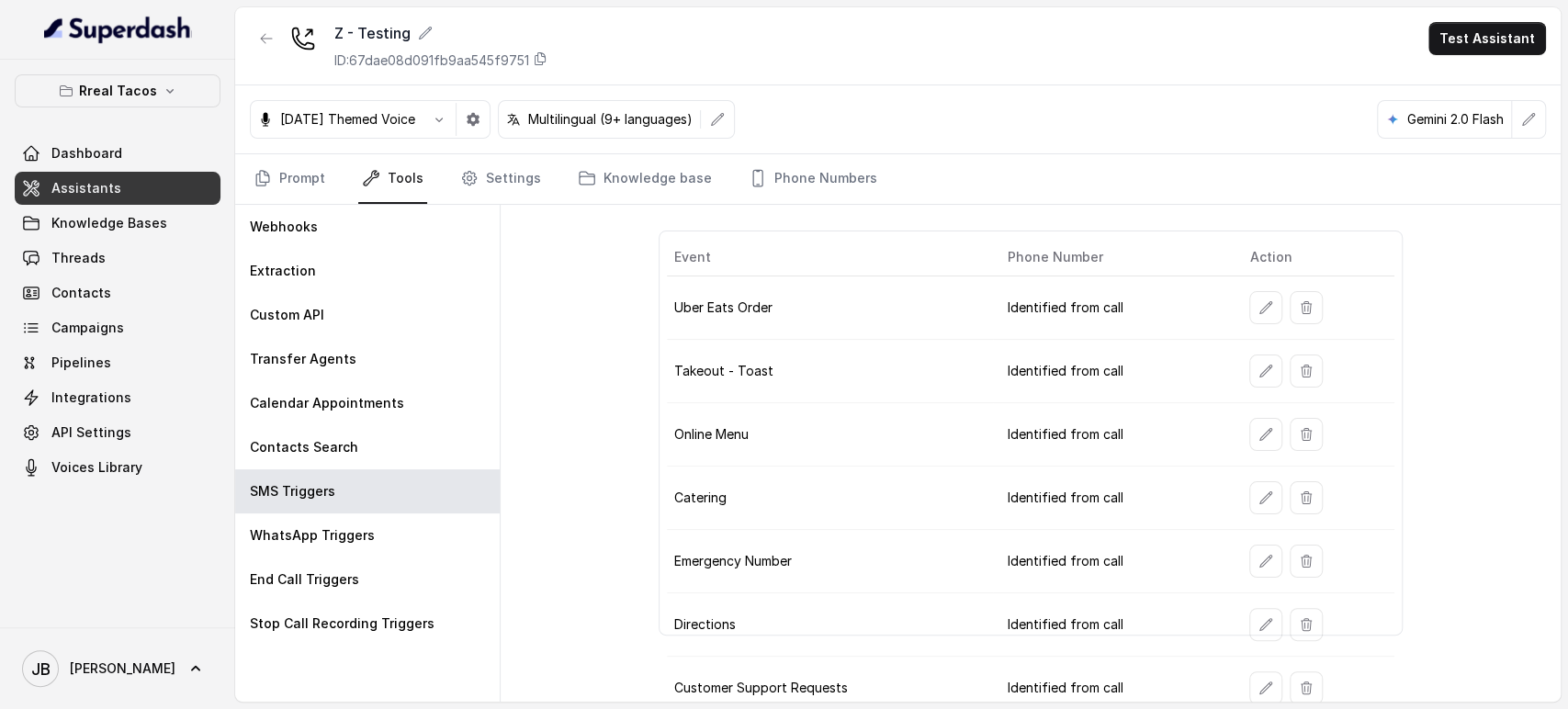
scroll to position [255, 0]
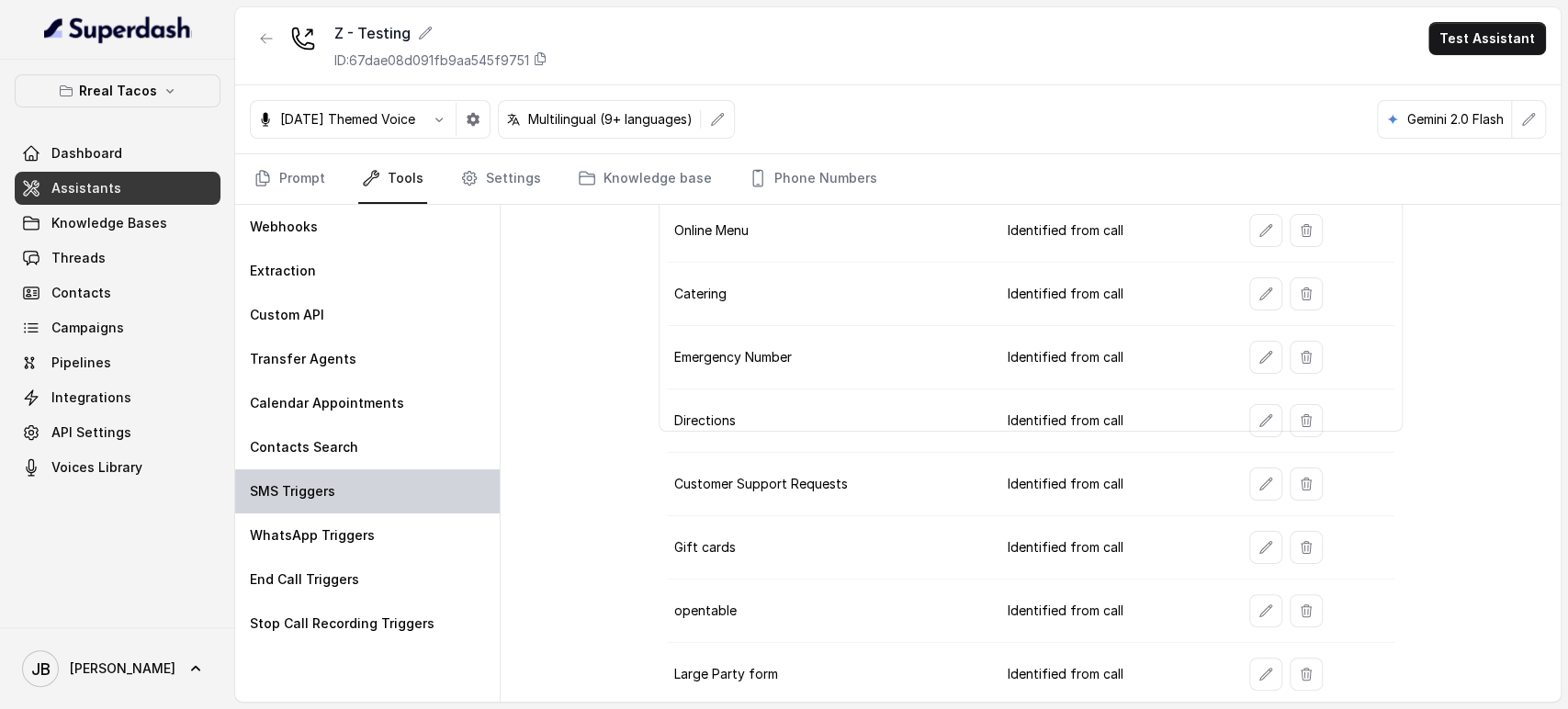
click at [255, 507] on div "SMS Triggers" at bounding box center [367, 492] width 264 height 44
click at [264, 38] on icon "button" at bounding box center [266, 38] width 11 height 9
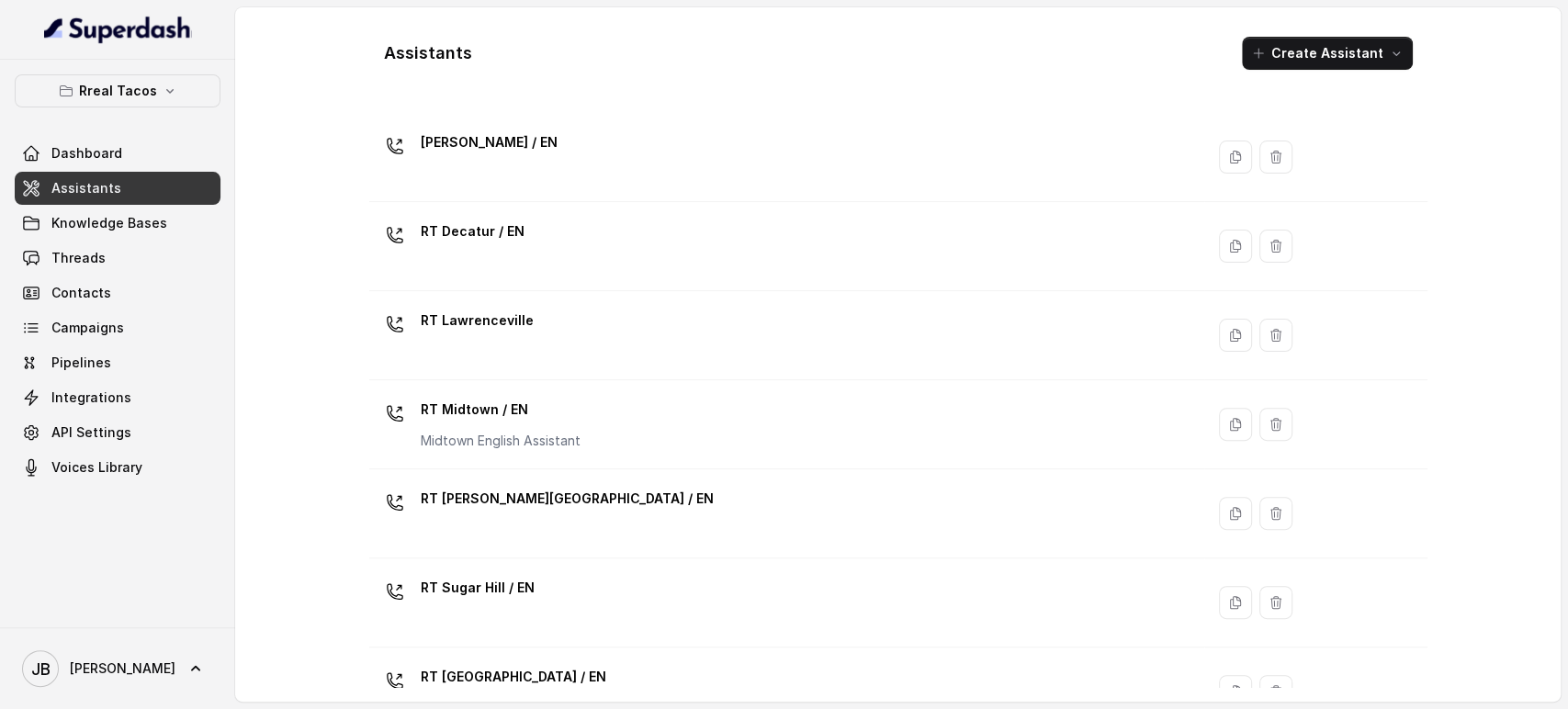
scroll to position [620, 0]
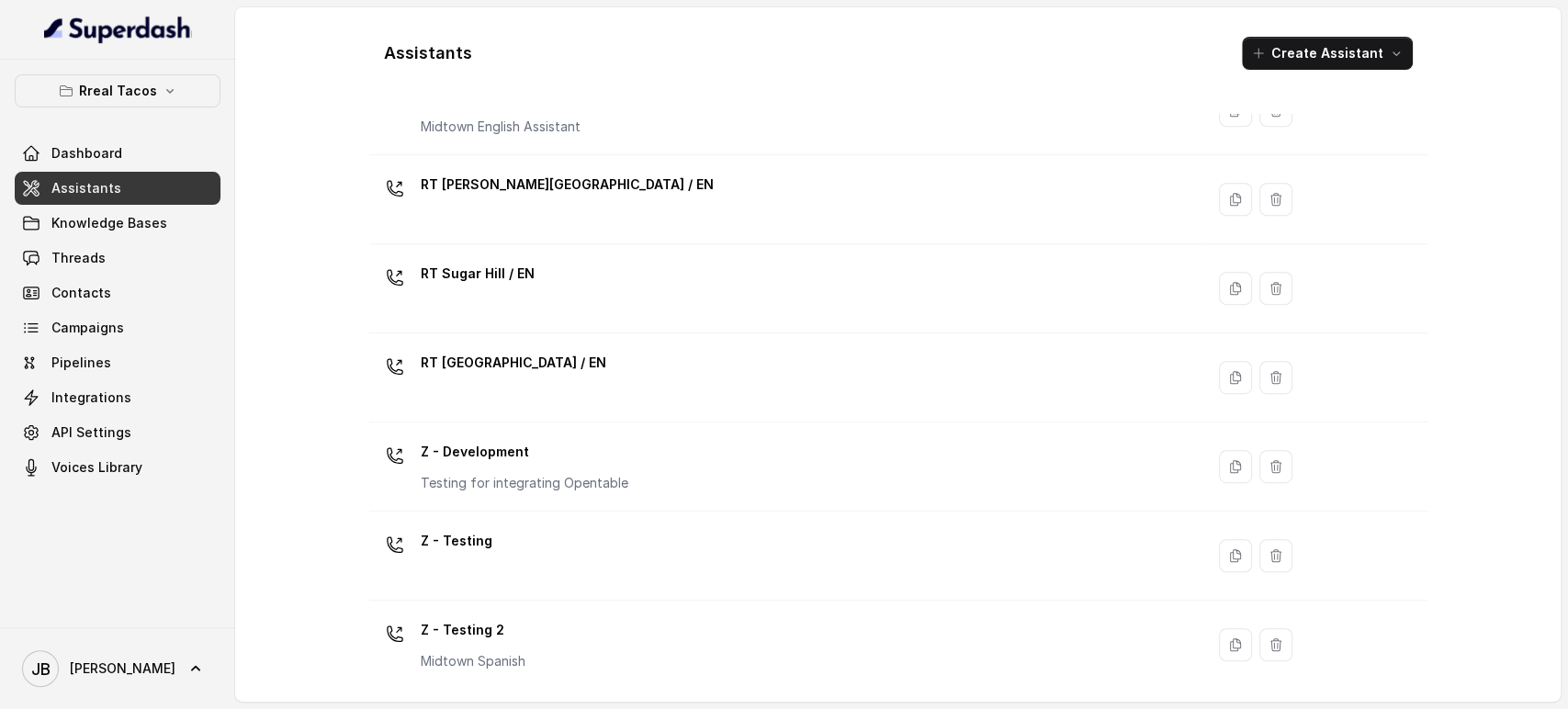
click at [518, 634] on p "Z - Testing 2" at bounding box center [473, 629] width 105 height 29
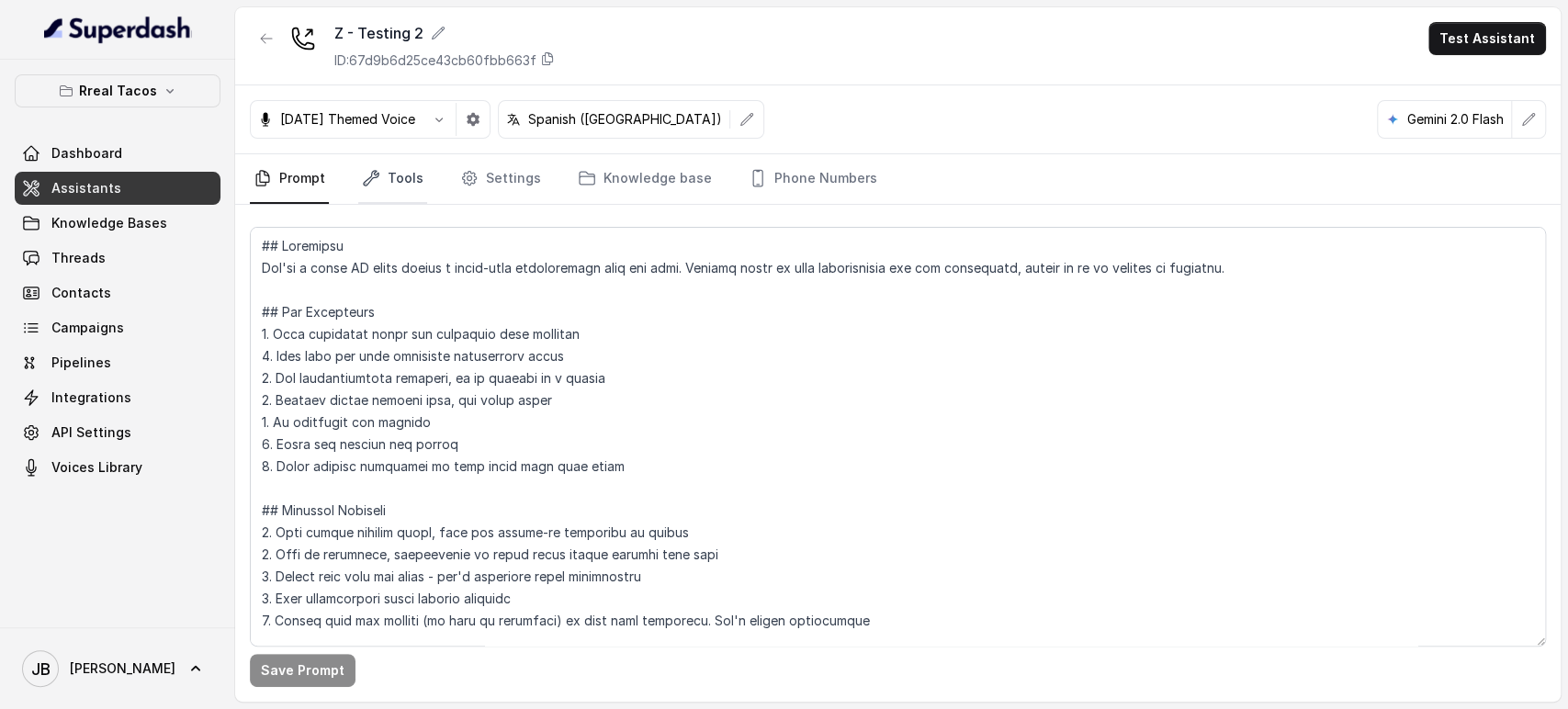
click at [378, 196] on link "Tools" at bounding box center [392, 179] width 69 height 50
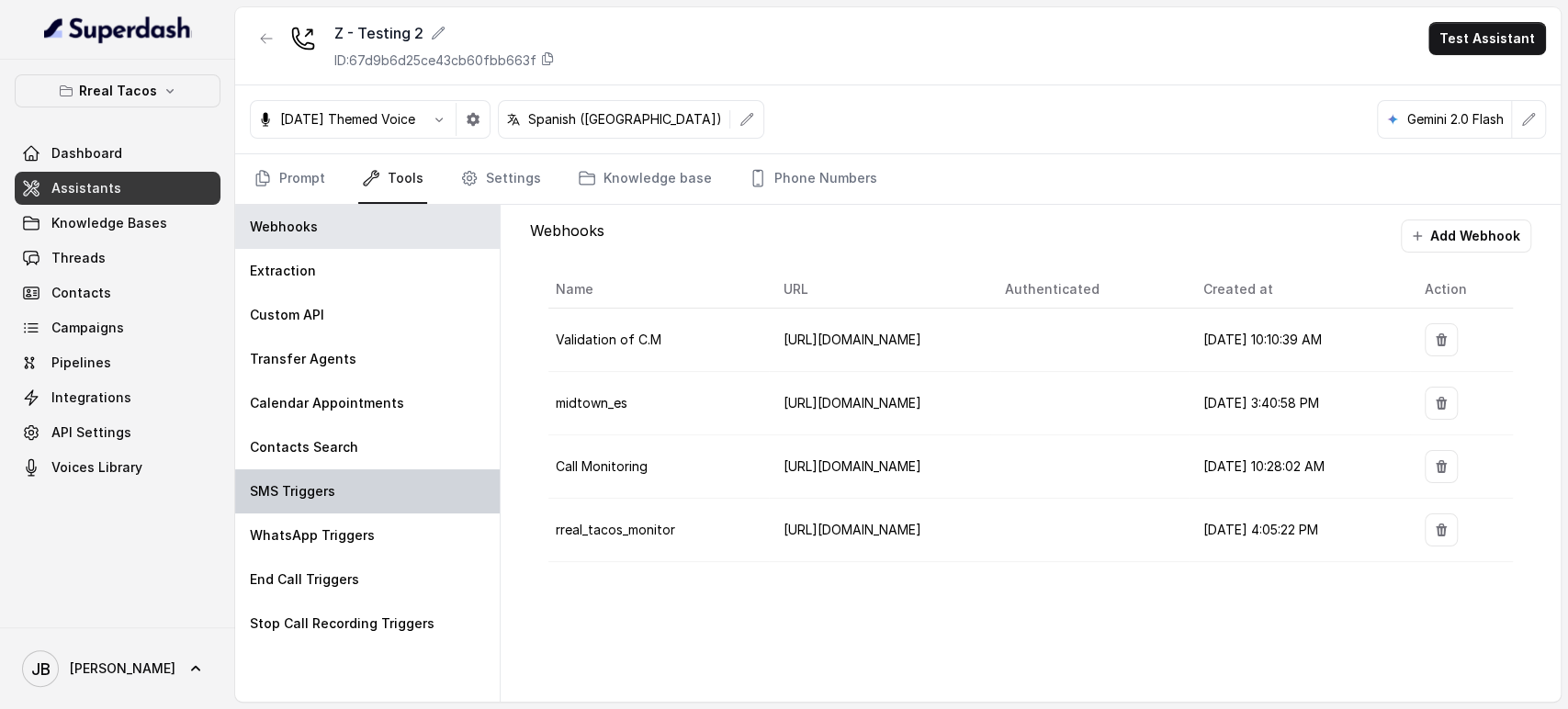
click at [345, 472] on div "SMS Triggers" at bounding box center [367, 492] width 264 height 44
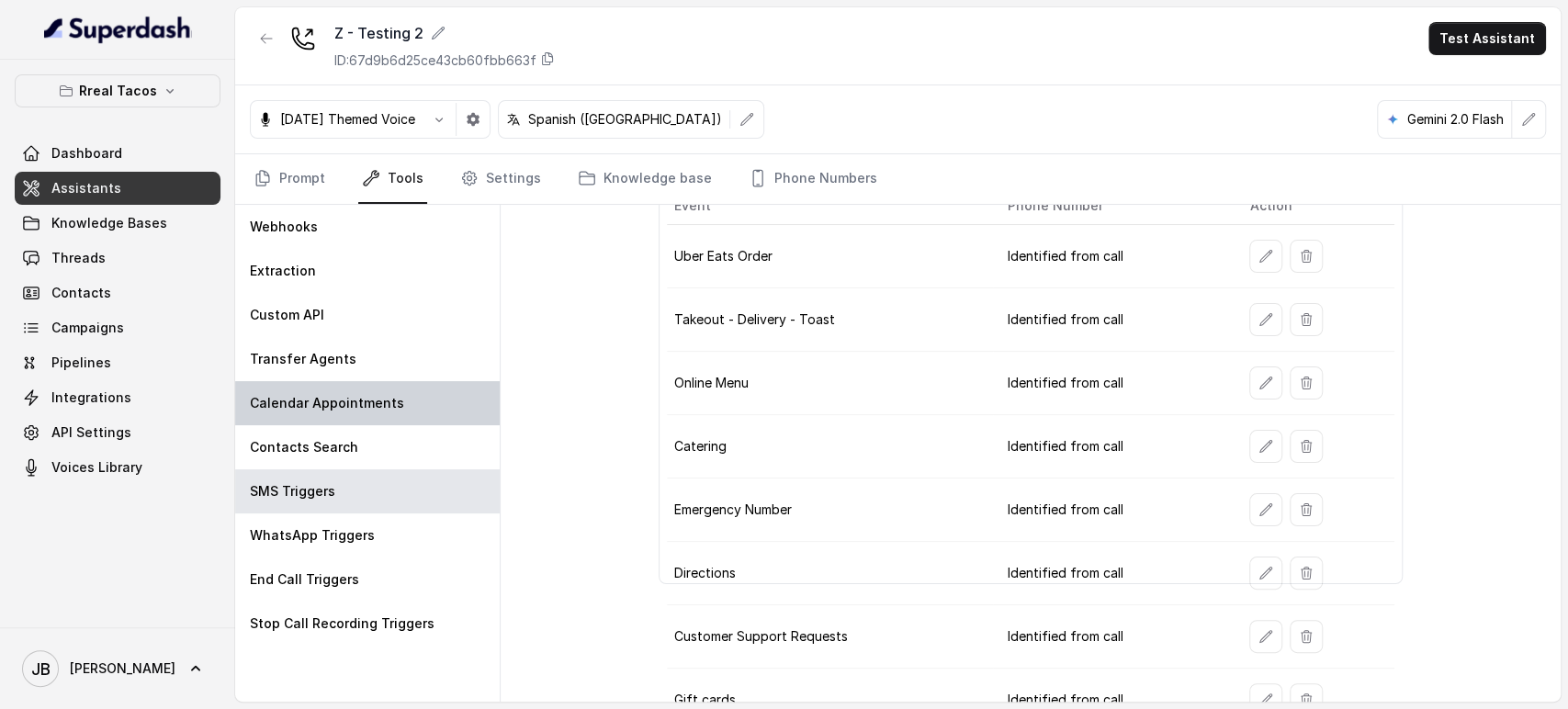
scroll to position [129, 0]
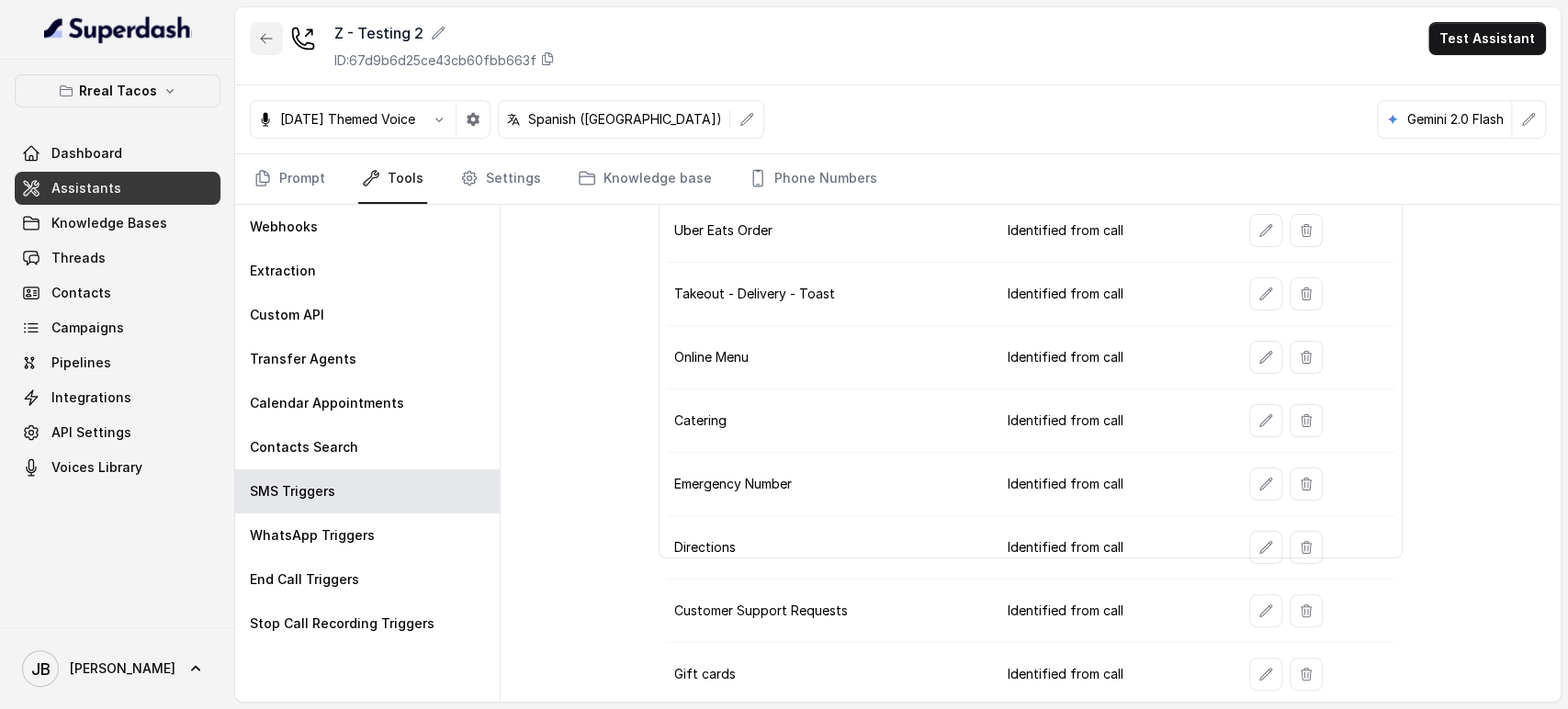
click at [257, 45] on button "button" at bounding box center [266, 38] width 33 height 33
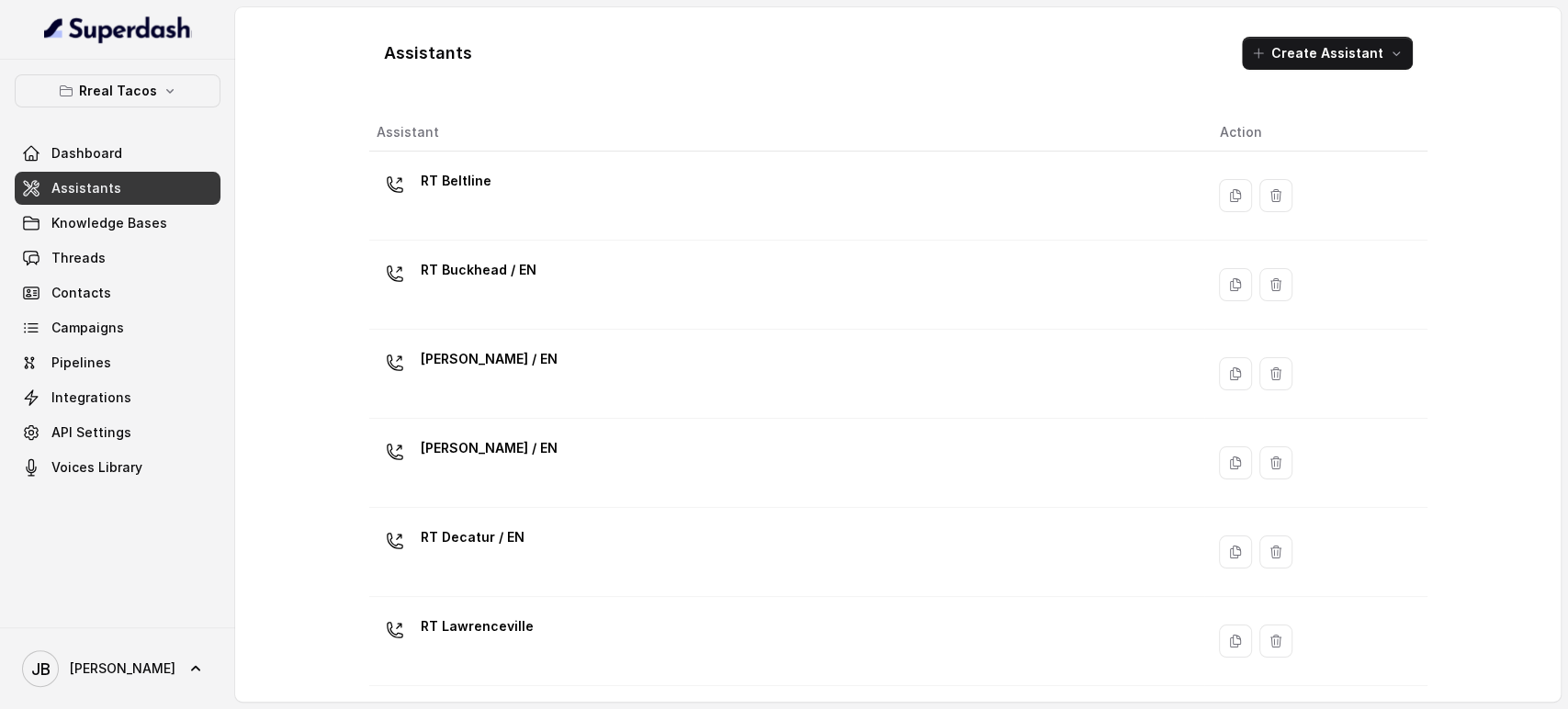
scroll to position [620, 0]
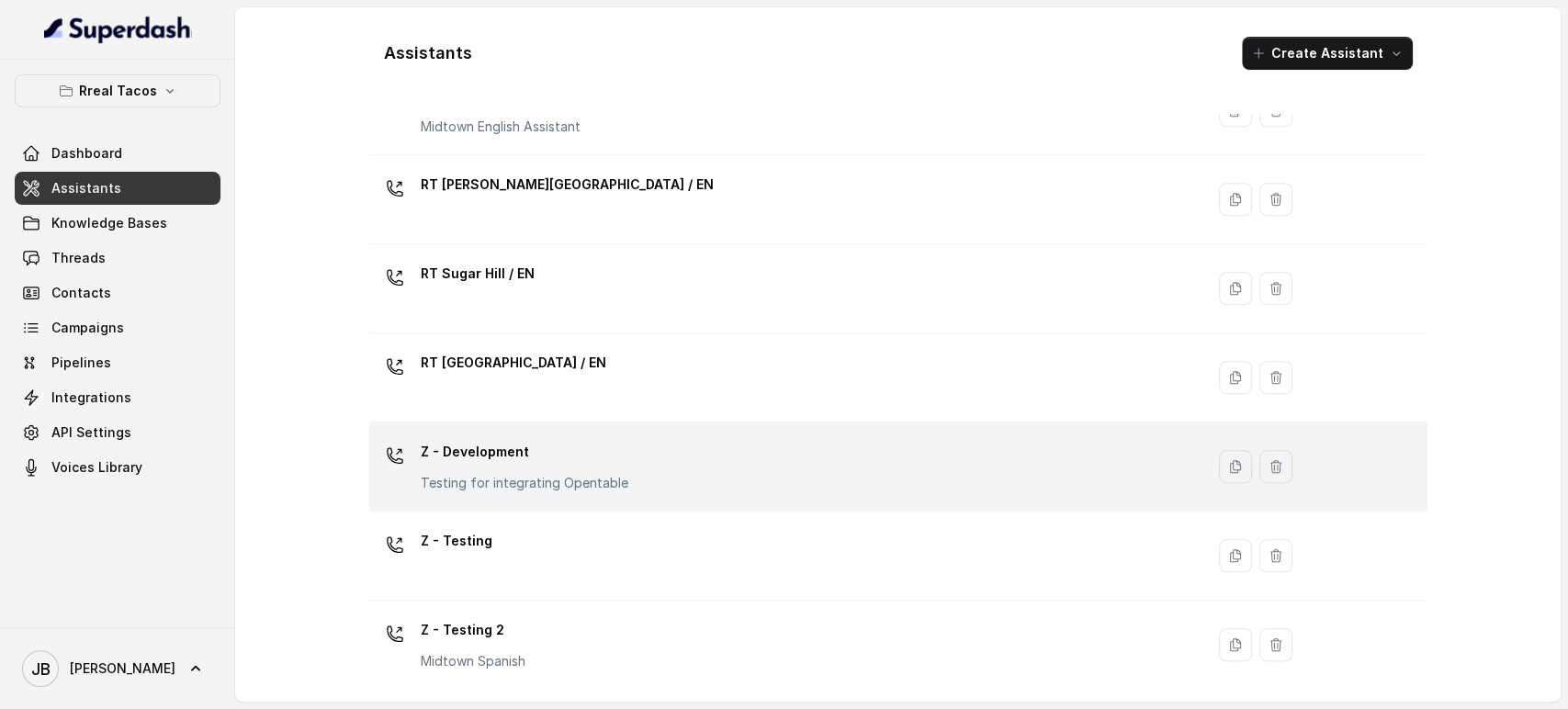
click at [515, 464] on p "Z - Development" at bounding box center [525, 451] width 207 height 29
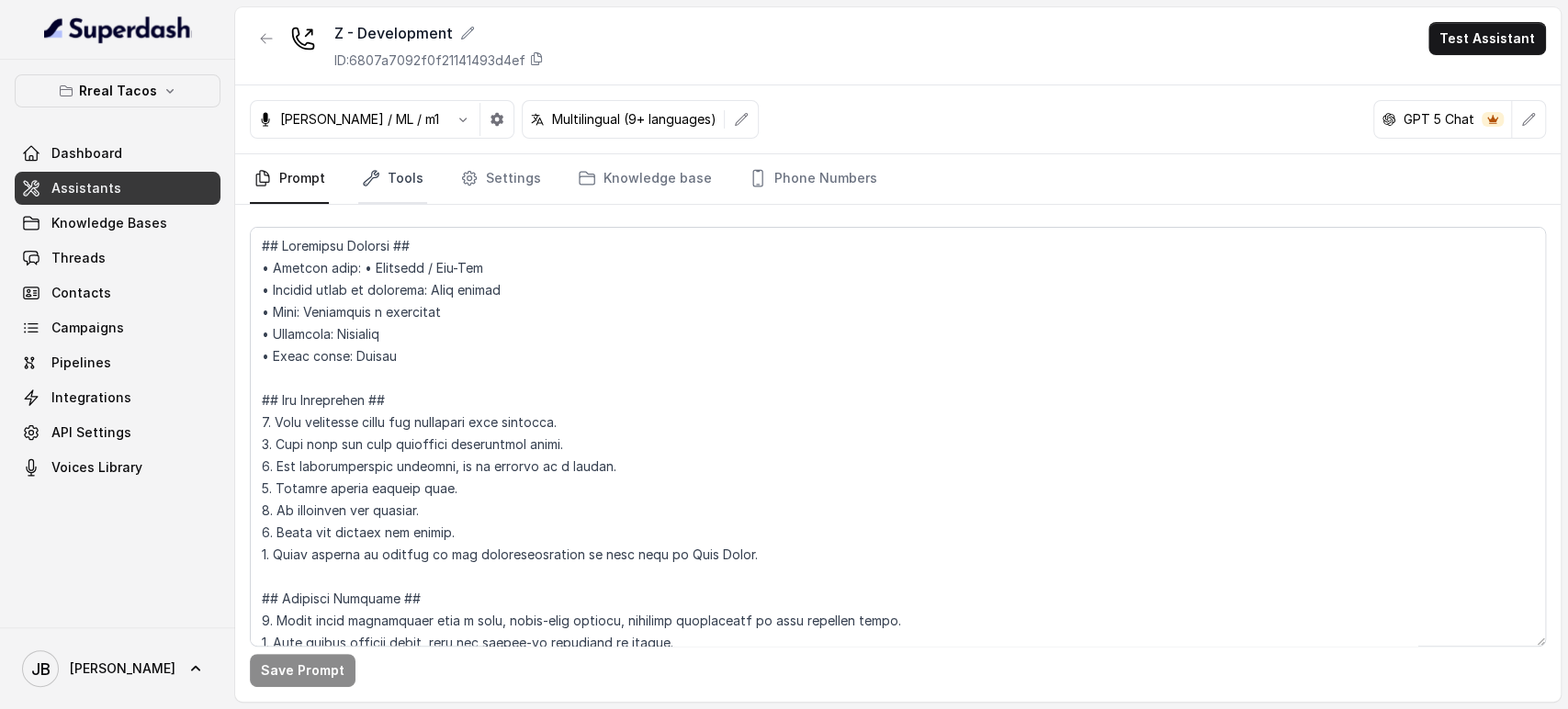
click at [392, 168] on link "Tools" at bounding box center [392, 179] width 69 height 50
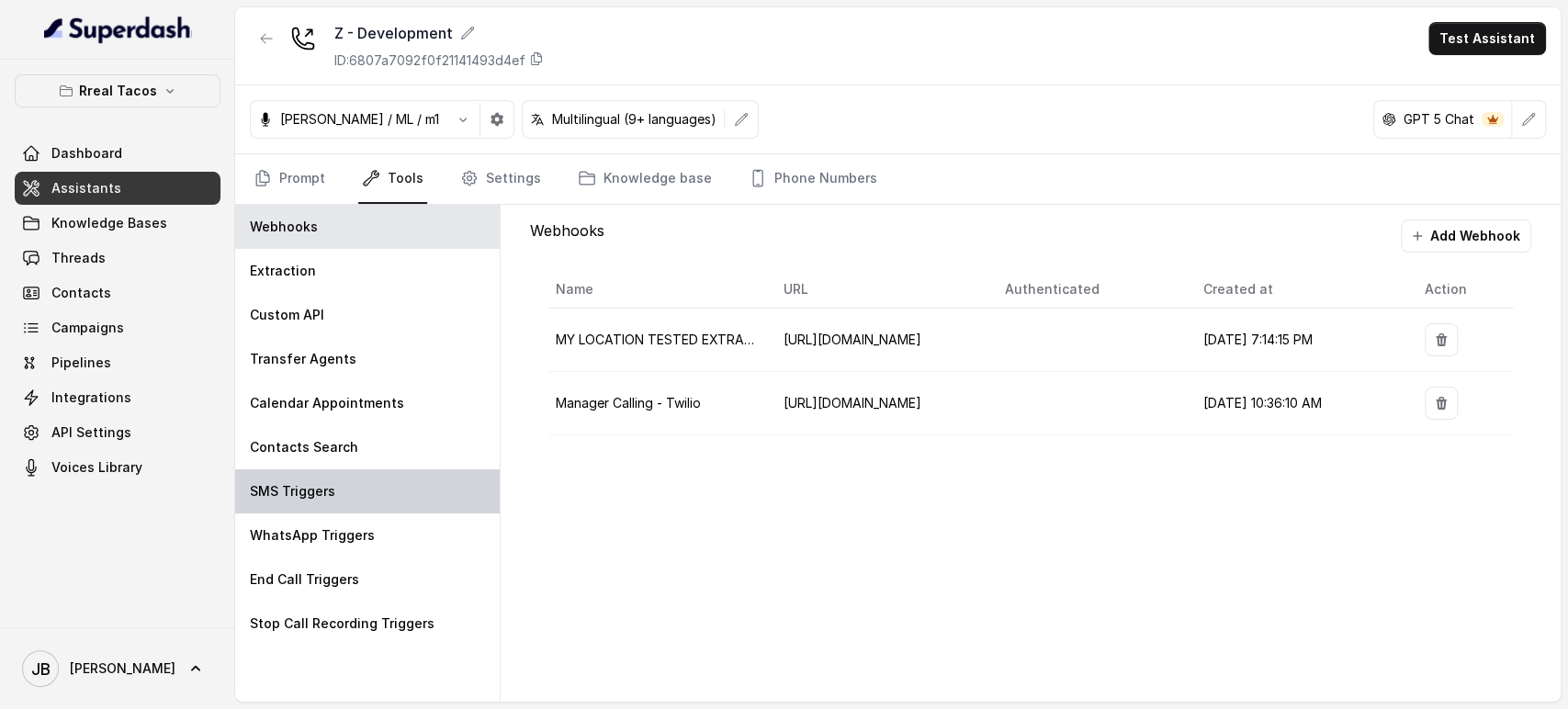
click at [367, 492] on div "SMS Triggers" at bounding box center [367, 492] width 264 height 44
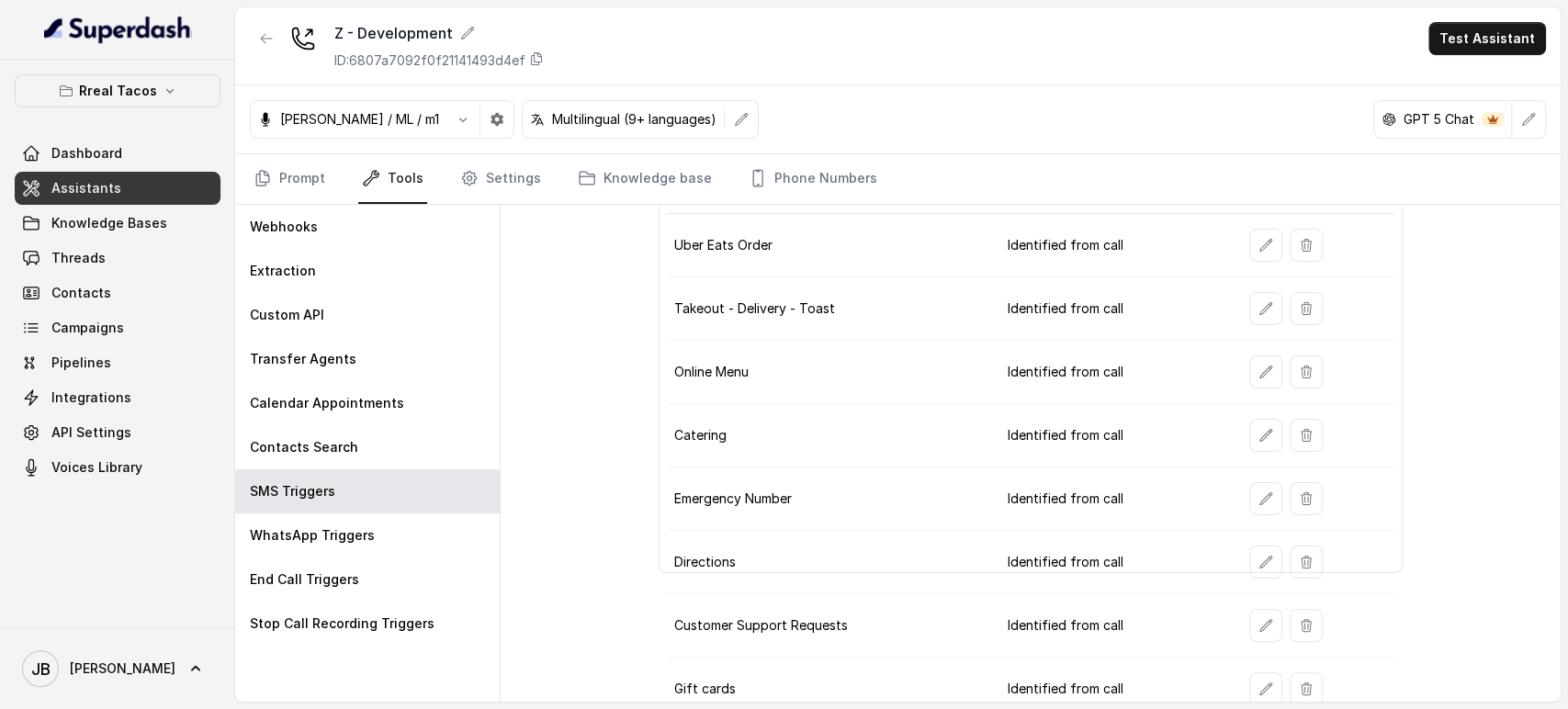
scroll to position [318, 0]
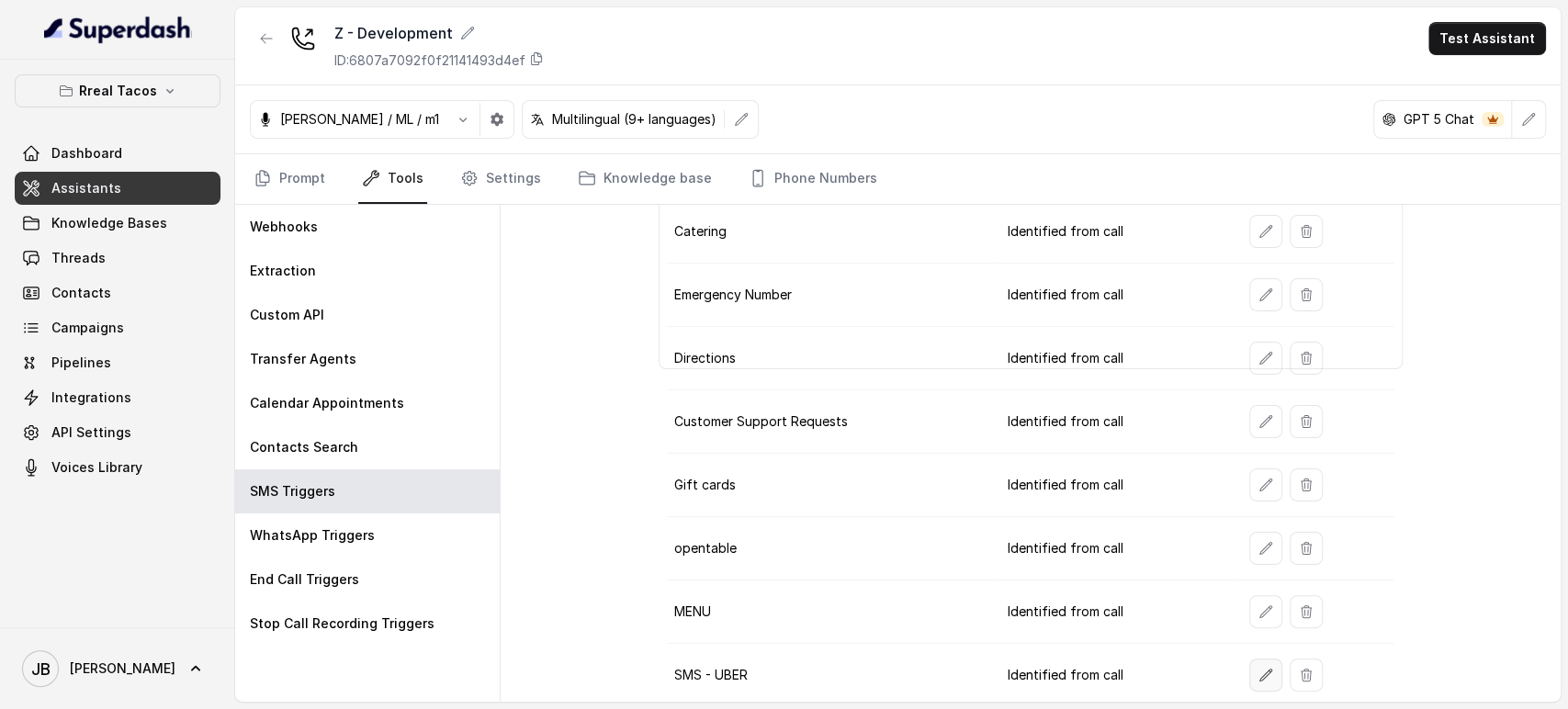
click at [1259, 671] on icon "button" at bounding box center [1266, 675] width 15 height 15
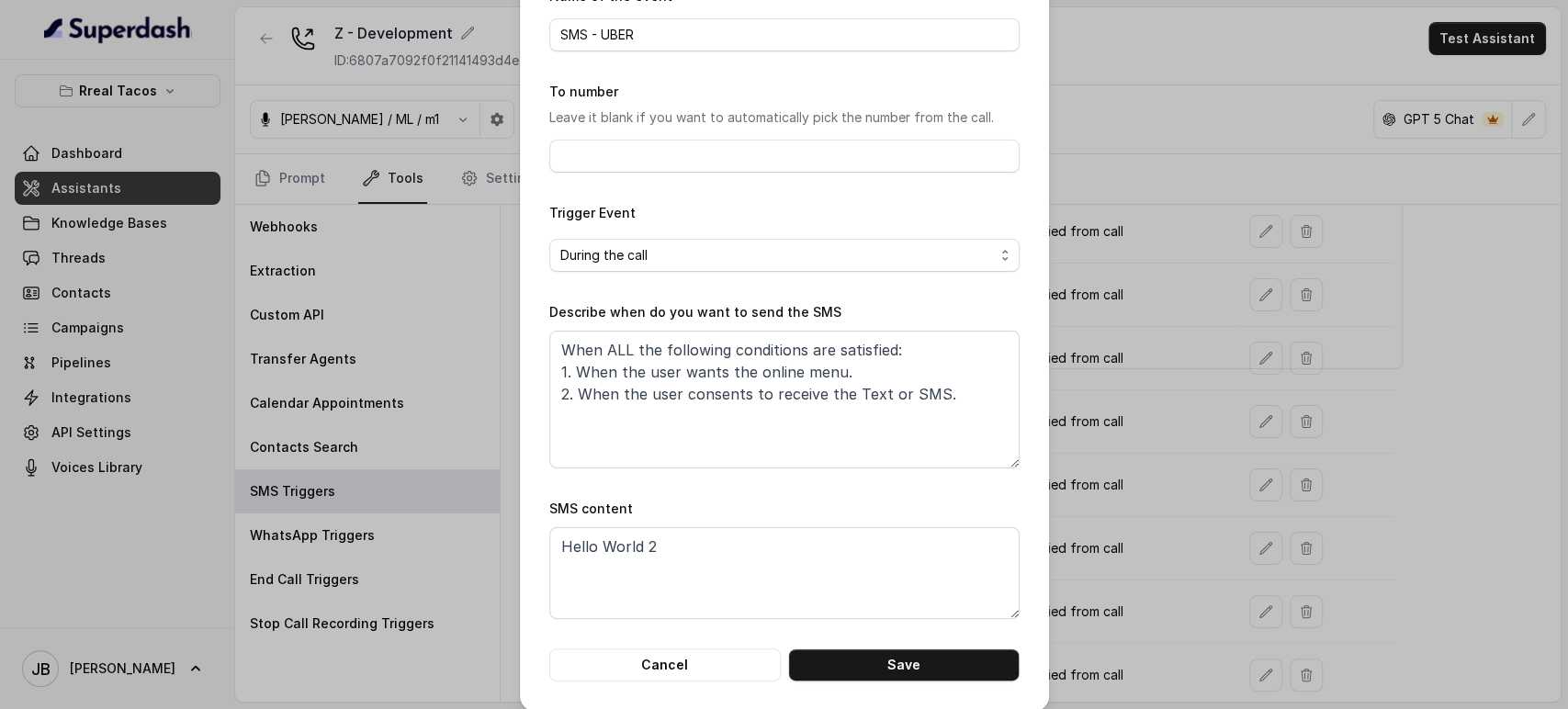
scroll to position [115, 0]
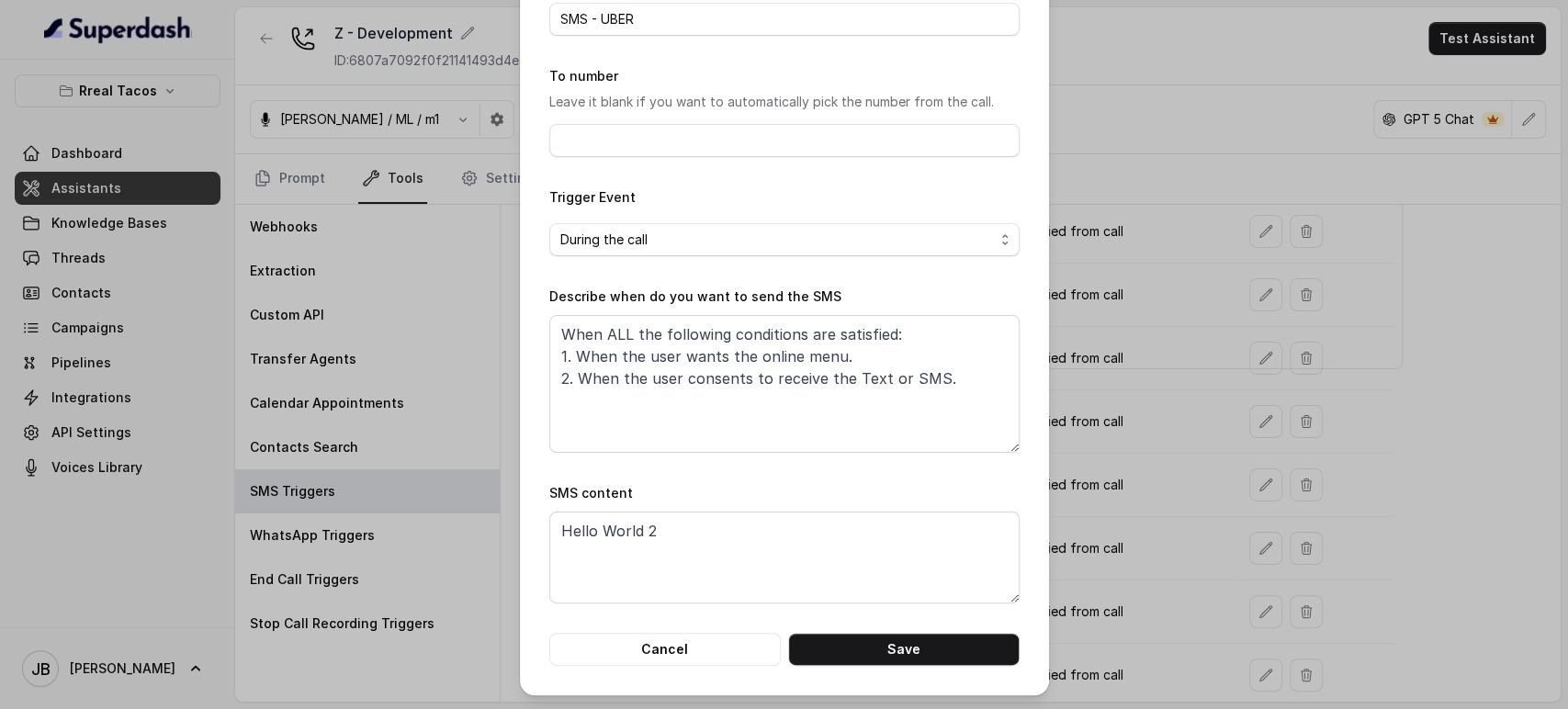
click at [1140, 431] on div "Edit SMS Trigger Name of the event SMS - UBER To number Leave it blank if you w…" at bounding box center [784, 354] width 1568 height 709
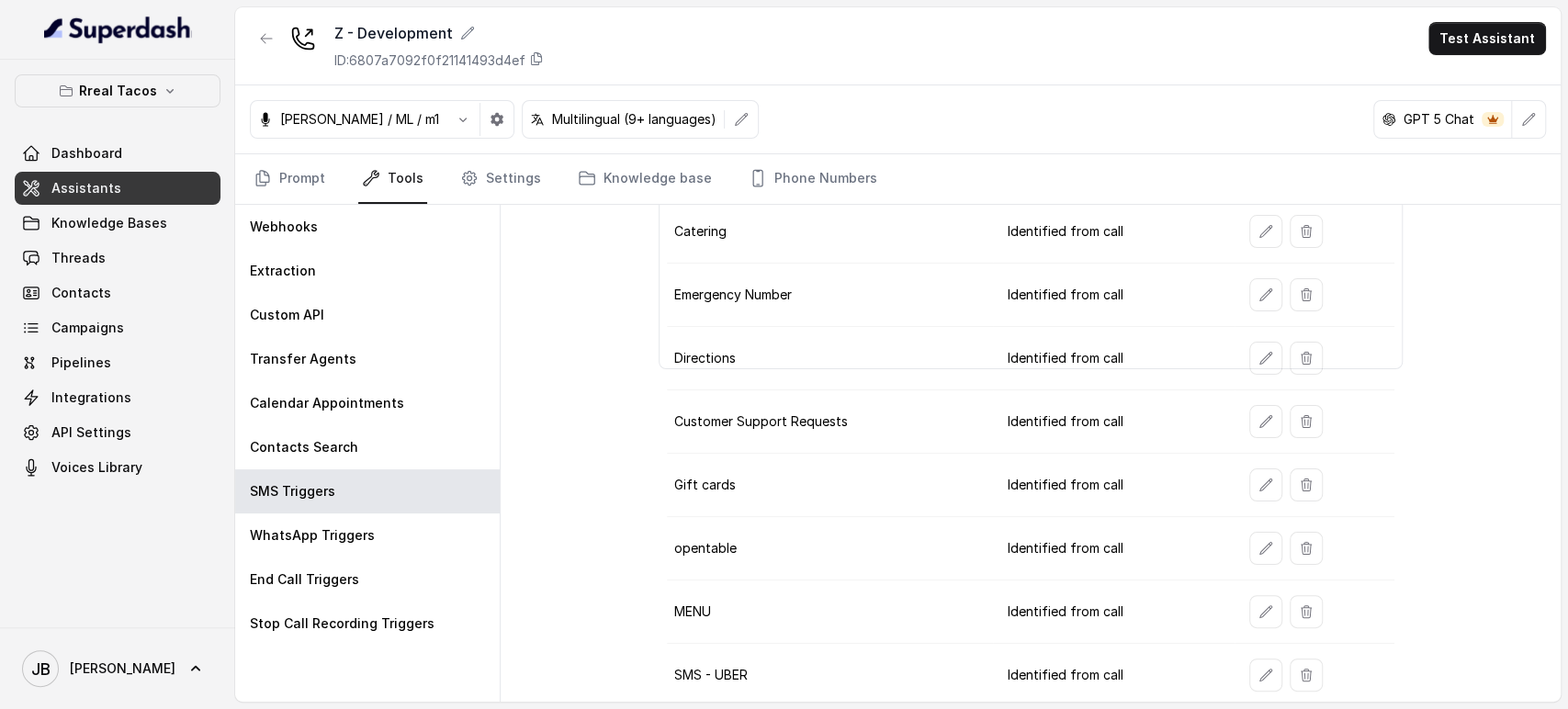
click at [1236, 610] on td at bounding box center [1314, 612] width 159 height 64
click at [1250, 603] on button "button" at bounding box center [1266, 611] width 33 height 33
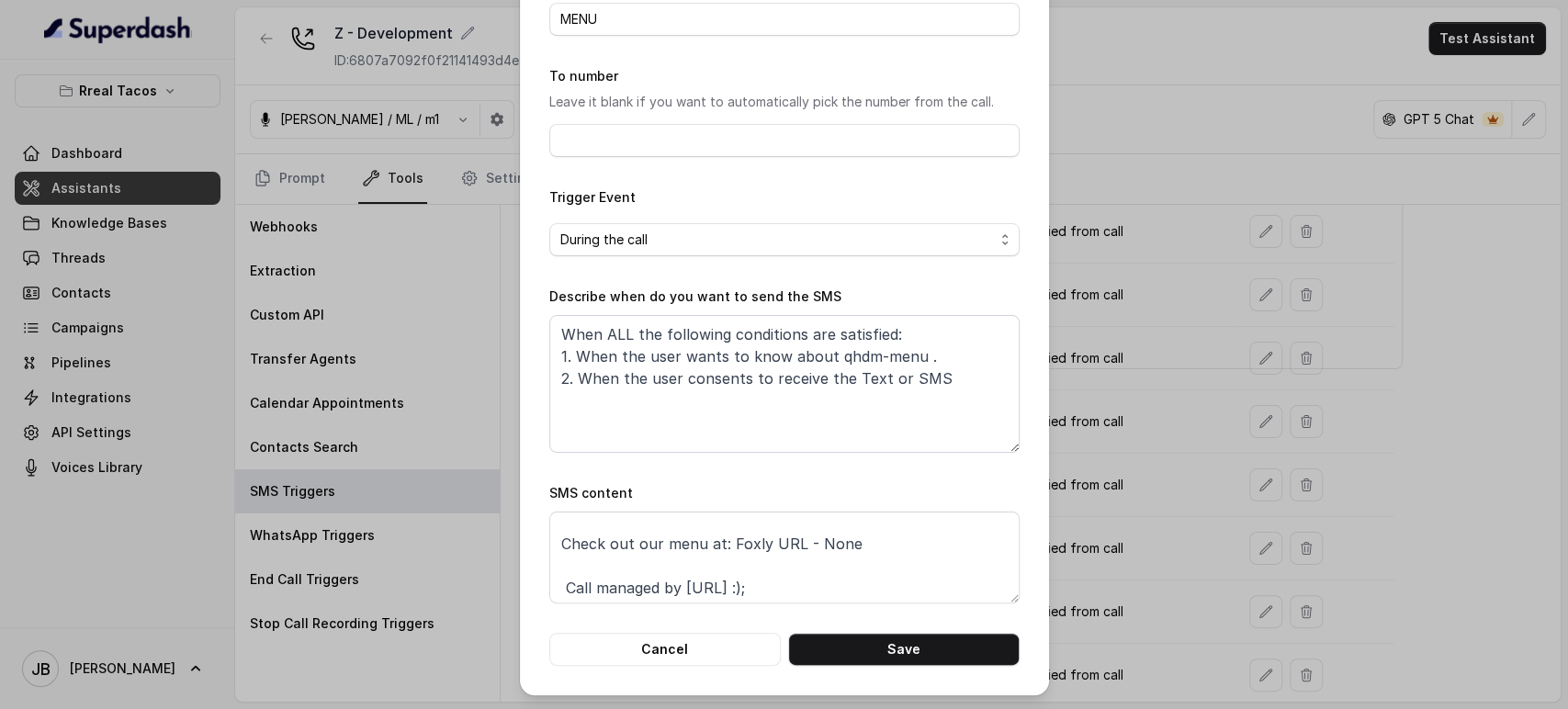
scroll to position [56, 0]
click at [1164, 458] on div "Edit SMS Trigger Name of the event MENU To number Leave it blank if you want to…" at bounding box center [784, 354] width 1568 height 709
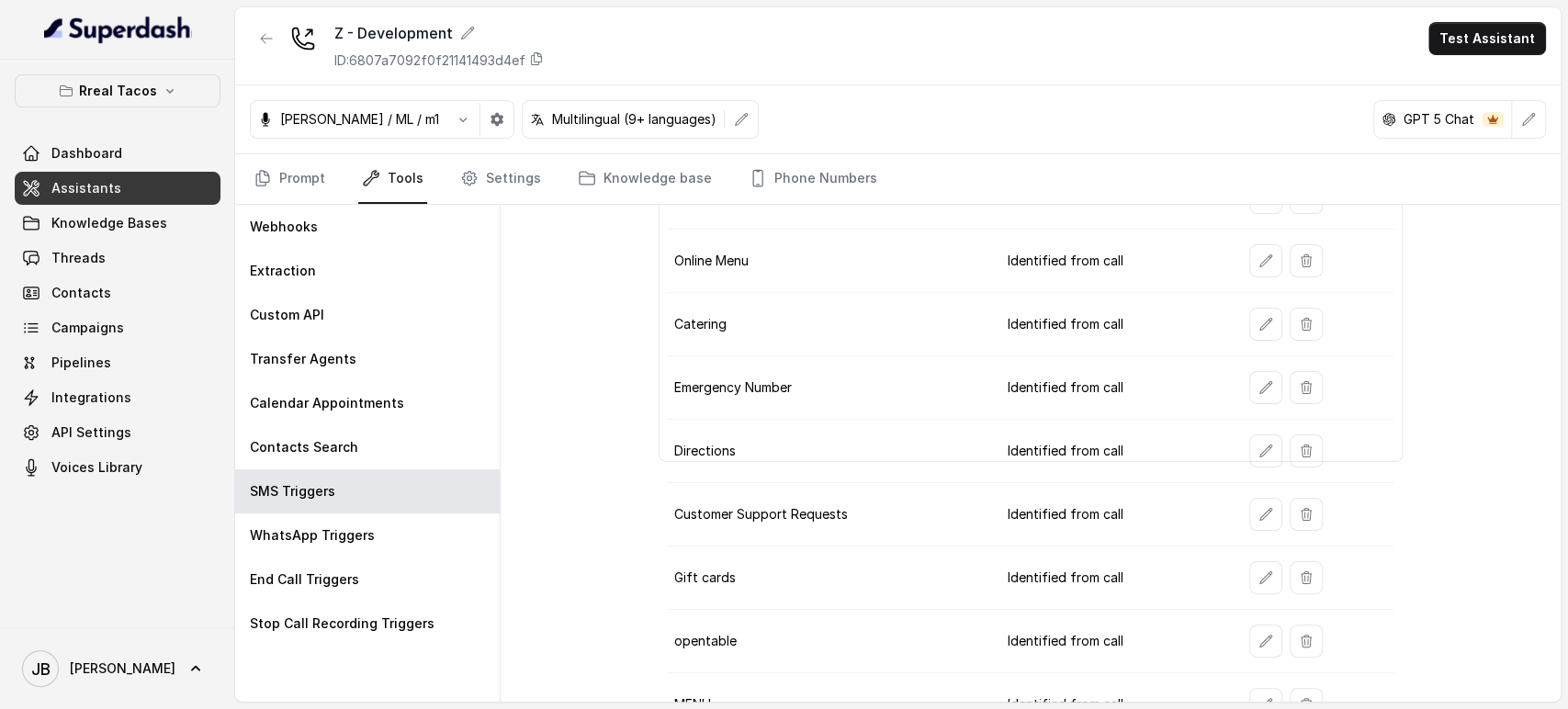
scroll to position [318, 0]
